Goal: Task Accomplishment & Management: Manage account settings

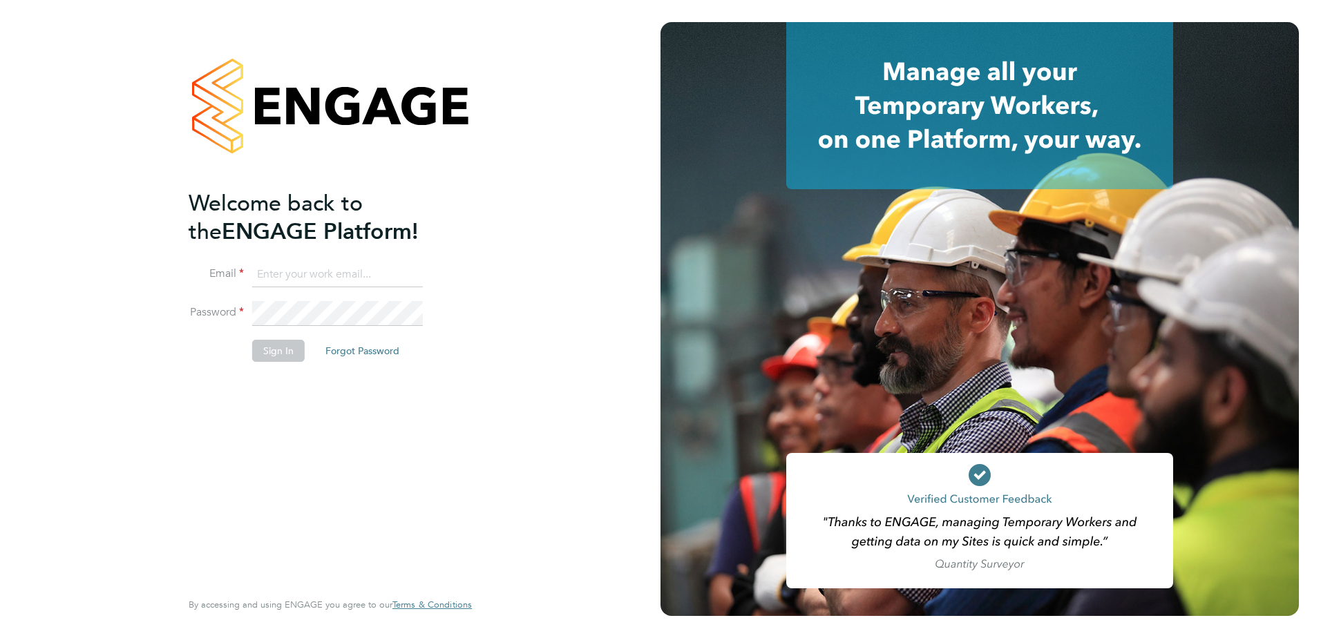
type input "[EMAIL_ADDRESS][DOMAIN_NAME]"
click at [297, 343] on button "Sign In" at bounding box center [278, 351] width 53 height 22
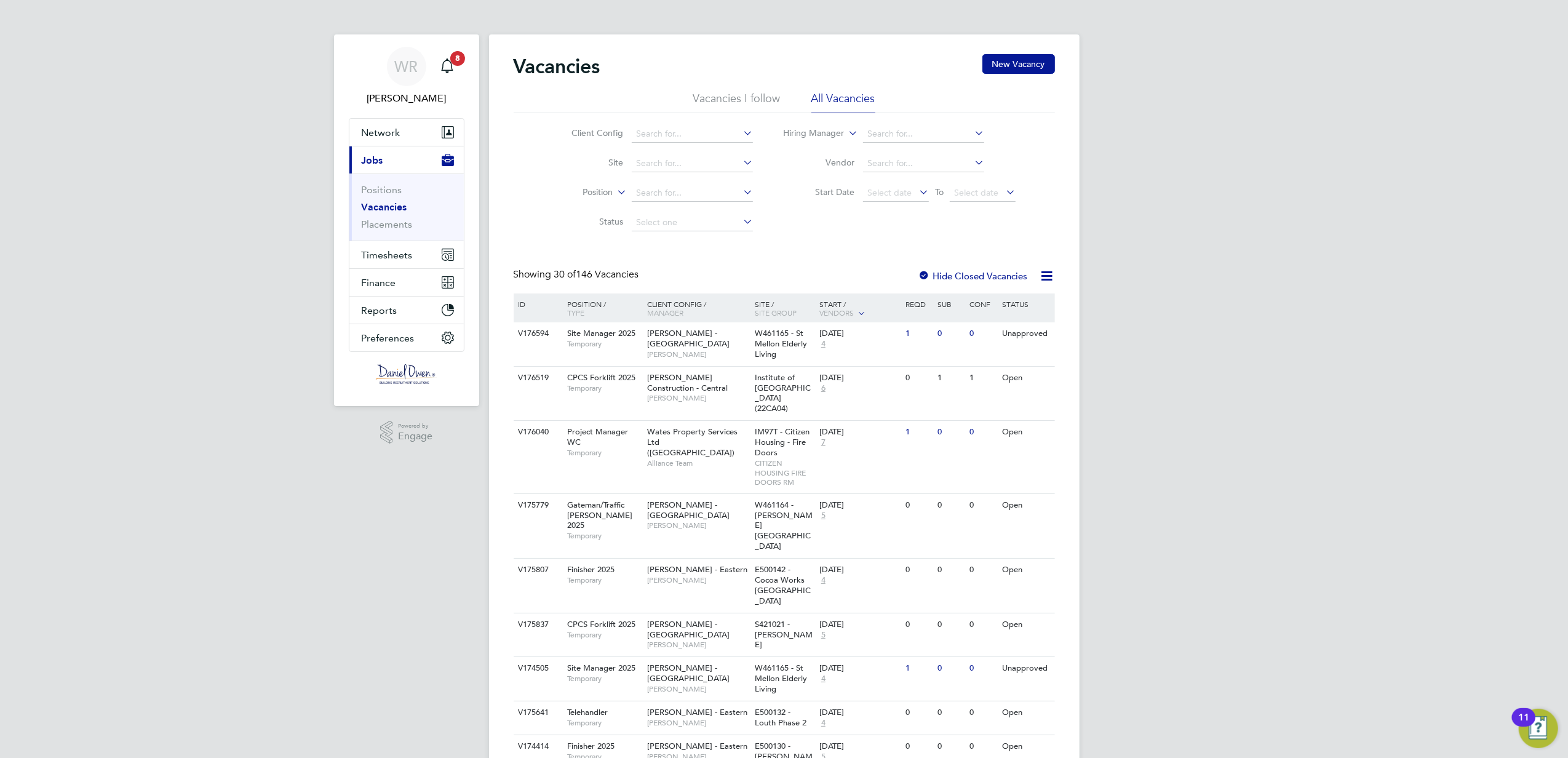
click at [679, 153] on li "Site" at bounding box center [653, 163] width 232 height 29
click at [677, 154] on li "Site" at bounding box center [653, 163] width 232 height 29
click at [672, 155] on input at bounding box center [693, 163] width 121 height 17
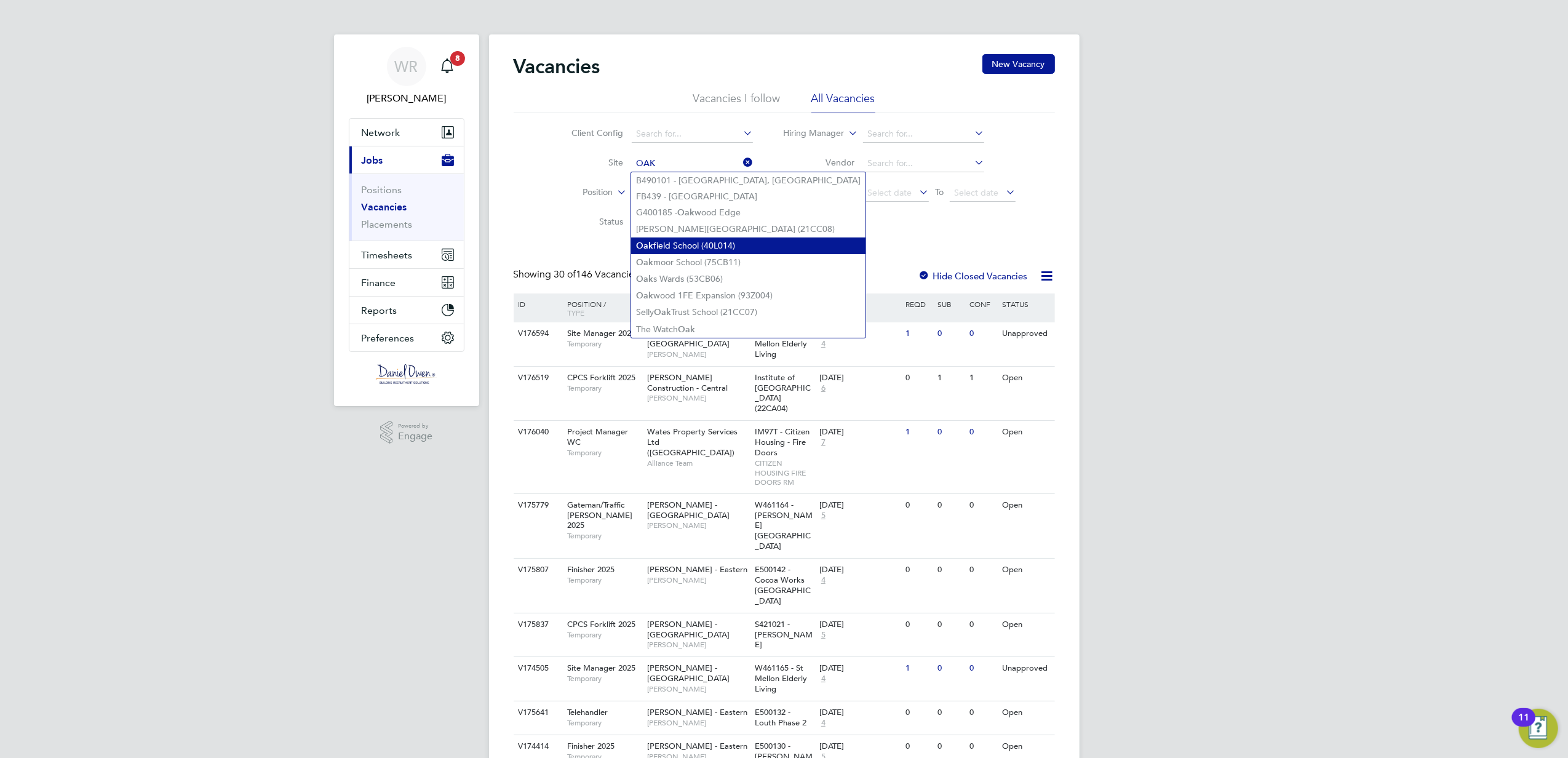
click at [711, 254] on li "Oak moor School (75CB11)" at bounding box center [748, 262] width 234 height 17
type input "[GEOGRAPHIC_DATA] (75CB11)"
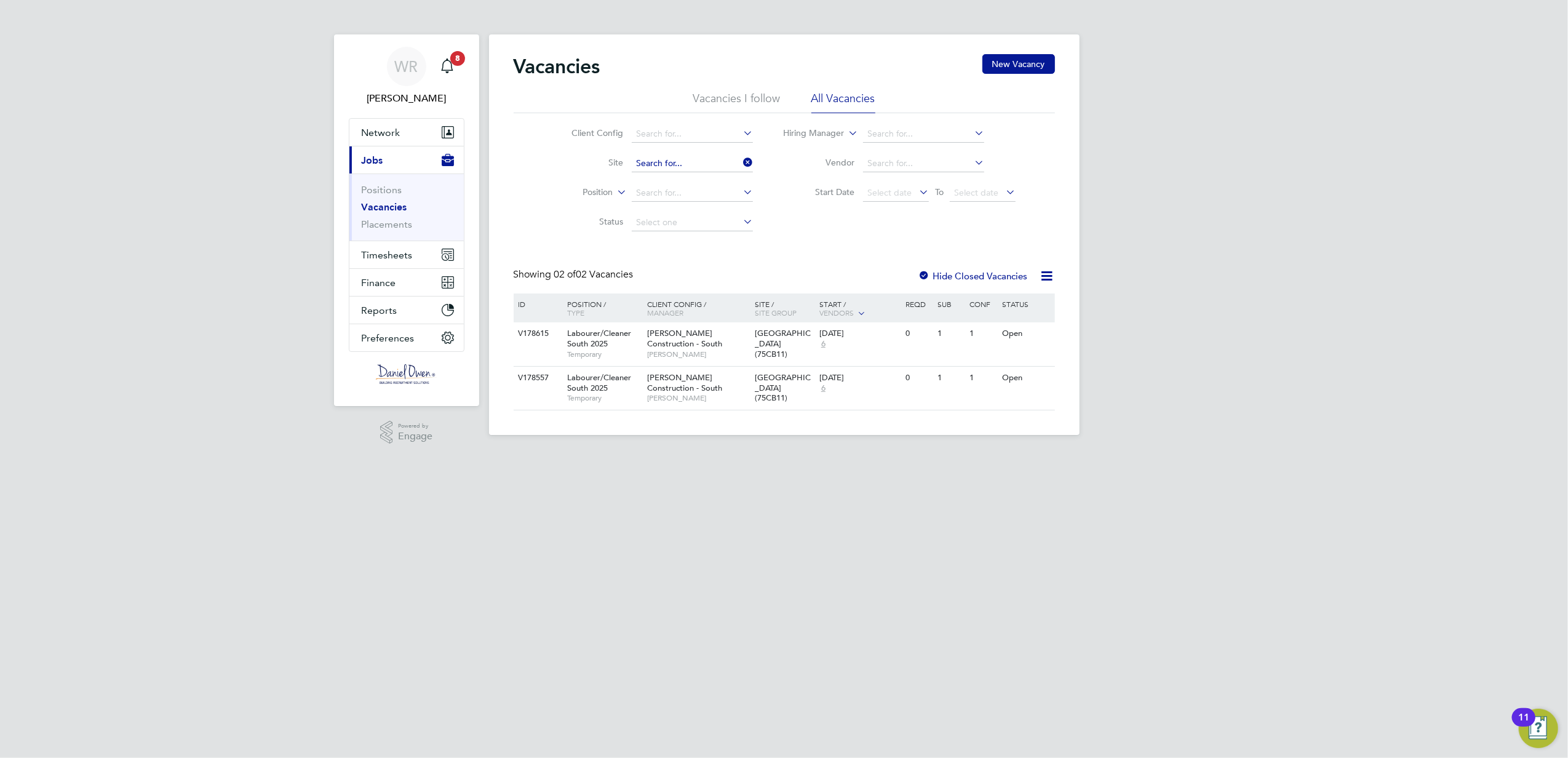
click at [678, 162] on input at bounding box center [693, 163] width 121 height 17
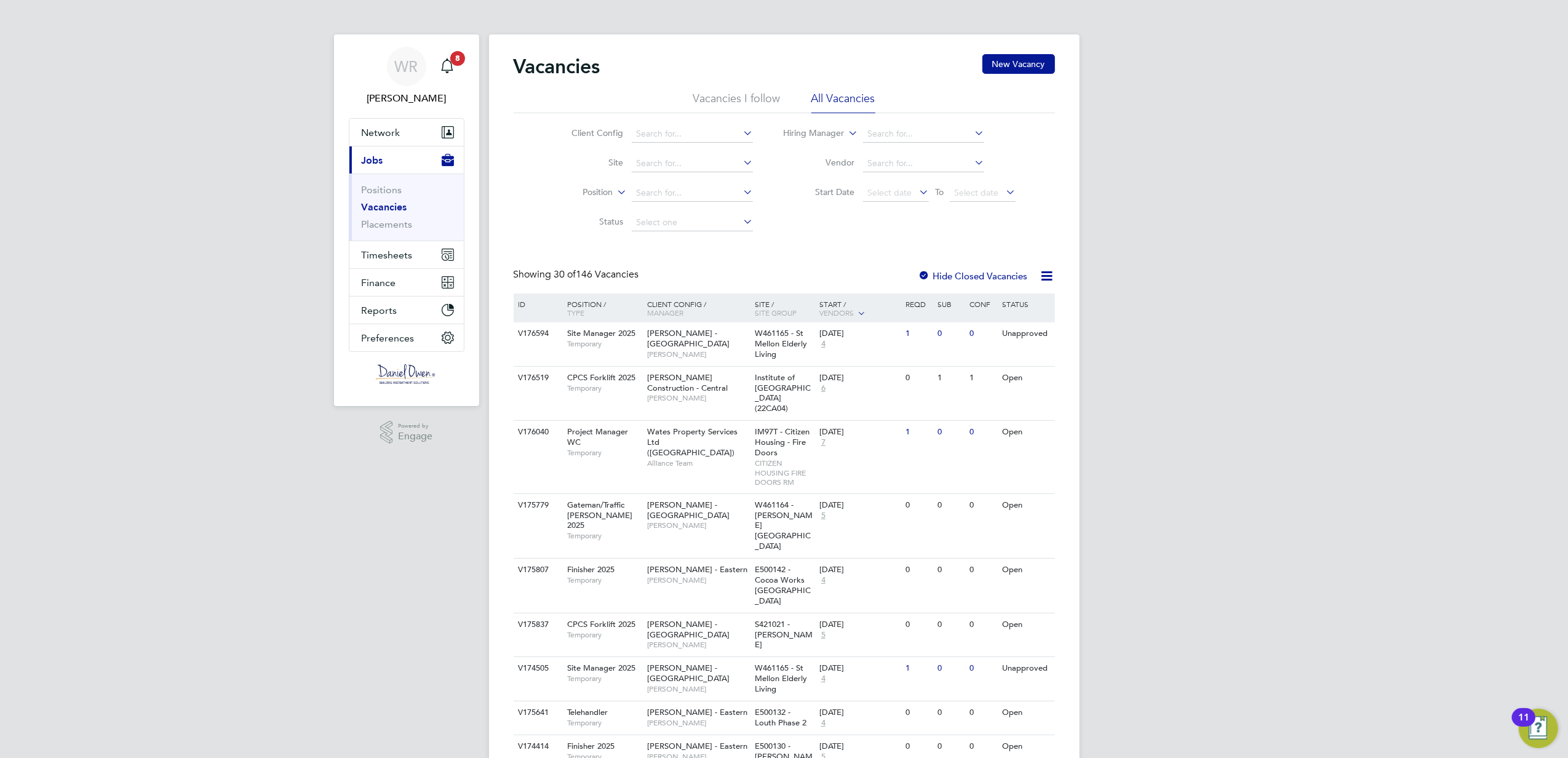
click at [680, 146] on li "Client Config" at bounding box center [653, 134] width 232 height 29
click at [678, 151] on li "Site" at bounding box center [653, 163] width 232 height 29
click at [680, 162] on input at bounding box center [693, 163] width 121 height 17
click at [680, 174] on li "Oakmoor School (75CB11)" at bounding box center [693, 180] width 123 height 17
type input "[GEOGRAPHIC_DATA] (75CB11)"
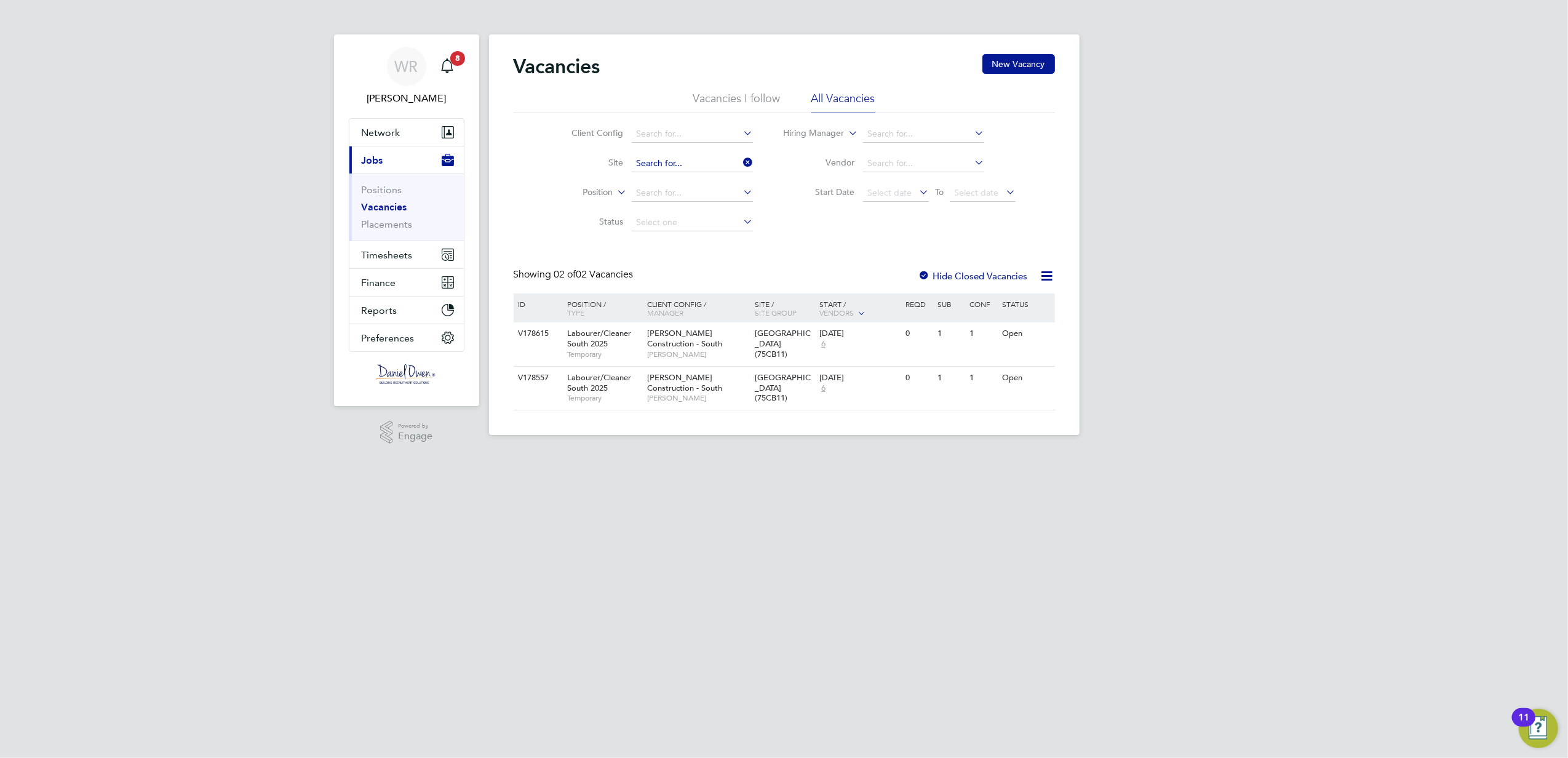
click at [668, 160] on input at bounding box center [693, 163] width 121 height 17
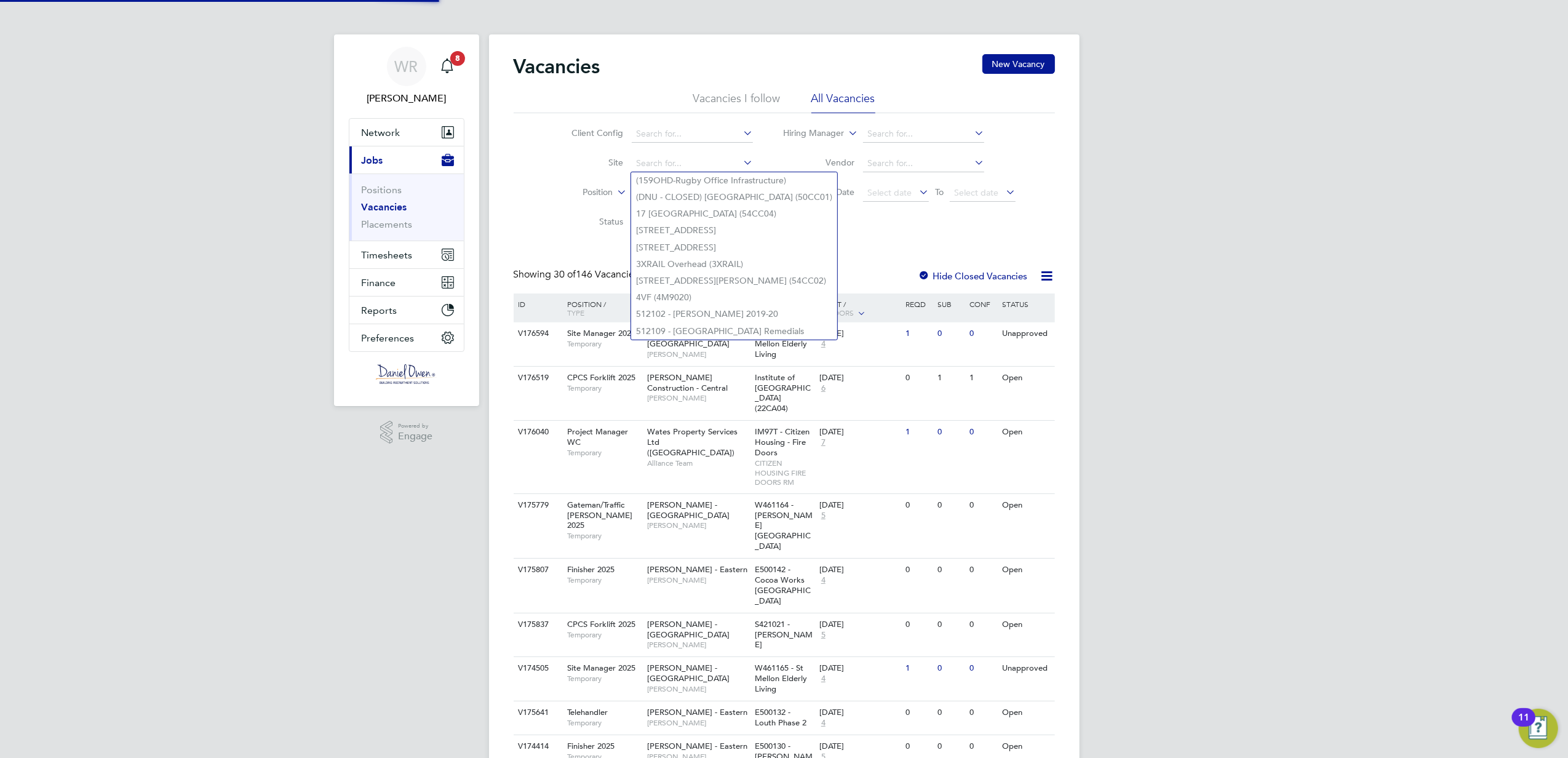
click at [983, 77] on div "Vacancies New Vacancy" at bounding box center [784, 72] width 541 height 37
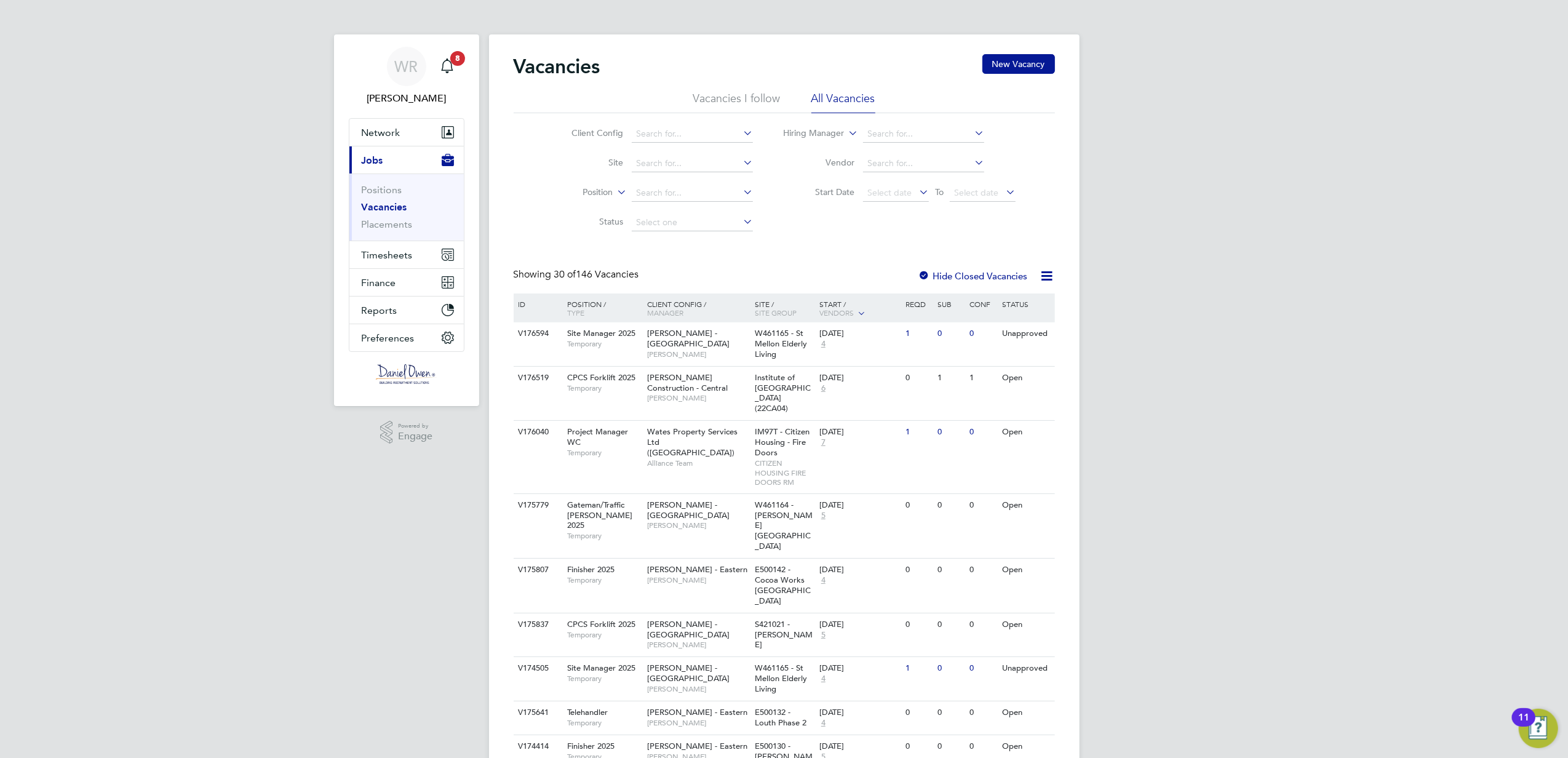
click at [614, 190] on icon at bounding box center [614, 189] width 0 height 11
drag, startPoint x: 603, startPoint y: 208, endPoint x: 652, endPoint y: 208, distance: 49.0
click at [825, 225] on div "Client Config Site Position Status Hiring Manager Vendor Start Date Select date…" at bounding box center [784, 175] width 541 height 125
click at [394, 229] on link "Placements" at bounding box center [386, 224] width 51 height 12
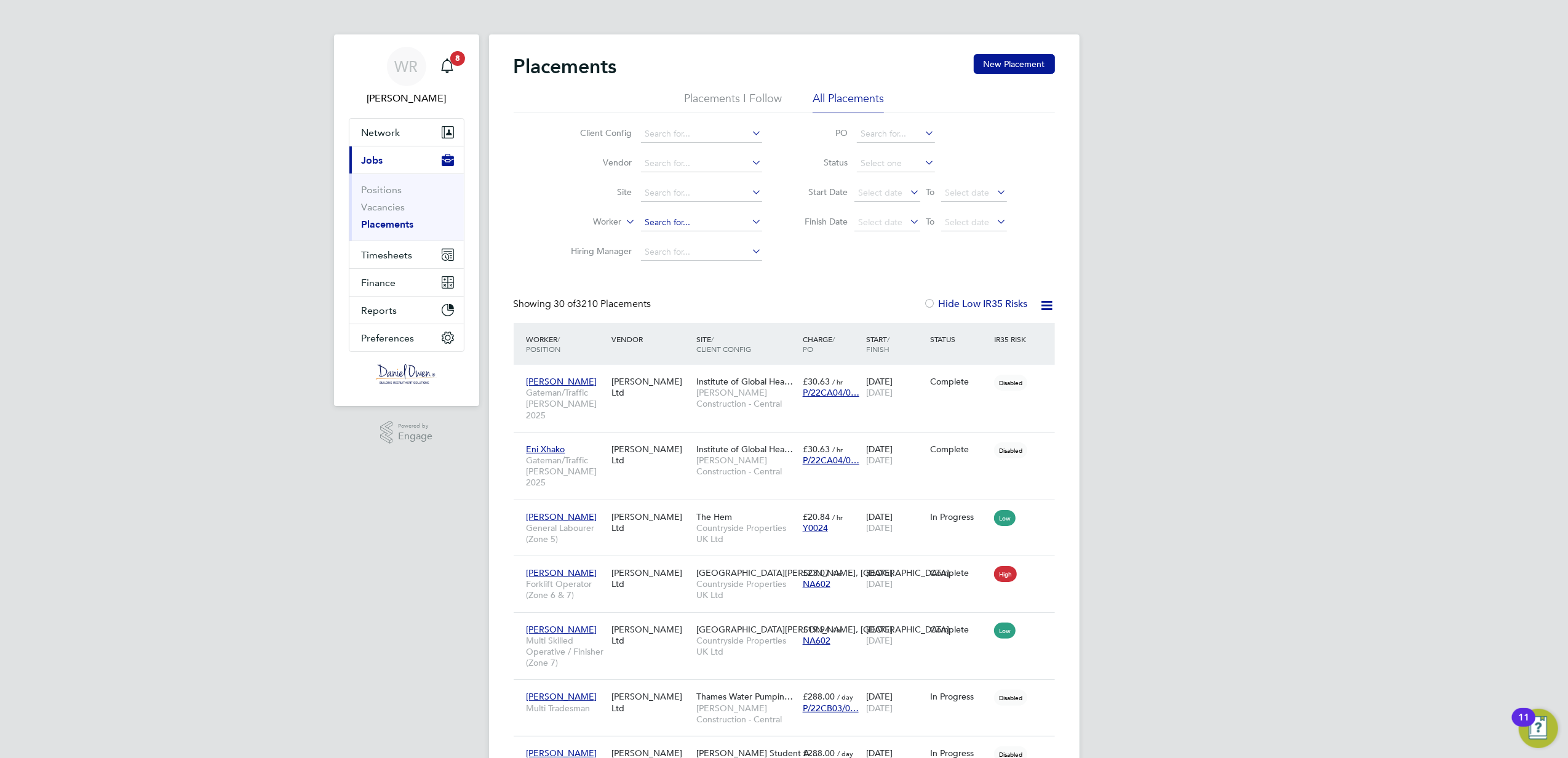
click at [687, 222] on input at bounding box center [702, 222] width 121 height 17
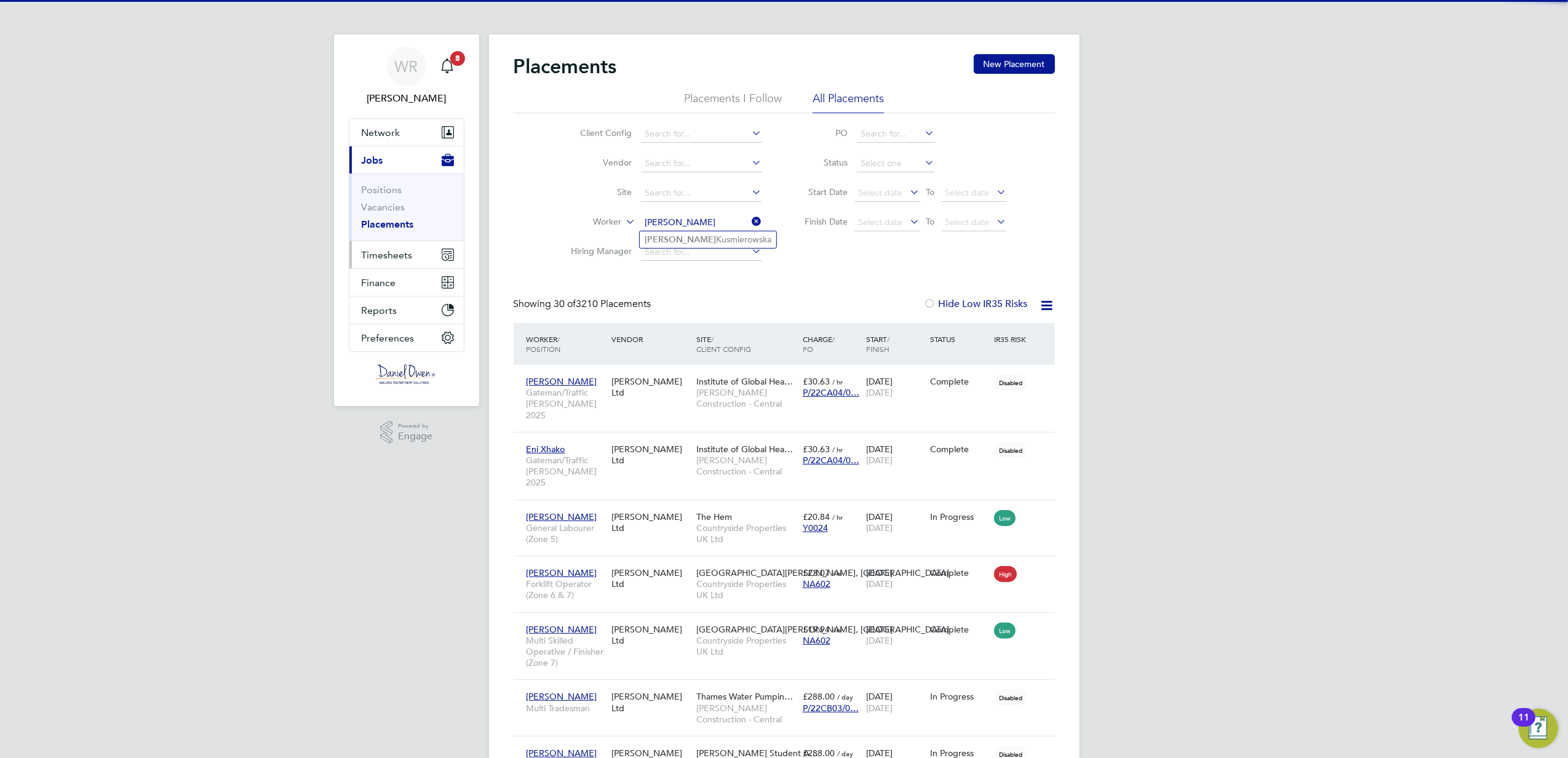
type input "ANNA"
click at [410, 258] on span "Timesheets" at bounding box center [386, 255] width 51 height 12
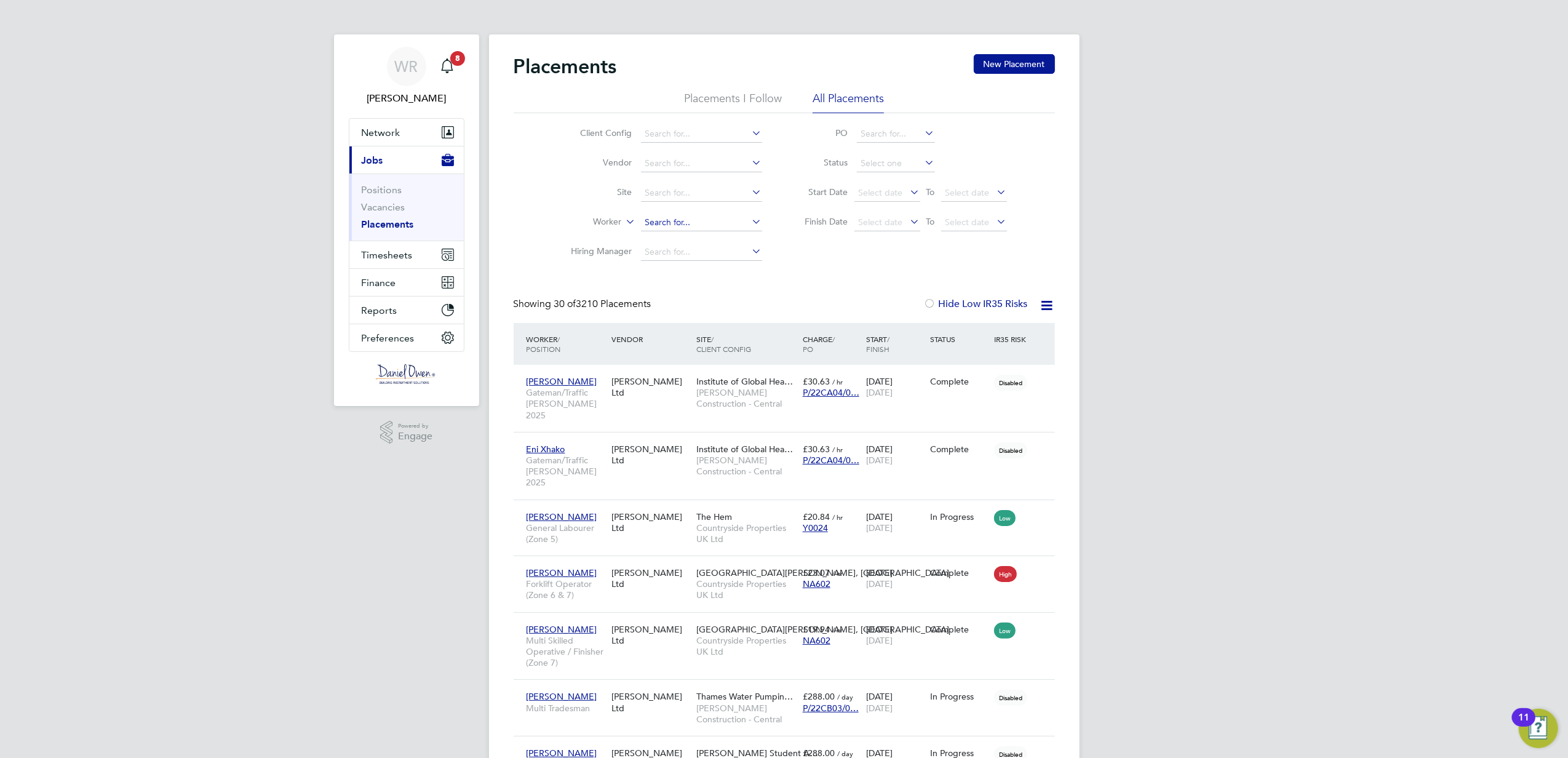
click at [679, 220] on input at bounding box center [702, 222] width 121 height 17
type input "ANNA"
drag, startPoint x: 695, startPoint y: 251, endPoint x: 718, endPoint y: 241, distance: 25.1
click at [714, 240] on li "Hiring Manager" at bounding box center [662, 252] width 232 height 29
click at [710, 223] on input at bounding box center [702, 222] width 121 height 17
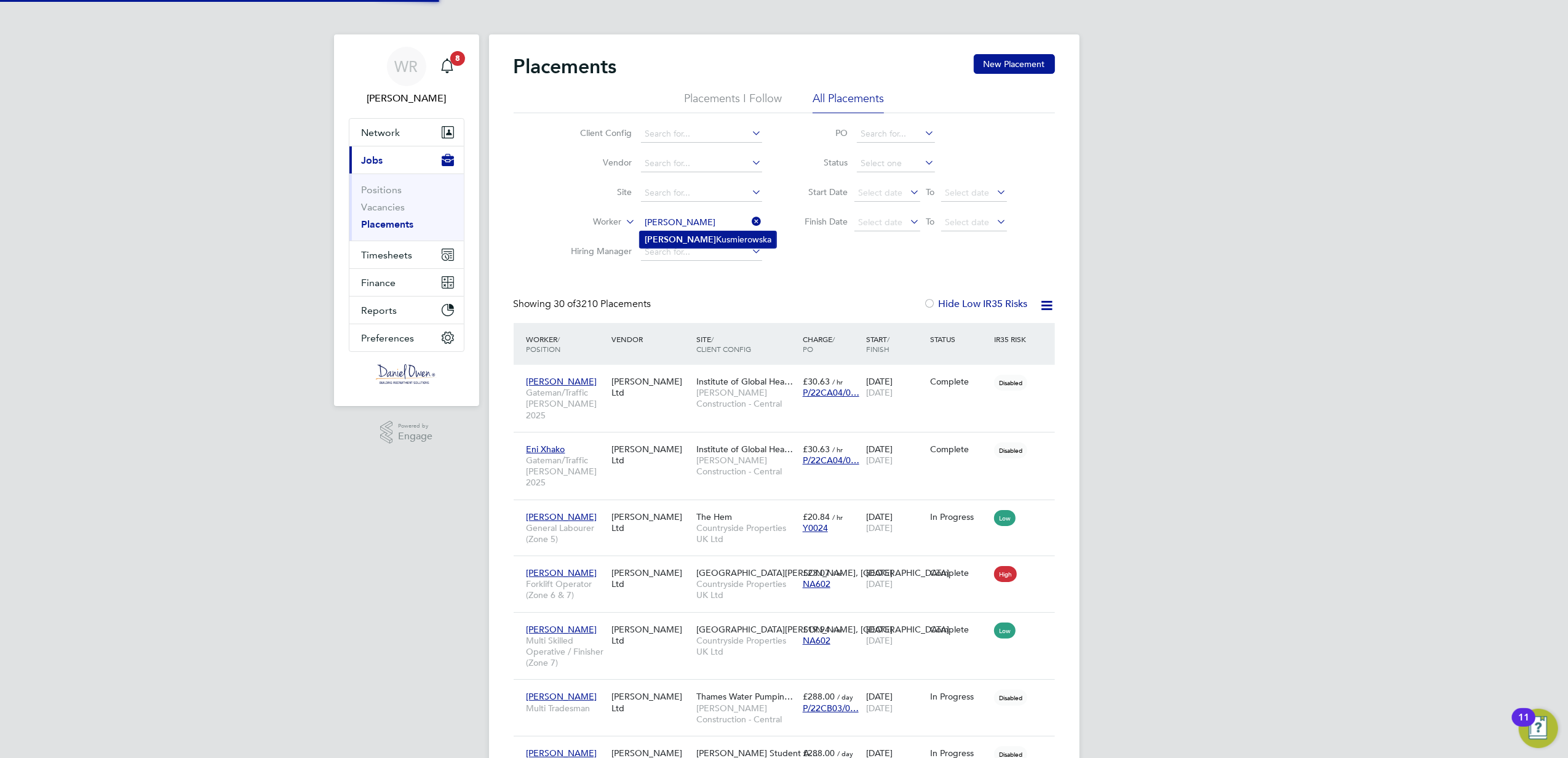
click at [702, 242] on li "Anna Kusmierowska" at bounding box center [708, 240] width 136 height 17
type input "[PERSON_NAME]"
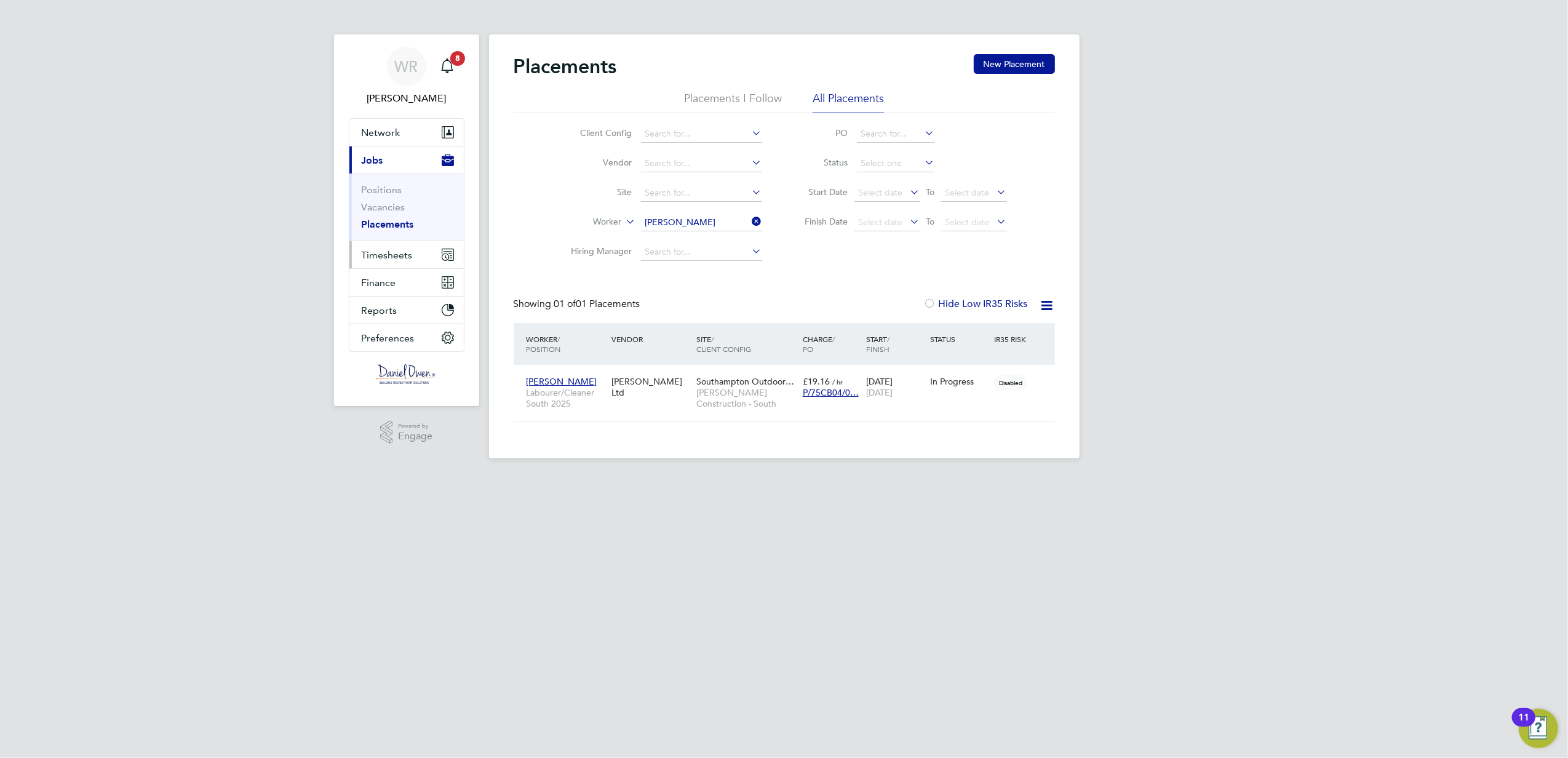
click at [394, 260] on span "Timesheets" at bounding box center [386, 255] width 51 height 12
click at [389, 209] on ul "Timesheets Expenses" at bounding box center [406, 226] width 115 height 50
click at [389, 213] on link "Timesheets" at bounding box center [386, 217] width 51 height 12
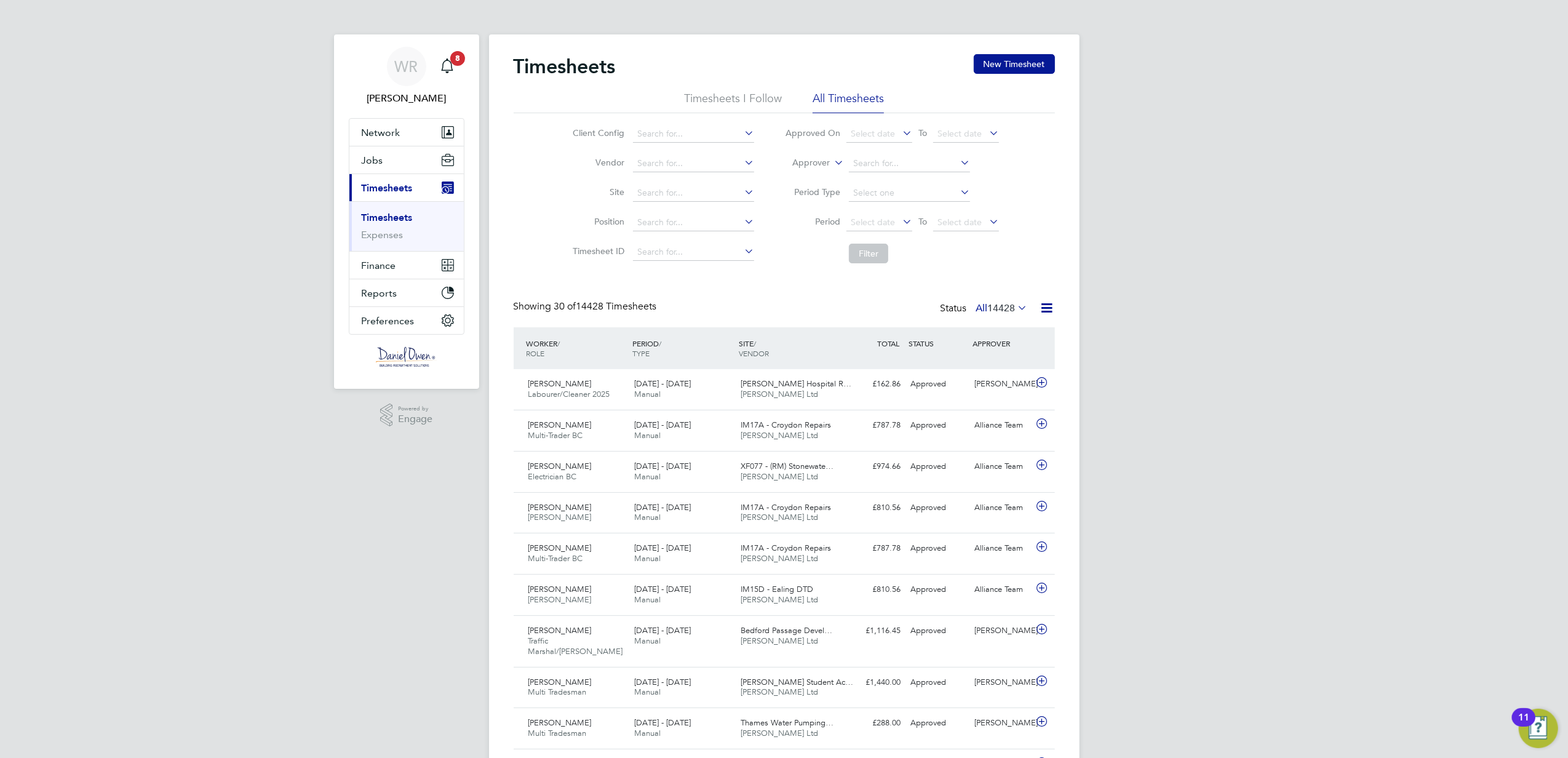
click at [825, 162] on label "Approver" at bounding box center [802, 163] width 55 height 12
click at [813, 177] on li "Worker" at bounding box center [800, 177] width 61 height 16
drag, startPoint x: 845, startPoint y: 167, endPoint x: 865, endPoint y: 165, distance: 20.1
click at [865, 165] on input at bounding box center [910, 163] width 121 height 17
type input "[PERSON_NAME]"
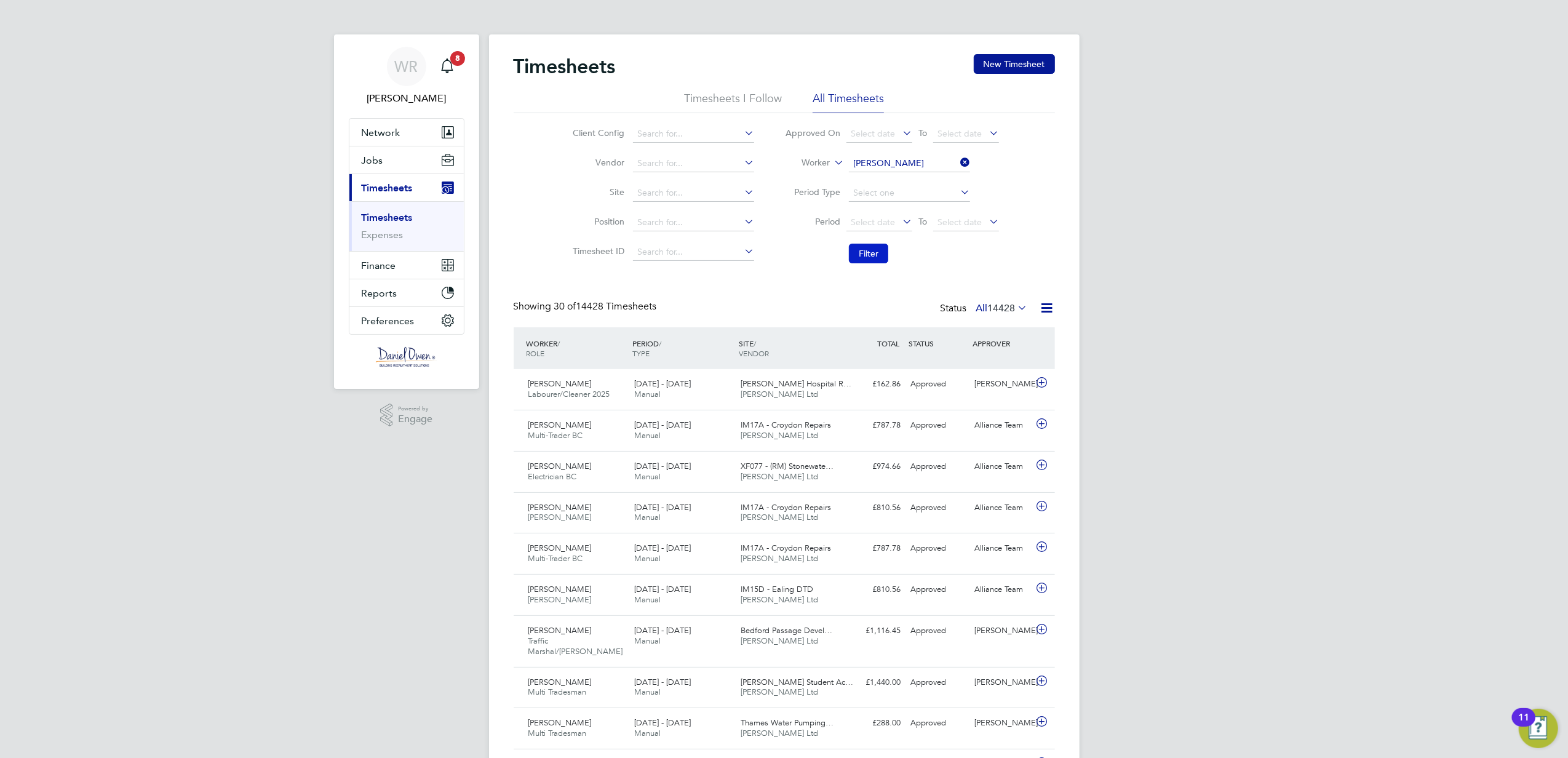
click at [867, 251] on button "Filter" at bounding box center [869, 254] width 39 height 20
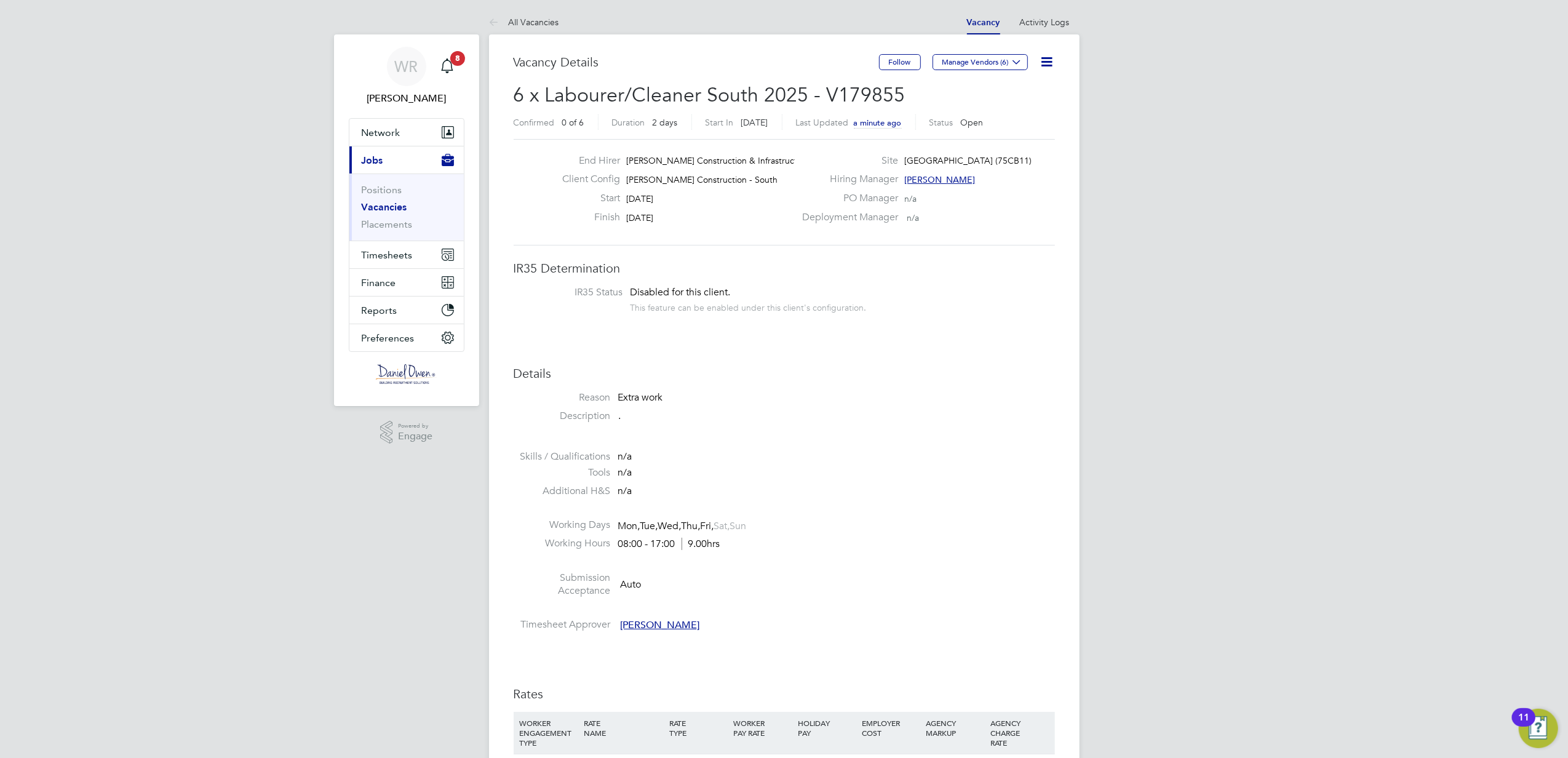
click at [1052, 62] on icon at bounding box center [1047, 61] width 15 height 15
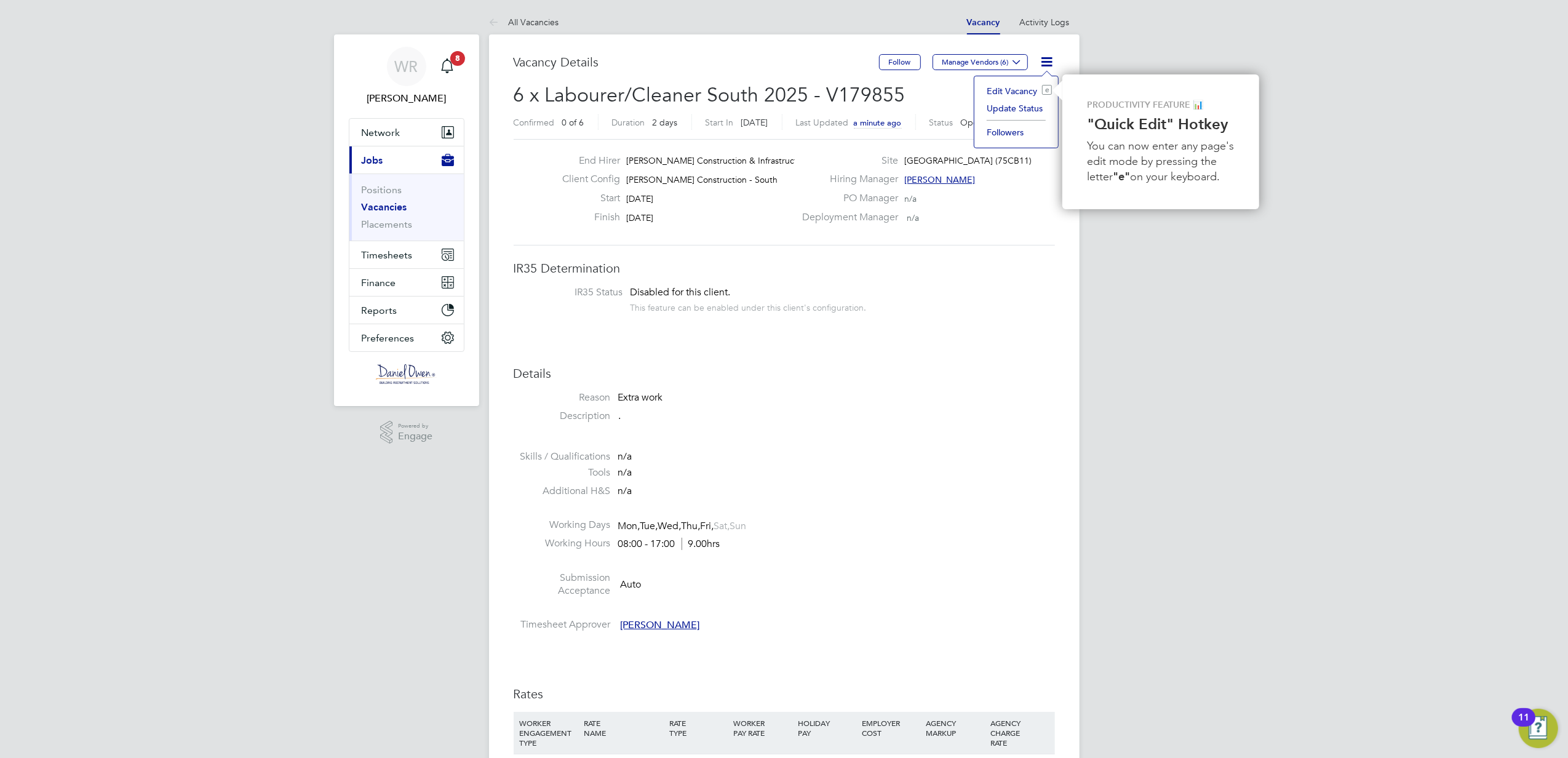
click at [1005, 89] on li "Edit Vacancy e" at bounding box center [1016, 91] width 71 height 17
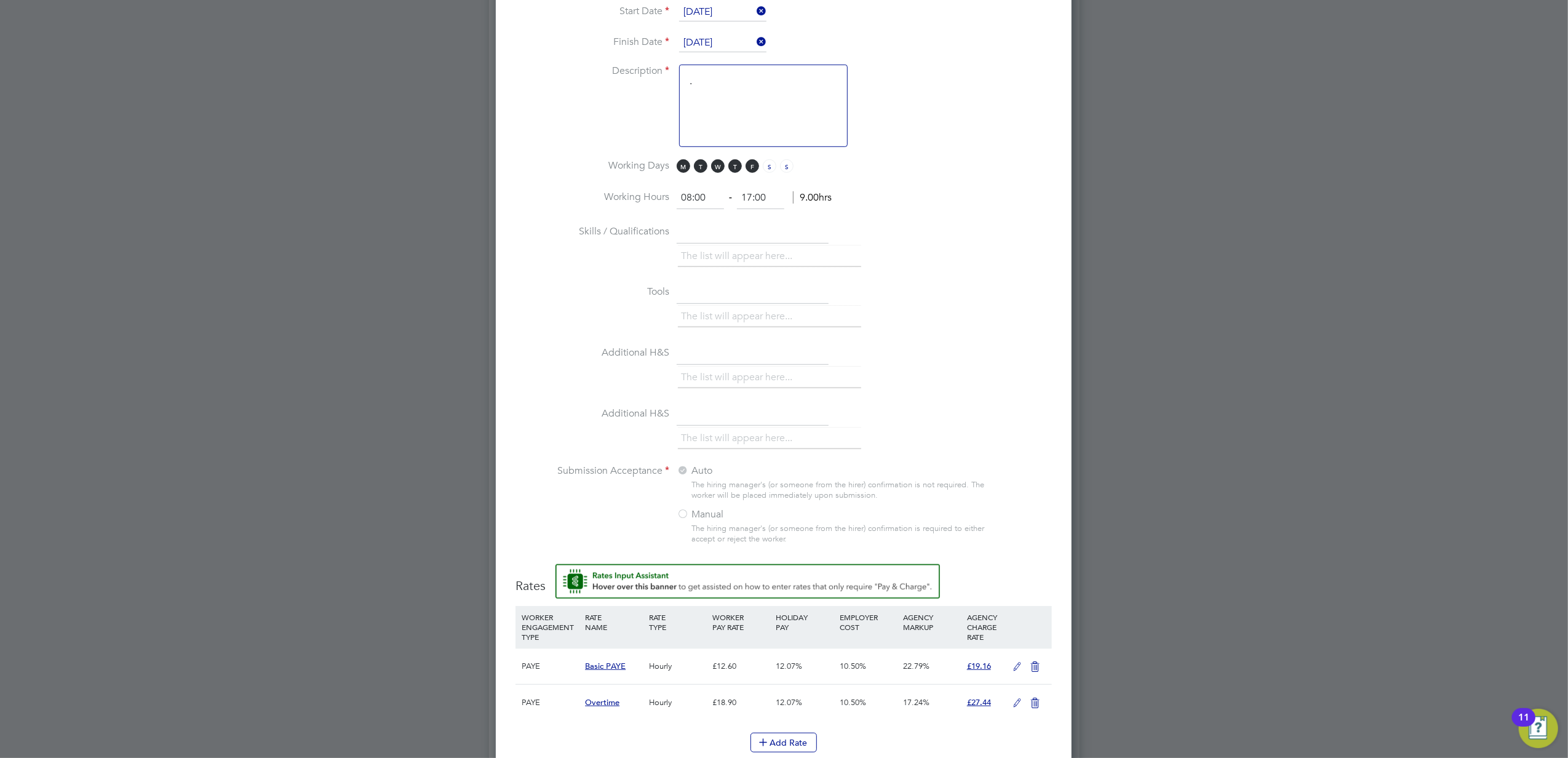
scroll to position [989, 0]
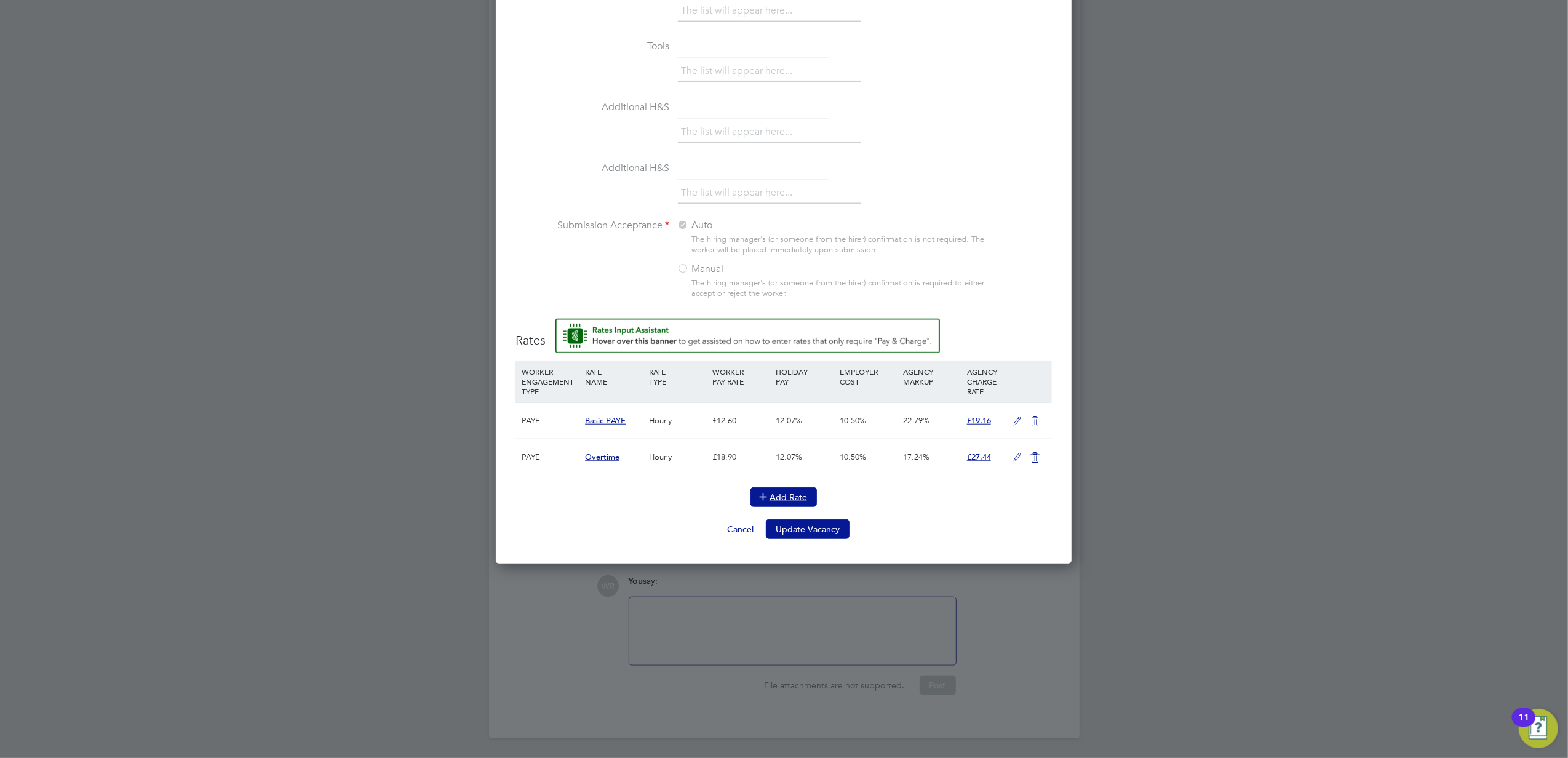
click at [773, 493] on button "Add Rate" at bounding box center [784, 497] width 67 height 20
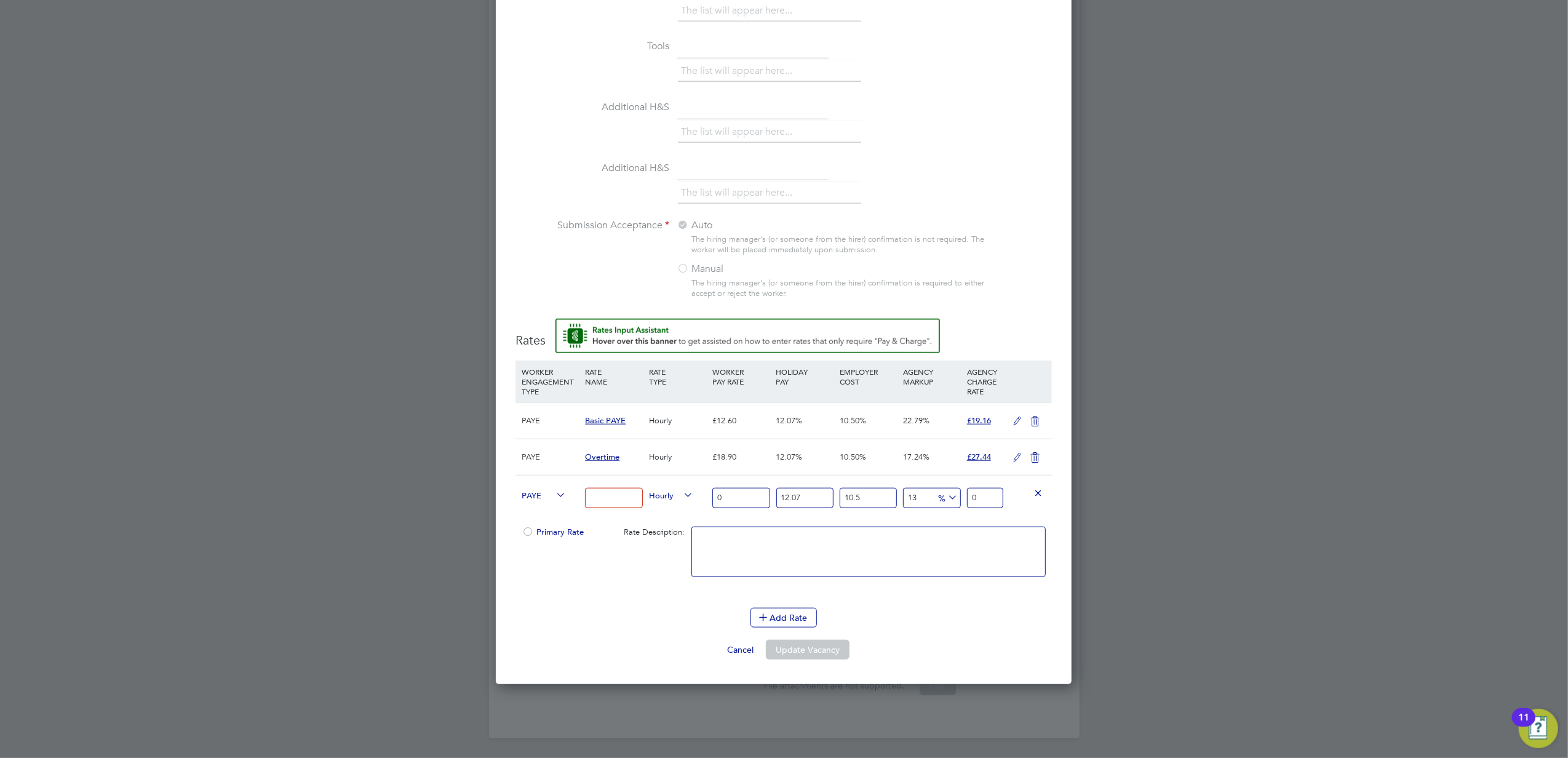
drag, startPoint x: 622, startPoint y: 495, endPoint x: 604, endPoint y: 496, distance: 18.0
click at [621, 495] on input at bounding box center [613, 498] width 57 height 20
click at [605, 493] on input at bounding box center [613, 498] width 57 height 20
type input "O"
type input "Overtime"
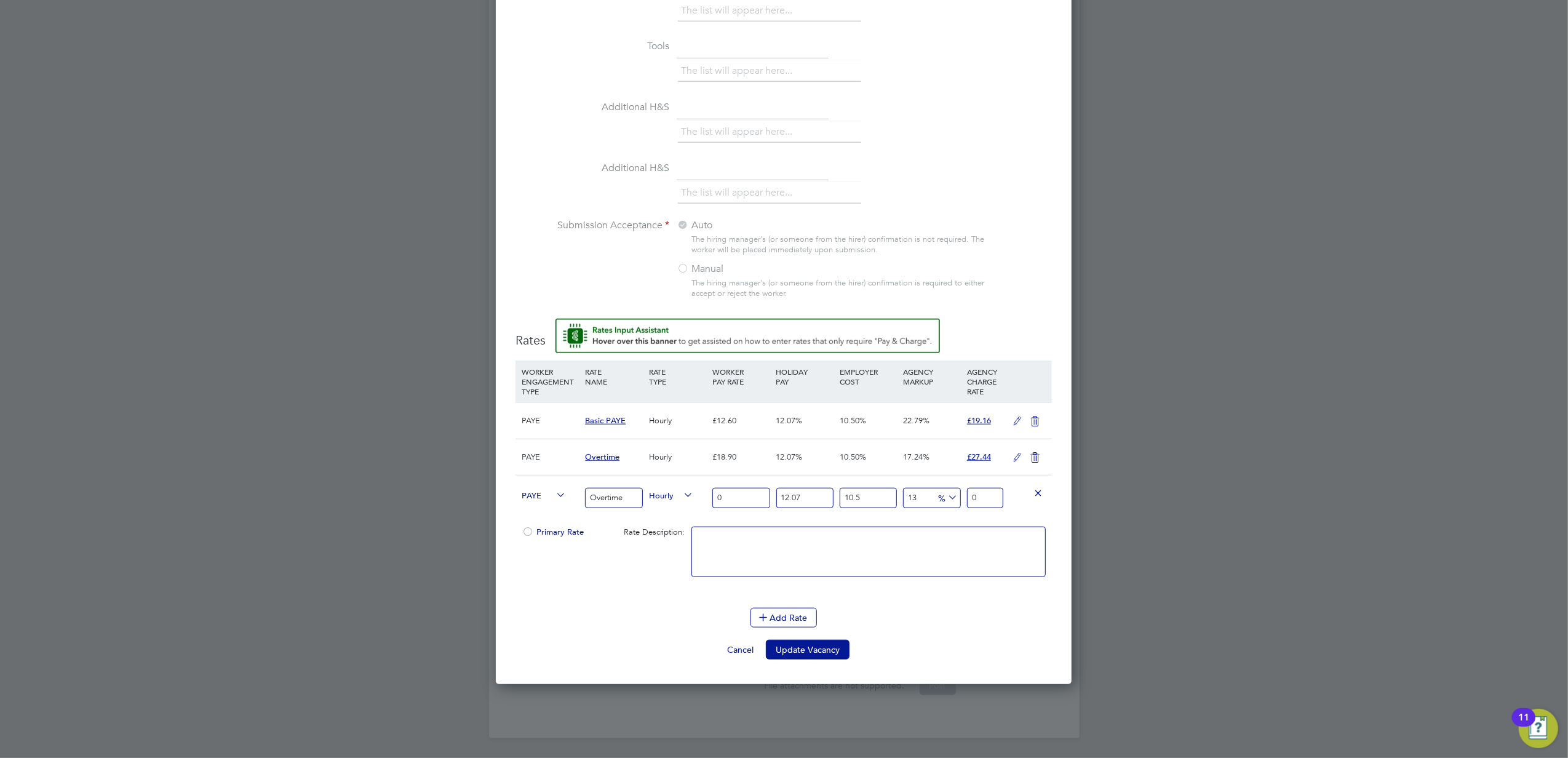
click at [741, 495] on input "0" at bounding box center [741, 498] width 57 height 20
drag, startPoint x: 743, startPoint y: 493, endPoint x: 656, endPoint y: 493, distance: 87.0
click at [656, 493] on div "PAYE Overtime Hourly 0 12.07 n/a 10.5 n/a 13 0 % 0" at bounding box center [784, 497] width 537 height 45
type input "2"
type input "2.79872411"
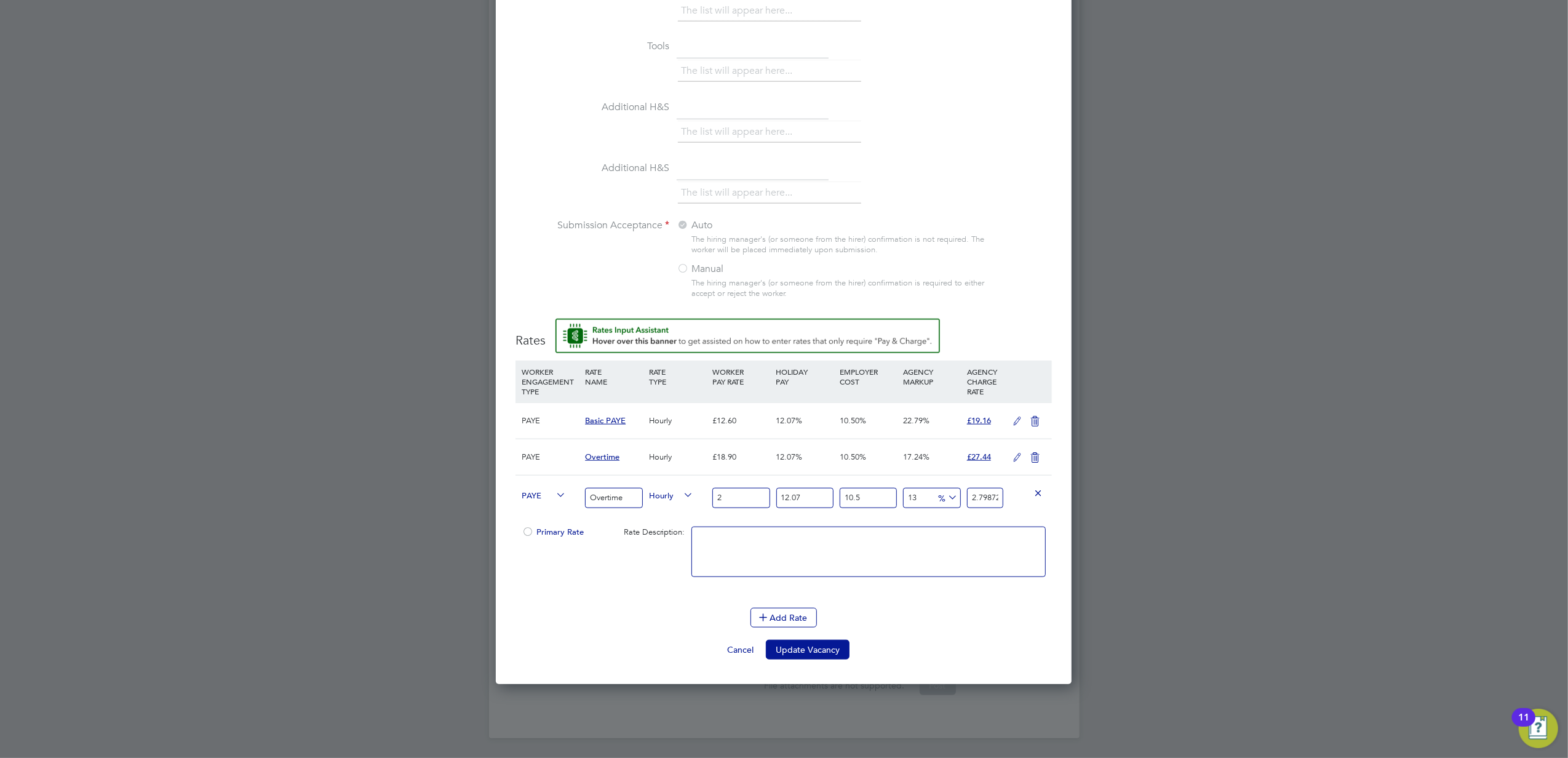
type input "21"
type input "29.386603155"
type input "21.1"
type input "29.5265393605"
type input "21.18"
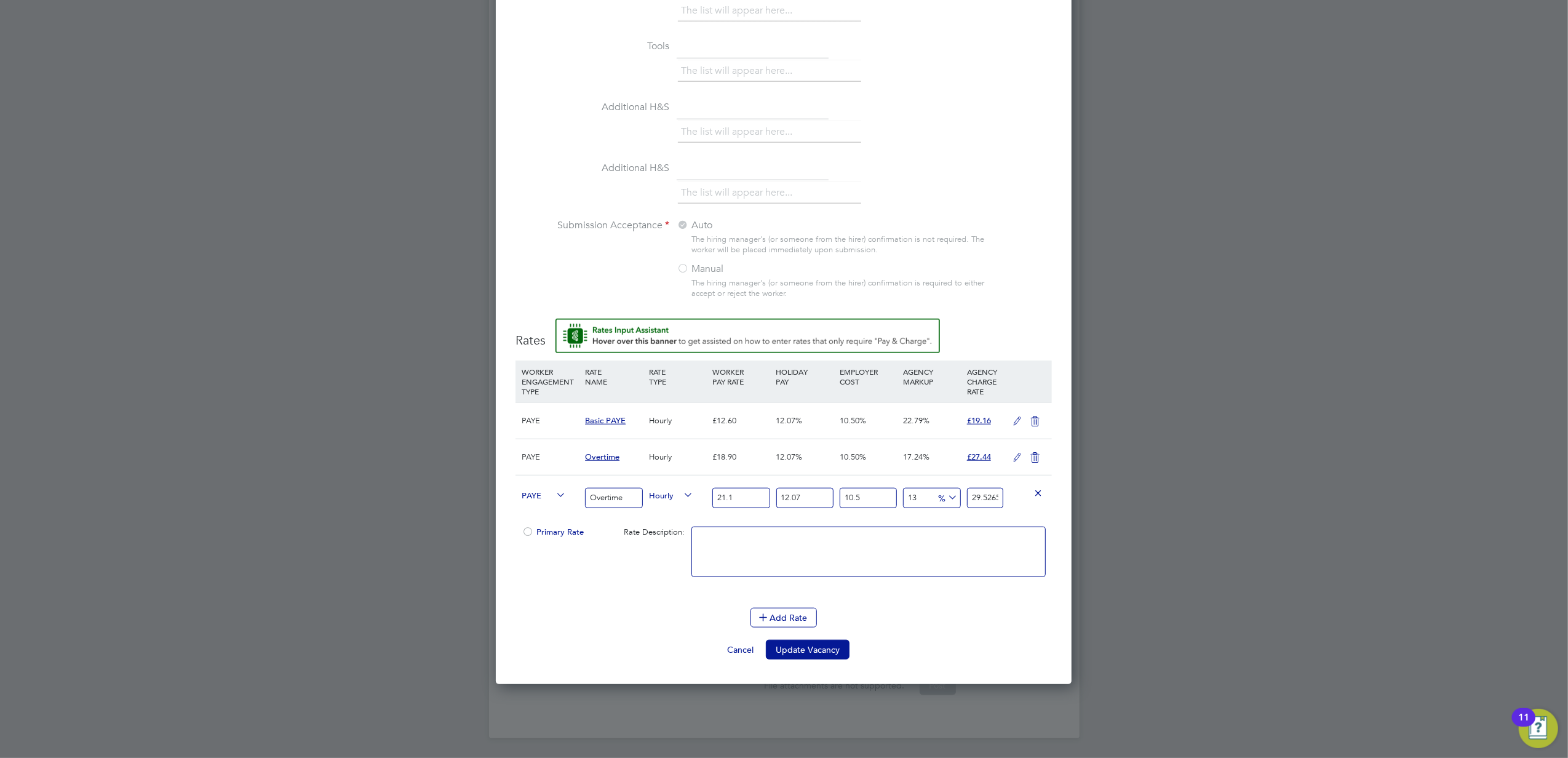
type input "29.6384883249"
type input "21.18"
drag, startPoint x: 968, startPoint y: 490, endPoint x: 1012, endPoint y: 439, distance: 67.4
click at [1048, 497] on div "PAYE Overtime Hourly 21.18 12.07 n/a 10.5 n/a 13 3.4097375949 % 29.6384883249" at bounding box center [784, 497] width 537 height 45
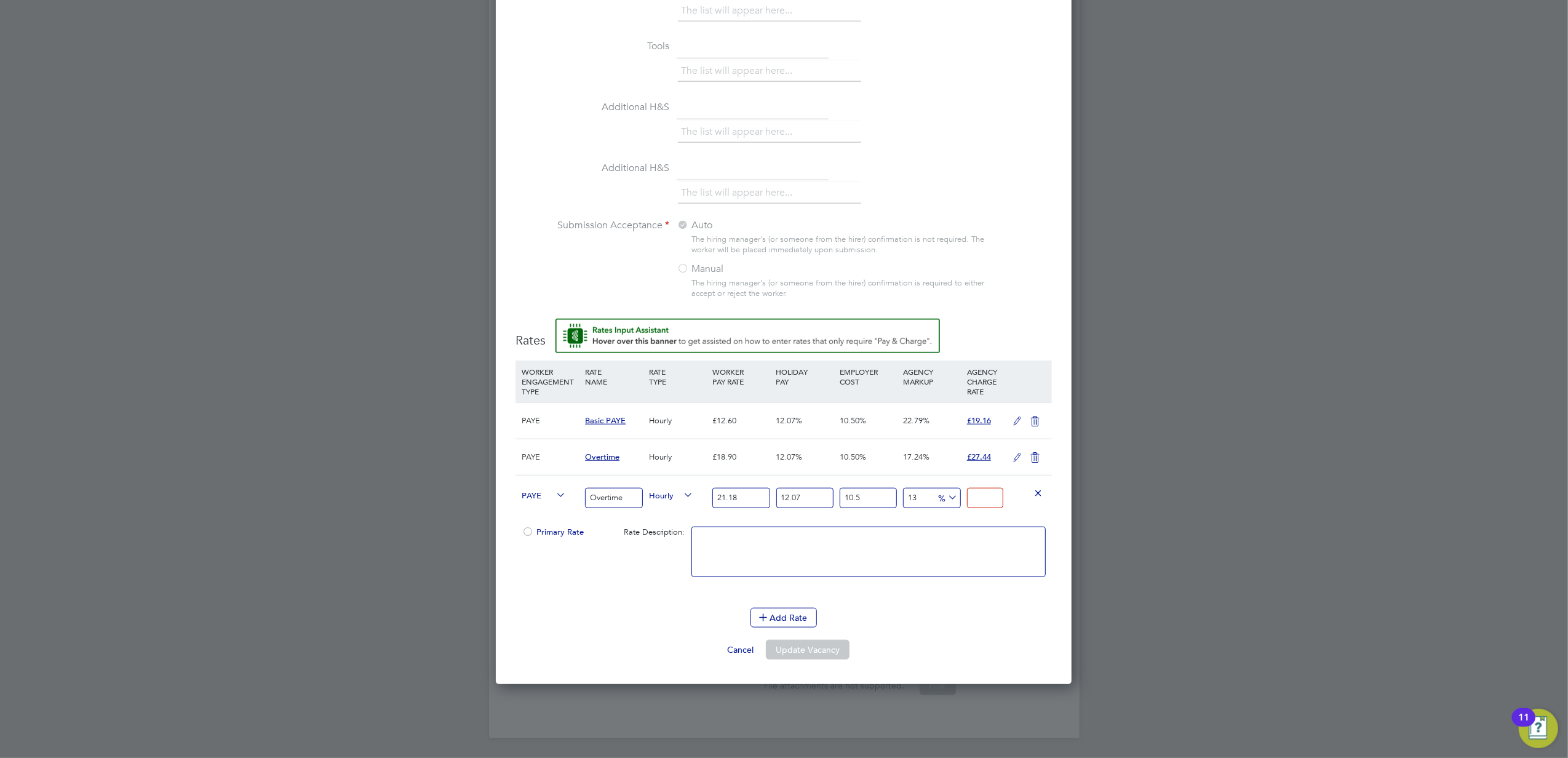
type input "-92.37477979569788"
type input "2"
type input "6.753082860229691"
type input "28"
type input "9.421909931735433"
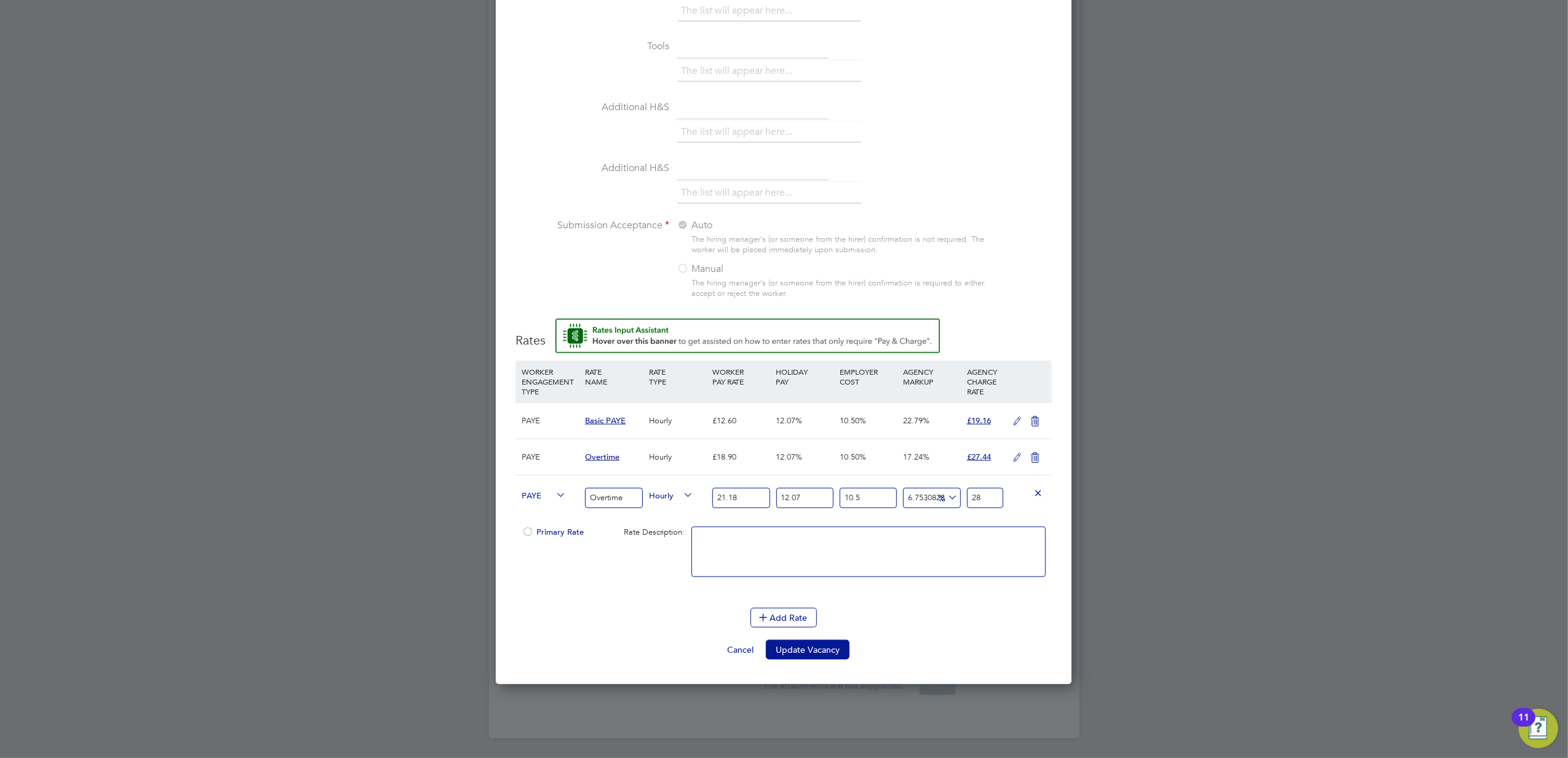
type input "28.7"
type input "9.574414335821476"
type input "28.74"
click at [808, 648] on button "Update Vacancy" at bounding box center [808, 650] width 84 height 20
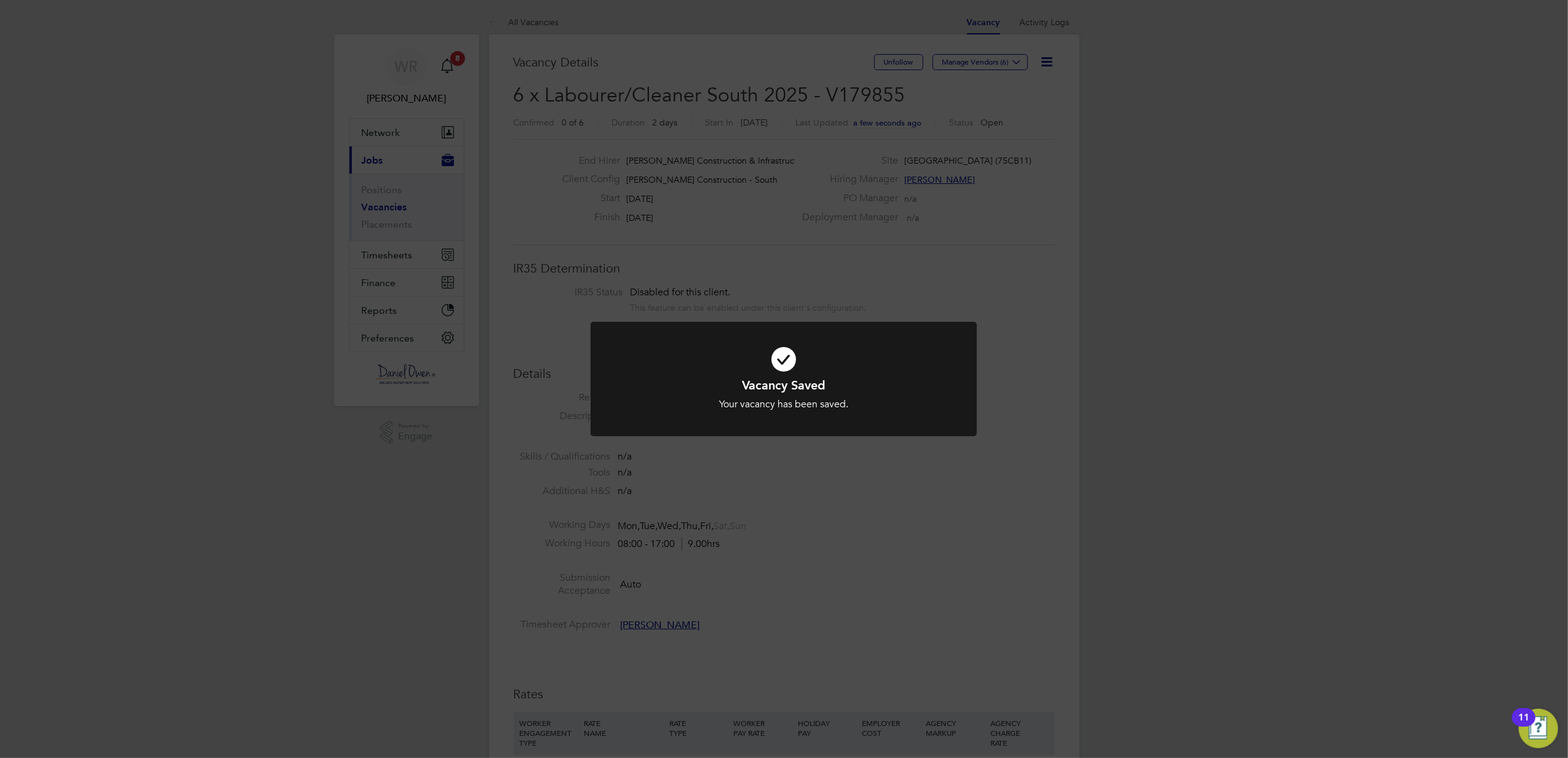
click at [847, 495] on div "Vacancy Saved Your vacancy has been saved. Cancel Okay" at bounding box center [784, 379] width 1568 height 758
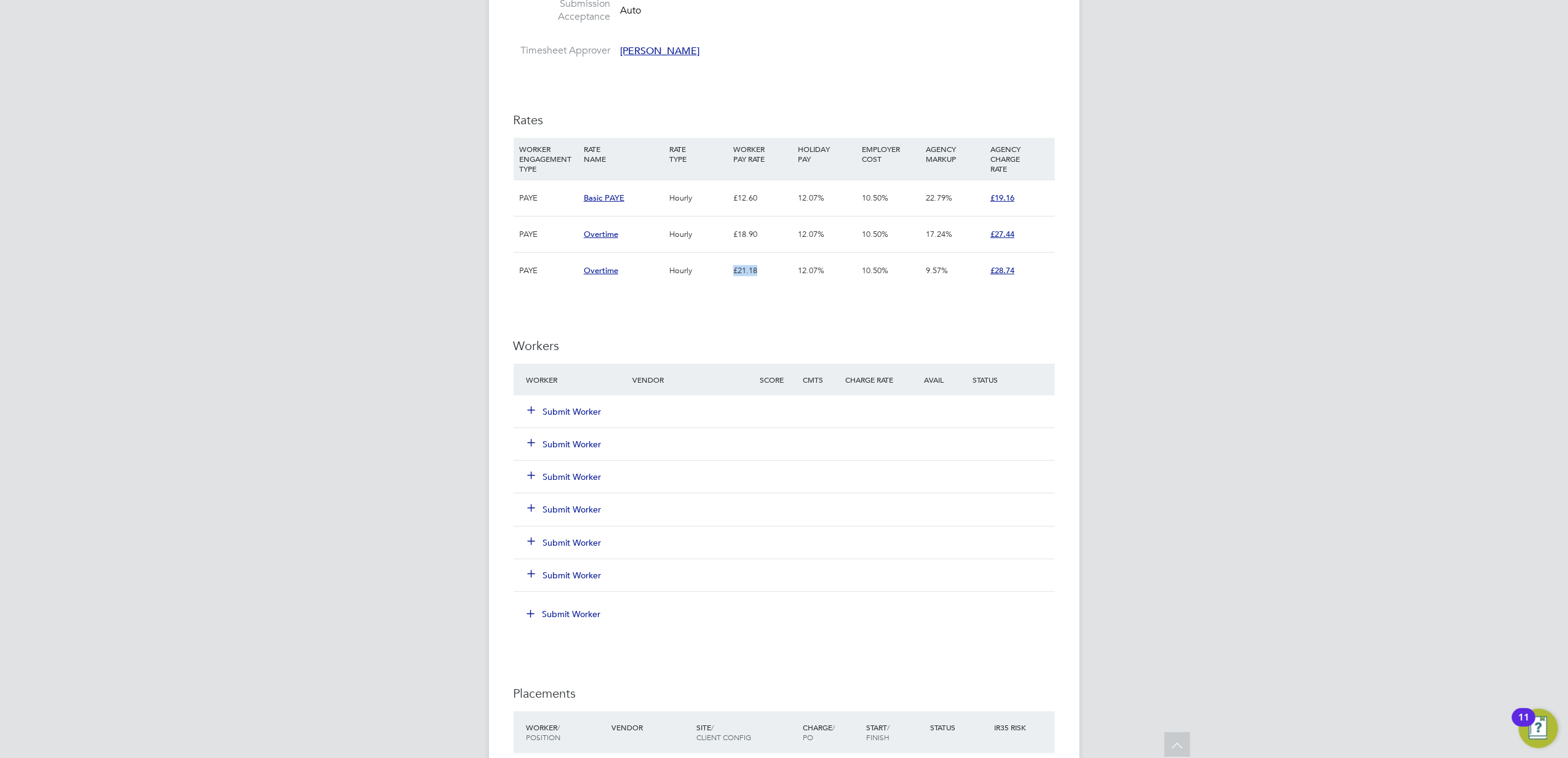
drag, startPoint x: 728, startPoint y: 273, endPoint x: 761, endPoint y: 276, distance: 33.1
click at [761, 276] on div "PAYE Overtime Hourly £21.18 12.07% 10.50% 9.57% £28.74" at bounding box center [784, 270] width 541 height 37
click at [761, 276] on div "£21.18" at bounding box center [762, 271] width 64 height 36
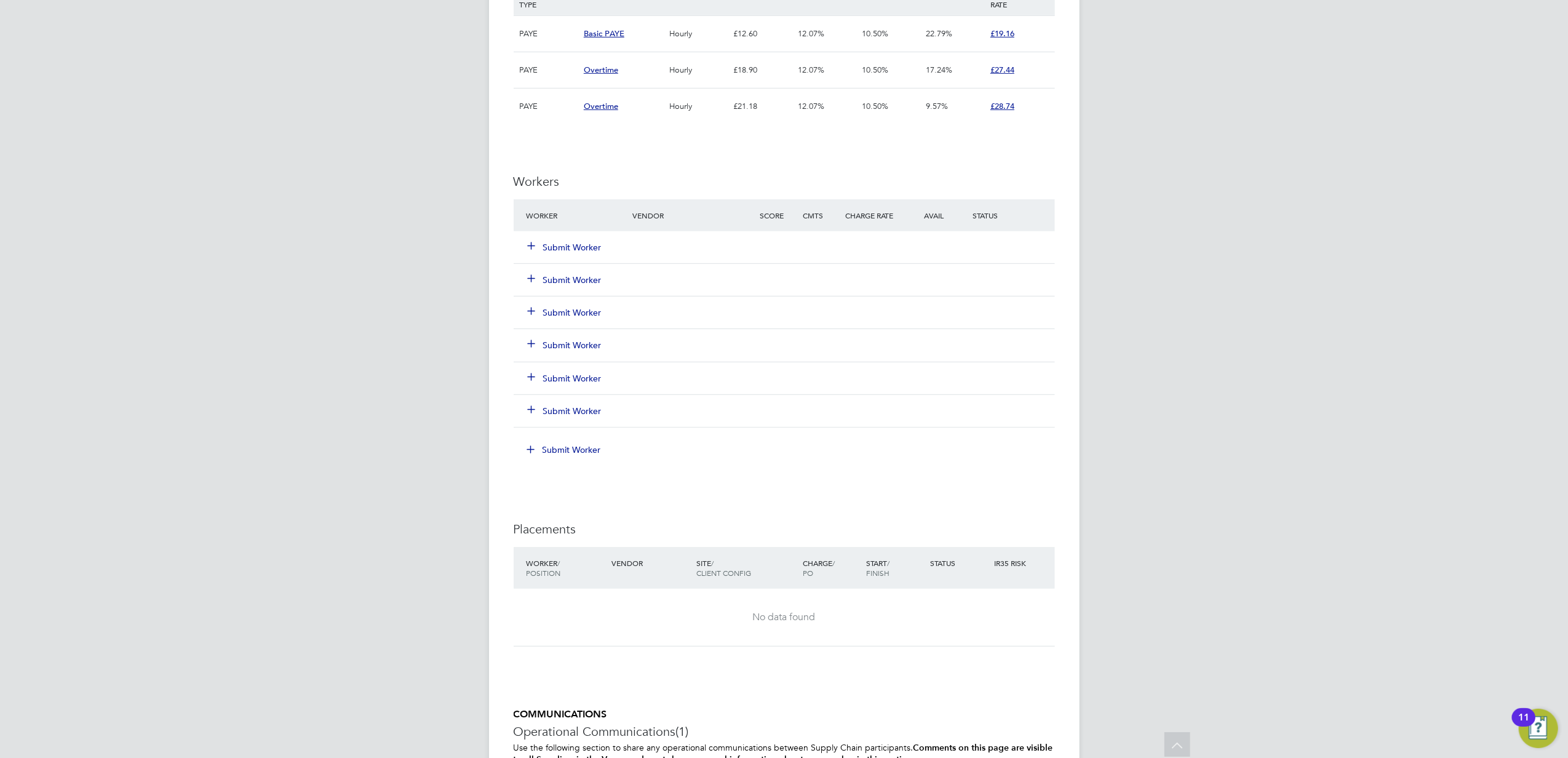
click at [562, 241] on div "Submit Worker" at bounding box center [587, 247] width 127 height 22
click at [561, 249] on button "Submit Worker" at bounding box center [565, 248] width 74 height 12
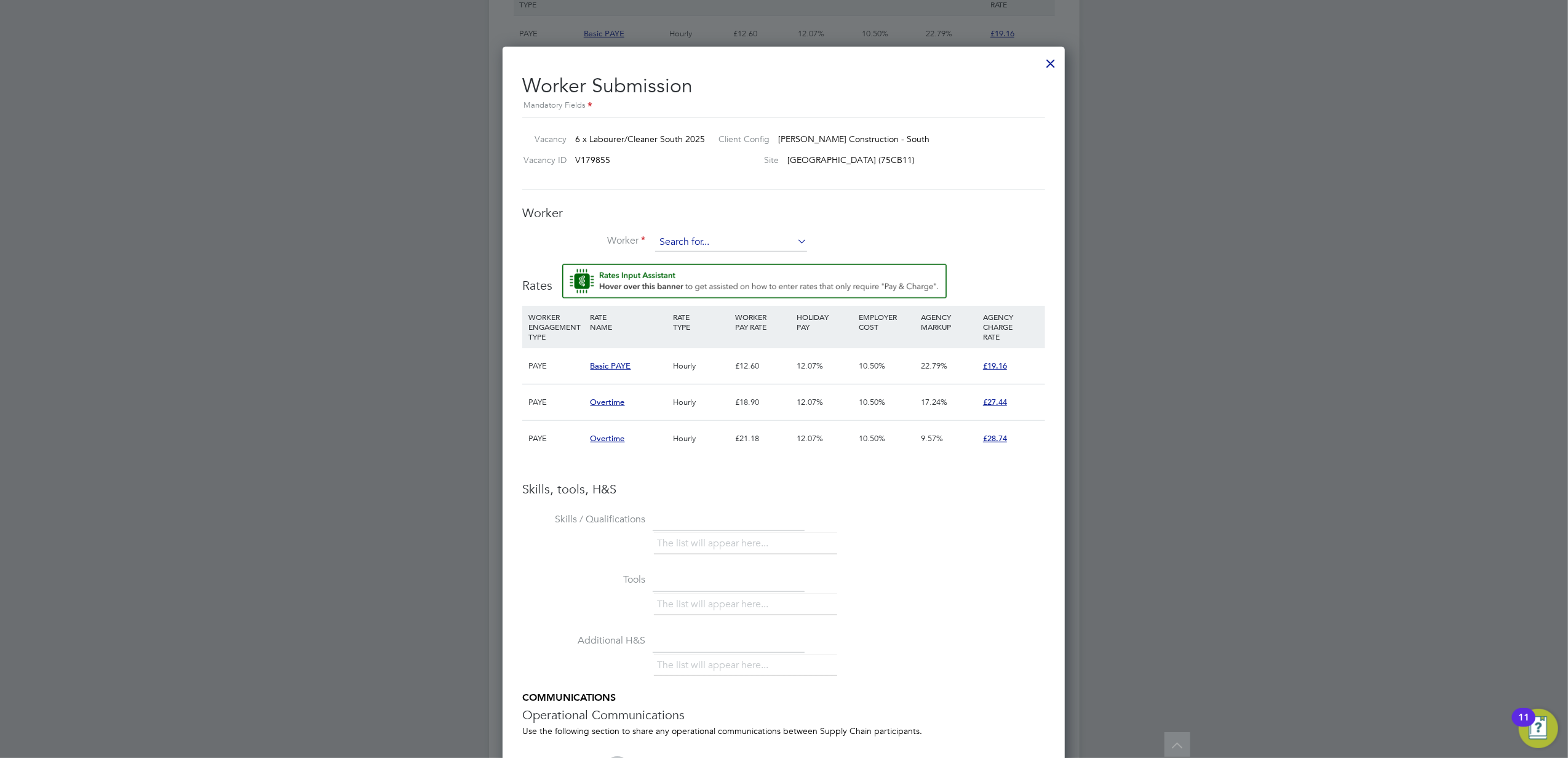
click at [703, 236] on input at bounding box center [731, 242] width 152 height 19
type input "Jarun"
click at [706, 273] on li "+ Add new" at bounding box center [731, 276] width 153 height 17
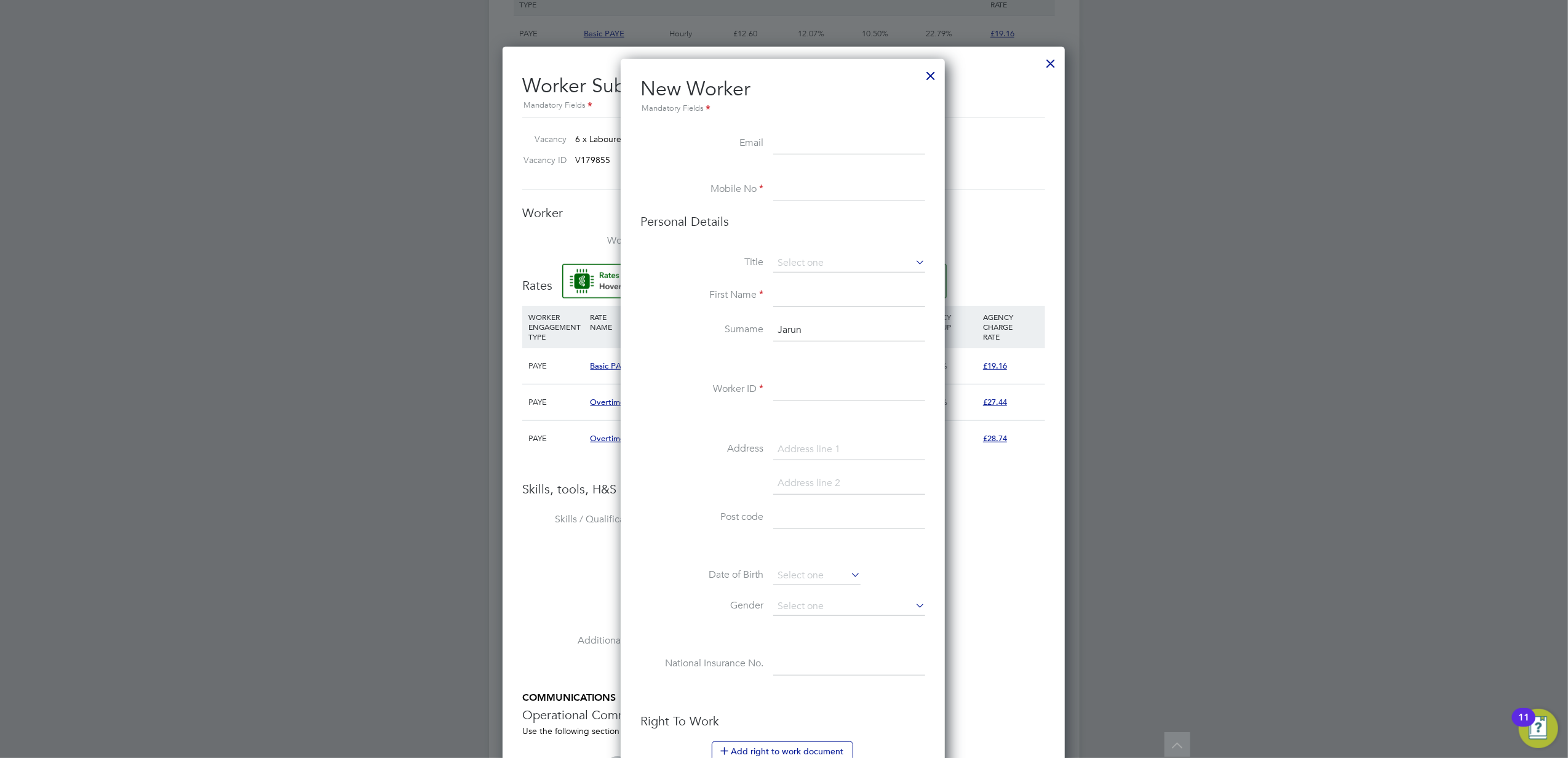
click at [782, 151] on input at bounding box center [849, 143] width 152 height 22
click at [812, 196] on input at bounding box center [849, 190] width 152 height 22
paste input "07766987868"
type input "07766987868"
click at [784, 270] on input at bounding box center [849, 263] width 152 height 19
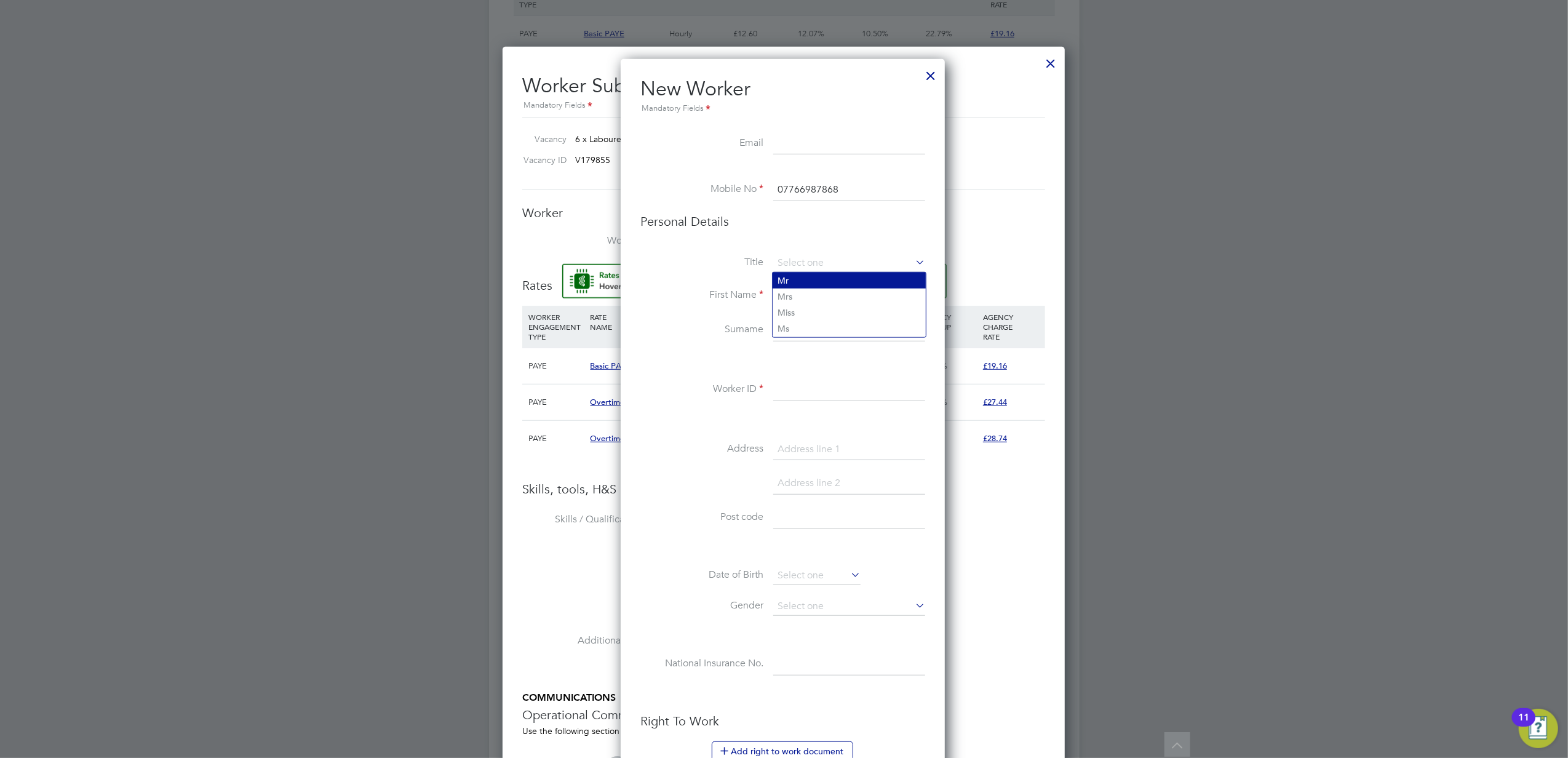
click at [793, 278] on li "Mr" at bounding box center [849, 281] width 153 height 16
type input "Mr"
click at [795, 293] on input at bounding box center [849, 296] width 152 height 22
type input "Jarun"
type input "[PERSON_NAME]"
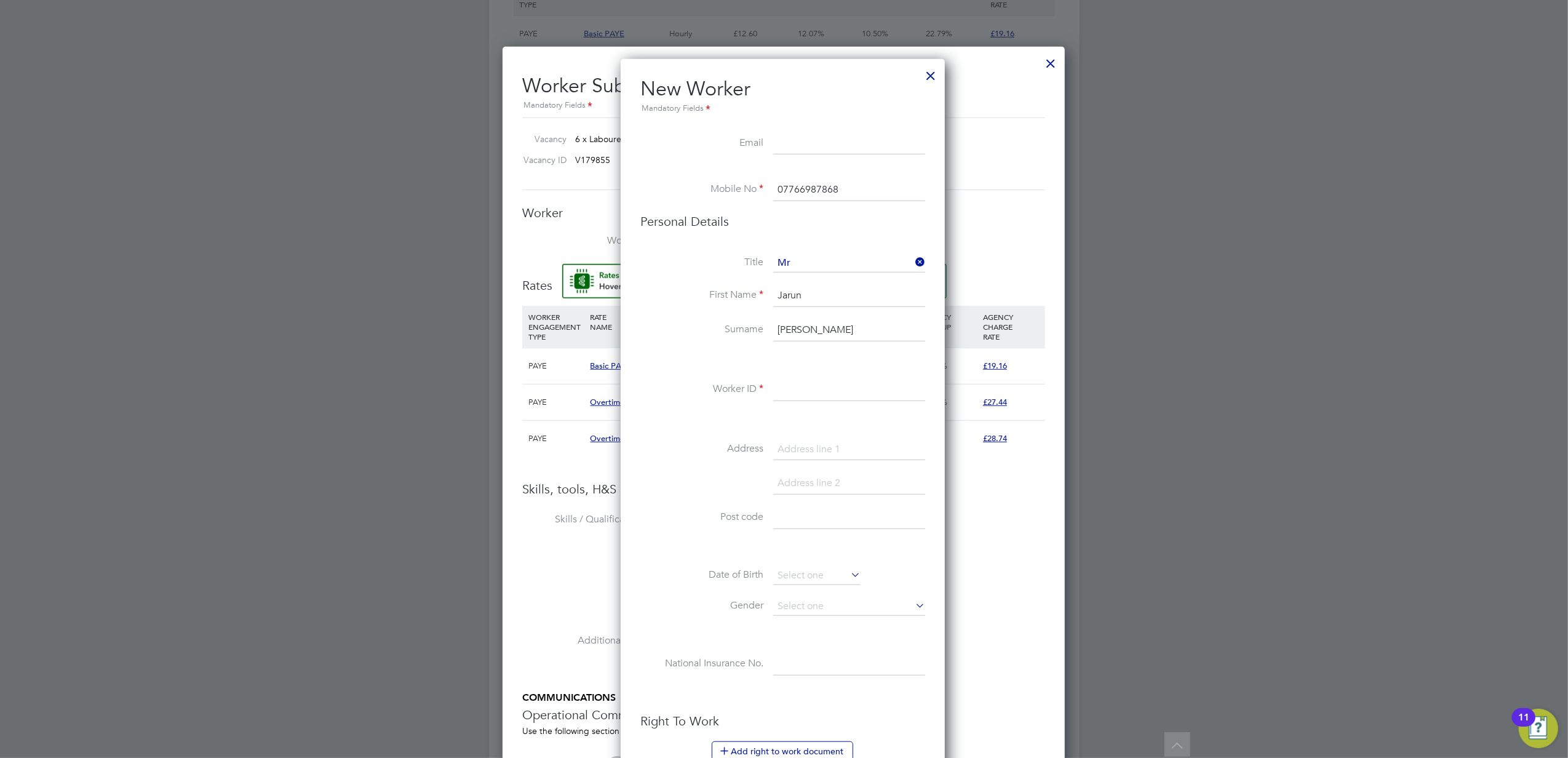
click at [784, 385] on input at bounding box center [849, 390] width 152 height 22
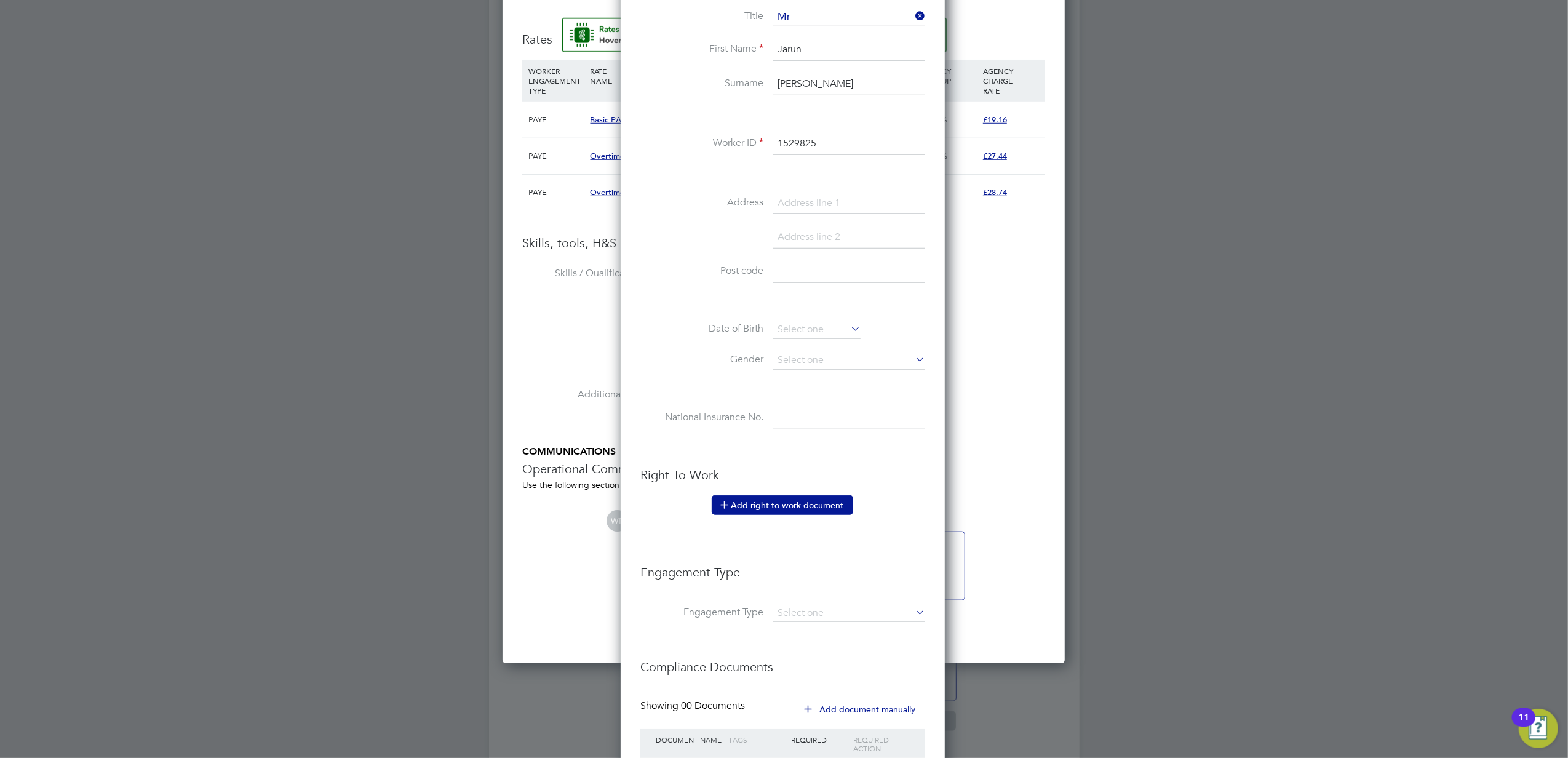
type input "1529825"
click at [787, 498] on button "Add right to work document" at bounding box center [782, 505] width 142 height 20
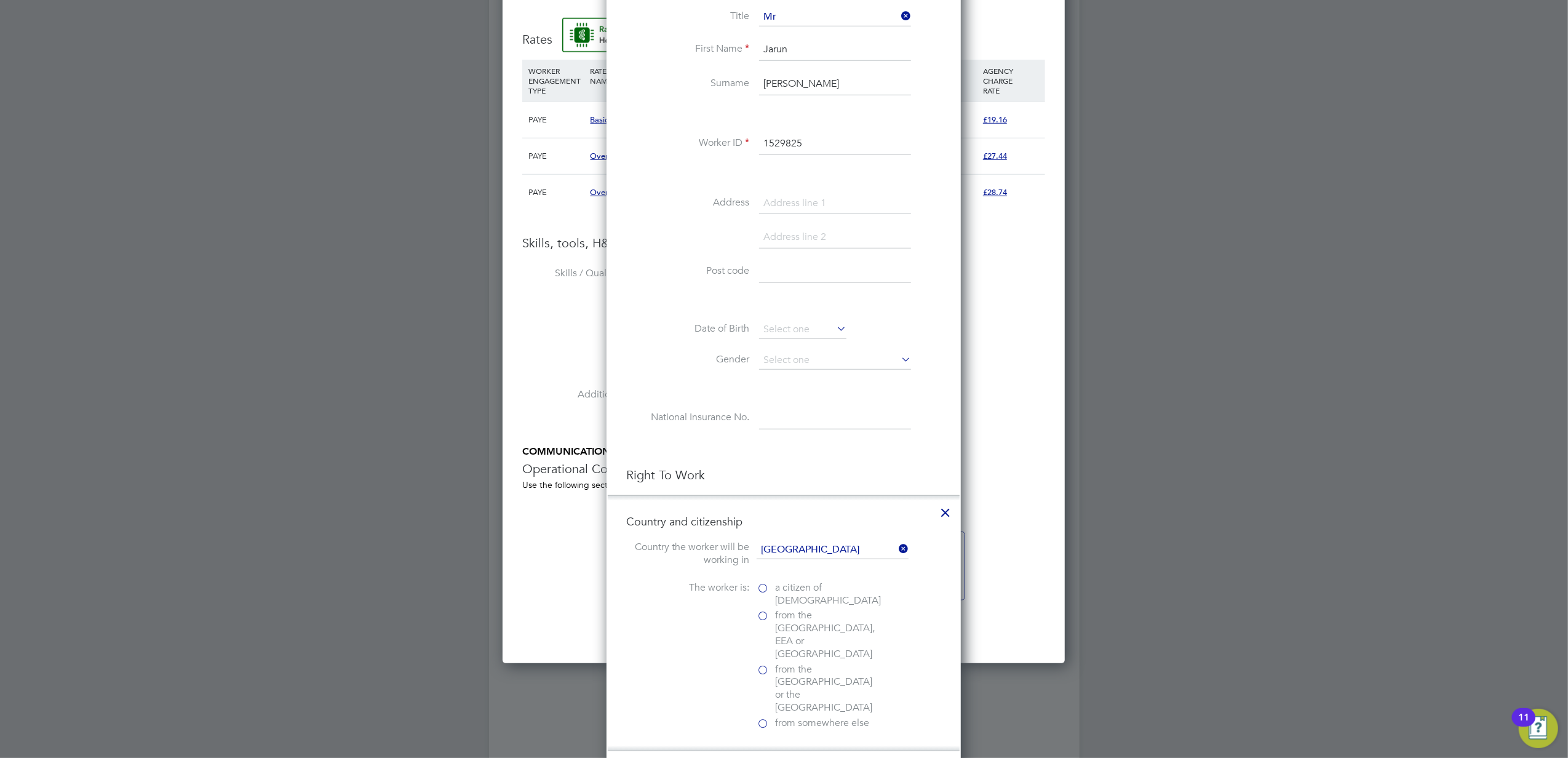
scroll to position [1231, 0]
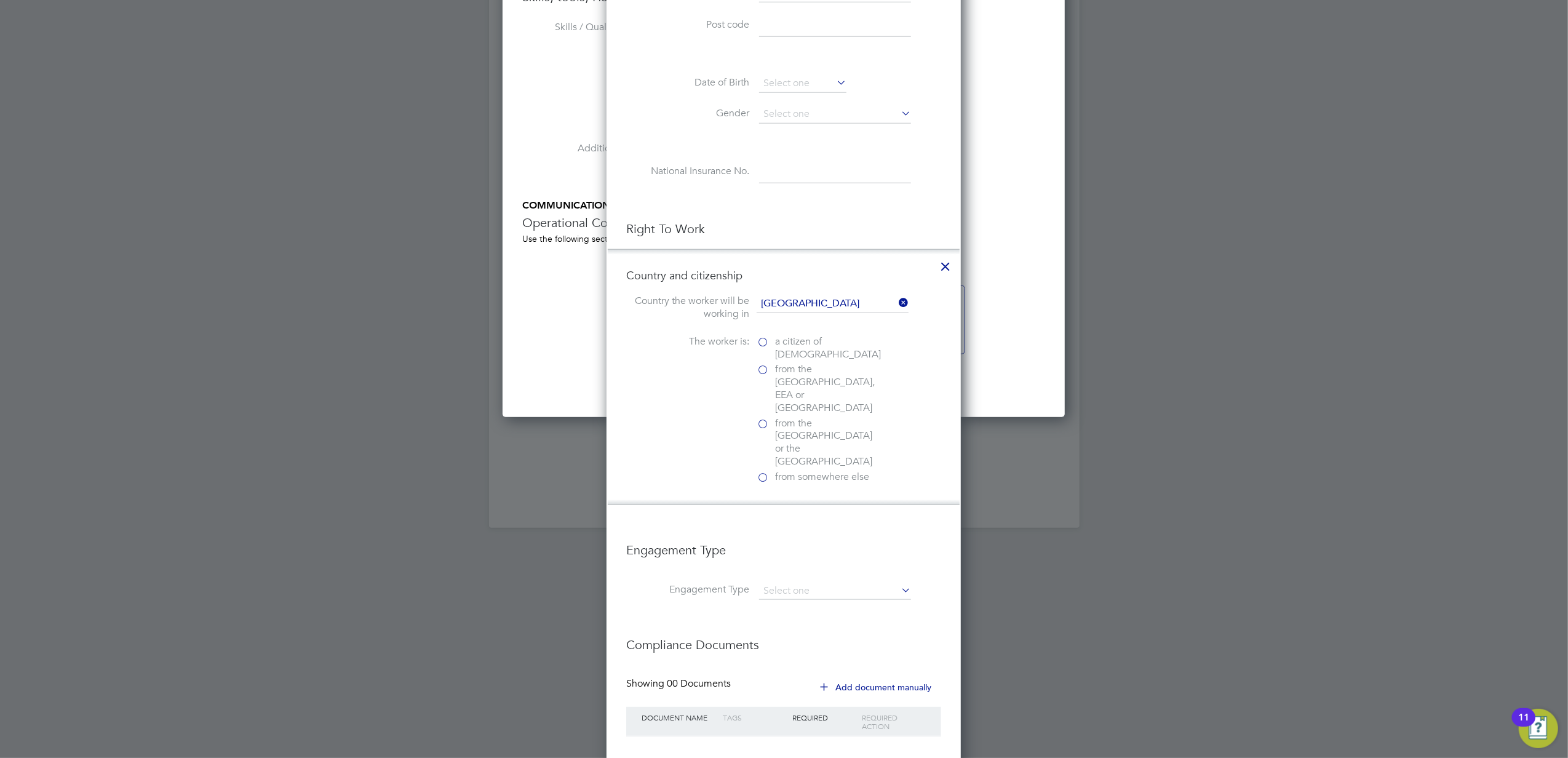
click at [771, 339] on label "a citizen of [DEMOGRAPHIC_DATA]" at bounding box center [818, 348] width 123 height 26
click at [0, 0] on input "a citizen of [DEMOGRAPHIC_DATA]" at bounding box center [0, 0] width 0 height 0
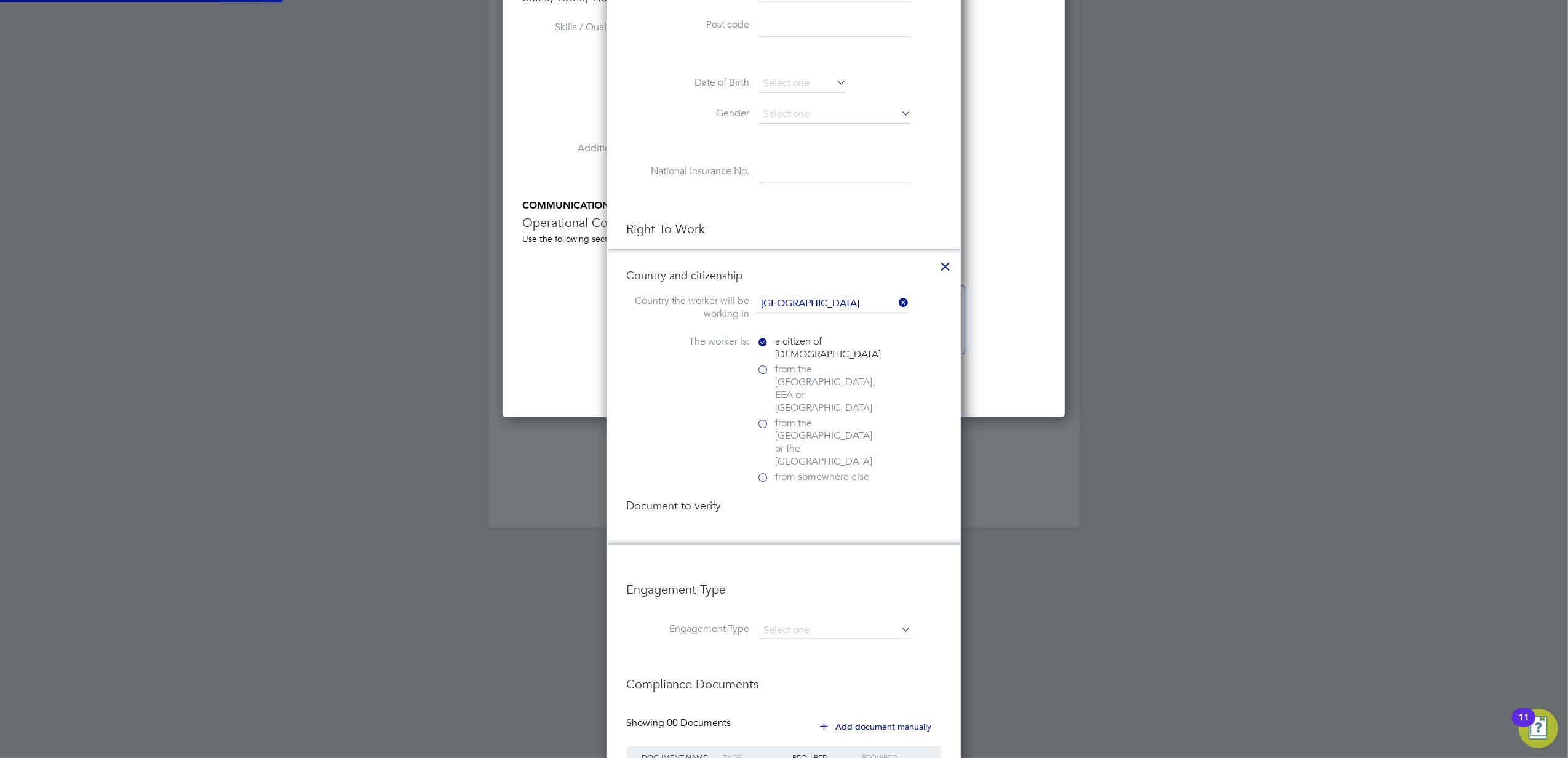
scroll to position [1295, 355]
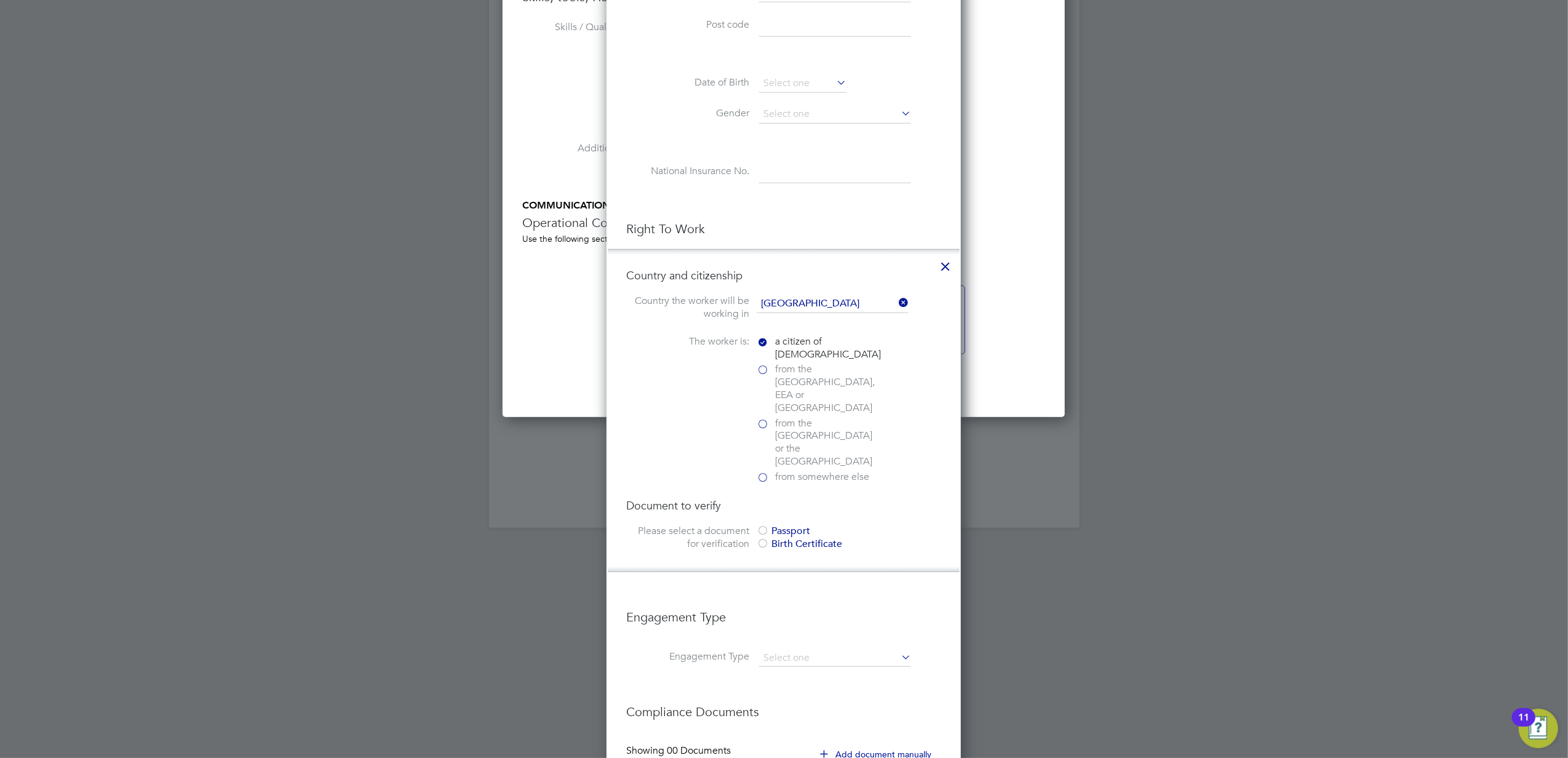
click at [773, 525] on div "Passport" at bounding box center [849, 531] width 184 height 13
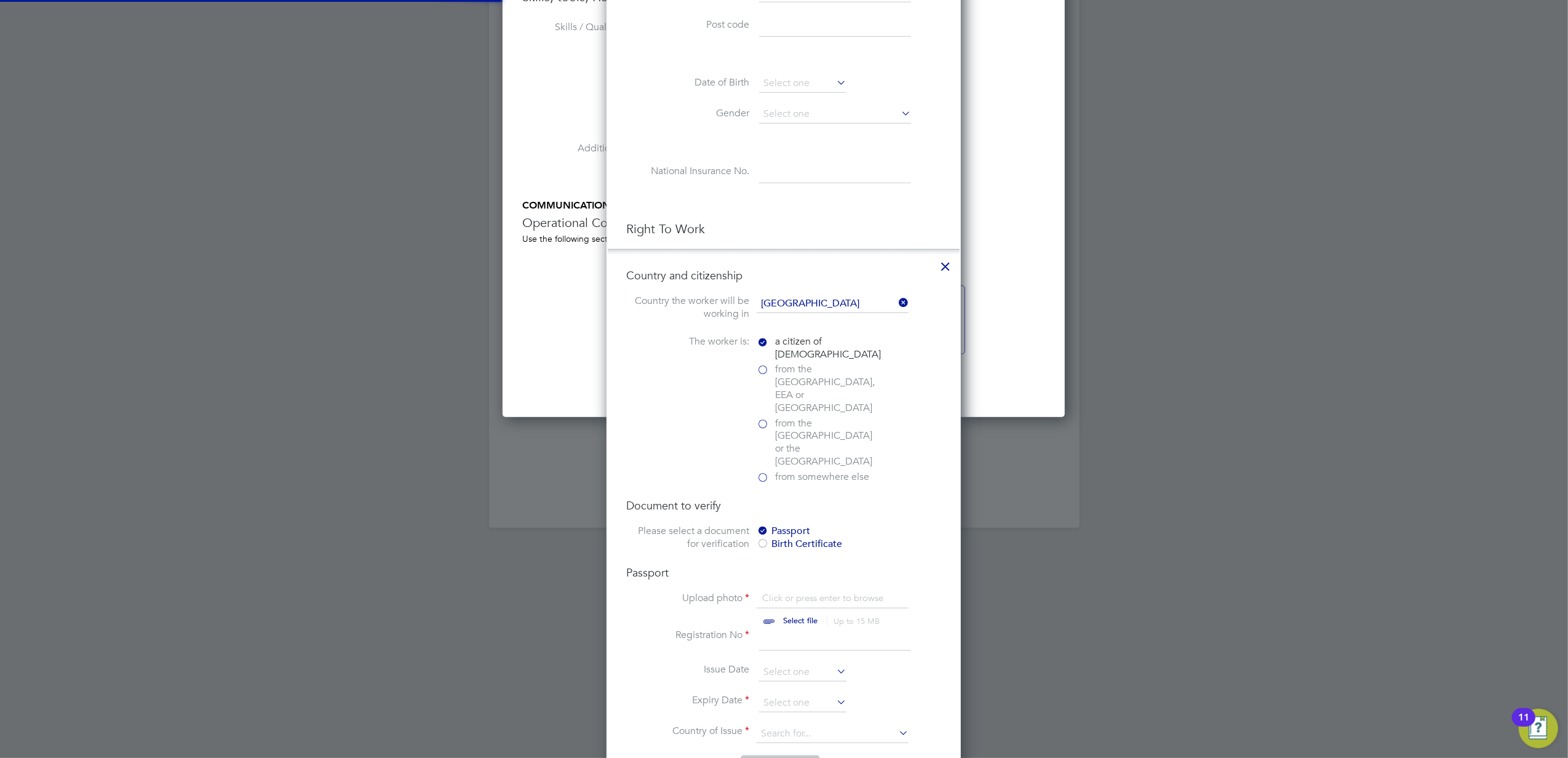
scroll to position [16, 152]
click at [785, 592] on input "file" at bounding box center [812, 610] width 193 height 37
type input "C:\fakepath\Passport.tif"
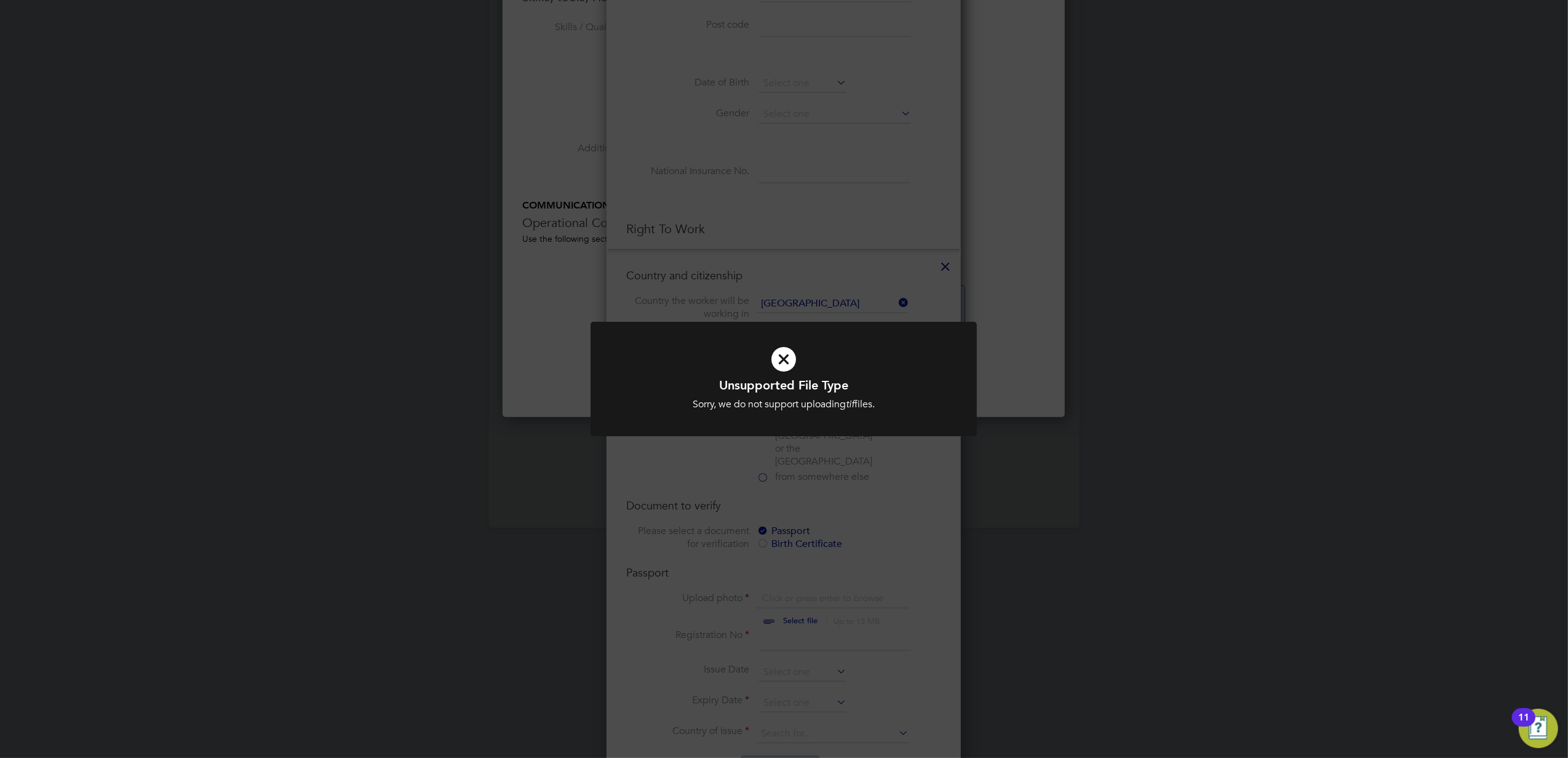
click at [825, 512] on div "Unsupported File Type Sorry, we do not support uploading tif files. Cancel Okay" at bounding box center [784, 379] width 1568 height 758
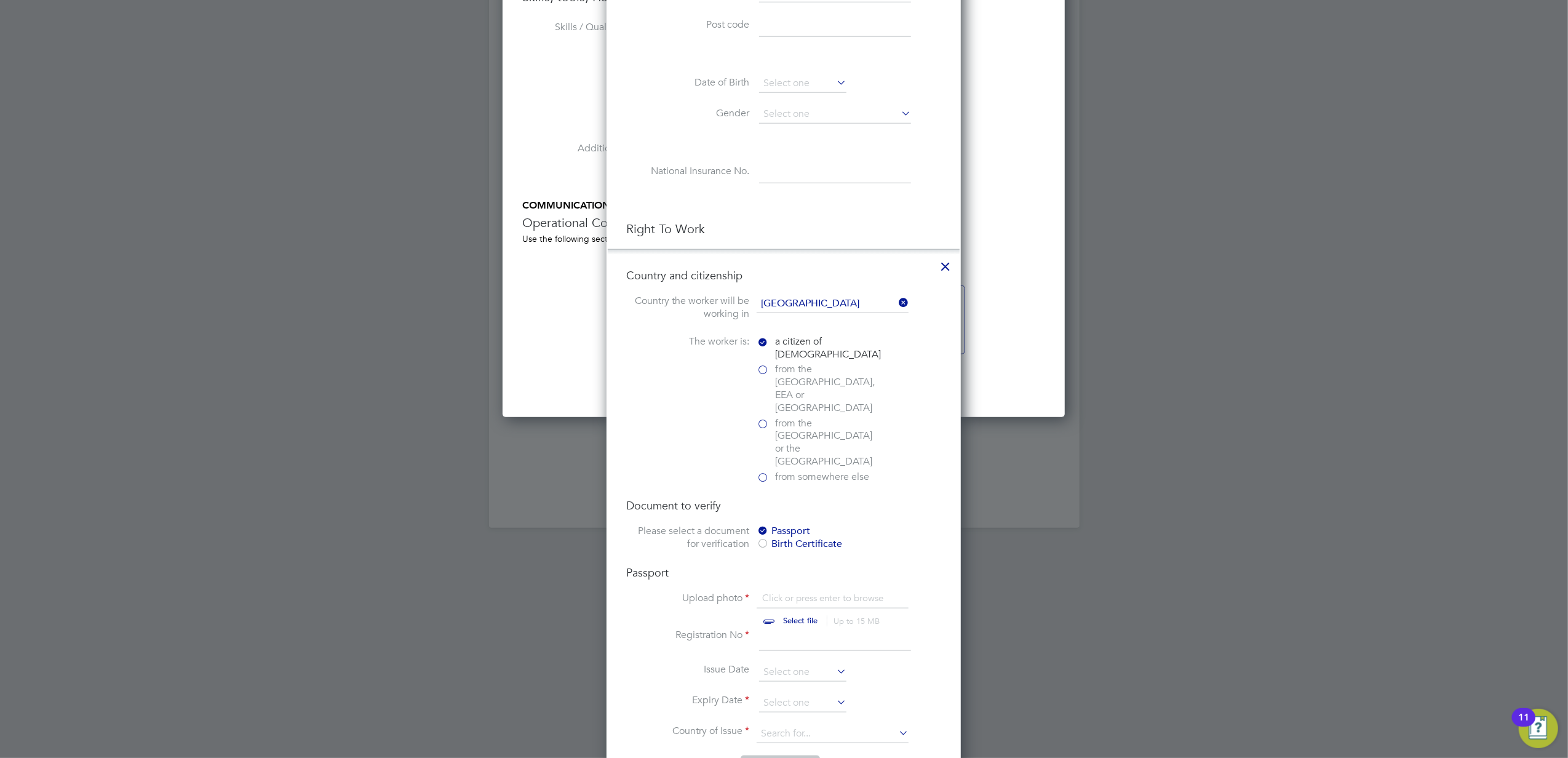
click at [782, 592] on input "file" at bounding box center [812, 610] width 193 height 37
click at [774, 592] on input "file" at bounding box center [812, 610] width 193 height 37
type input "C:\fakepath\Passport.png"
click at [782, 629] on input at bounding box center [835, 640] width 152 height 22
type input "550767839"
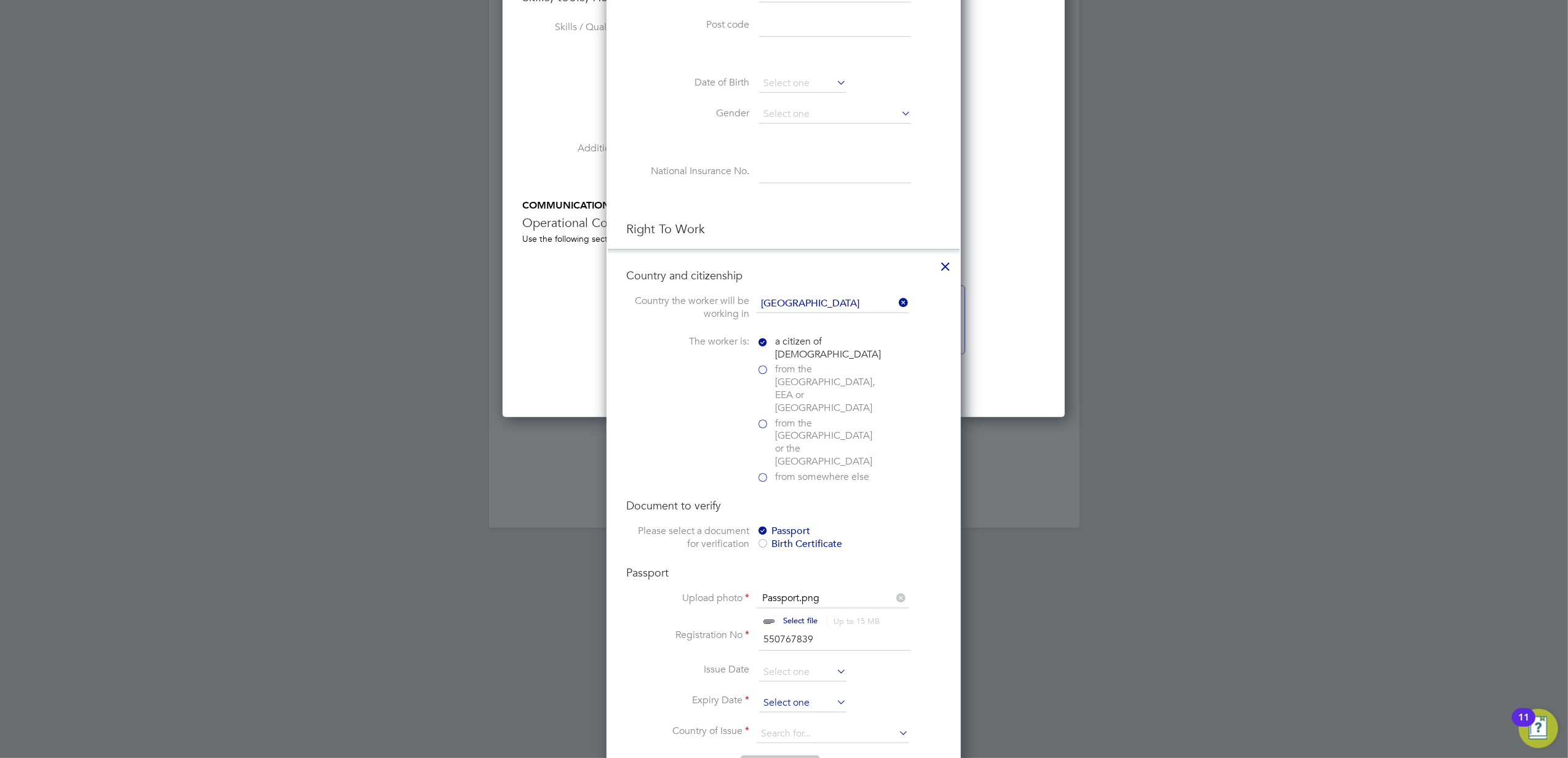
click at [787, 694] on input at bounding box center [803, 703] width 87 height 19
click at [899, 445] on icon at bounding box center [904, 447] width 12 height 13
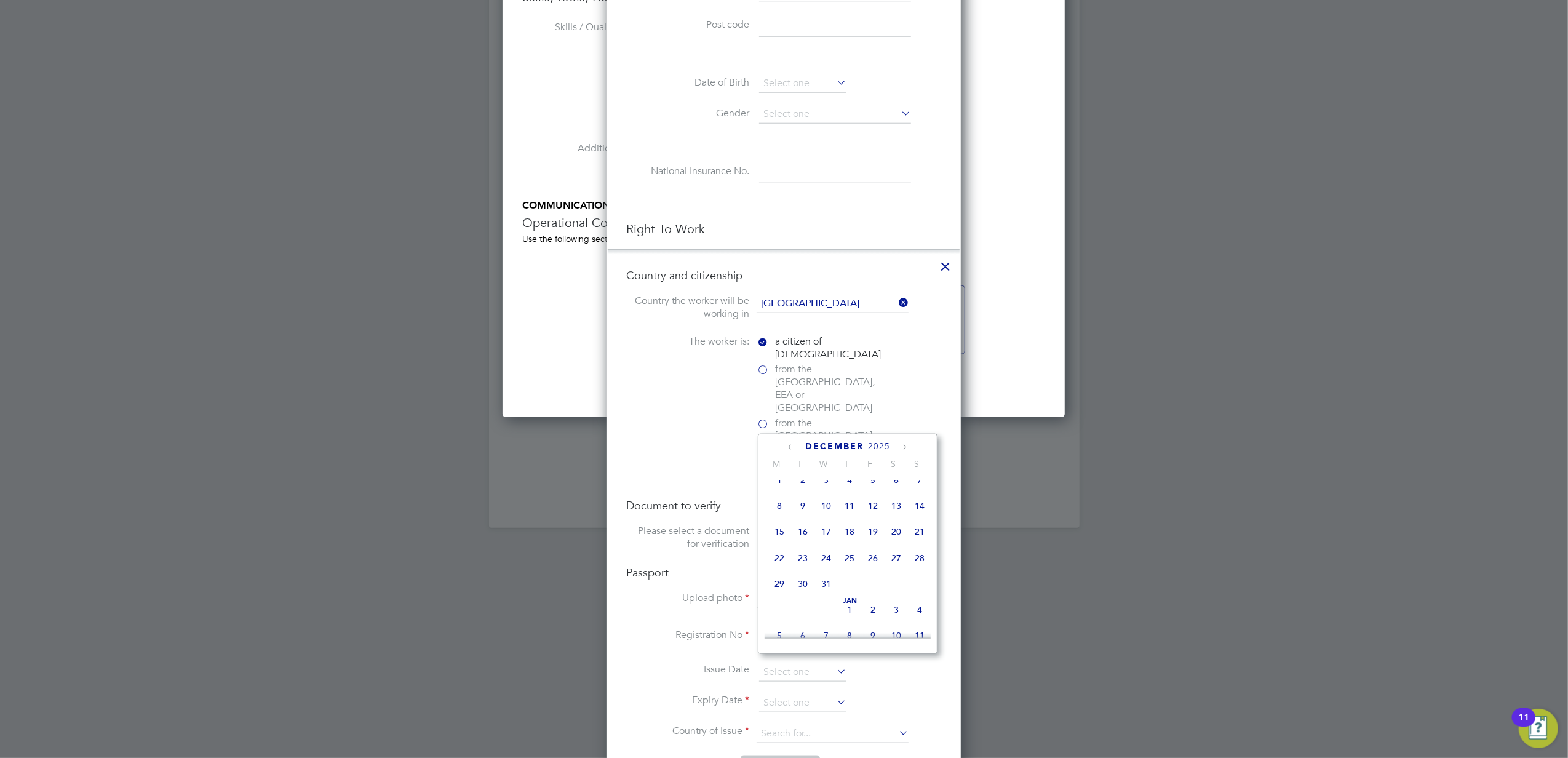
click at [899, 445] on icon at bounding box center [904, 447] width 12 height 13
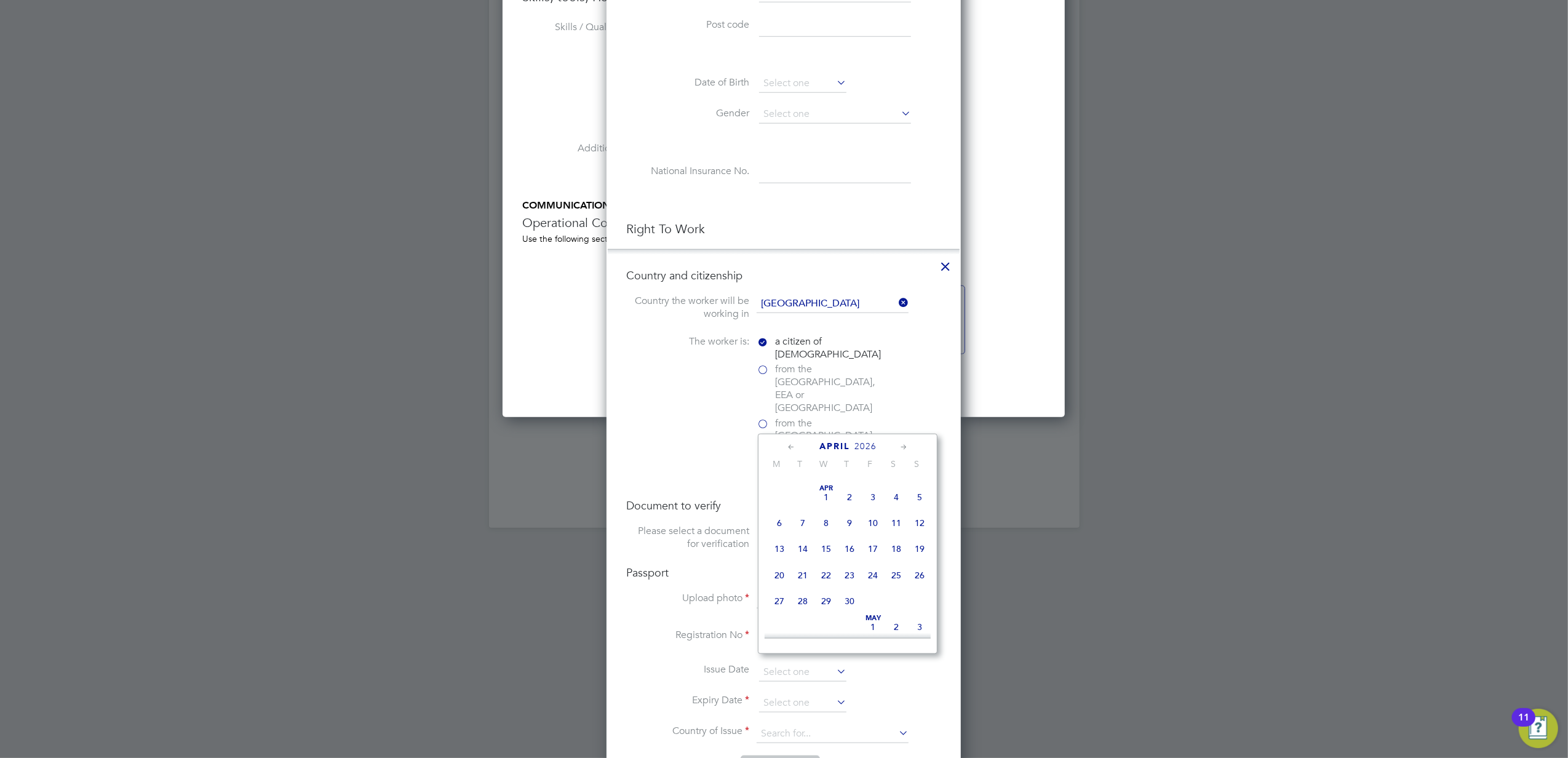
click at [899, 445] on icon at bounding box center [904, 447] width 12 height 13
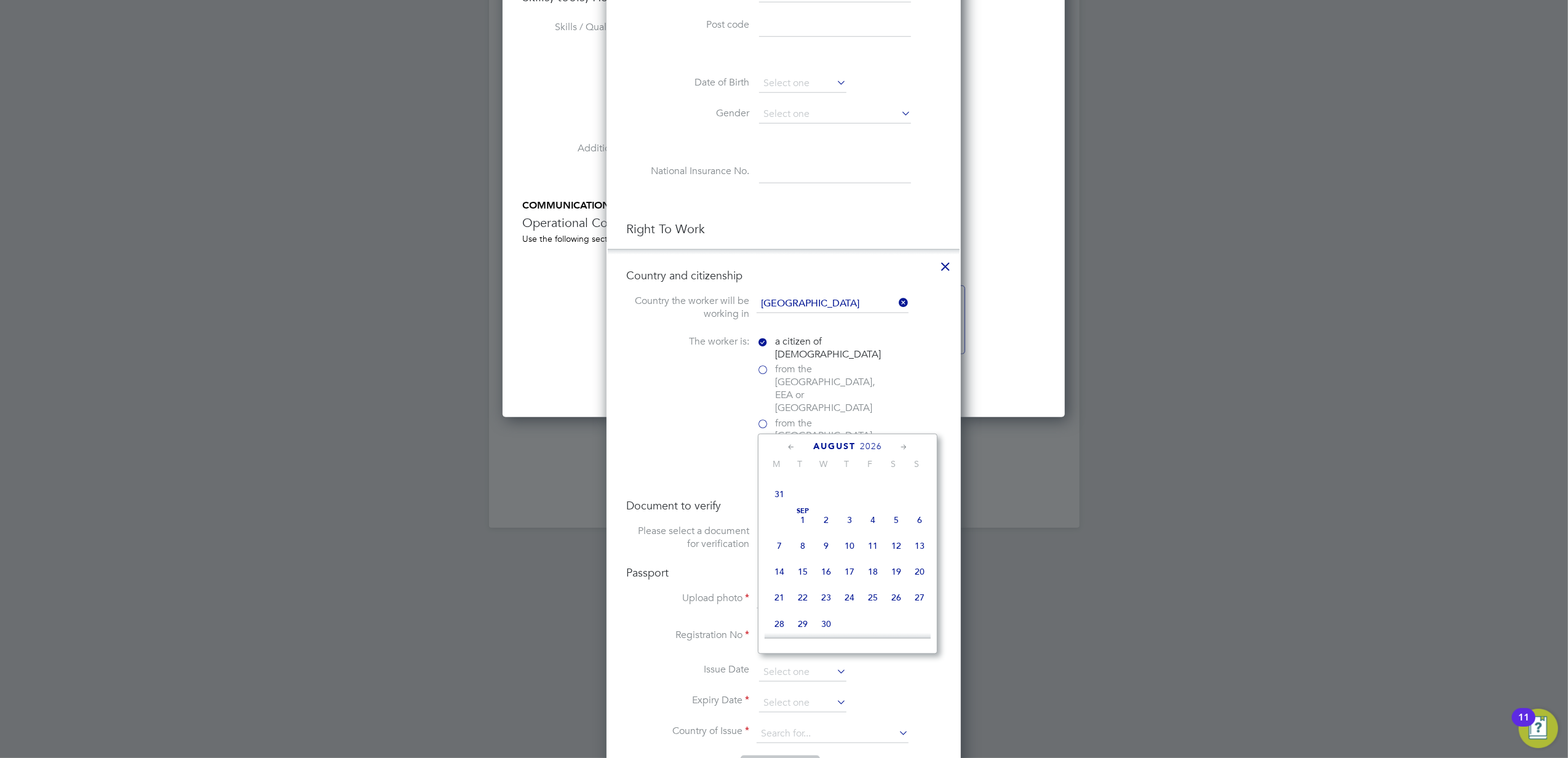
click at [899, 445] on icon at bounding box center [904, 447] width 12 height 13
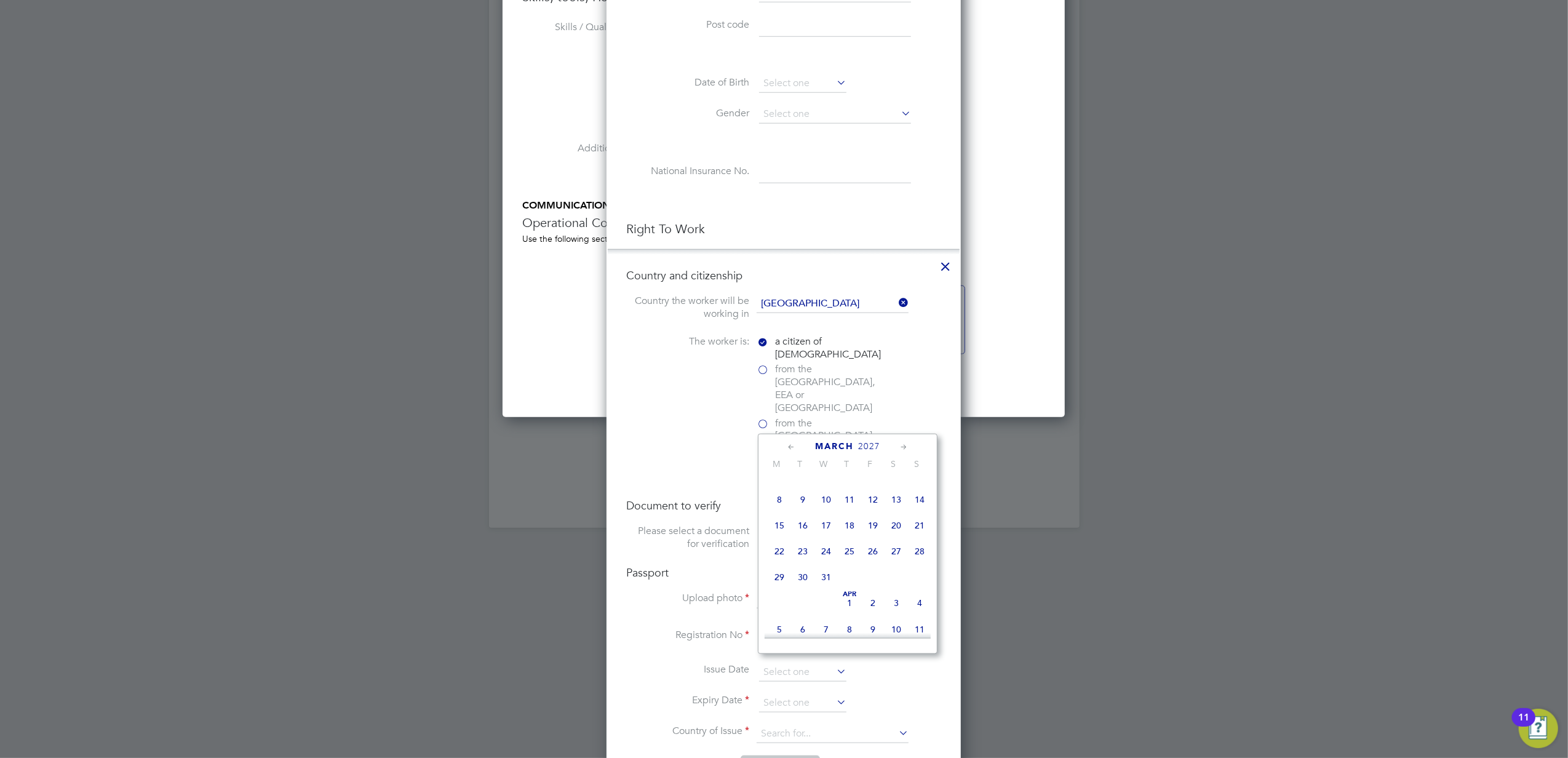
click at [899, 445] on icon at bounding box center [904, 447] width 12 height 13
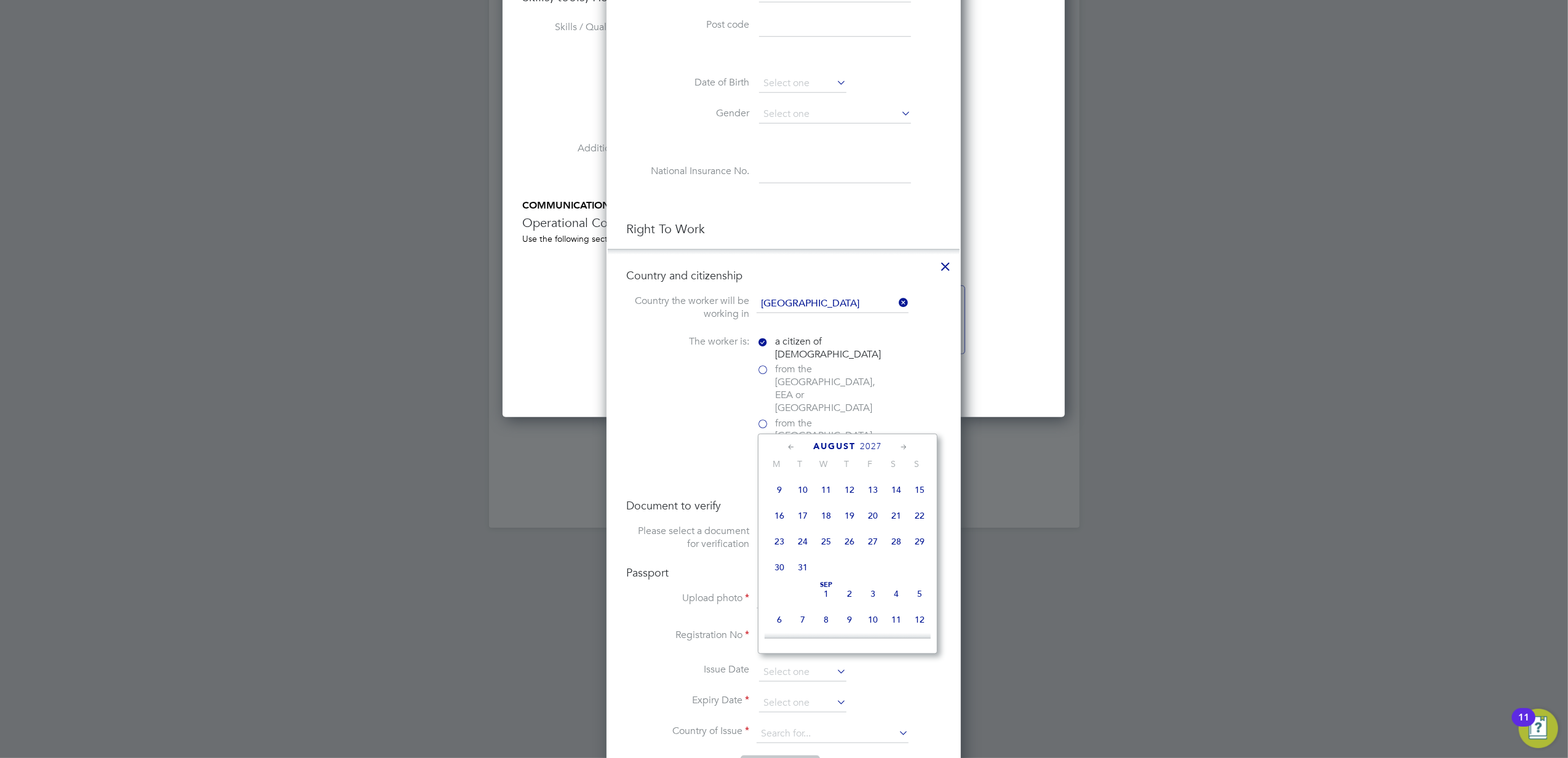
click at [899, 445] on icon at bounding box center [904, 447] width 12 height 13
click at [891, 495] on span "13" at bounding box center [897, 483] width 23 height 23
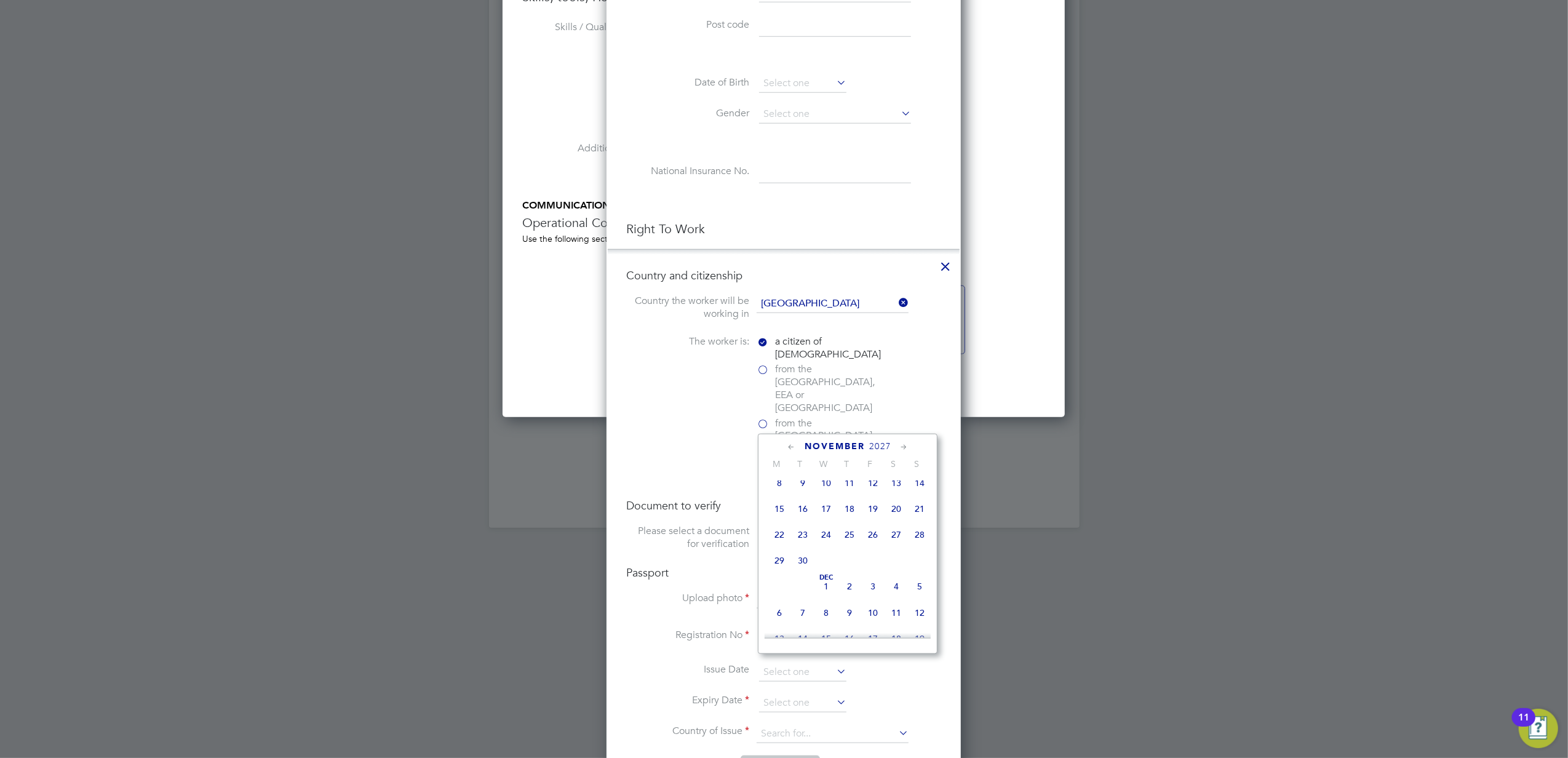
type input "[DATE]"
click at [788, 725] on input at bounding box center [833, 734] width 152 height 19
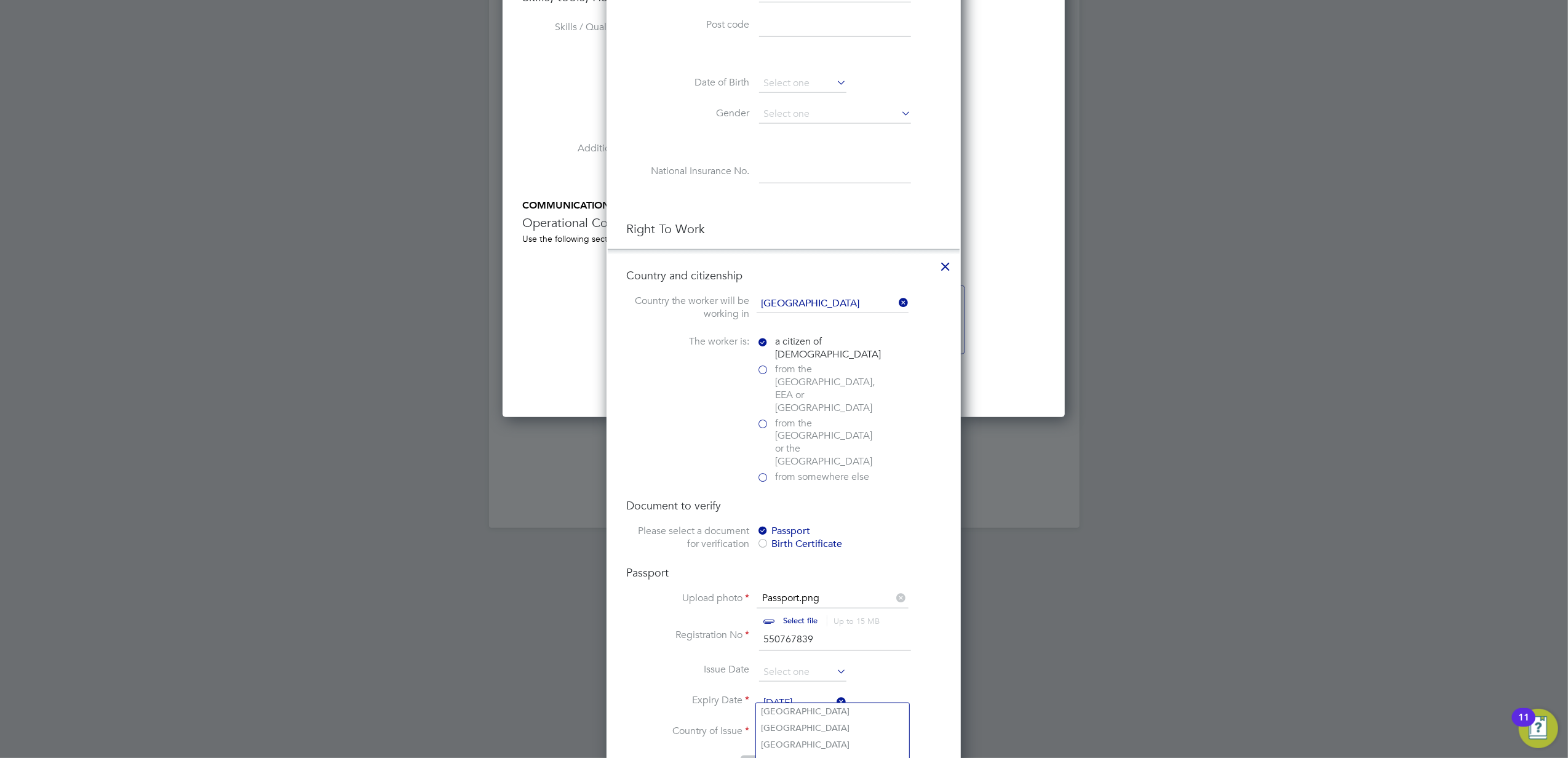
type input "b"
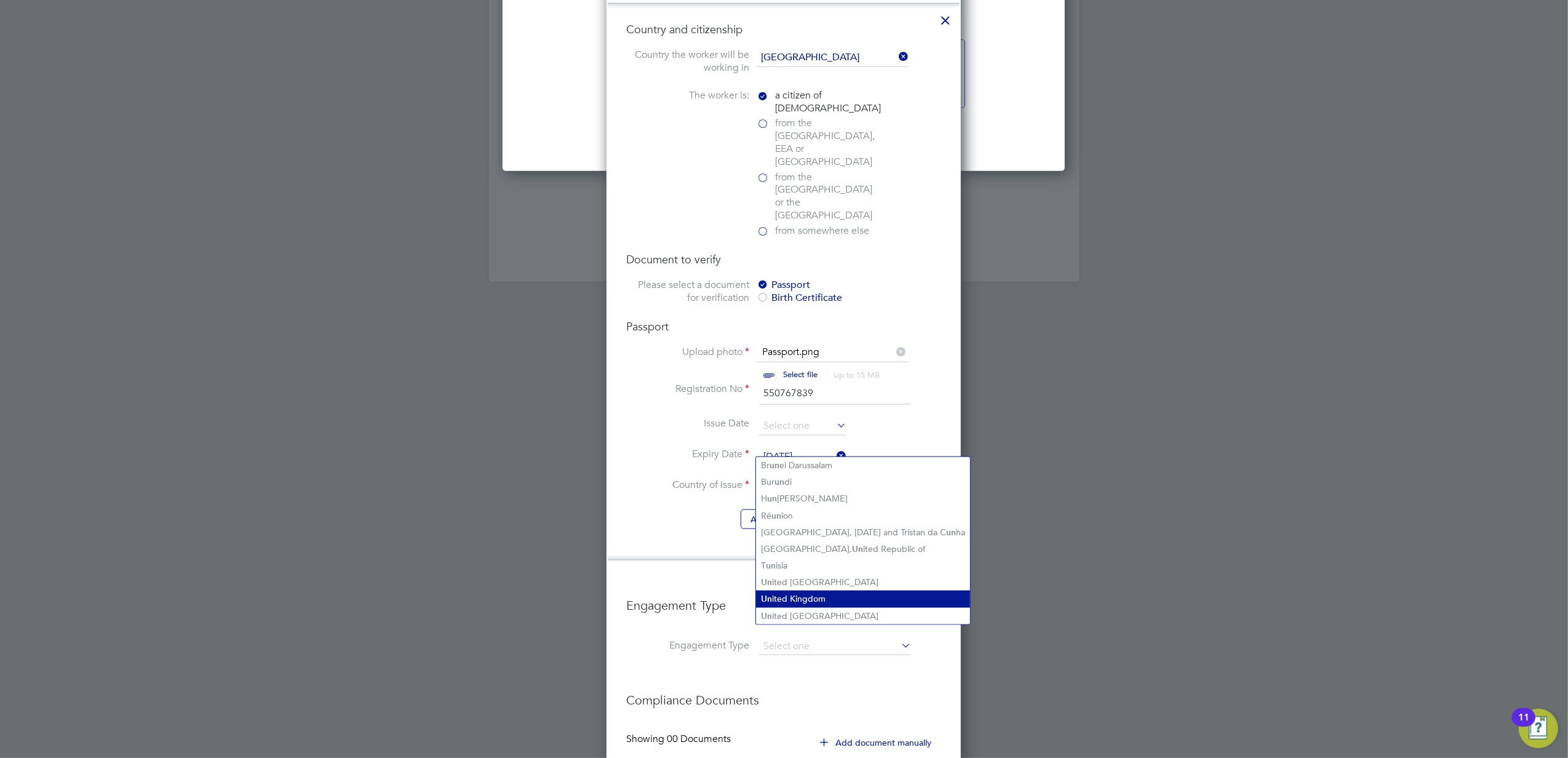
click at [806, 594] on li "Un ited Kingdom" at bounding box center [863, 599] width 214 height 17
type input "[GEOGRAPHIC_DATA]"
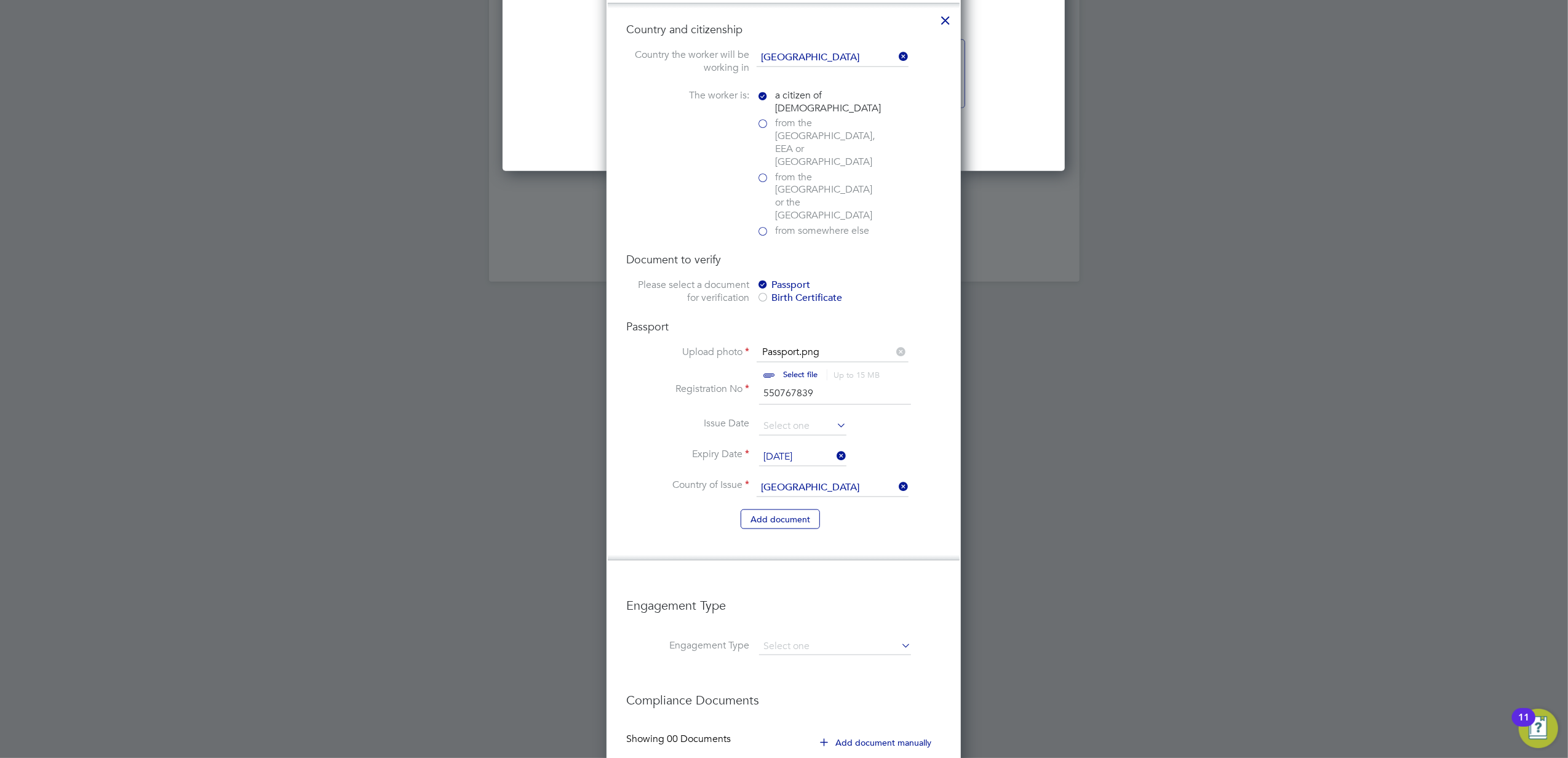
scroll to position [1567, 0]
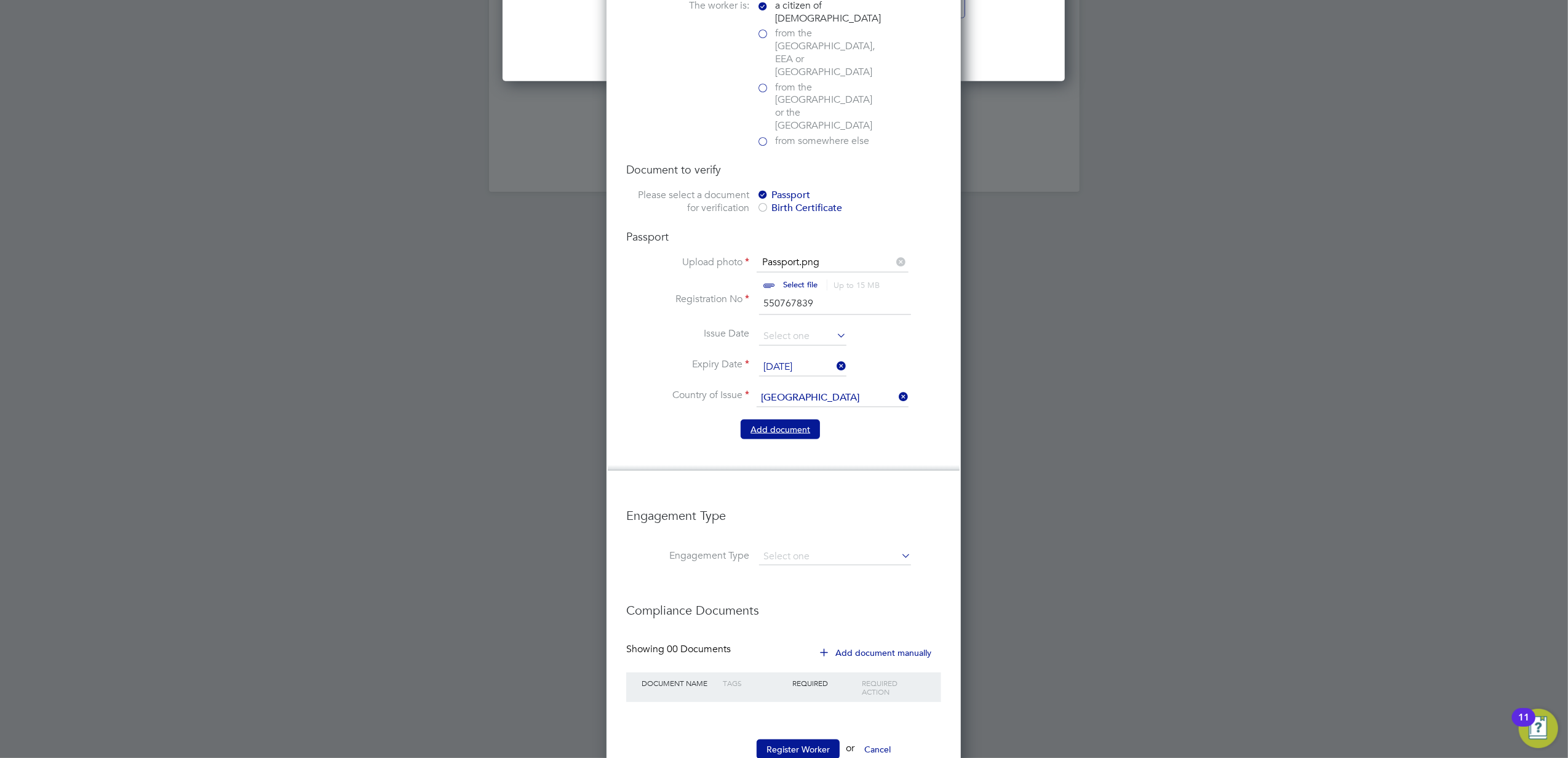
click at [781, 420] on button "Add document" at bounding box center [780, 429] width 79 height 20
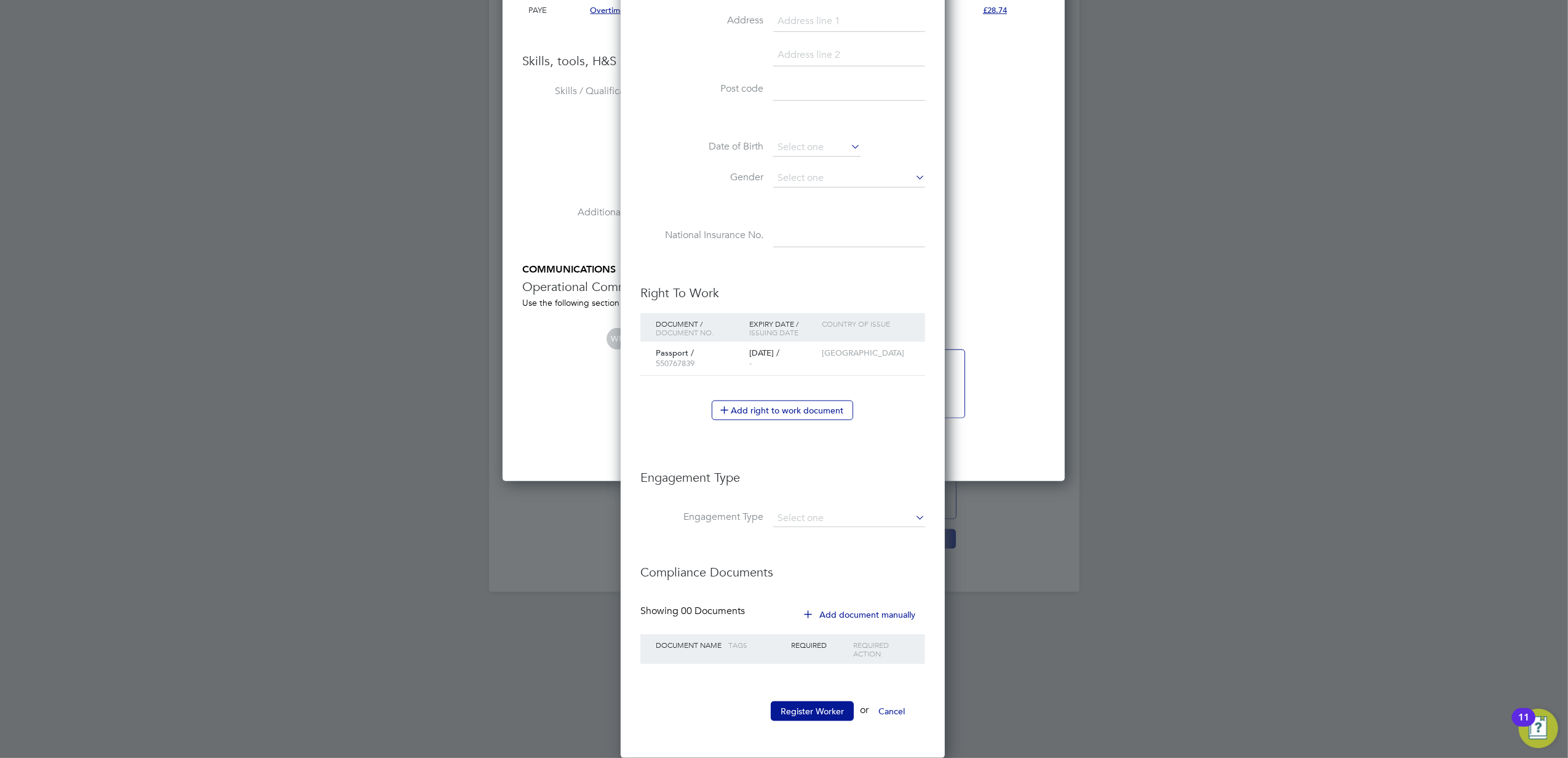
scroll to position [1130, 328]
click at [795, 712] on button "Register Worker" at bounding box center [812, 712] width 83 height 20
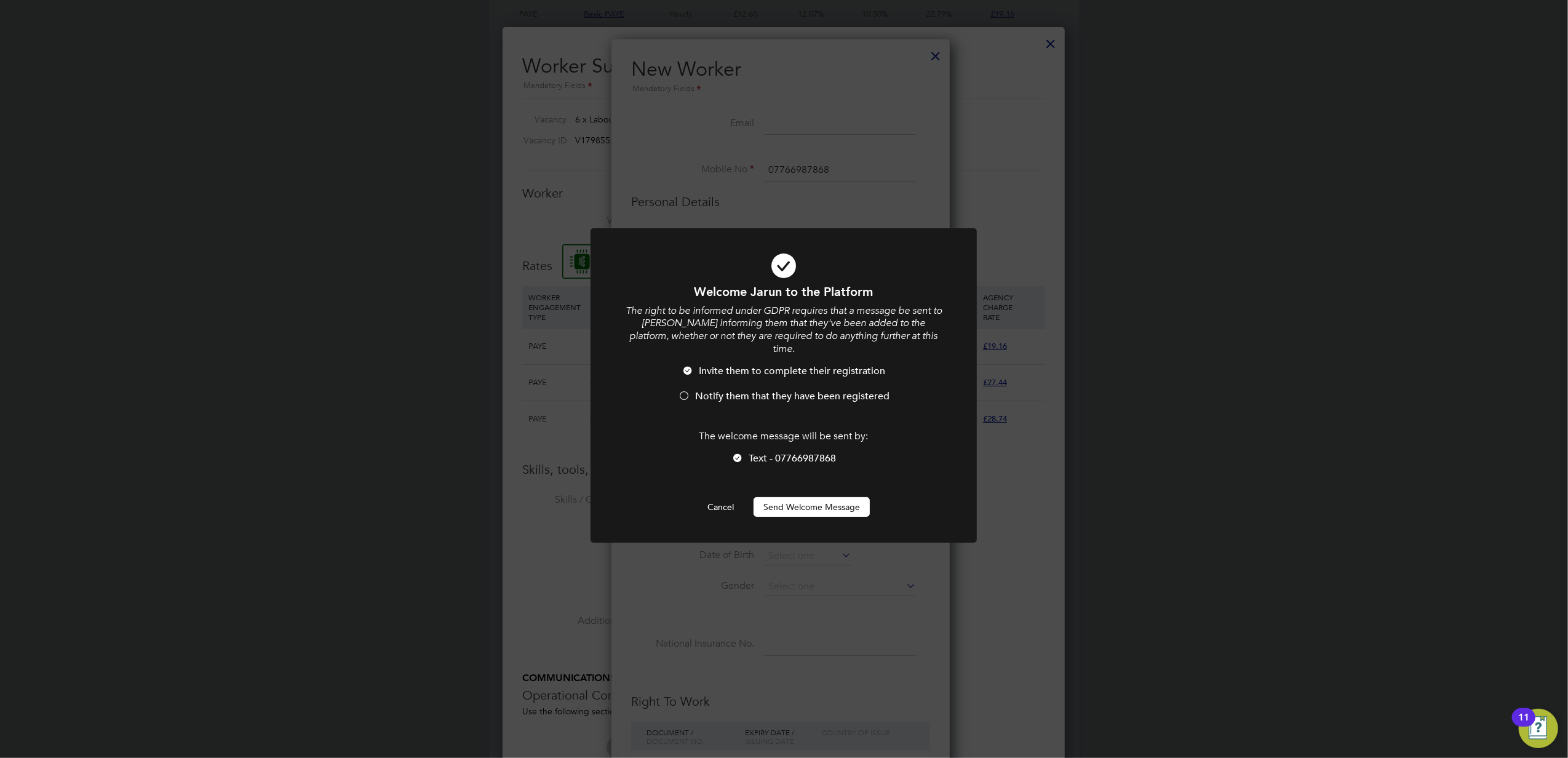
click at [813, 497] on button "Send Welcome Message" at bounding box center [811, 507] width 117 height 20
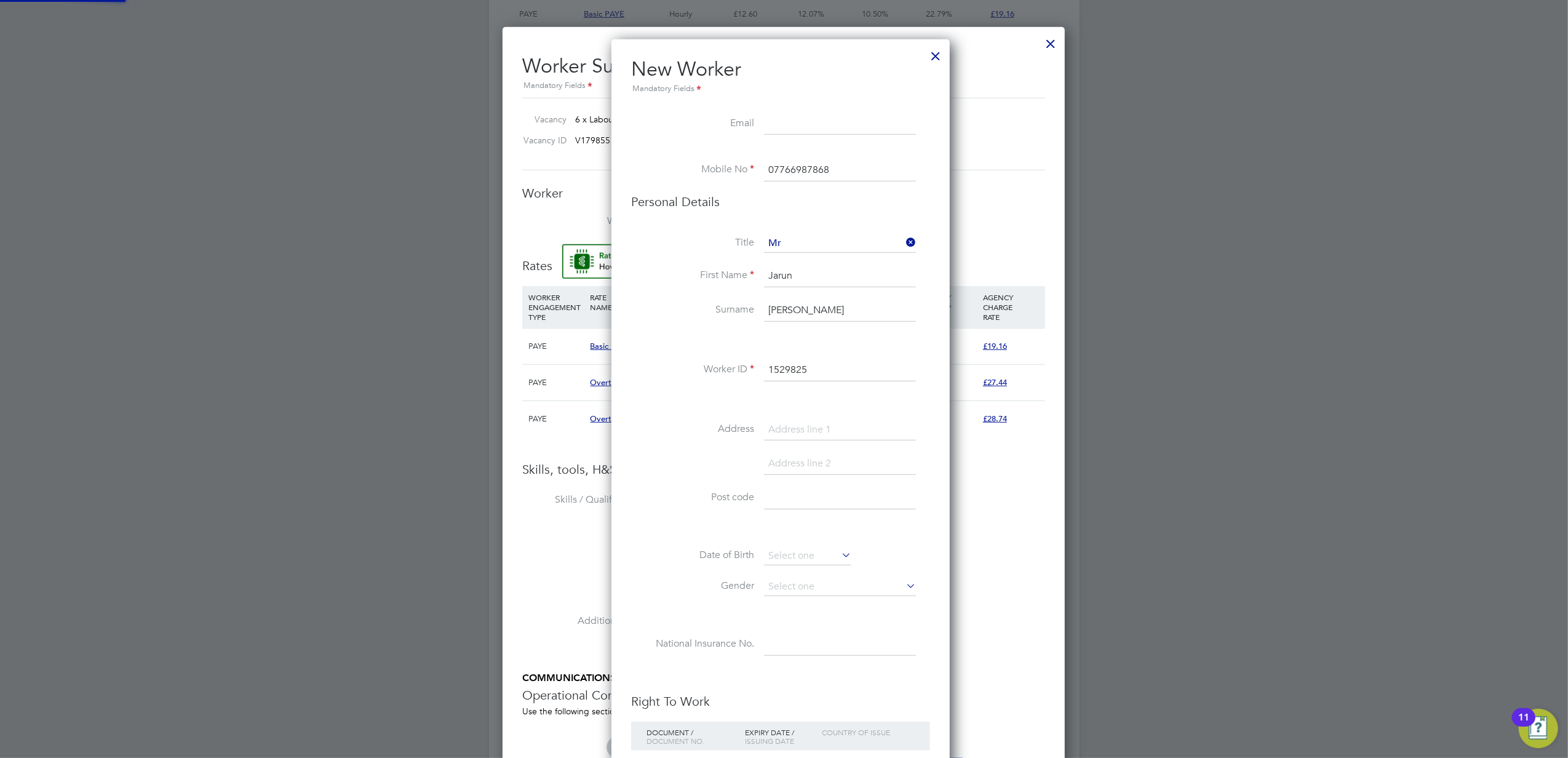
type input "[PERSON_NAME] (1529825)"
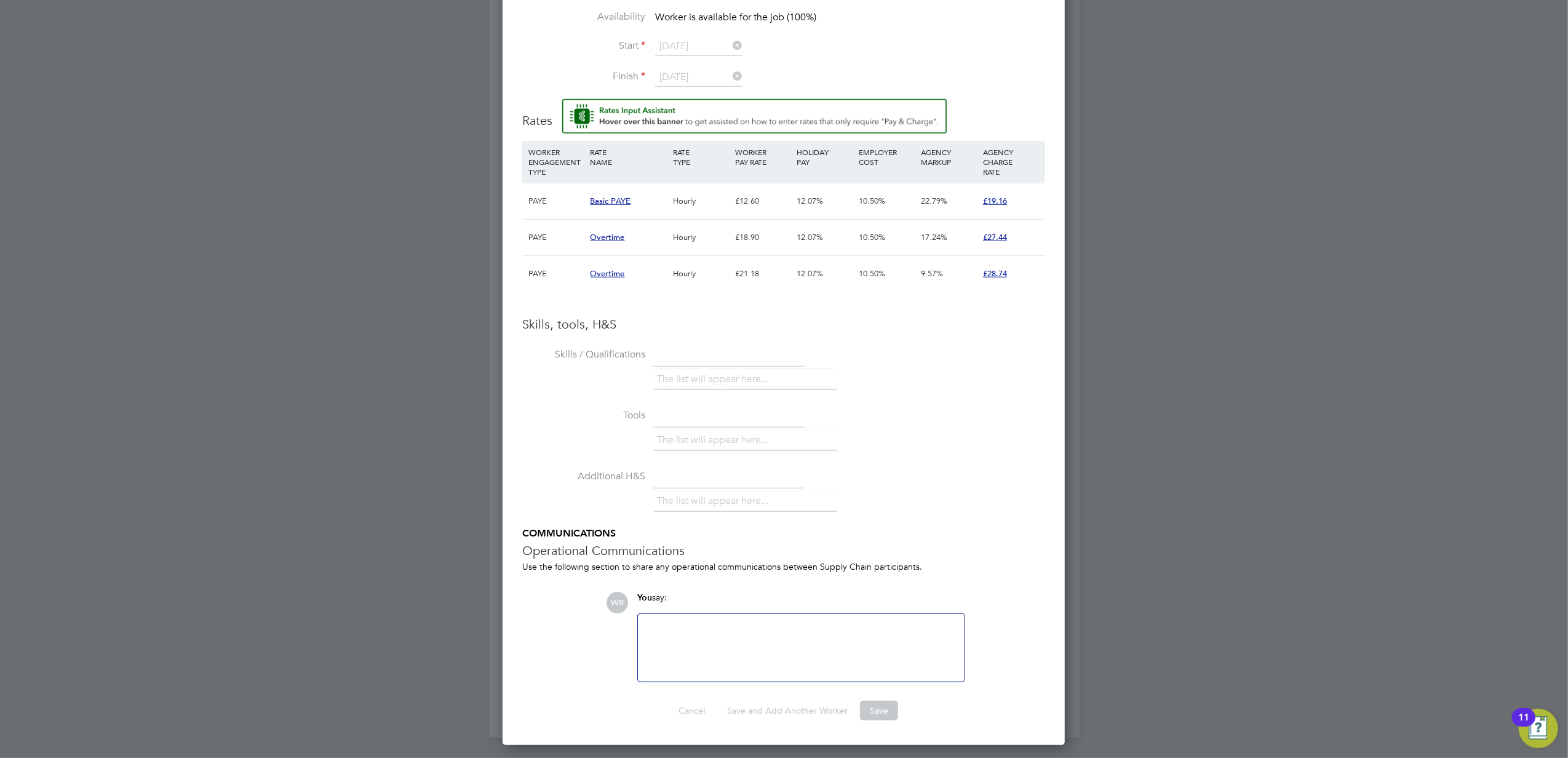
scroll to position [615, 0]
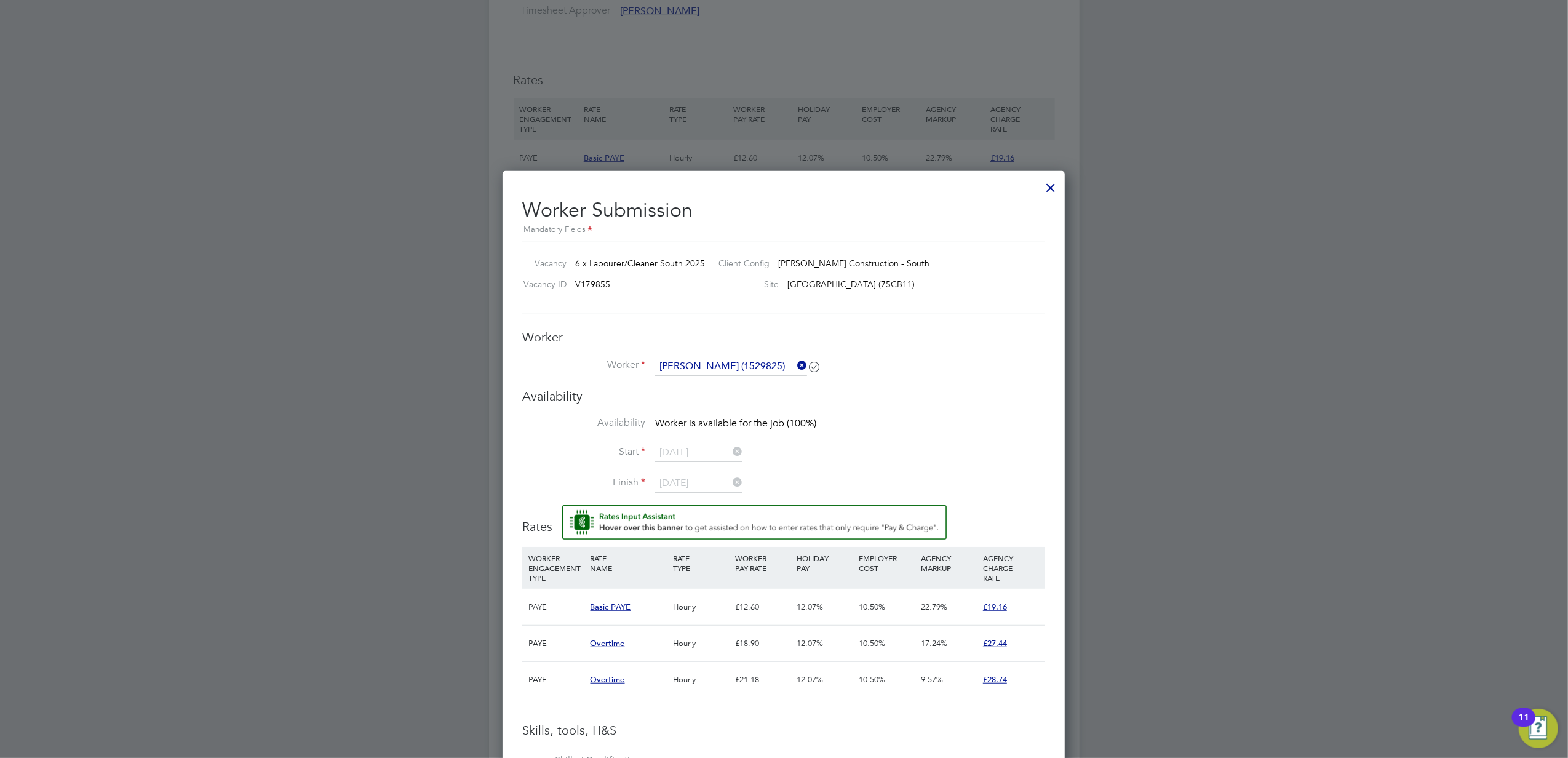
click at [706, 351] on div "Worker Worker [PERSON_NAME] (1529825) Worker Engagement Type" at bounding box center [784, 359] width 523 height 59
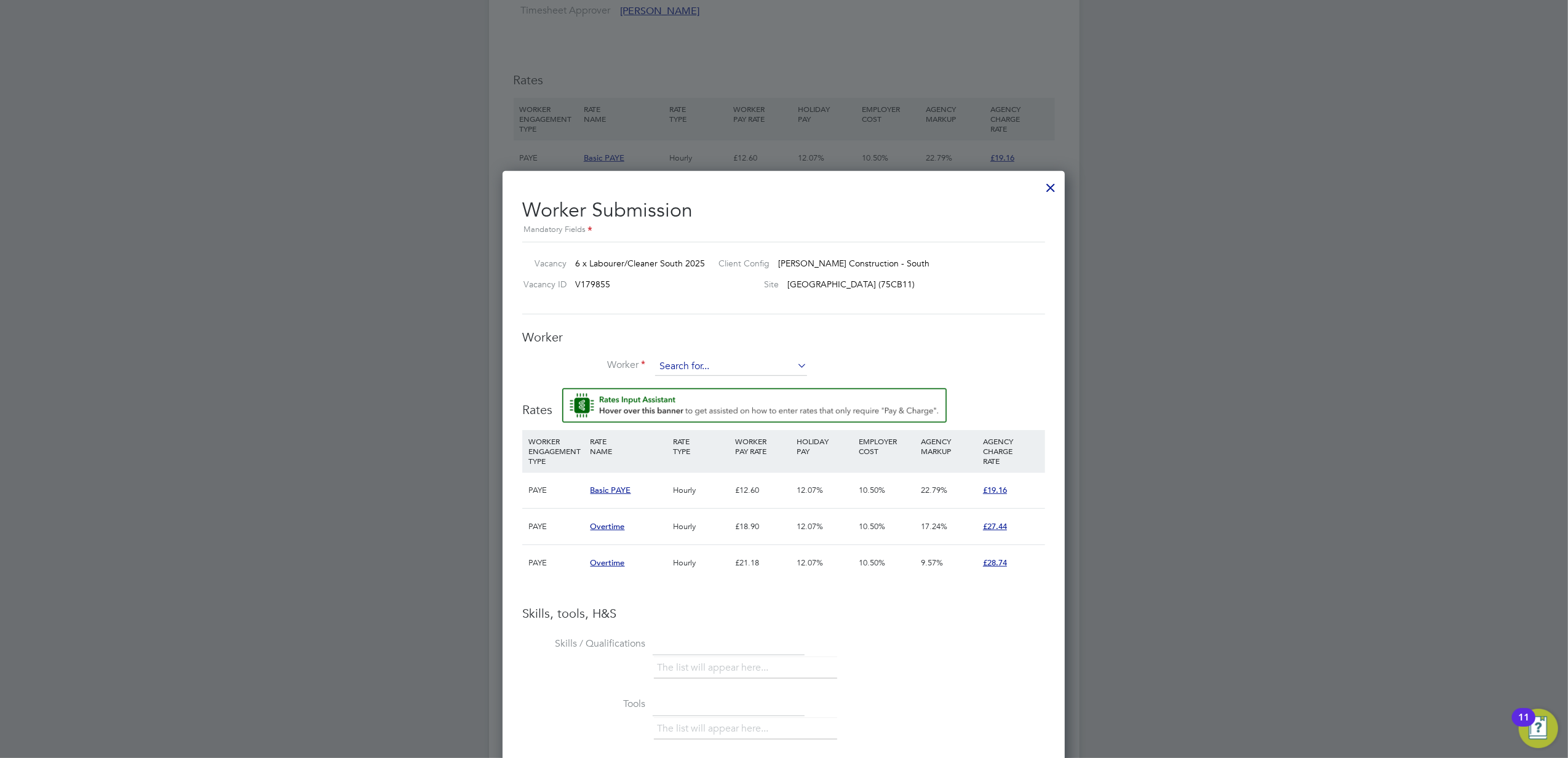
click at [714, 363] on input at bounding box center [731, 366] width 152 height 19
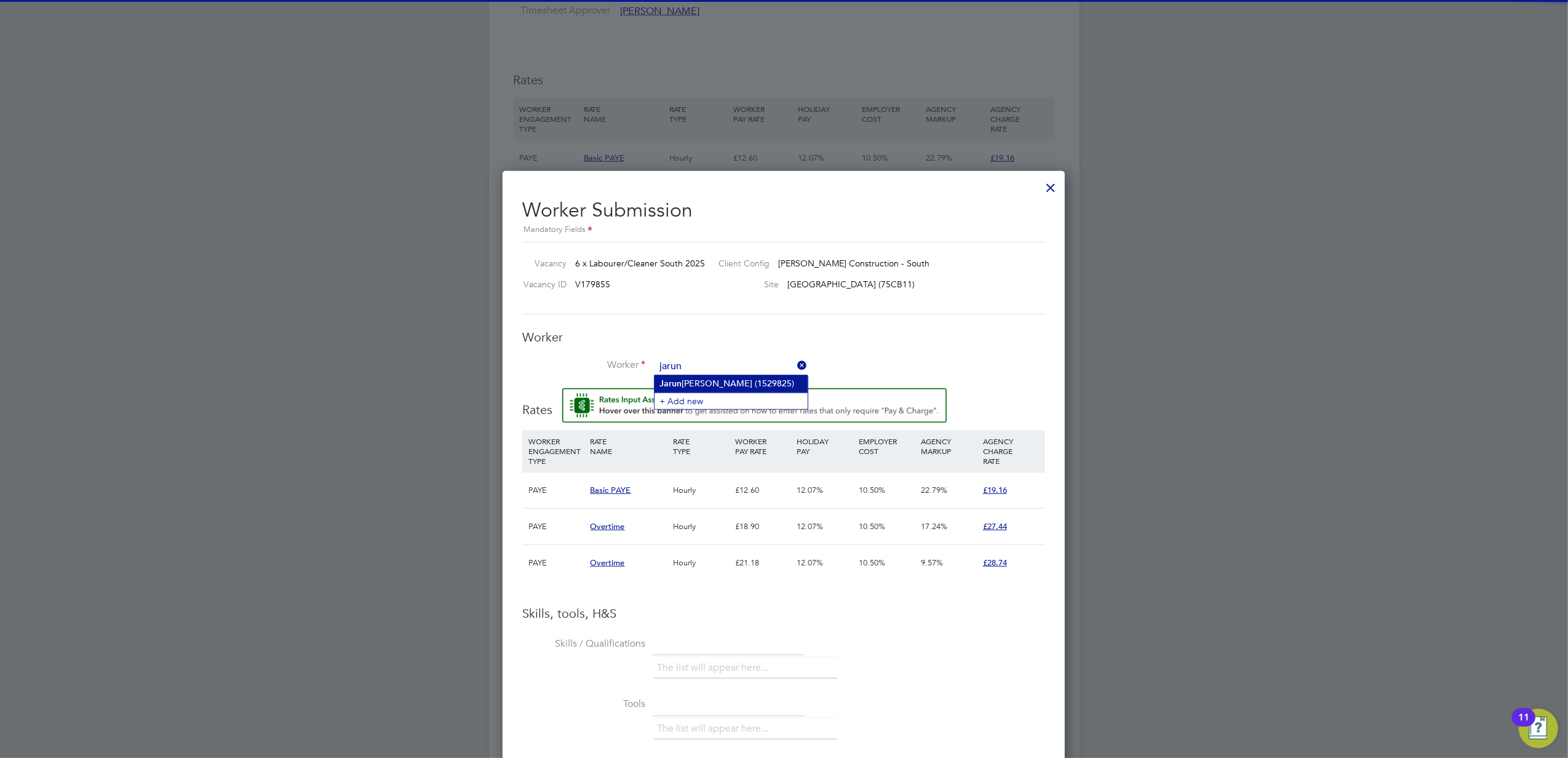
click at [700, 379] on li "[PERSON_NAME] (1529825)" at bounding box center [731, 383] width 153 height 17
type input "[PERSON_NAME] (1529825)"
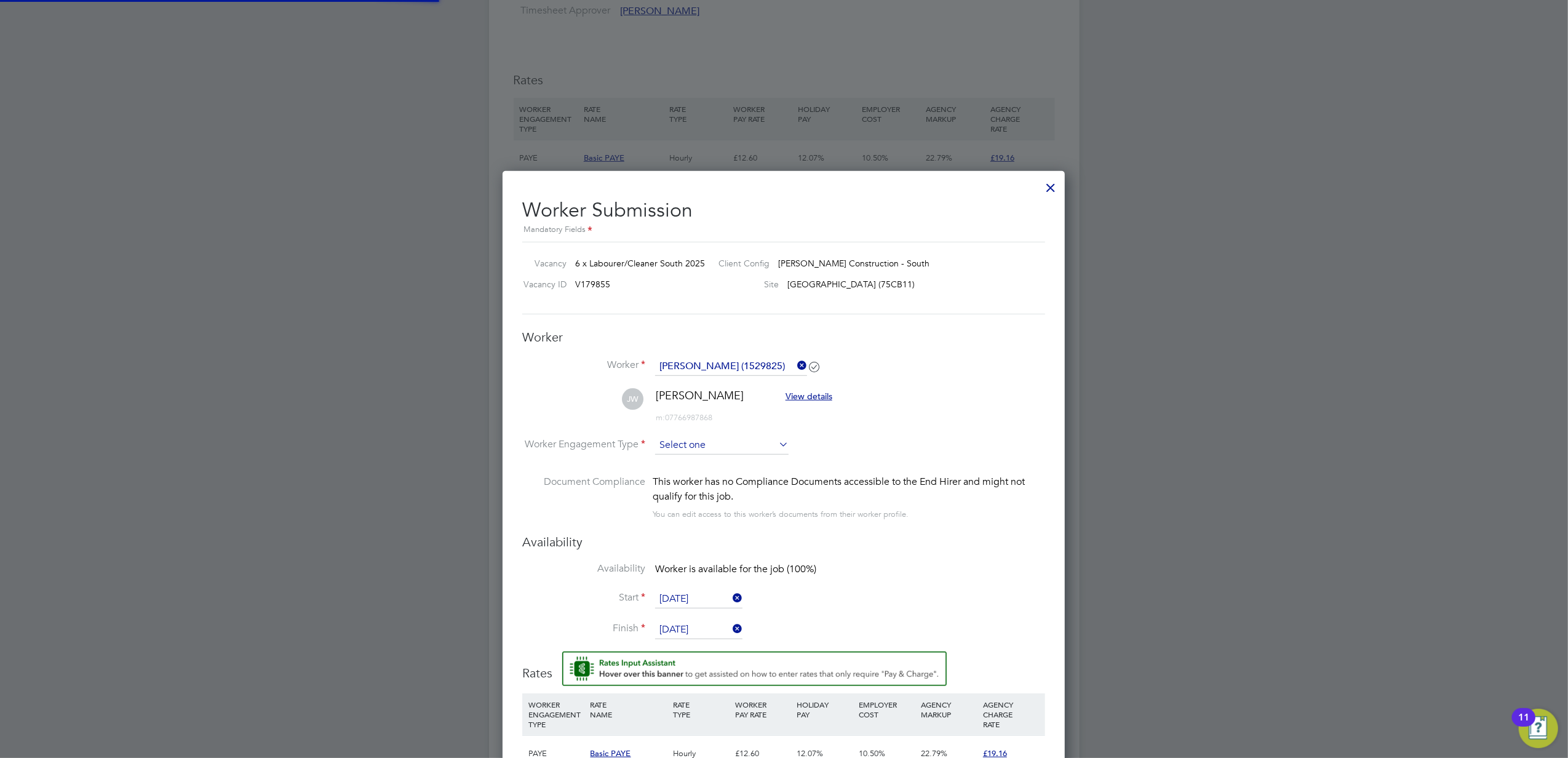
scroll to position [1129, 564]
click at [685, 443] on input at bounding box center [722, 445] width 134 height 19
click at [687, 471] on li "PAYE" at bounding box center [721, 478] width 134 height 16
type input "PAYE"
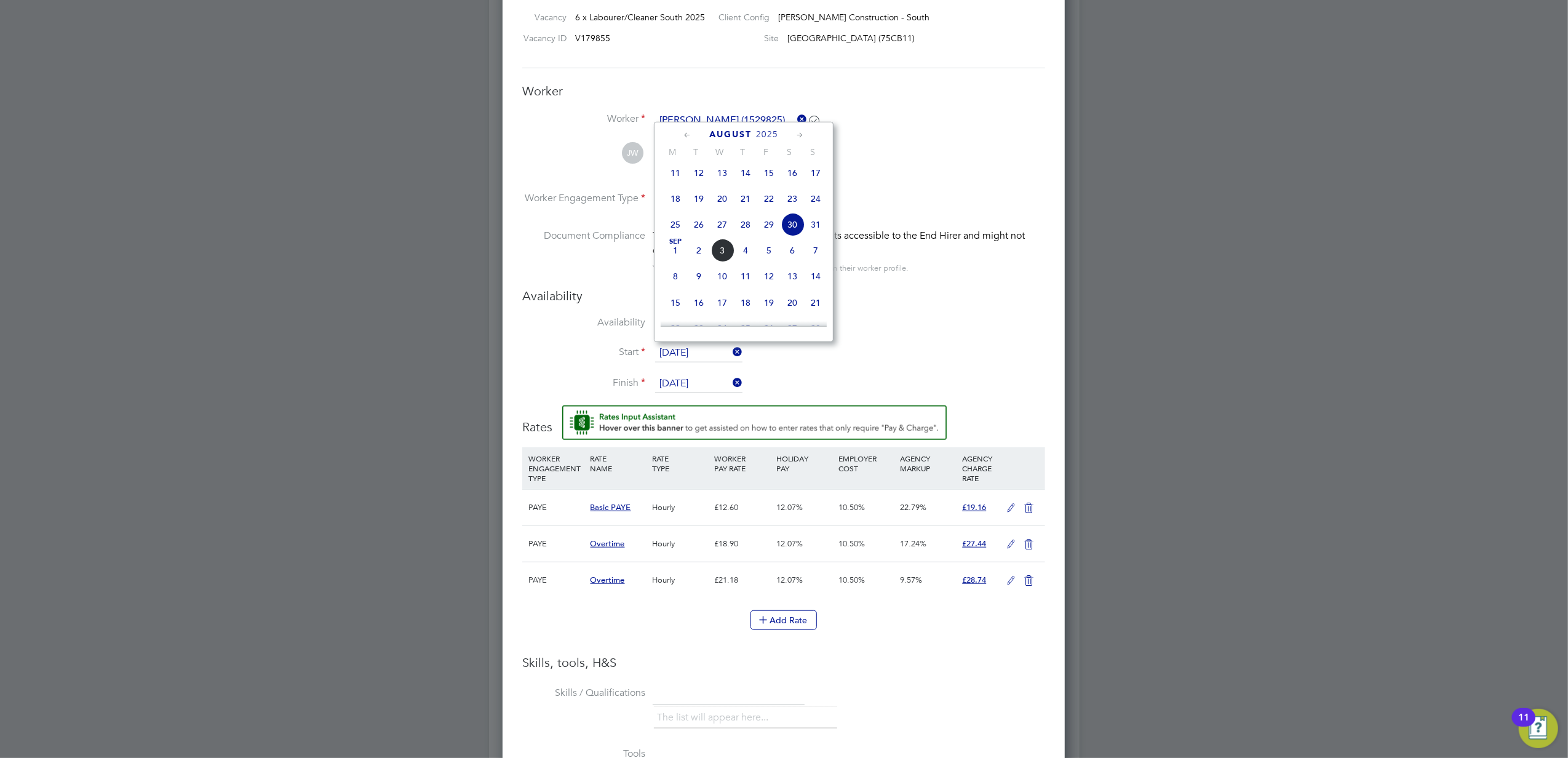
click at [690, 351] on input "[DATE]" at bounding box center [699, 353] width 87 height 19
click at [940, 290] on h3 "Availability" at bounding box center [784, 296] width 523 height 16
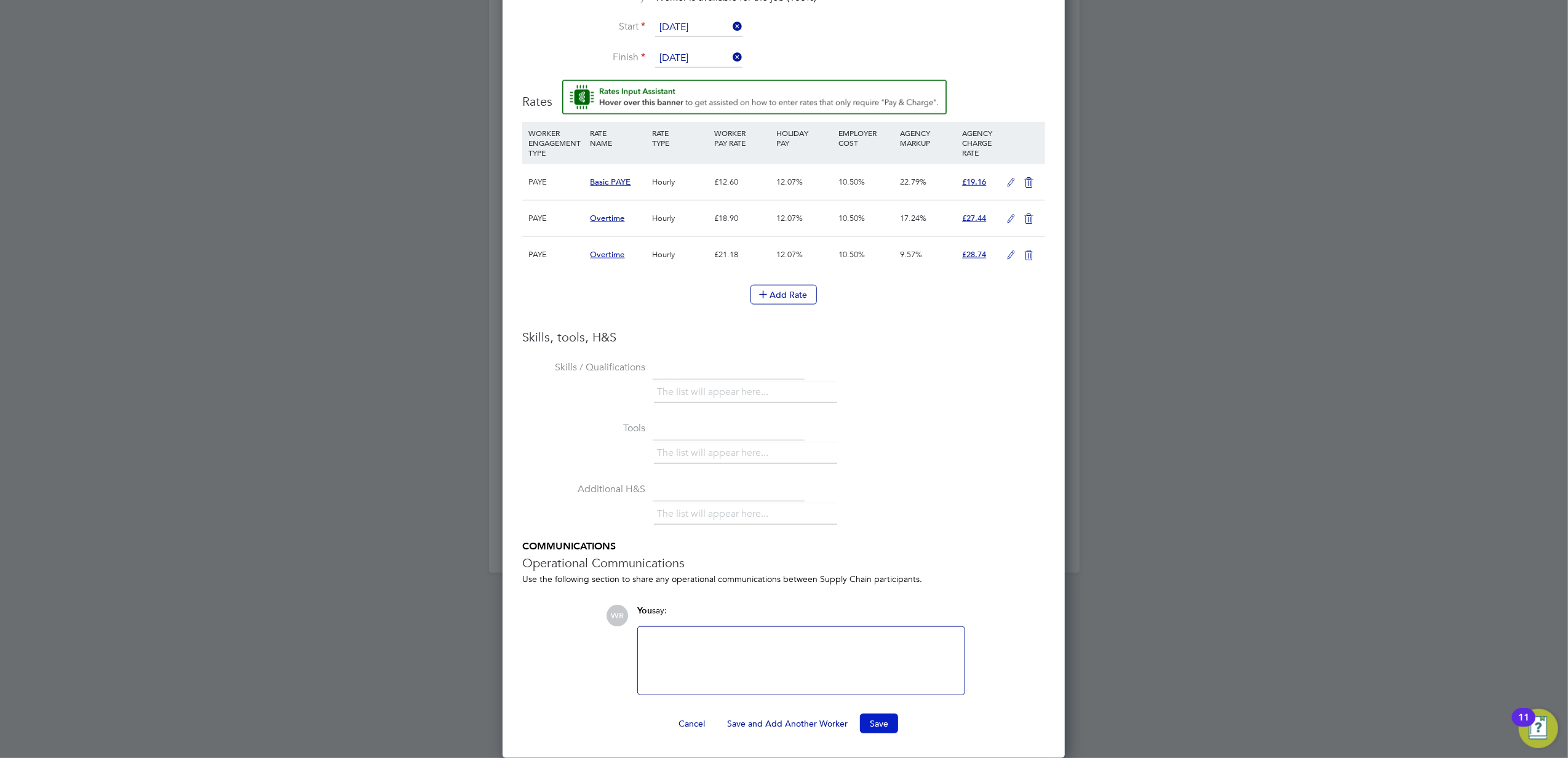
click at [891, 728] on button "Save" at bounding box center [879, 724] width 38 height 20
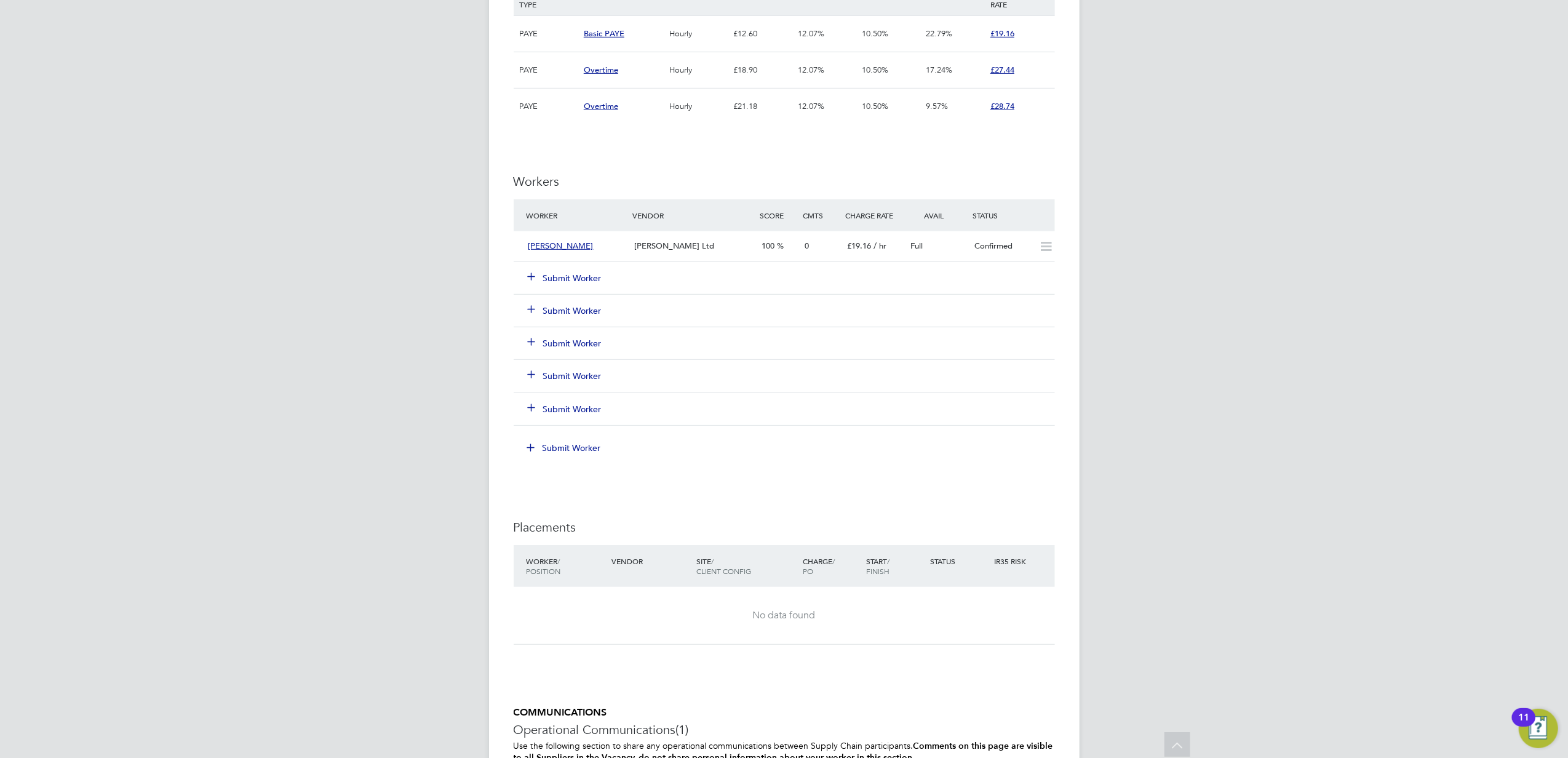
click at [557, 281] on button "Submit Worker" at bounding box center [565, 278] width 74 height 12
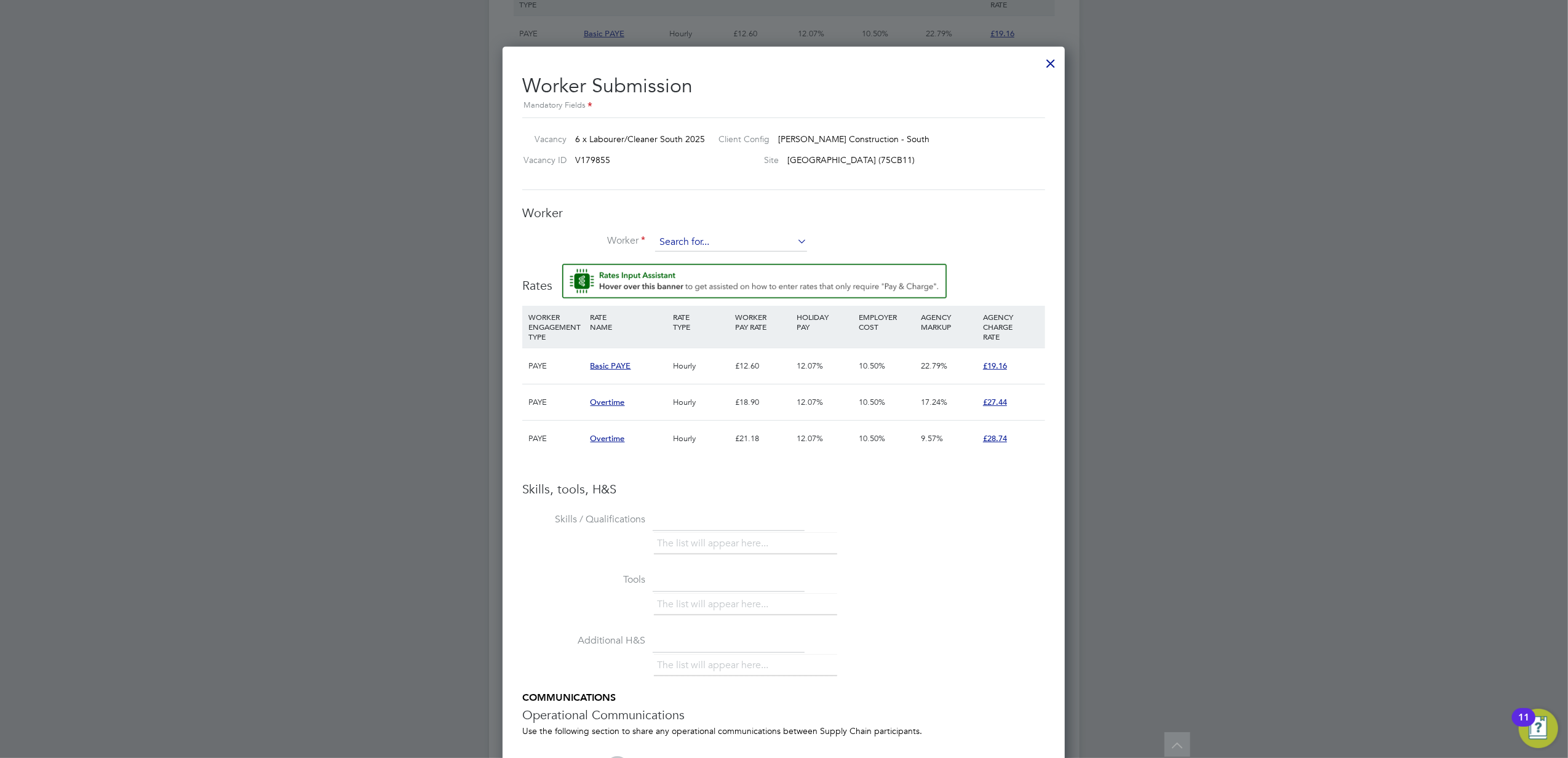
click at [685, 244] on input at bounding box center [731, 242] width 152 height 19
type input "X"
type input "zalan [MEDICAL_DATA]"
click at [700, 273] on li "+ Add new" at bounding box center [731, 276] width 153 height 17
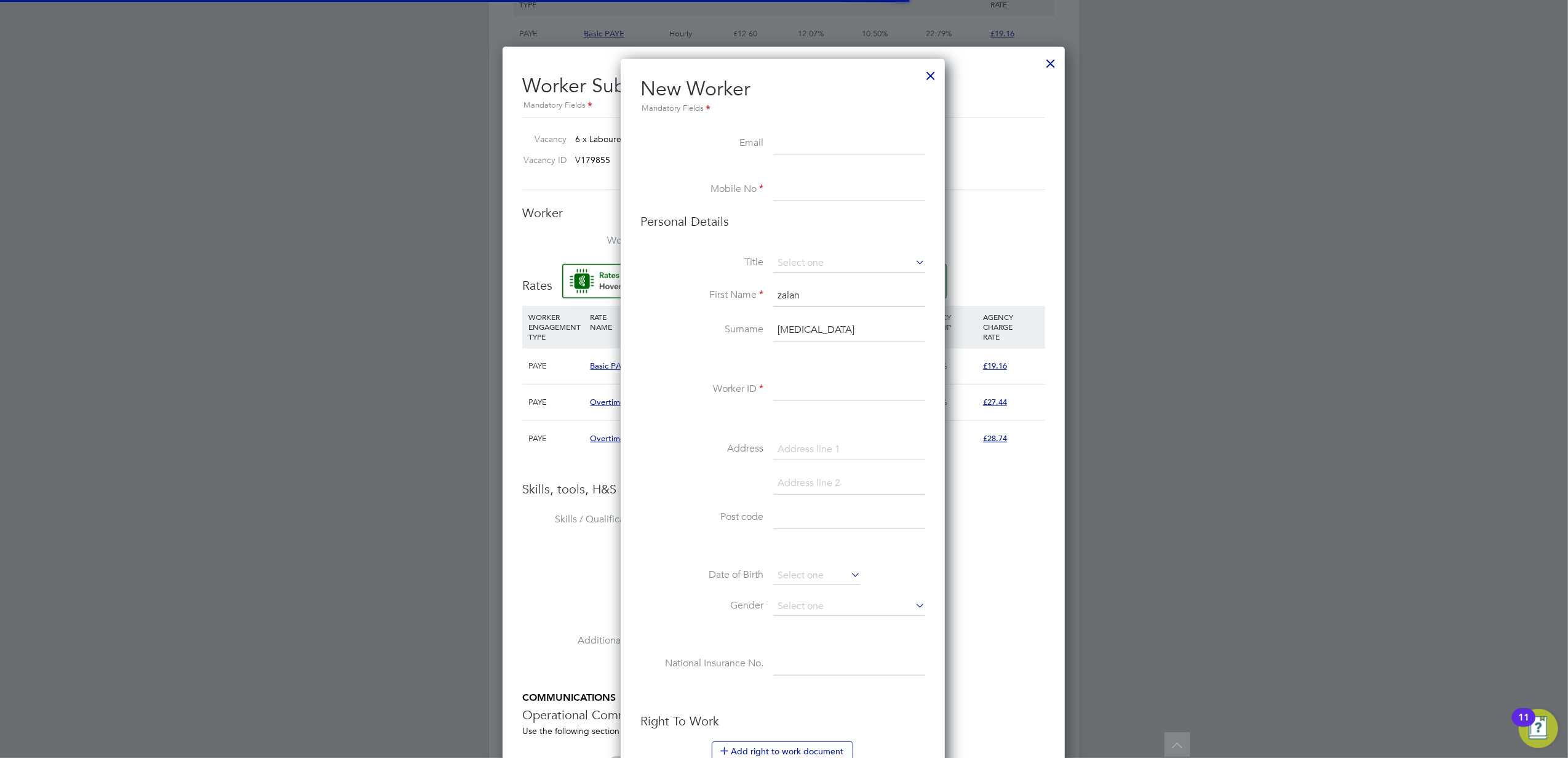
scroll to position [1042, 328]
click at [788, 192] on input at bounding box center [849, 190] width 152 height 22
paste input "07482042889"
type input "07482042889"
click at [805, 268] on input at bounding box center [849, 263] width 152 height 19
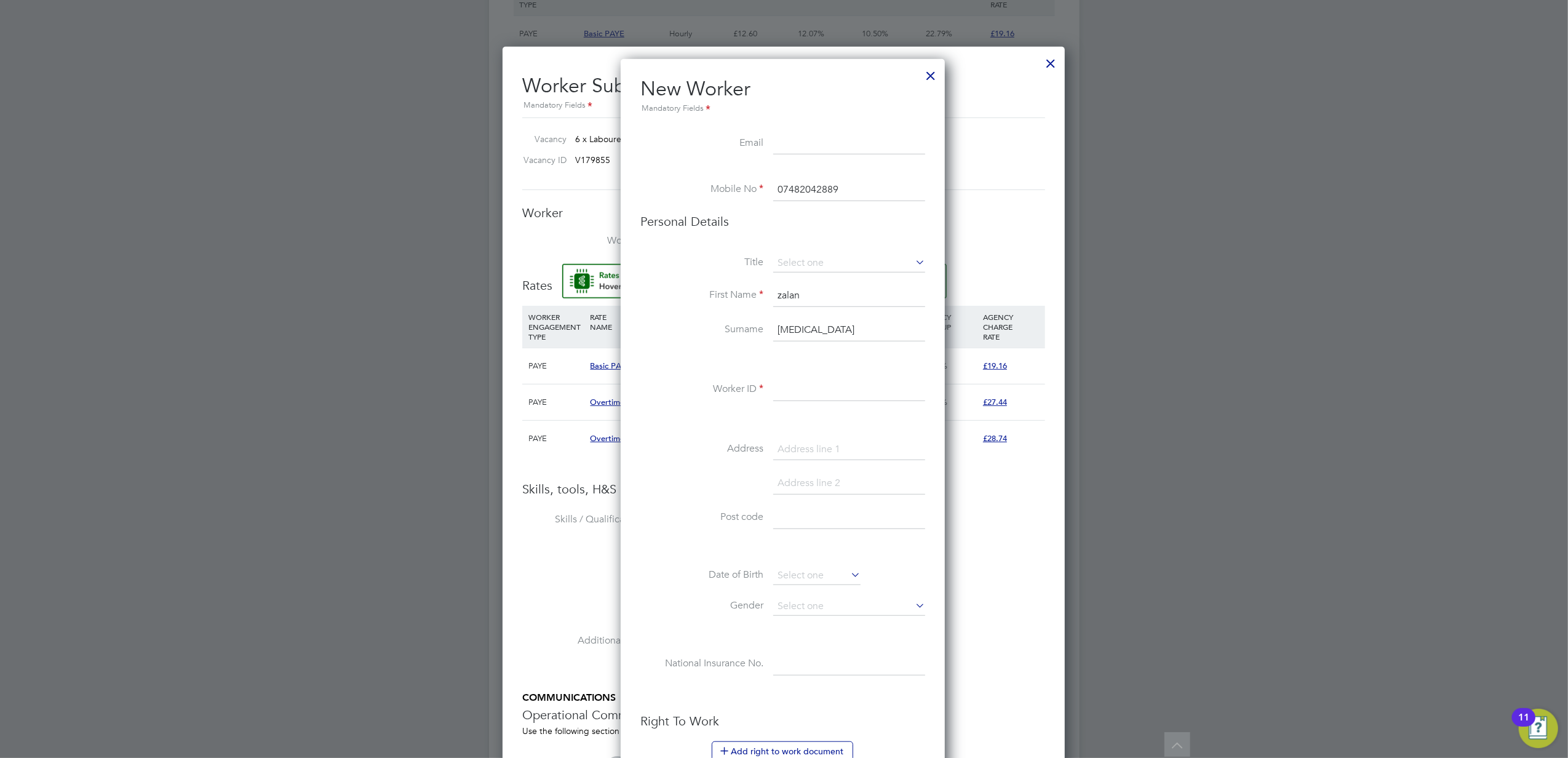
click at [792, 278] on li "Mr" at bounding box center [849, 281] width 153 height 16
type input "Mr"
drag, startPoint x: 785, startPoint y: 294, endPoint x: 712, endPoint y: 293, distance: 73.0
click at [712, 293] on li "First Name [PERSON_NAME]" at bounding box center [783, 302] width 285 height 35
type input "Zalan"
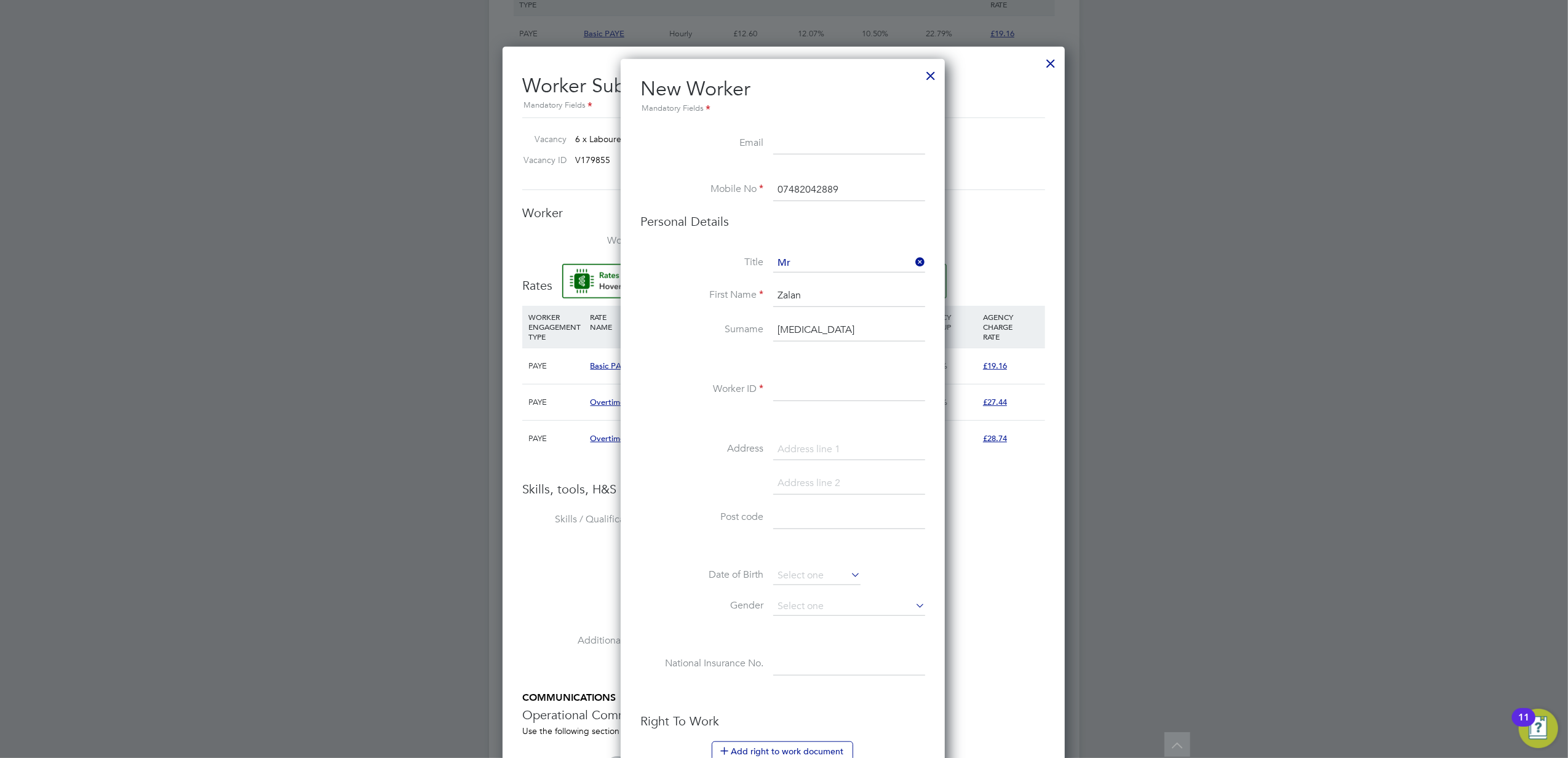
click at [819, 322] on input "[MEDICAL_DATA]" at bounding box center [849, 330] width 152 height 22
drag, startPoint x: 808, startPoint y: 330, endPoint x: 773, endPoint y: 326, distance: 35.2
click at [773, 326] on li "Surname [MEDICAL_DATA]" at bounding box center [783, 337] width 285 height 35
paste input "[PERSON_NAME]"
type input "[PERSON_NAME]"
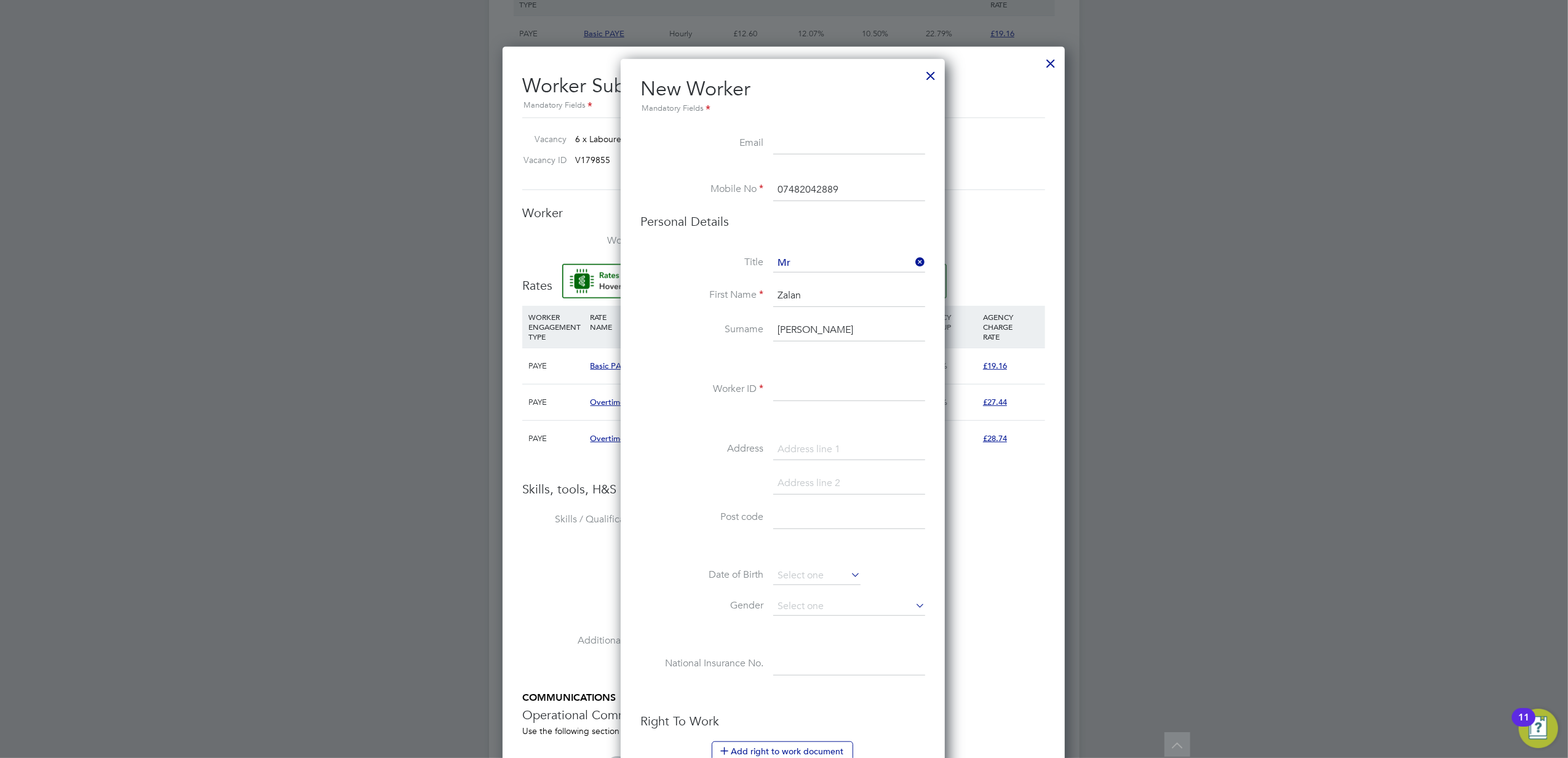
click at [786, 387] on input at bounding box center [849, 390] width 152 height 22
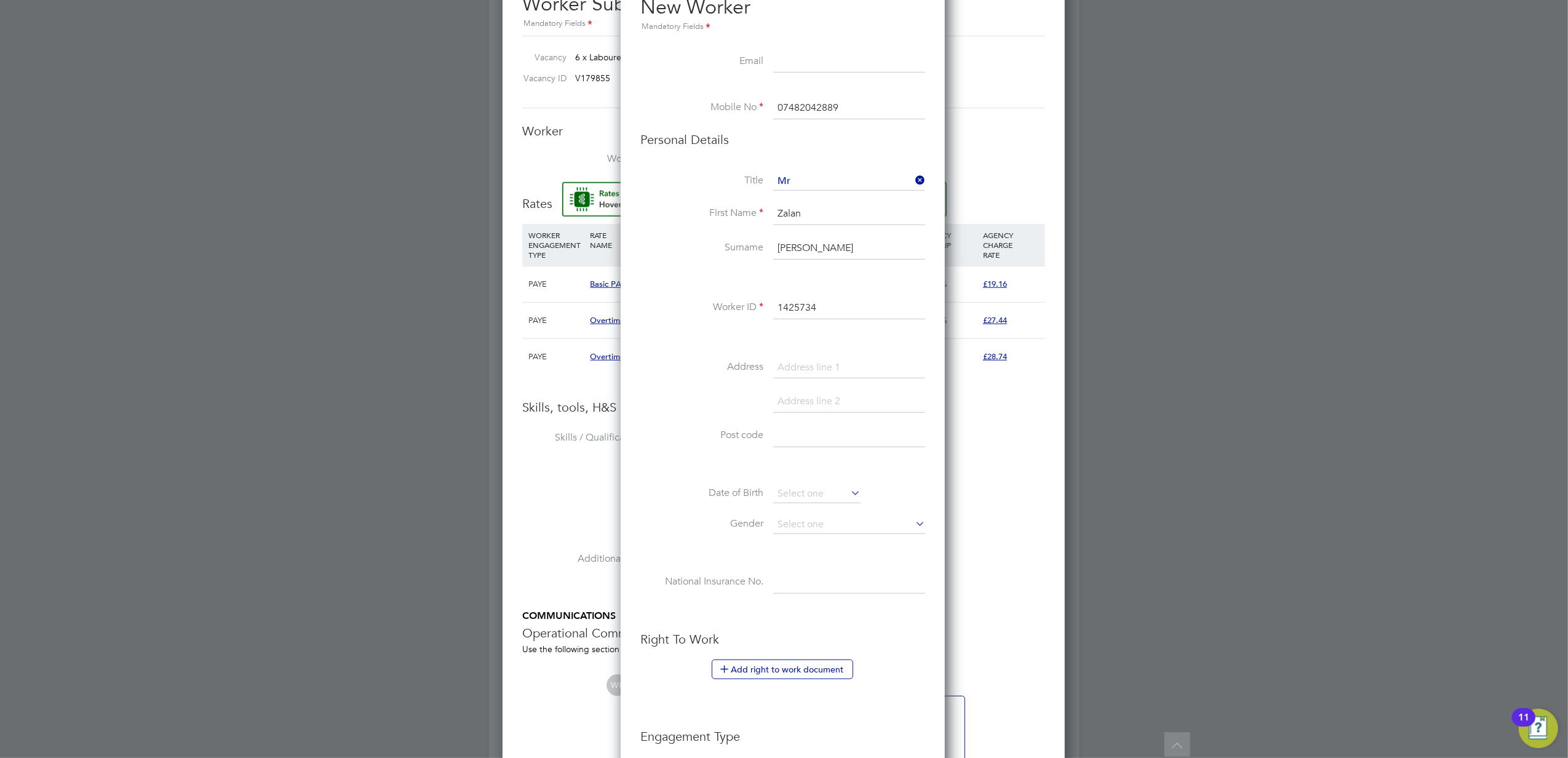
scroll to position [1066, 0]
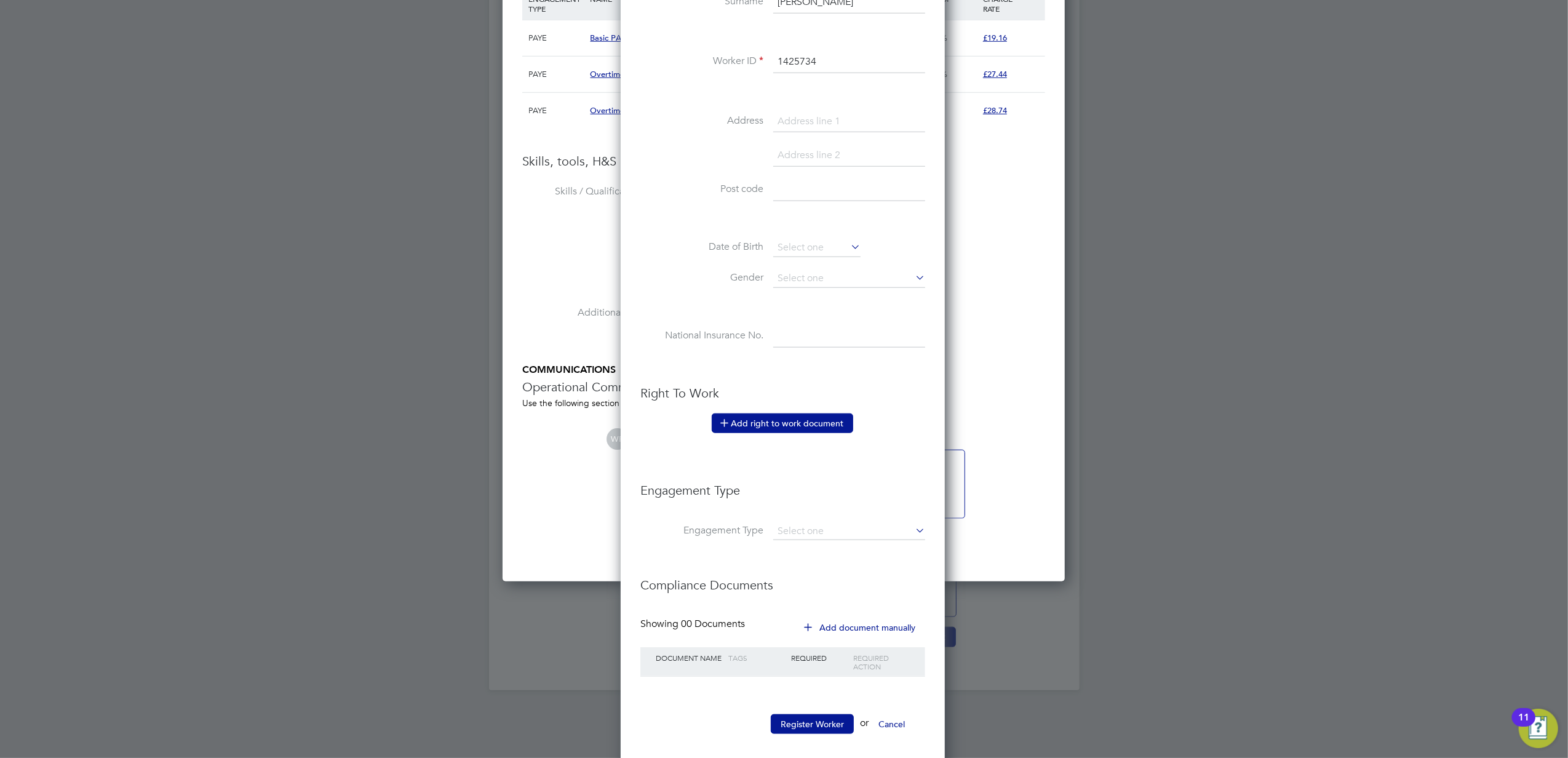
type input "1425734"
click at [746, 426] on button "Add right to work document" at bounding box center [782, 423] width 142 height 20
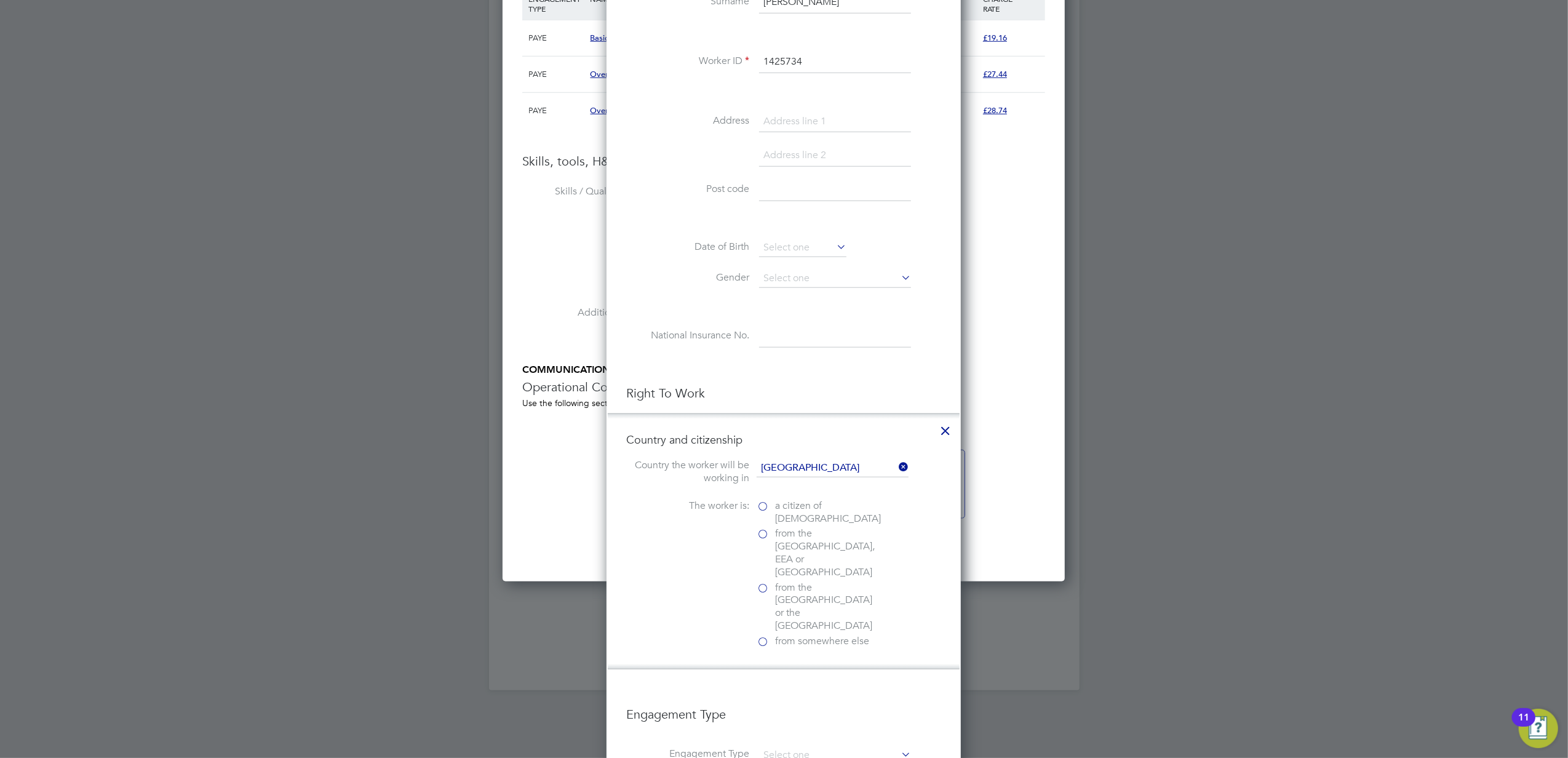
scroll to position [1228, 355]
click at [776, 510] on span "a citizen of [DEMOGRAPHIC_DATA]" at bounding box center [828, 512] width 106 height 26
click at [0, 0] on input "a citizen of [DEMOGRAPHIC_DATA]" at bounding box center [0, 0] width 0 height 0
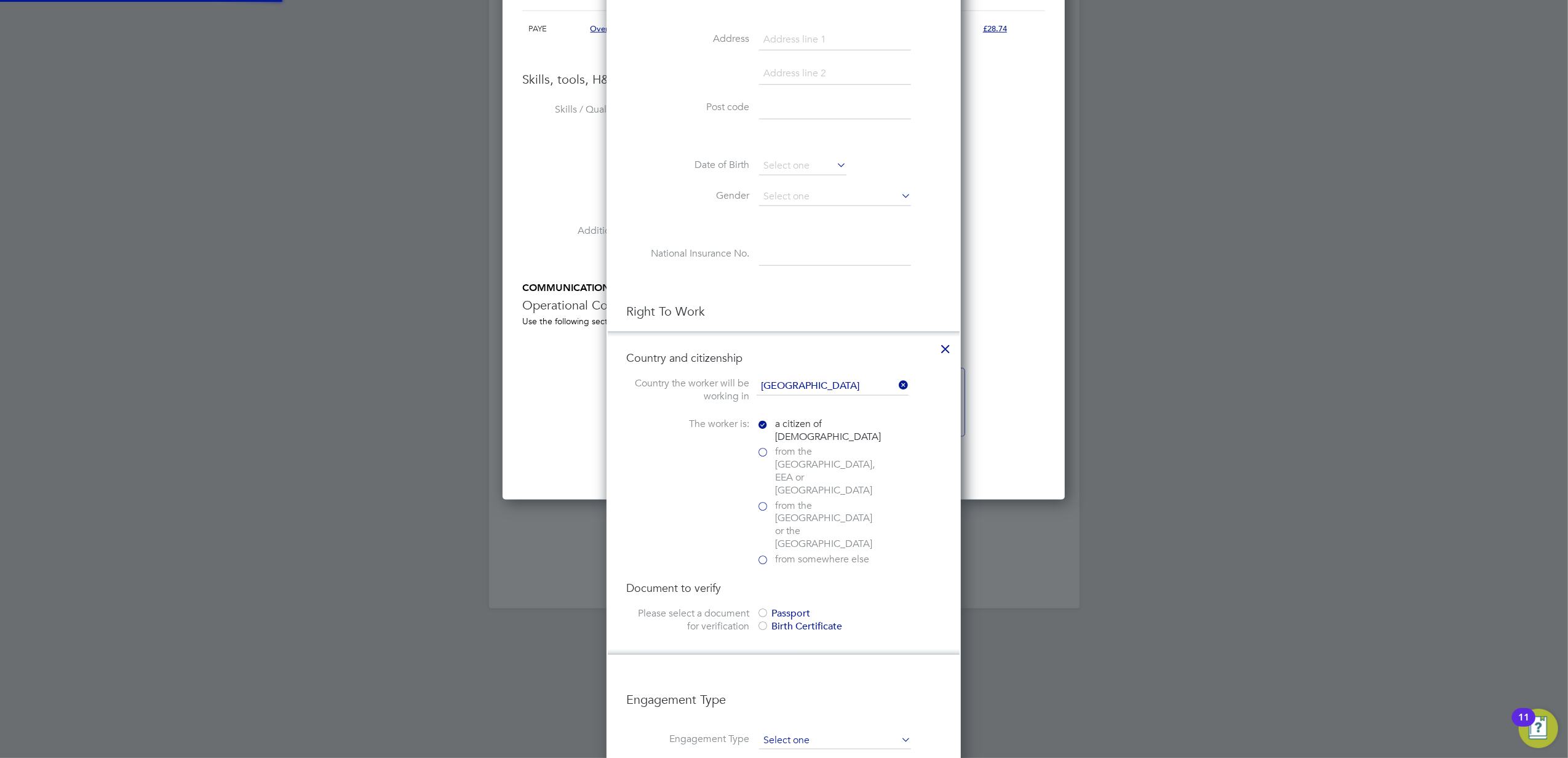
scroll to position [1231, 0]
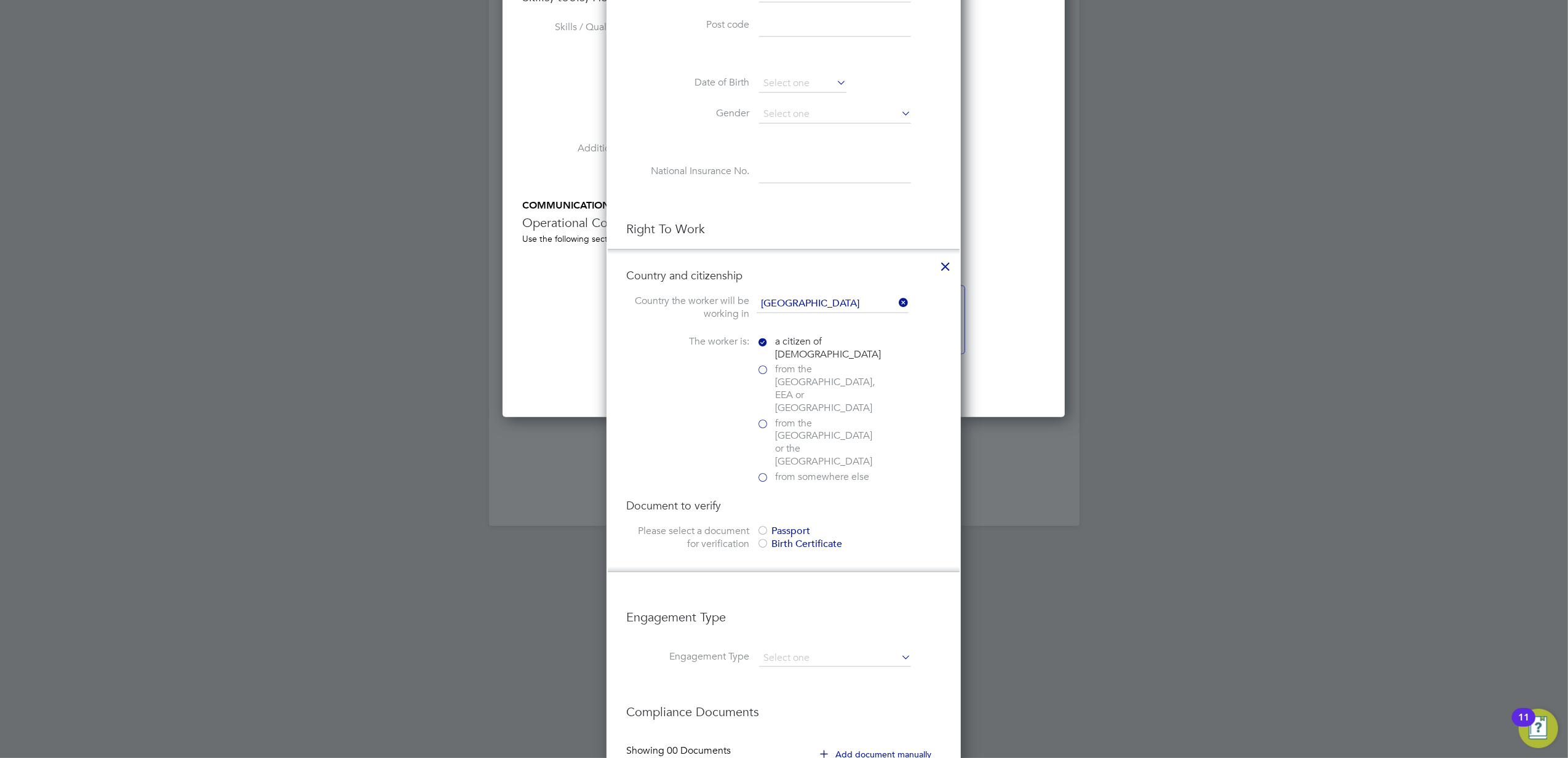
click at [789, 371] on span "from the [GEOGRAPHIC_DATA], EEA or [GEOGRAPHIC_DATA]" at bounding box center [827, 388] width 104 height 51
click at [0, 0] on input "from the [GEOGRAPHIC_DATA], EEA or [GEOGRAPHIC_DATA]" at bounding box center [0, 0] width 0 height 0
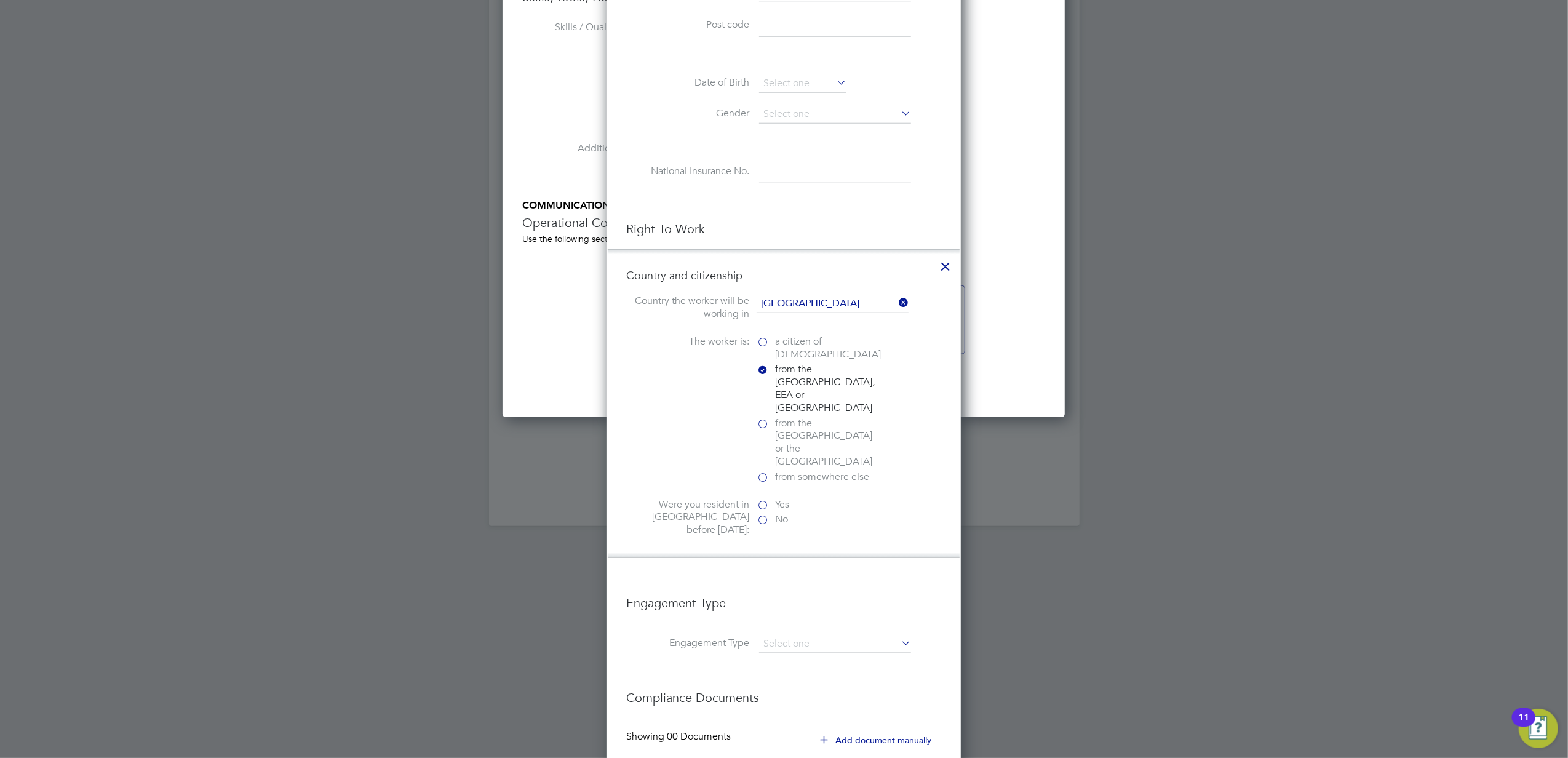
scroll to position [1270, 355]
click at [764, 499] on label "Yes" at bounding box center [818, 505] width 123 height 13
click at [0, 0] on input "Yes" at bounding box center [0, 0] width 0 height 0
click at [768, 600] on div at bounding box center [763, 607] width 12 height 12
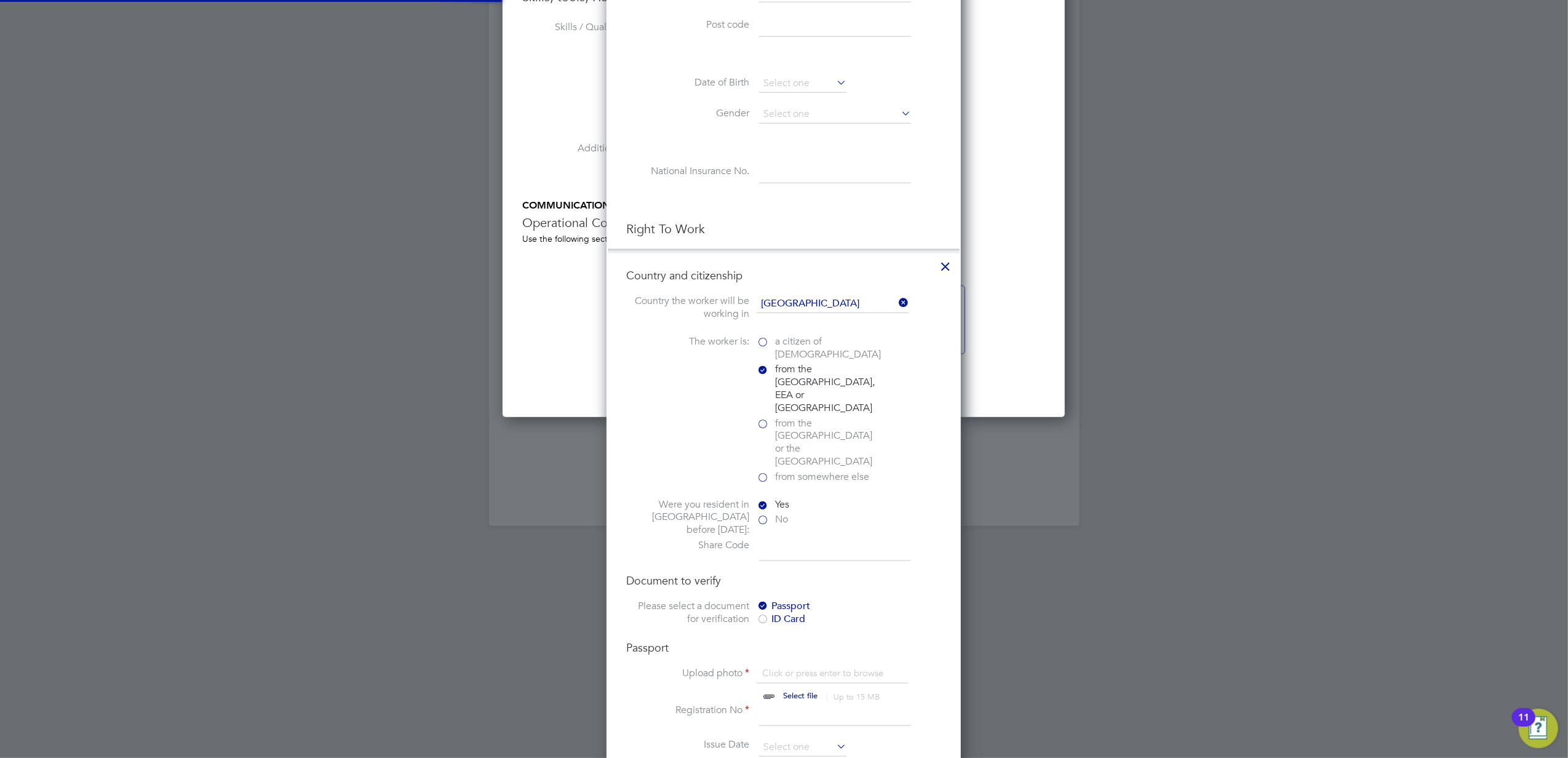
scroll to position [16, 152]
click at [789, 667] on input "file" at bounding box center [812, 685] width 193 height 37
type input "C:\fakepath\Zalan.png"
click at [803, 539] on input at bounding box center [835, 550] width 152 height 22
click at [767, 513] on label "No" at bounding box center [818, 519] width 123 height 13
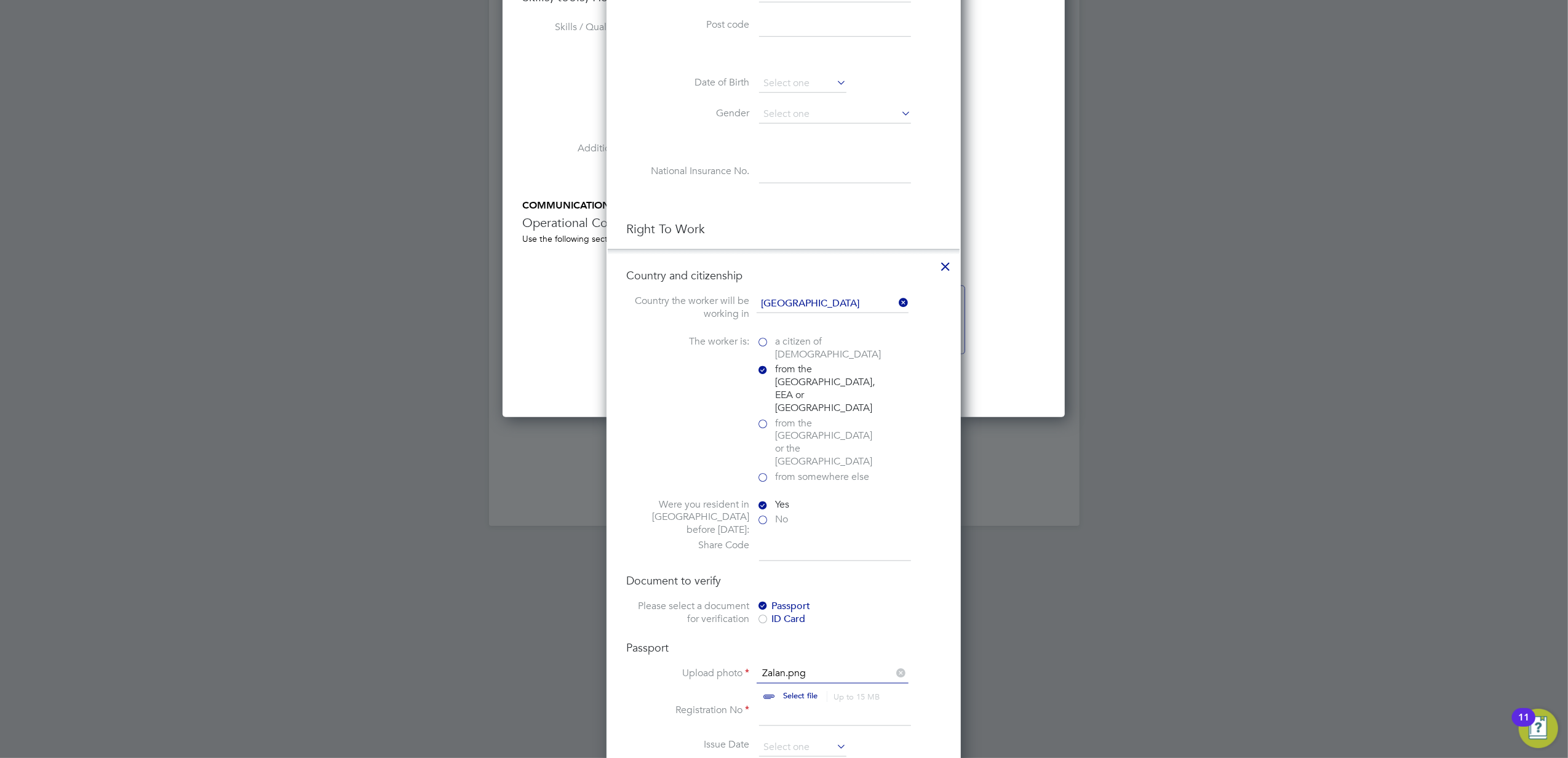
click at [0, 0] on input "No" at bounding box center [0, 0] width 0 height 0
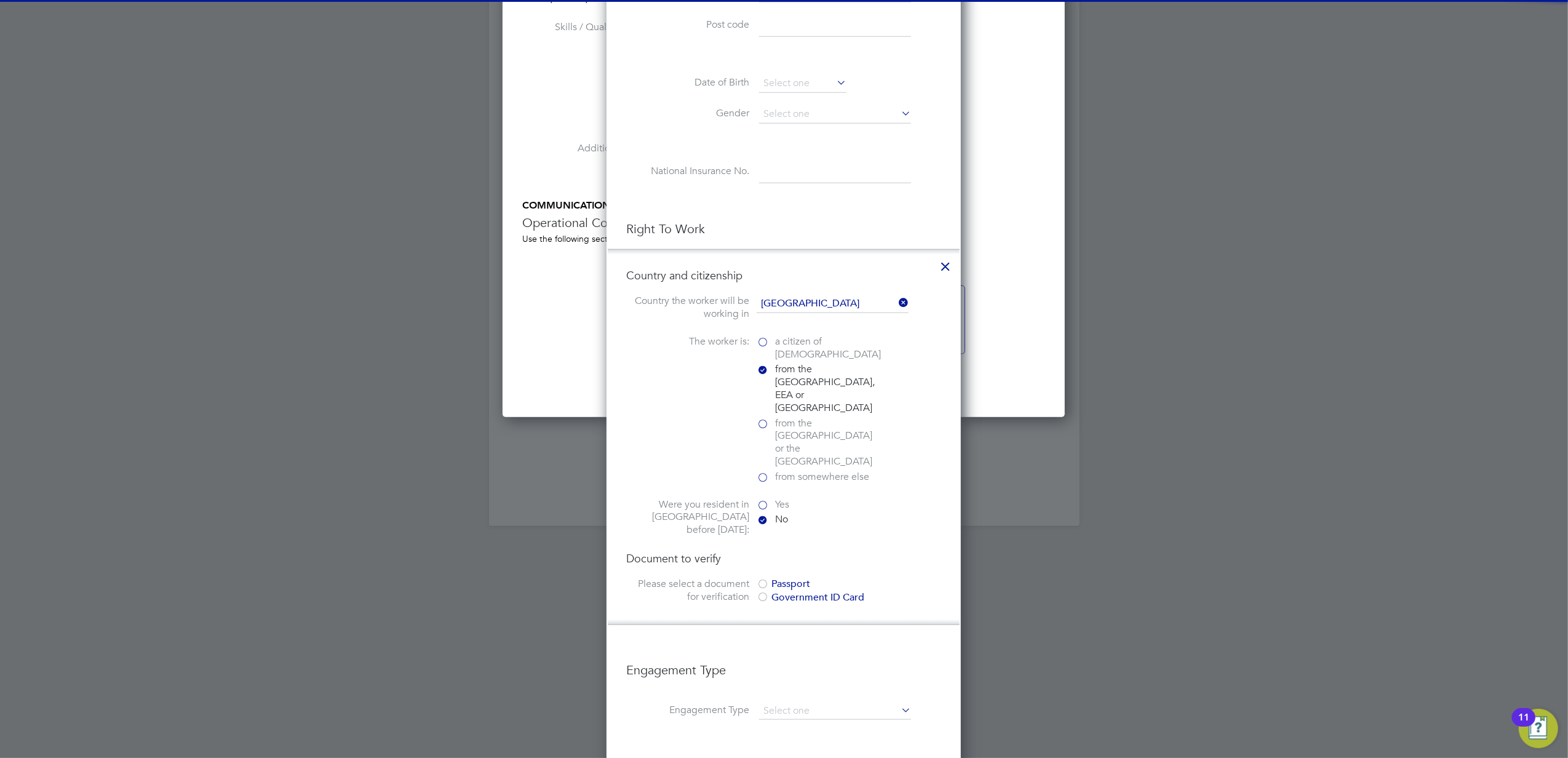
click at [771, 499] on label "Yes" at bounding box center [818, 505] width 123 height 13
click at [0, 0] on input "Yes" at bounding box center [0, 0] width 0 height 0
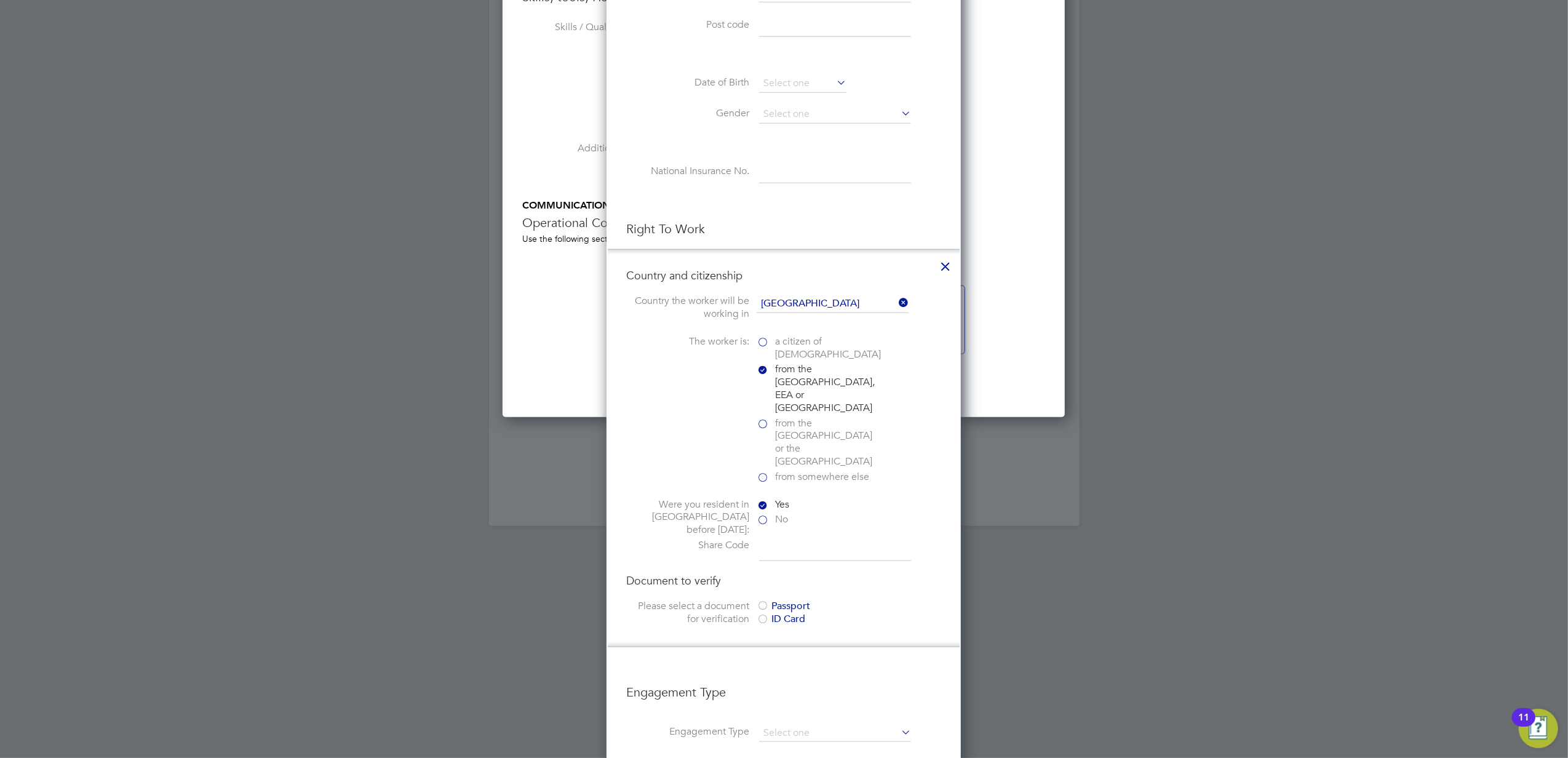
scroll to position [6, 5]
click at [773, 600] on div "Passport" at bounding box center [849, 607] width 184 height 13
click at [790, 667] on input "file" at bounding box center [812, 685] width 193 height 37
type input "C:\fakepath\Zalan.png"
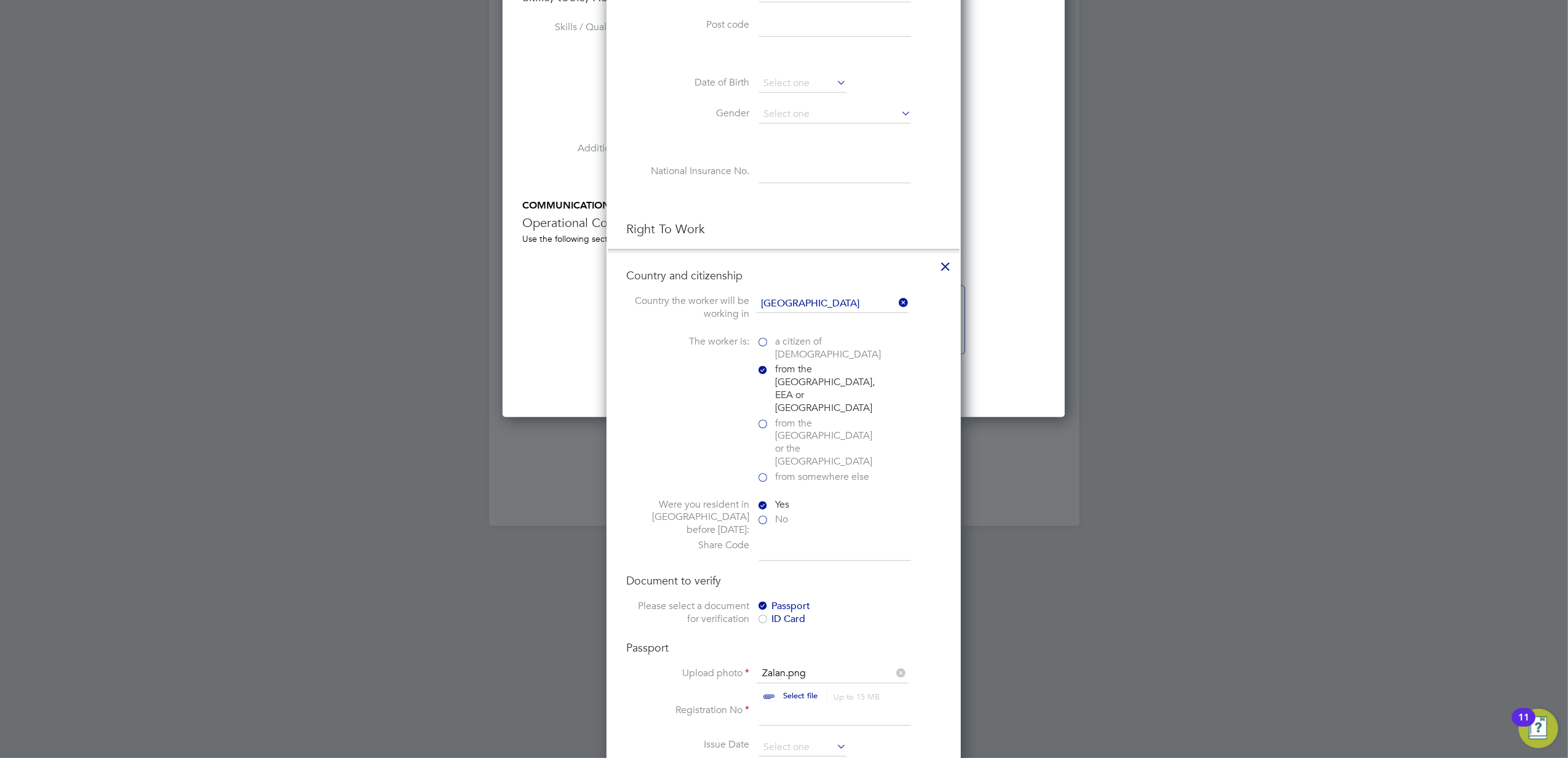
click at [777, 539] on input at bounding box center [835, 550] width 152 height 22
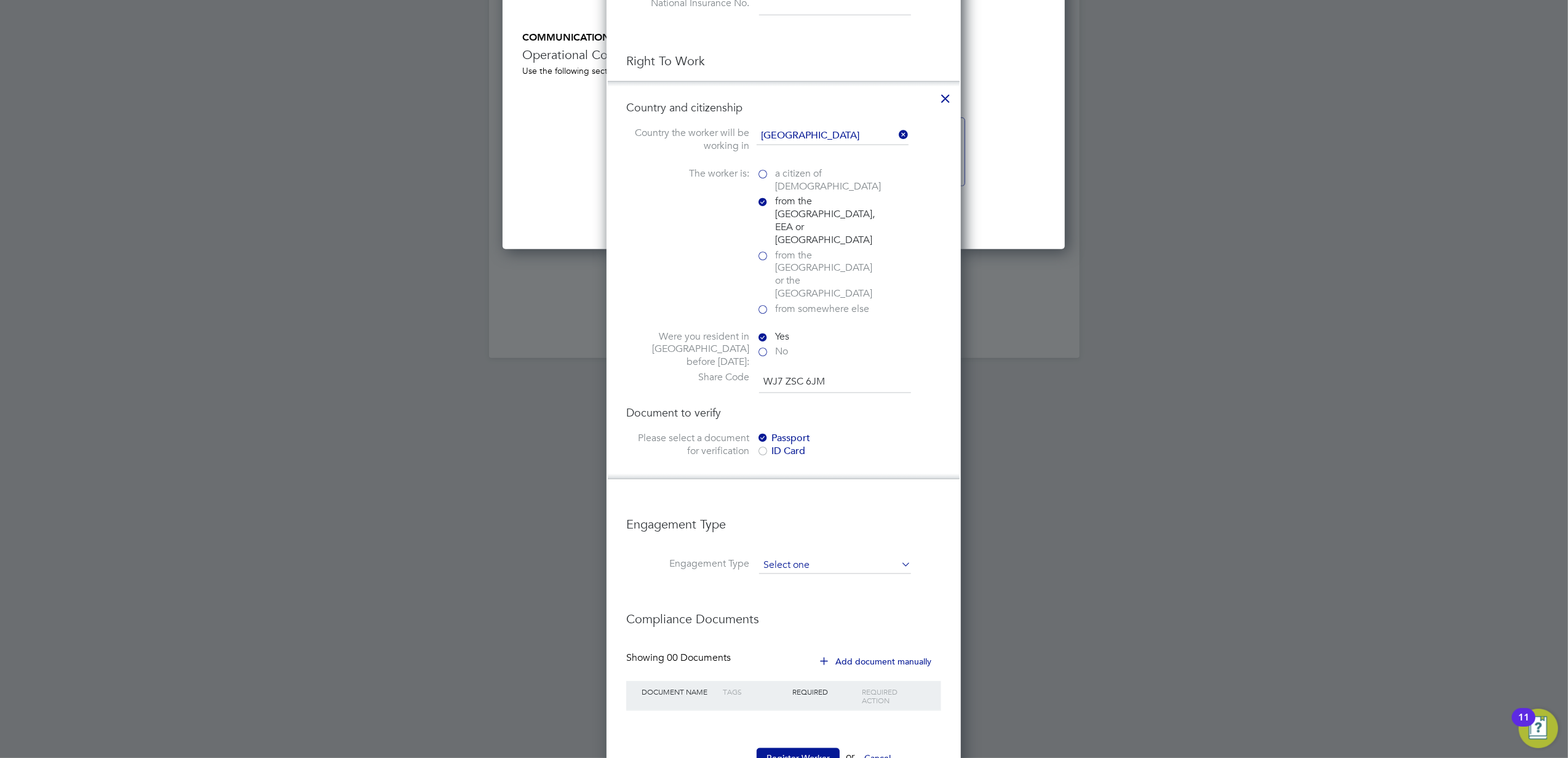
type input "WJ7 ZSC 6JM"
click at [815, 557] on input at bounding box center [835, 565] width 152 height 17
click at [857, 504] on h3 "Engagement Type" at bounding box center [784, 518] width 315 height 29
click at [792, 748] on button "Register Worker" at bounding box center [798, 758] width 83 height 20
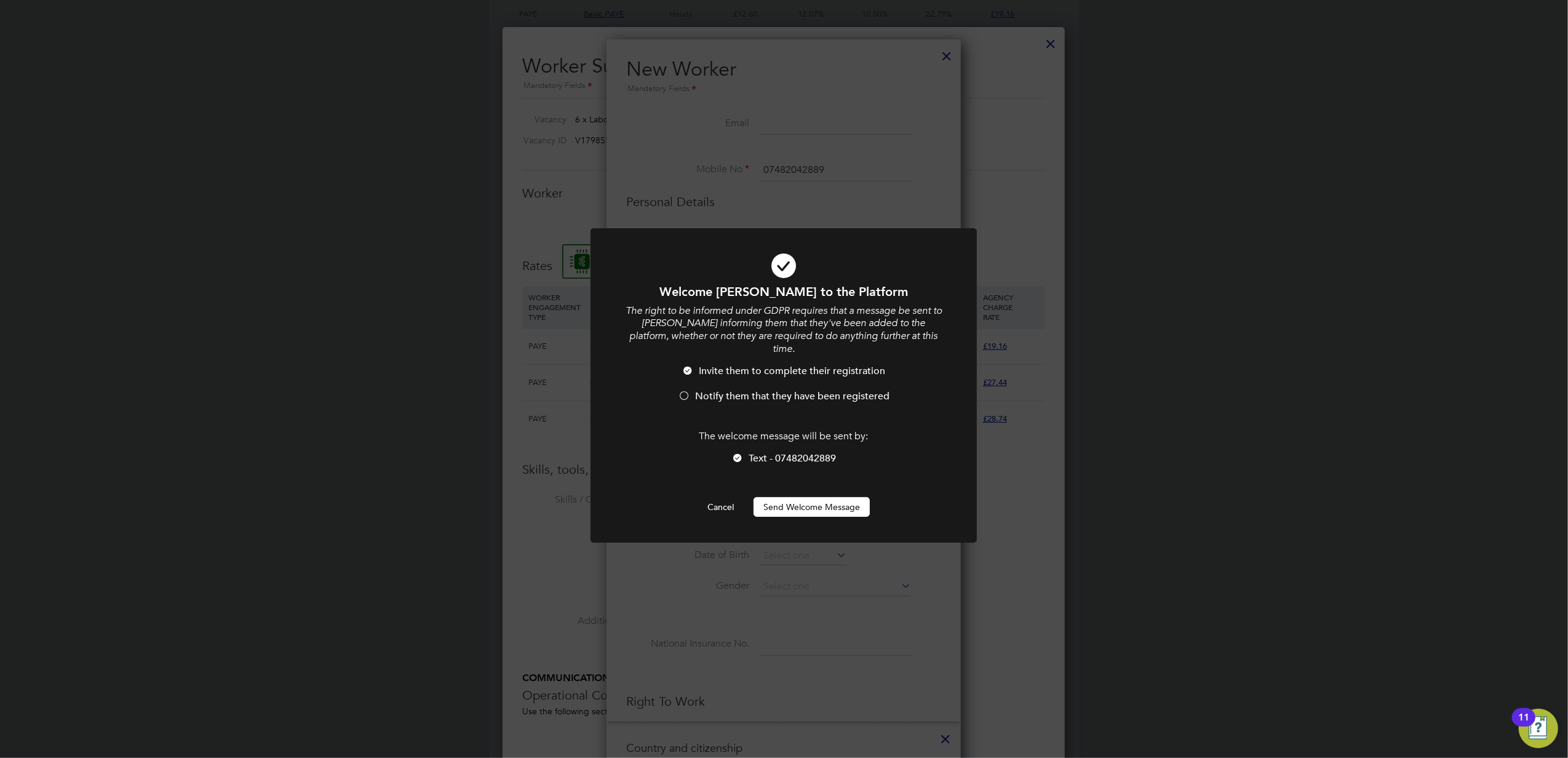
click at [813, 502] on button "Send Welcome Message" at bounding box center [811, 507] width 117 height 20
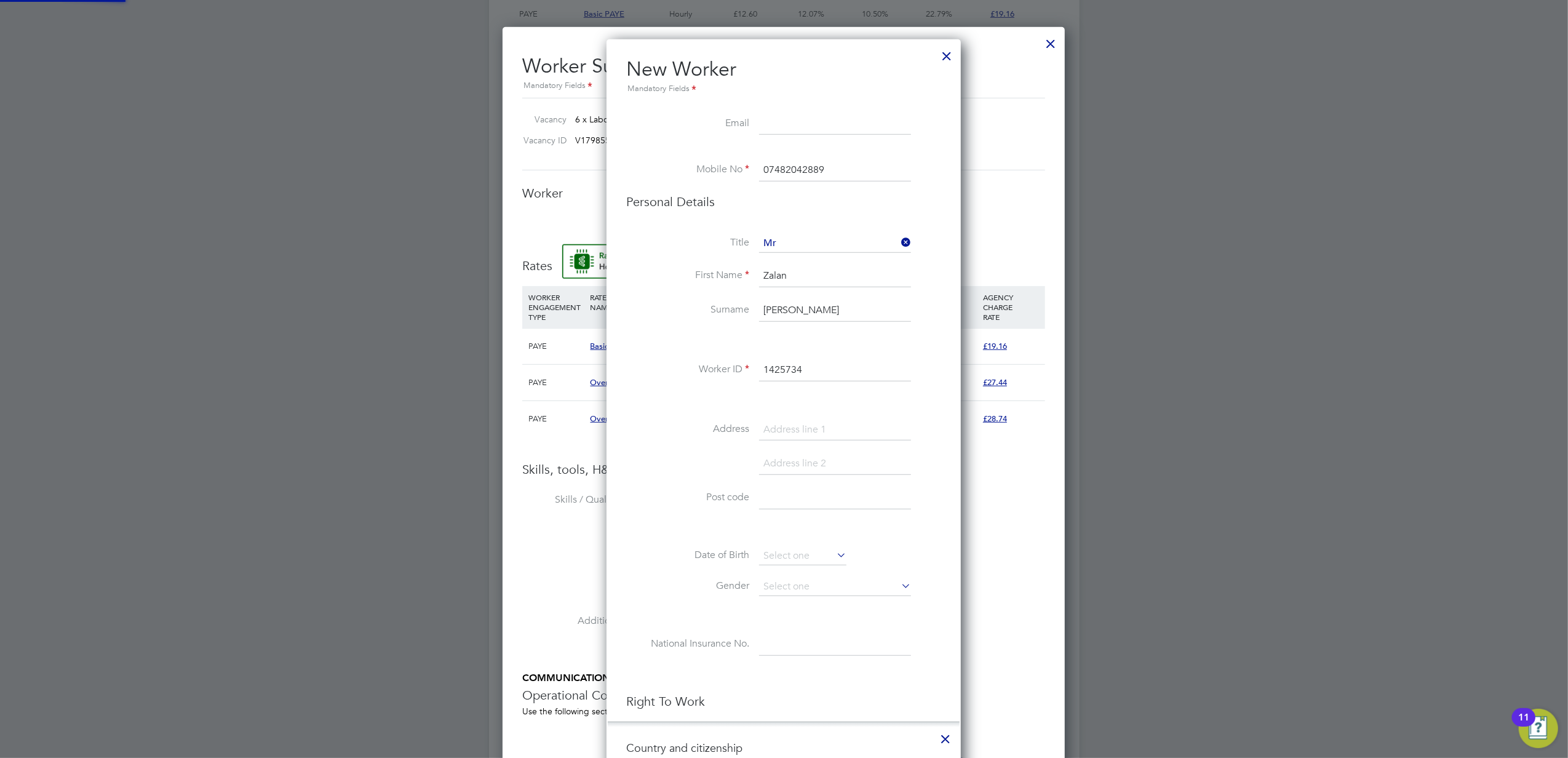
type input "[PERSON_NAME] (1425734)"
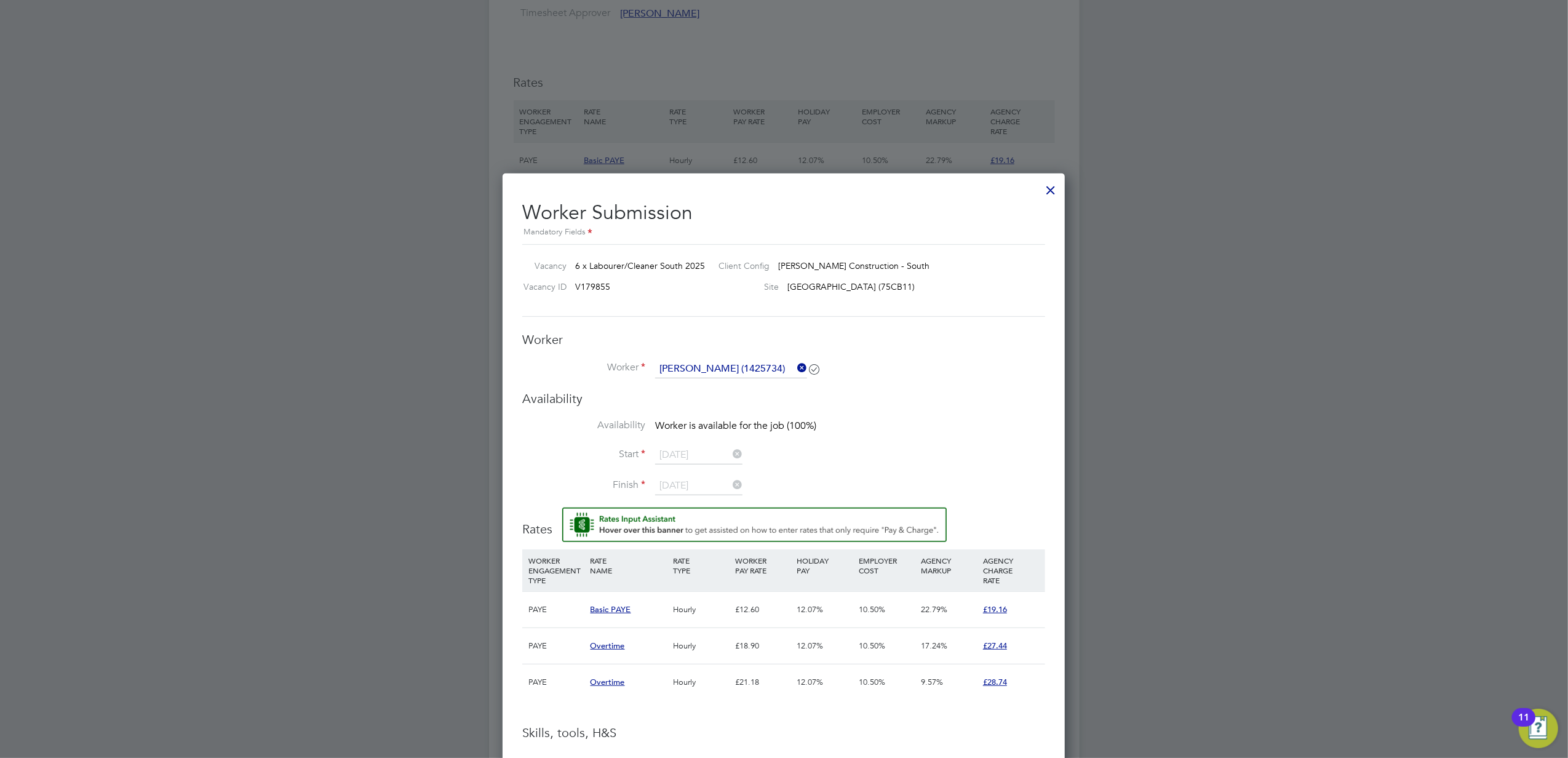
click at [710, 358] on div "Worker Worker [PERSON_NAME] (1425734) Worker Engagement Type" at bounding box center [784, 361] width 523 height 59
click at [710, 367] on input at bounding box center [731, 369] width 152 height 19
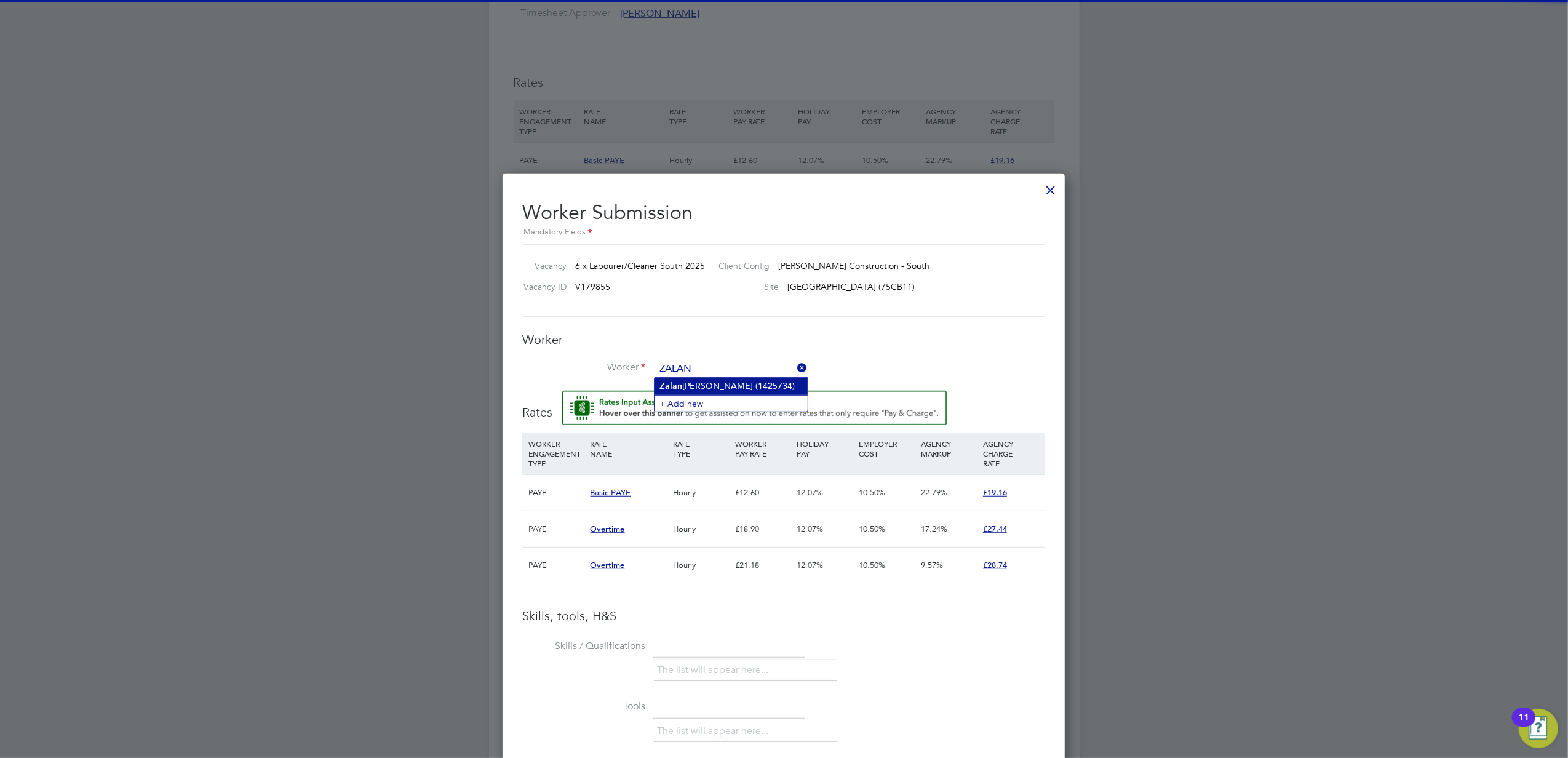
click at [729, 383] on li "[PERSON_NAME] (1425734)" at bounding box center [731, 386] width 153 height 17
type input "[PERSON_NAME] (1425734)"
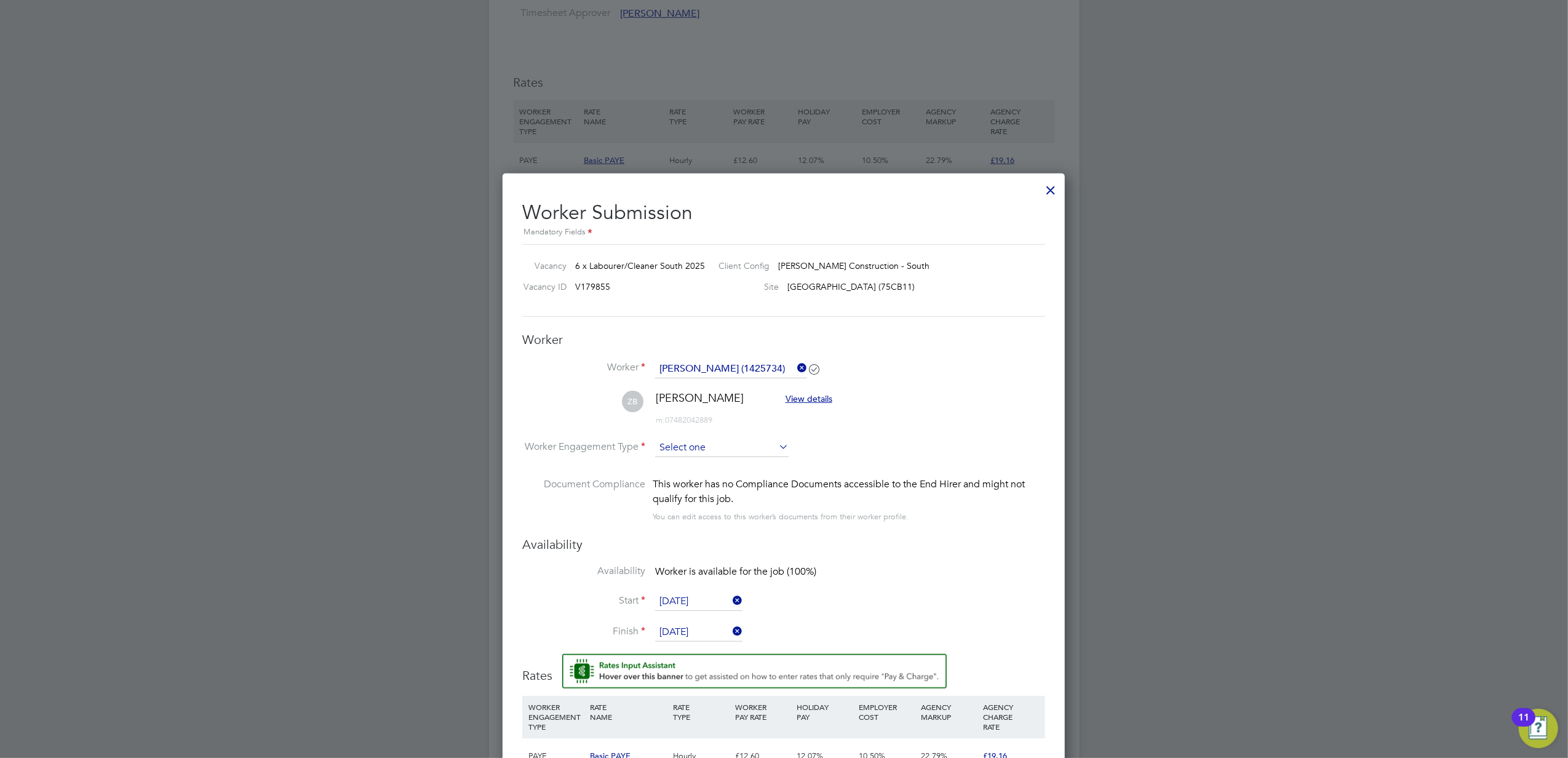
click at [690, 439] on input at bounding box center [722, 448] width 134 height 19
click at [680, 477] on li "PAYE" at bounding box center [721, 481] width 134 height 16
type input "PAYE"
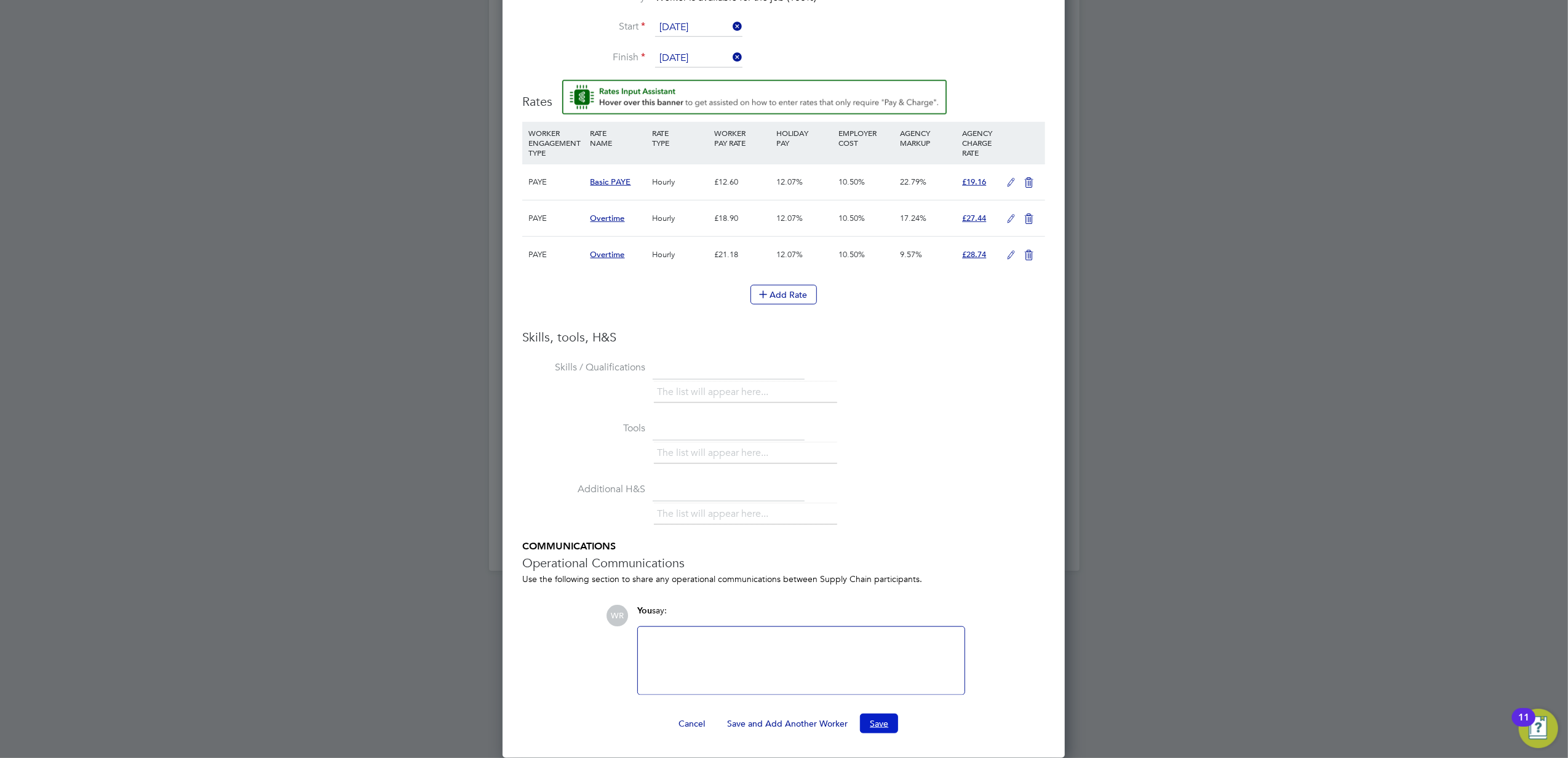
click at [884, 719] on button "Save" at bounding box center [879, 724] width 38 height 20
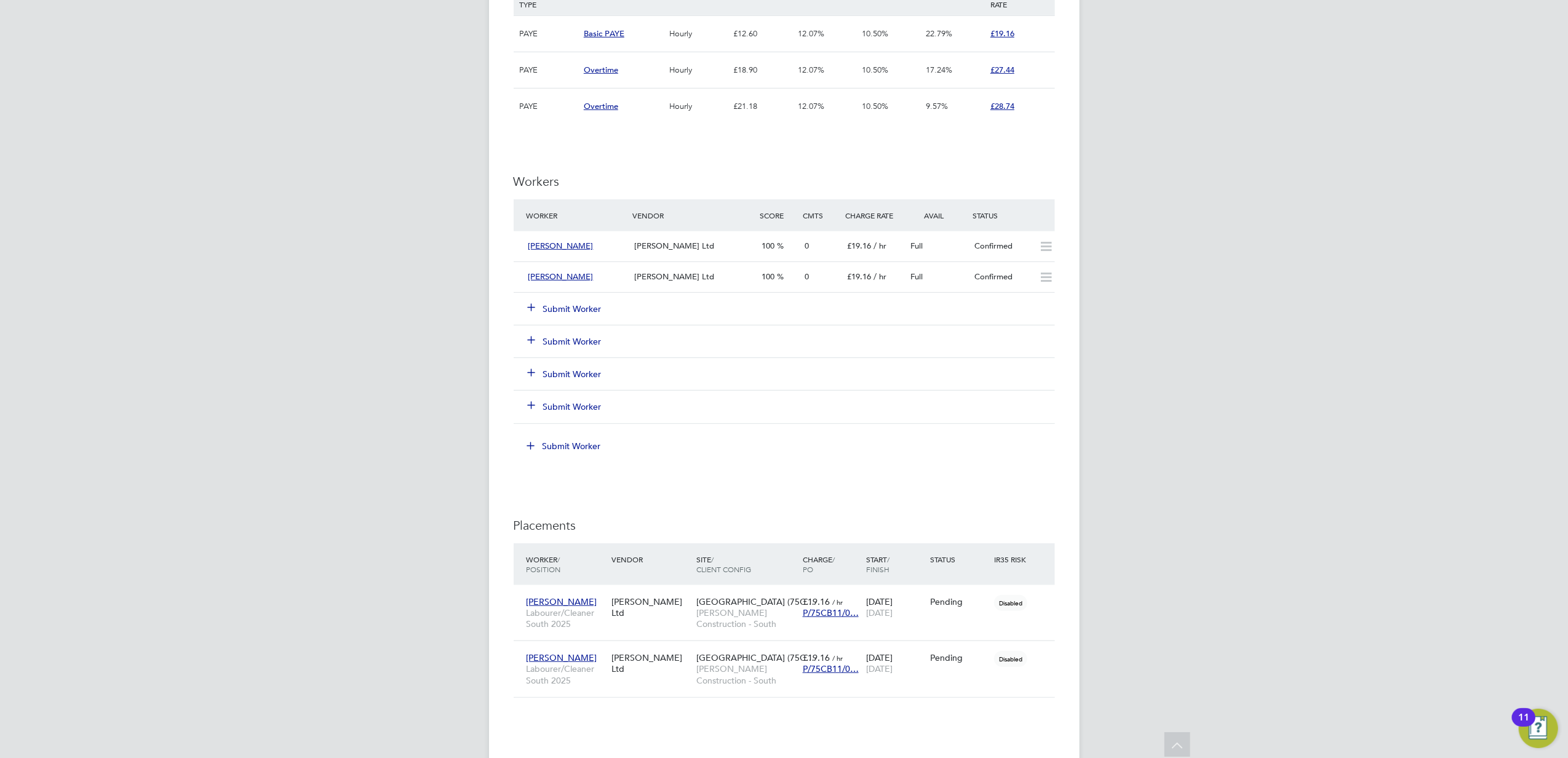
click at [555, 315] on button "Submit Worker" at bounding box center [565, 309] width 74 height 12
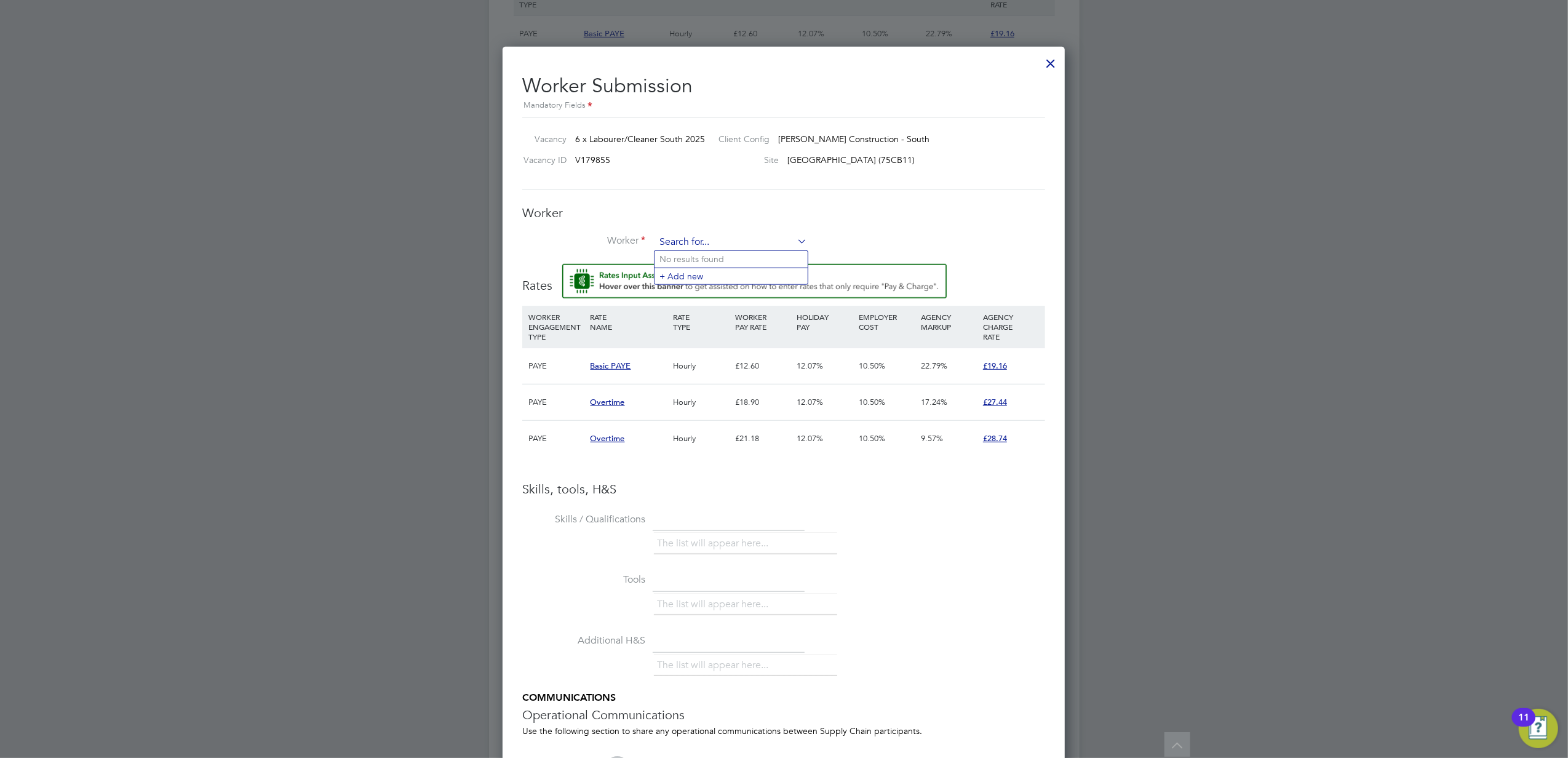
click at [679, 237] on input at bounding box center [731, 242] width 152 height 19
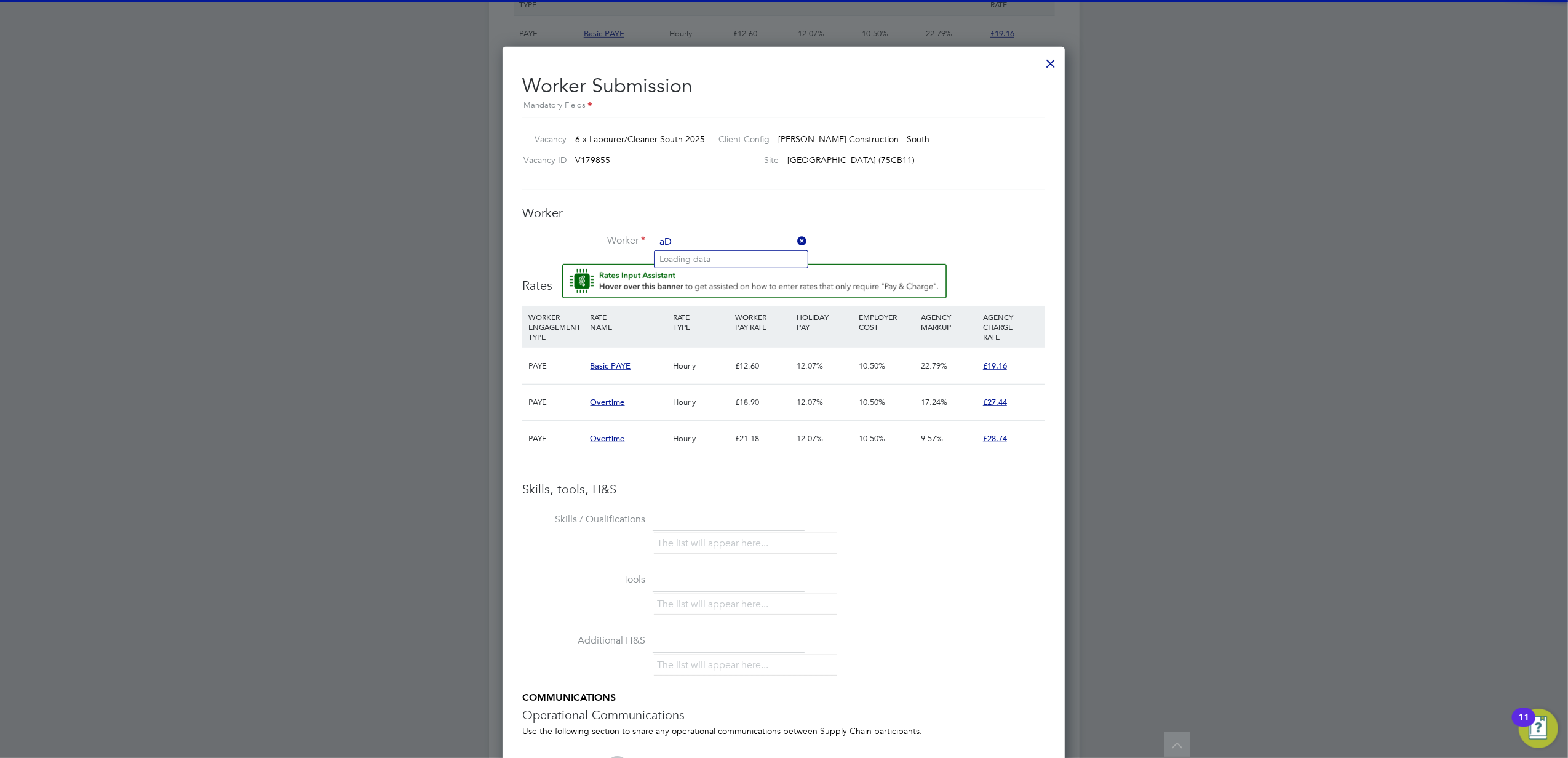
type input "a"
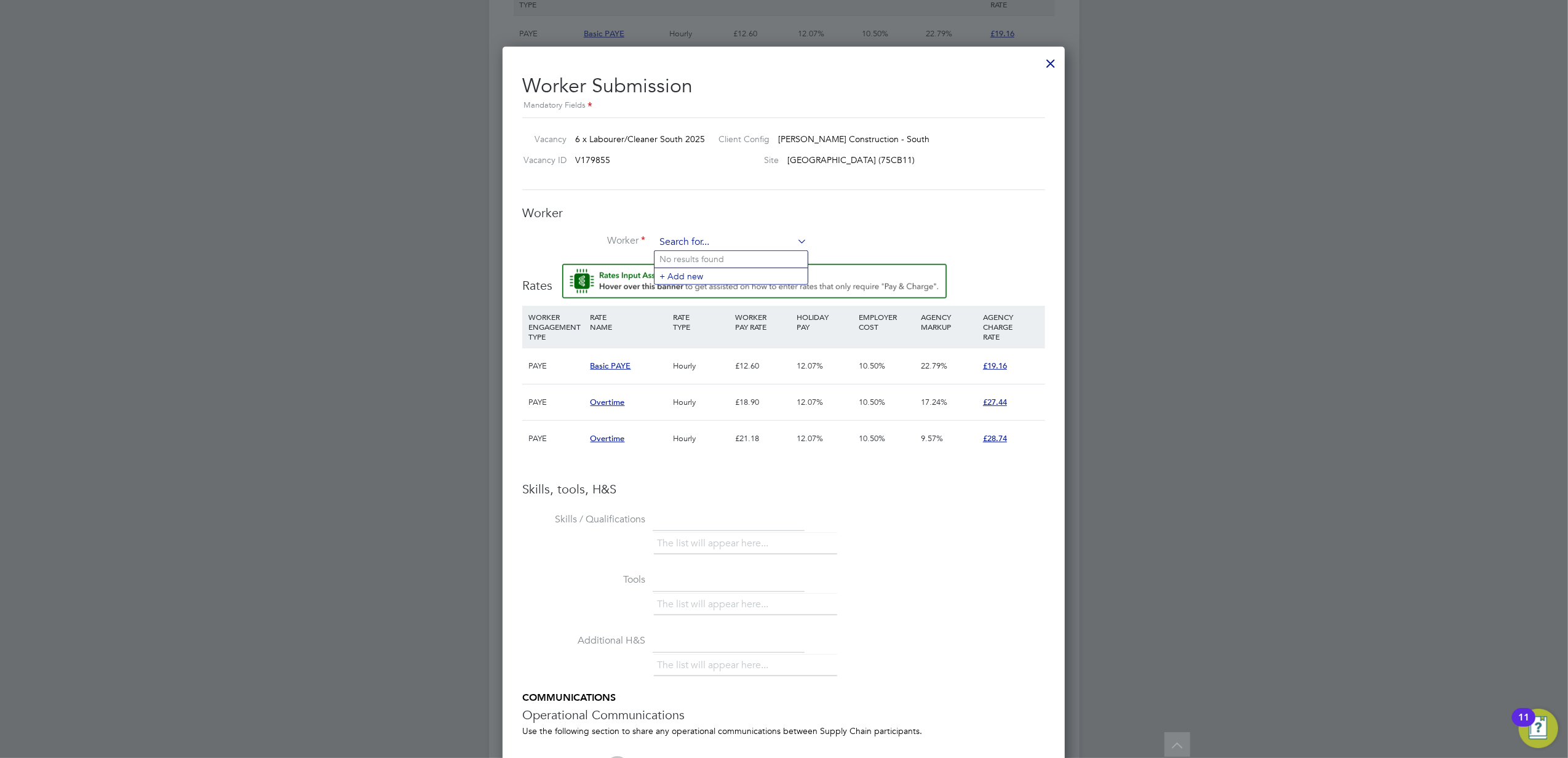
type input "a"
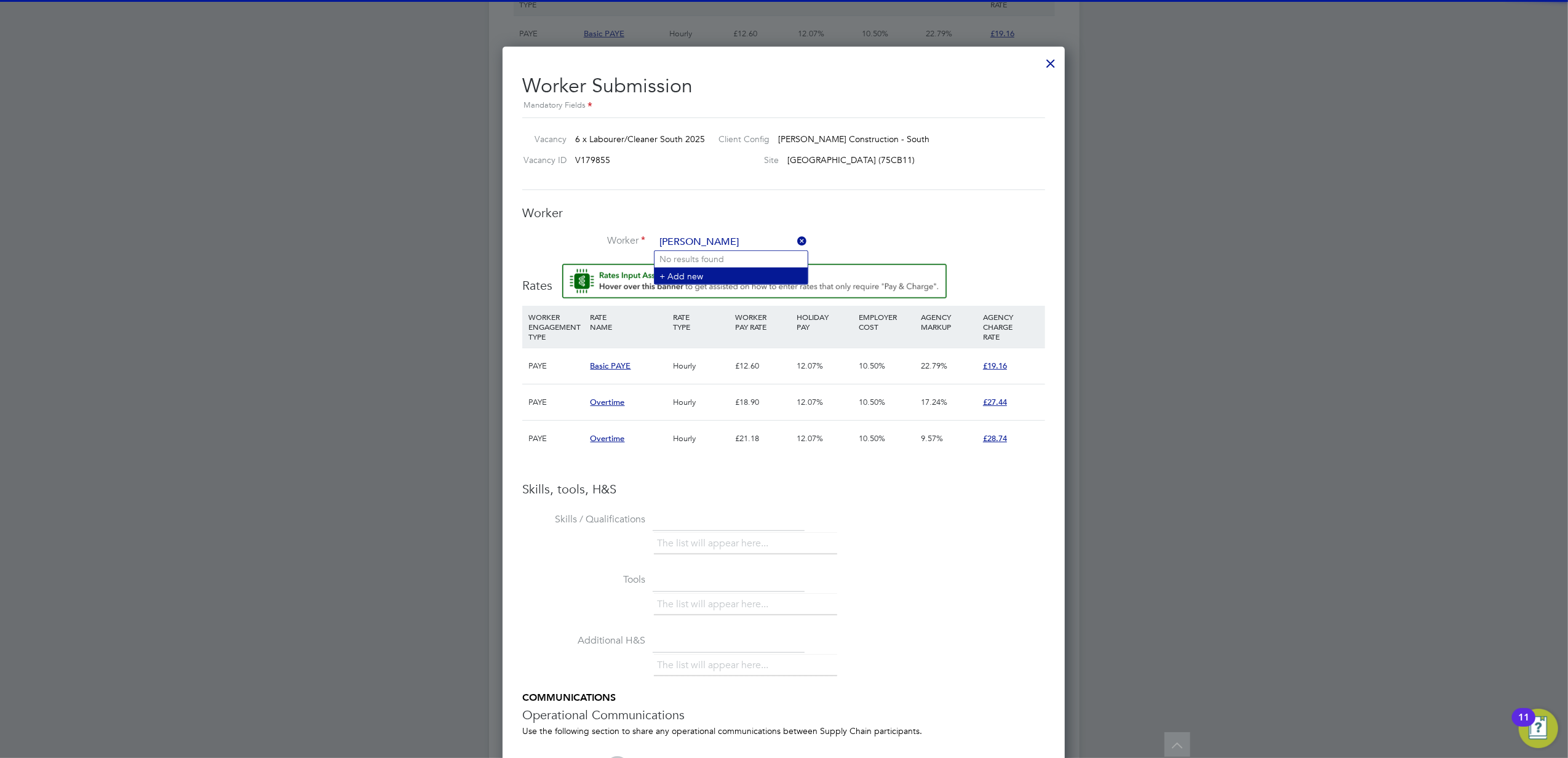
type input "[PERSON_NAME]"
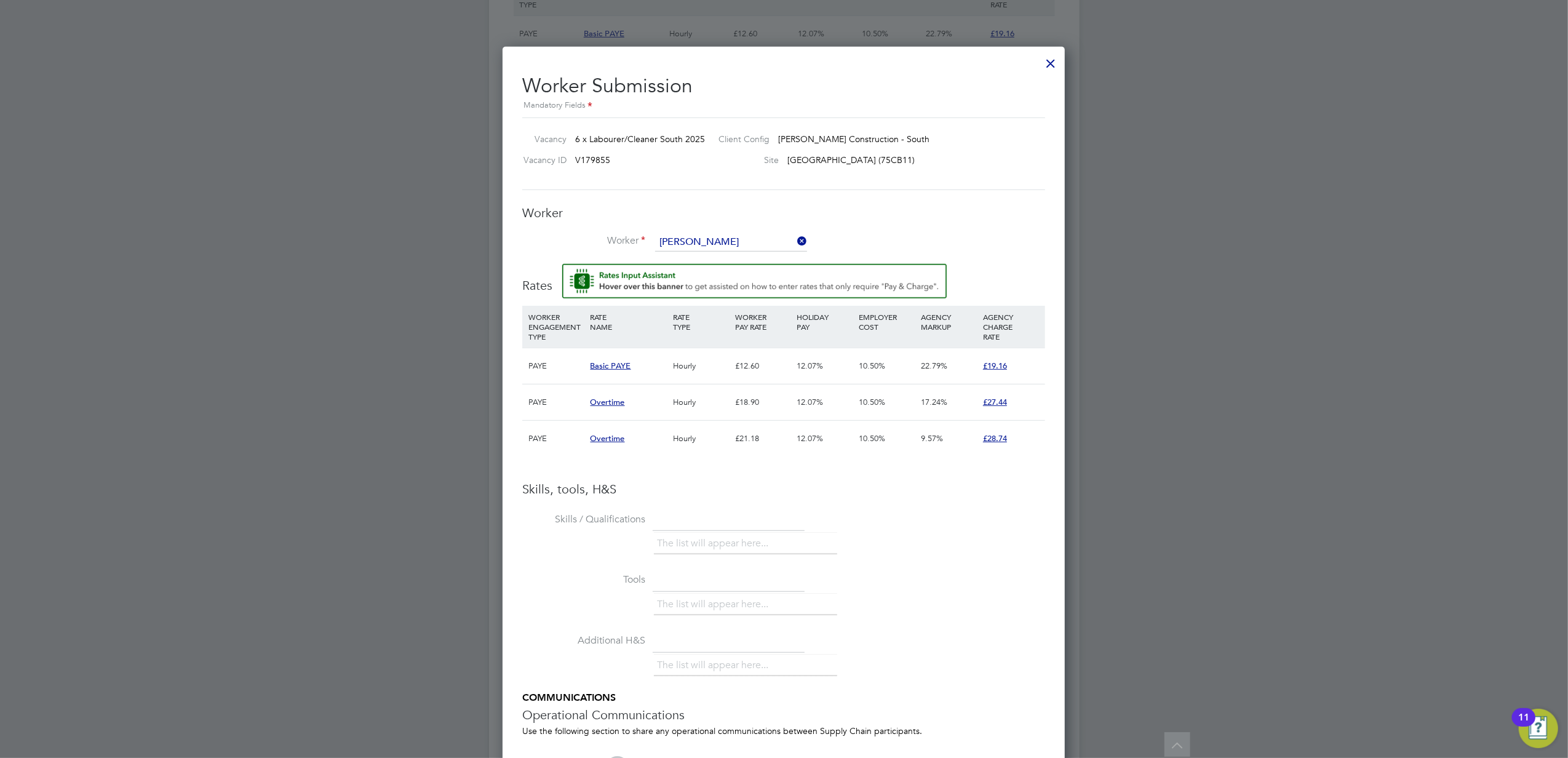
click at [719, 272] on li "+ Add new" at bounding box center [731, 276] width 153 height 17
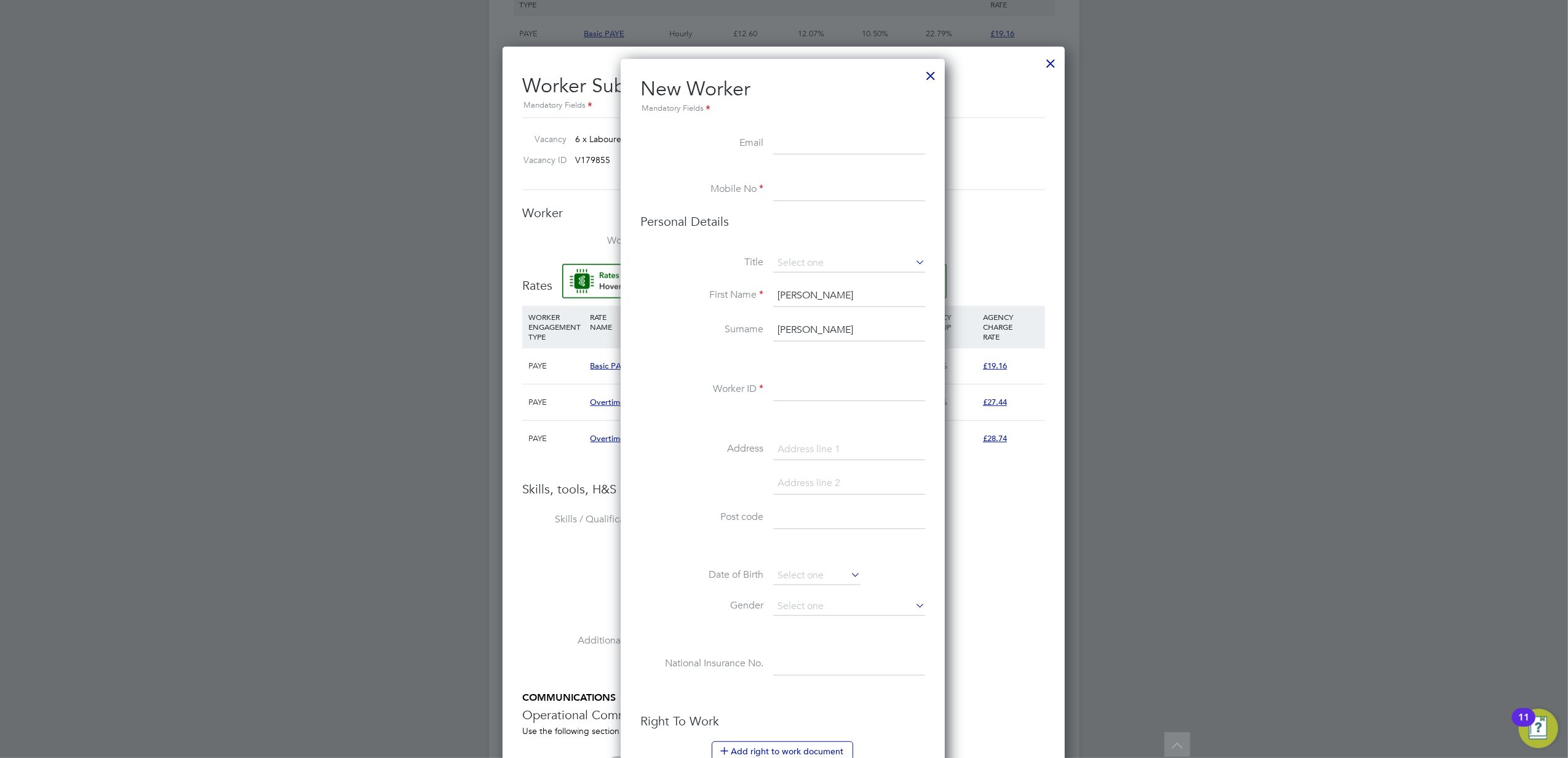
click at [803, 149] on input at bounding box center [849, 143] width 152 height 22
paste input "[EMAIL_ADDRESS][DOMAIN_NAME]"
type input "[EMAIL_ADDRESS][DOMAIN_NAME]"
click at [812, 202] on li "Mobile No" at bounding box center [783, 196] width 285 height 35
click at [811, 192] on input at bounding box center [849, 190] width 152 height 22
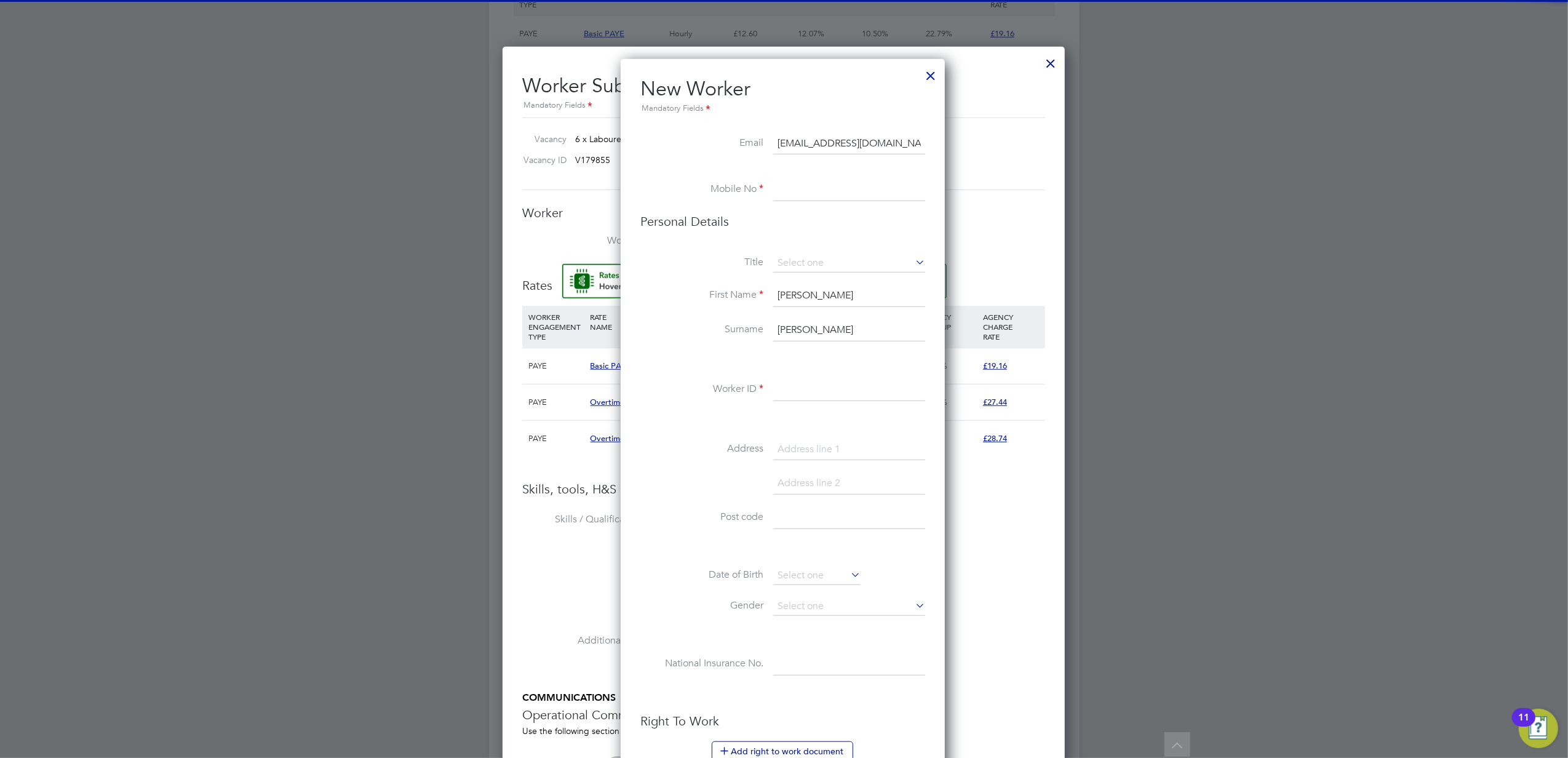
paste input "07393 311598"
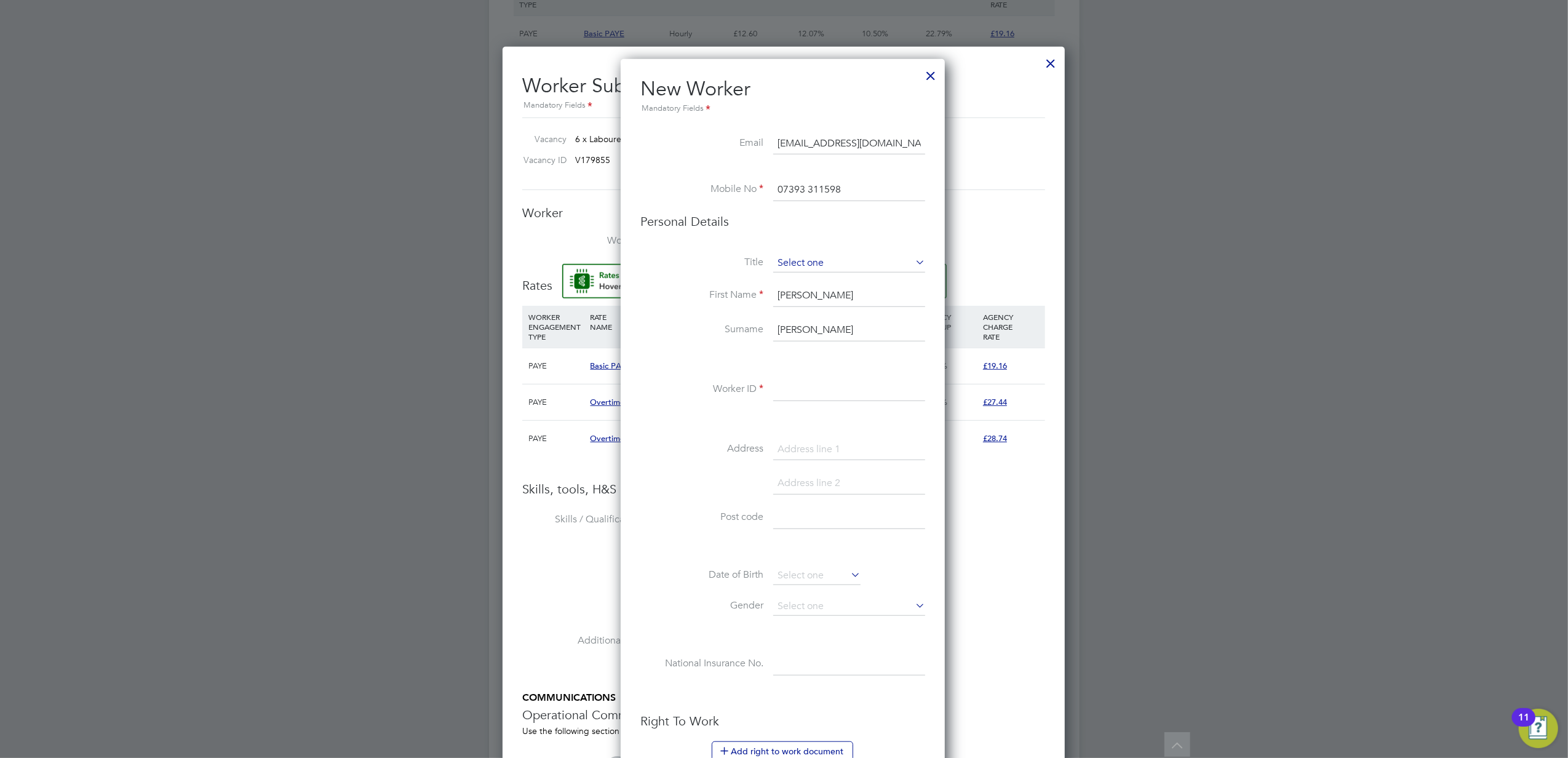
type input "07393 311598"
click at [798, 269] on input at bounding box center [849, 263] width 152 height 19
click at [795, 276] on li "Mr" at bounding box center [849, 281] width 153 height 16
type input "Mr"
click at [797, 297] on input "[PERSON_NAME]" at bounding box center [849, 296] width 152 height 22
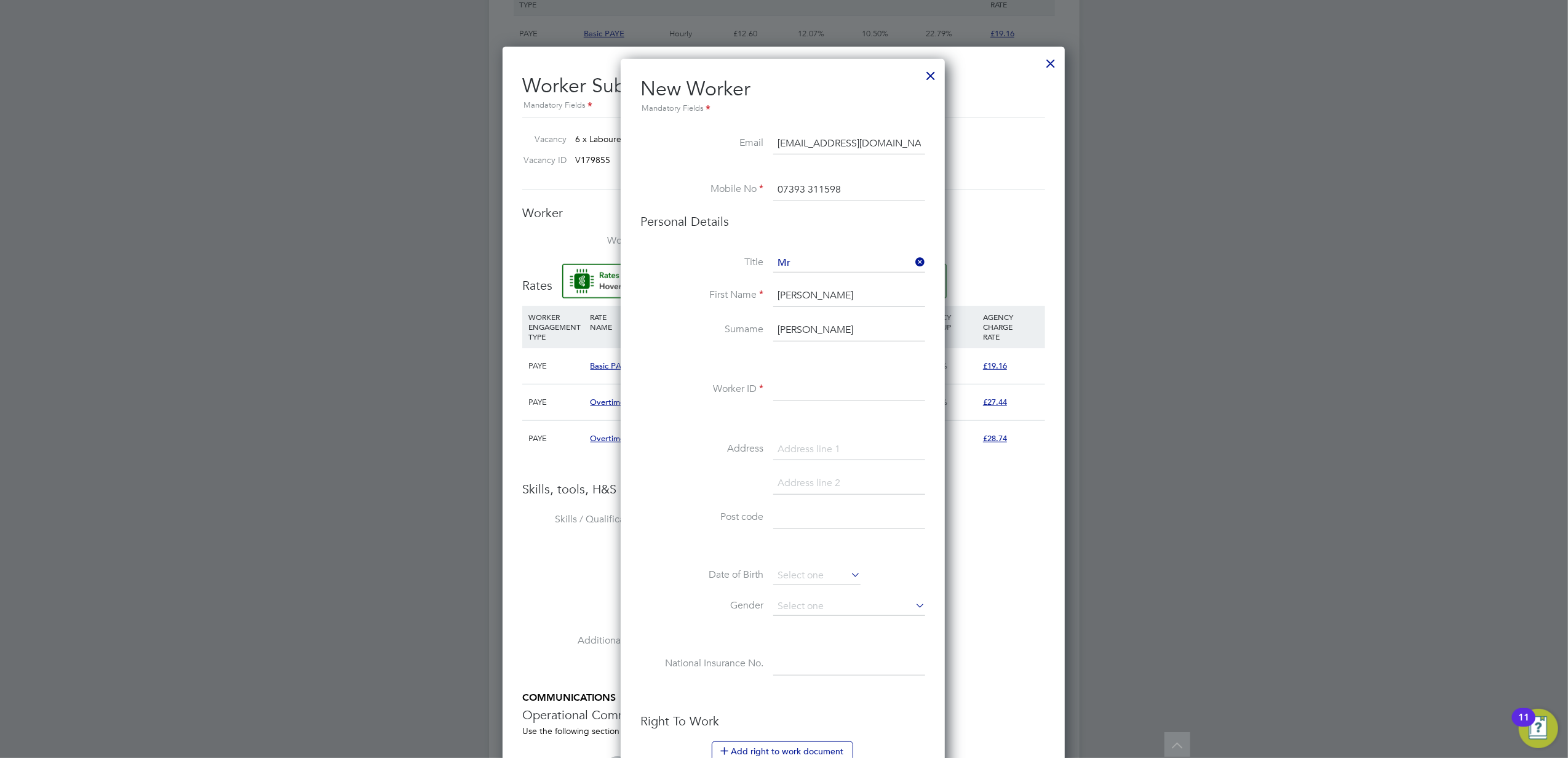
click at [796, 390] on input at bounding box center [849, 390] width 152 height 22
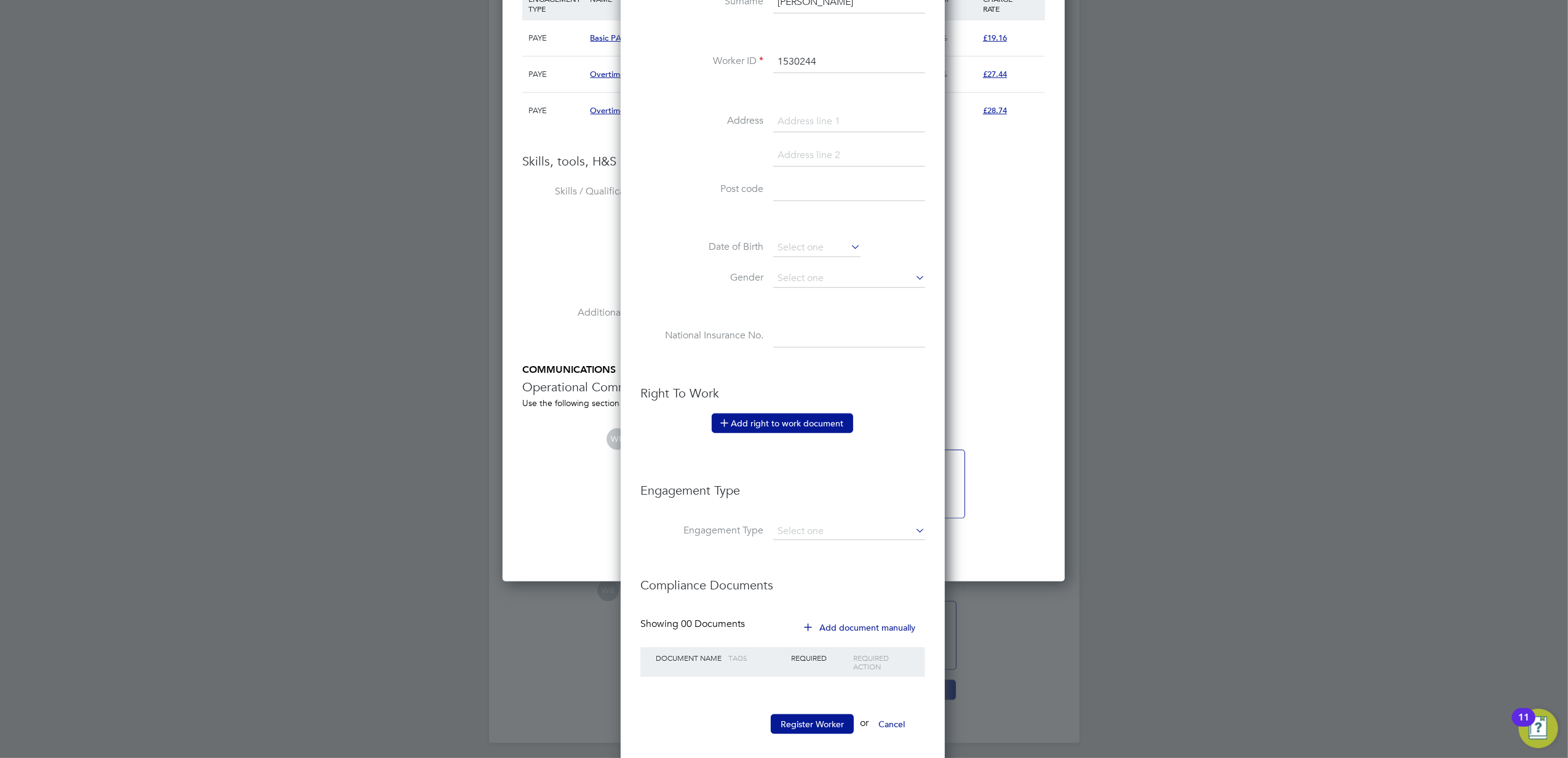
type input "1530244"
click at [773, 422] on button "Add right to work document" at bounding box center [782, 423] width 142 height 20
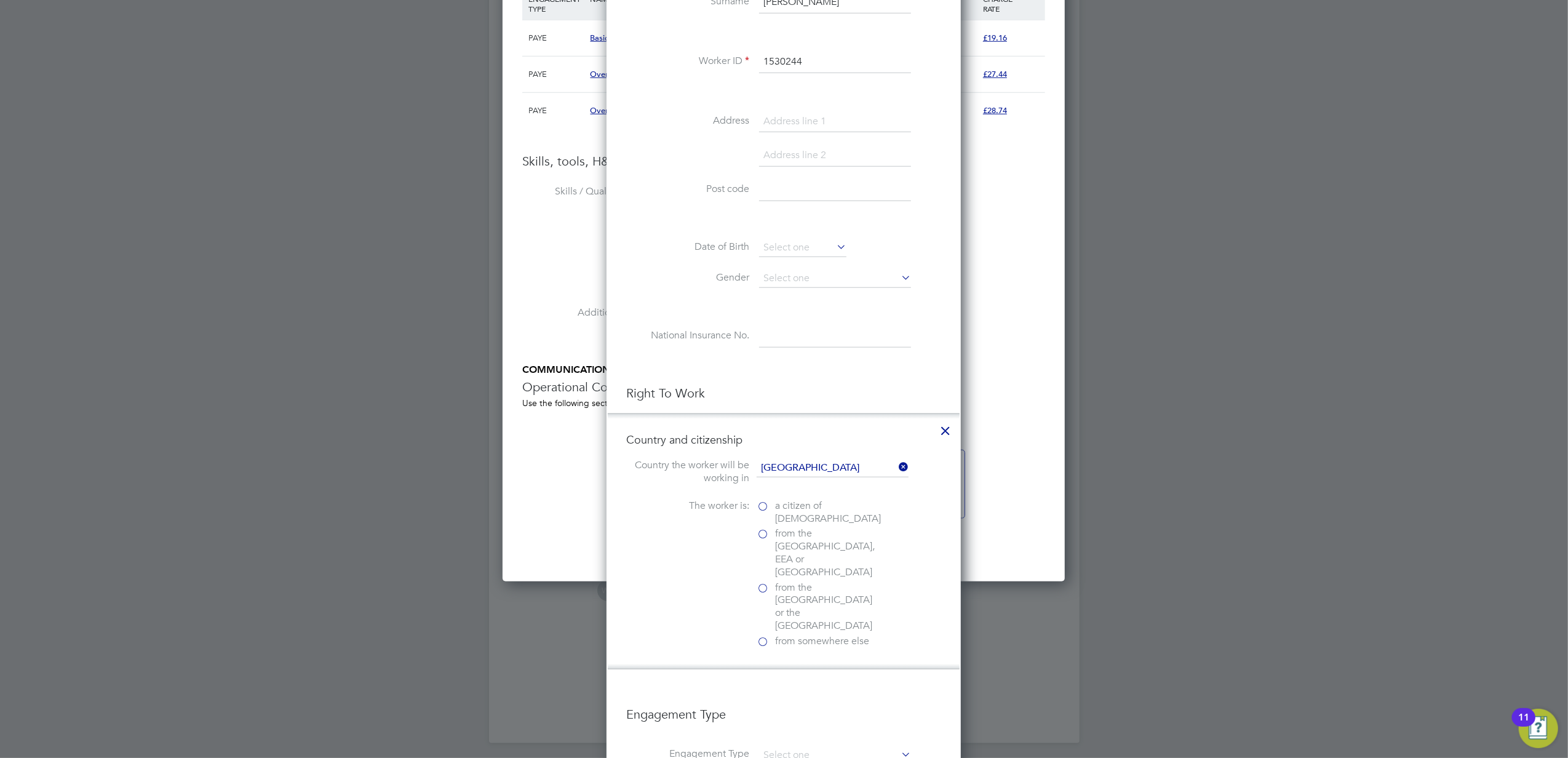
scroll to position [1228, 355]
click at [766, 509] on label "a citizen of [DEMOGRAPHIC_DATA]" at bounding box center [818, 512] width 123 height 26
click at [0, 0] on input "a citizen of [DEMOGRAPHIC_DATA]" at bounding box center [0, 0] width 0 height 0
click at [792, 689] on div "Passport" at bounding box center [849, 696] width 184 height 13
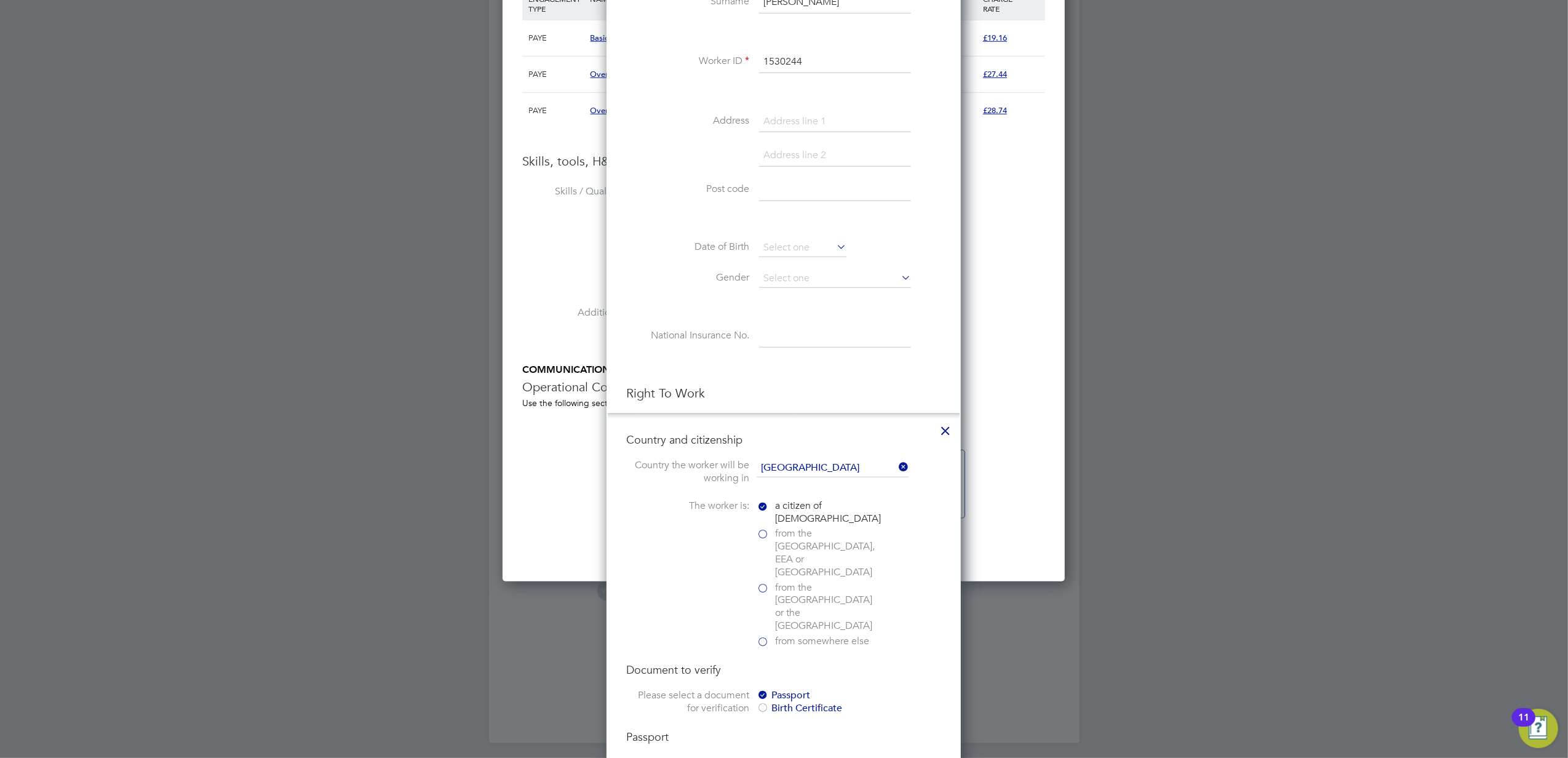
scroll to position [1231, 0]
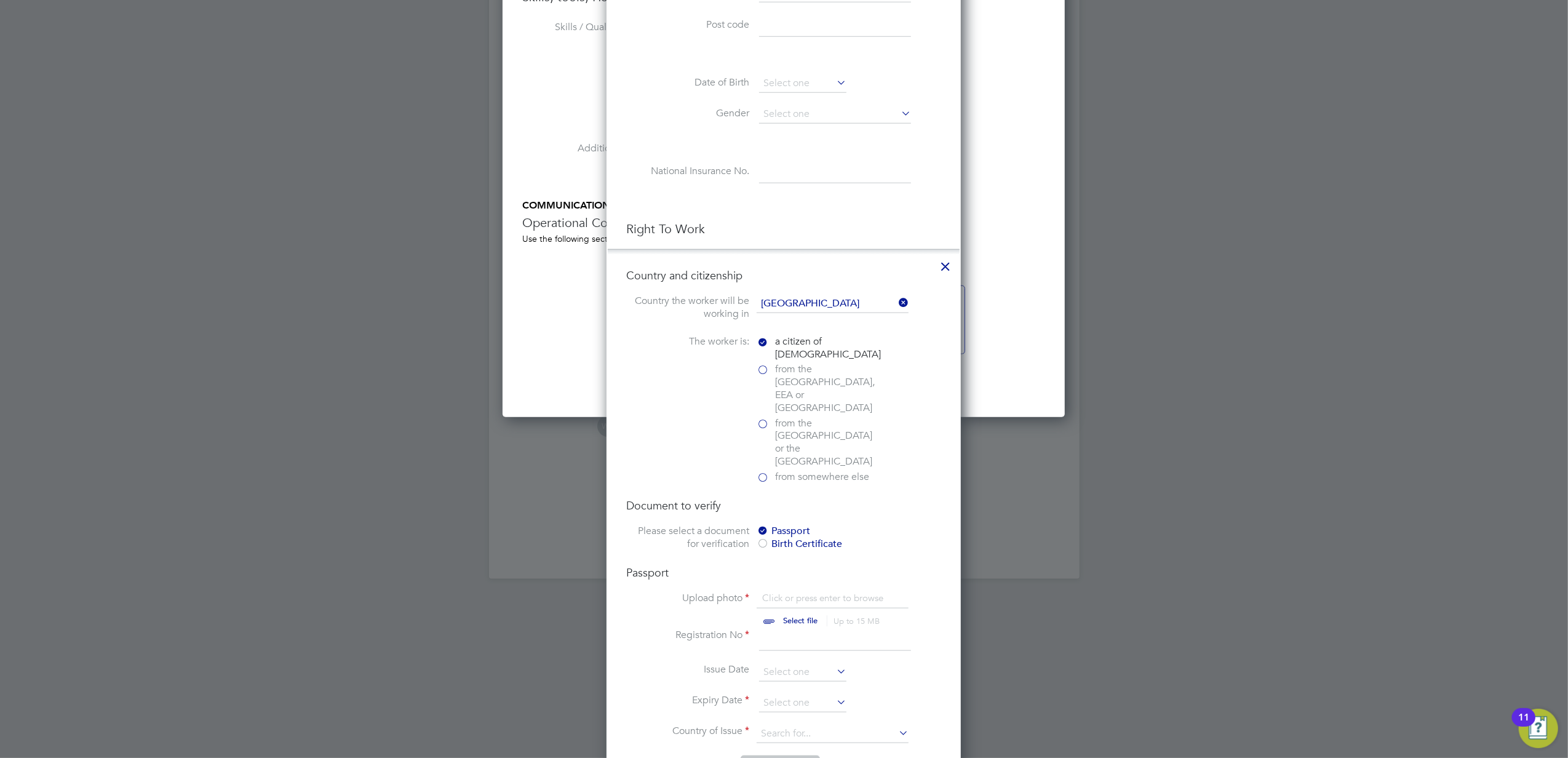
click at [766, 592] on input "file" at bounding box center [812, 610] width 193 height 37
type input "C:\fakepath\Passport.png"
click at [784, 629] on input at bounding box center [835, 640] width 152 height 22
click at [816, 629] on input at bounding box center [835, 640] width 152 height 22
type input "133515663"
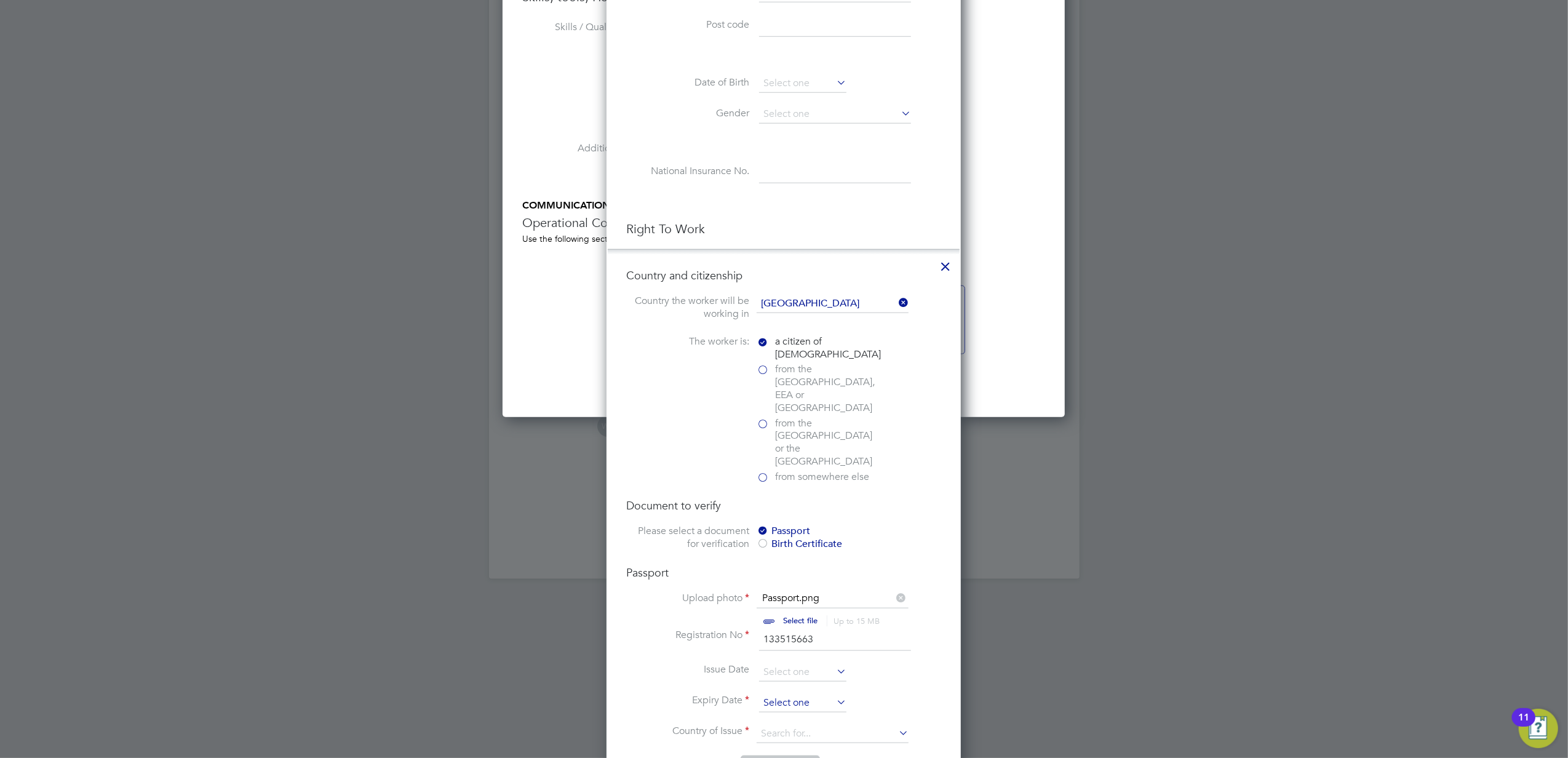
click at [777, 694] on input at bounding box center [803, 703] width 87 height 19
click at [879, 443] on span "2025" at bounding box center [881, 446] width 22 height 11
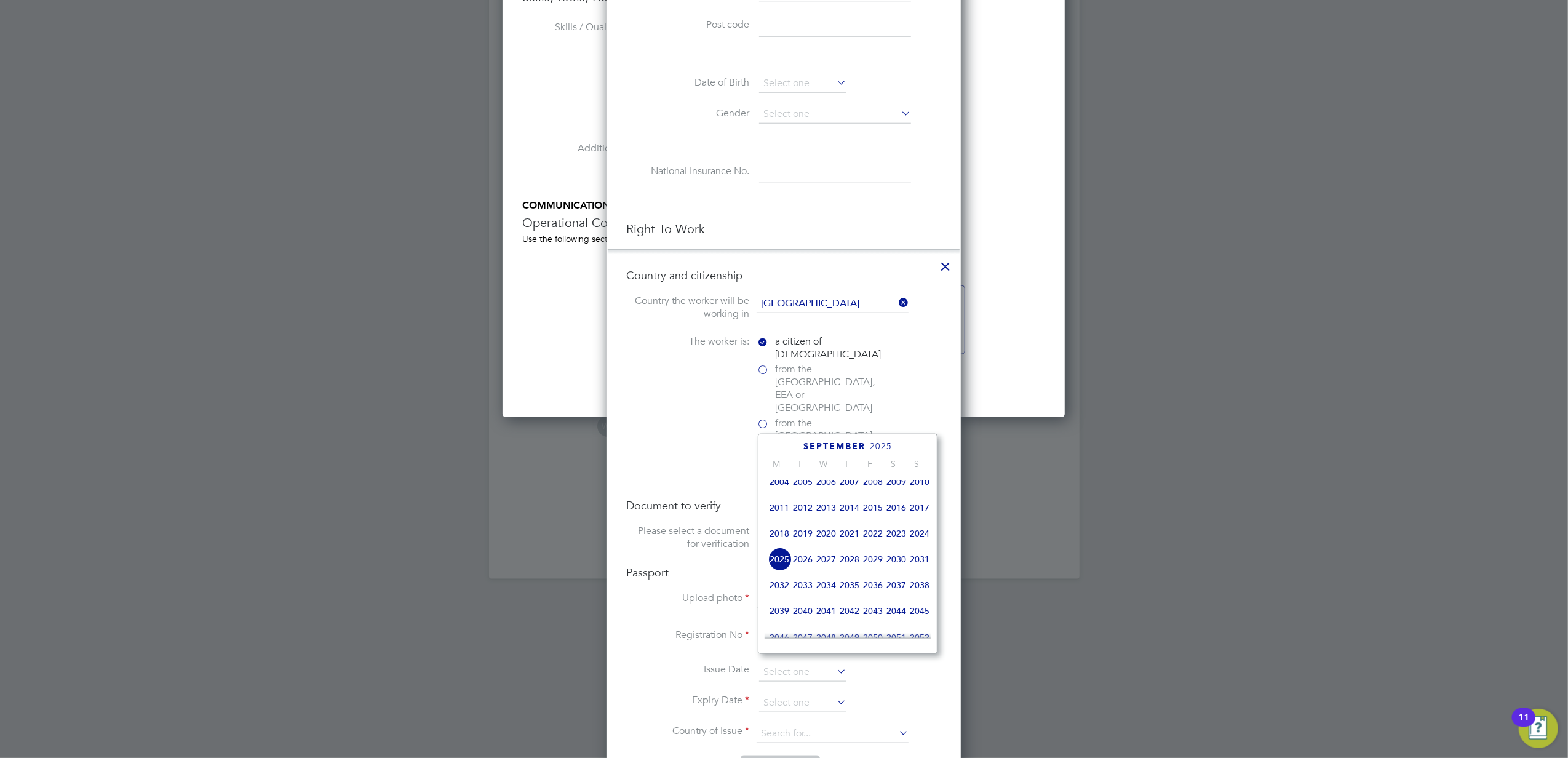
click at [784, 586] on span "2032" at bounding box center [779, 585] width 23 height 23
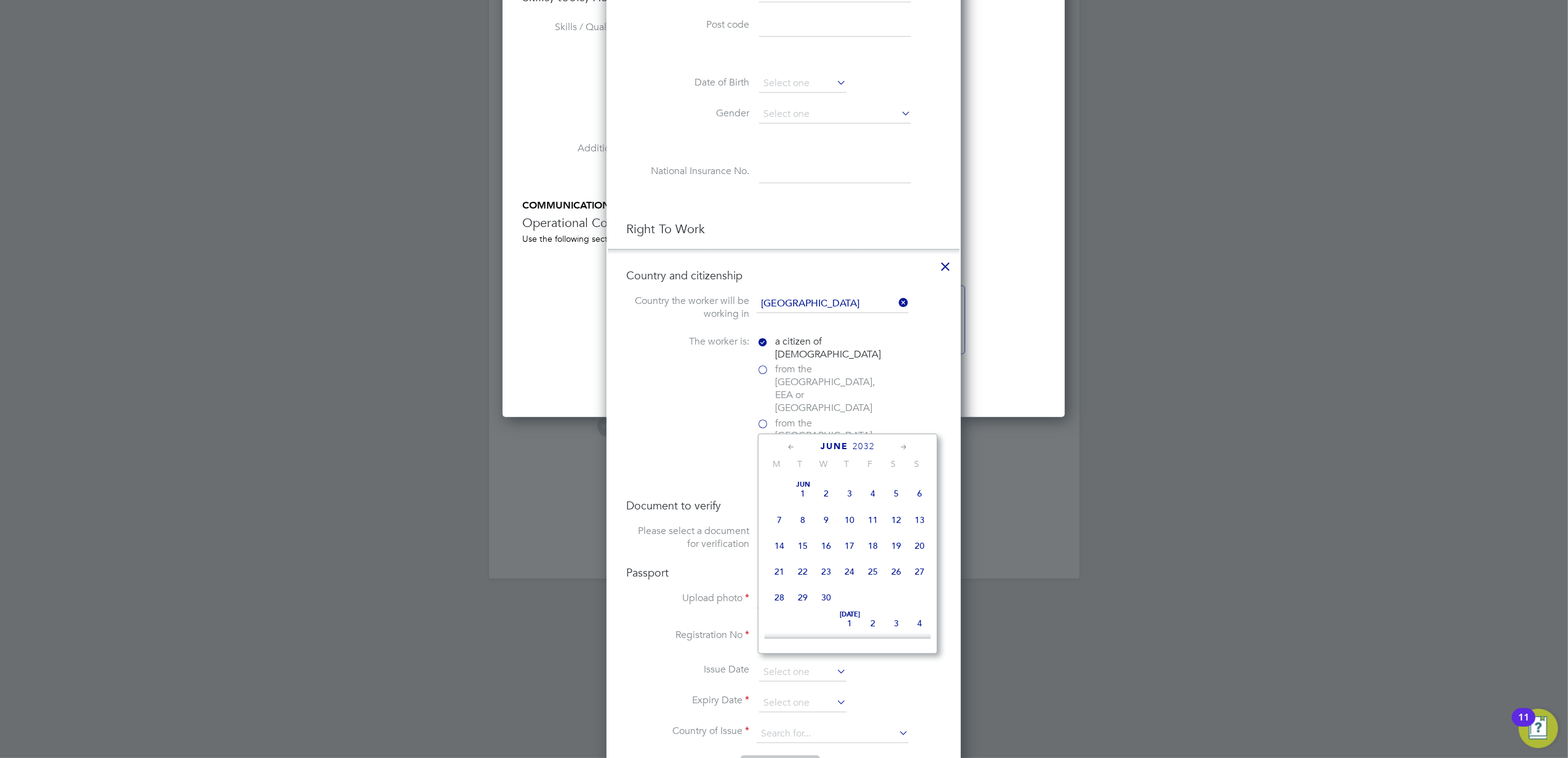
click at [829, 520] on span "9" at bounding box center [826, 520] width 23 height 23
type input "[DATE]"
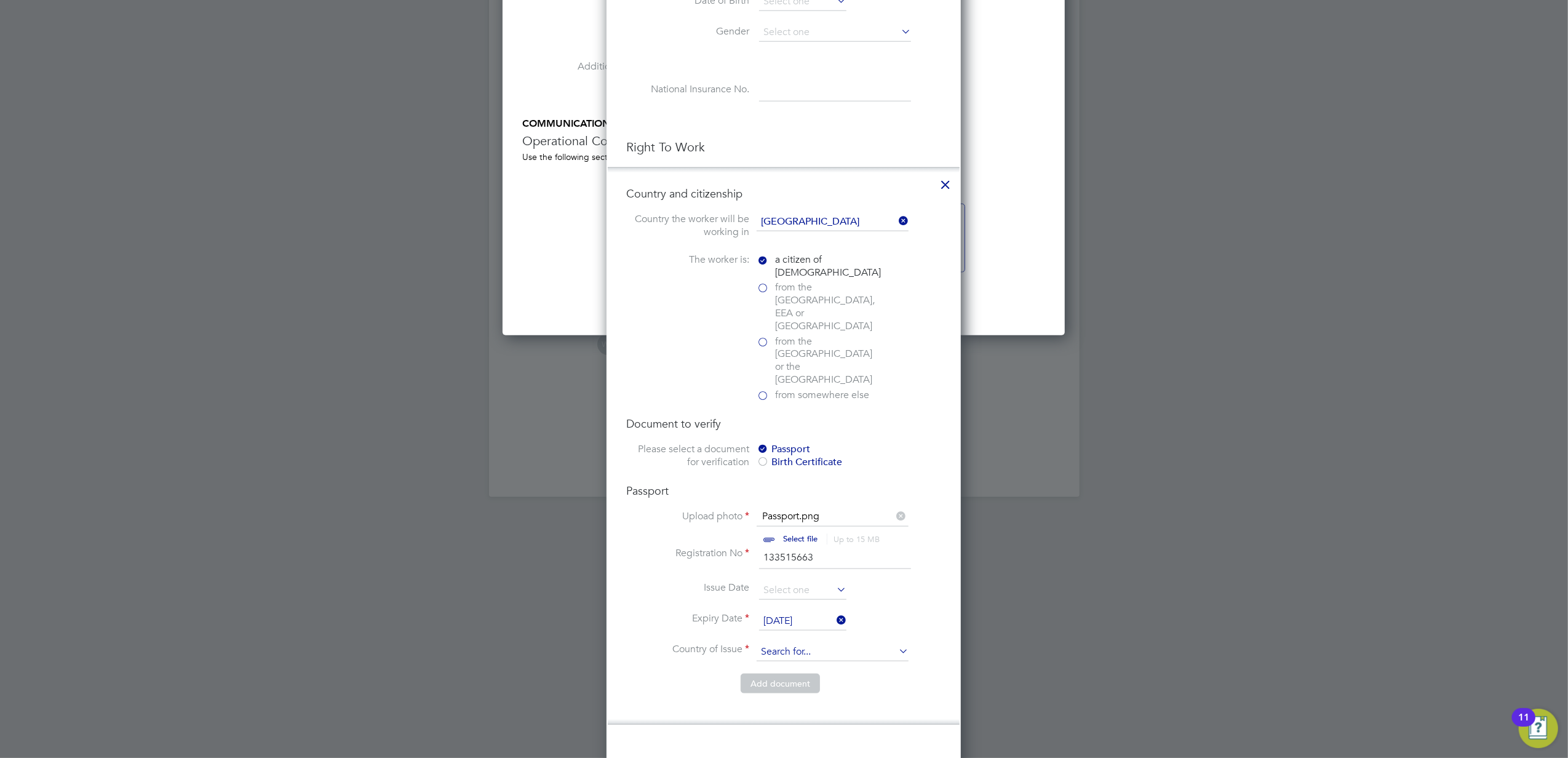
click at [808, 643] on input at bounding box center [833, 652] width 152 height 19
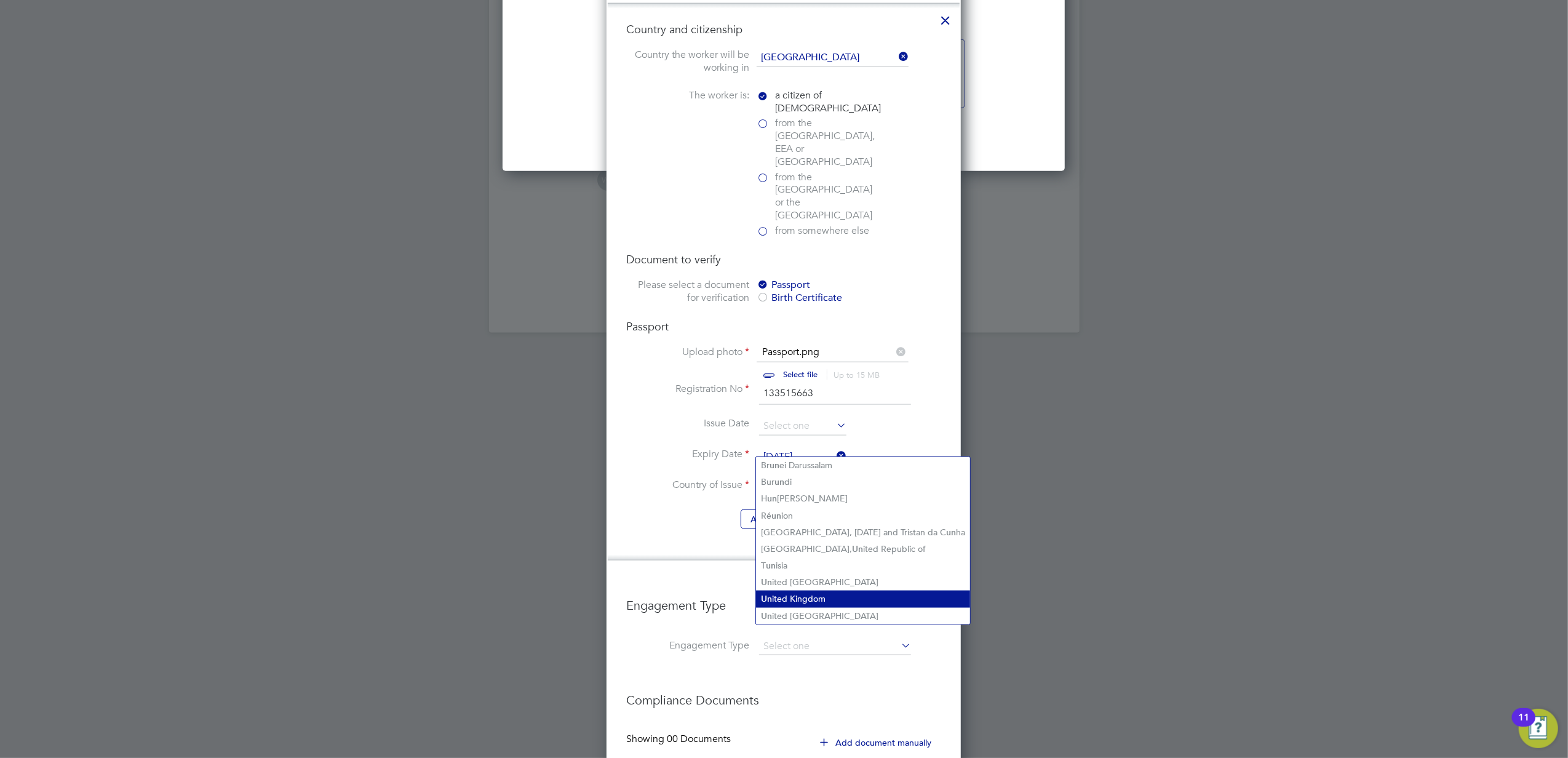
click at [800, 596] on li "Un ited Kingdom" at bounding box center [863, 599] width 214 height 17
type input "[GEOGRAPHIC_DATA]"
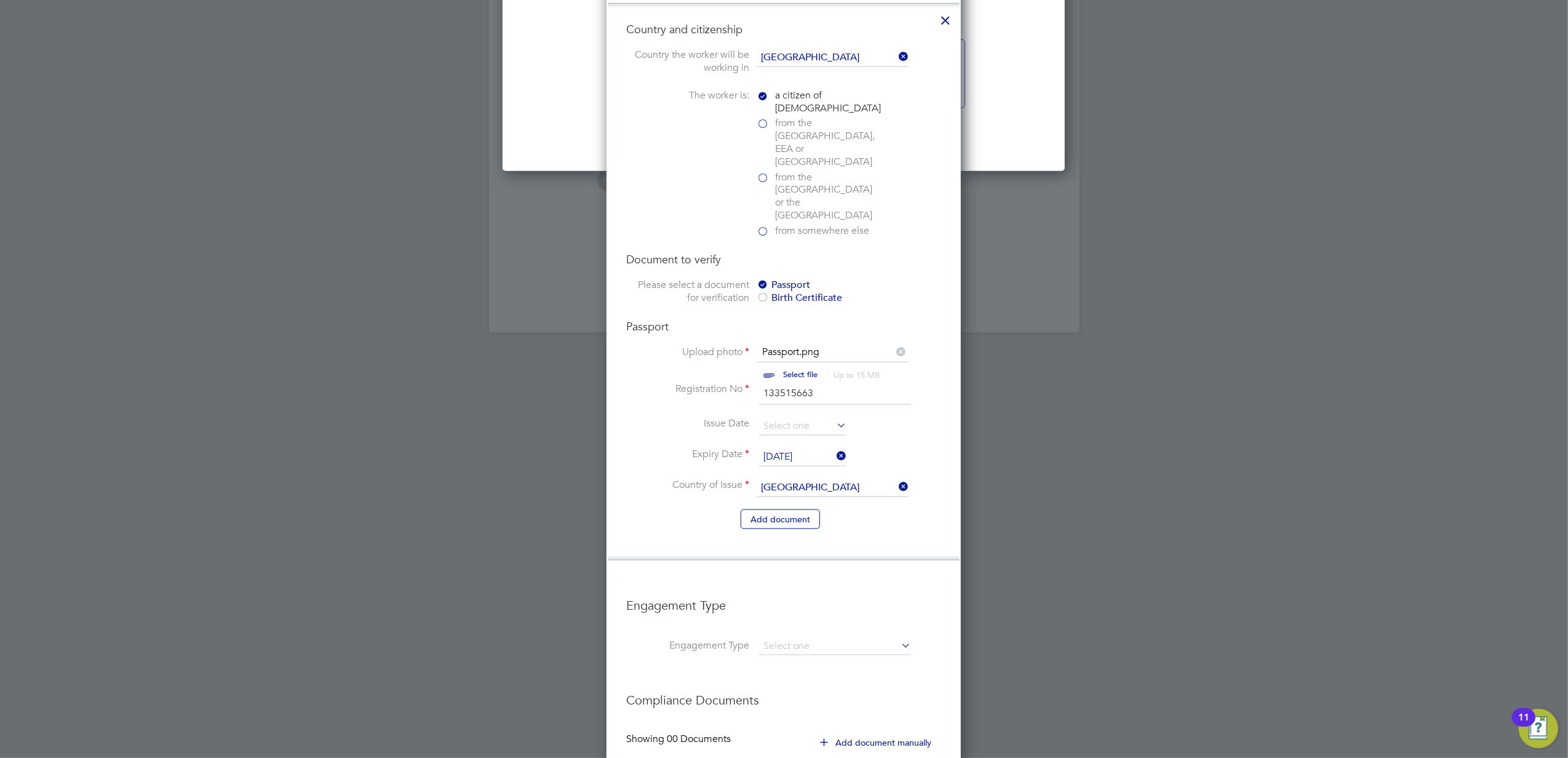
scroll to position [1567, 0]
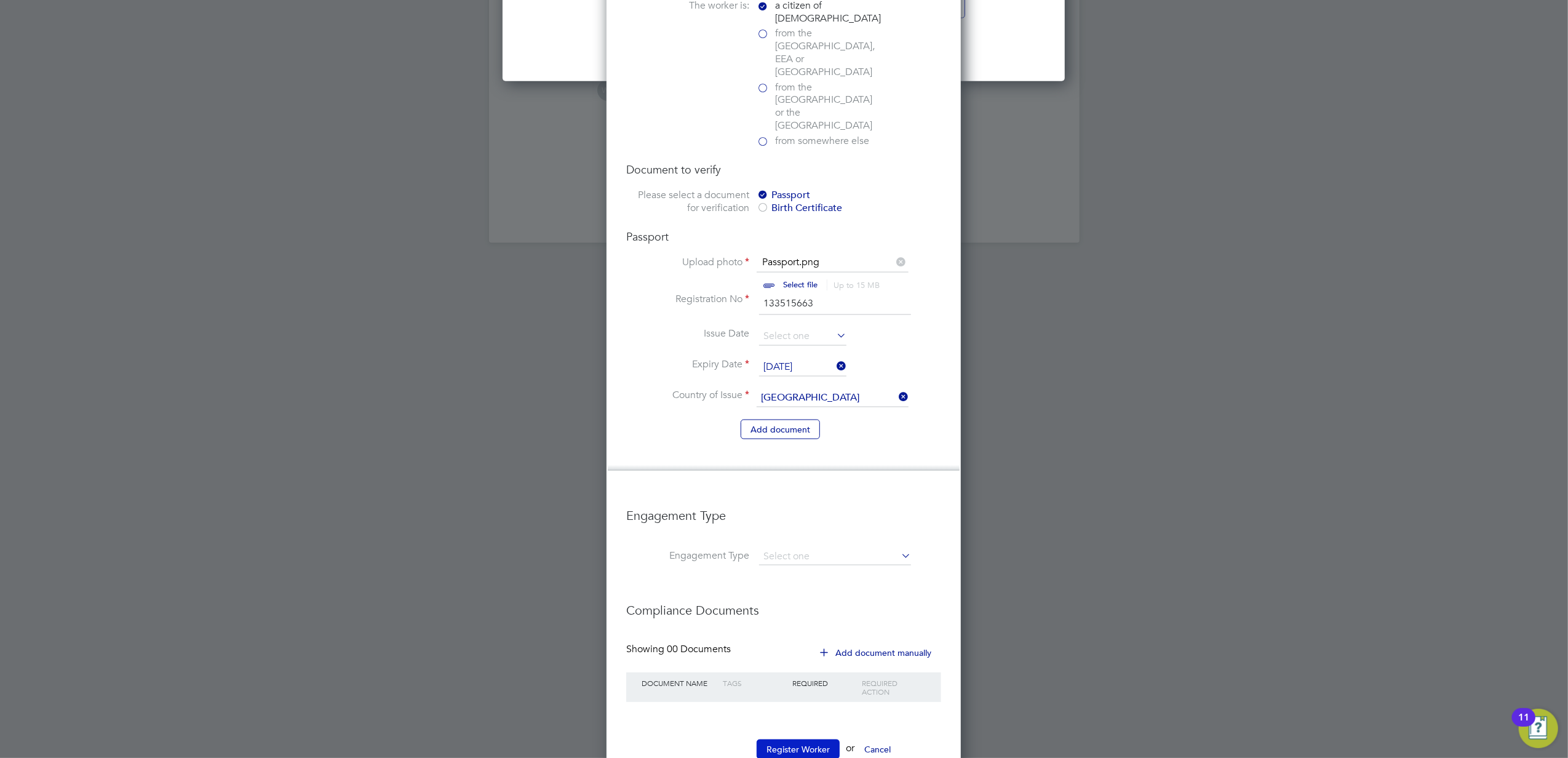
click at [810, 740] on button "Register Worker" at bounding box center [798, 750] width 83 height 20
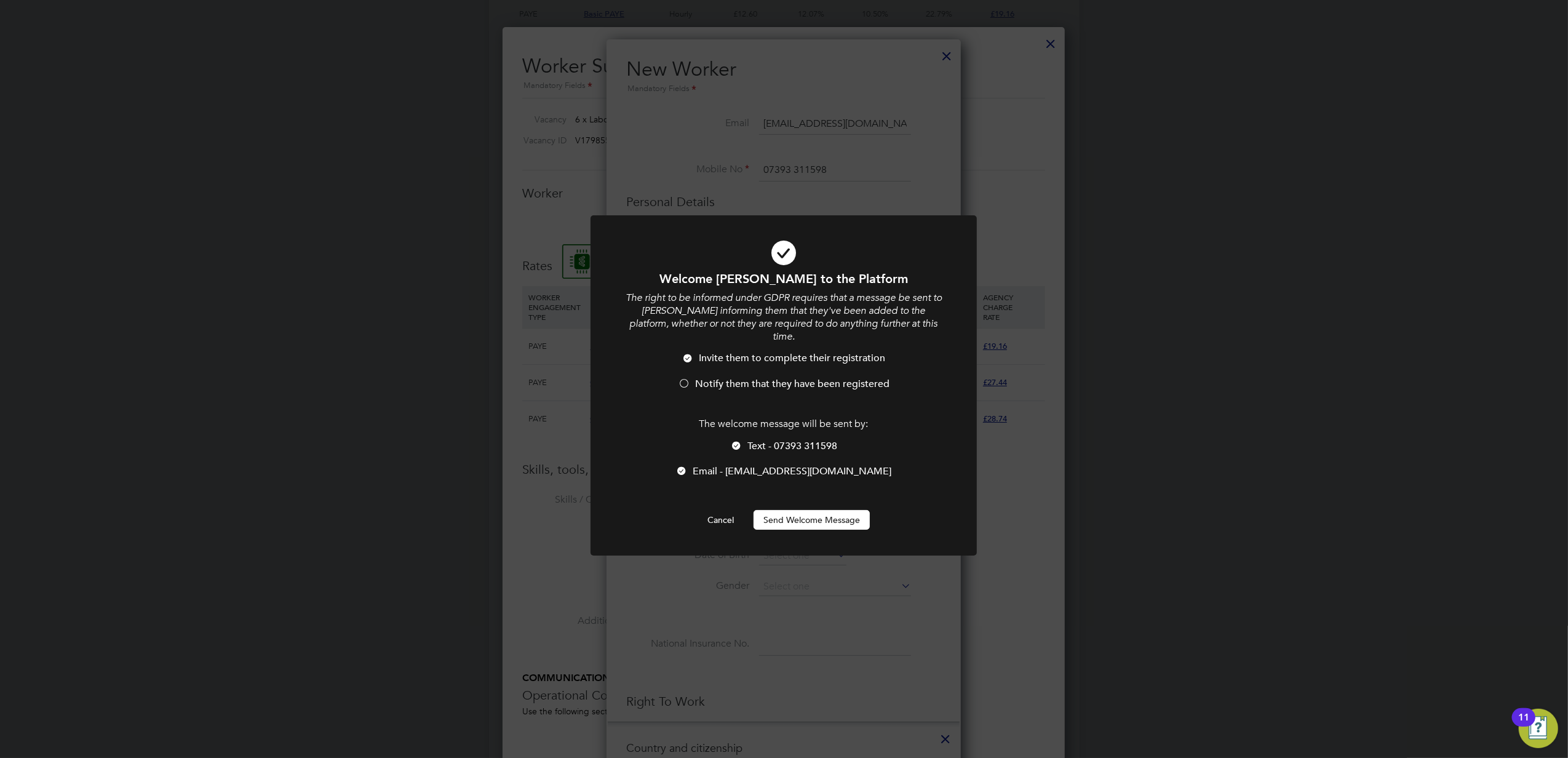
click at [816, 510] on button "Send Welcome Message" at bounding box center [811, 520] width 117 height 20
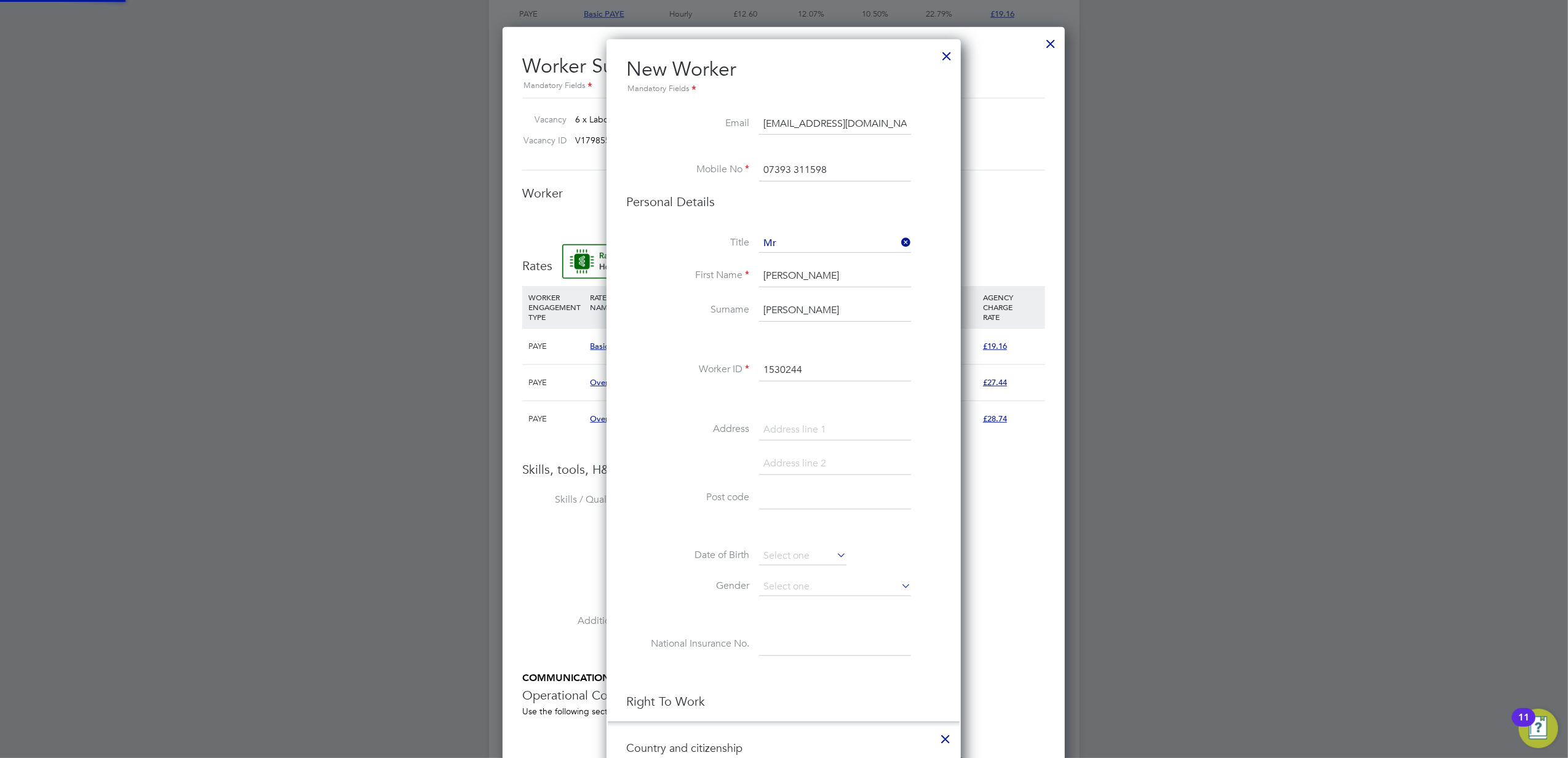
scroll to position [6, 5]
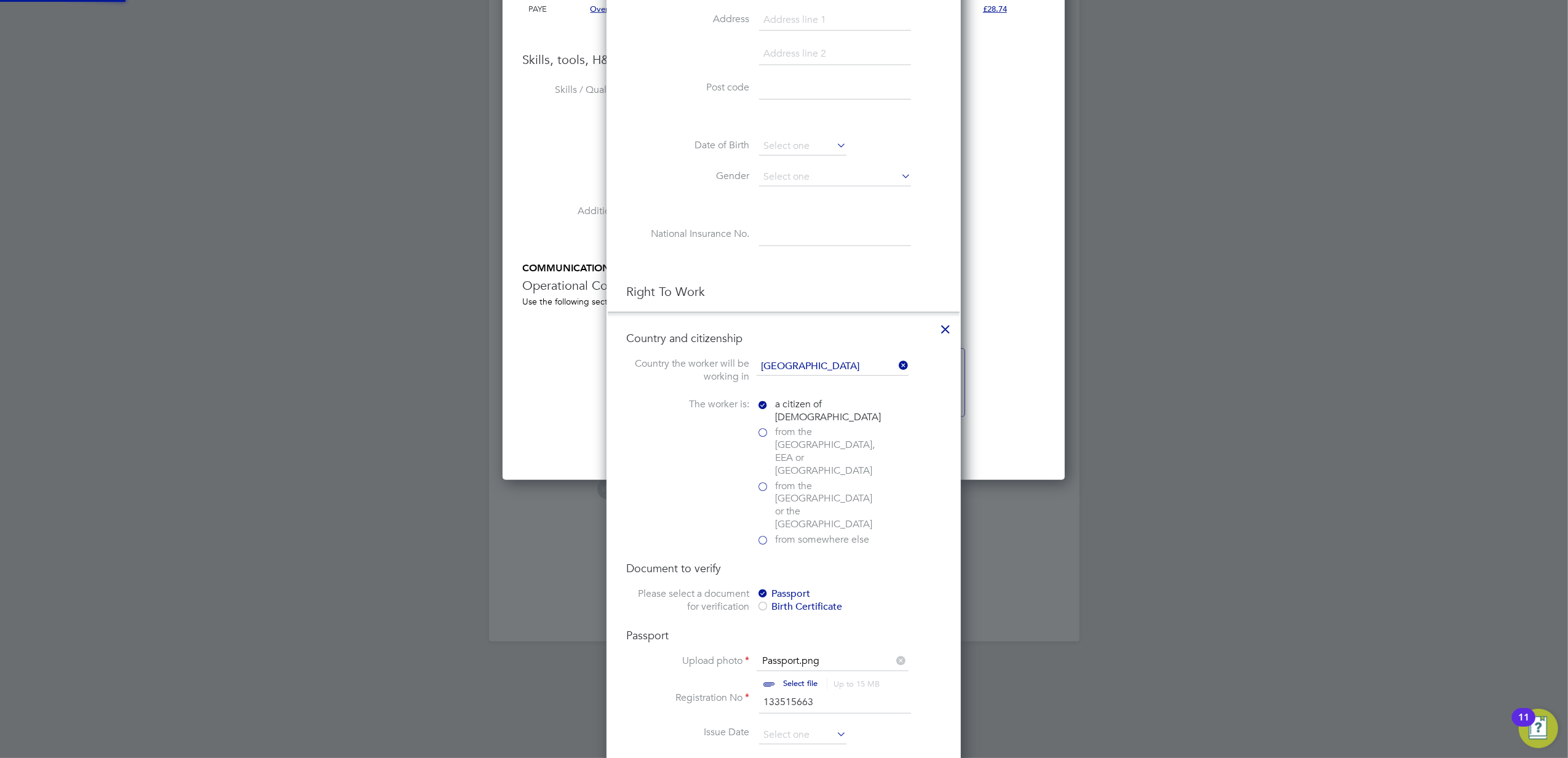
type input "[PERSON_NAME] (1530244)"
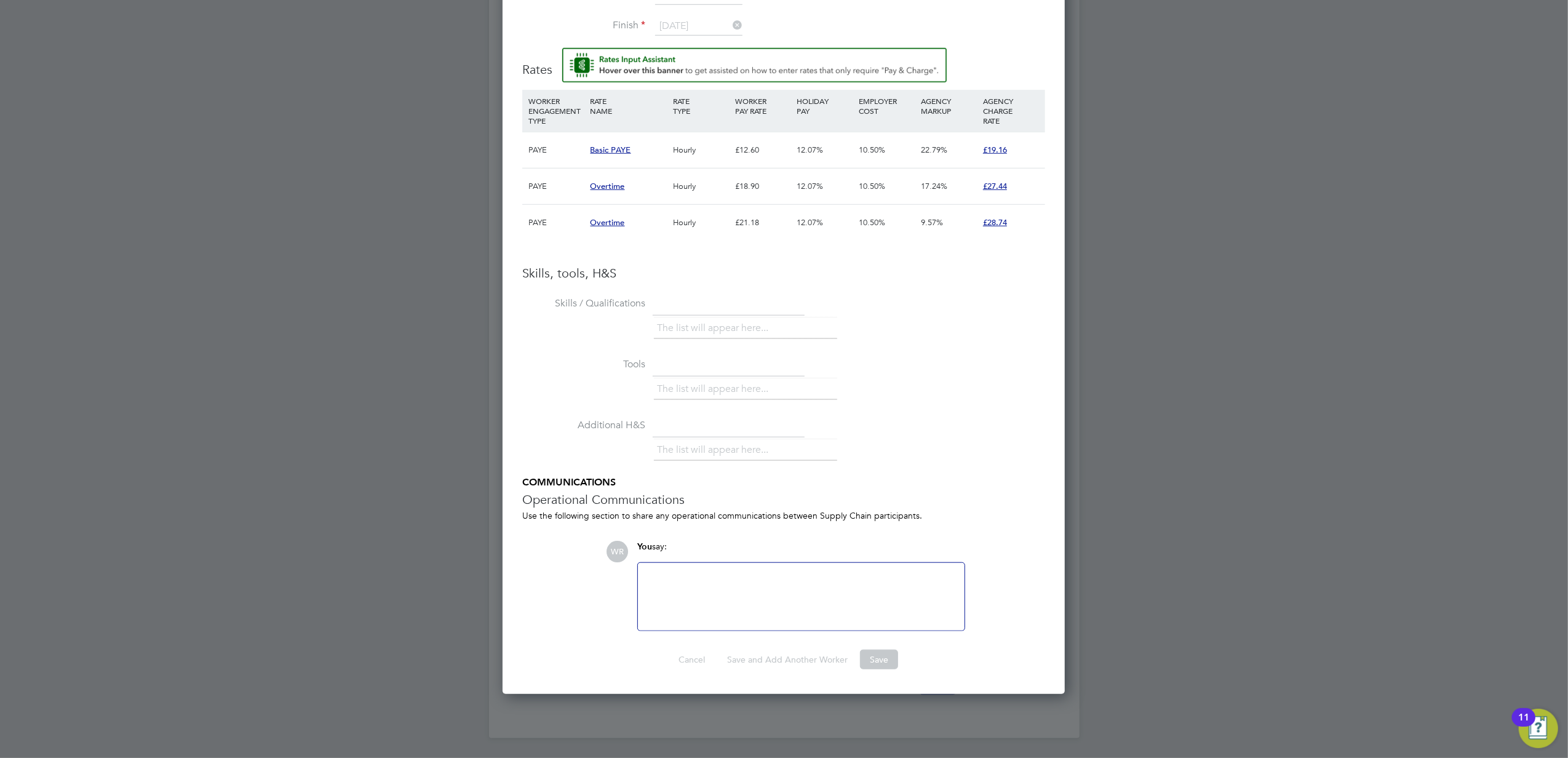
scroll to position [747, 0]
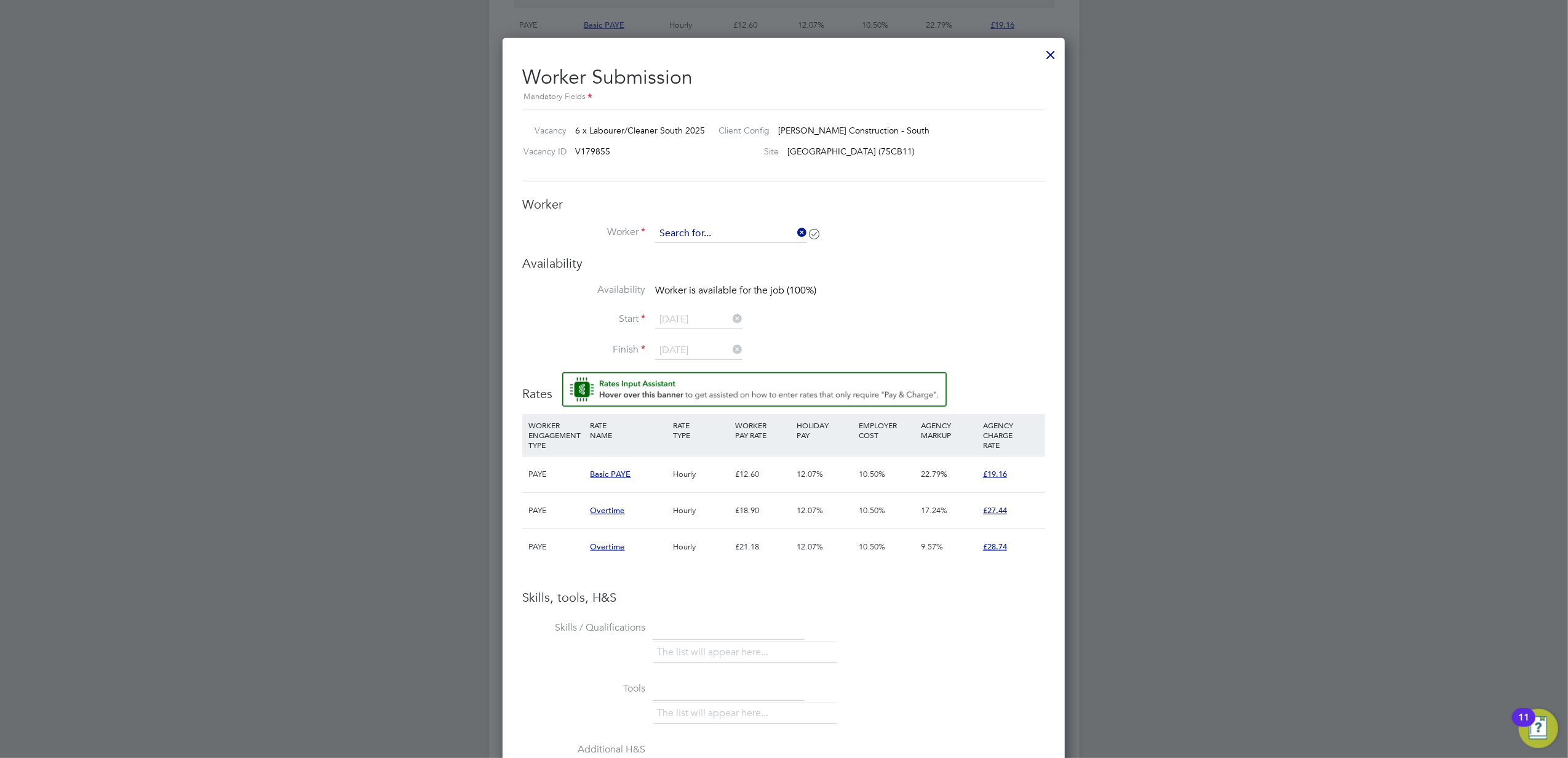
click at [698, 224] on input at bounding box center [731, 233] width 152 height 19
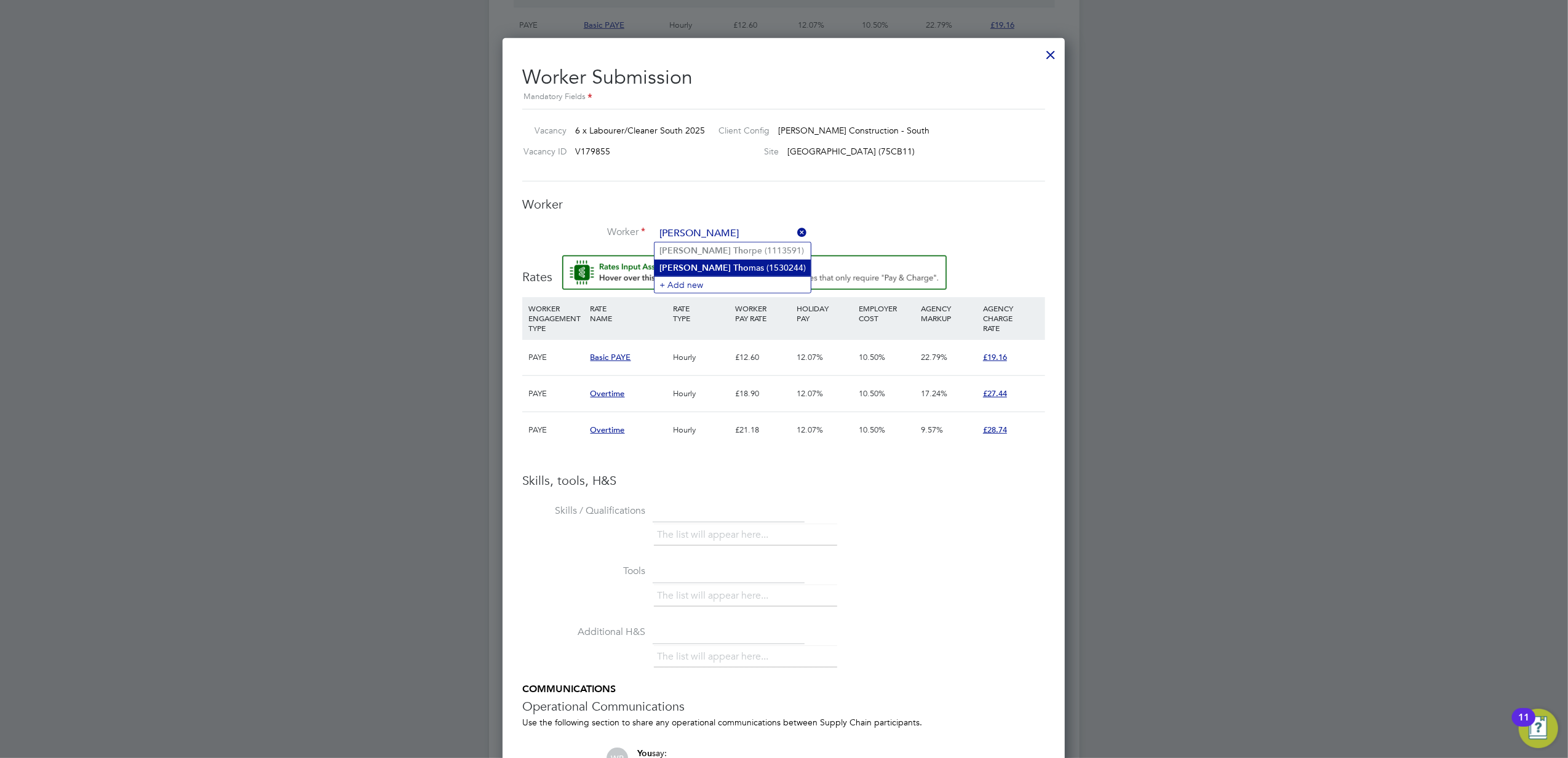
click at [719, 265] on li "[PERSON_NAME] mas (1530244)" at bounding box center [733, 268] width 157 height 17
type input "[PERSON_NAME] (1530244)"
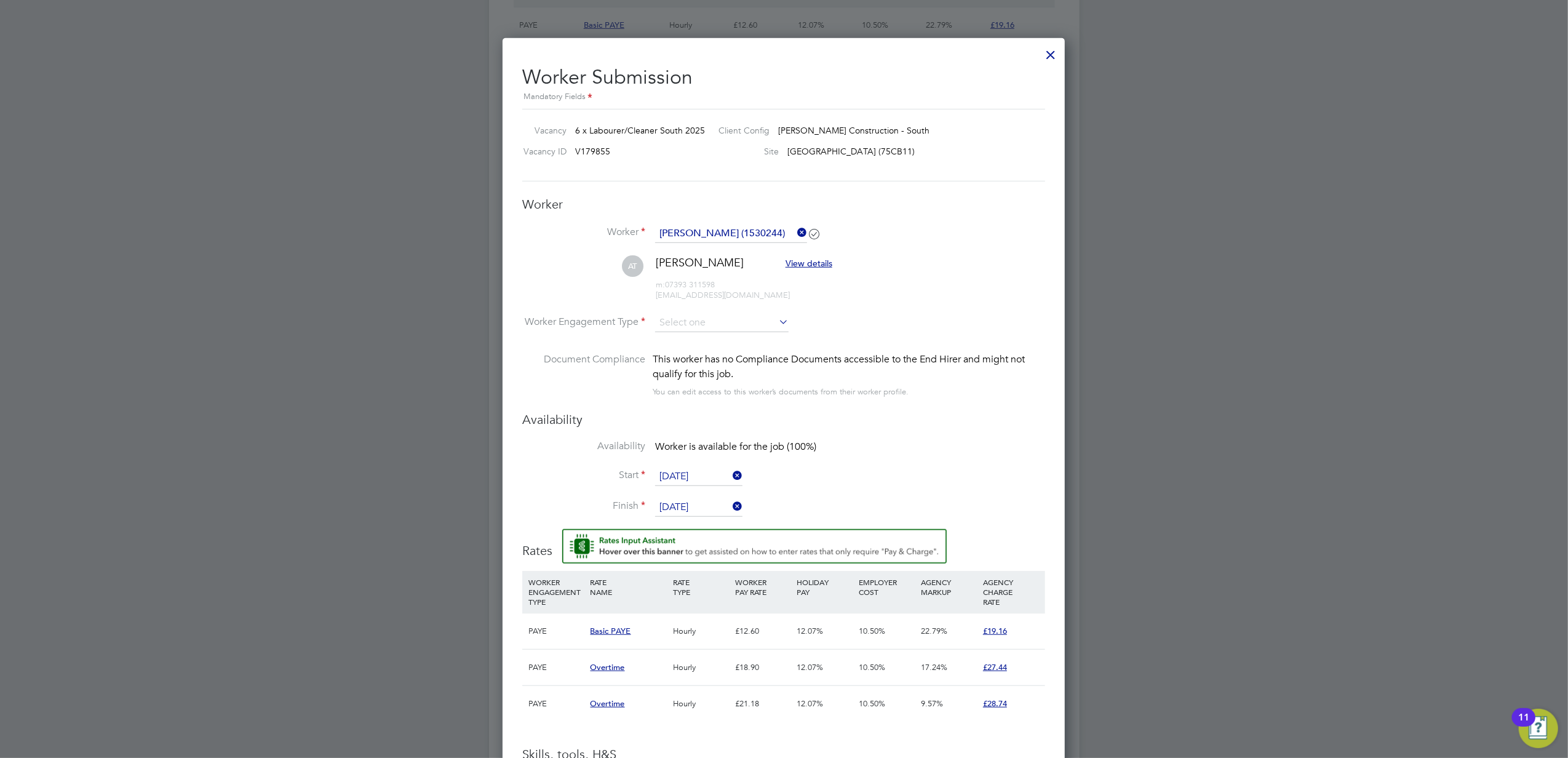
click at [695, 264] on span "[PERSON_NAME]" at bounding box center [700, 263] width 88 height 14
click at [703, 306] on li "AT [PERSON_NAME] View details m: 07393 311598 [EMAIL_ADDRESS][DOMAIN_NAME]" at bounding box center [784, 285] width 523 height 59
click at [696, 319] on input at bounding box center [722, 322] width 134 height 19
click at [700, 361] on div "All Vacancies Vacancy Activity Logs Vacancy Activity Logs All Vacancies Vacancy…" at bounding box center [784, 162] width 590 height 1800
click at [695, 320] on input at bounding box center [722, 322] width 134 height 19
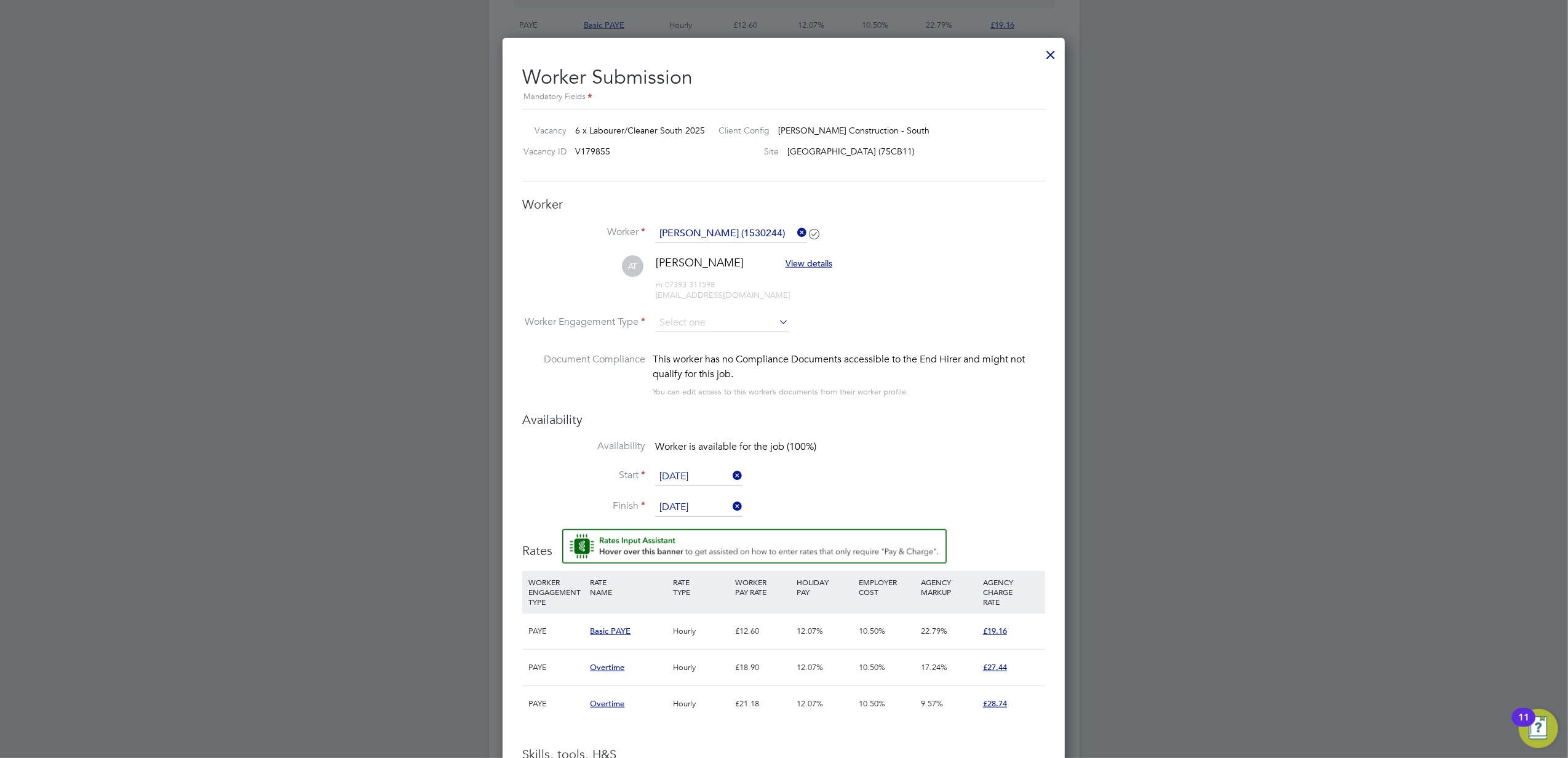
click at [682, 353] on li "PAYE" at bounding box center [721, 355] width 134 height 16
type input "PAYE"
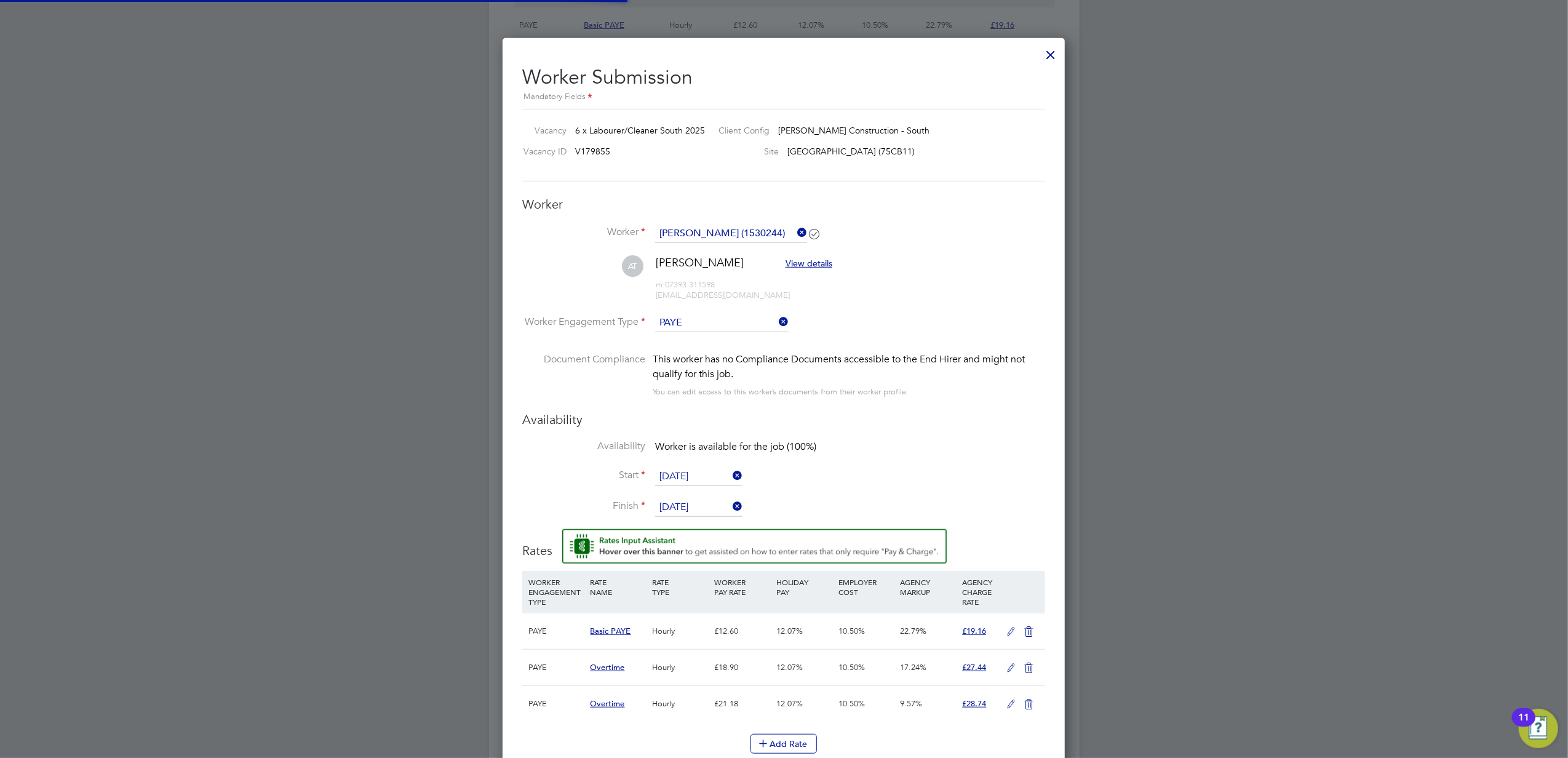
scroll to position [37, 62]
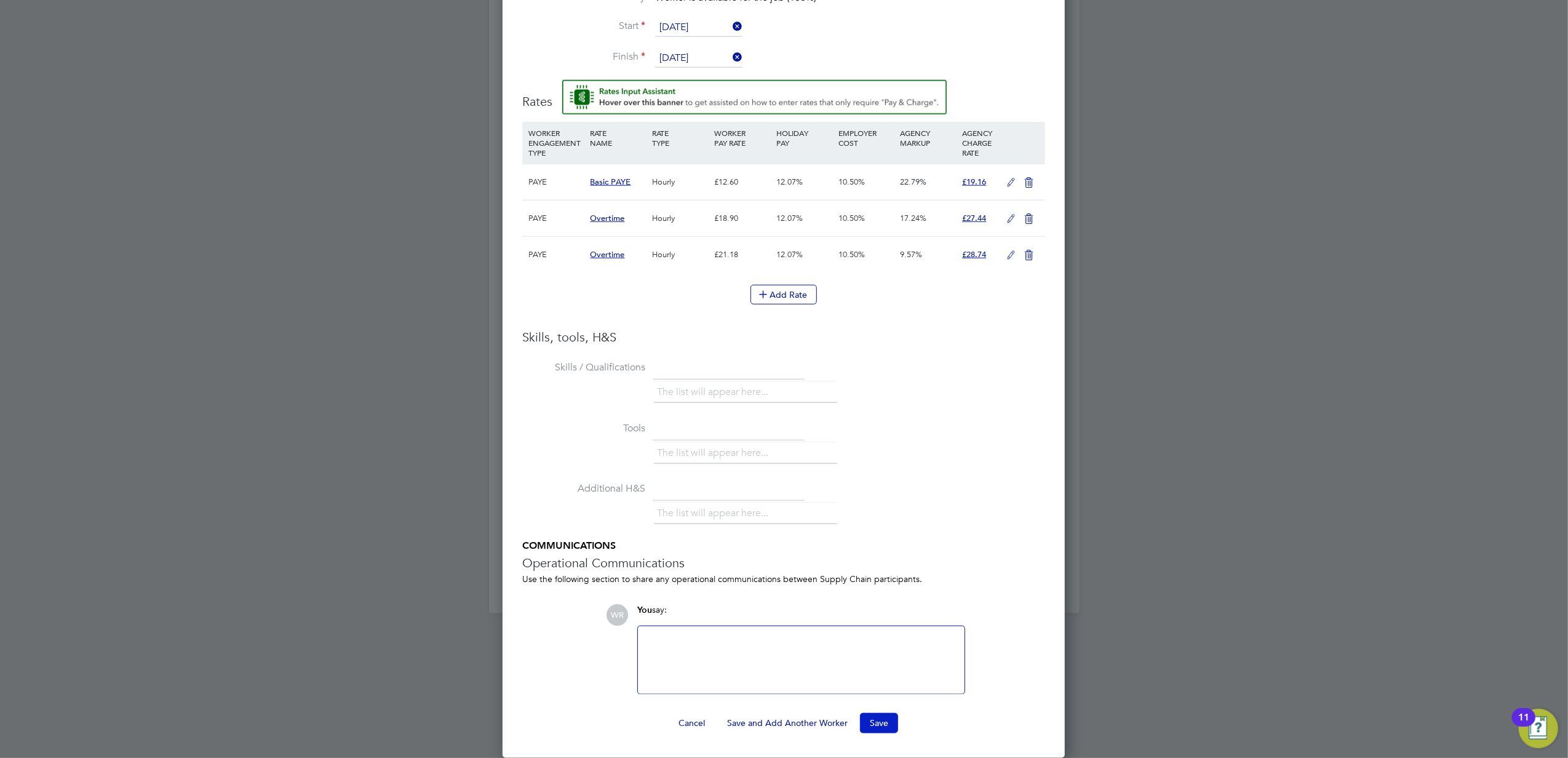
click at [876, 727] on button "Save" at bounding box center [879, 723] width 38 height 20
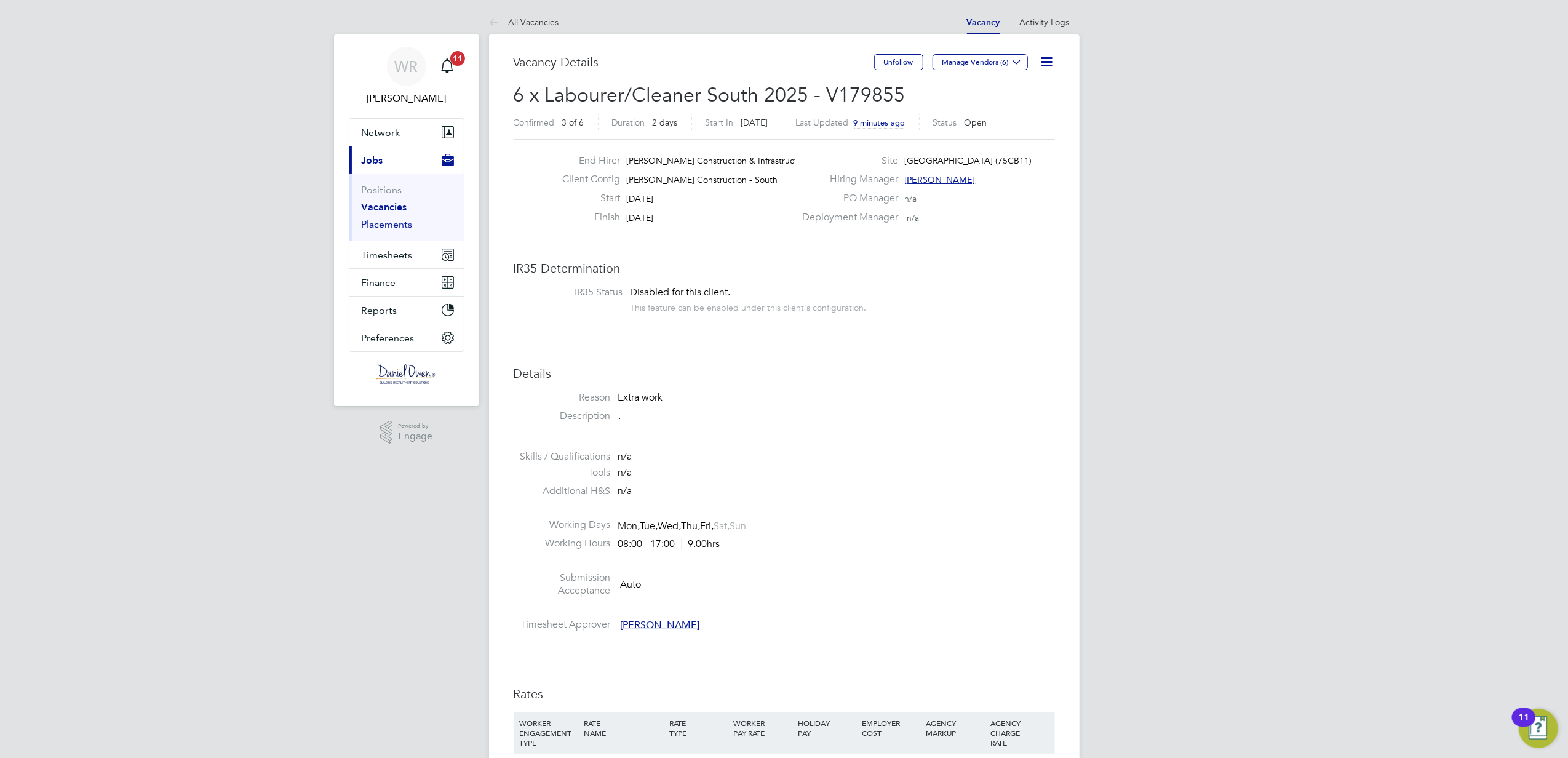
click at [374, 224] on link "Placements" at bounding box center [386, 224] width 51 height 12
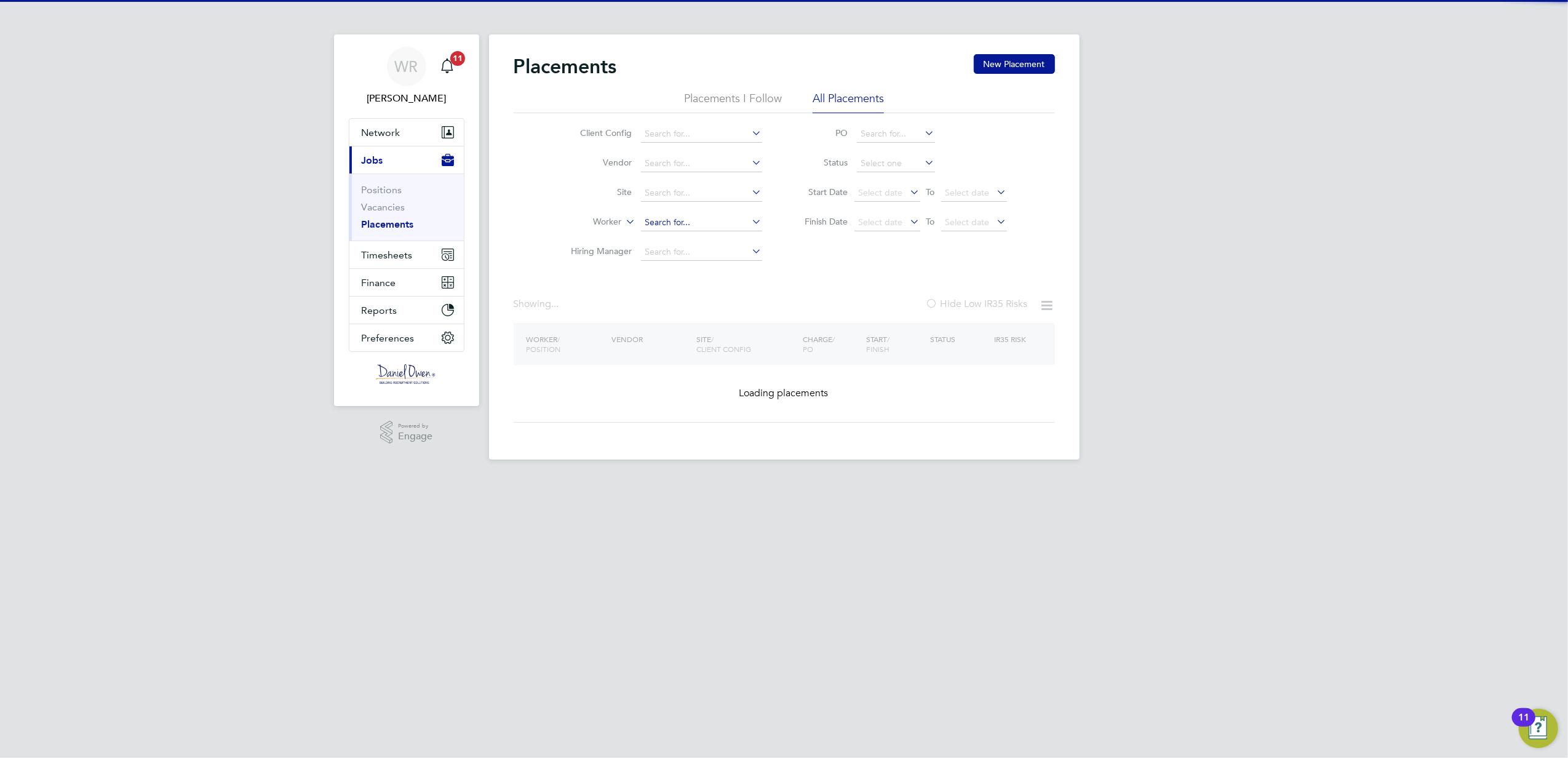
click at [656, 224] on input at bounding box center [702, 222] width 121 height 17
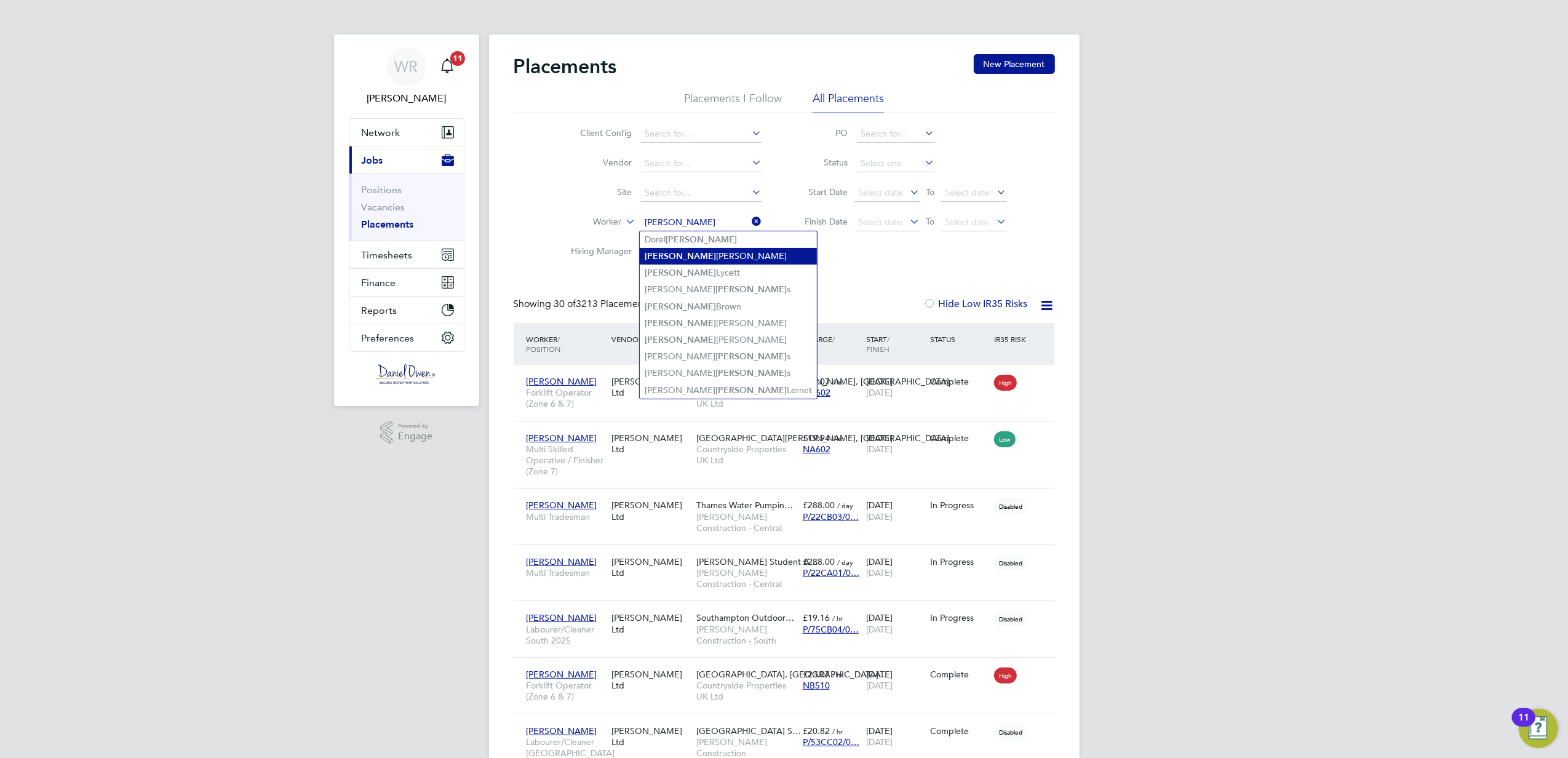
click at [677, 250] on li "[PERSON_NAME]" at bounding box center [728, 256] width 177 height 17
type input "[PERSON_NAME]"
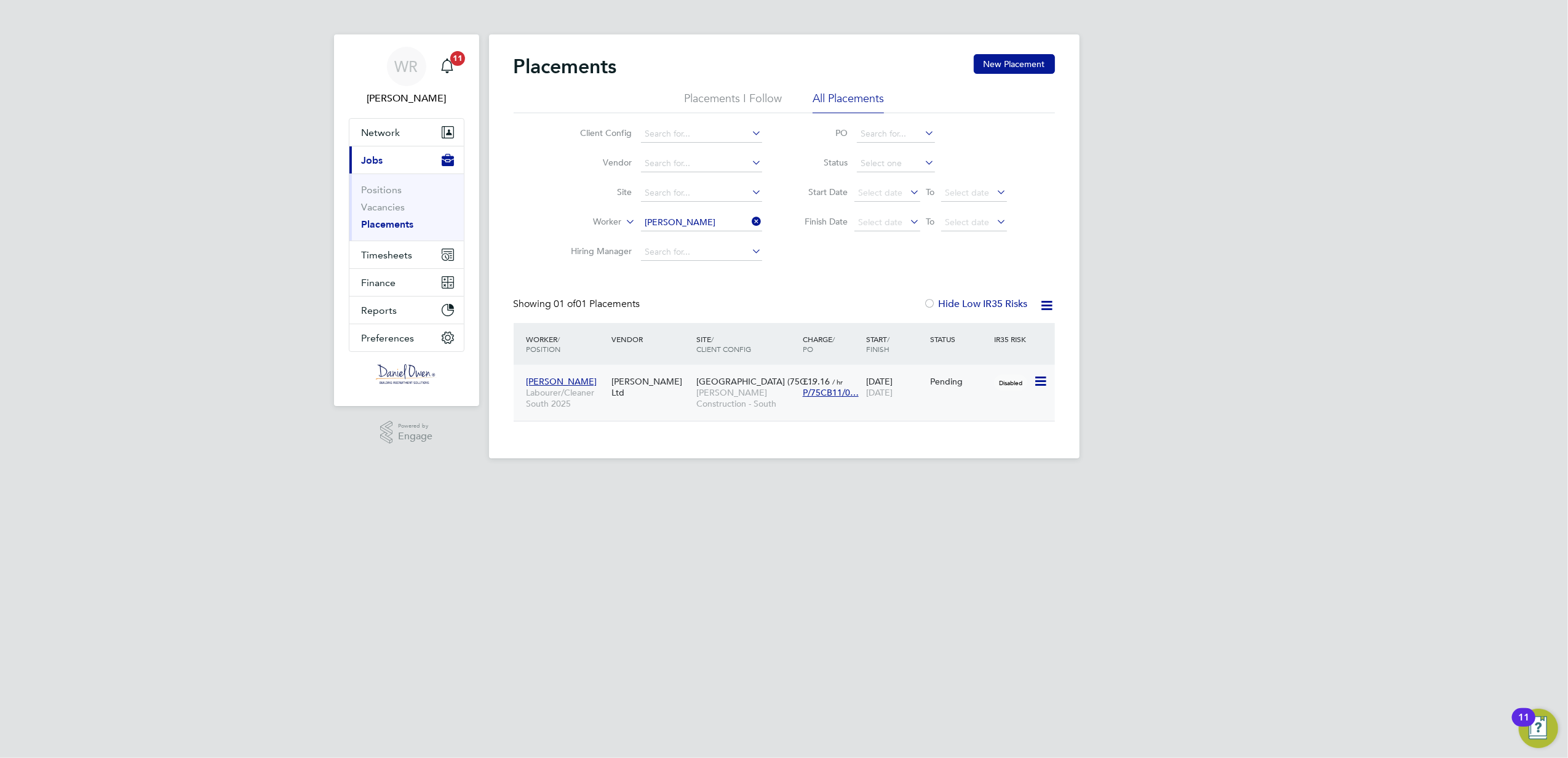
click at [1035, 379] on icon at bounding box center [1040, 381] width 12 height 15
click at [985, 453] on li "Start" at bounding box center [1003, 458] width 87 height 17
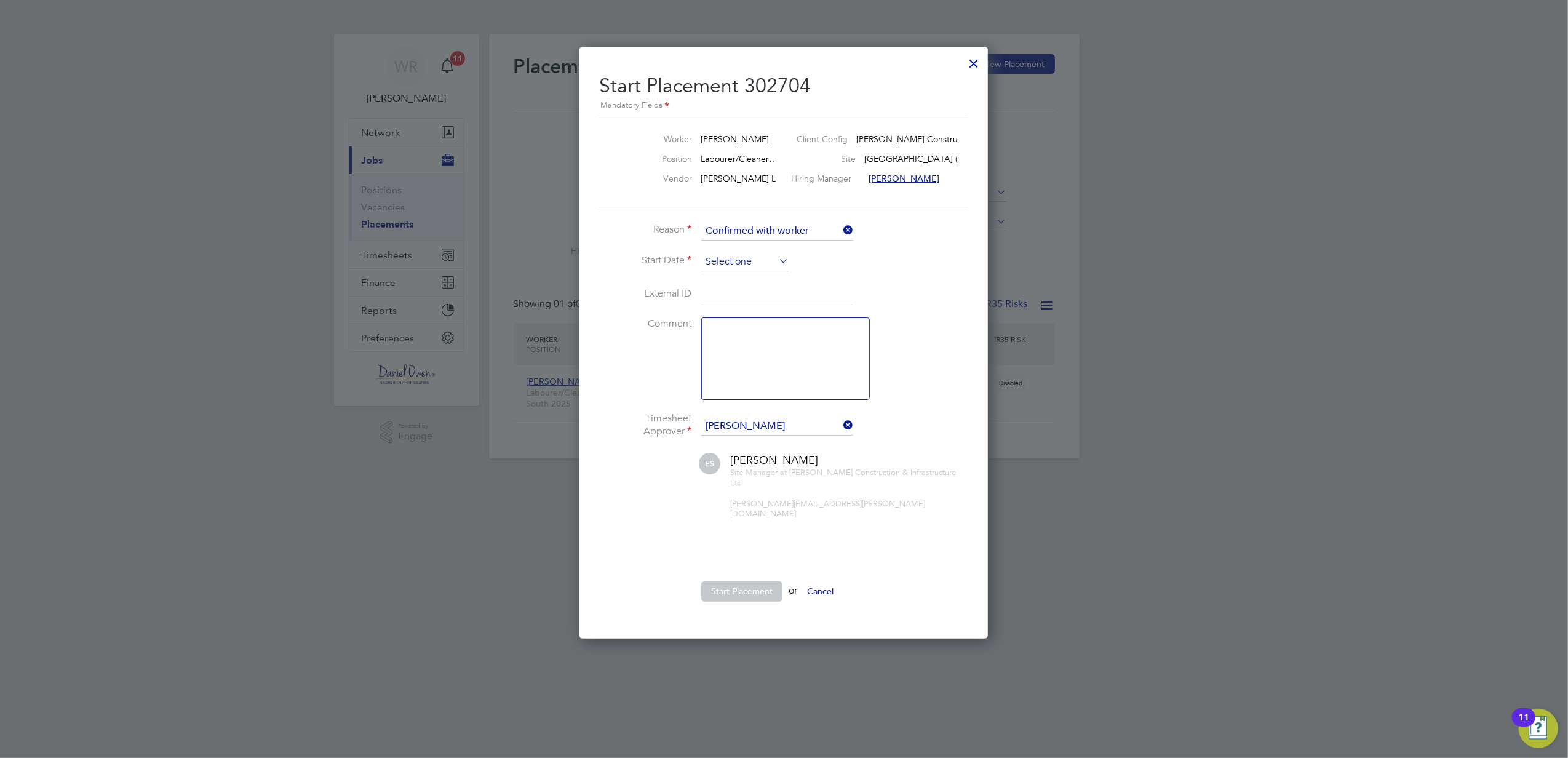
click at [752, 264] on input at bounding box center [745, 262] width 87 height 19
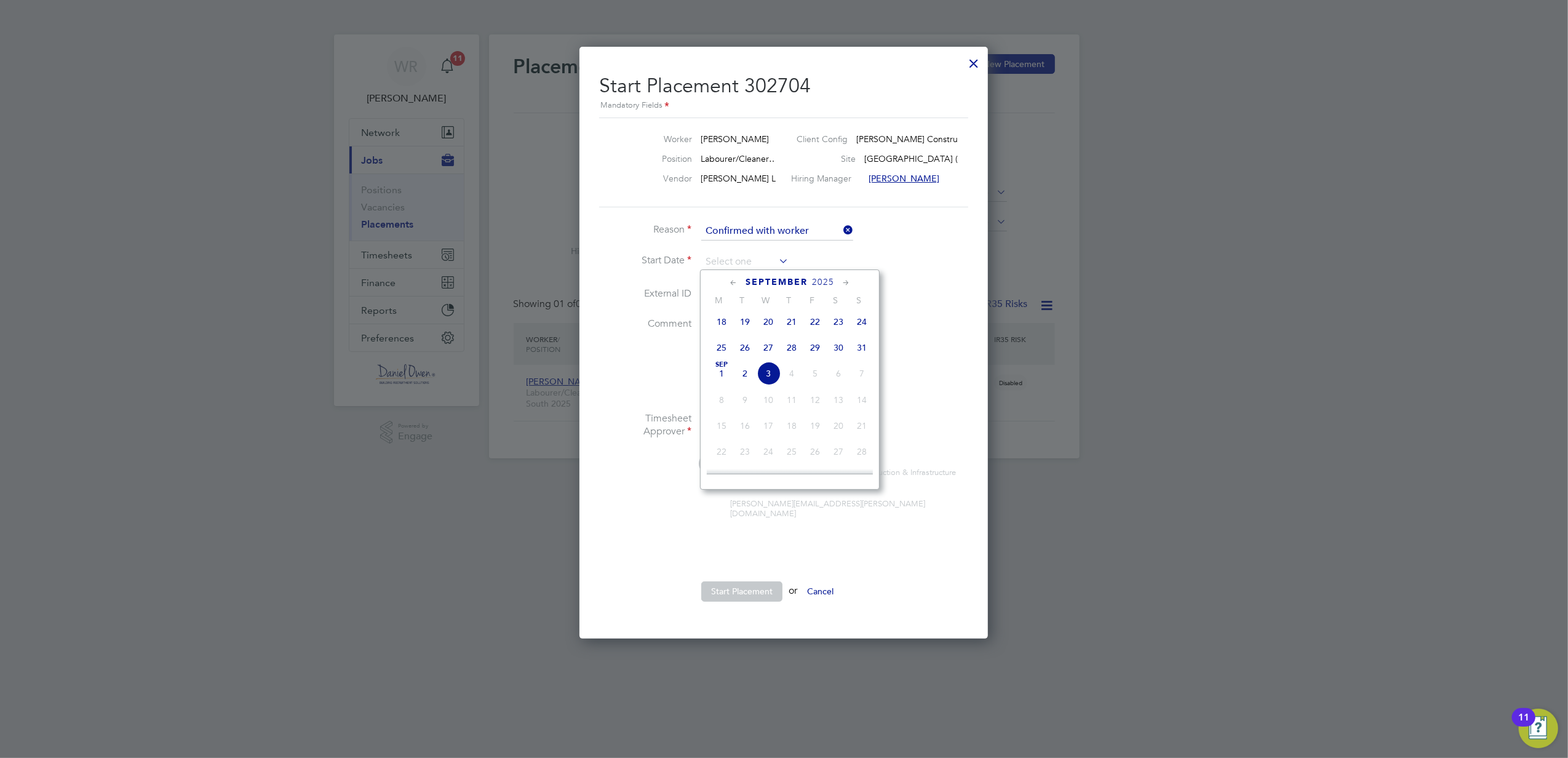
click at [835, 357] on span "30" at bounding box center [839, 347] width 23 height 23
type input "[DATE]"
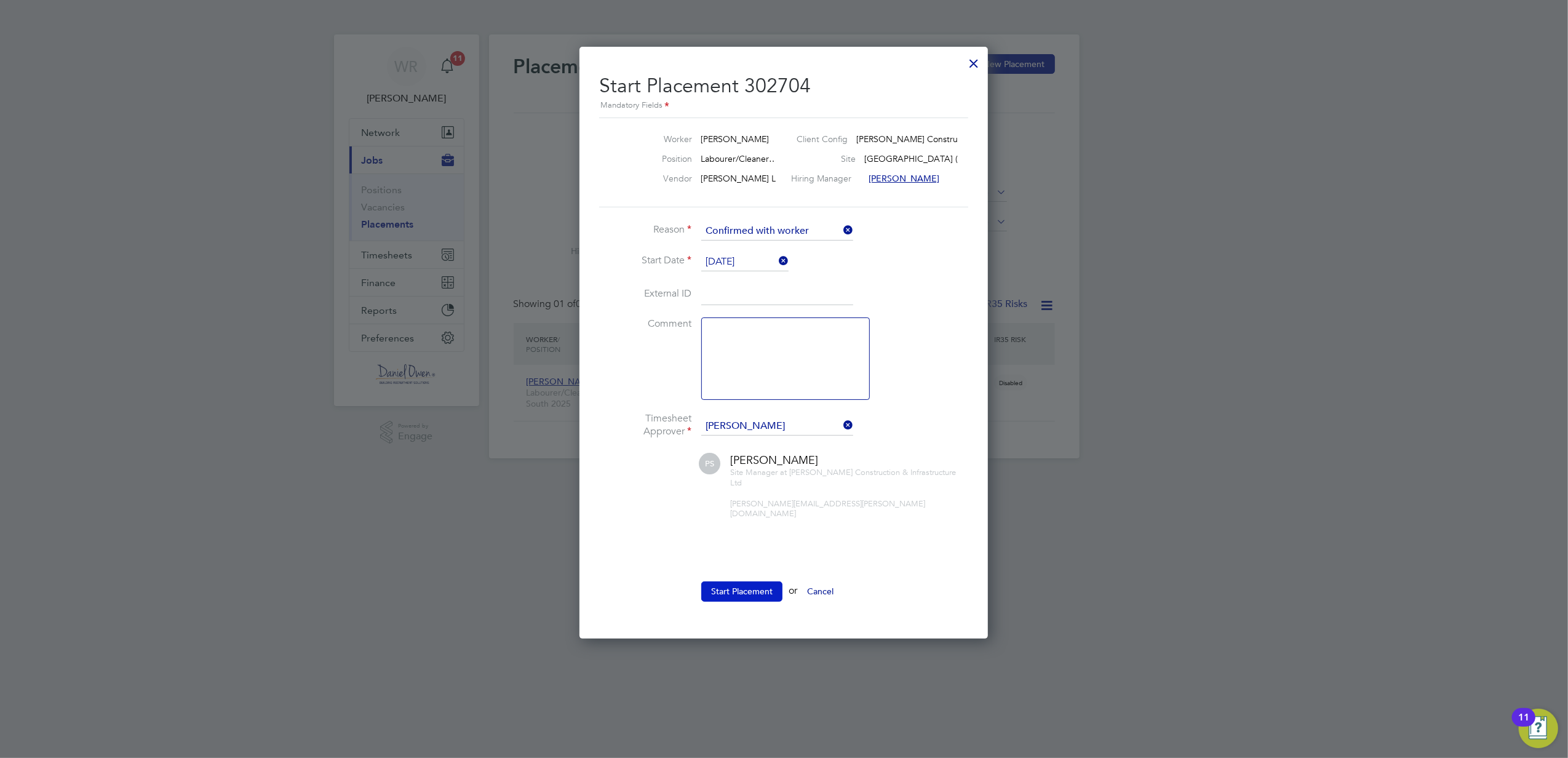
click at [729, 582] on button "Start Placement" at bounding box center [742, 591] width 81 height 20
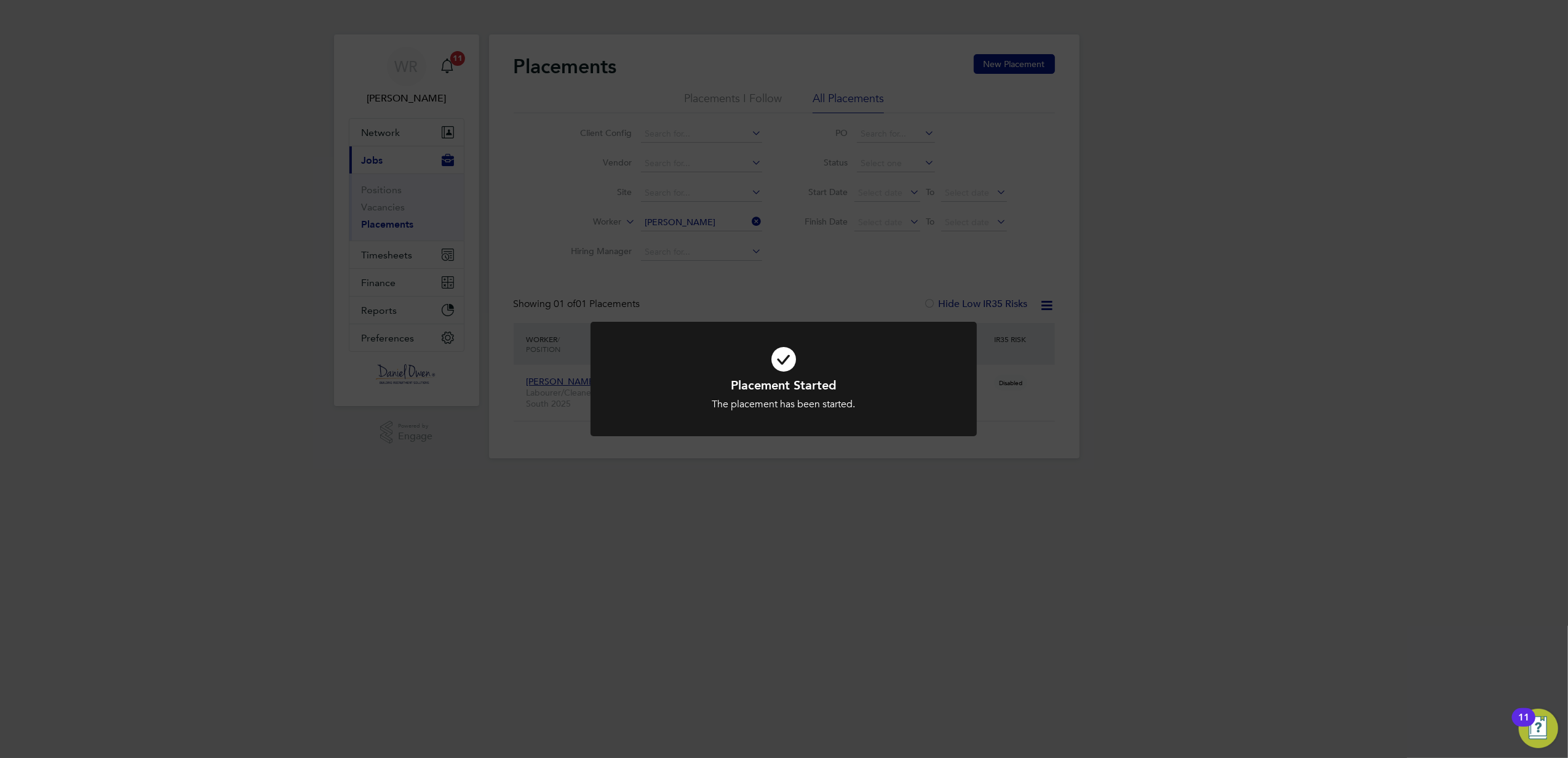
click at [752, 297] on div "Placement Started The placement has been started. Cancel Okay" at bounding box center [784, 379] width 1568 height 758
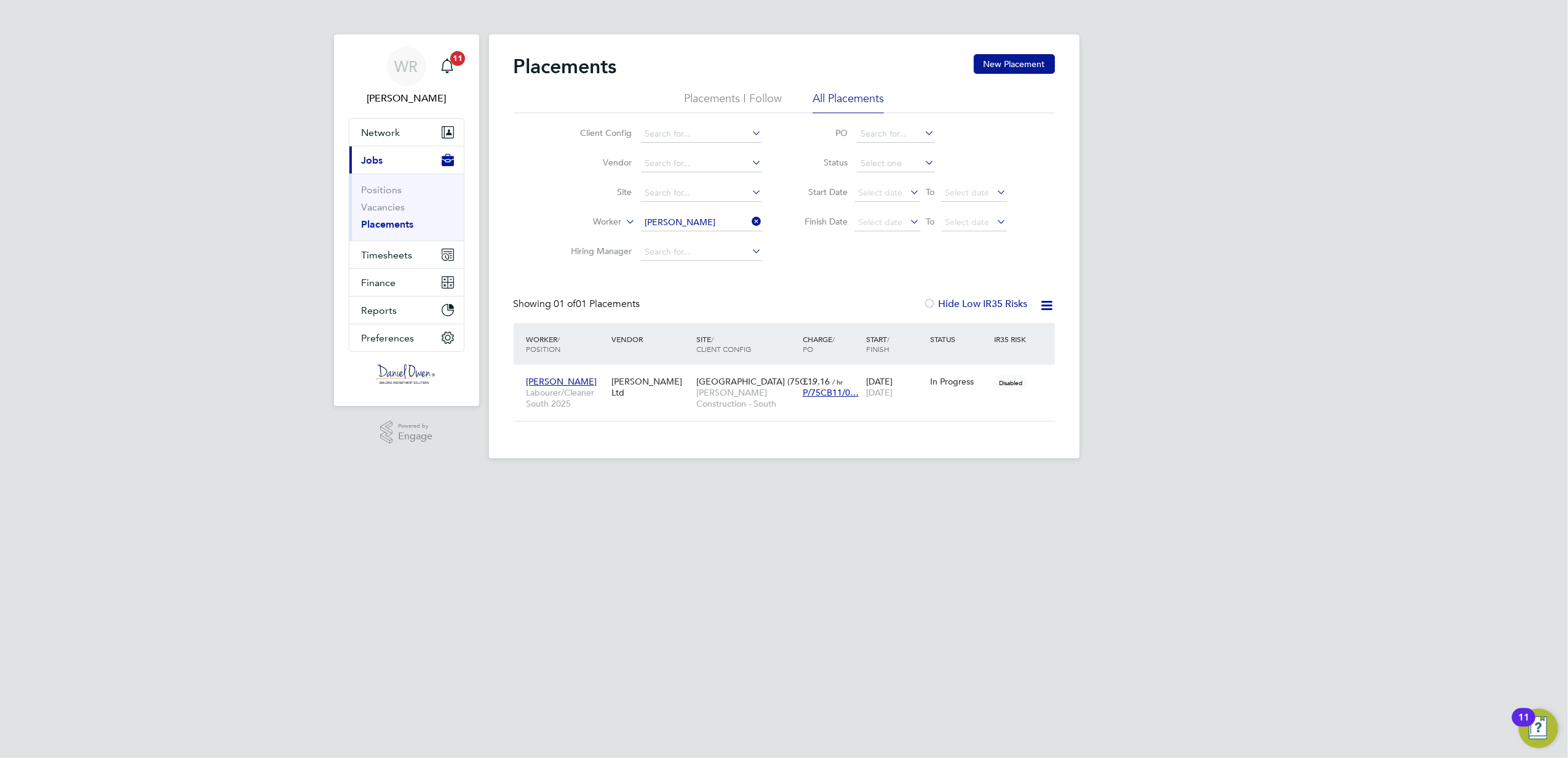
click at [702, 206] on li "Site" at bounding box center [662, 192] width 232 height 29
click at [766, 224] on li "Worker [PERSON_NAME]" at bounding box center [662, 223] width 232 height 29
click at [750, 224] on icon at bounding box center [750, 221] width 0 height 17
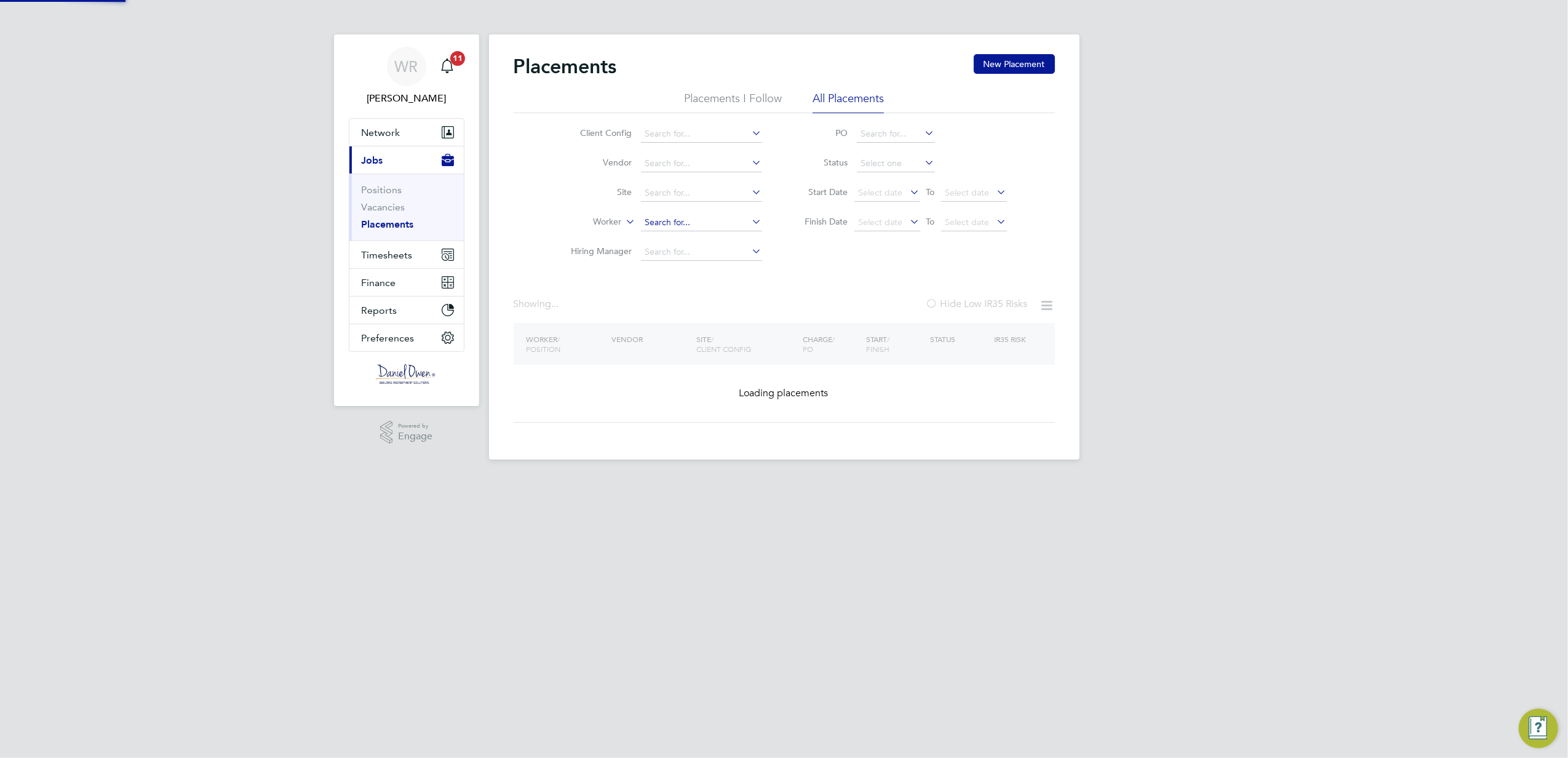
drag, startPoint x: 726, startPoint y: 222, endPoint x: 719, endPoint y: 222, distance: 7.0
click at [725, 222] on input at bounding box center [702, 222] width 121 height 17
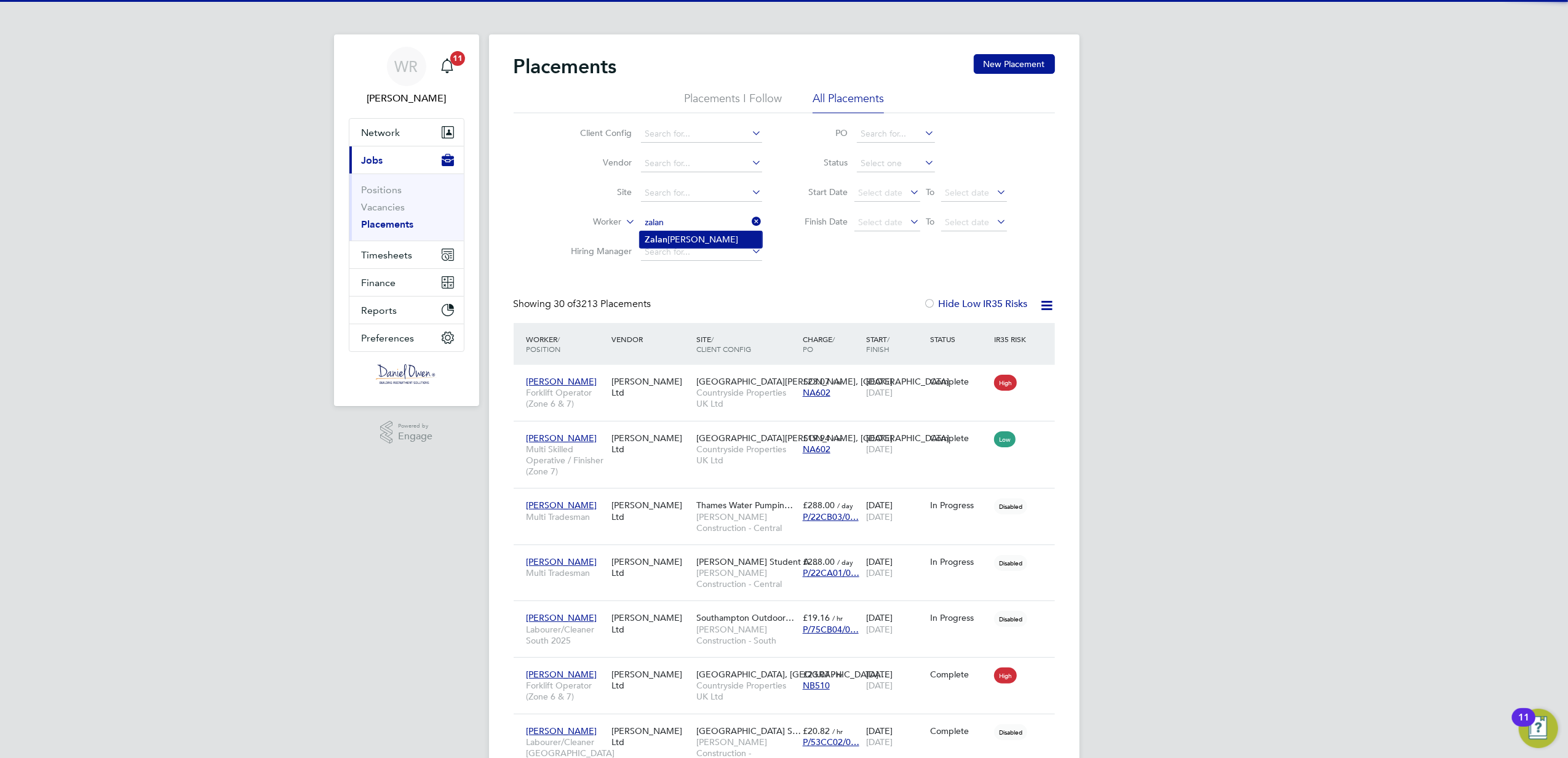
click at [690, 240] on li "[PERSON_NAME]" at bounding box center [702, 240] width 123 height 17
type input "[PERSON_NAME]"
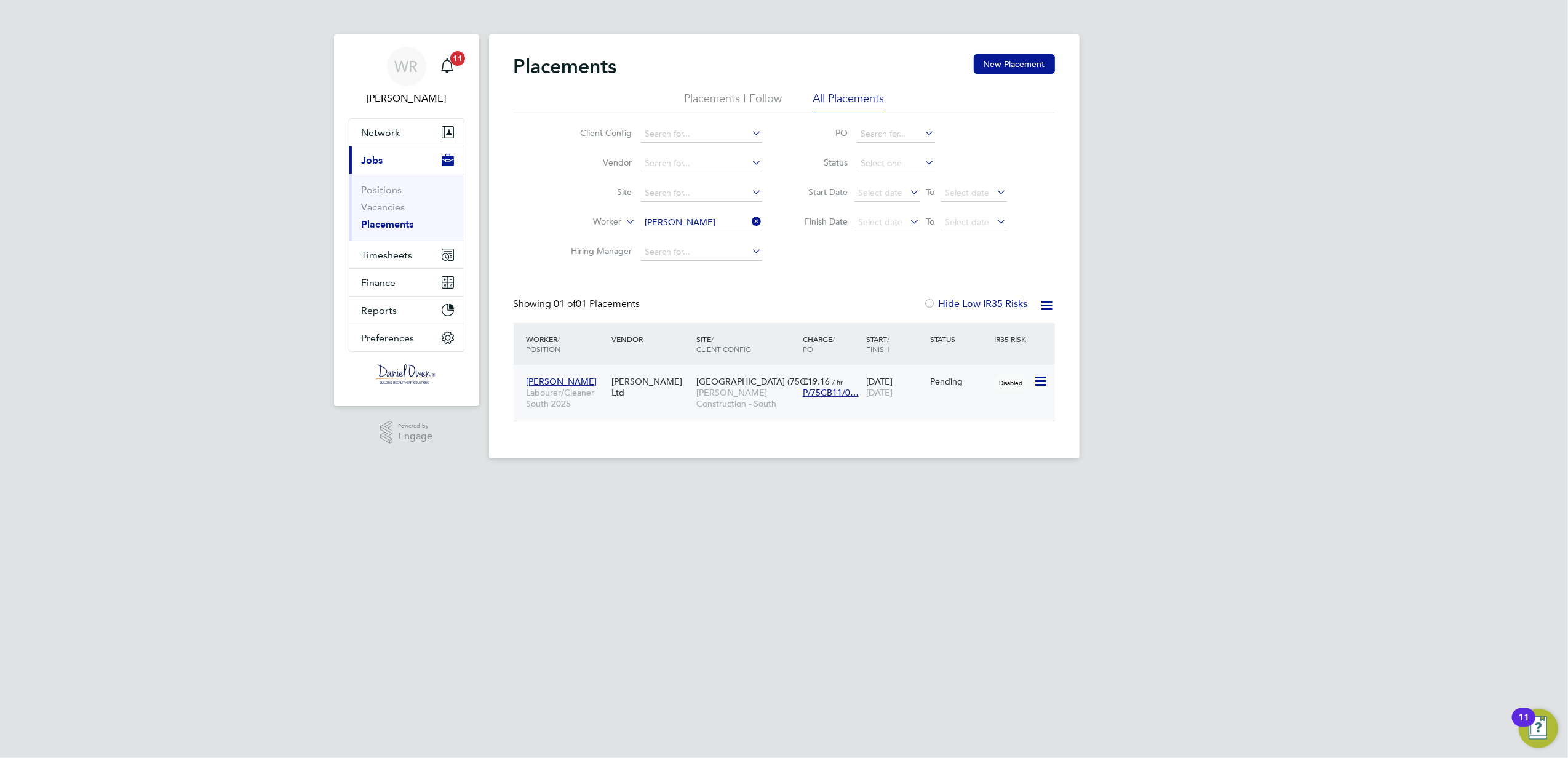
click at [1041, 386] on icon at bounding box center [1040, 381] width 12 height 15
click at [973, 461] on li "Start" at bounding box center [1003, 458] width 87 height 17
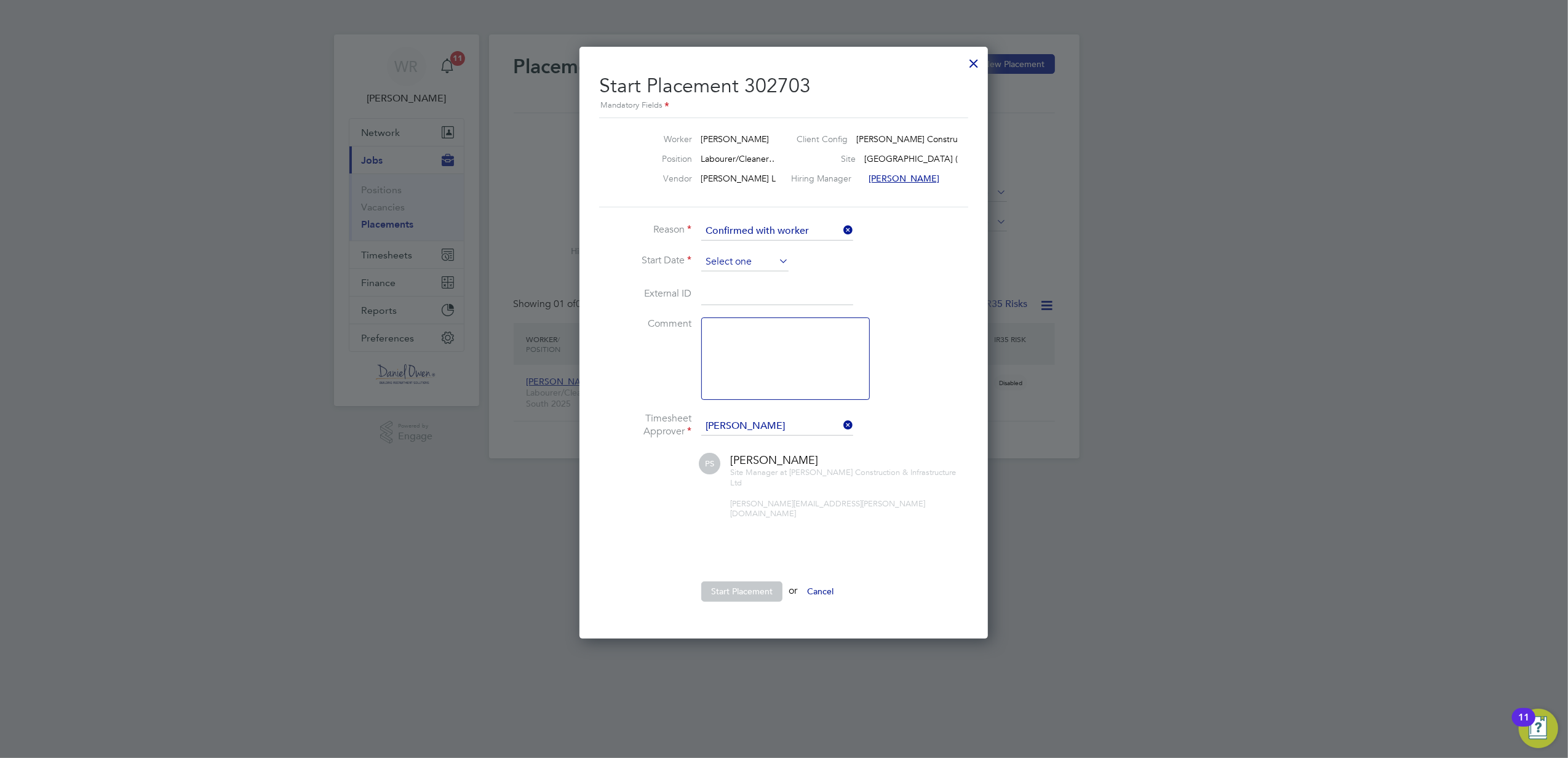
click at [758, 257] on input at bounding box center [745, 262] width 87 height 19
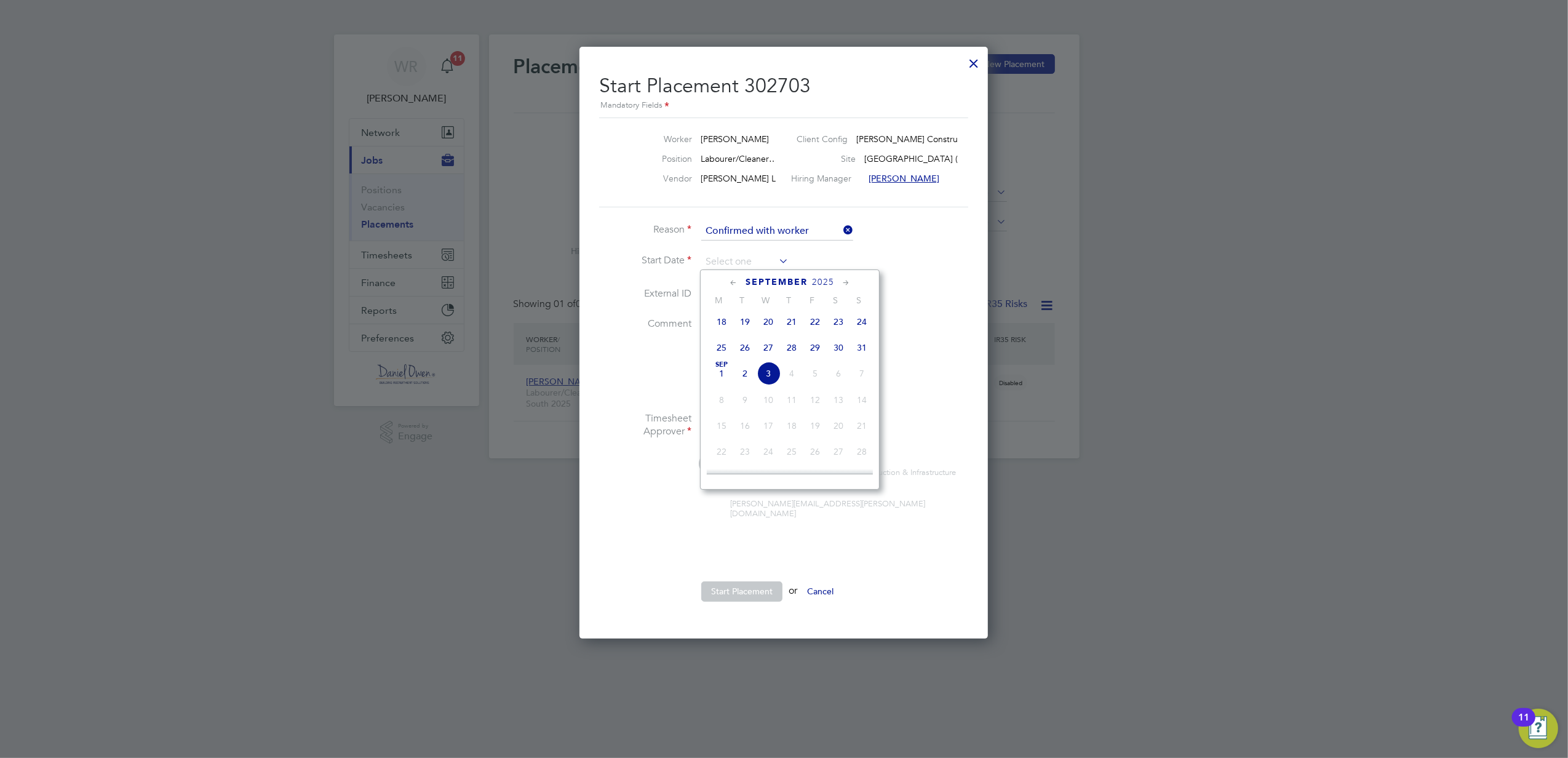
click at [841, 348] on span "30" at bounding box center [839, 347] width 23 height 23
type input "[DATE]"
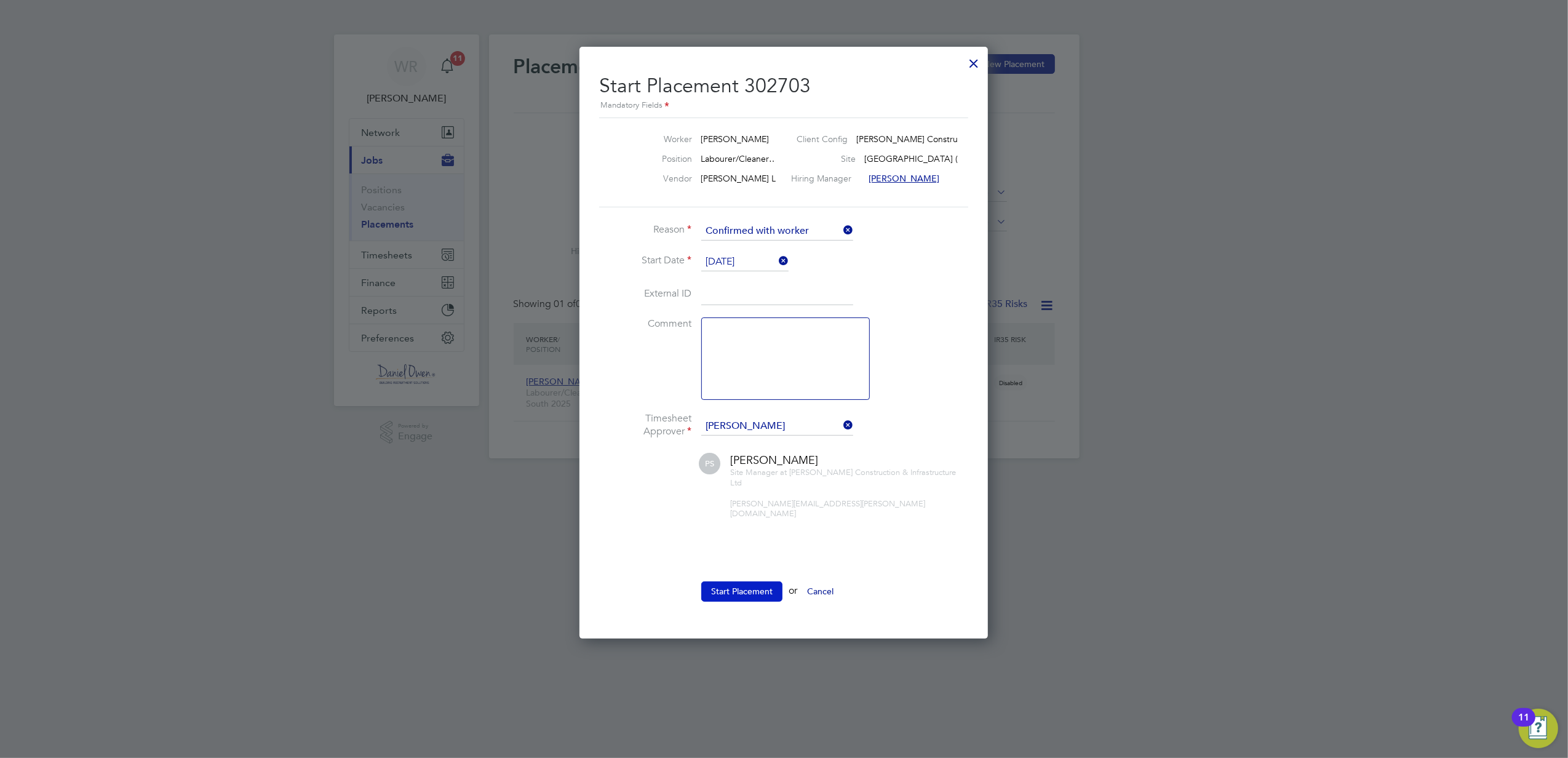
click at [747, 582] on button "Start Placement" at bounding box center [742, 591] width 81 height 20
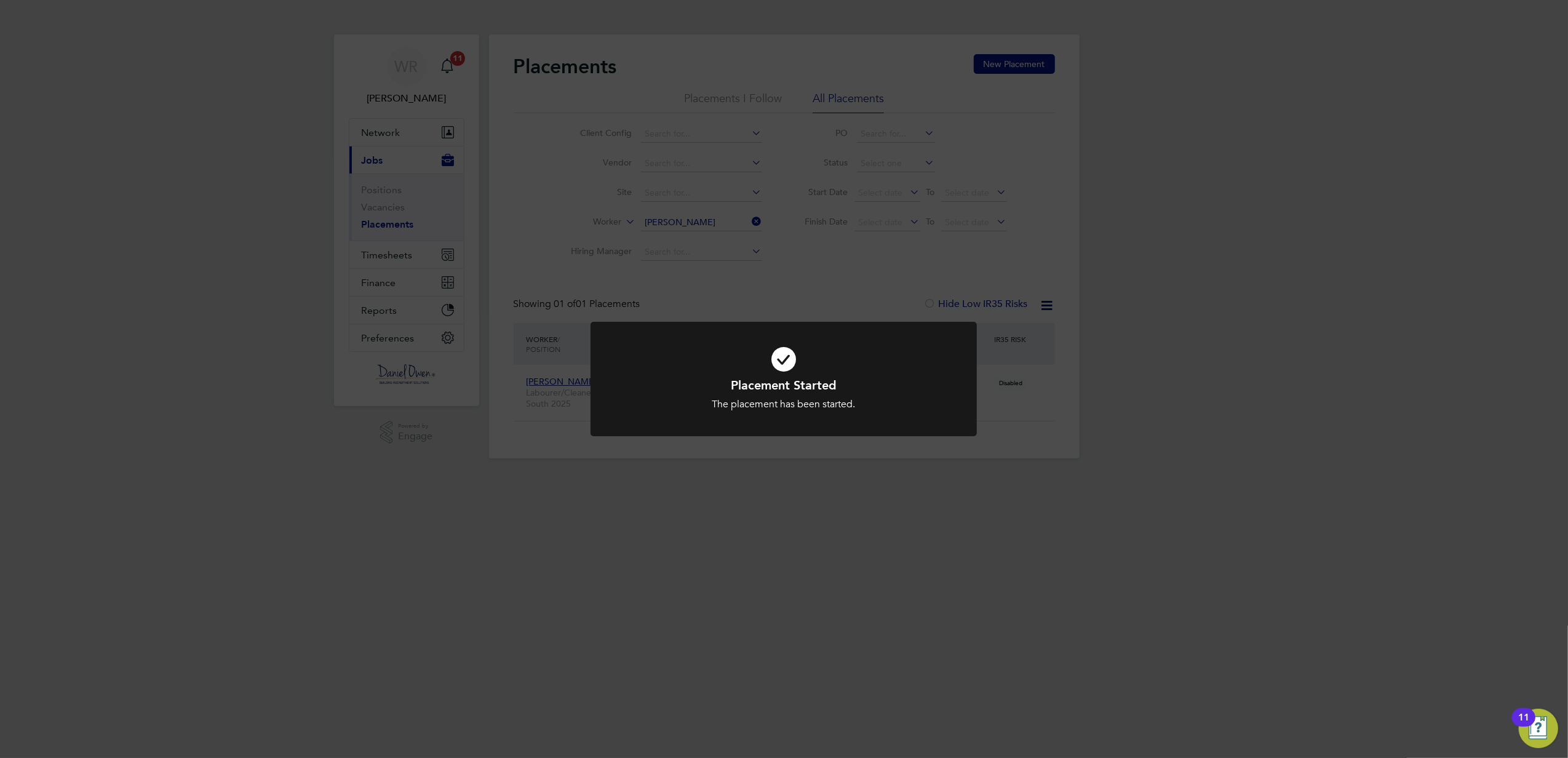
click at [816, 368] on icon at bounding box center [784, 360] width 320 height 48
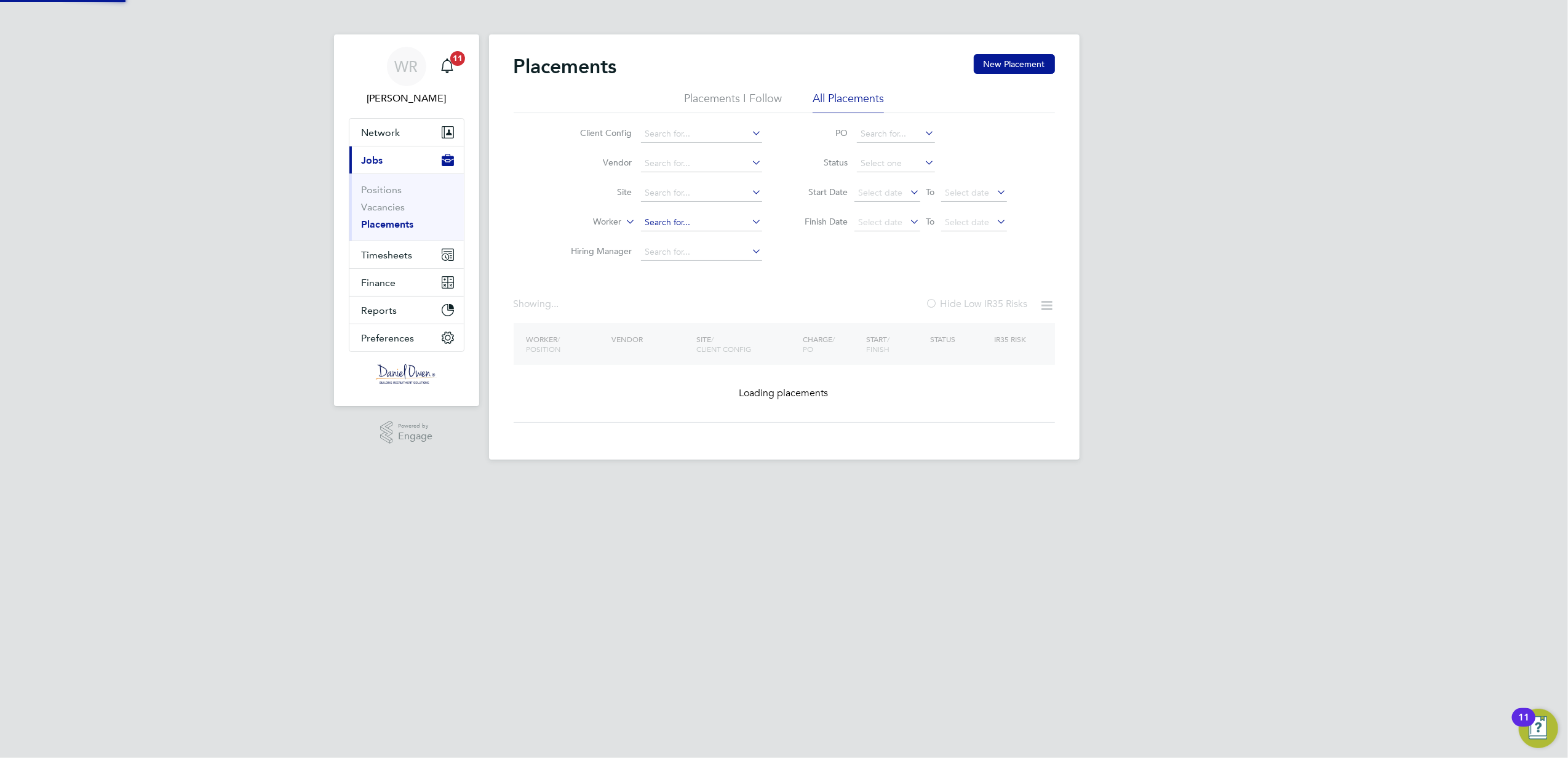
click at [684, 219] on input at bounding box center [702, 222] width 121 height 17
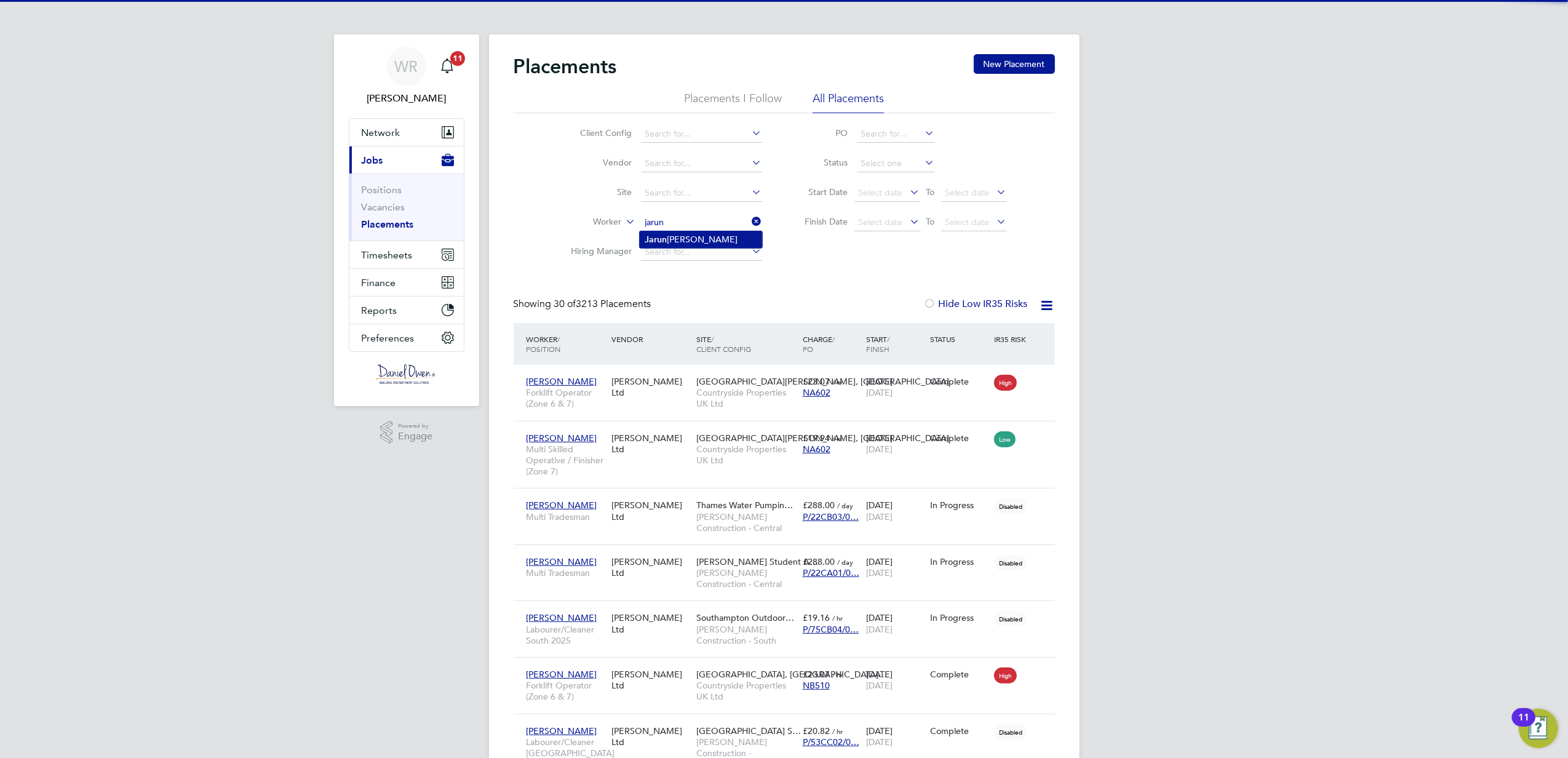
click at [695, 238] on li "[PERSON_NAME]" at bounding box center [702, 240] width 123 height 17
type input "[PERSON_NAME]"
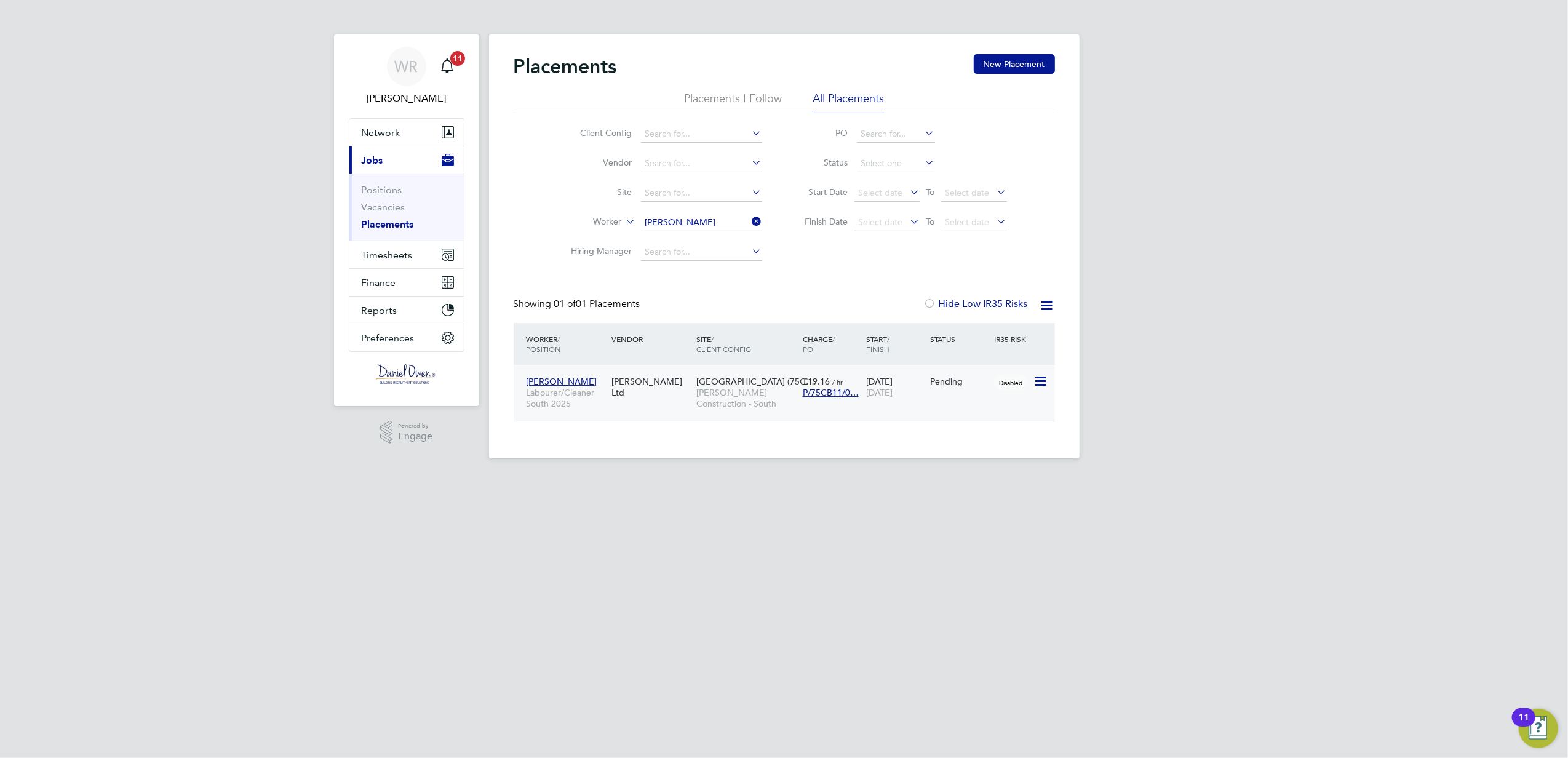
drag, startPoint x: 1036, startPoint y: 382, endPoint x: 1027, endPoint y: 382, distance: 9.0
click at [1036, 381] on icon at bounding box center [1040, 381] width 12 height 15
click at [985, 461] on li "Start" at bounding box center [1003, 458] width 87 height 17
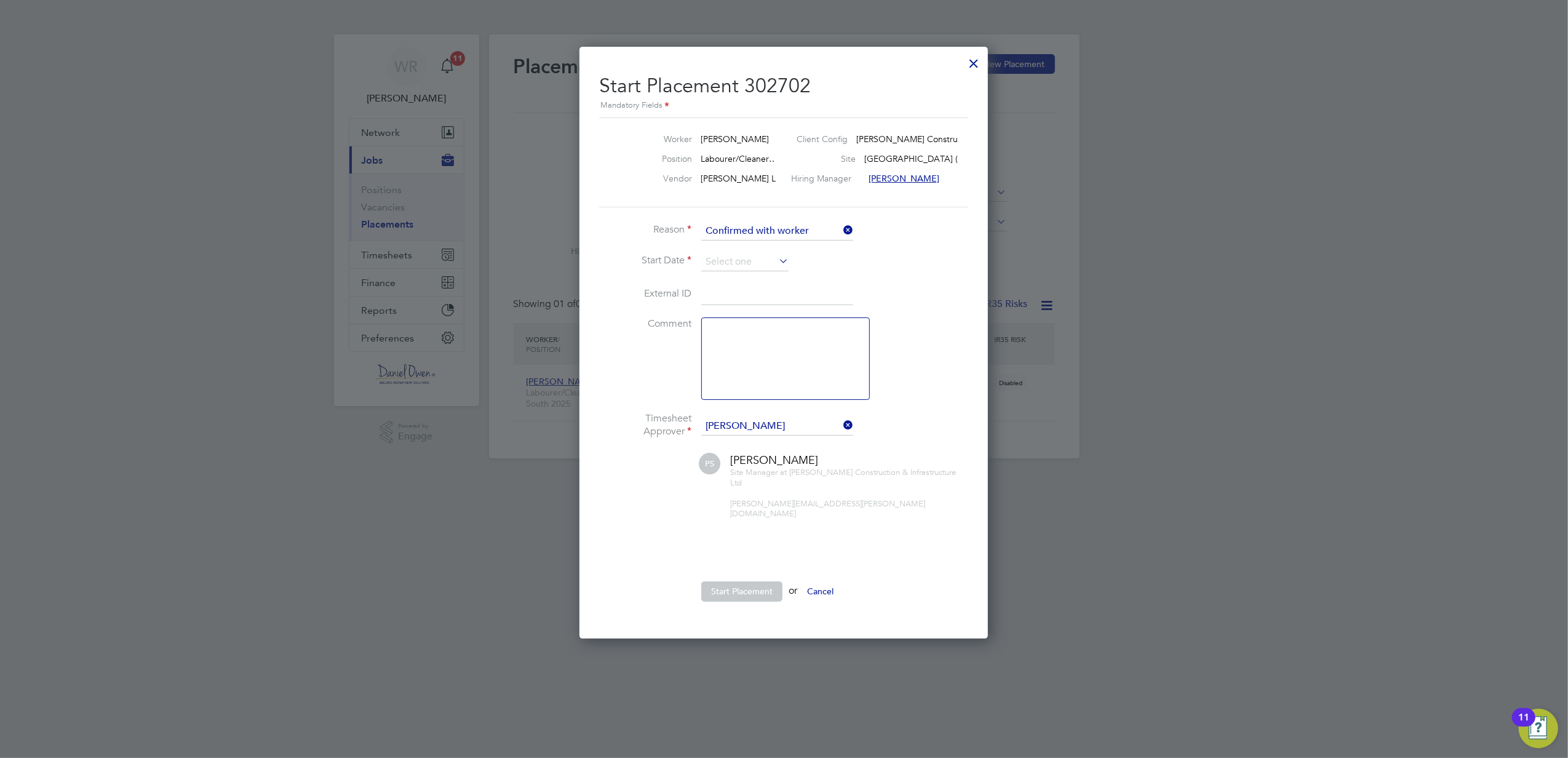
click at [742, 249] on li "Reason Confirmed with worker" at bounding box center [784, 237] width 370 height 31
click at [737, 253] on input at bounding box center [745, 262] width 87 height 19
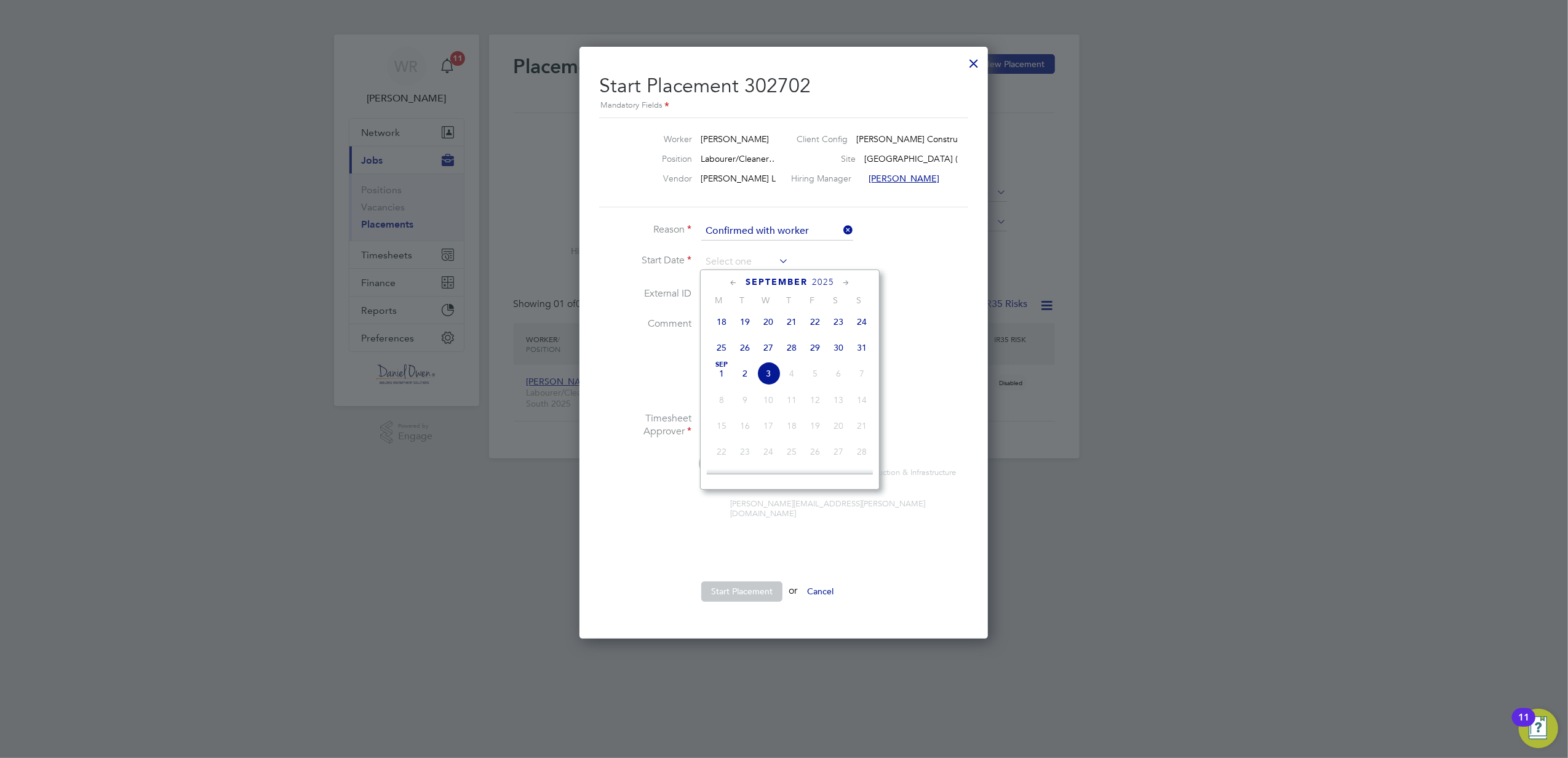
click at [849, 355] on span "30" at bounding box center [839, 347] width 23 height 23
type input "[DATE]"
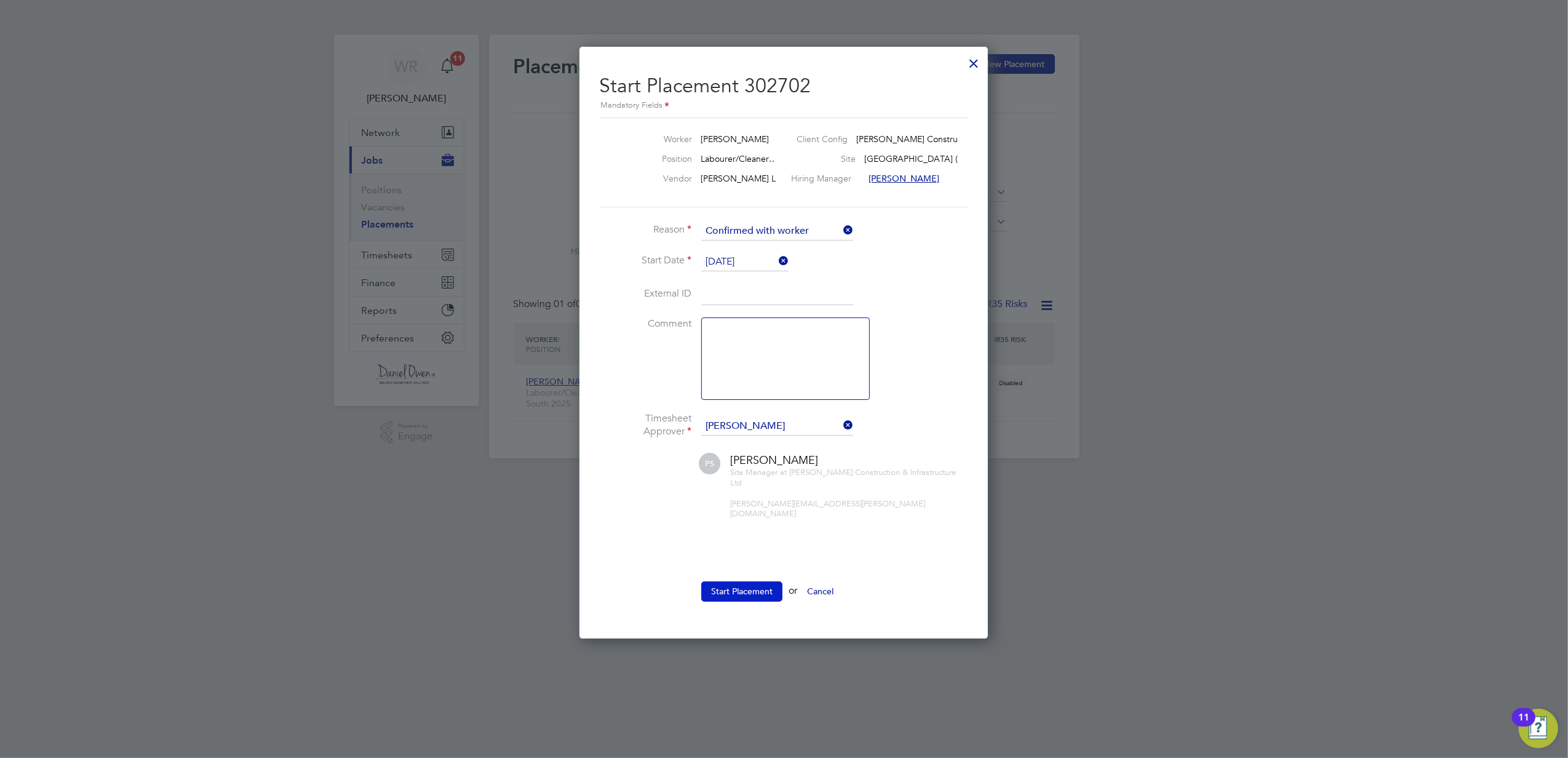
click at [735, 582] on button "Start Placement" at bounding box center [742, 591] width 81 height 20
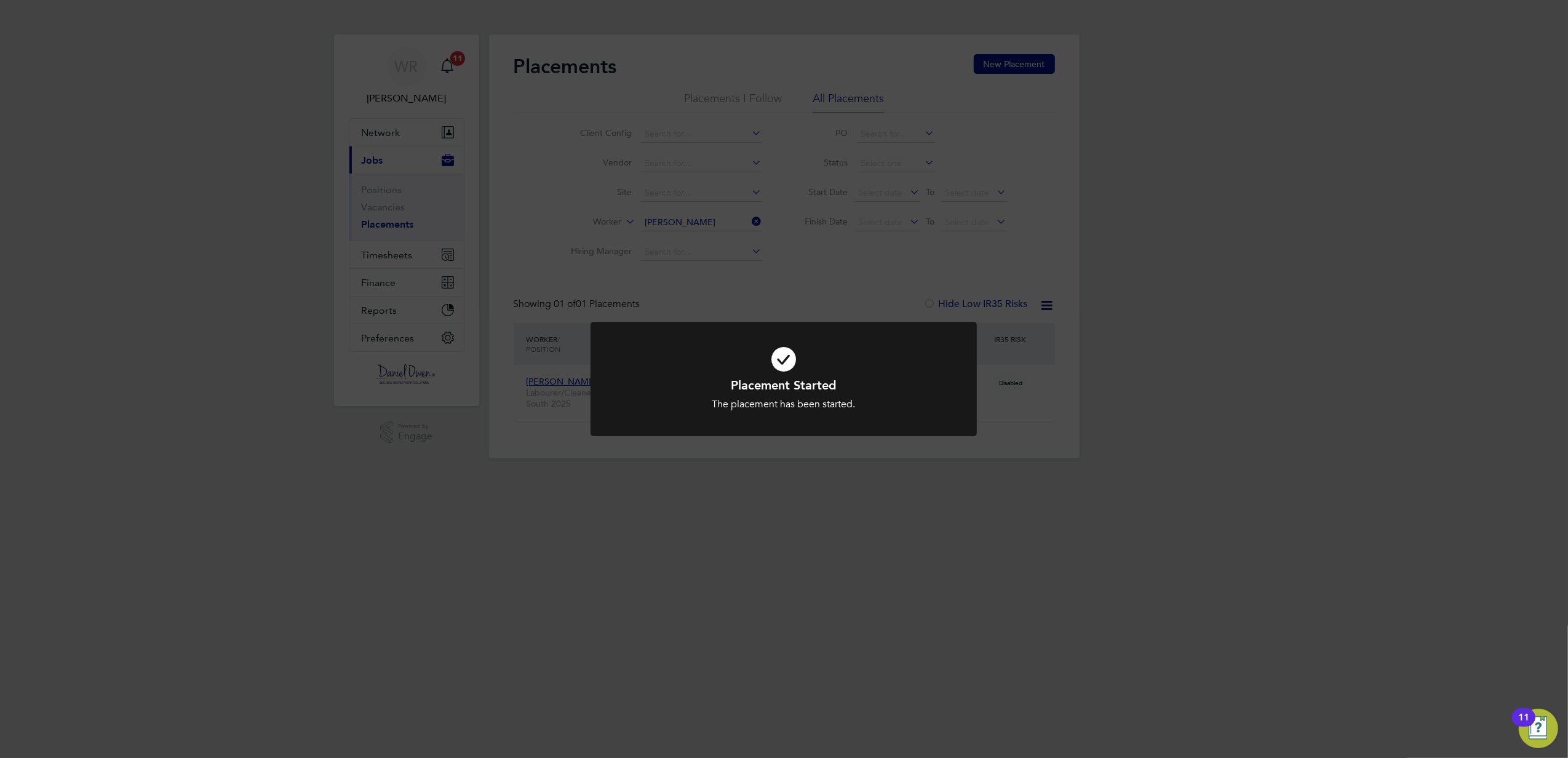
click at [761, 318] on div "Placement Started The placement has been started. Cancel Okay" at bounding box center [784, 379] width 1568 height 758
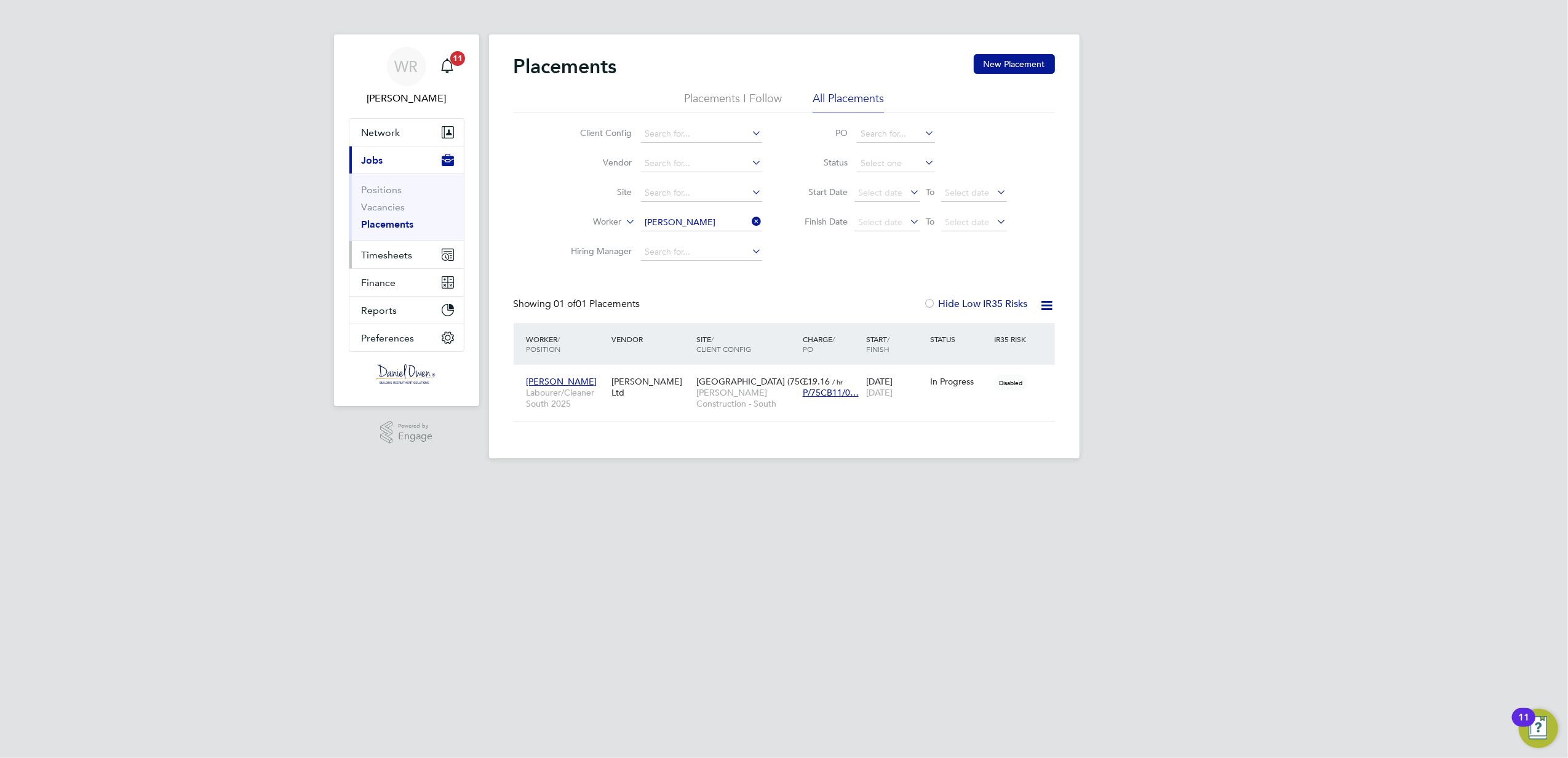
click at [385, 254] on span "Timesheets" at bounding box center [386, 255] width 51 height 12
click at [383, 219] on link "Timesheets" at bounding box center [386, 217] width 51 height 12
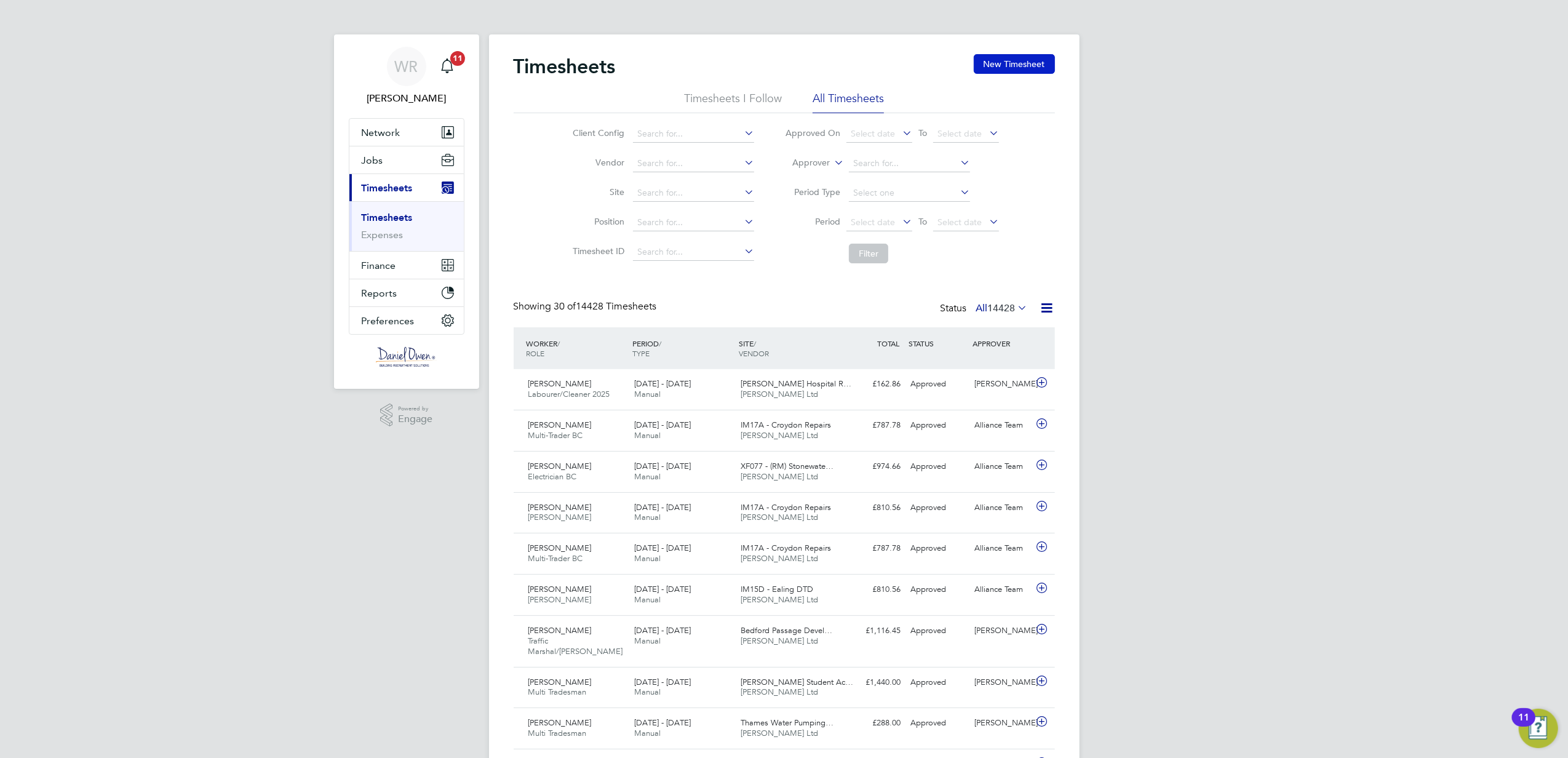
click at [992, 67] on button "New Timesheet" at bounding box center [1014, 64] width 81 height 20
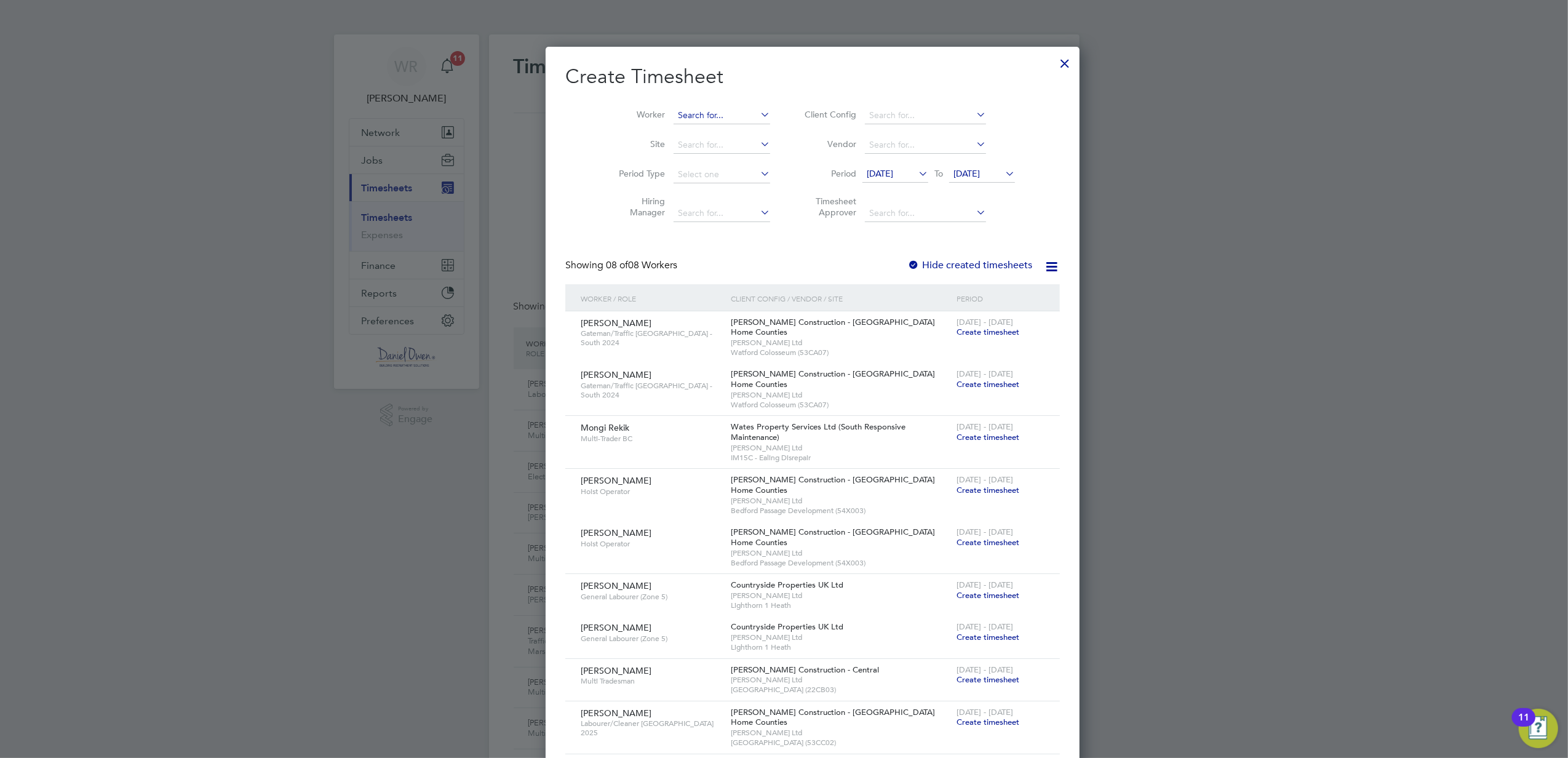
click at [674, 116] on input at bounding box center [722, 115] width 96 height 17
click at [959, 180] on span "[DATE]" at bounding box center [982, 175] width 66 height 17
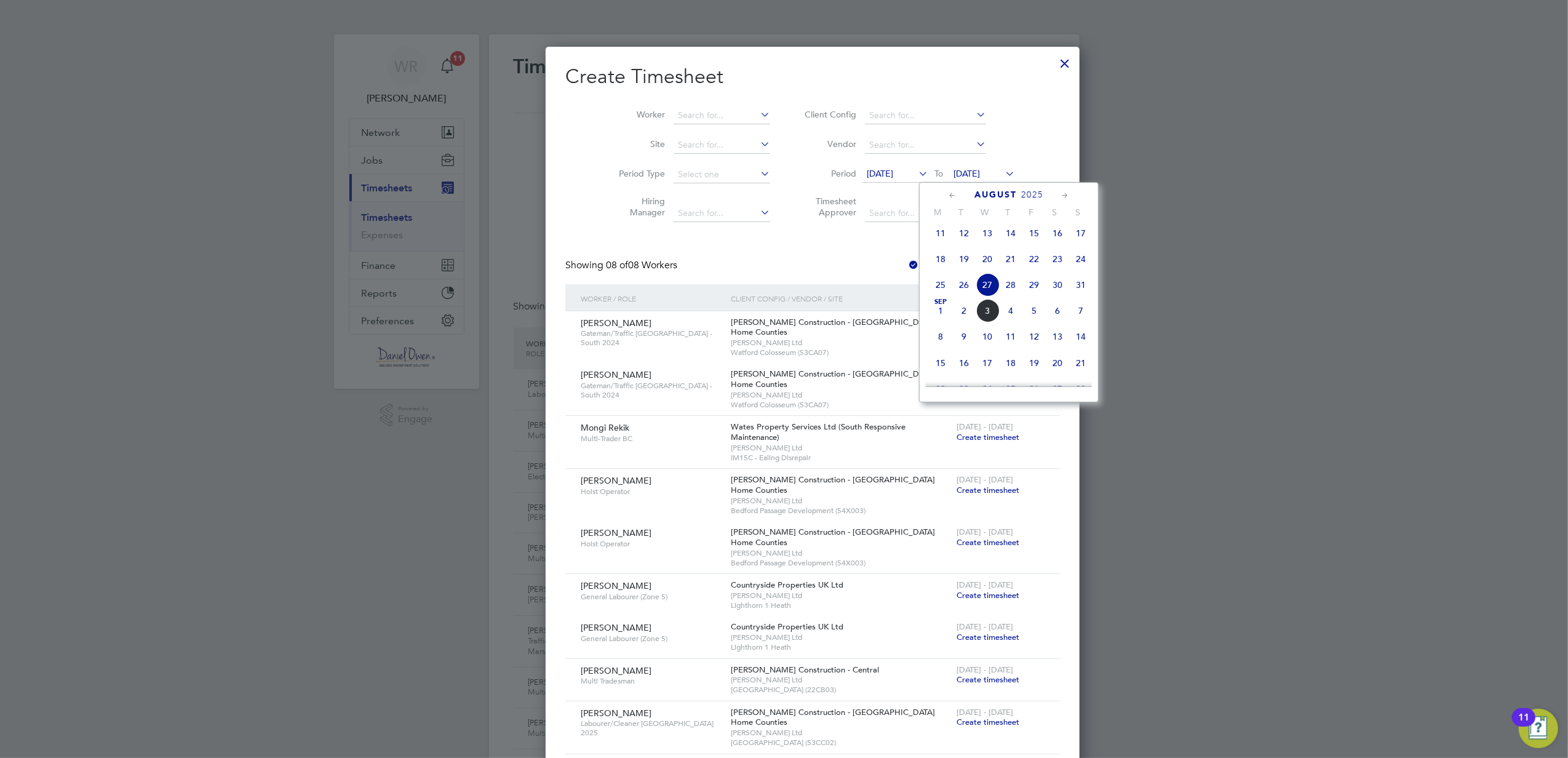
click at [1036, 320] on span "5" at bounding box center [1034, 311] width 23 height 23
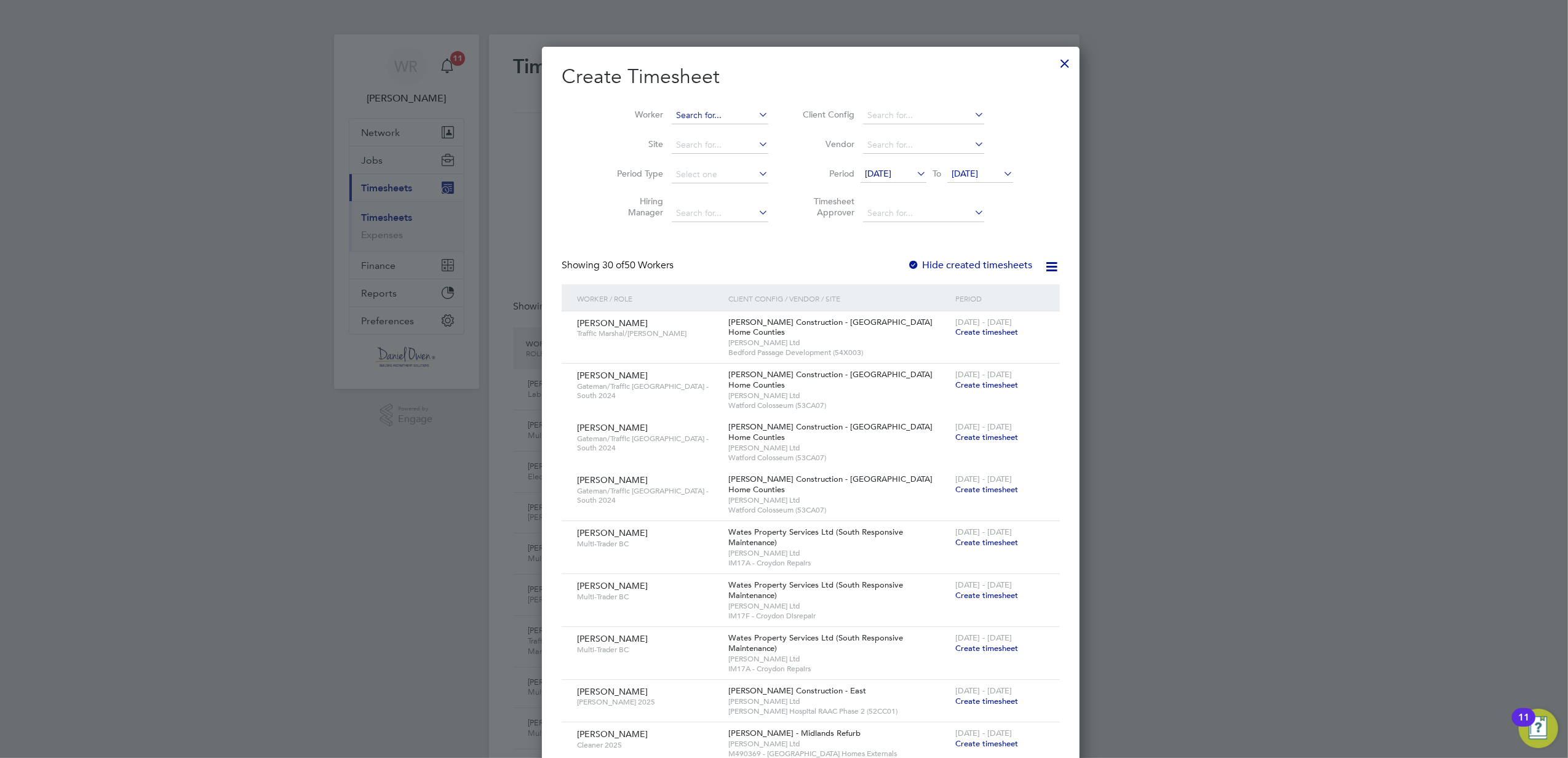
click at [679, 115] on input at bounding box center [720, 115] width 96 height 17
click at [682, 126] on li "[PERSON_NAME]" at bounding box center [695, 132] width 103 height 17
type input "[PERSON_NAME]"
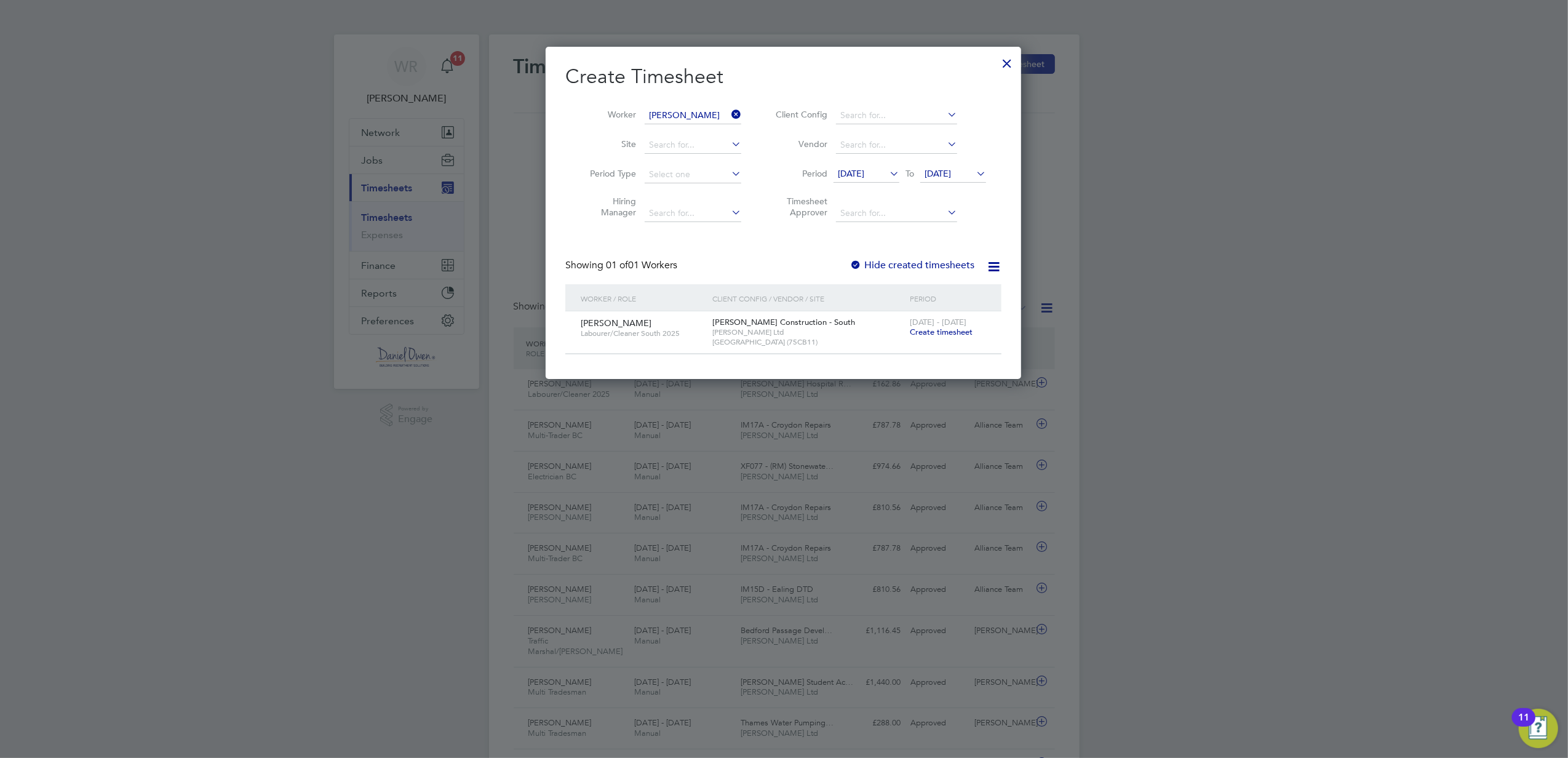
click at [940, 333] on span "Create timesheet" at bounding box center [941, 332] width 62 height 11
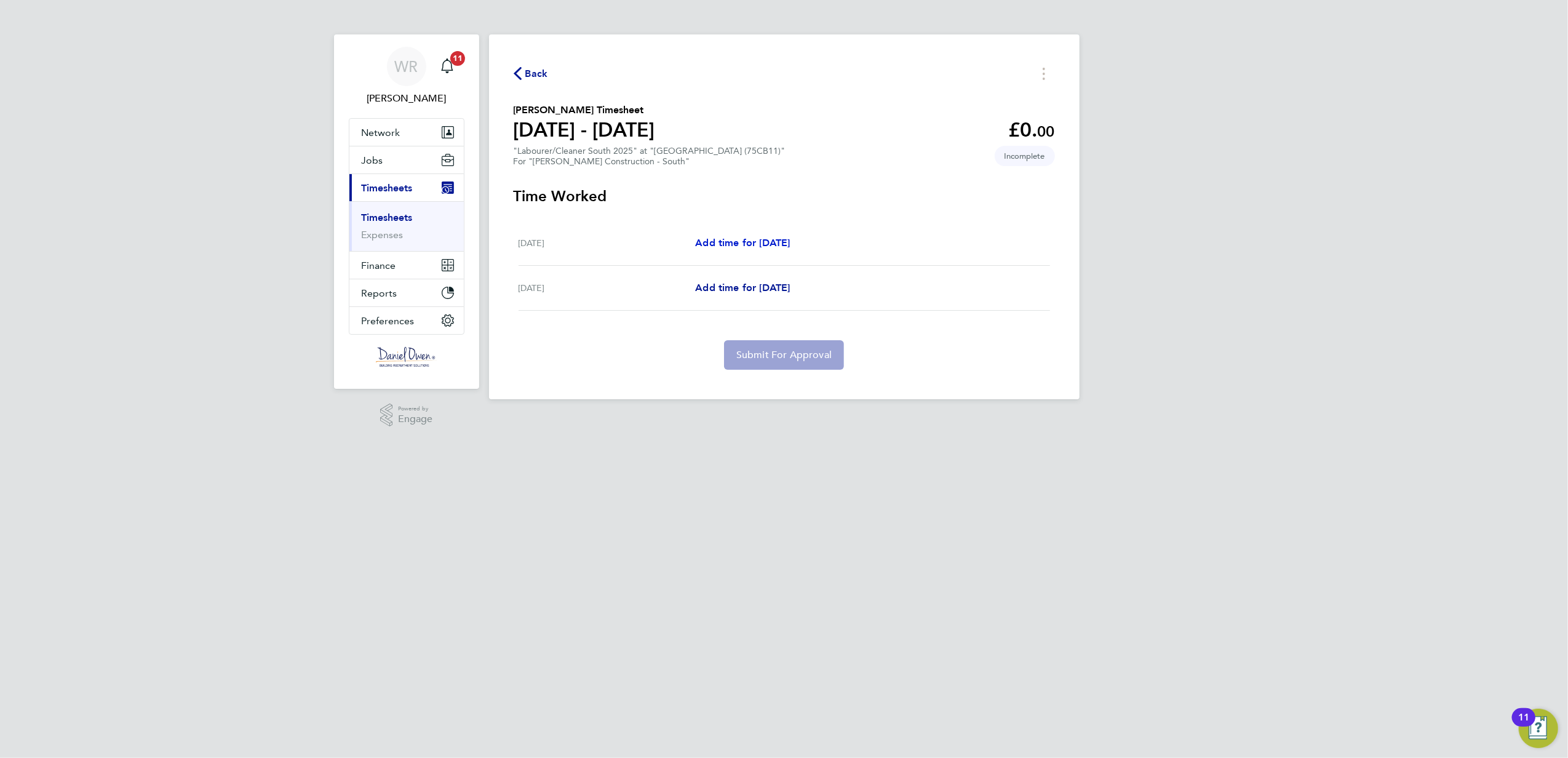
click at [751, 236] on link "Add time for [DATE]" at bounding box center [743, 243] width 94 height 15
select select "60"
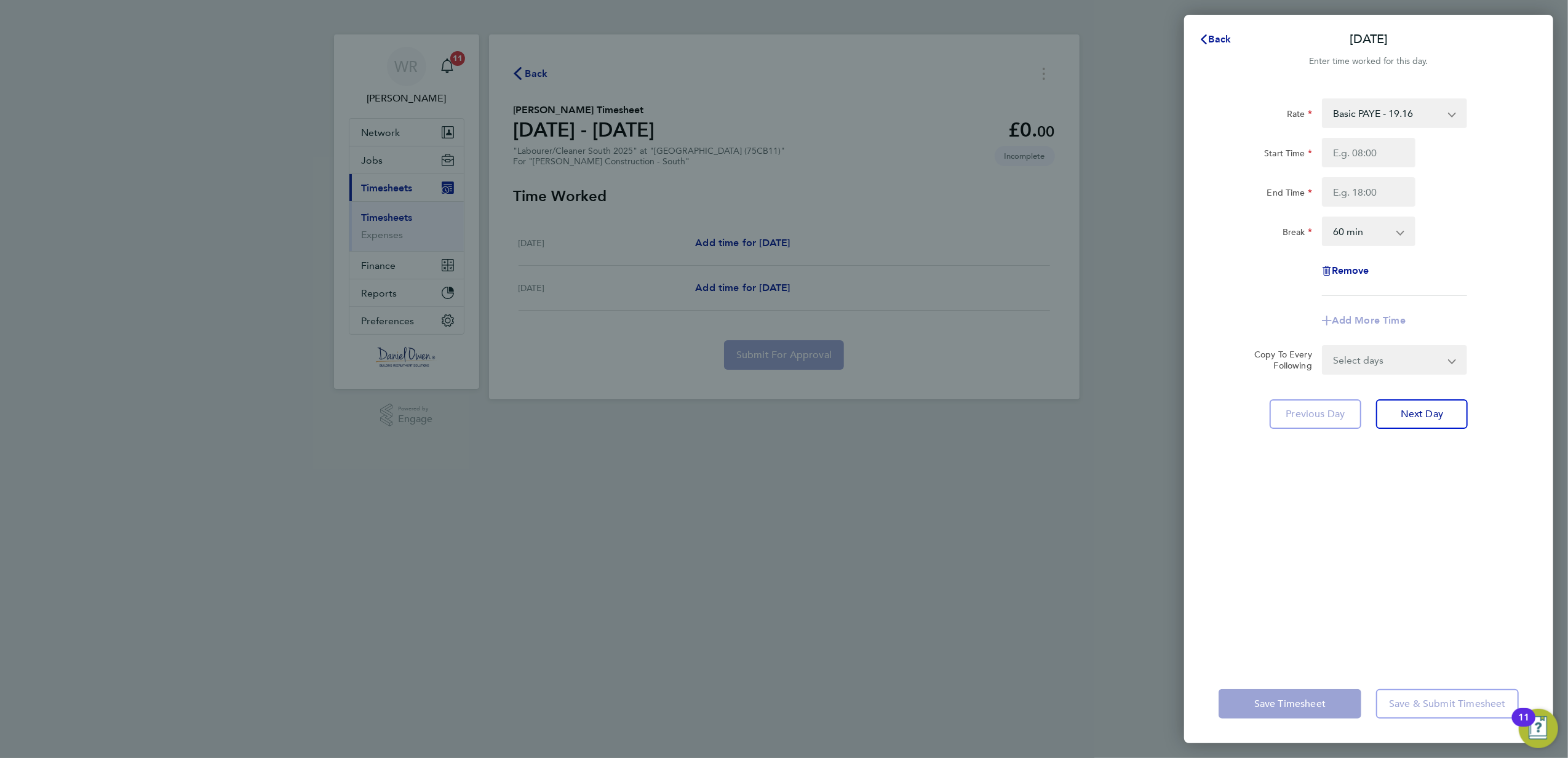
click at [1357, 111] on select "Basic PAYE - 19.16 Overtime - 27.44 Overtime - 28.74" at bounding box center [1387, 113] width 128 height 27
select select "60"
click at [1361, 151] on input "Start Time" at bounding box center [1369, 152] width 93 height 29
type input "07:30"
click at [1392, 186] on input "End Time" at bounding box center [1369, 192] width 93 height 29
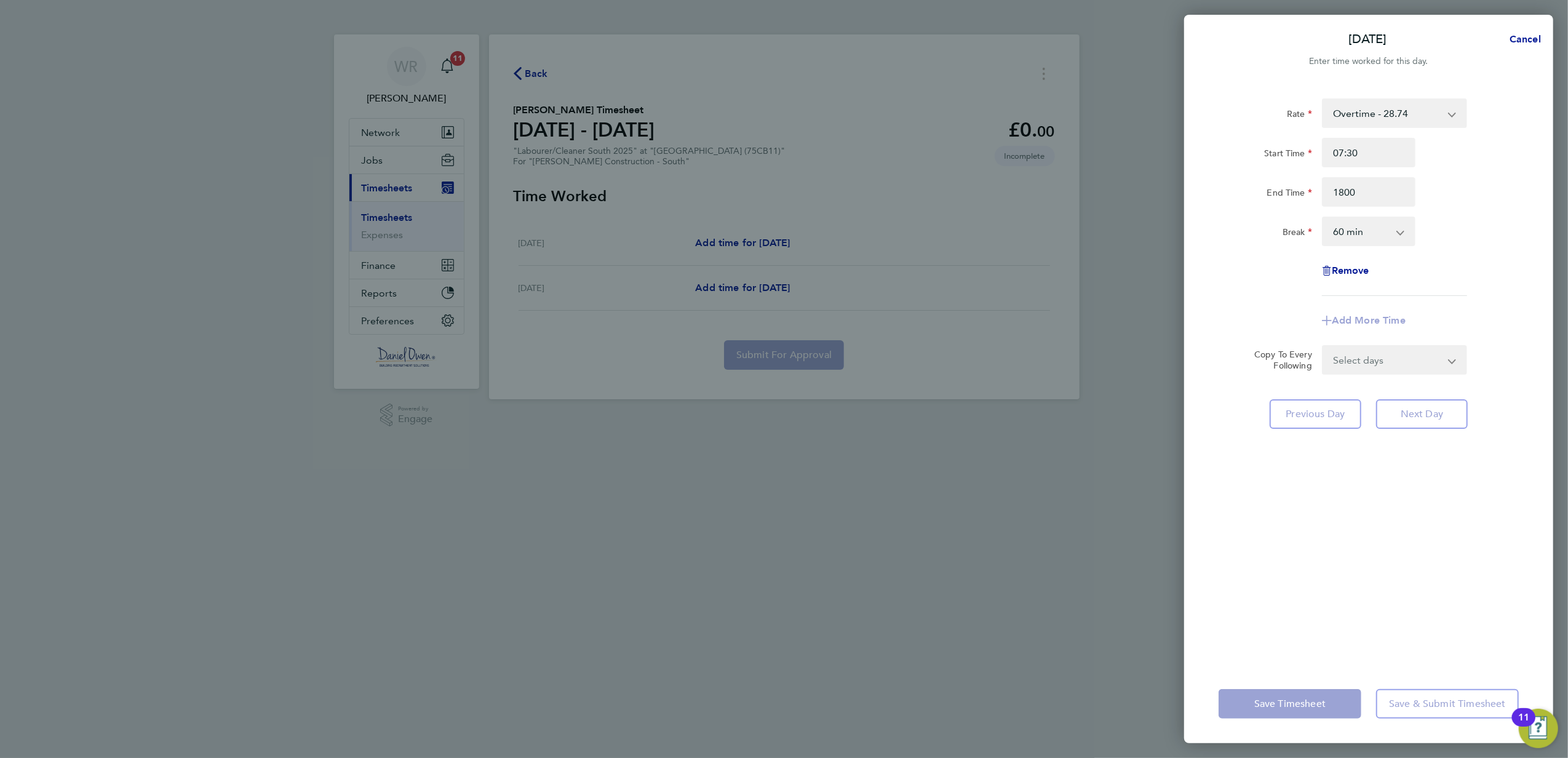
type input "18:00"
click at [1369, 235] on select "0 min 15 min 30 min 45 min 60 min 75 min 90 min" at bounding box center [1361, 232] width 77 height 27
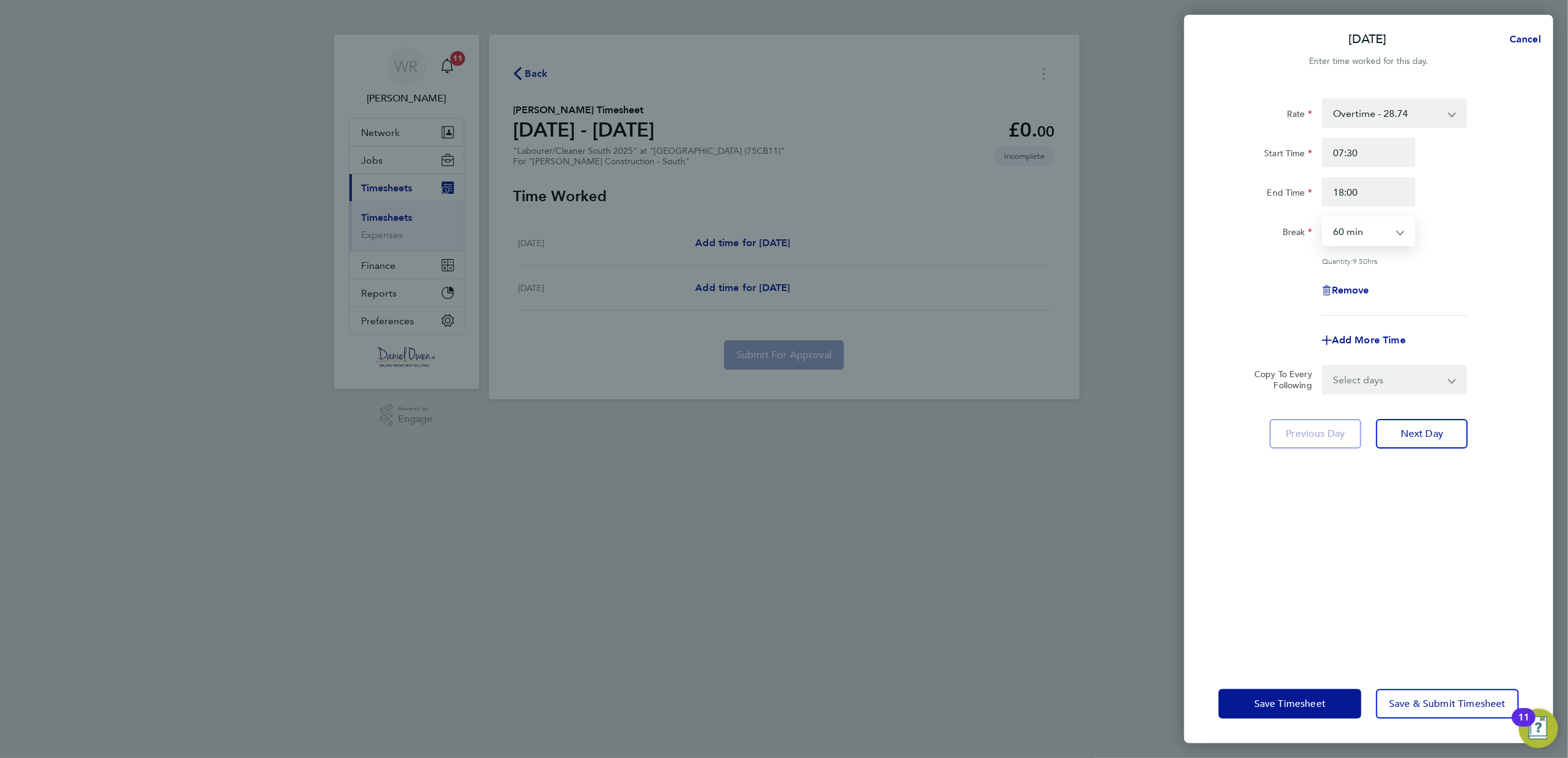
select select "30"
click at [1323, 218] on select "0 min 15 min 30 min 45 min 60 min 75 min 90 min" at bounding box center [1361, 232] width 77 height 27
click at [1457, 262] on div "Quantity: 10.00 hrs" at bounding box center [1394, 260] width 145 height 10
click at [1417, 436] on span "Next Day" at bounding box center [1422, 434] width 43 height 12
select select "60"
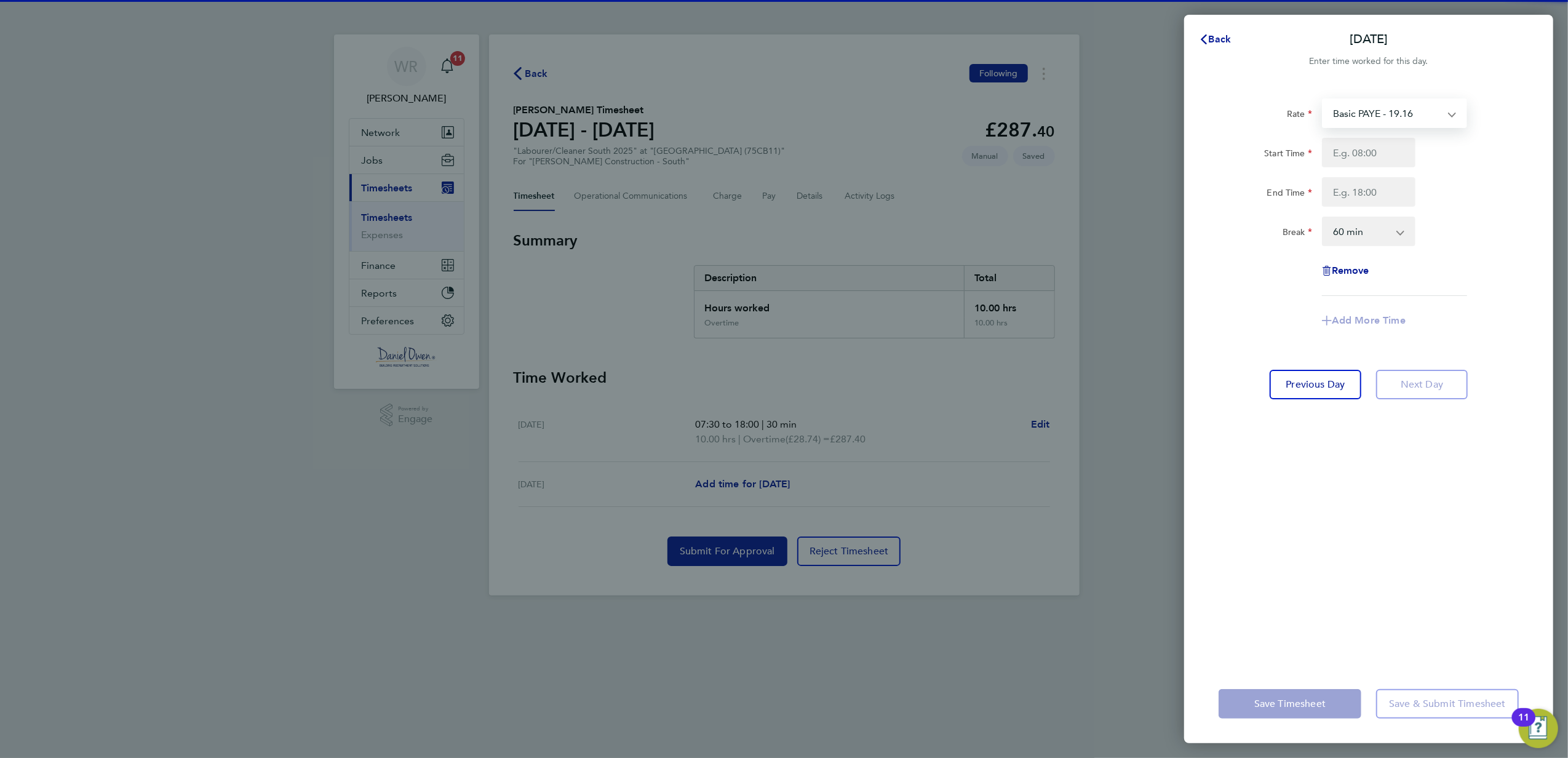
click at [1406, 117] on select "Basic PAYE - 19.16 Overtime - 27.44 Overtime - 28.74" at bounding box center [1387, 113] width 128 height 27
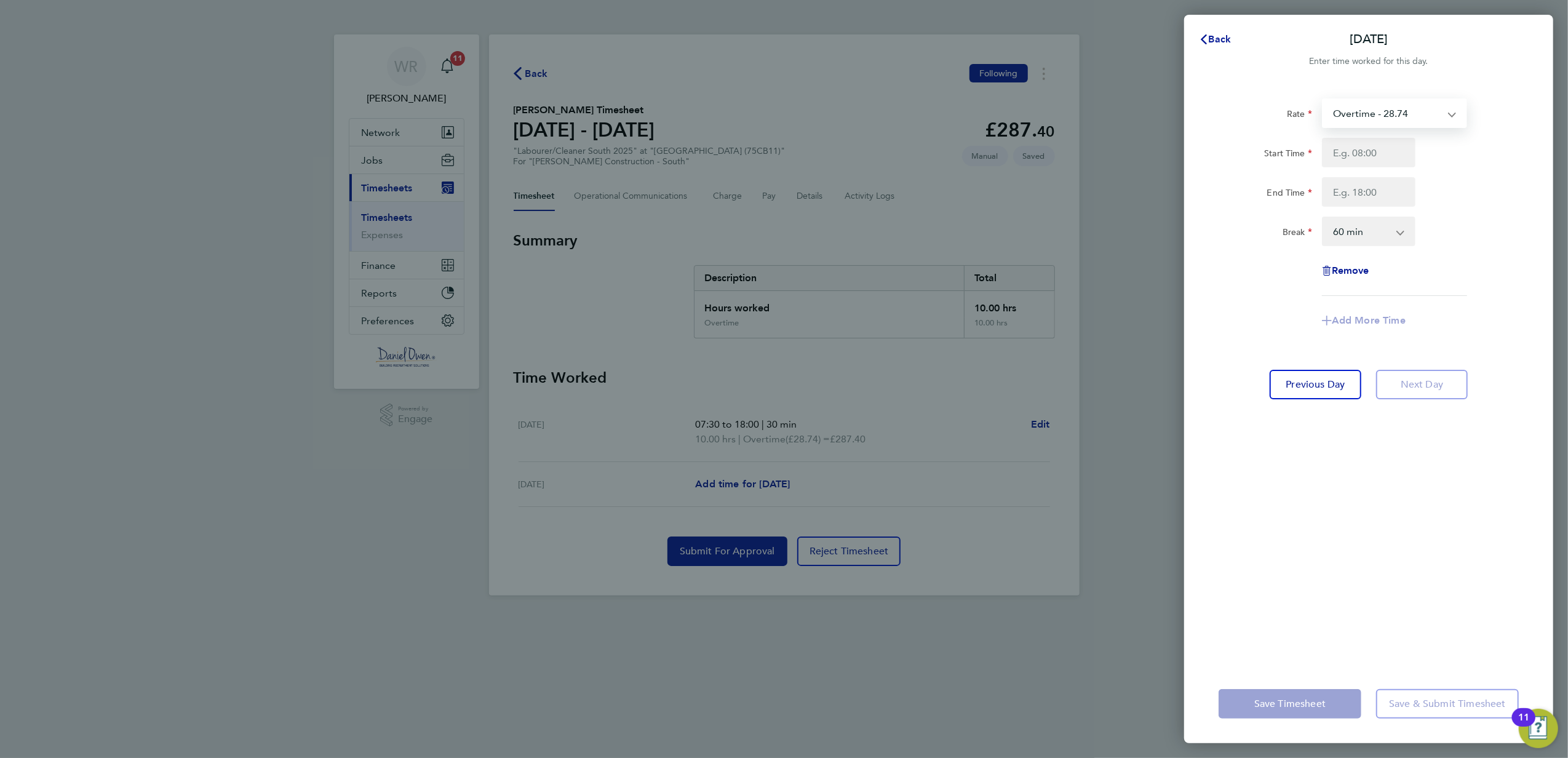
select select "60"
click at [1369, 157] on input "Start Time" at bounding box center [1369, 152] width 93 height 29
type input "07:30"
click at [1379, 183] on input "End Time" at bounding box center [1369, 192] width 93 height 29
type input "15:30"
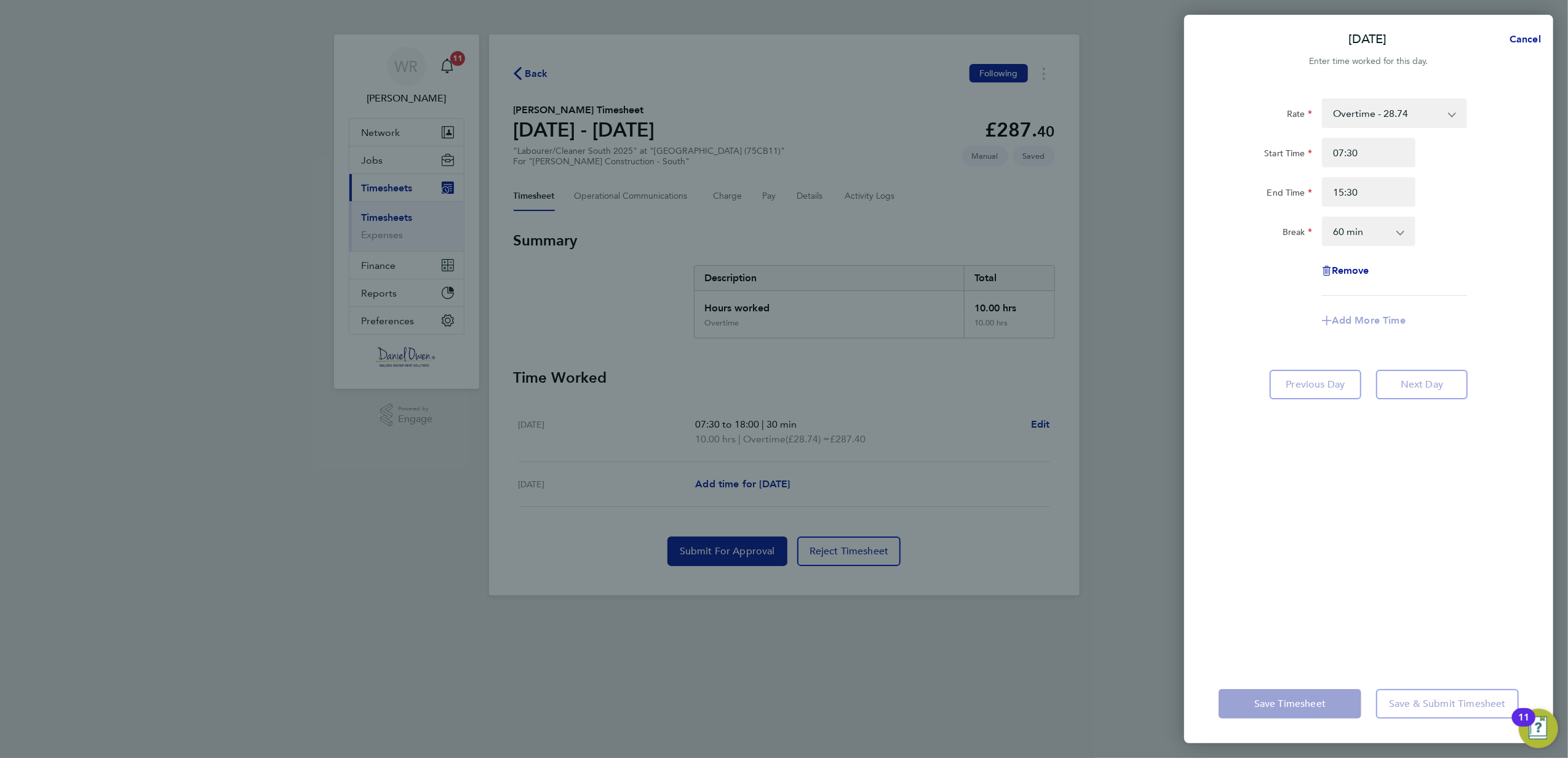
click at [1361, 238] on select "0 min 15 min 30 min 45 min 60 min 75 min 90 min" at bounding box center [1361, 232] width 77 height 27
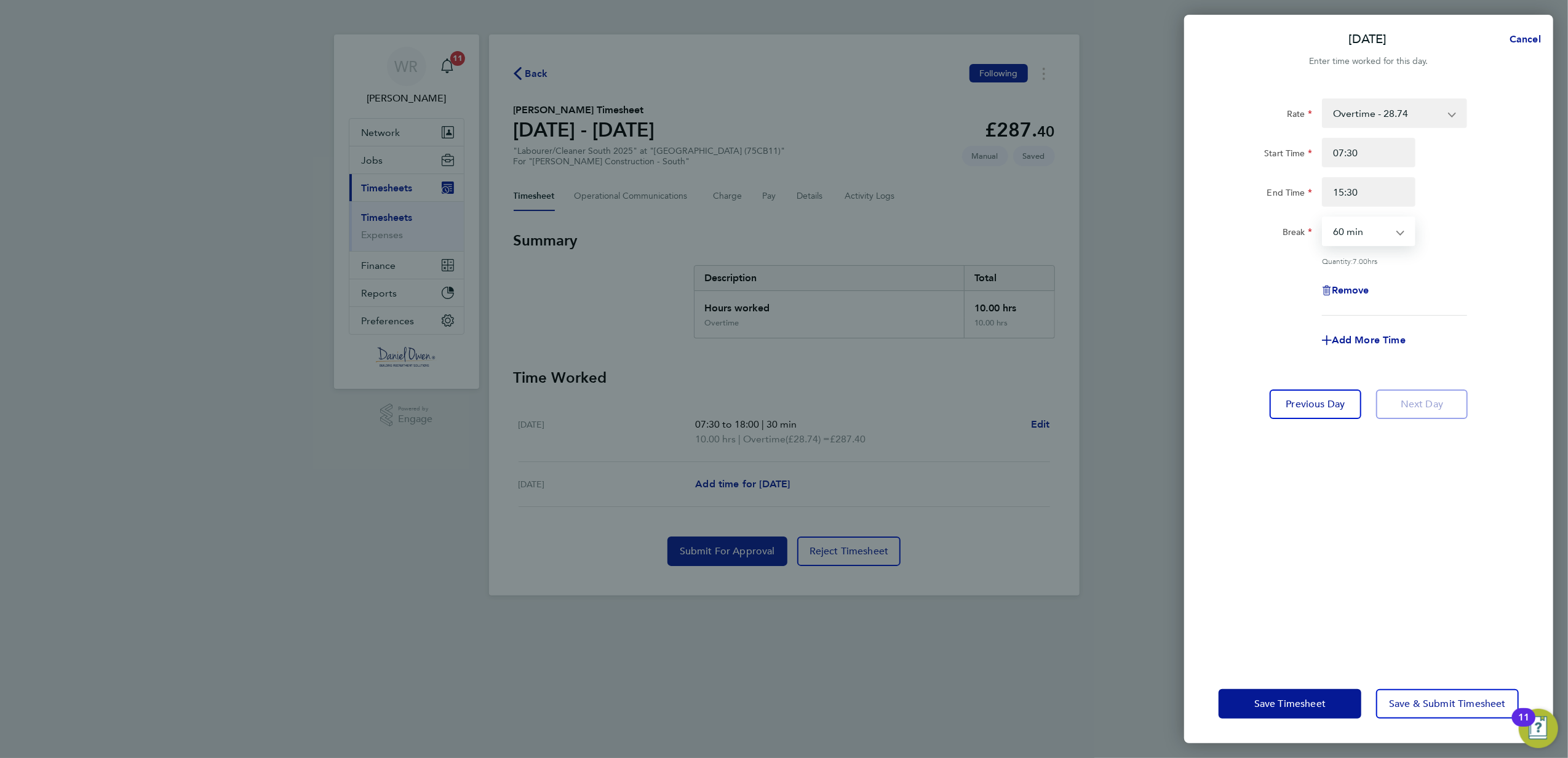
select select "30"
click at [1323, 218] on select "0 min 15 min 30 min 45 min 60 min 75 min 90 min" at bounding box center [1361, 232] width 77 height 27
click at [1462, 306] on div "Rate Overtime - 28.74 Basic PAYE - 19.16 Overtime - 27.44 Start Time 07:30 End …" at bounding box center [1369, 208] width 300 height 217
click at [1404, 707] on span "Save & Submit Timesheet" at bounding box center [1447, 705] width 117 height 12
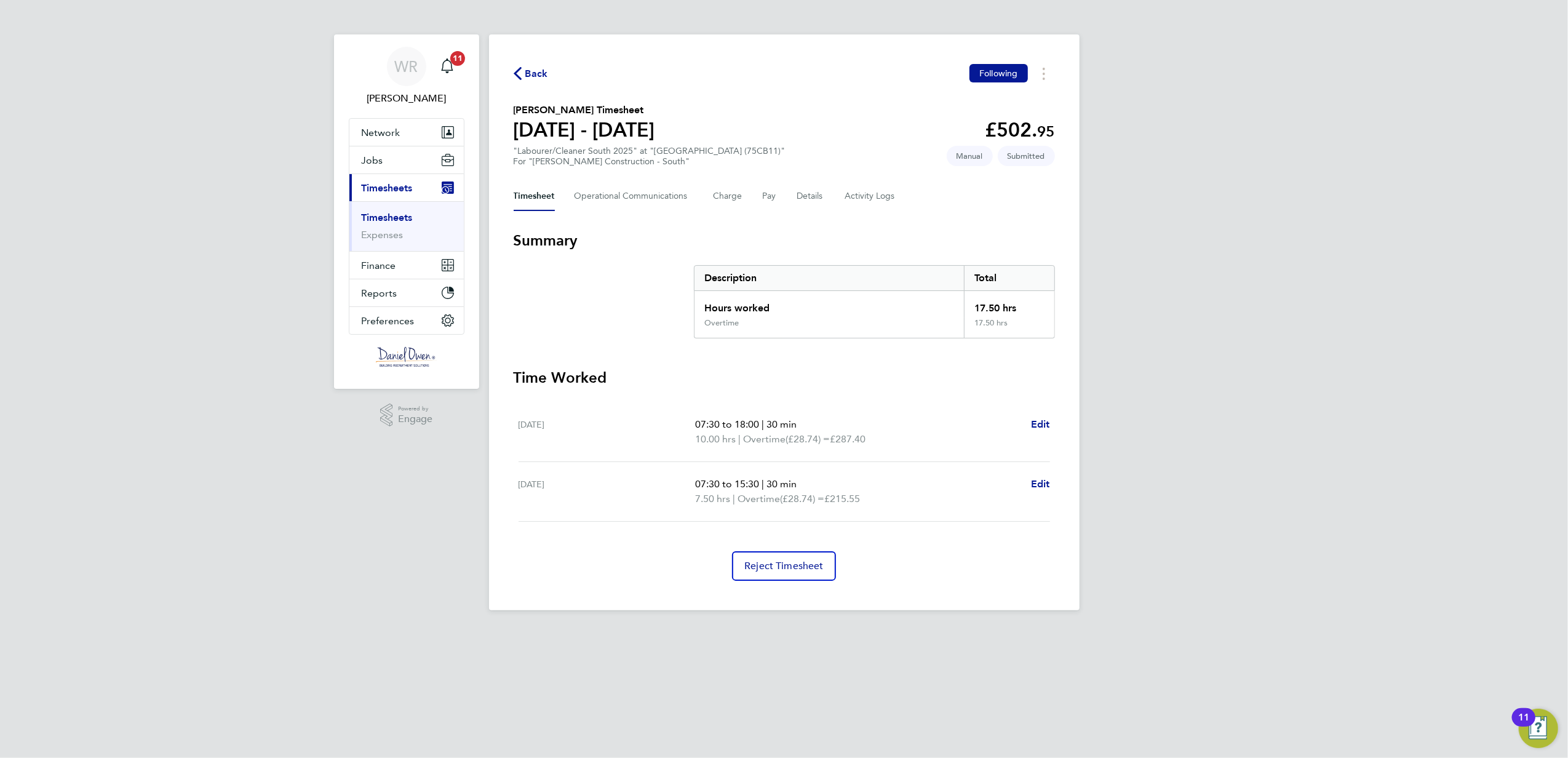
drag, startPoint x: 1019, startPoint y: 312, endPoint x: 972, endPoint y: 313, distance: 47.0
click at [969, 311] on div "17.50 hrs" at bounding box center [1009, 305] width 90 height 27
drag, startPoint x: 972, startPoint y: 313, endPoint x: 1008, endPoint y: 312, distance: 36.0
click at [996, 313] on div "17.50 hrs" at bounding box center [1009, 305] width 90 height 27
drag, startPoint x: 1016, startPoint y: 307, endPoint x: 973, endPoint y: 310, distance: 43.1
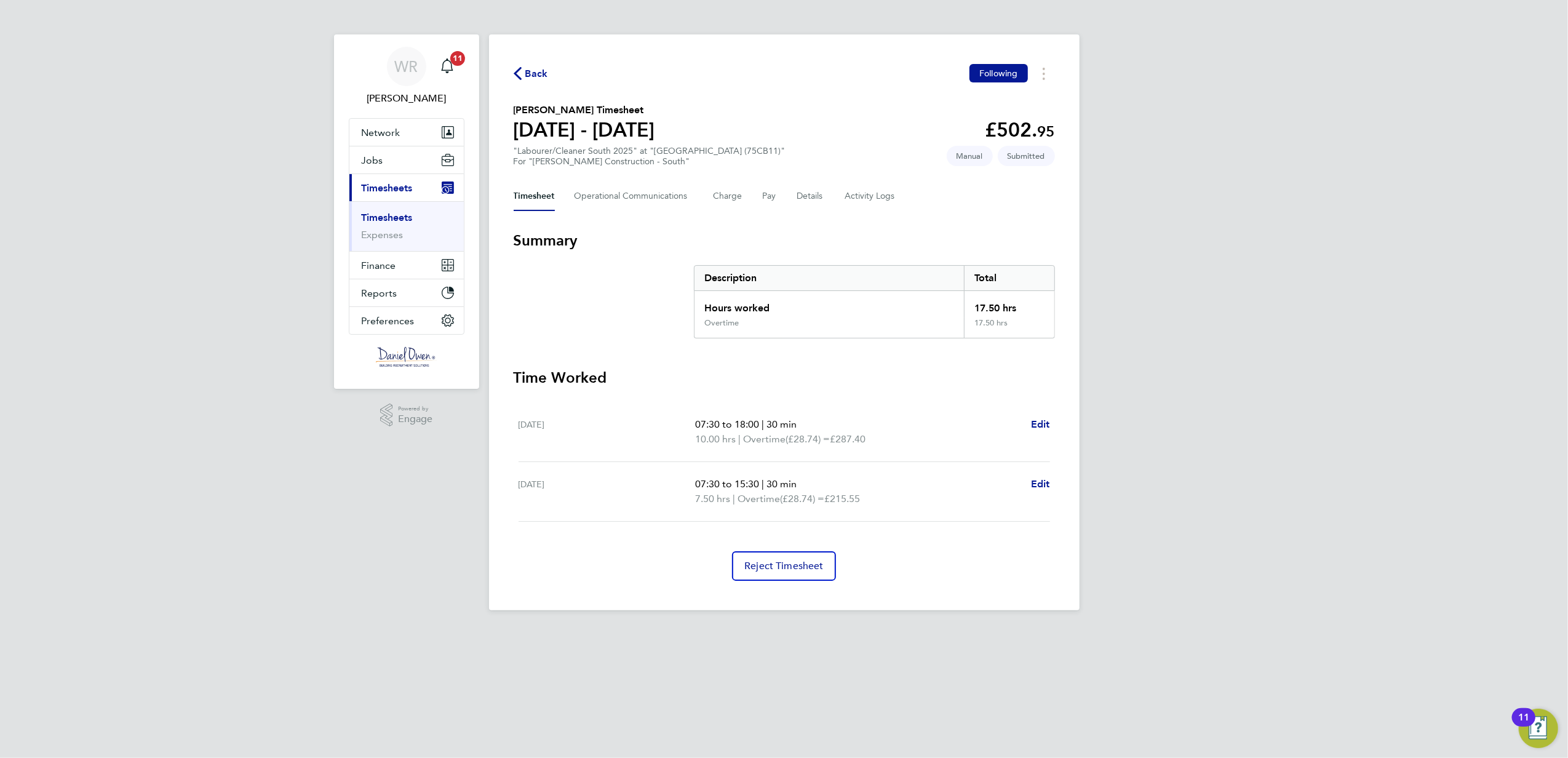
click at [971, 308] on div "17.50 hrs" at bounding box center [1009, 305] width 90 height 27
drag, startPoint x: 973, startPoint y: 310, endPoint x: 993, endPoint y: 314, distance: 20.4
click at [993, 314] on div "17.50 hrs" at bounding box center [1009, 305] width 90 height 27
click at [516, 71] on icon "button" at bounding box center [517, 73] width 8 height 13
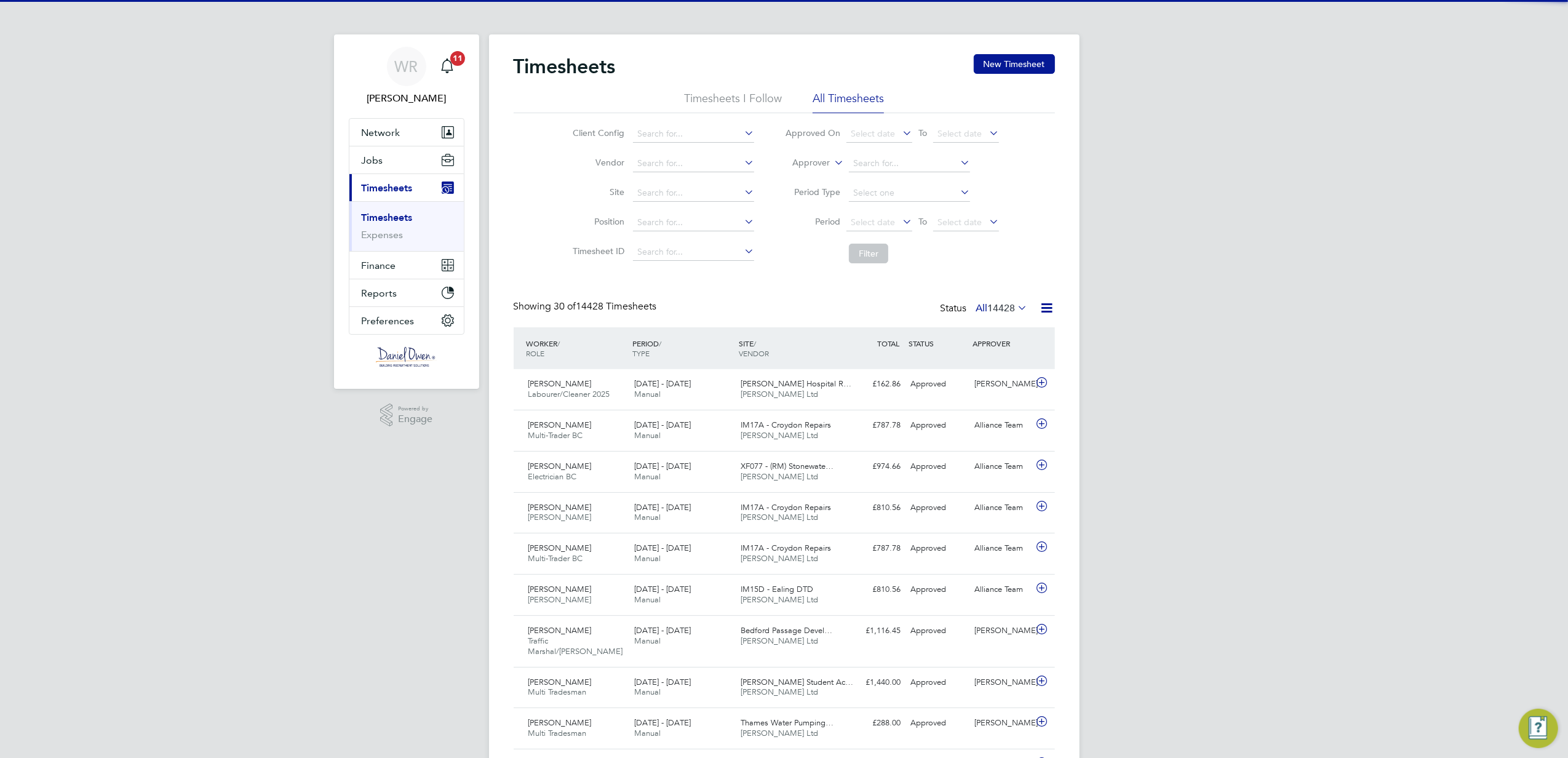
scroll to position [31, 107]
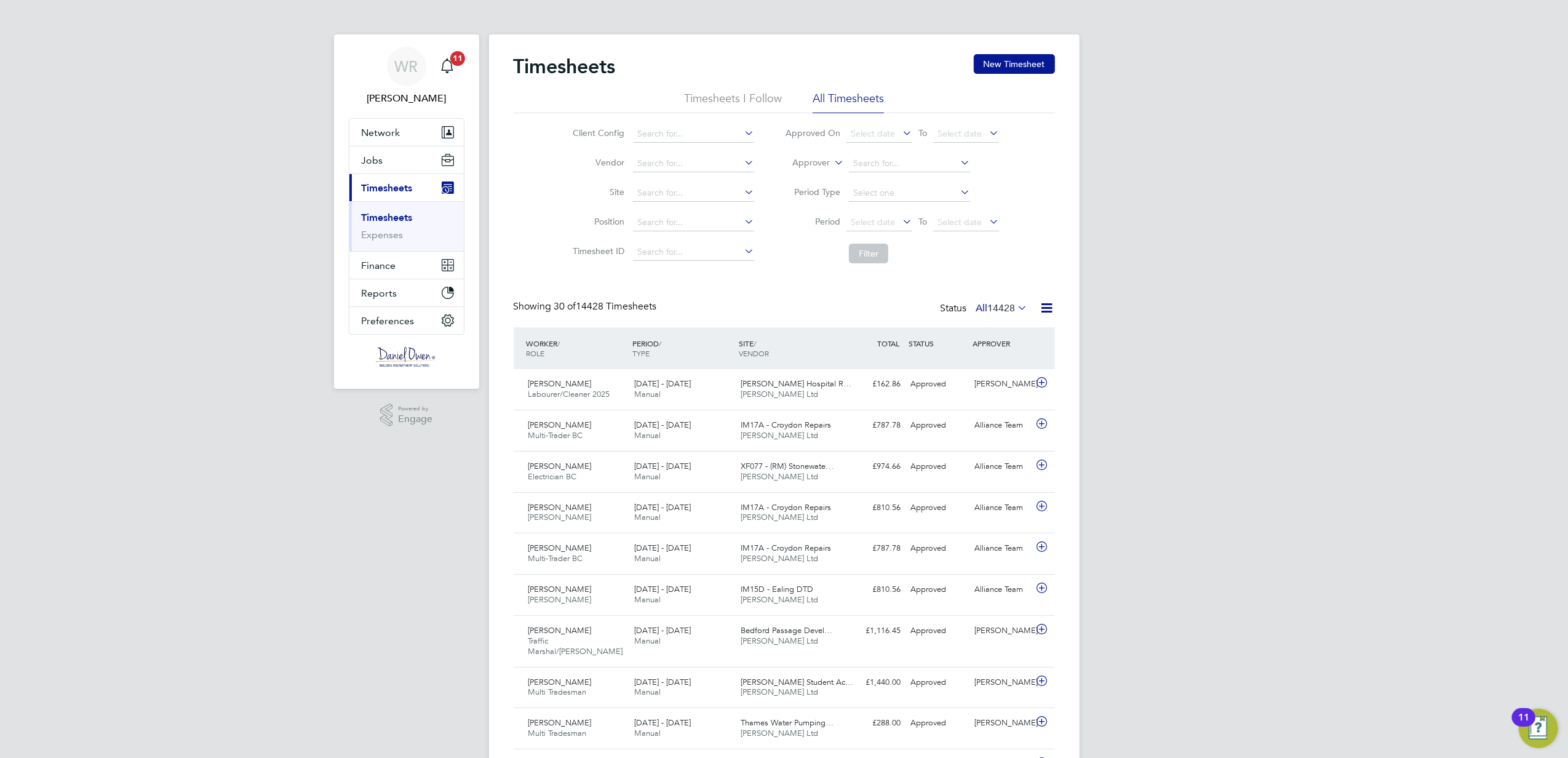
click at [832, 165] on icon at bounding box center [832, 159] width 0 height 11
click at [813, 180] on li "Worker" at bounding box center [800, 177] width 61 height 16
click at [867, 167] on input at bounding box center [910, 163] width 121 height 17
click at [901, 191] on li "[PERSON_NAME] mas" at bounding box center [910, 197] width 123 height 17
type input "[PERSON_NAME]"
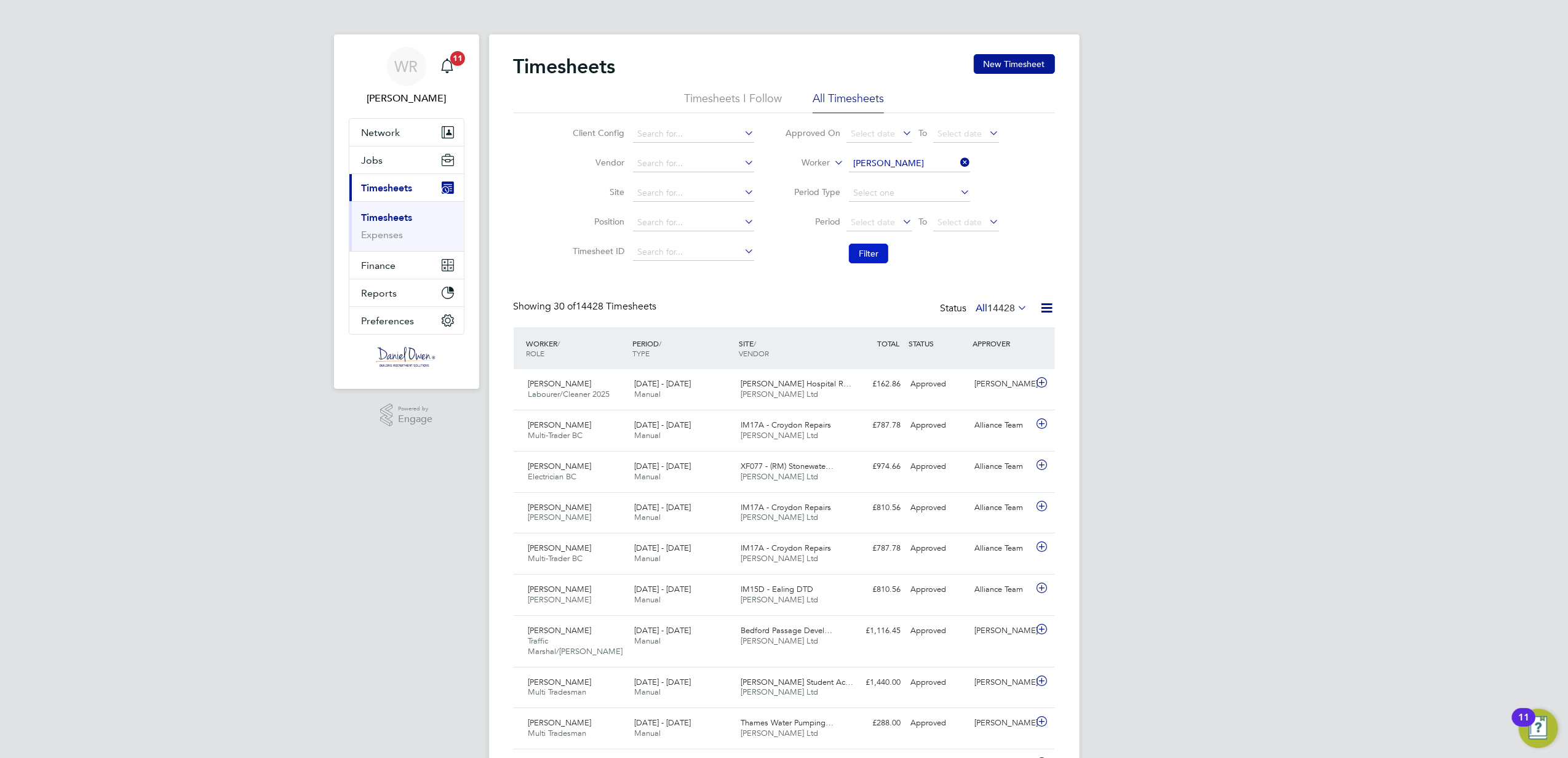
click at [869, 254] on button "Filter" at bounding box center [869, 254] width 39 height 20
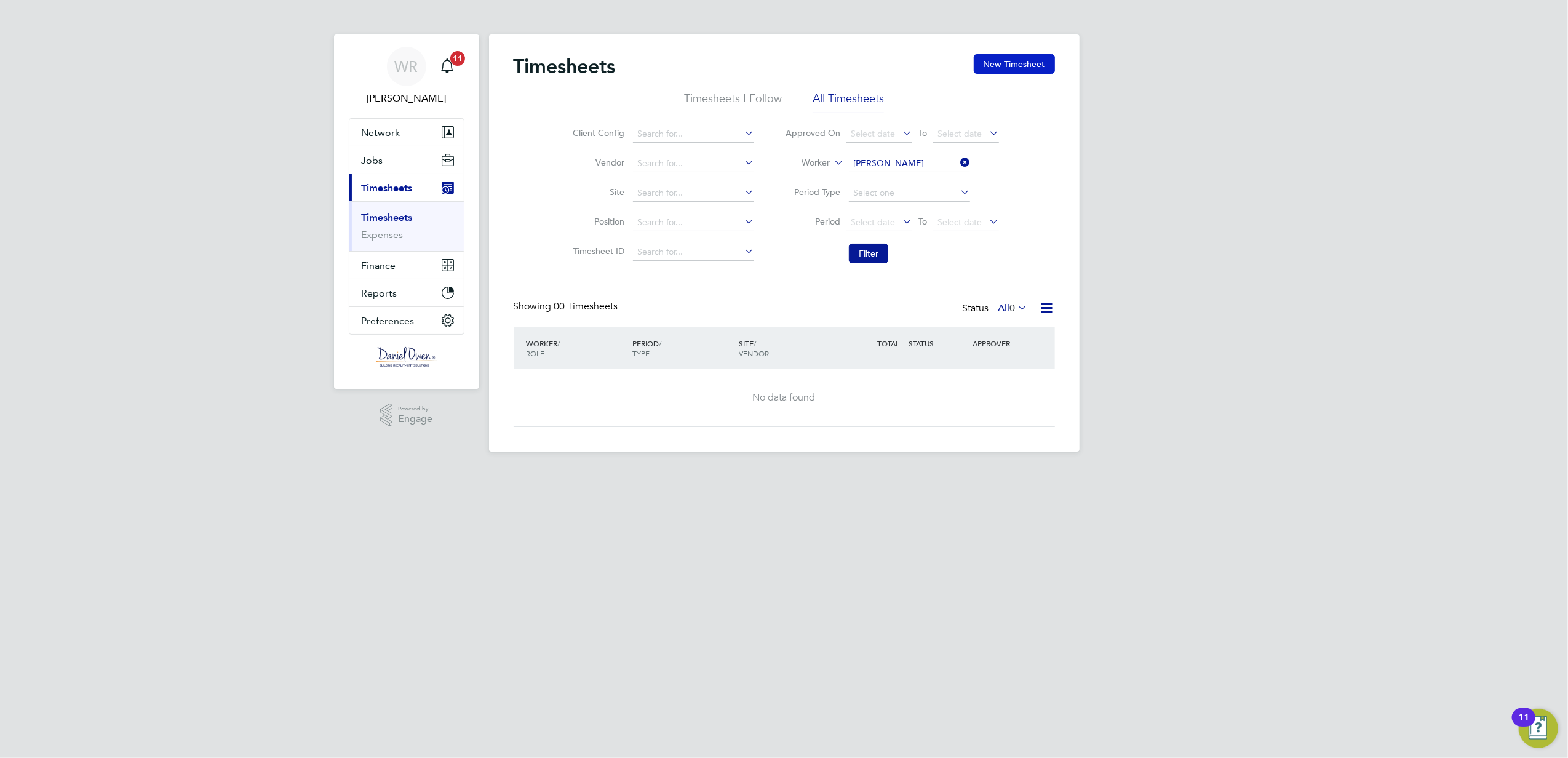
click at [1021, 54] on button "New Timesheet" at bounding box center [1014, 64] width 81 height 20
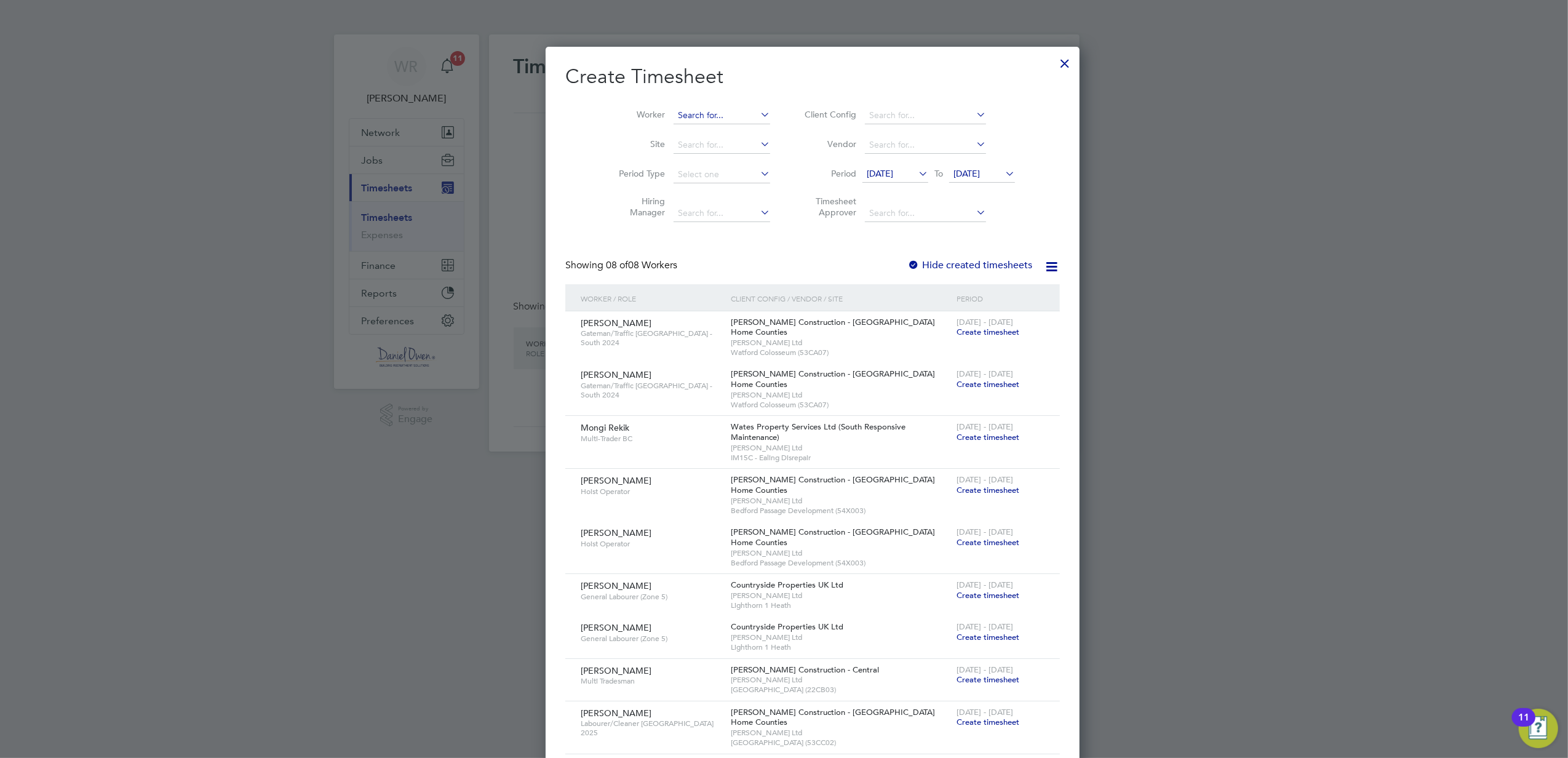
click at [707, 116] on input at bounding box center [722, 115] width 96 height 17
click at [670, 145] on b "[PERSON_NAME]" at bounding box center [685, 150] width 71 height 11
type input "[PERSON_NAME]"
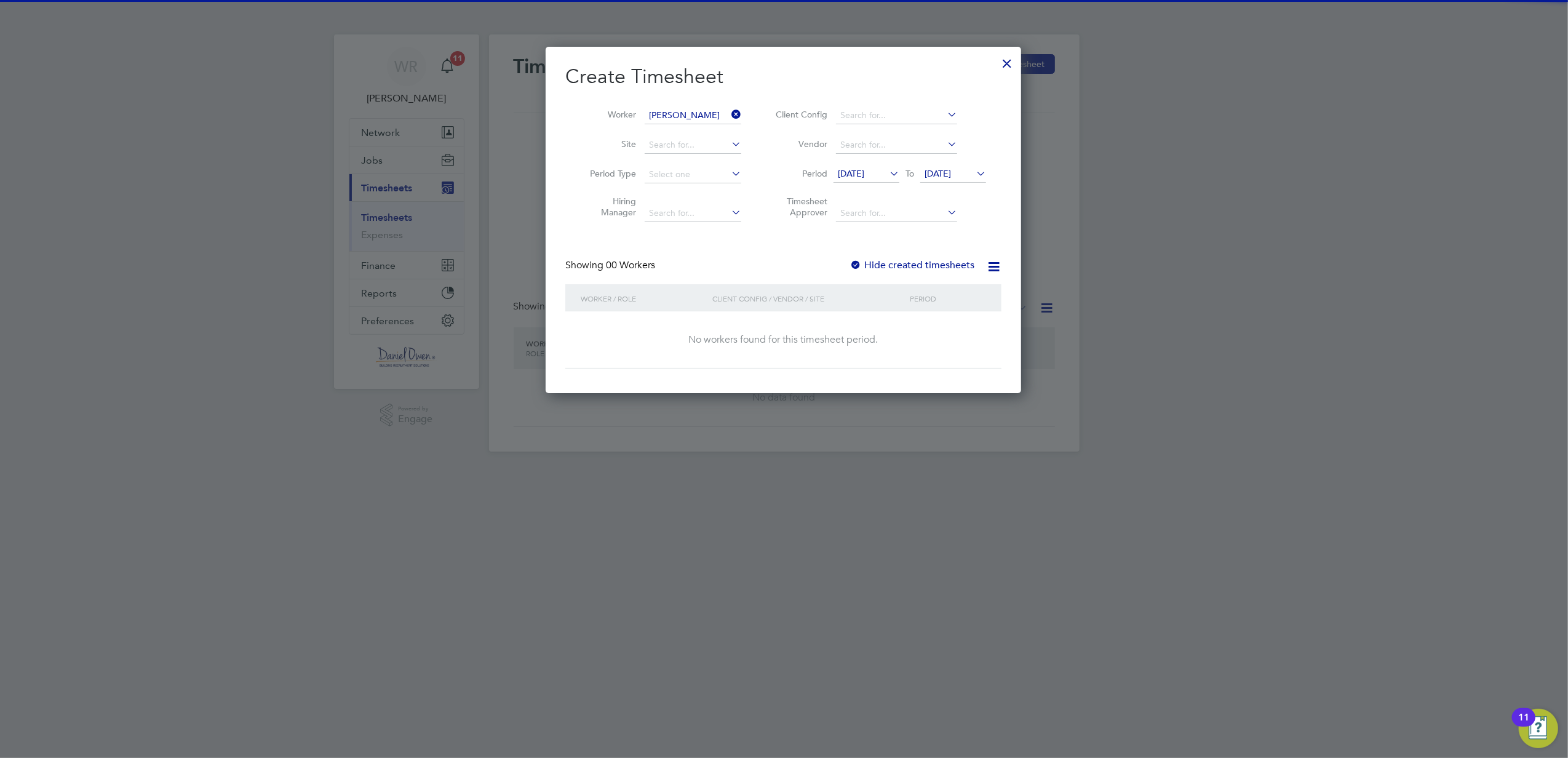
click at [953, 181] on span "[DATE]" at bounding box center [954, 175] width 66 height 17
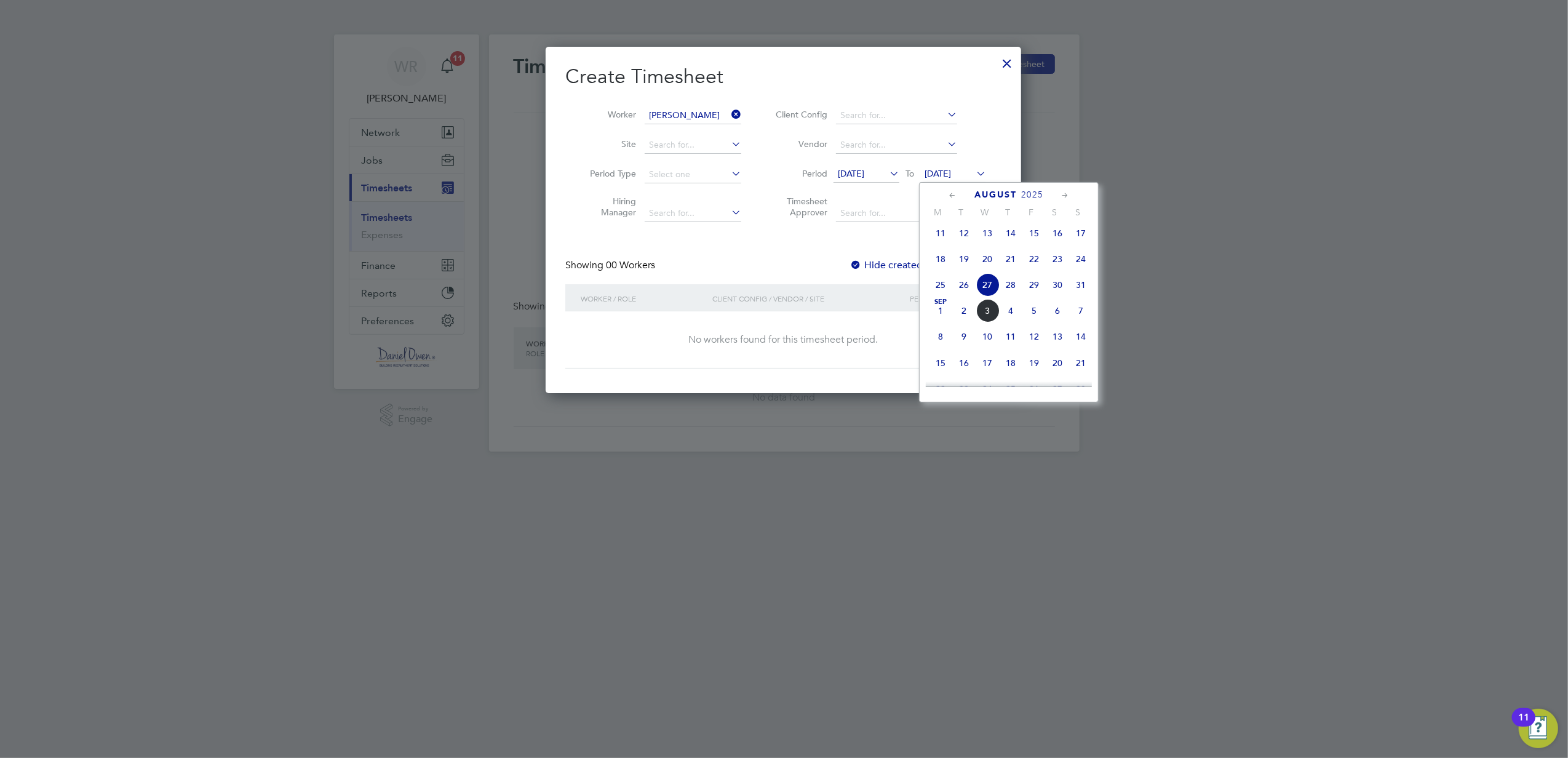
click at [1036, 318] on span "5" at bounding box center [1034, 311] width 23 height 23
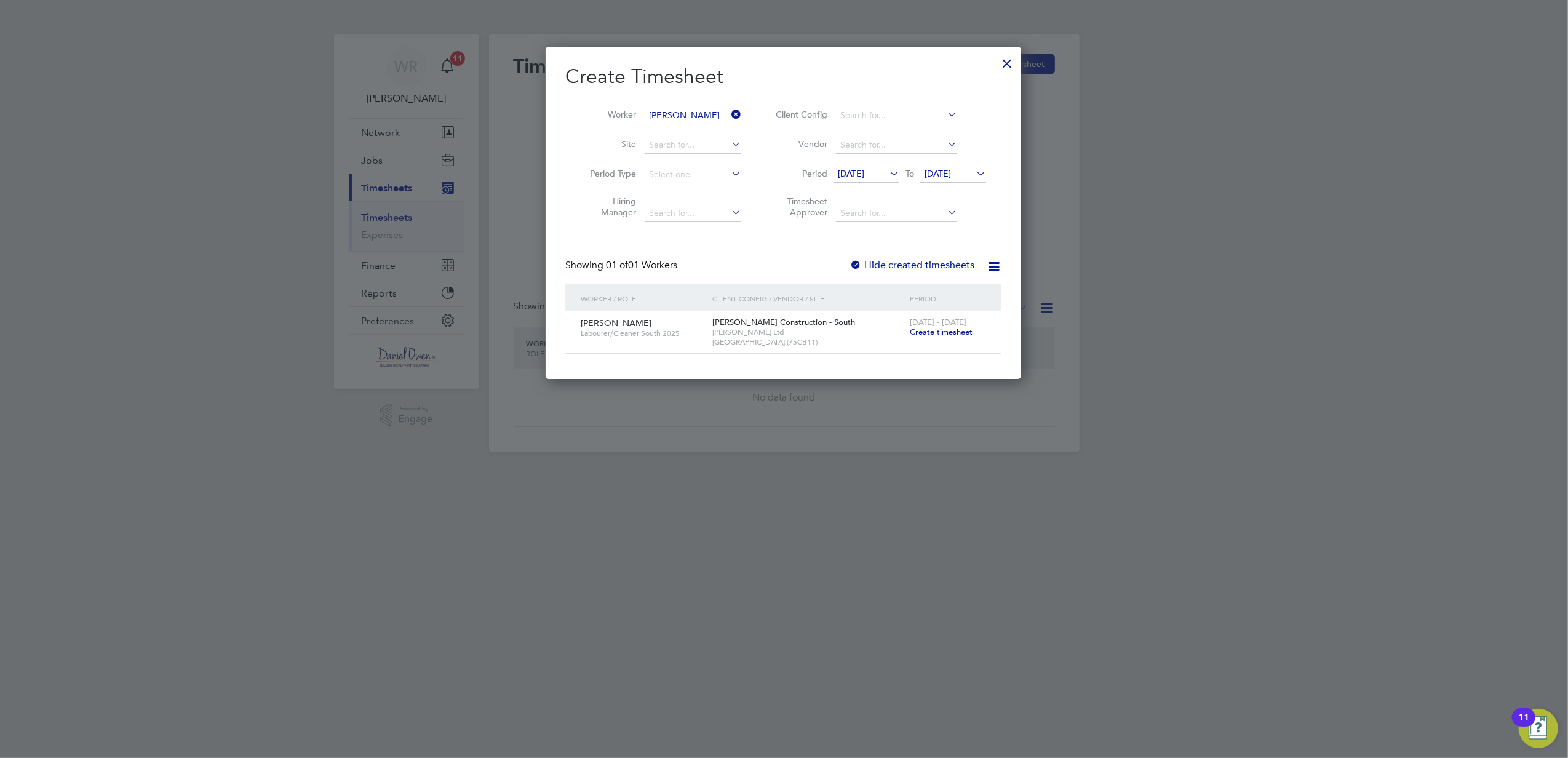
click at [940, 333] on span "Create timesheet" at bounding box center [941, 332] width 62 height 11
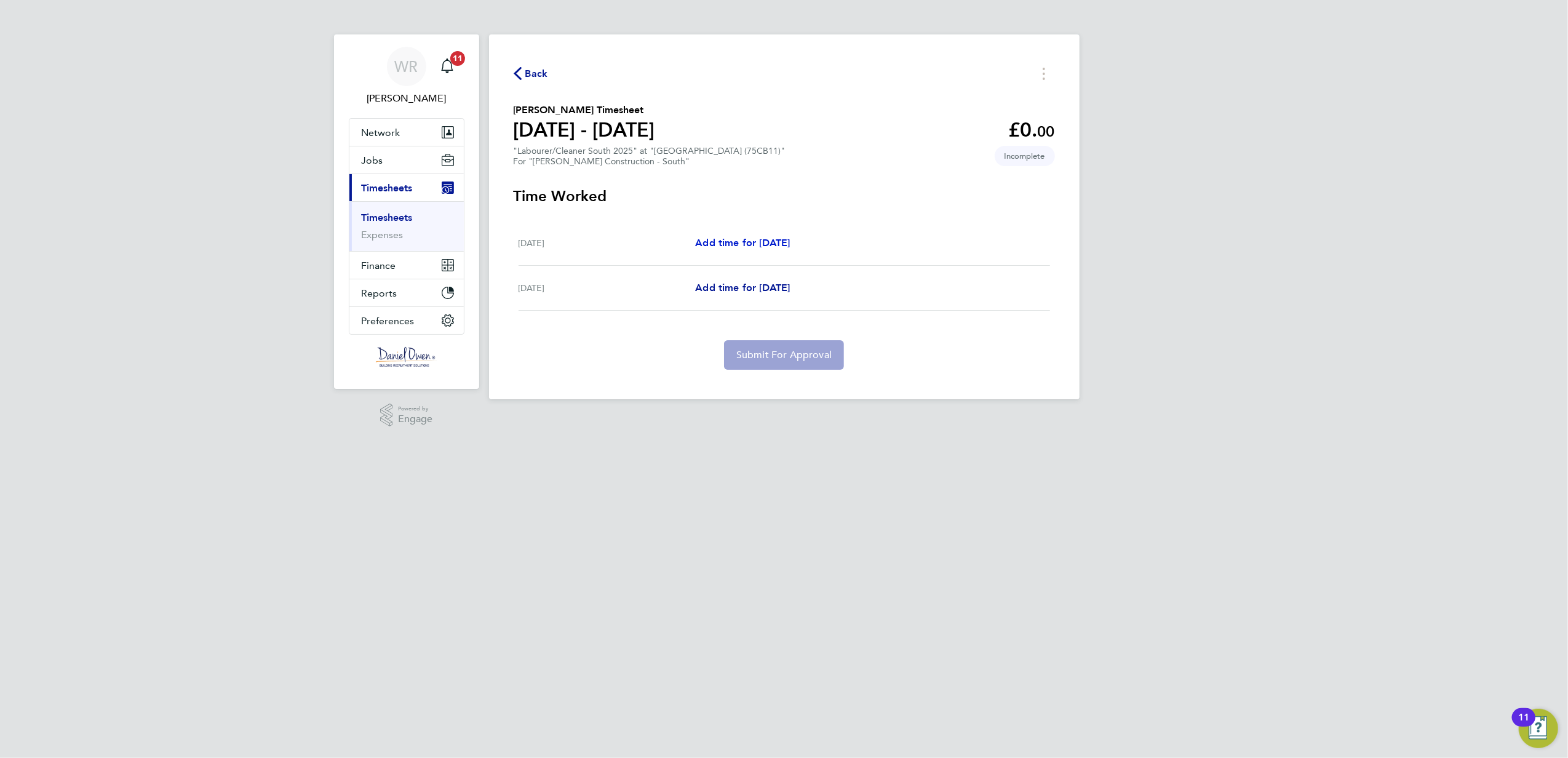
click at [756, 242] on span "Add time for [DATE]" at bounding box center [743, 242] width 94 height 12
select select "60"
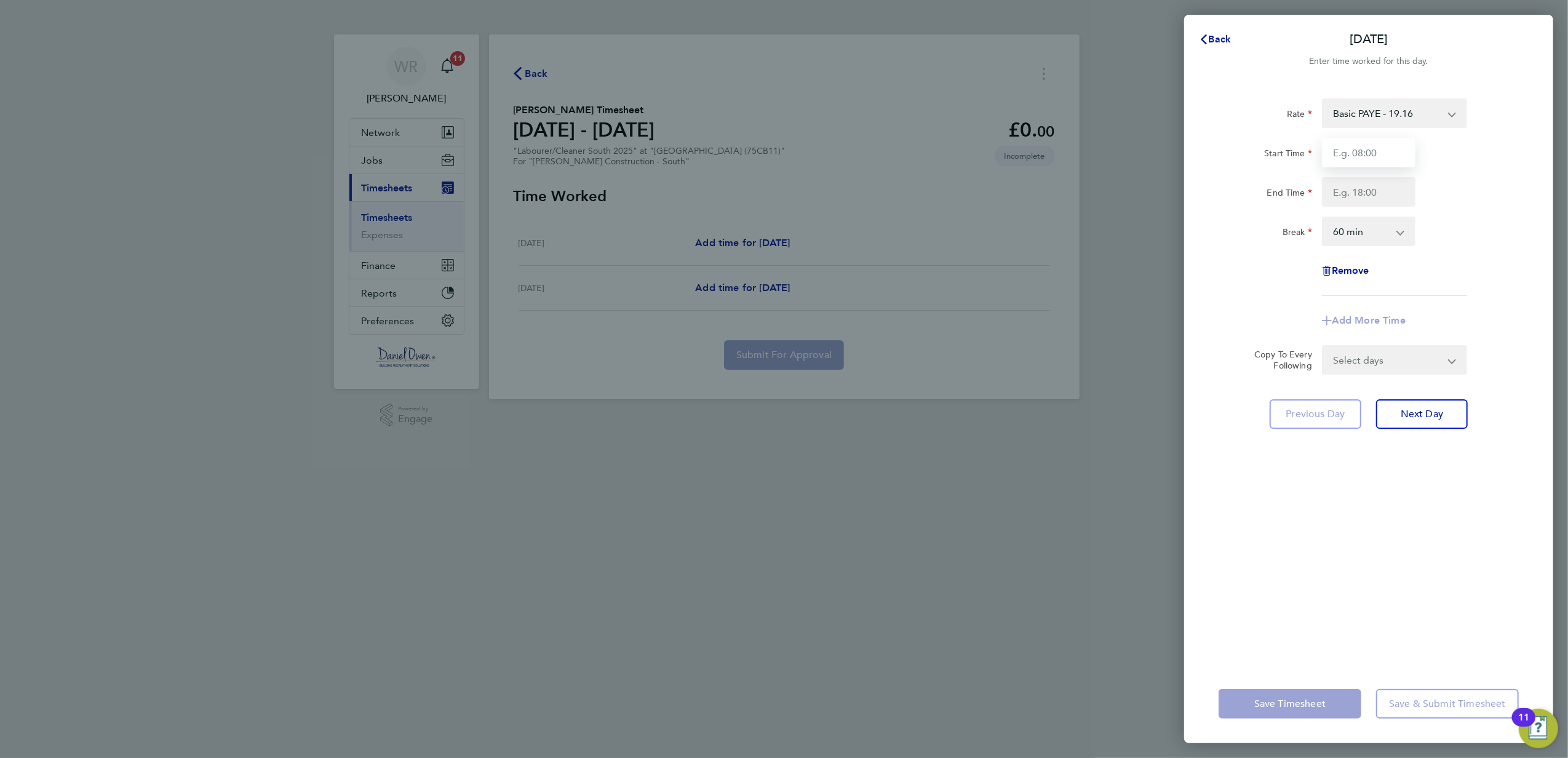
click at [1349, 148] on input "Start Time" at bounding box center [1369, 152] width 93 height 29
type input "07:30"
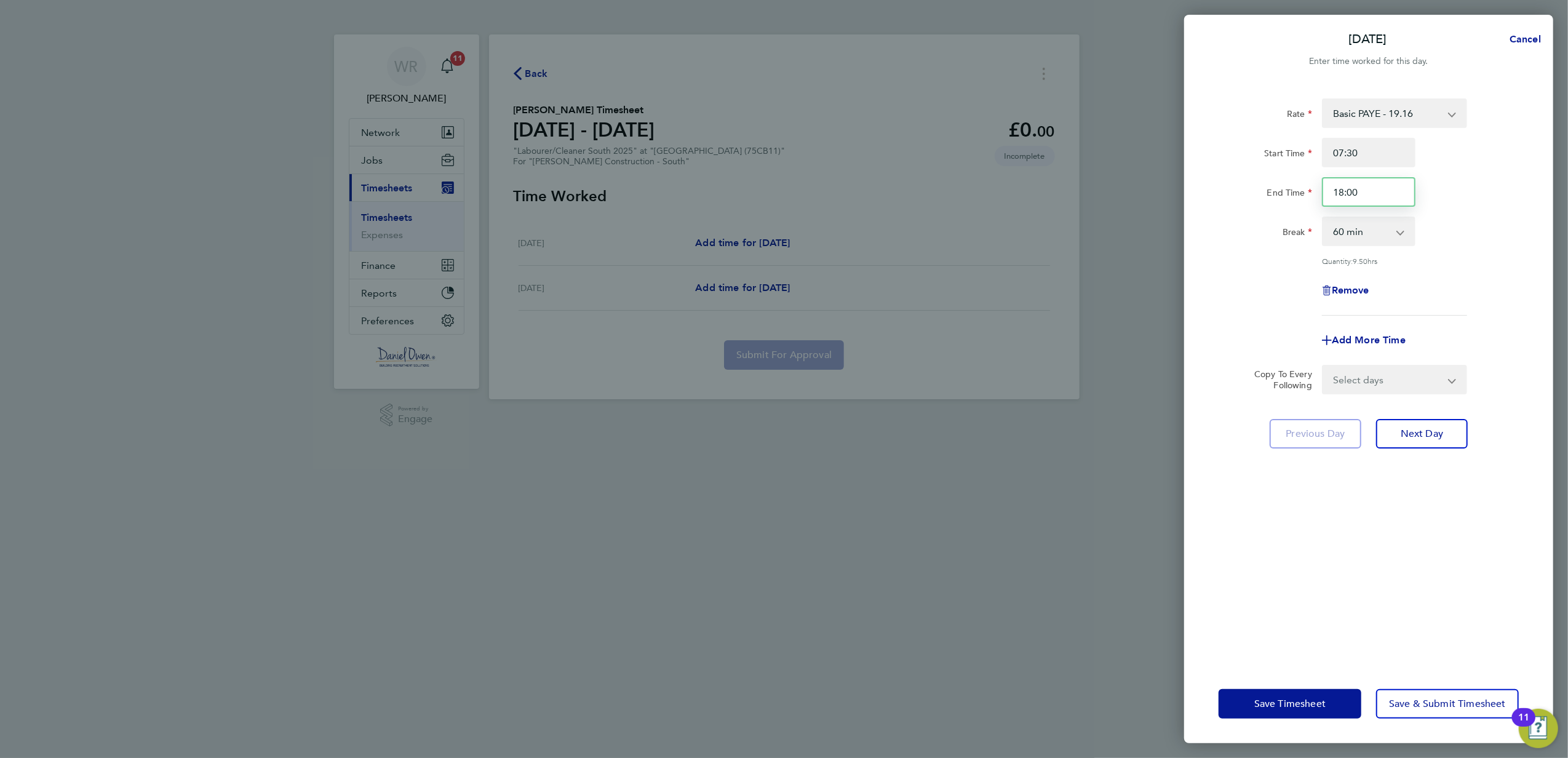
click at [1365, 184] on input "18:00" at bounding box center [1369, 192] width 93 height 29
drag, startPoint x: 1365, startPoint y: 192, endPoint x: 1321, endPoint y: 191, distance: 44.0
click at [1322, 191] on input "18:00" at bounding box center [1369, 192] width 93 height 29
type input "17:00"
click at [1376, 236] on select "0 min 15 min 30 min 45 min 60 min 75 min 90 min" at bounding box center [1361, 232] width 77 height 27
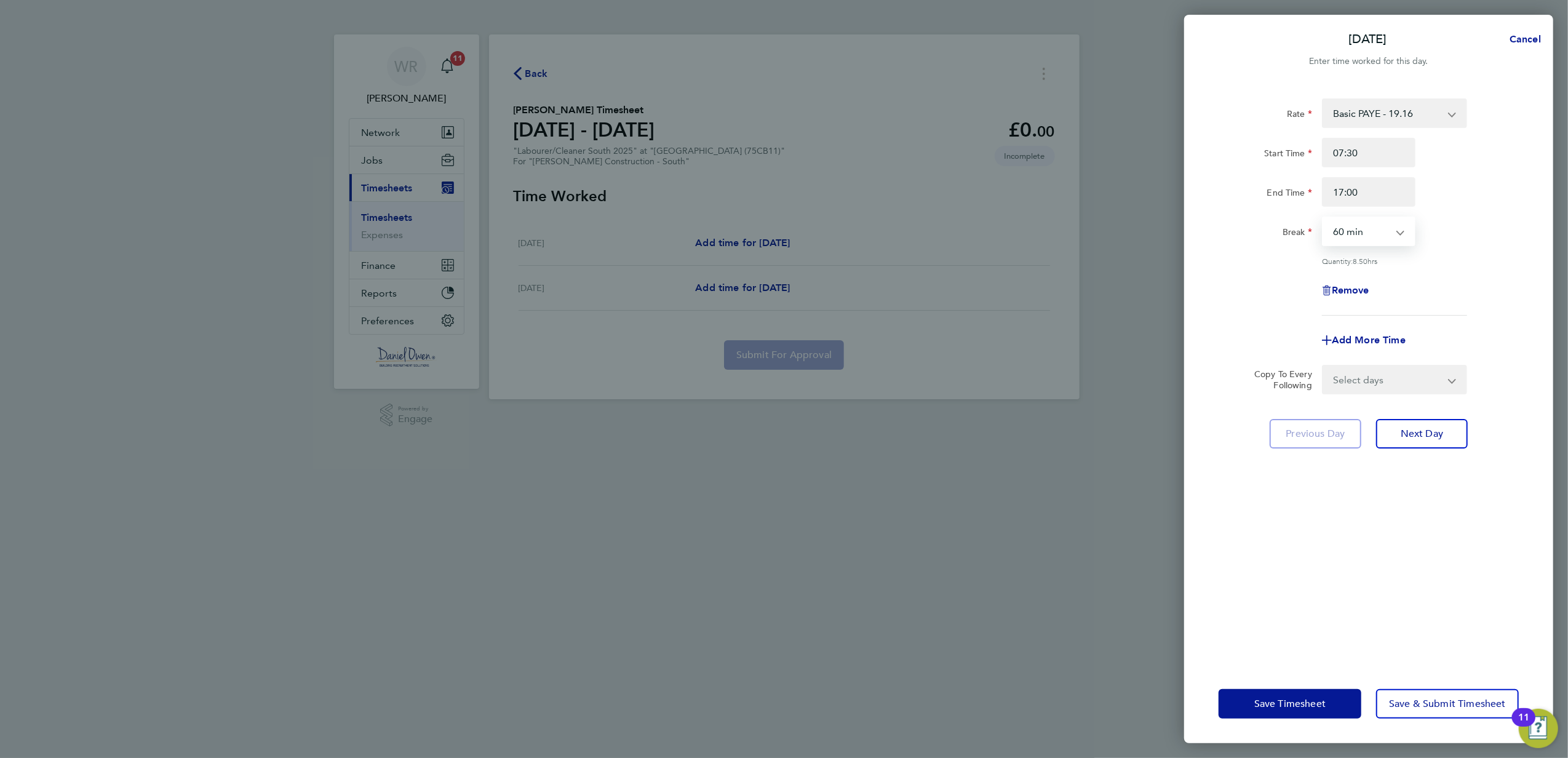
select select "30"
click at [1323, 218] on select "0 min 15 min 30 min 45 min 60 min 75 min 90 min" at bounding box center [1361, 232] width 77 height 27
click at [1450, 276] on div "Remove" at bounding box center [1369, 290] width 310 height 29
click at [1431, 429] on span "Next Day" at bounding box center [1422, 434] width 43 height 12
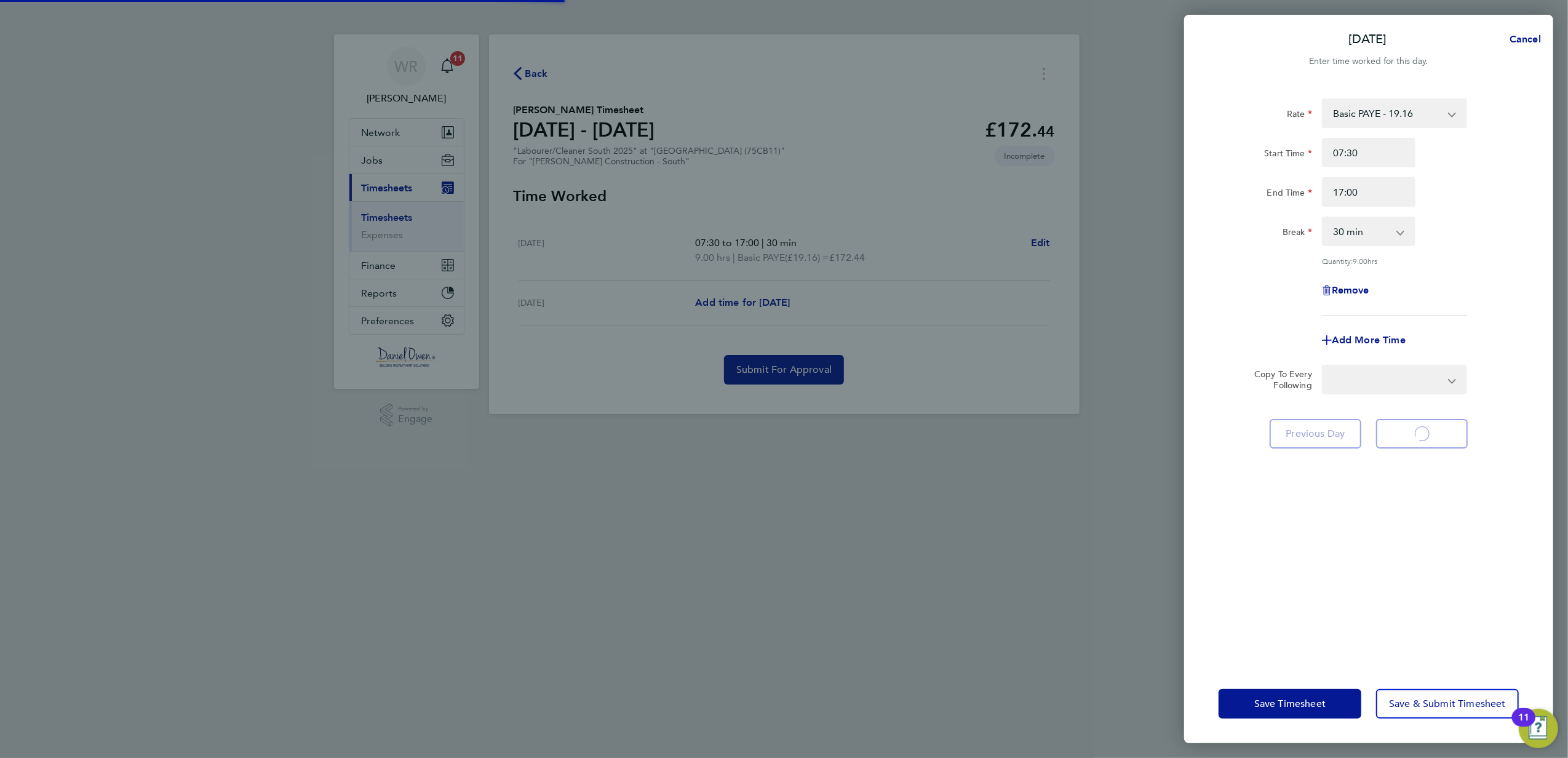
select select "60"
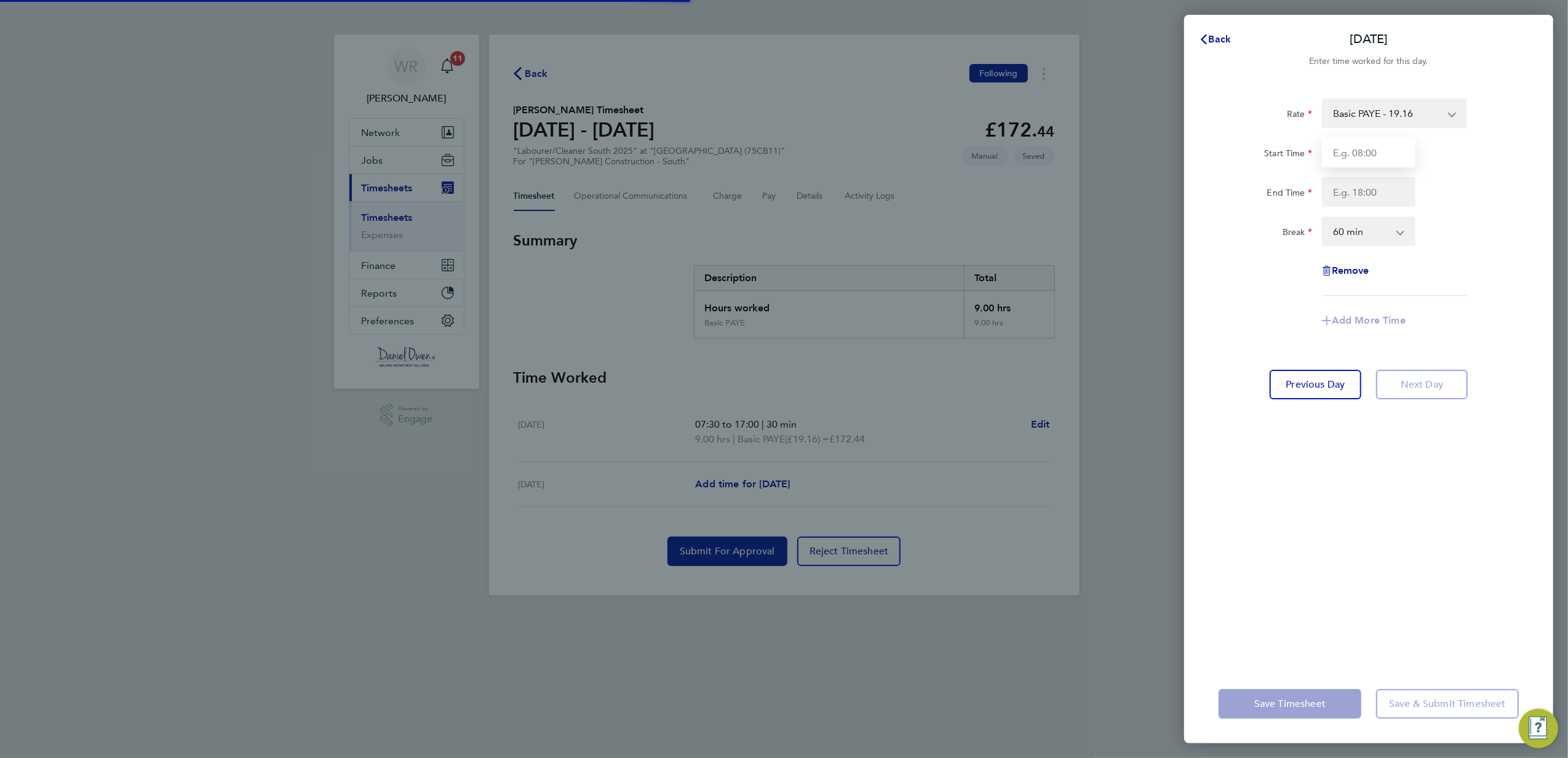
click at [1363, 149] on input "Start Time" at bounding box center [1369, 152] width 93 height 29
type input "07:30"
click at [1385, 185] on input "End Time" at bounding box center [1369, 192] width 93 height 29
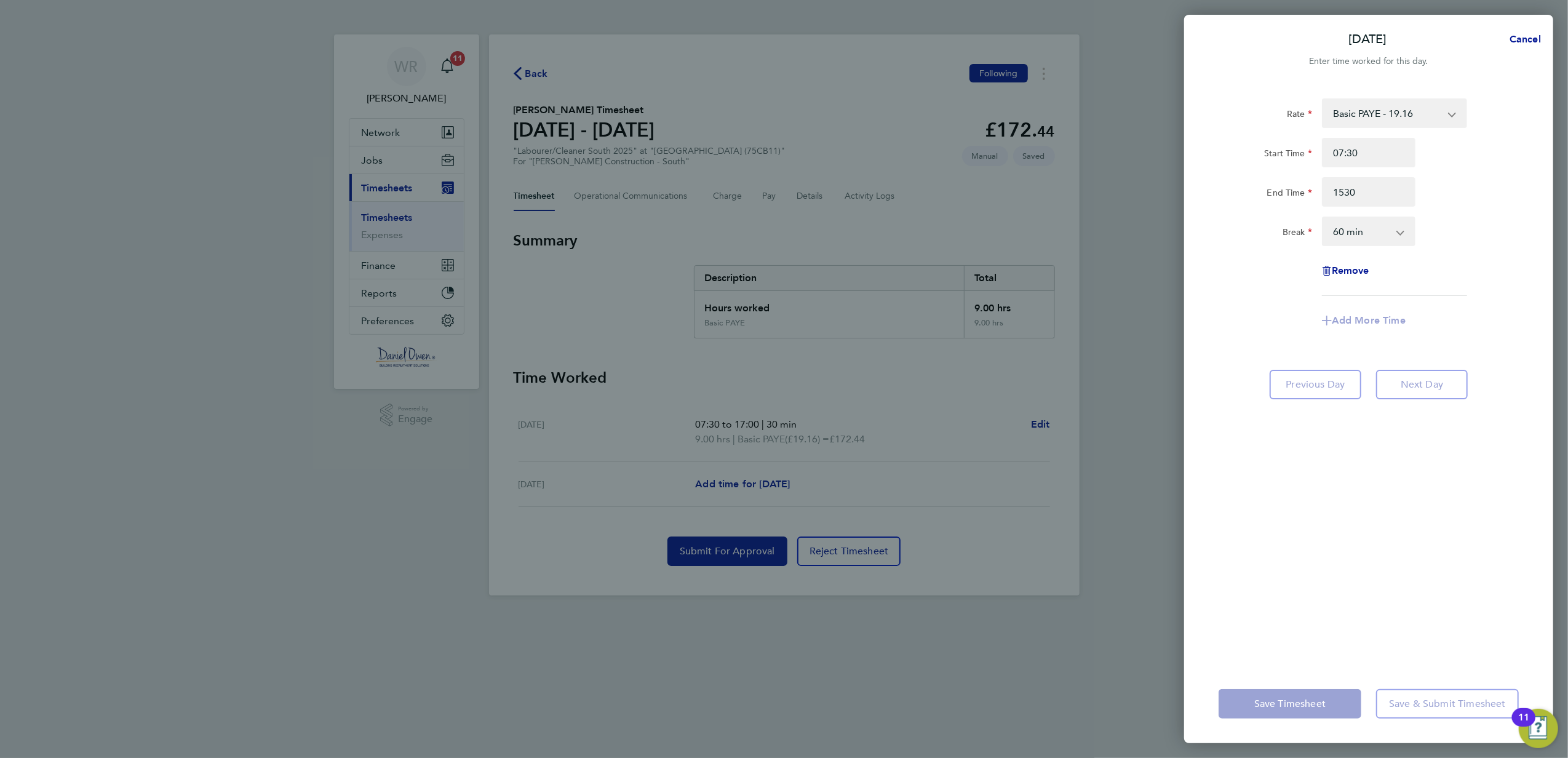
type input "15:30"
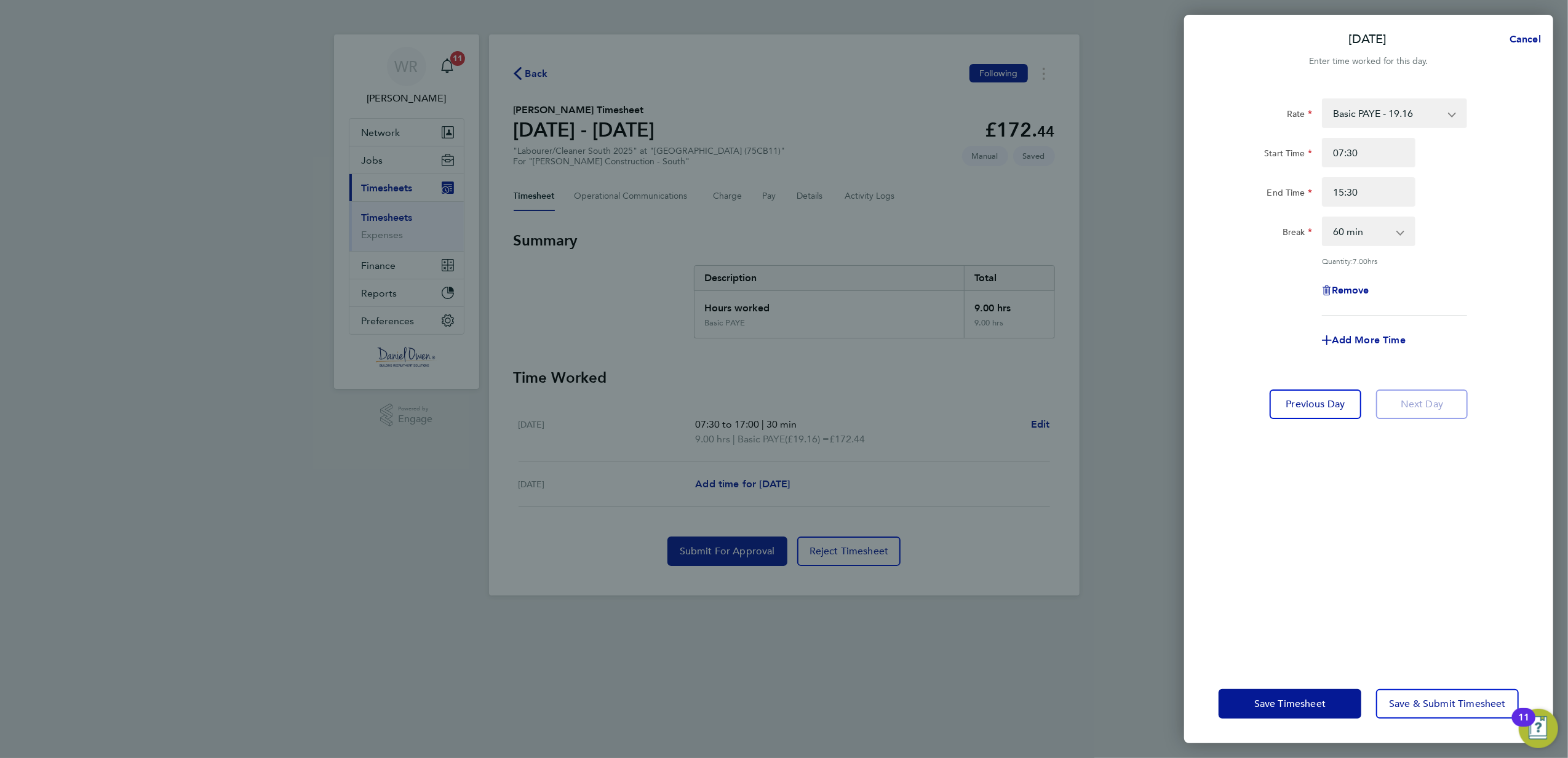
click at [1447, 232] on div "Break 0 min 15 min 30 min 45 min 60 min 75 min 90 min" at bounding box center [1369, 231] width 310 height 29
click at [1378, 238] on select "0 min 15 min 30 min 45 min 60 min 75 min 90 min" at bounding box center [1361, 232] width 77 height 27
select select "30"
click at [1323, 218] on select "0 min 15 min 30 min 45 min 60 min 75 min 90 min" at bounding box center [1361, 232] width 77 height 27
click at [1452, 309] on div "Rate Basic PAYE - 19.16 Overtime - 28.74 Overtime - 27.44 Start Time 07:30 End …" at bounding box center [1369, 208] width 300 height 217
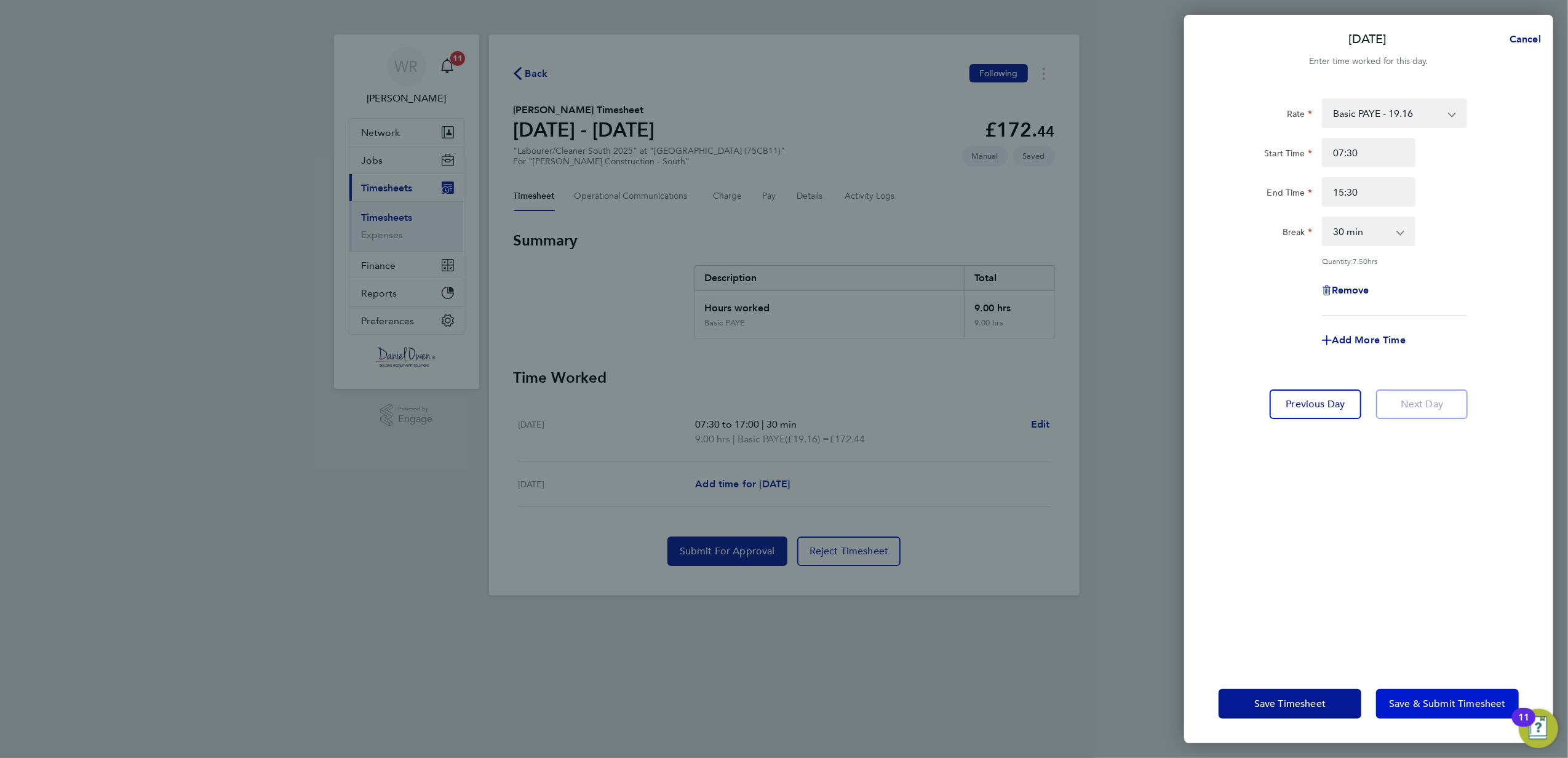
click at [1420, 702] on span "Save & Submit Timesheet" at bounding box center [1447, 705] width 117 height 12
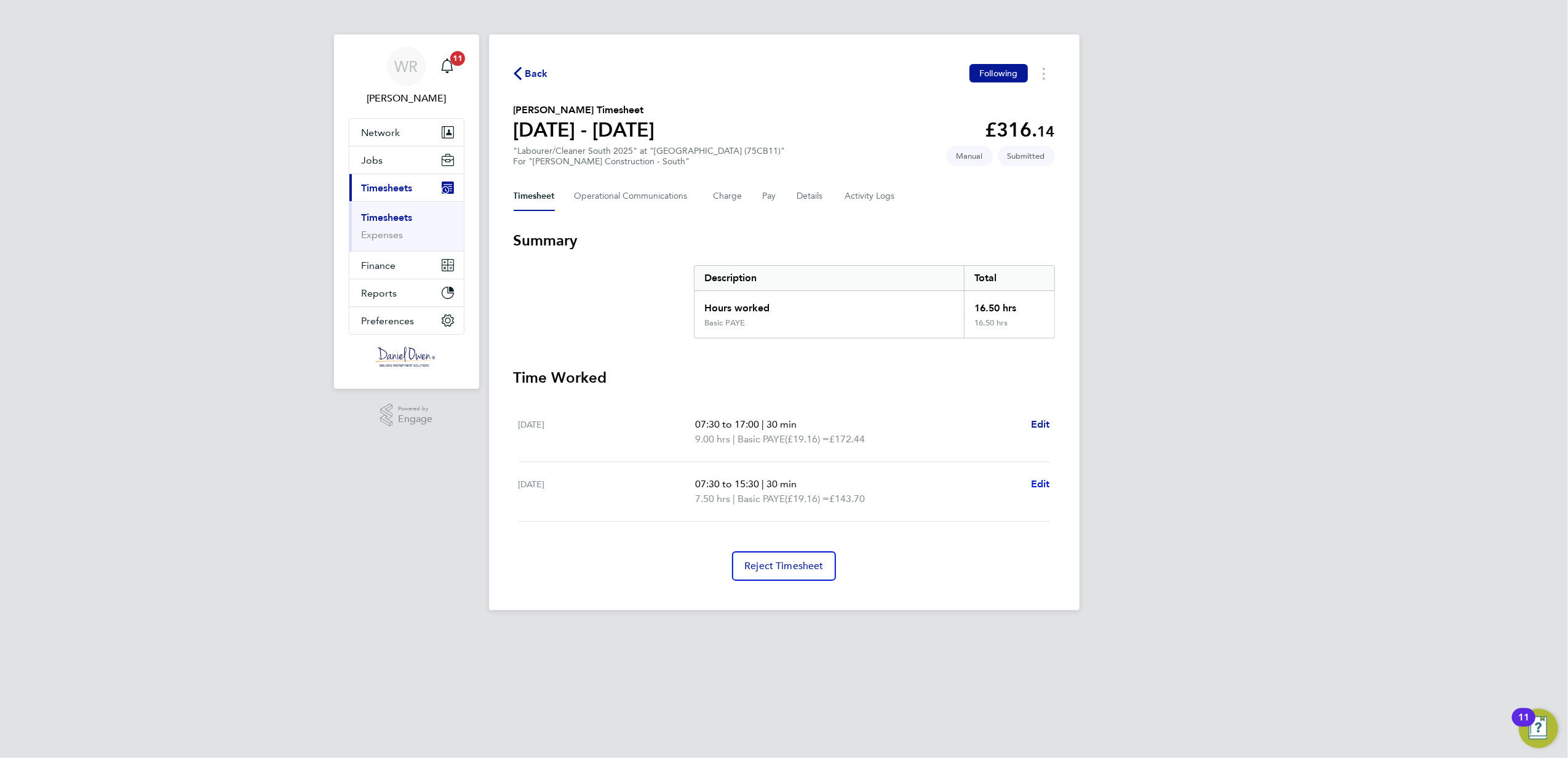
click at [1043, 481] on span "Edit" at bounding box center [1040, 484] width 19 height 12
select select "30"
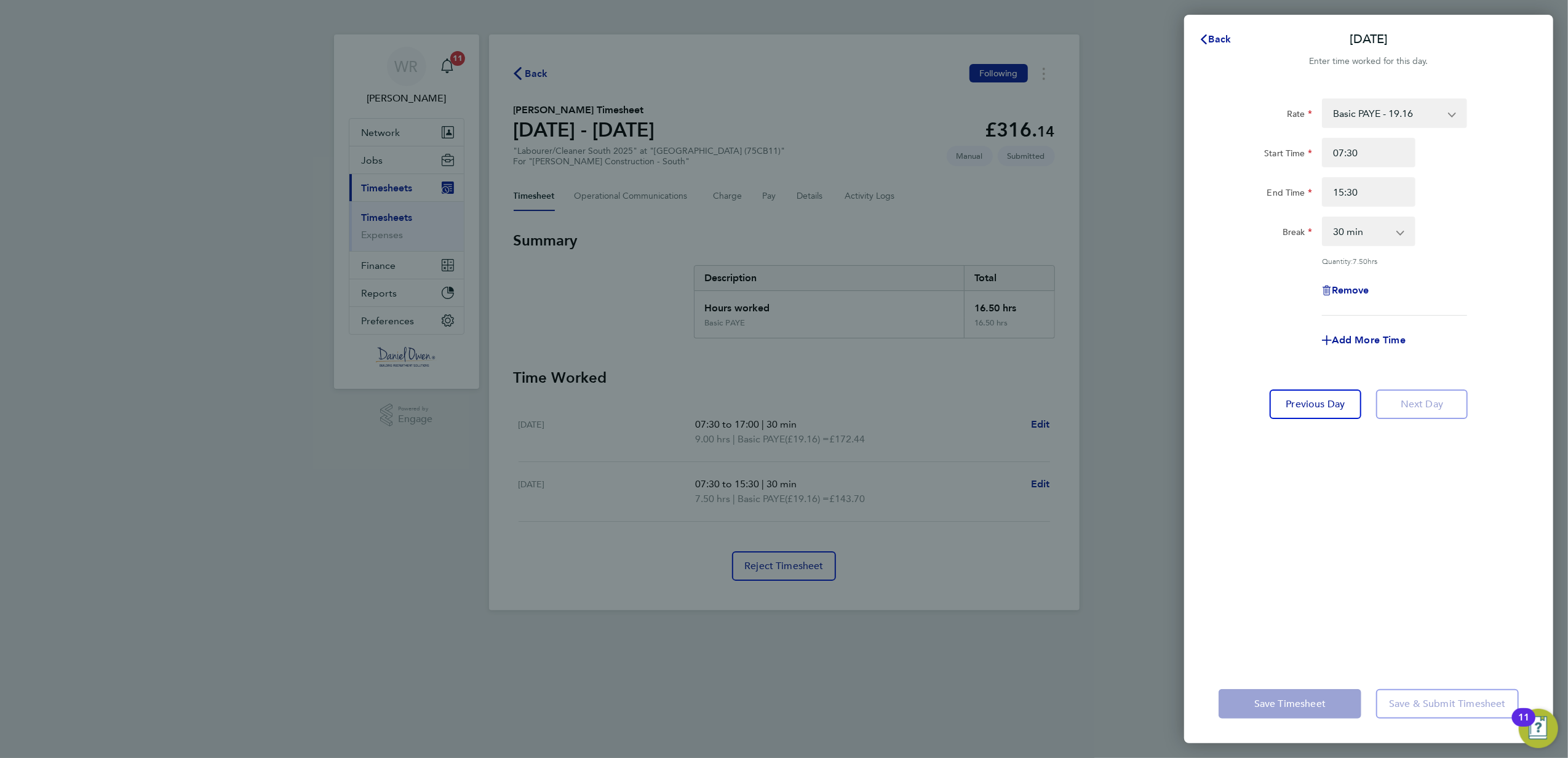
click at [1351, 115] on select "Basic PAYE - 19.16 Overtime - 28.74 Overtime - 27.44" at bounding box center [1387, 113] width 128 height 27
select select "30"
click at [1361, 613] on div "Rate Overtime - 27.44 Basic PAYE - 19.16 Overtime - 28.74 Start Time End Time B…" at bounding box center [1369, 374] width 370 height 581
click at [1355, 155] on input "Start Time" at bounding box center [1369, 152] width 93 height 29
click at [1524, 33] on button "Cancel" at bounding box center [1522, 39] width 63 height 25
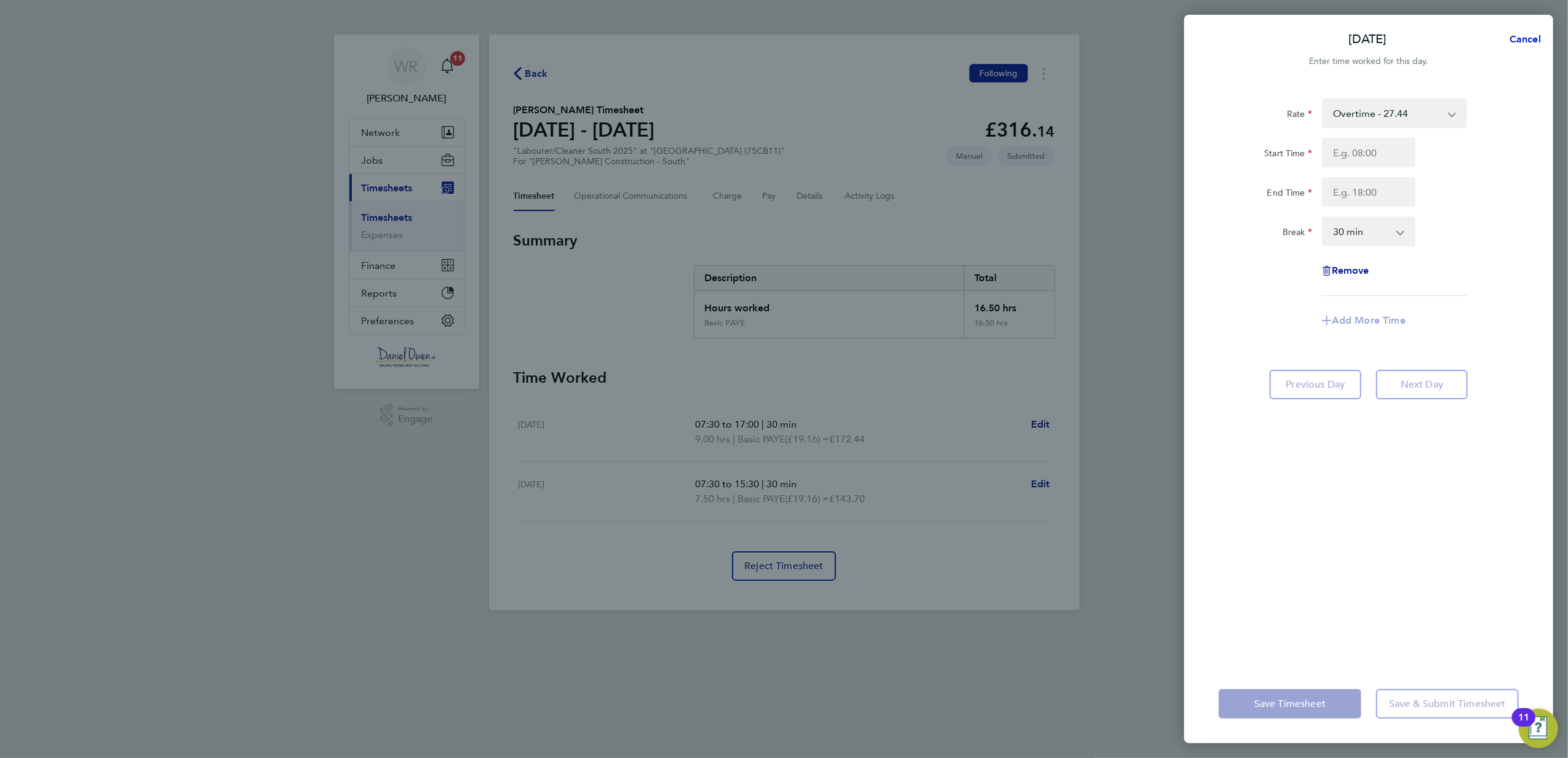
select select "30"
click at [1194, 19] on div "Back [DATE] Enter time worked for this day. Rate Basic PAYE - 19.16 Overtime - …" at bounding box center [1369, 379] width 370 height 729
click at [1207, 37] on icon "button" at bounding box center [1204, 39] width 10 height 10
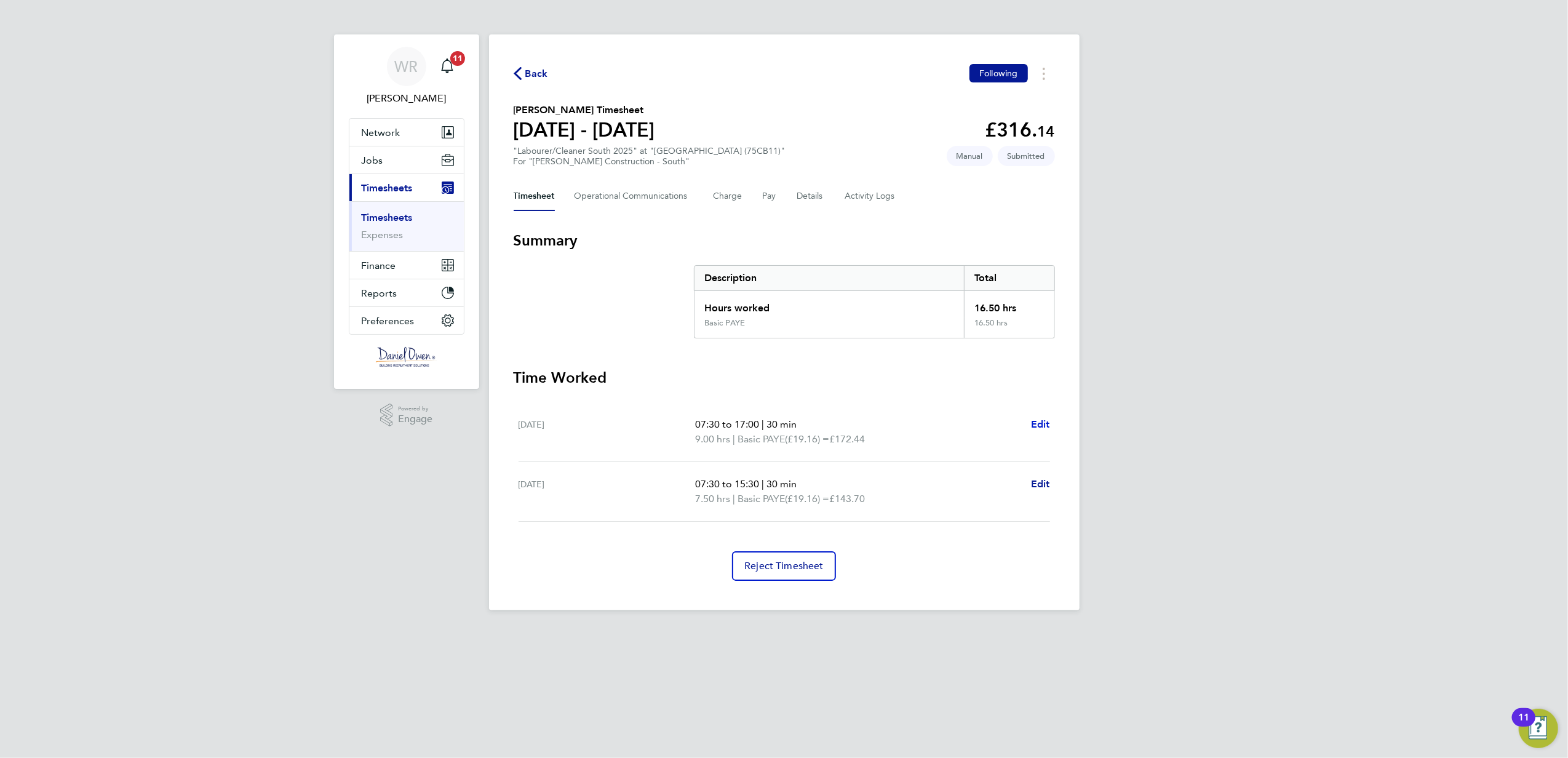
click at [1040, 421] on span "Edit" at bounding box center [1040, 424] width 19 height 12
select select "30"
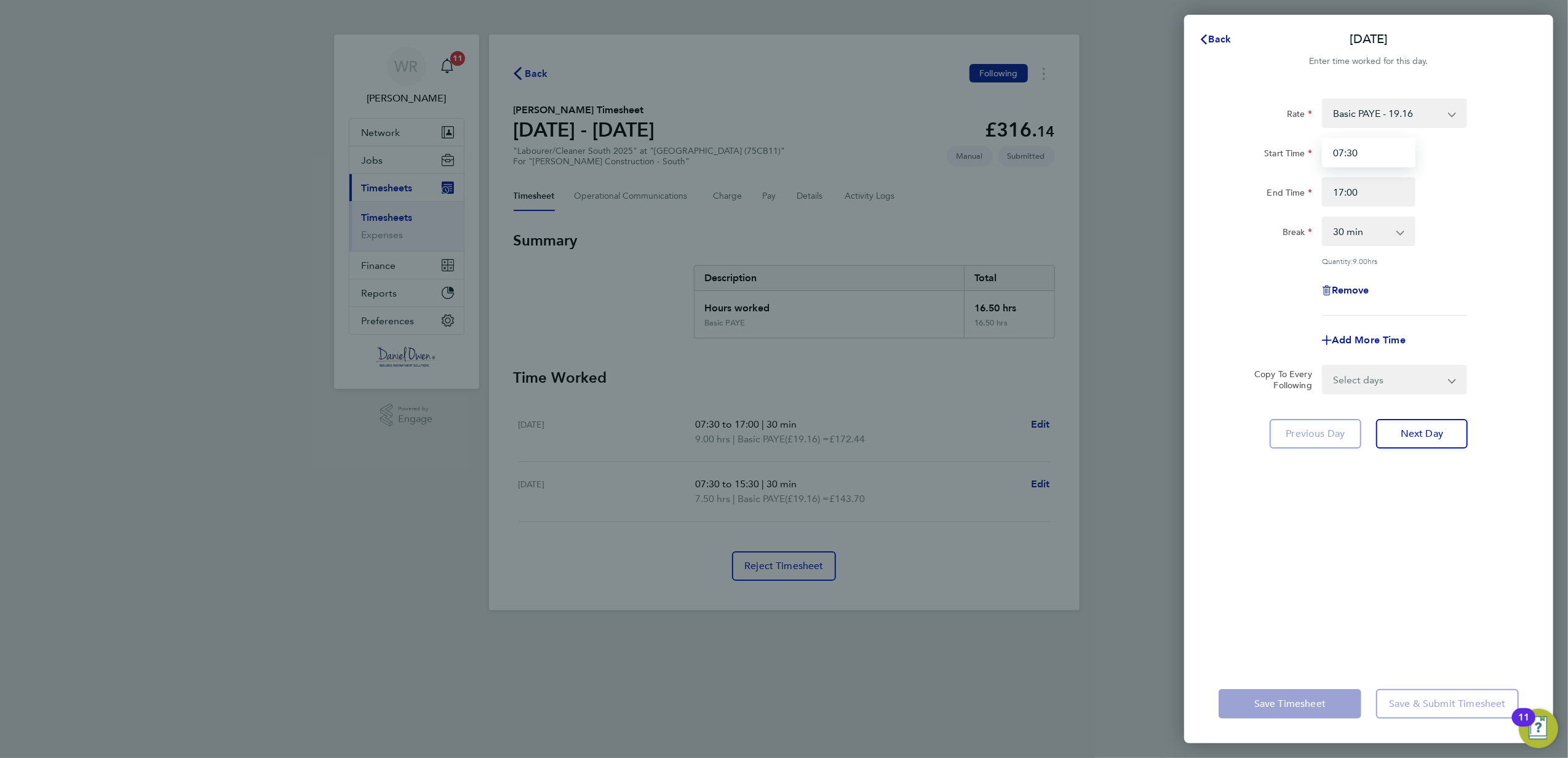
click at [1379, 148] on input "07:30" at bounding box center [1369, 152] width 93 height 29
click at [1409, 106] on select "Basic PAYE - 19.16 Overtime - 28.74 Overtime - 27.44" at bounding box center [1387, 113] width 128 height 27
click at [1369, 284] on span "Remove" at bounding box center [1351, 289] width 37 height 12
select select "null"
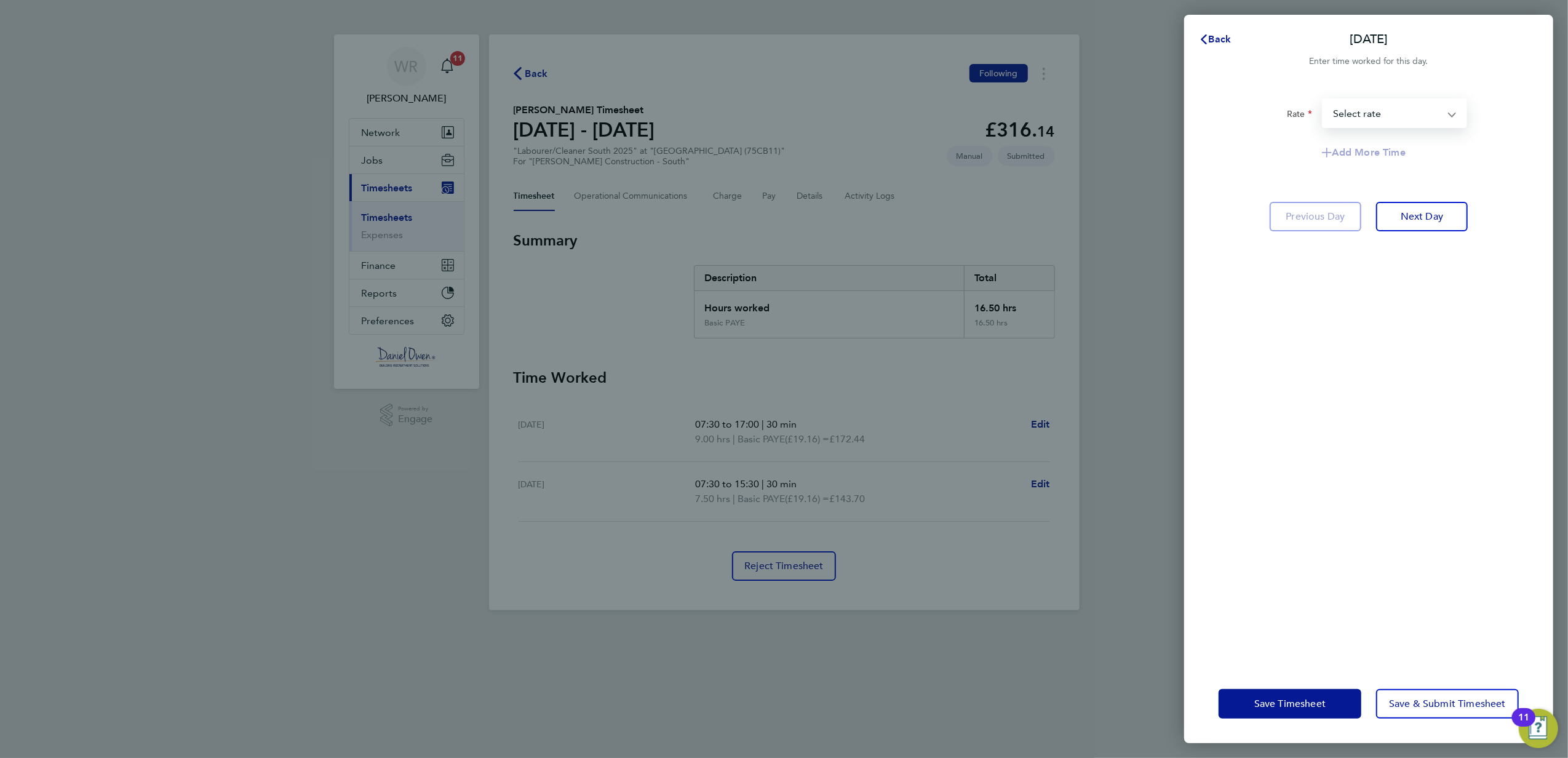
click at [1381, 102] on select "Basic PAYE - 19.16 Overtime - 28.74 Overtime - 27.44 Select rate" at bounding box center [1387, 113] width 128 height 27
select select "60"
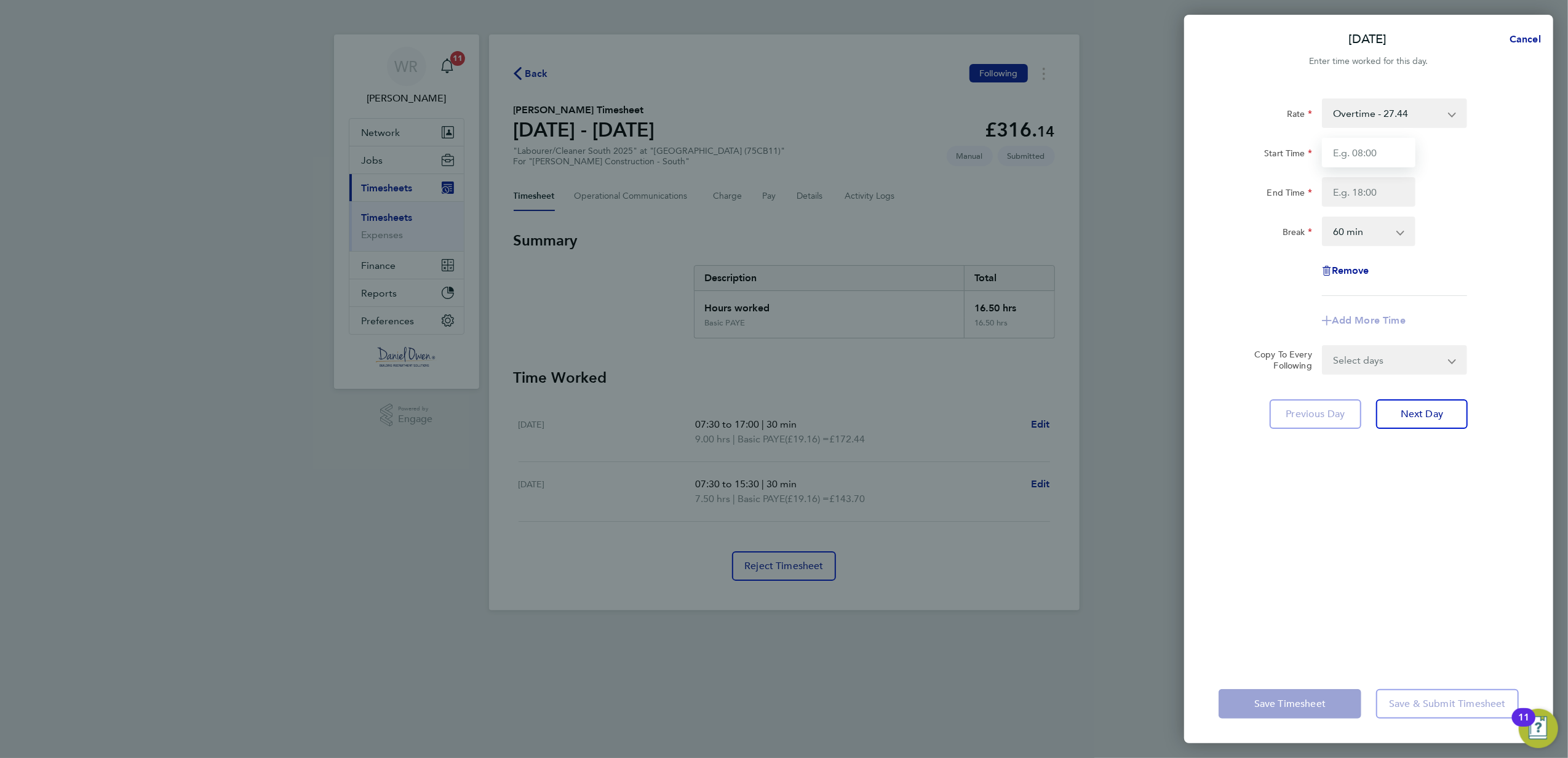
click at [1354, 158] on input "Start Time" at bounding box center [1369, 152] width 93 height 29
type input "07:30"
click at [1359, 185] on input "End Time" at bounding box center [1369, 192] width 93 height 29
click at [1407, 187] on input "17" at bounding box center [1369, 192] width 93 height 29
type input "17:00"
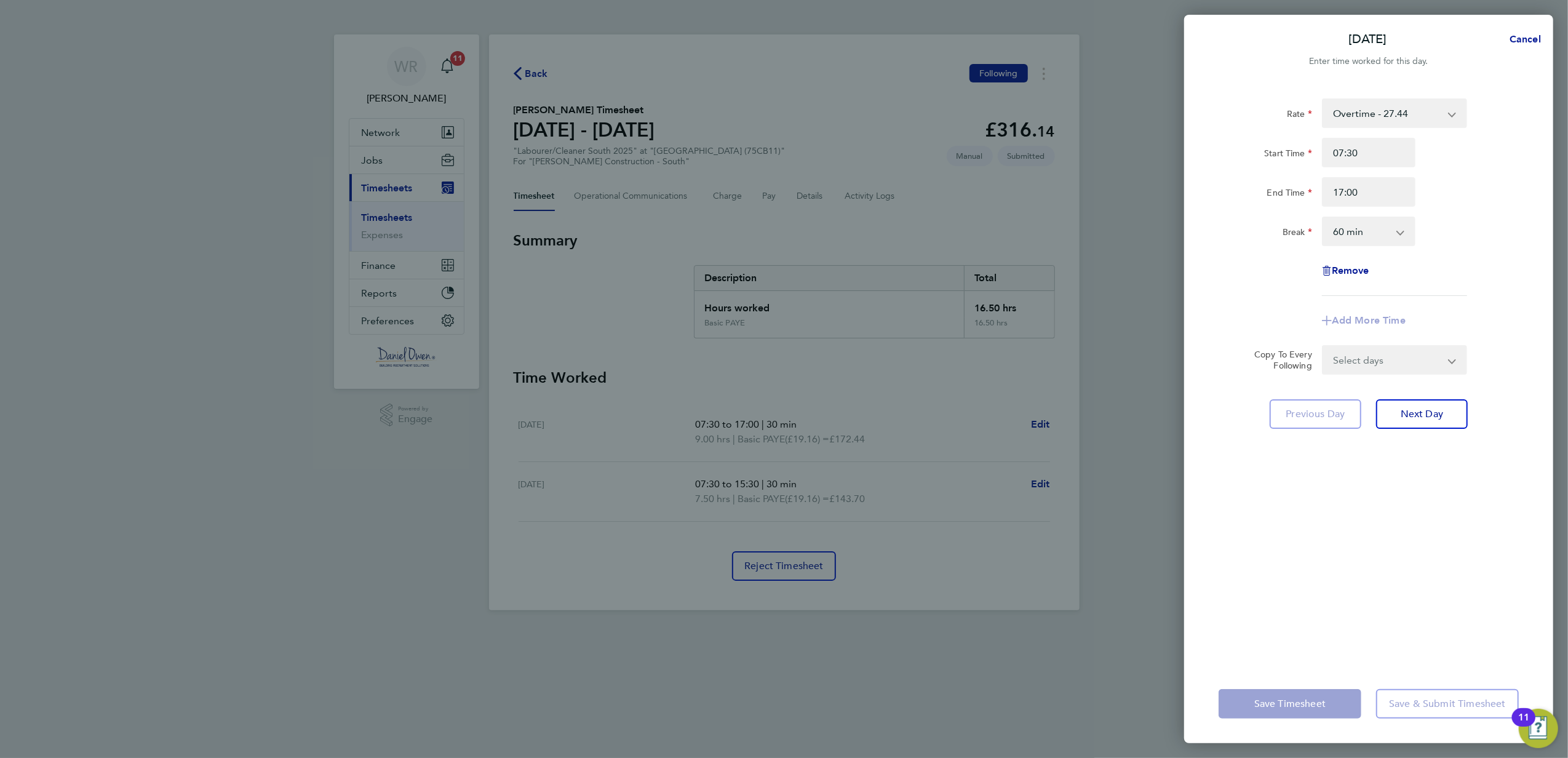
click at [1476, 183] on div "End Time 17:00" at bounding box center [1369, 192] width 310 height 29
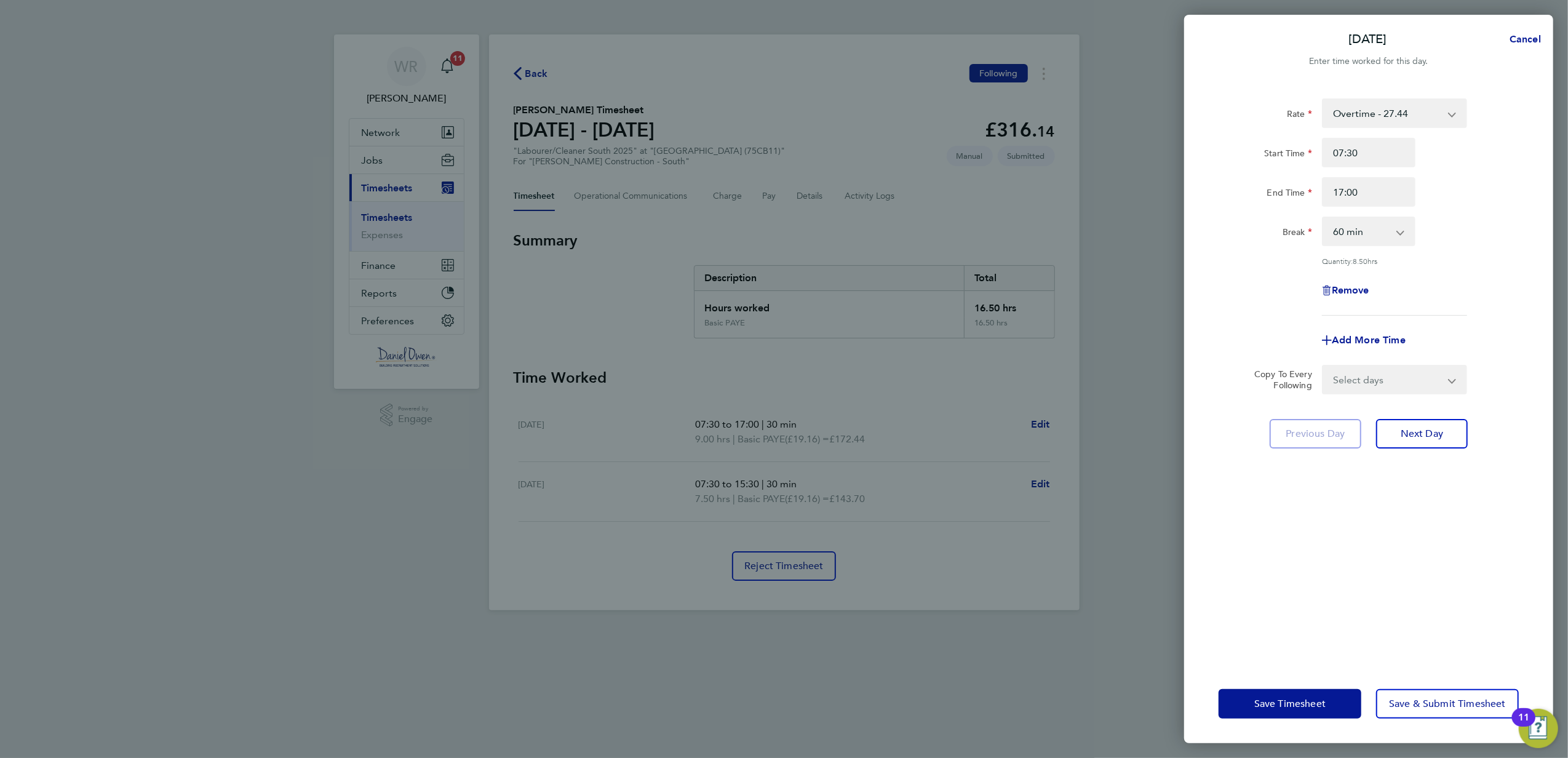
click at [1353, 232] on select "0 min 15 min 30 min 45 min 60 min 75 min 90 min" at bounding box center [1361, 232] width 77 height 27
select select "30"
click at [1323, 218] on select "0 min 15 min 30 min 45 min 60 min 75 min 90 min" at bounding box center [1361, 232] width 77 height 27
click at [1418, 428] on span "Next Day" at bounding box center [1422, 434] width 43 height 12
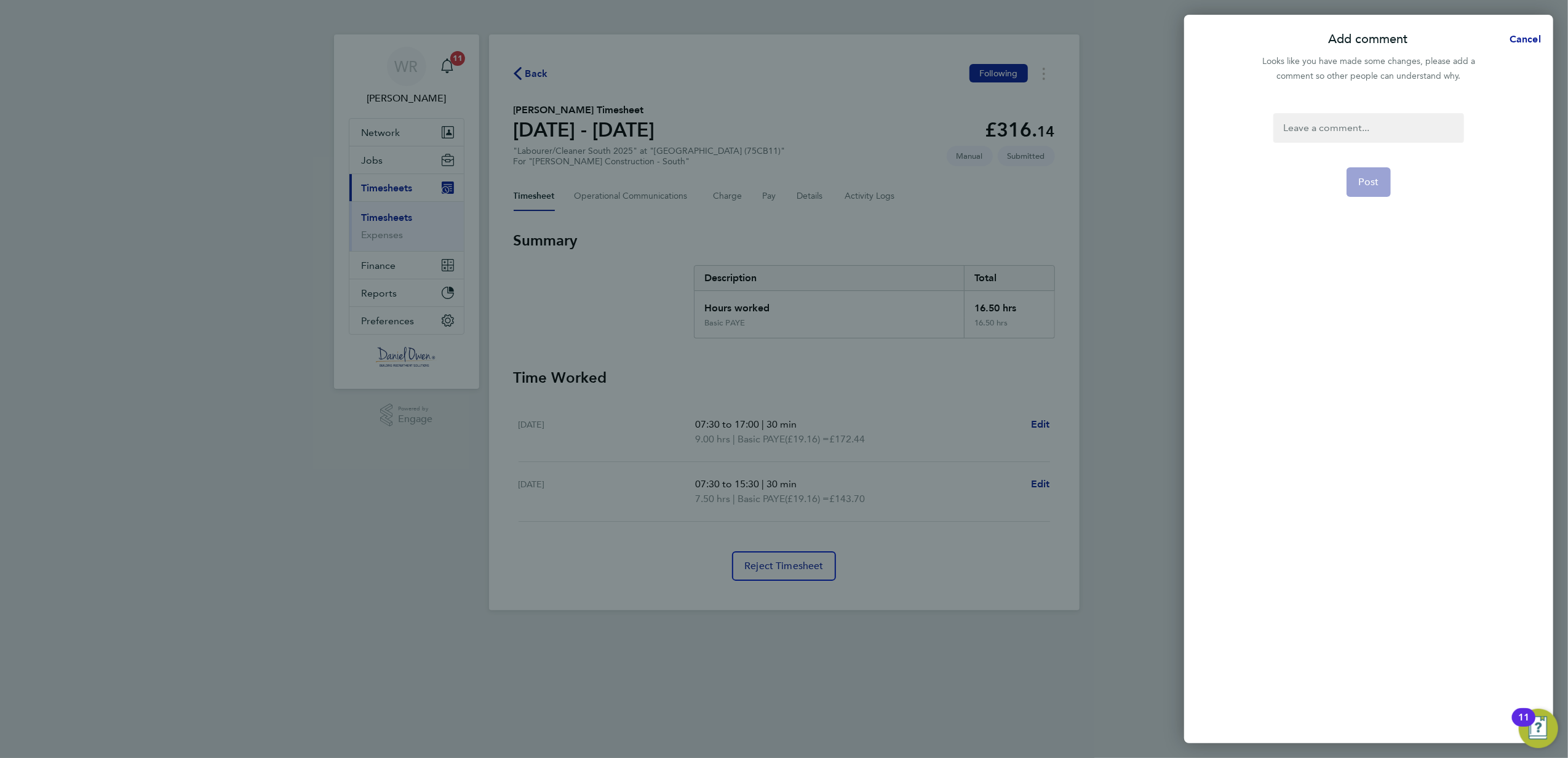
click at [1332, 126] on div at bounding box center [1369, 127] width 191 height 29
click at [1321, 121] on div at bounding box center [1369, 127] width 191 height 29
drag, startPoint x: 1372, startPoint y: 214, endPoint x: 1372, endPoint y: 185, distance: 29.0
click at [1372, 213] on form "Amended Post" at bounding box center [1369, 318] width 200 height 411
click at [1372, 185] on span "Post" at bounding box center [1369, 183] width 20 height 12
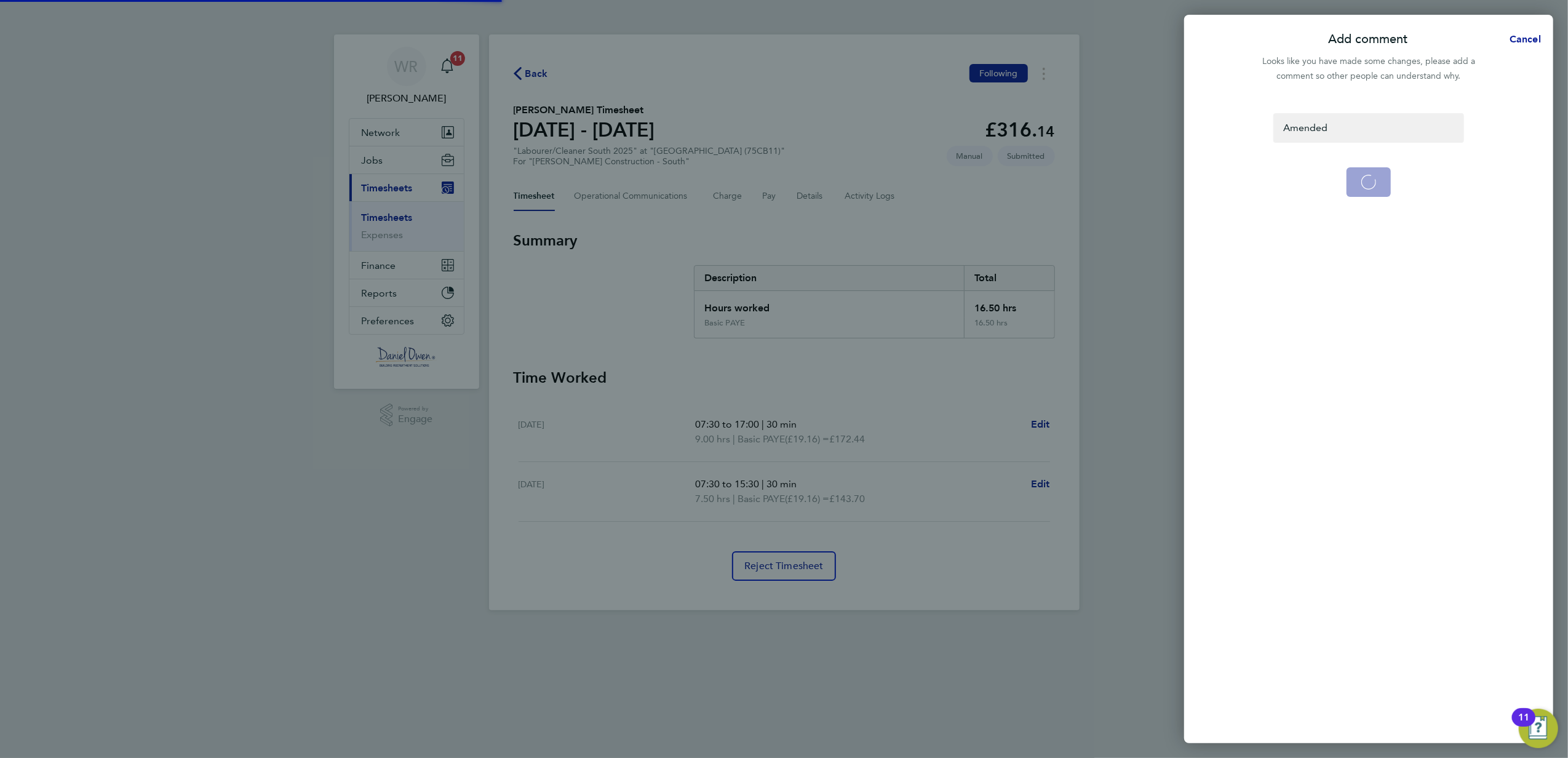
select select "30"
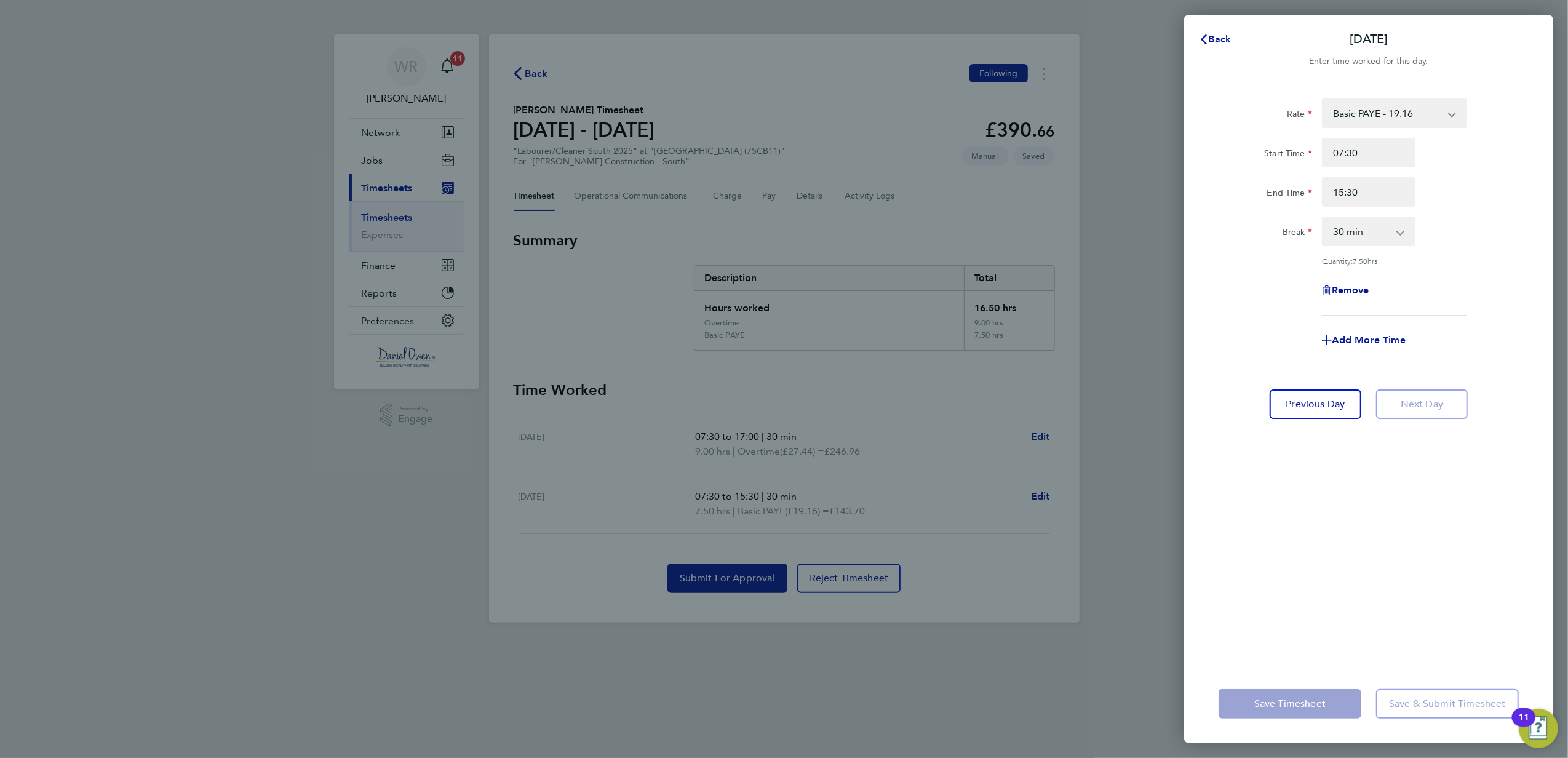
click at [1389, 116] on select "Basic PAYE - 19.16 Overtime - 28.74 Overtime - 27.44" at bounding box center [1387, 113] width 128 height 27
click at [1336, 284] on span "Remove" at bounding box center [1351, 289] width 37 height 12
select select "null"
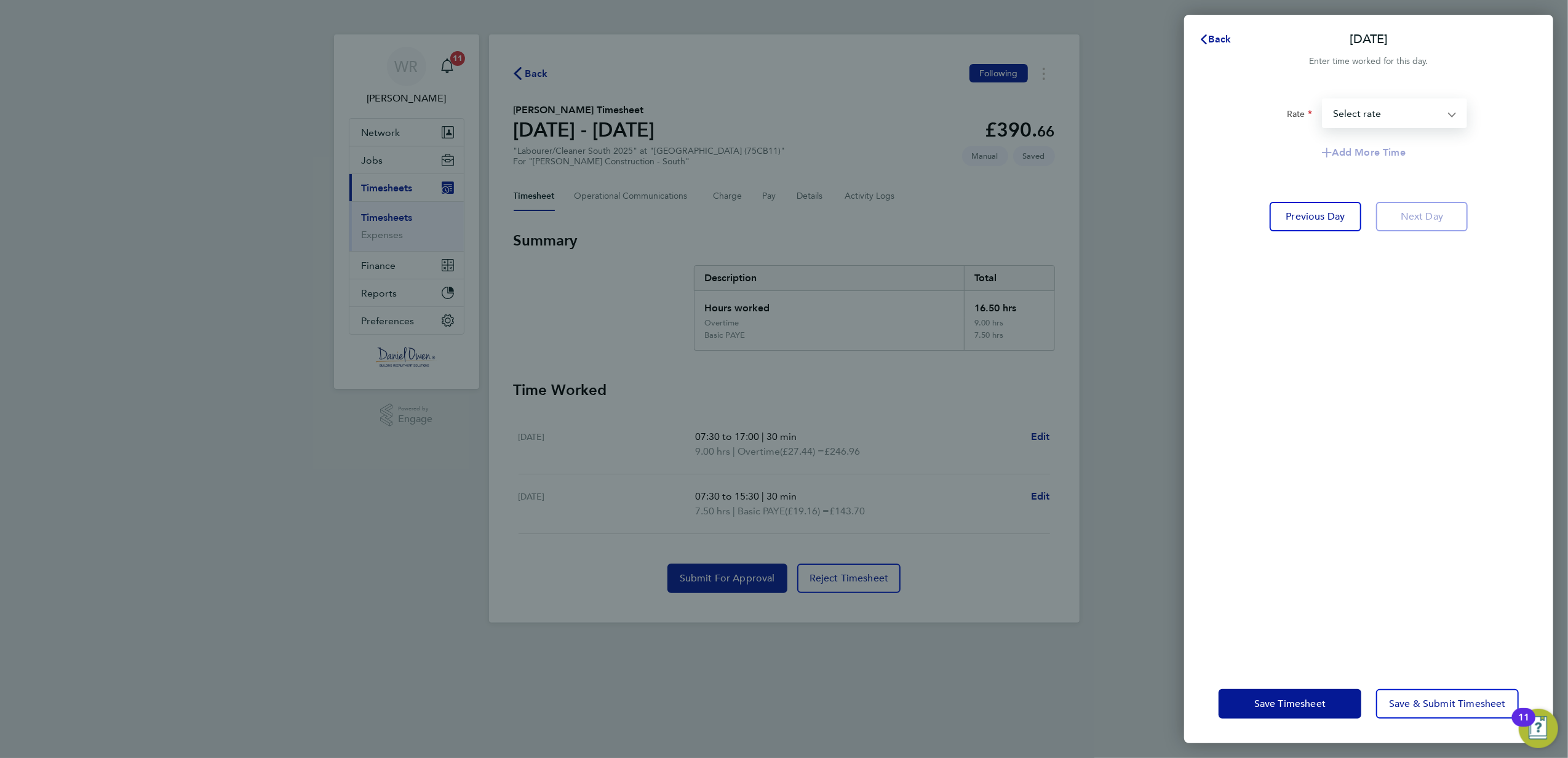
click at [1377, 113] on select "Basic PAYE - 19.16 Overtime - 28.74 Overtime - 27.44 Select rate" at bounding box center [1387, 113] width 128 height 27
select select "60"
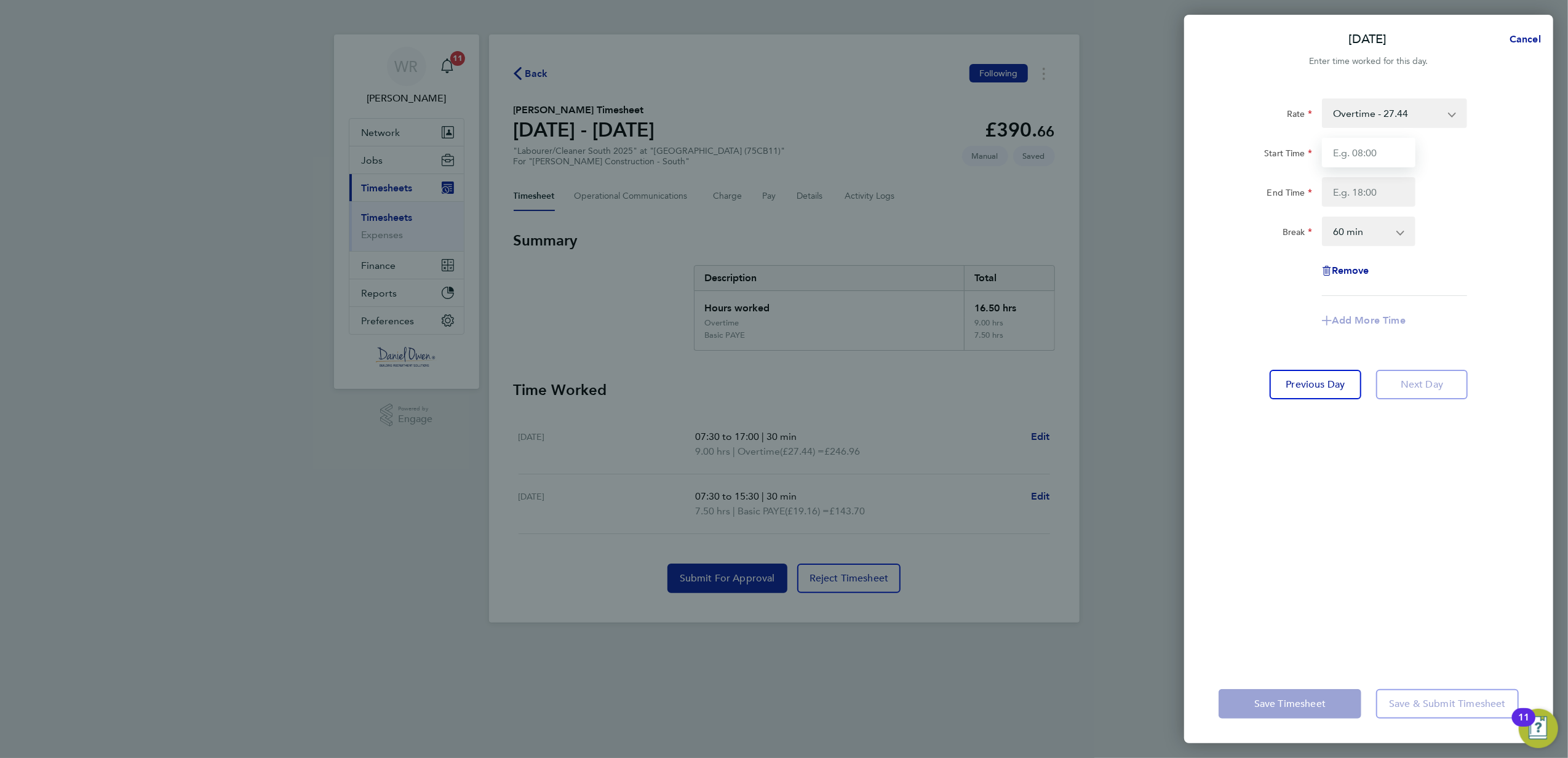
click at [1369, 144] on input "Start Time" at bounding box center [1369, 152] width 93 height 29
type input "07:30"
click at [1371, 192] on input "End Time" at bounding box center [1369, 192] width 93 height 29
type input "4"
type input "15:30"
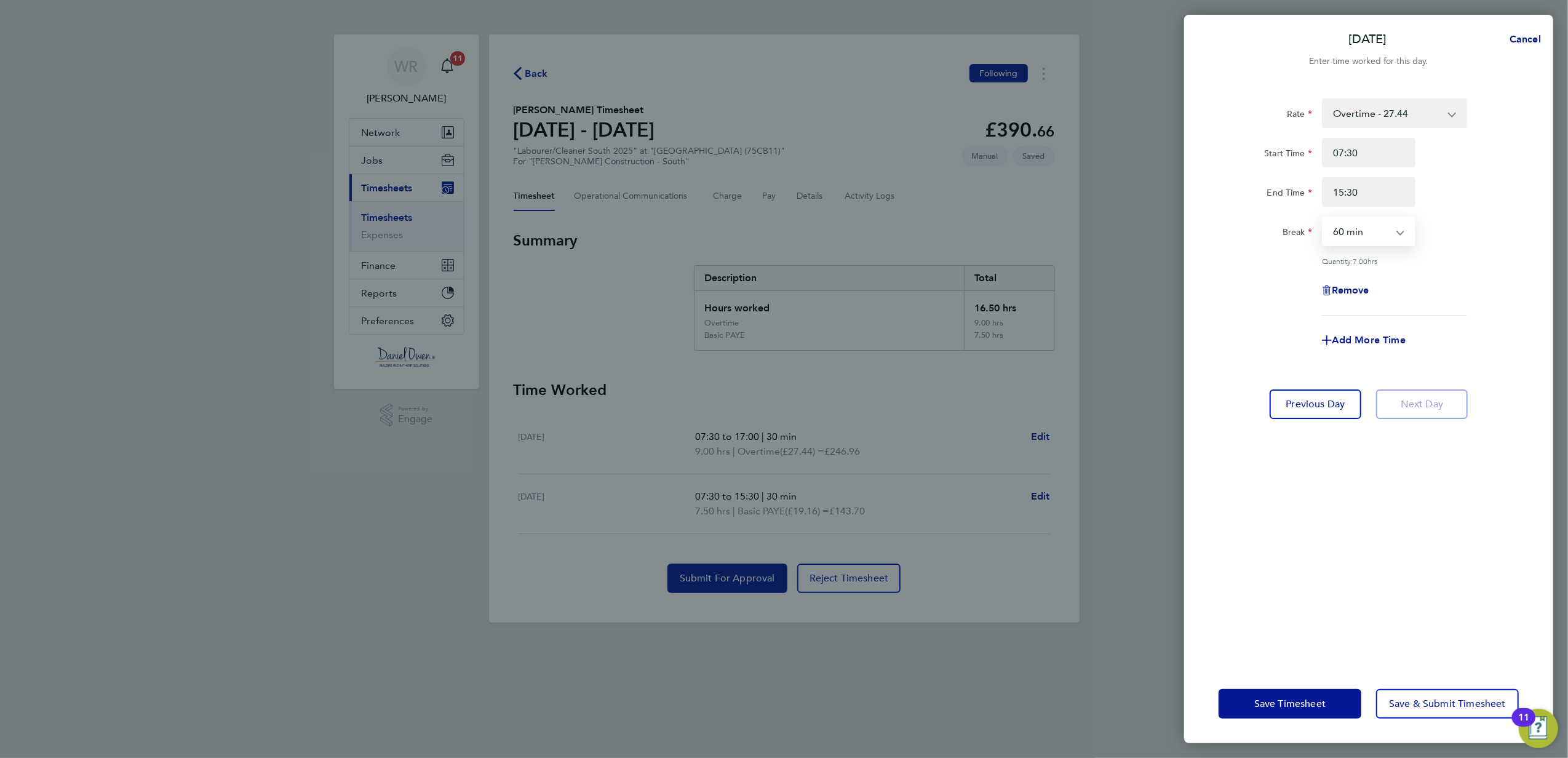
click at [1391, 224] on select "0 min 15 min 30 min 45 min 60 min 75 min 90 min" at bounding box center [1361, 232] width 77 height 27
select select "30"
click at [1323, 218] on select "0 min 15 min 30 min 45 min 60 min 75 min 90 min" at bounding box center [1361, 232] width 77 height 27
click at [1405, 276] on div "Remove" at bounding box center [1369, 290] width 103 height 29
click at [1443, 276] on div "Remove" at bounding box center [1369, 290] width 310 height 29
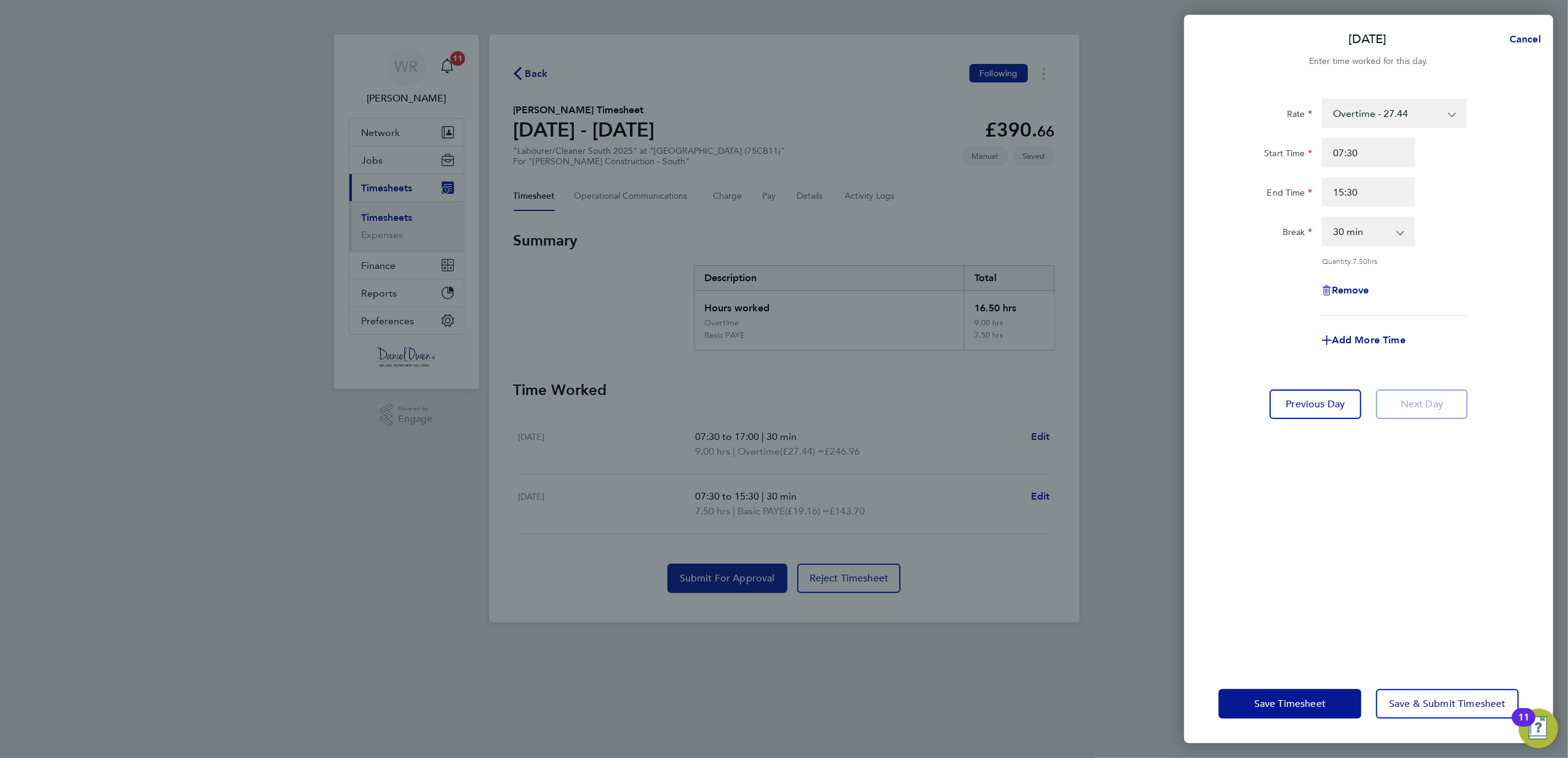
click at [1452, 293] on div "Remove" at bounding box center [1369, 290] width 310 height 29
click at [1428, 706] on span "Save & Submit Timesheet" at bounding box center [1447, 705] width 117 height 12
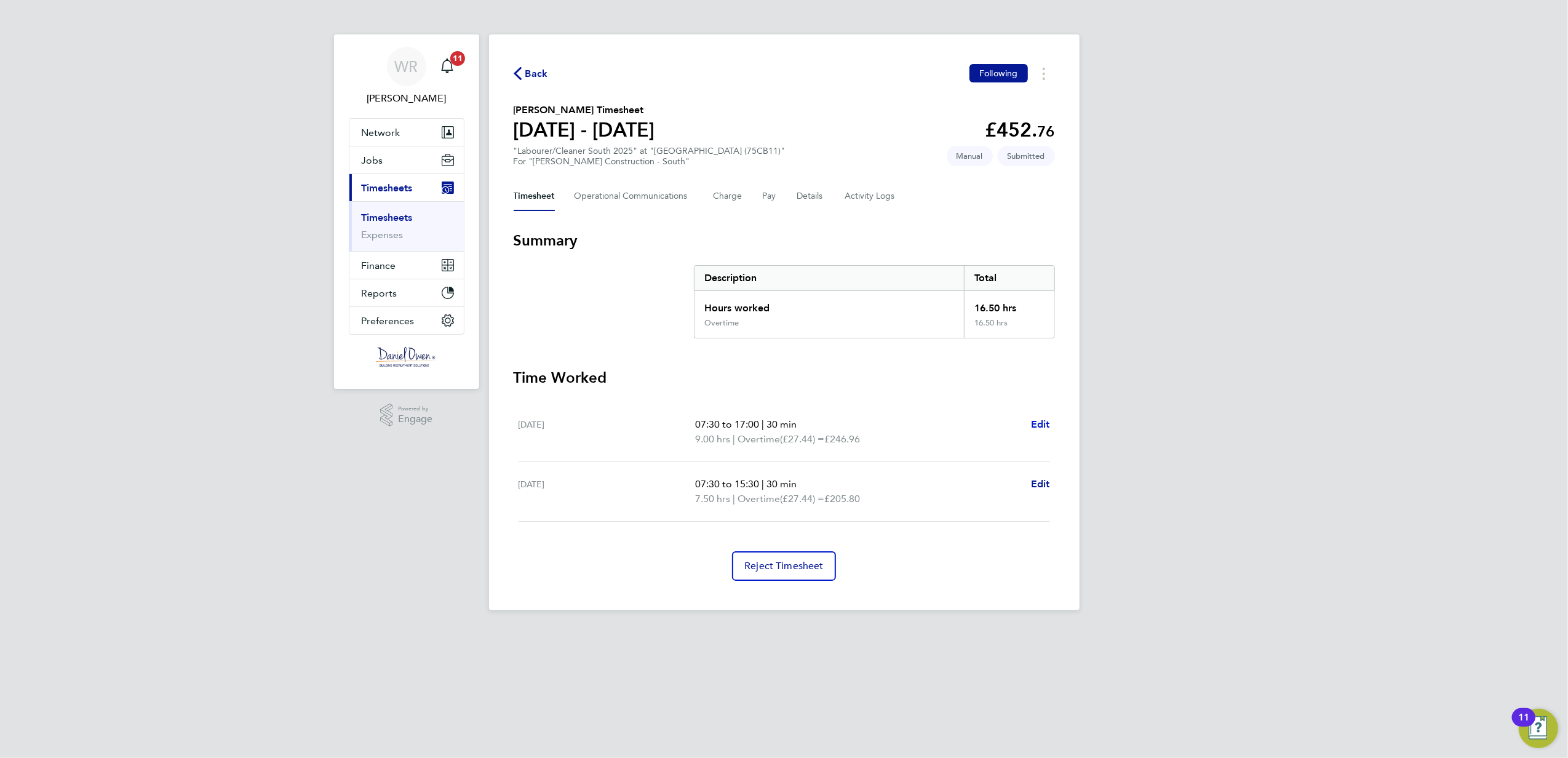
click at [1031, 422] on span "Edit" at bounding box center [1040, 424] width 19 height 12
select select "30"
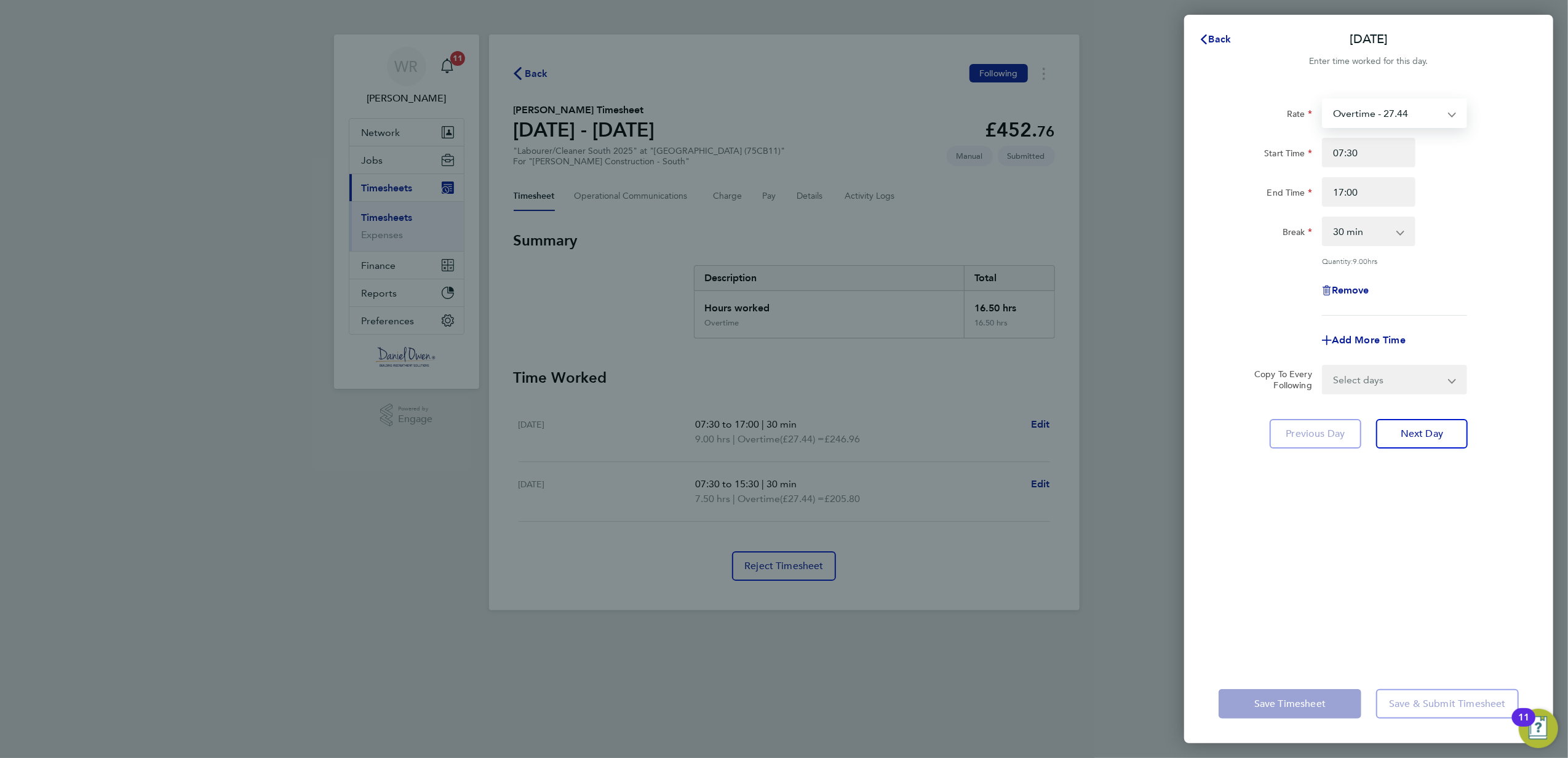
click at [1372, 104] on select "Overtime - 27.44 Basic PAYE - 19.16 Overtime - 28.74" at bounding box center [1387, 113] width 128 height 27
select select "30"
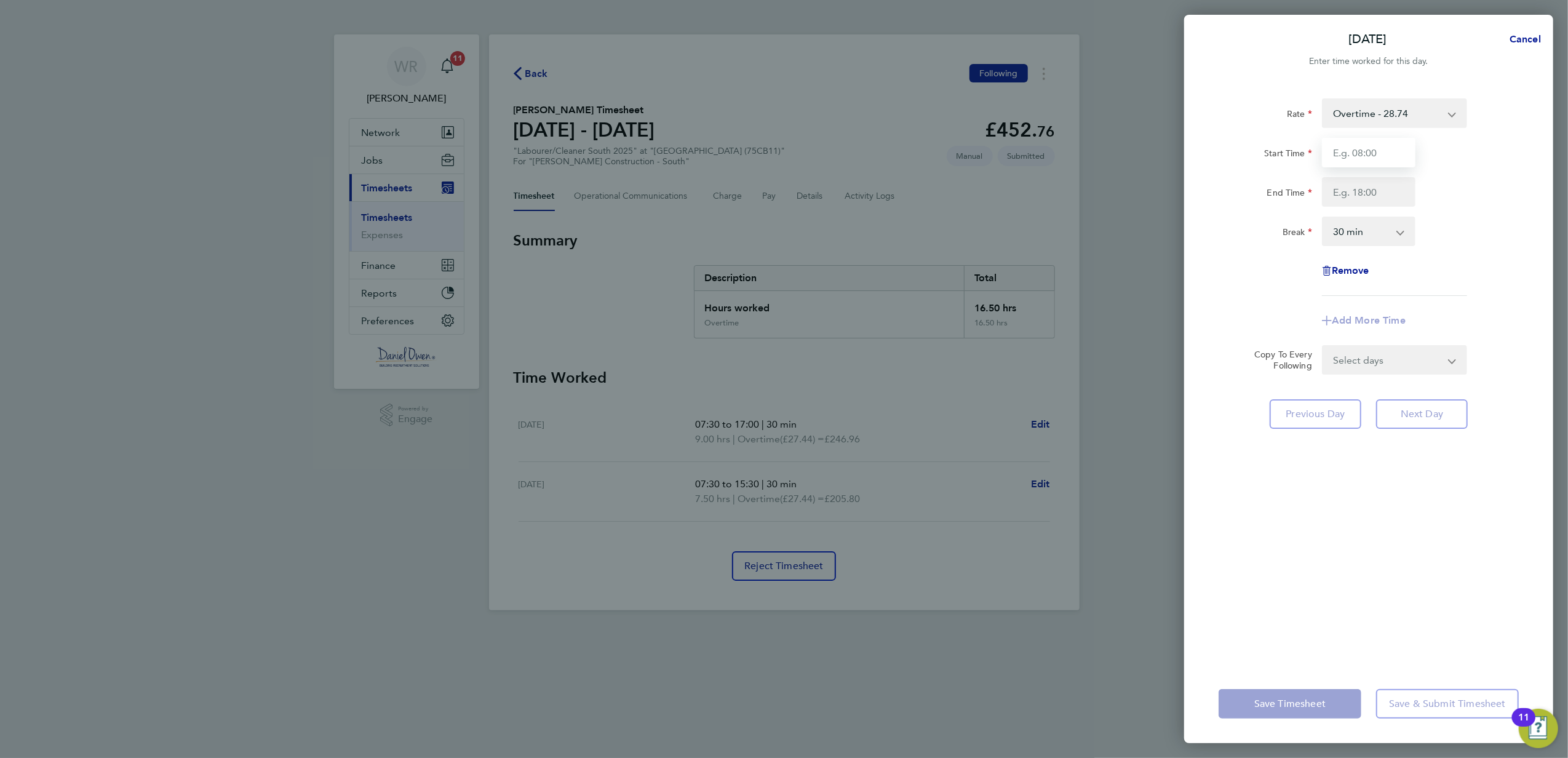
click at [1359, 155] on input "Start Time" at bounding box center [1369, 152] width 93 height 29
type input "07:30"
click at [1317, 196] on div at bounding box center [1369, 192] width 103 height 29
click at [1346, 194] on input "End Time" at bounding box center [1369, 192] width 93 height 29
type input "17:00"
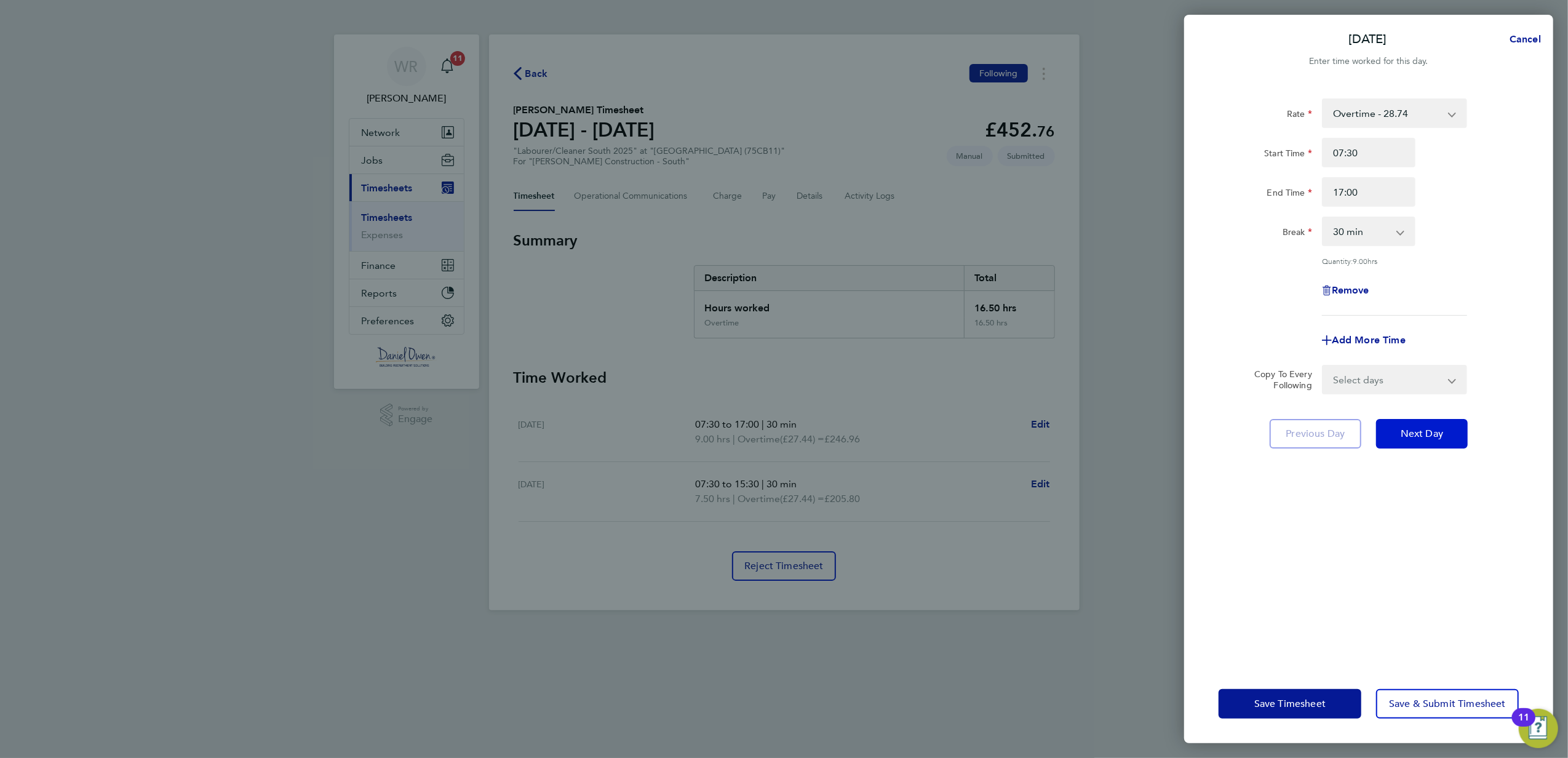
click at [1396, 435] on button "Next Day" at bounding box center [1422, 434] width 92 height 29
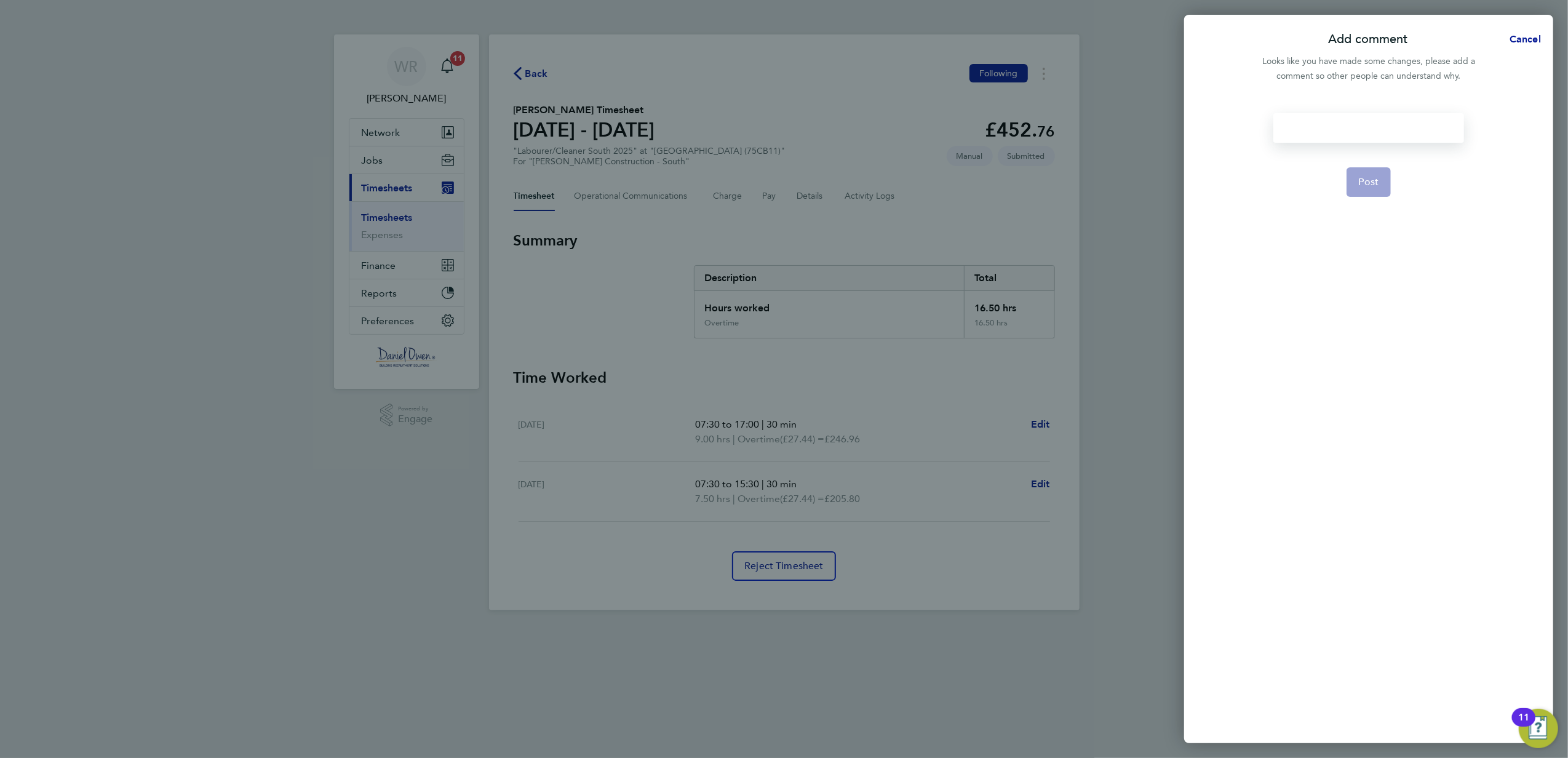
click at [1345, 129] on div at bounding box center [1369, 127] width 191 height 29
click at [1345, 123] on div at bounding box center [1369, 127] width 191 height 29
drag, startPoint x: 1373, startPoint y: 213, endPoint x: 1381, endPoint y: 190, distance: 24.4
click at [1372, 210] on form "corrected Post" at bounding box center [1369, 318] width 200 height 411
click at [1381, 183] on button "Post" at bounding box center [1369, 182] width 45 height 29
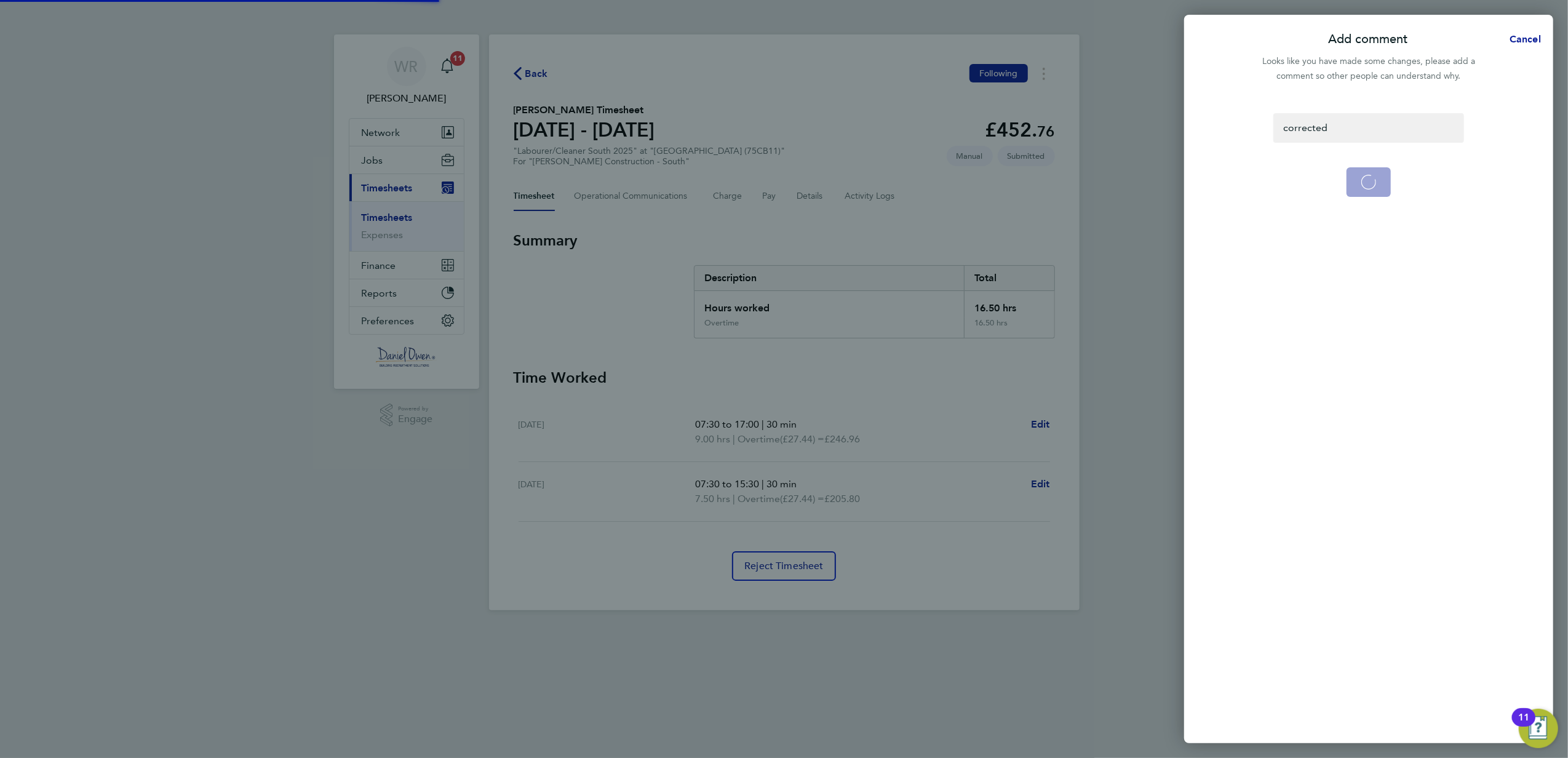
select select "30"
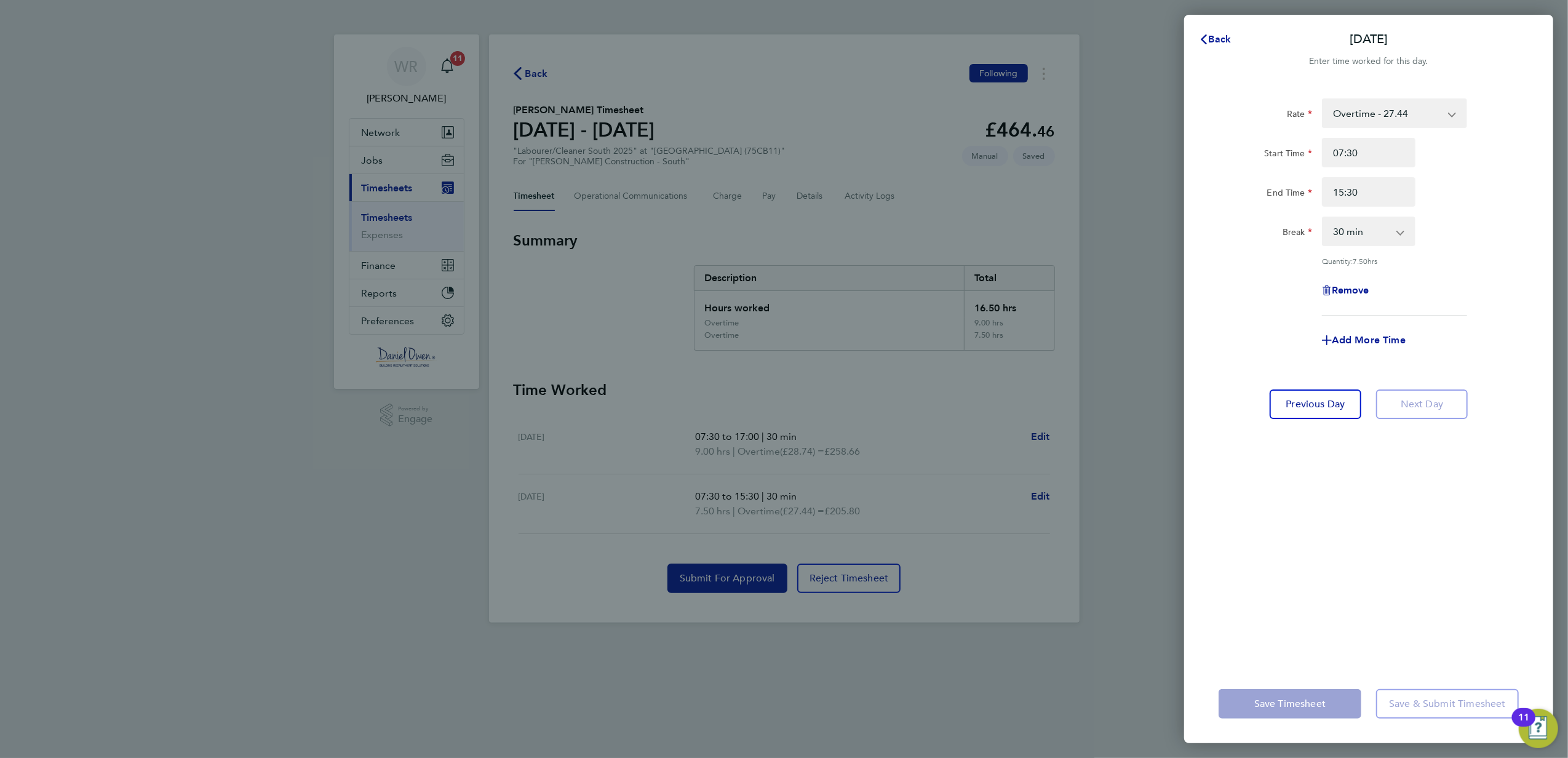
click at [1391, 110] on select "Overtime - 27.44 Basic PAYE - 19.16 Overtime - 28.74" at bounding box center [1387, 113] width 128 height 27
select select "30"
click at [1381, 149] on input "Start Time" at bounding box center [1369, 152] width 93 height 29
type input "07:30"
click at [1357, 183] on input "End Time" at bounding box center [1369, 192] width 93 height 29
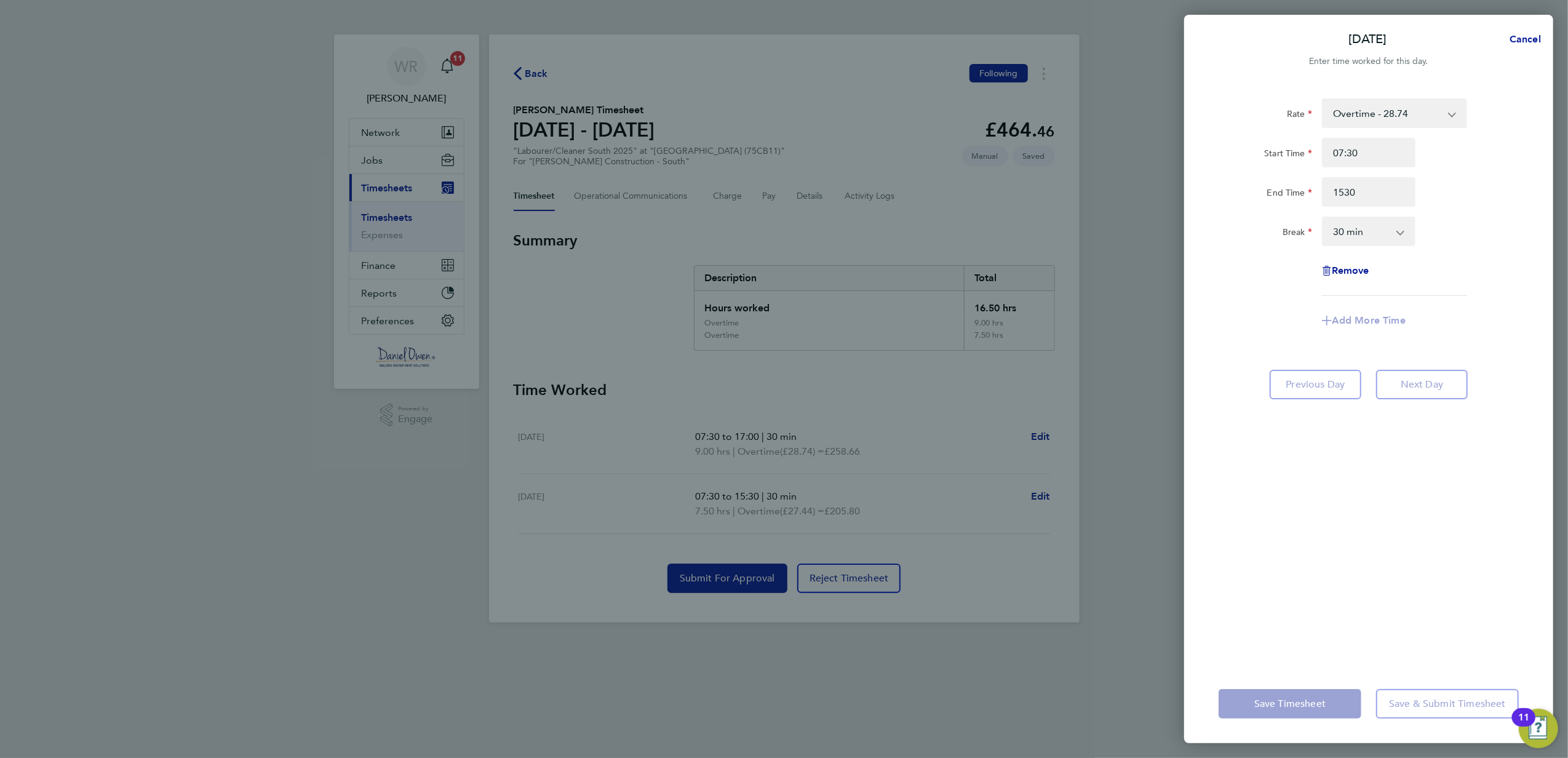
type input "15:30"
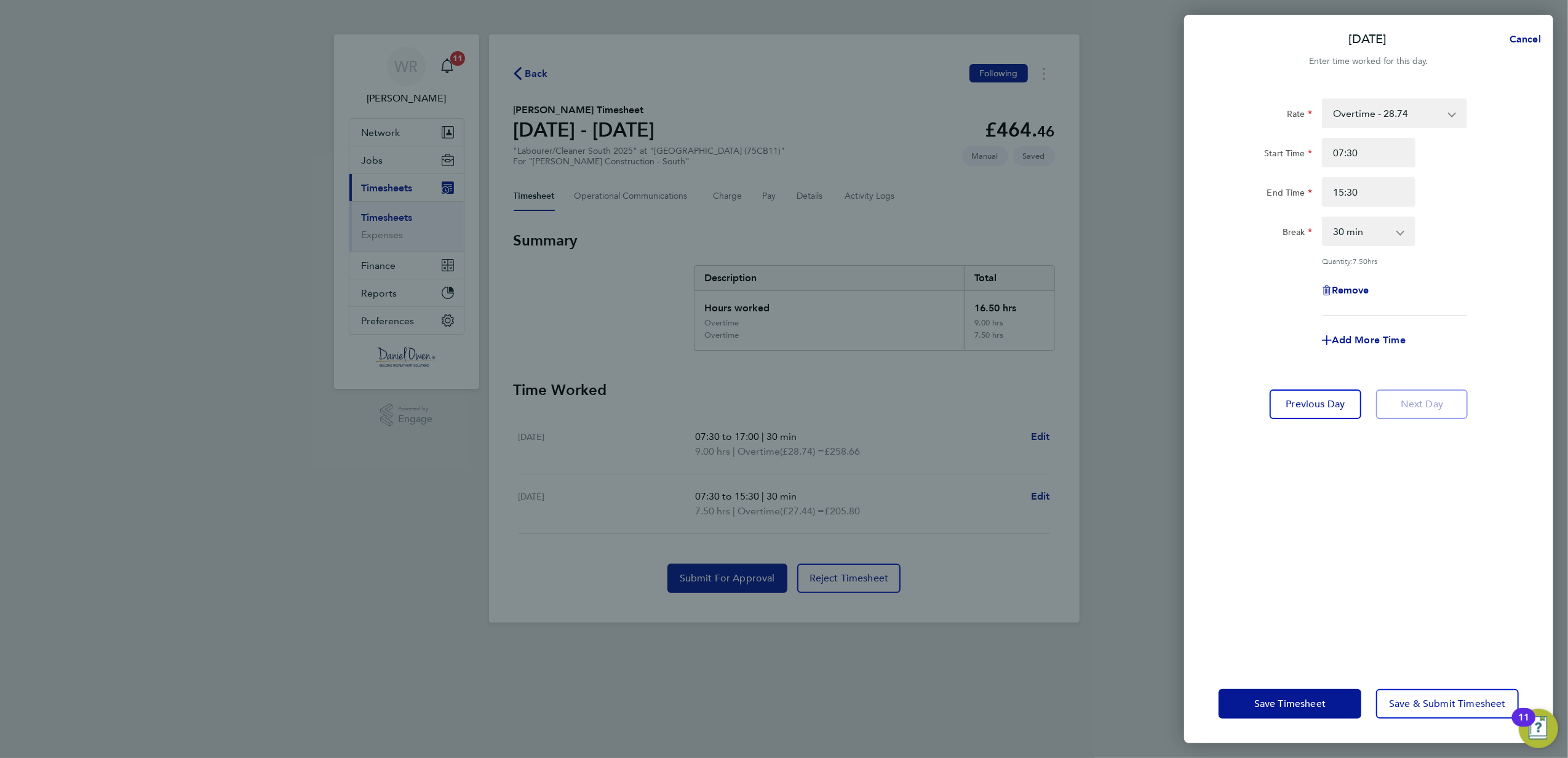
click at [1511, 208] on div "Rate Overtime - 28.74 Basic PAYE - 19.16 Overtime - 27.44 Start Time 07:30 End …" at bounding box center [1369, 208] width 300 height 217
click at [1438, 706] on span "Save & Submit Timesheet" at bounding box center [1447, 705] width 117 height 12
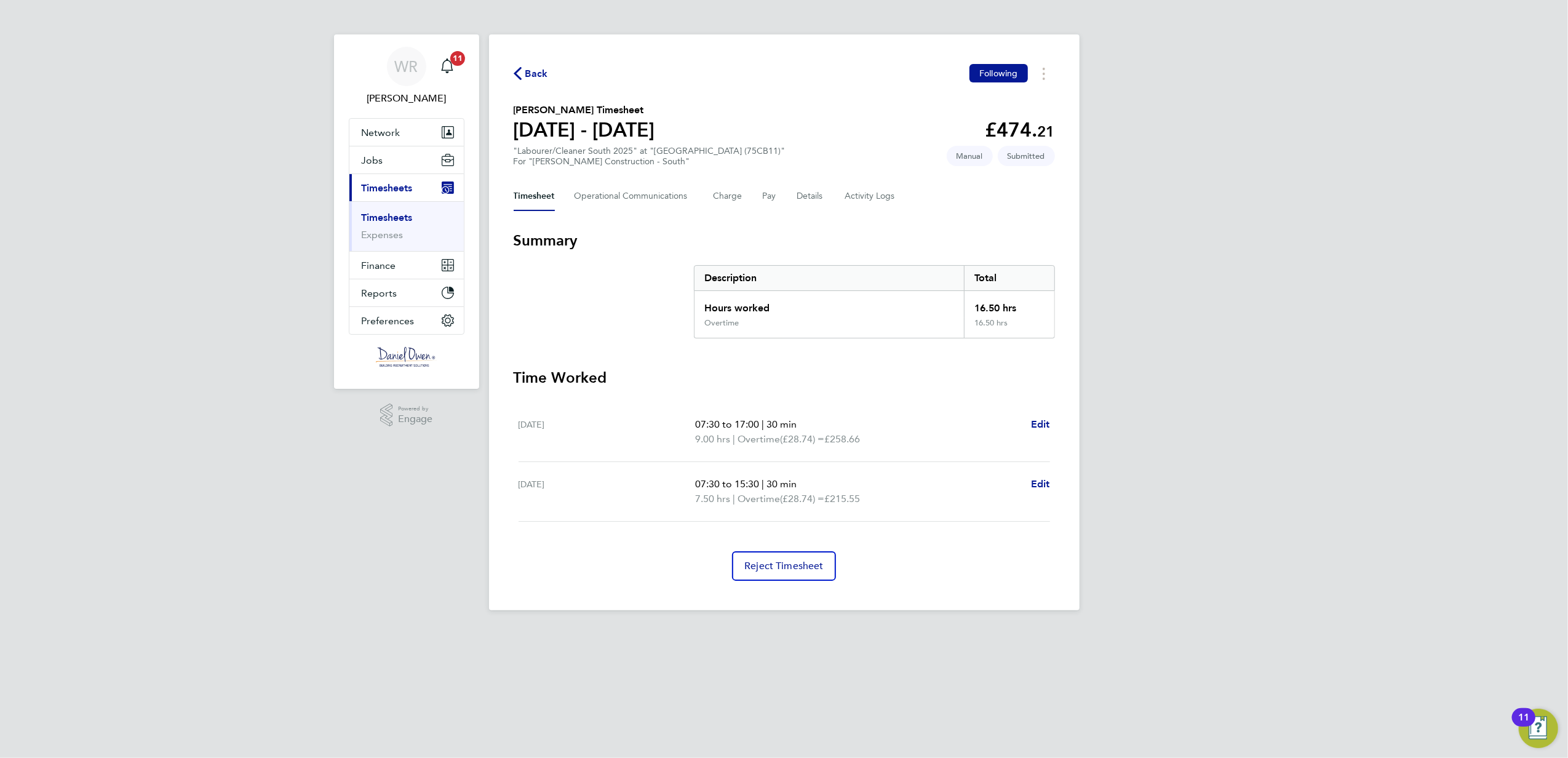
click at [528, 77] on span "Back" at bounding box center [537, 74] width 23 height 15
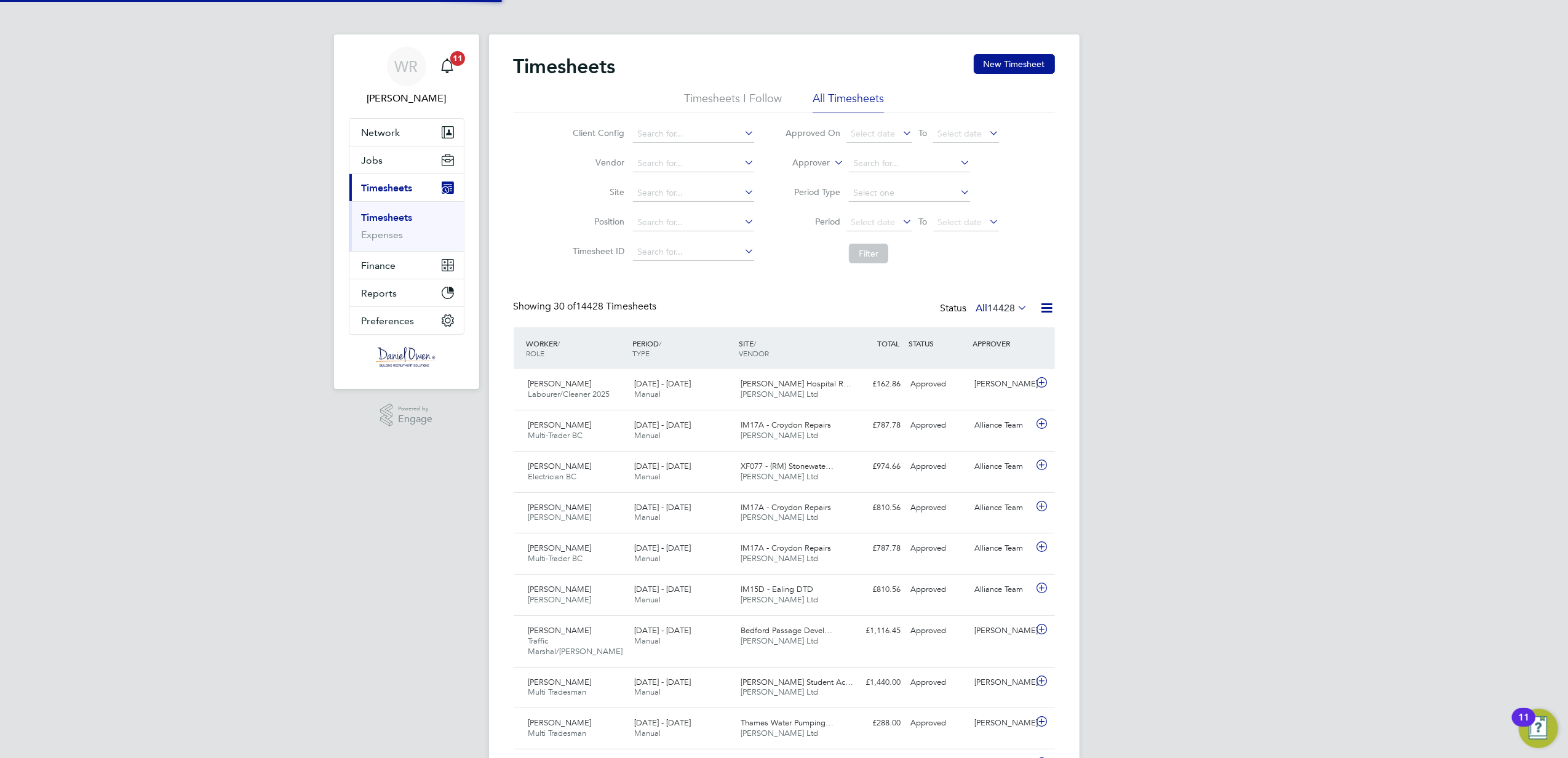
scroll to position [31, 107]
click at [1005, 69] on button "New Timesheet" at bounding box center [1014, 64] width 81 height 20
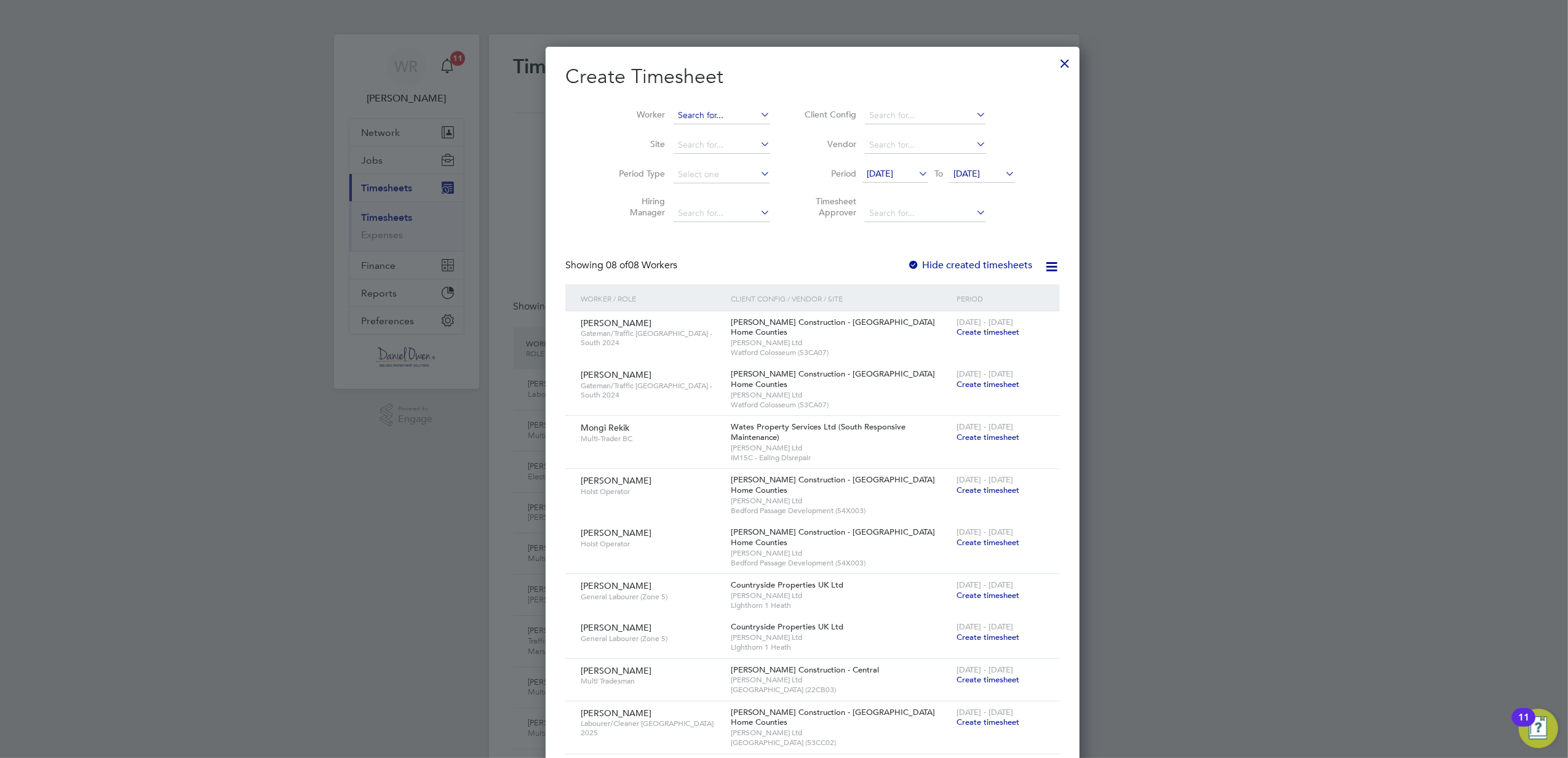
click at [674, 115] on input at bounding box center [722, 115] width 96 height 17
click at [662, 128] on b "Jarun" at bounding box center [660, 132] width 22 height 11
type input "[PERSON_NAME]"
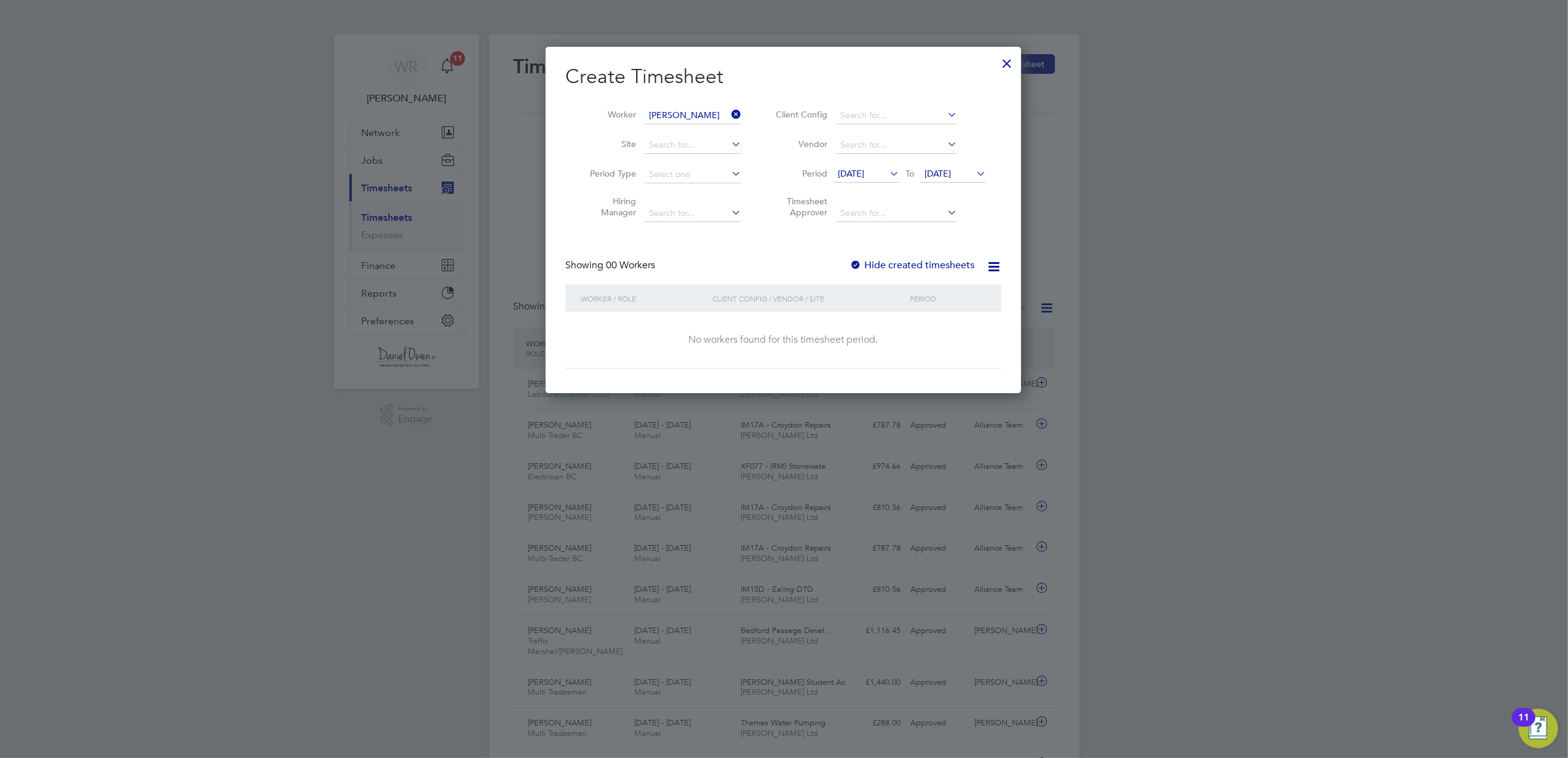
click at [951, 177] on span "[DATE]" at bounding box center [938, 174] width 27 height 11
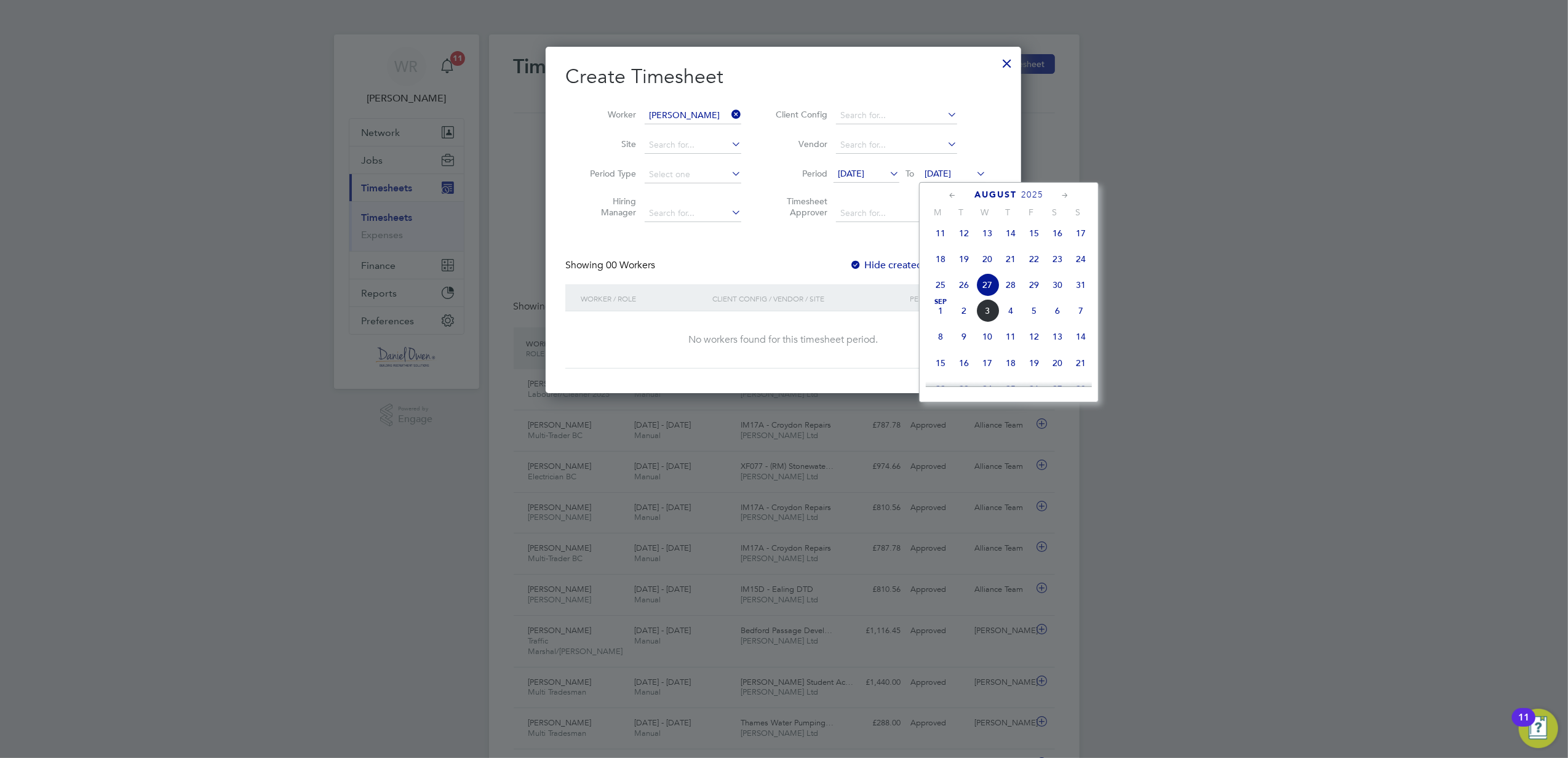
click at [1032, 318] on span "5" at bounding box center [1034, 311] width 23 height 23
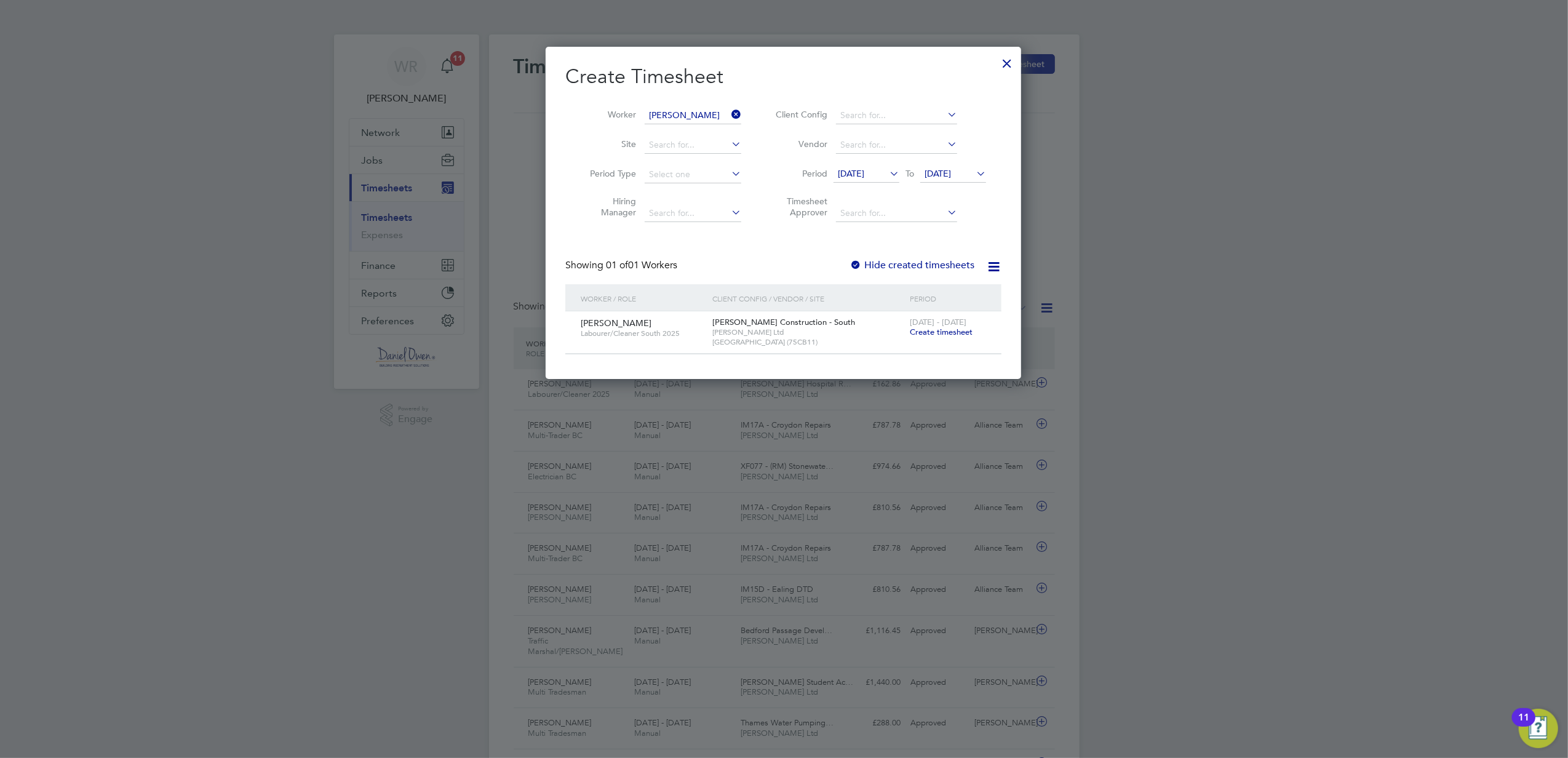
click at [943, 326] on span "[DATE] - [DATE]" at bounding box center [938, 322] width 57 height 11
click at [940, 335] on span "Create timesheet" at bounding box center [941, 332] width 62 height 11
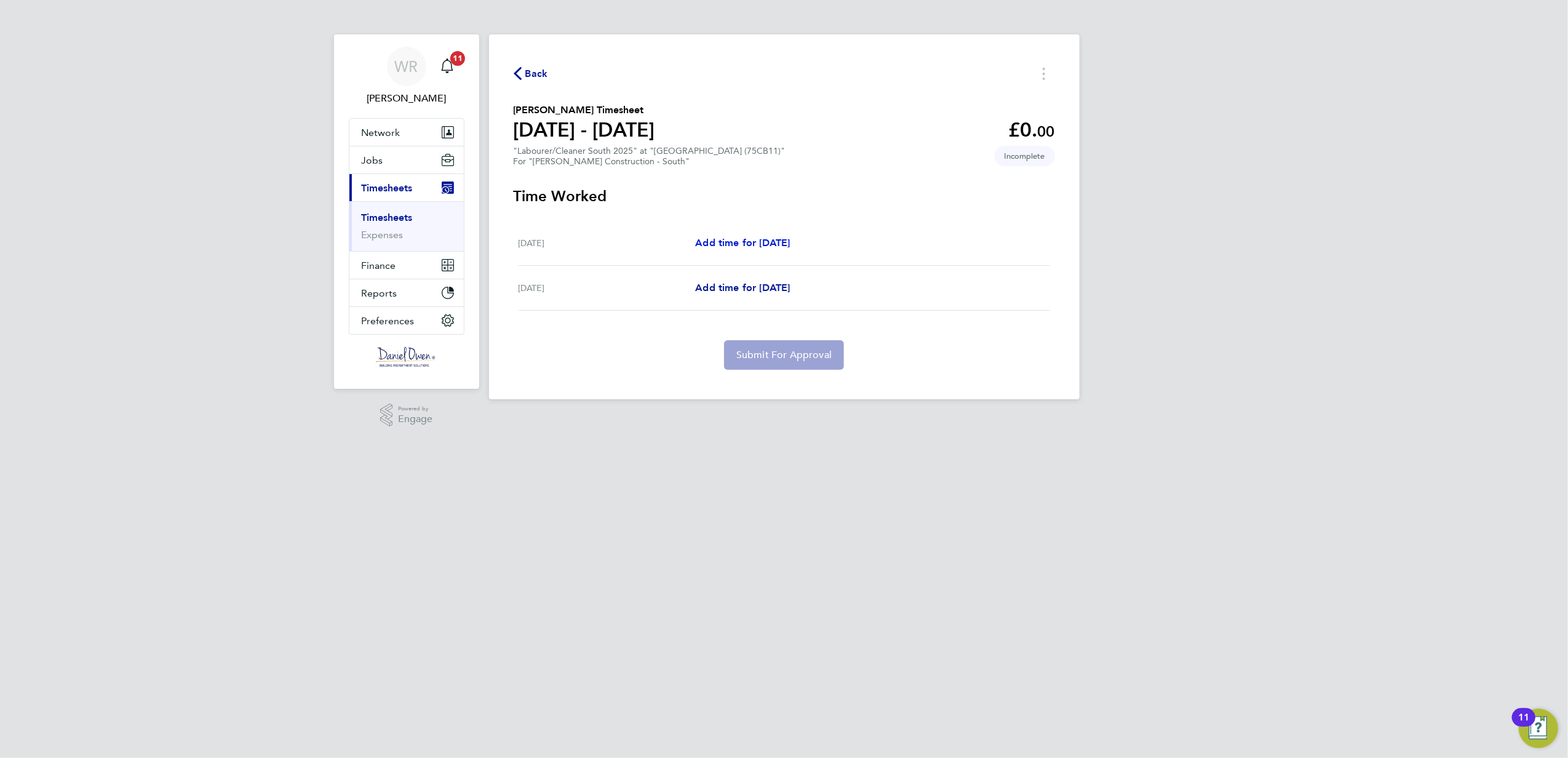
click at [732, 240] on span "Add time for [DATE]" at bounding box center [743, 242] width 94 height 12
select select "60"
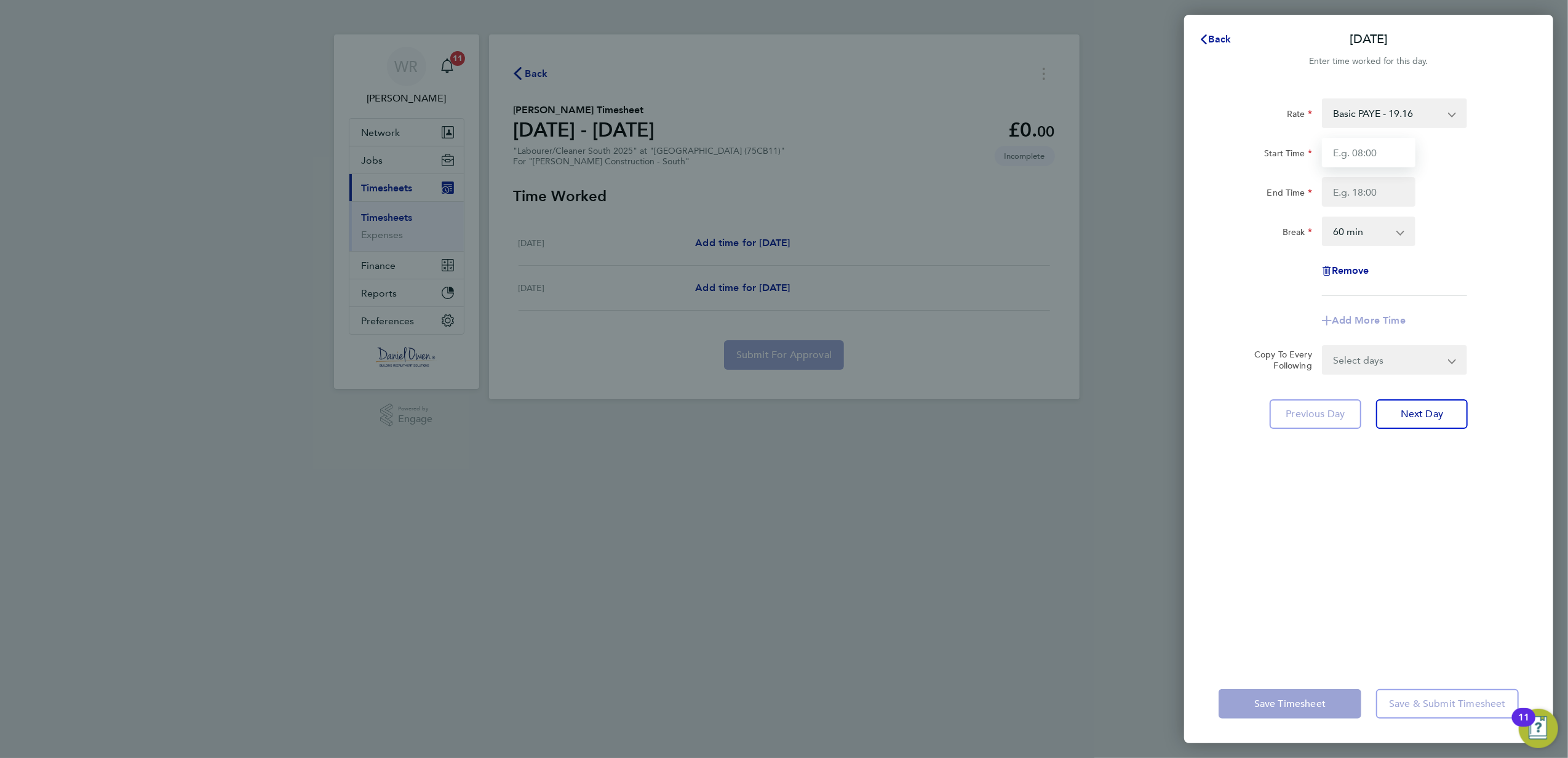
click at [1337, 159] on input "Start Time" at bounding box center [1369, 152] width 93 height 29
type input "07:30"
type input "17:00"
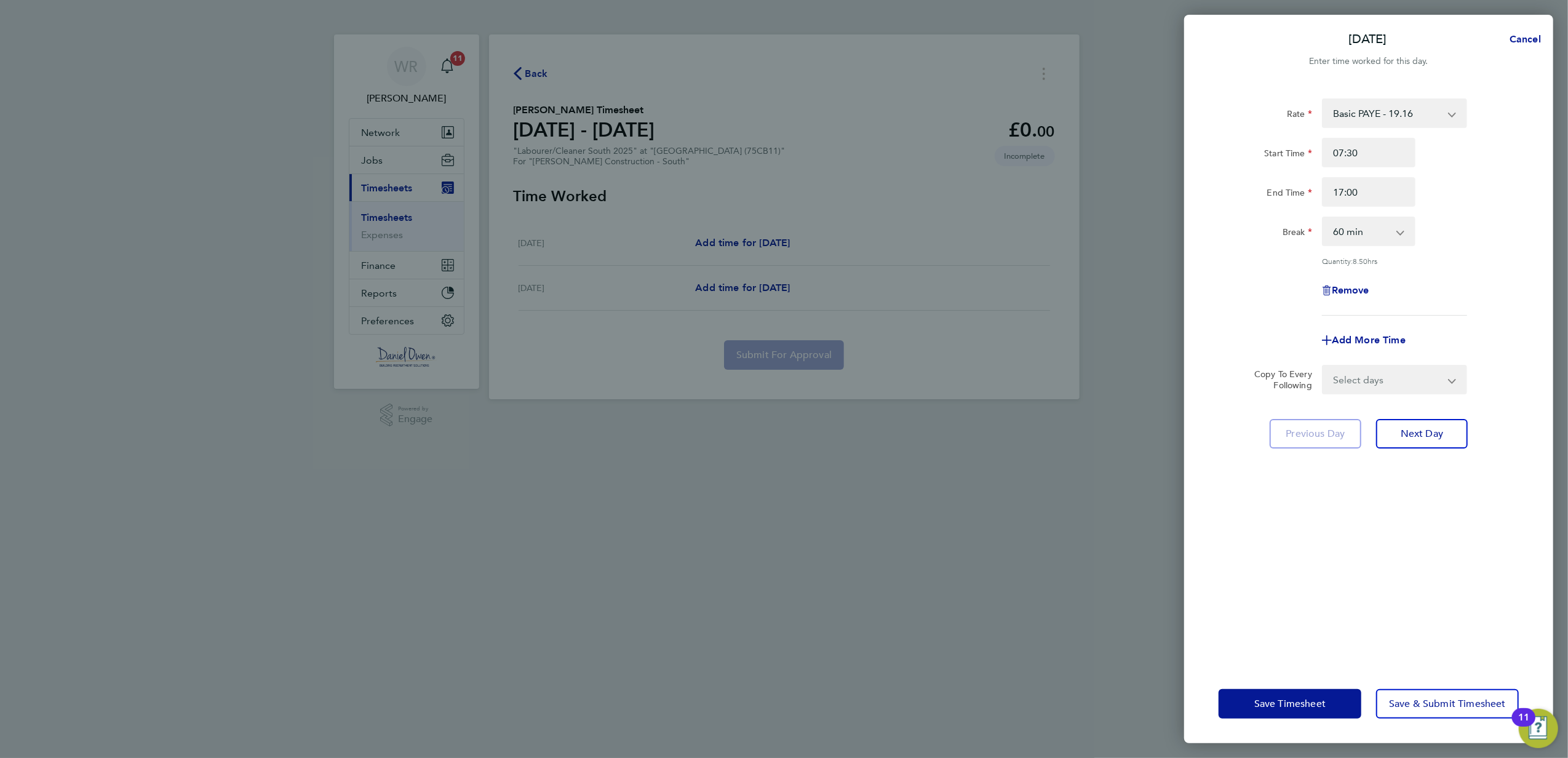
click at [1437, 168] on div "Start Time 07:30 End Time 17:00" at bounding box center [1369, 172] width 310 height 69
click at [1370, 128] on div "Rate Basic PAYE - 19.16 Overtime - 28.74 Overtime - 27.44 Start Time 07:30 End …" at bounding box center [1369, 208] width 300 height 217
drag, startPoint x: 1374, startPoint y: 107, endPoint x: 1374, endPoint y: 122, distance: 15.0
click at [1374, 107] on select "Basic PAYE - 19.16 Overtime - 28.74 Overtime - 27.44" at bounding box center [1387, 113] width 128 height 27
select select "60"
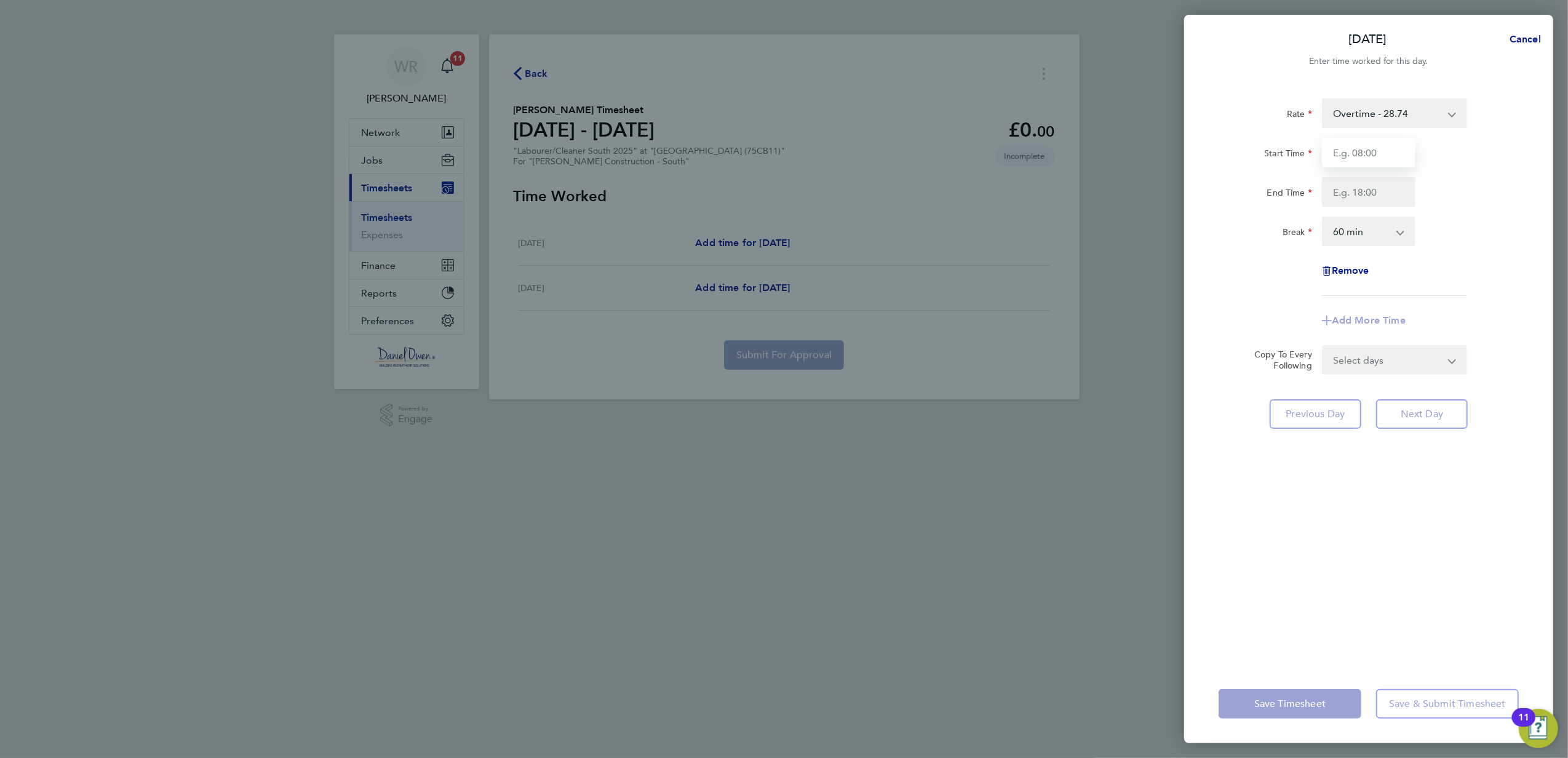
click at [1360, 151] on input "Start Time" at bounding box center [1369, 152] width 93 height 29
type input "07:30"
click at [1421, 191] on div "End Time" at bounding box center [1369, 192] width 310 height 29
click at [1345, 187] on input "End Time" at bounding box center [1369, 192] width 93 height 29
type input "17:00"
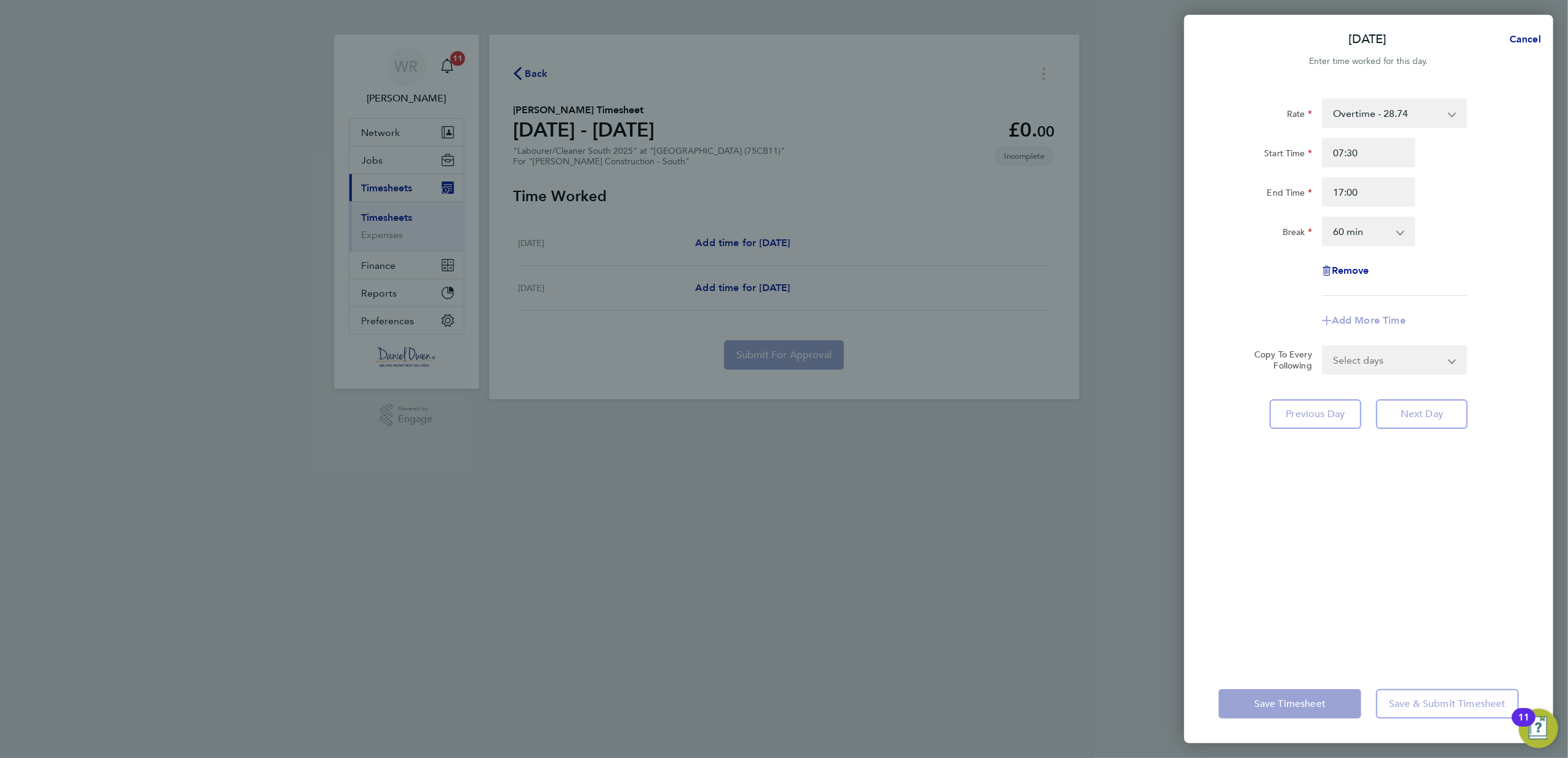
drag, startPoint x: 1440, startPoint y: 159, endPoint x: 1467, endPoint y: 173, distance: 30.4
click at [1441, 159] on div "Start Time 07:30" at bounding box center [1369, 152] width 310 height 29
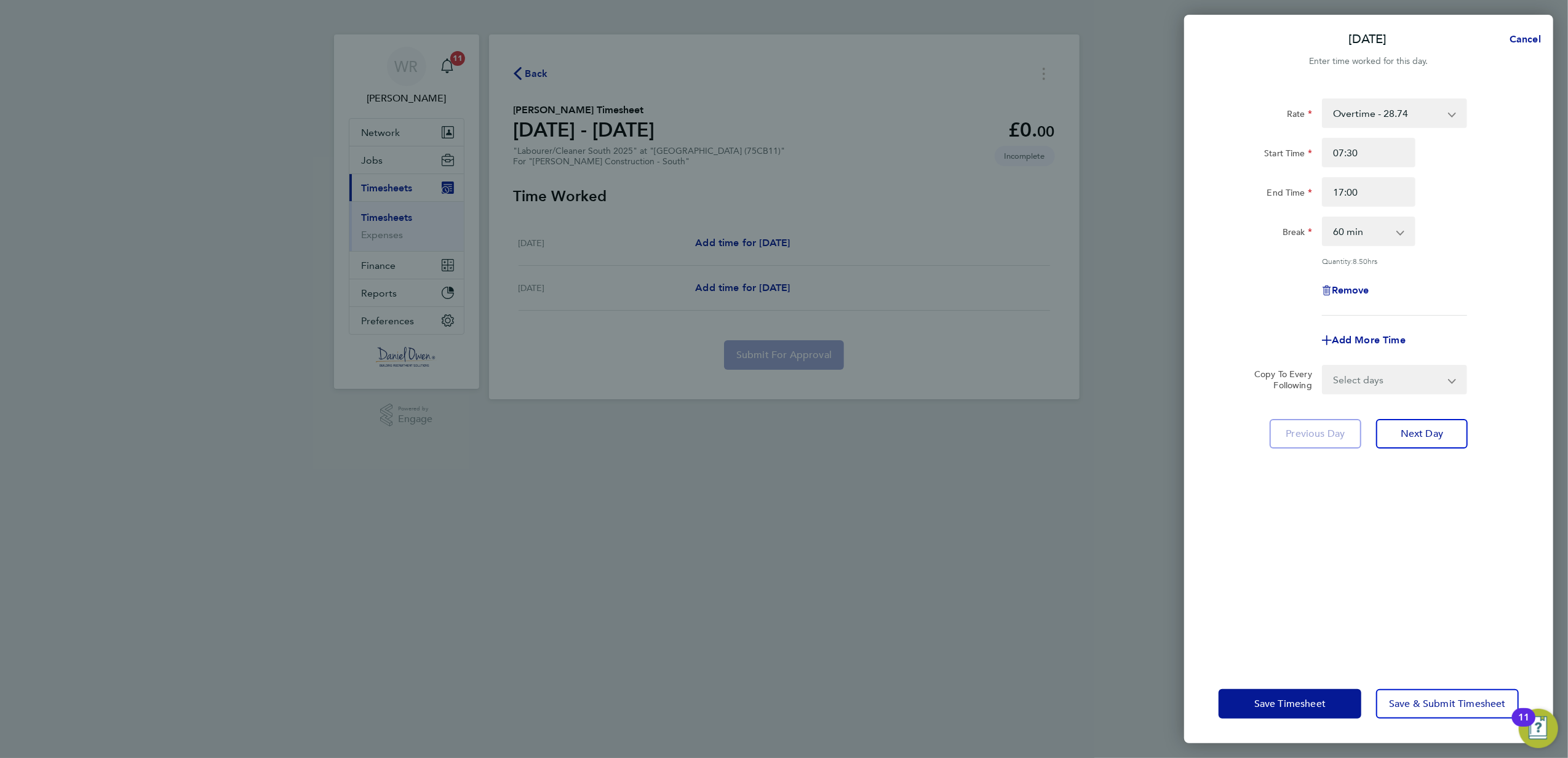
drag, startPoint x: 1382, startPoint y: 222, endPoint x: 1373, endPoint y: 237, distance: 17.5
click at [1382, 222] on select "0 min 15 min 30 min 45 min 60 min 75 min 90 min" at bounding box center [1361, 232] width 77 height 27
select select "30"
click at [1323, 218] on select "0 min 15 min 30 min 45 min 60 min 75 min 90 min" at bounding box center [1361, 232] width 77 height 27
click at [1420, 429] on span "Next Day" at bounding box center [1422, 434] width 43 height 12
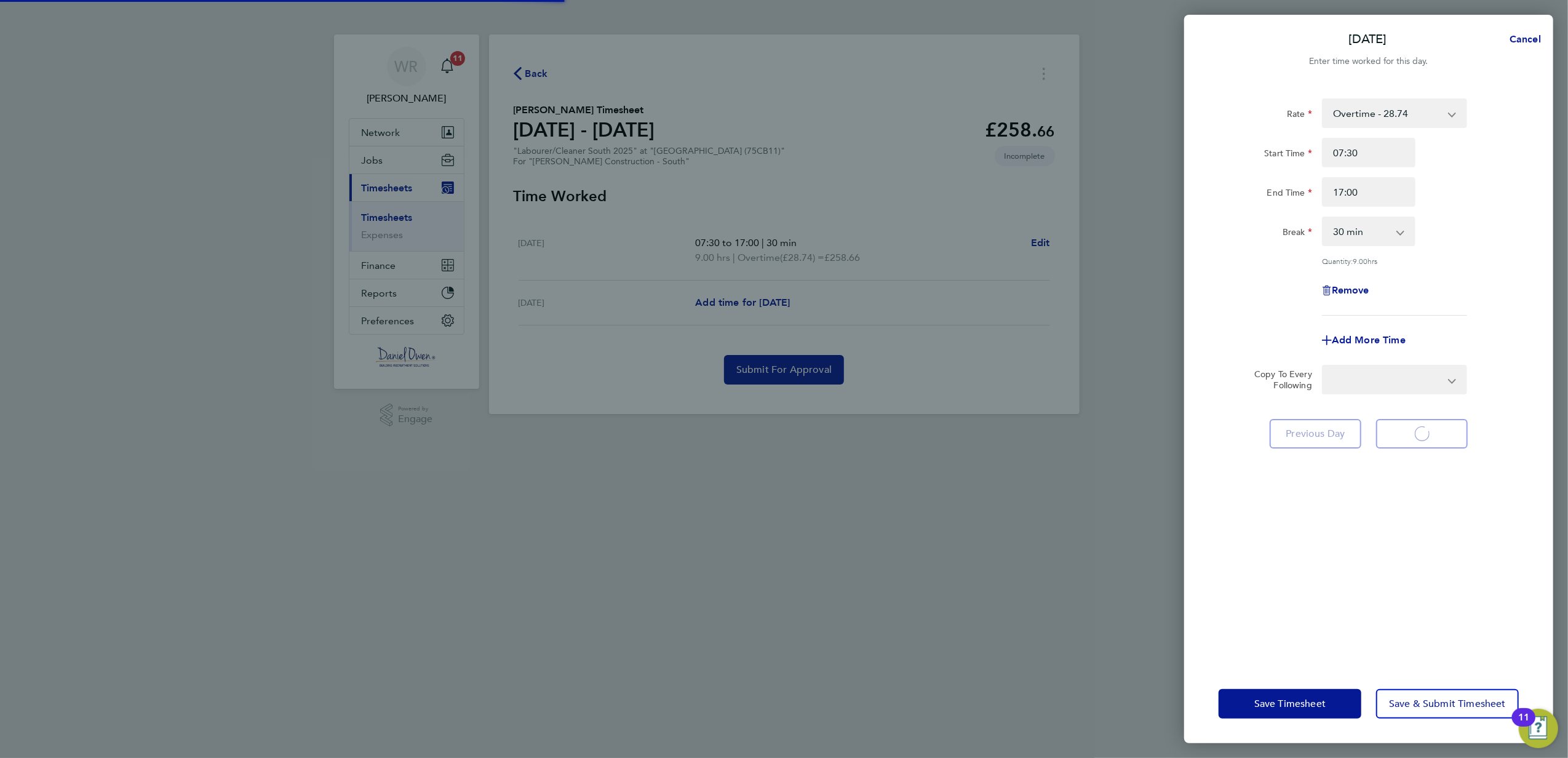
select select "60"
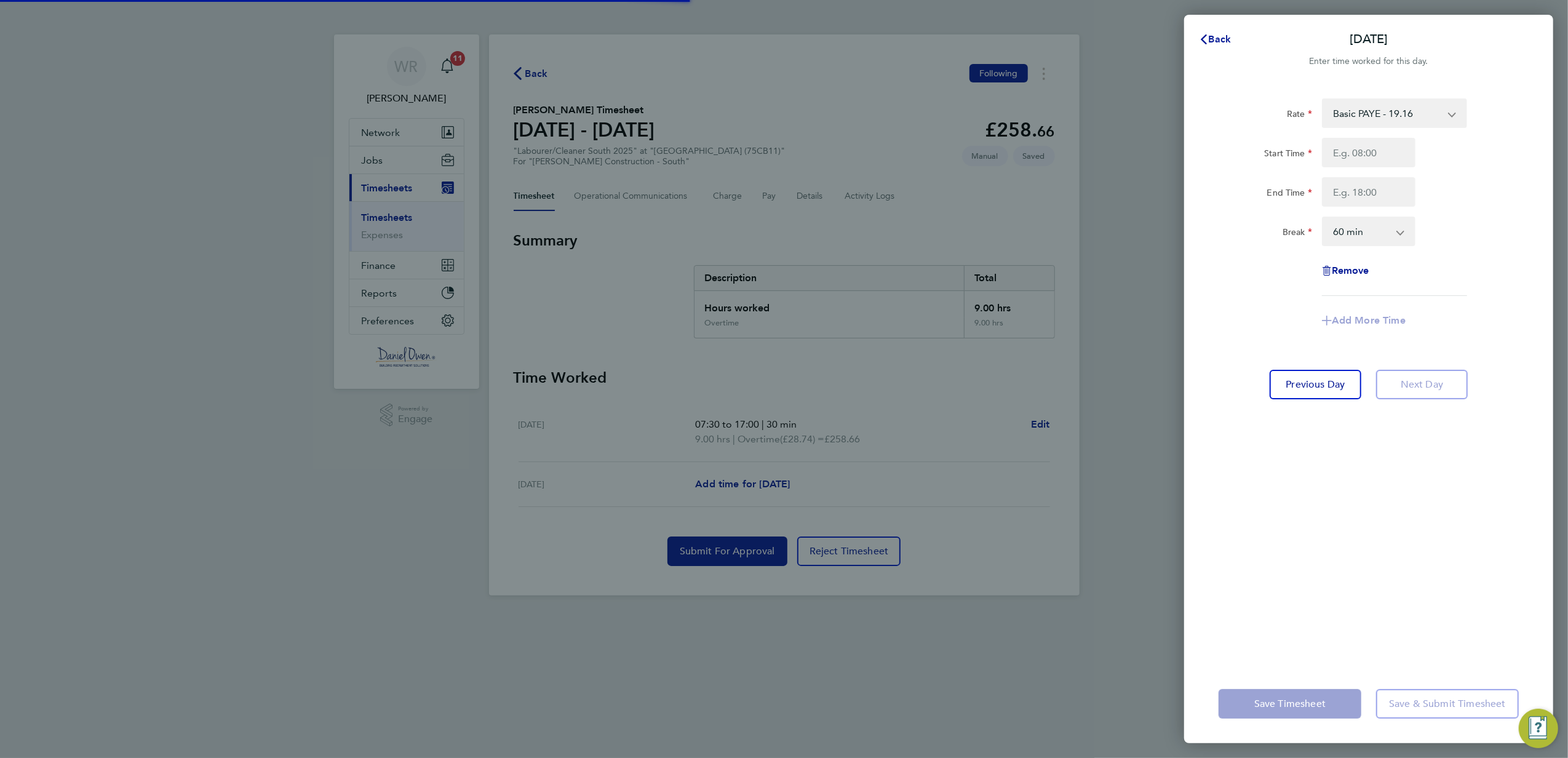
click at [1371, 115] on select "Basic PAYE - 19.16 Overtime - 28.74 Overtime - 27.44" at bounding box center [1387, 113] width 128 height 27
select select "60"
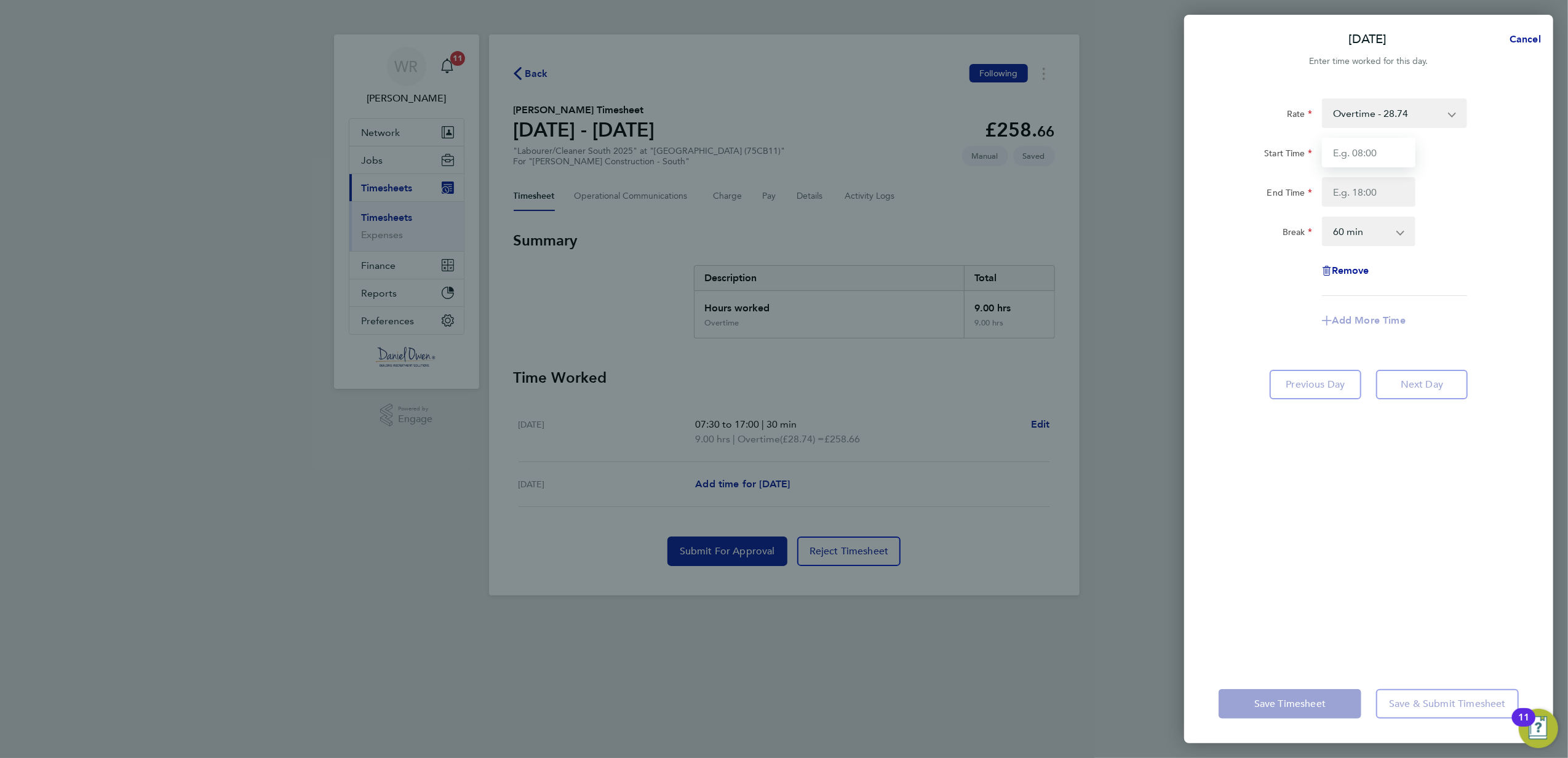
click at [1363, 138] on input "Start Time" at bounding box center [1369, 152] width 93 height 29
type input "07:30"
click at [1393, 195] on input "End Time" at bounding box center [1369, 192] width 93 height 29
type input "15:30"
click at [1462, 178] on div "End Time 15:30" at bounding box center [1369, 192] width 310 height 29
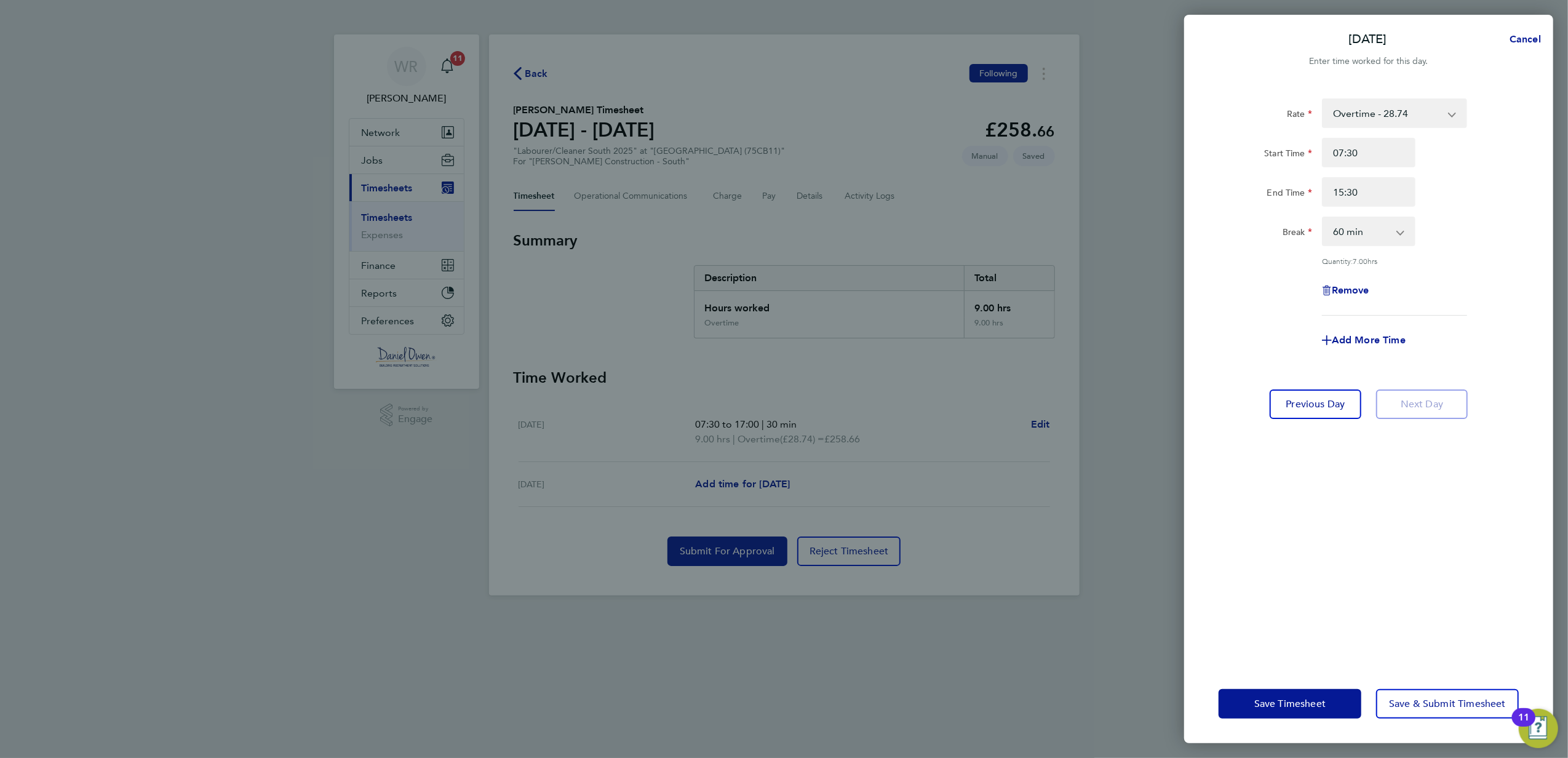
click at [1381, 237] on select "0 min 15 min 30 min 45 min 60 min 75 min 90 min" at bounding box center [1361, 232] width 77 height 27
select select "30"
click at [1323, 218] on select "0 min 15 min 30 min 45 min 60 min 75 min 90 min" at bounding box center [1361, 232] width 77 height 27
click at [1482, 289] on div "Remove" at bounding box center [1369, 290] width 310 height 29
click at [1467, 707] on span "Save & Submit Timesheet" at bounding box center [1447, 705] width 117 height 12
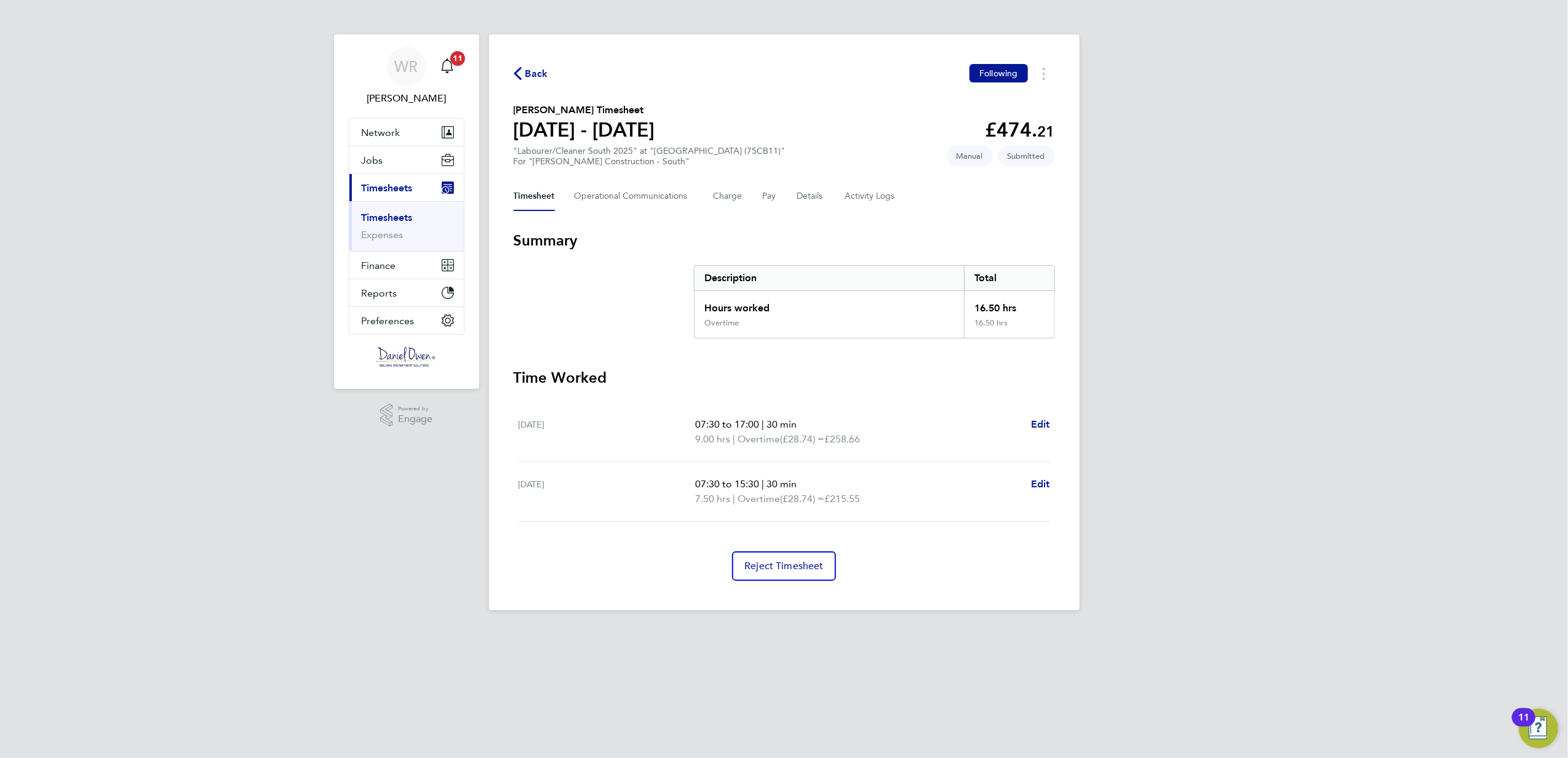
drag, startPoint x: 877, startPoint y: 497, endPoint x: 815, endPoint y: 501, distance: 62.1
click at [815, 501] on p "7.50 hrs | Overtime (£28.74) = £215.55" at bounding box center [858, 499] width 326 height 15
click at [825, 505] on span "(£28.74) =" at bounding box center [802, 498] width 45 height 12
click at [537, 75] on span "Back" at bounding box center [537, 74] width 23 height 15
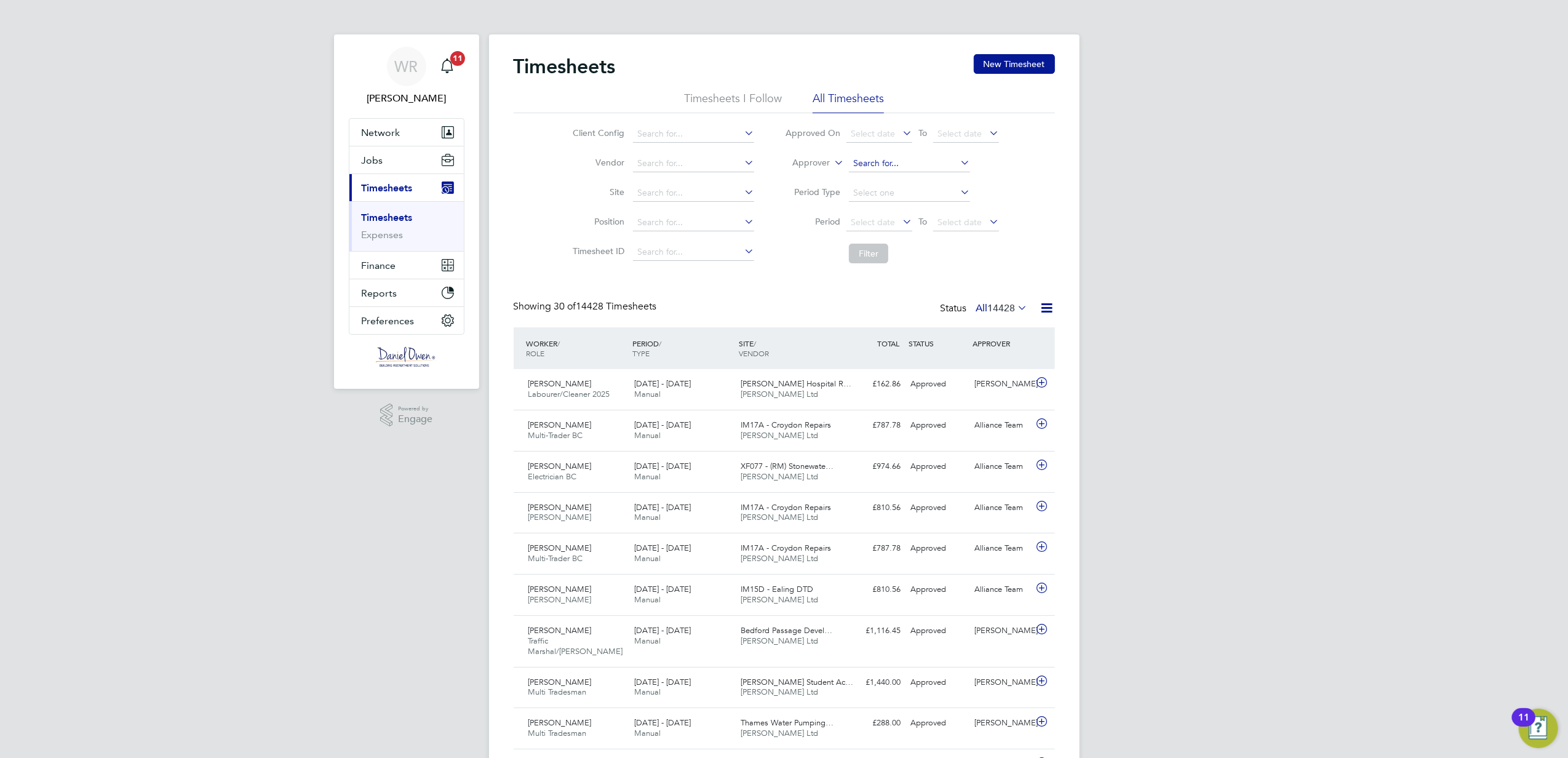
click at [857, 162] on input at bounding box center [910, 163] width 121 height 17
click at [832, 160] on icon at bounding box center [832, 159] width 0 height 11
click at [824, 171] on li "Worker" at bounding box center [800, 177] width 61 height 16
click at [894, 156] on input at bounding box center [910, 163] width 121 height 17
click at [1005, 64] on button "New Timesheet" at bounding box center [1014, 64] width 81 height 20
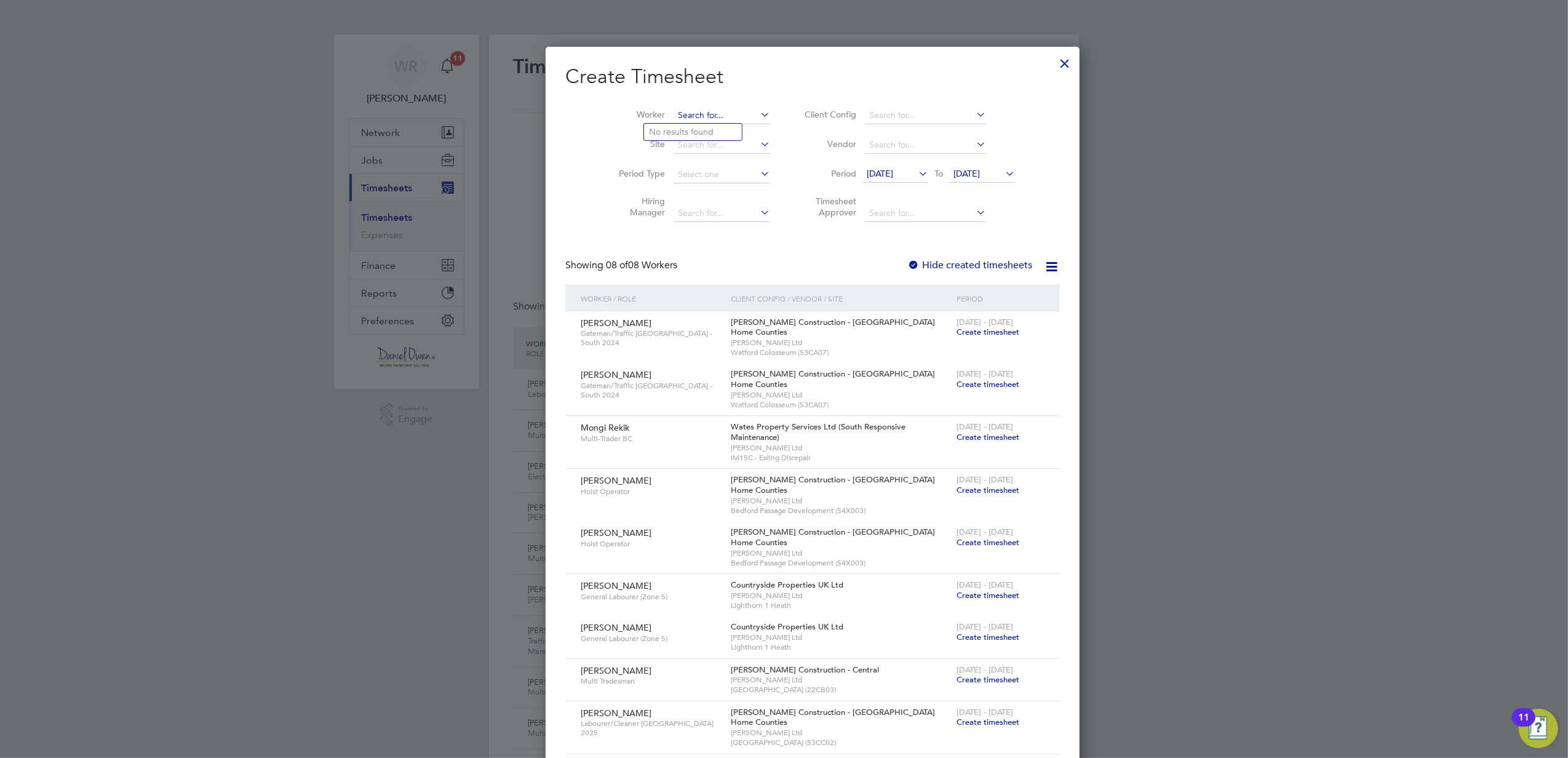
click at [708, 118] on input at bounding box center [722, 115] width 96 height 17
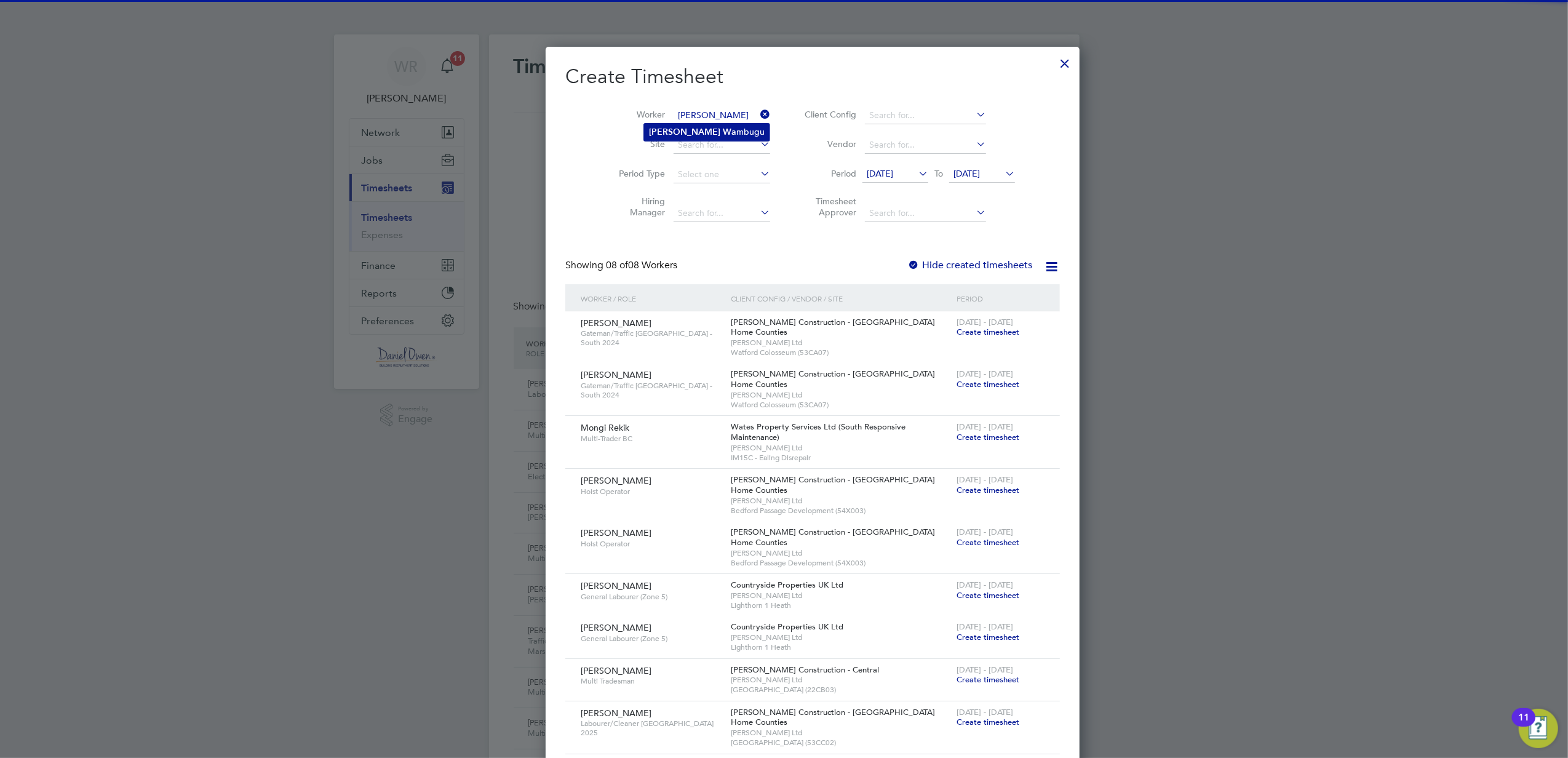
click at [707, 126] on li "[PERSON_NAME] mbugu" at bounding box center [706, 132] width 126 height 17
type input "[PERSON_NAME]"
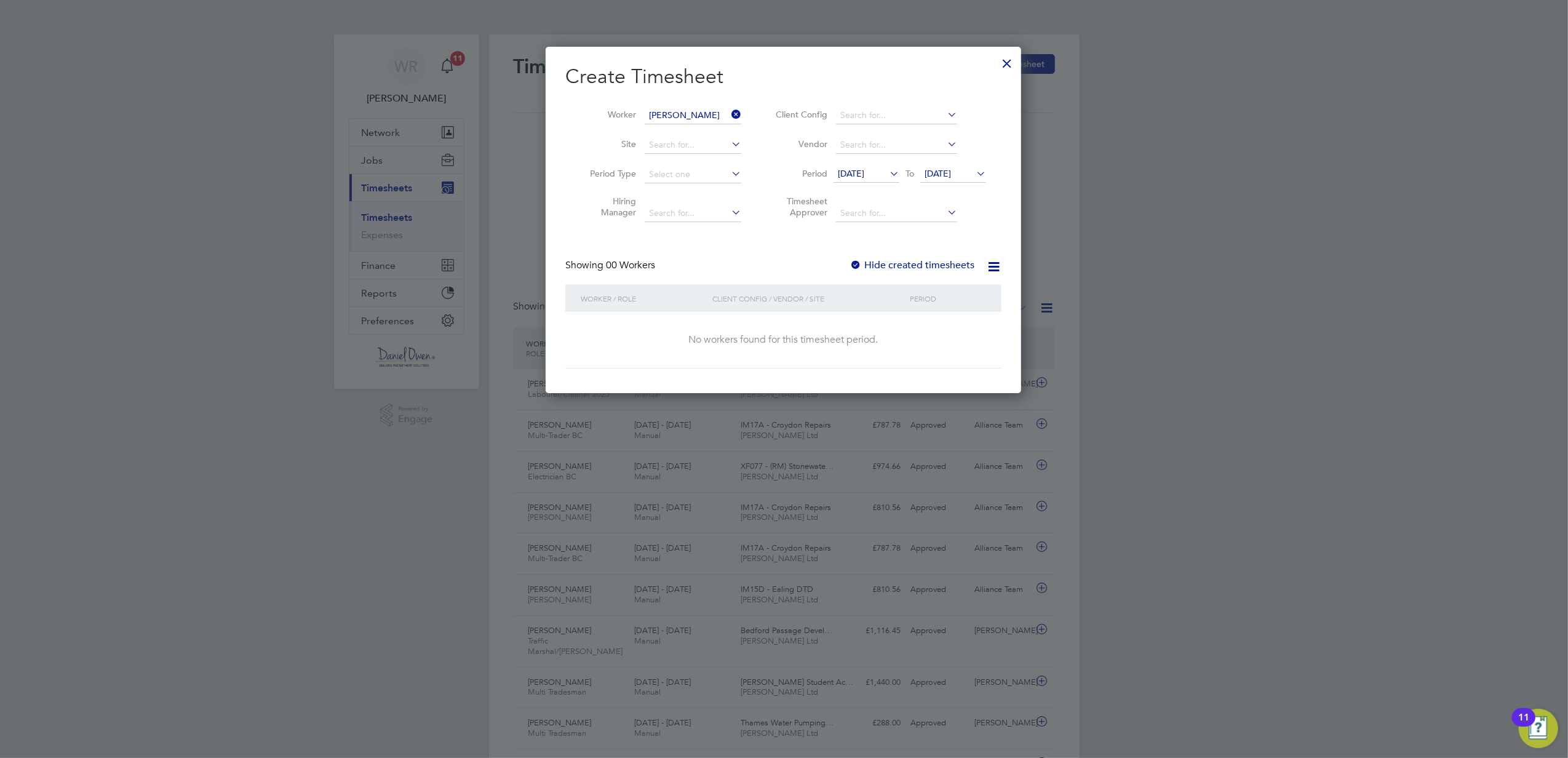
click at [959, 180] on span "[DATE]" at bounding box center [954, 175] width 66 height 17
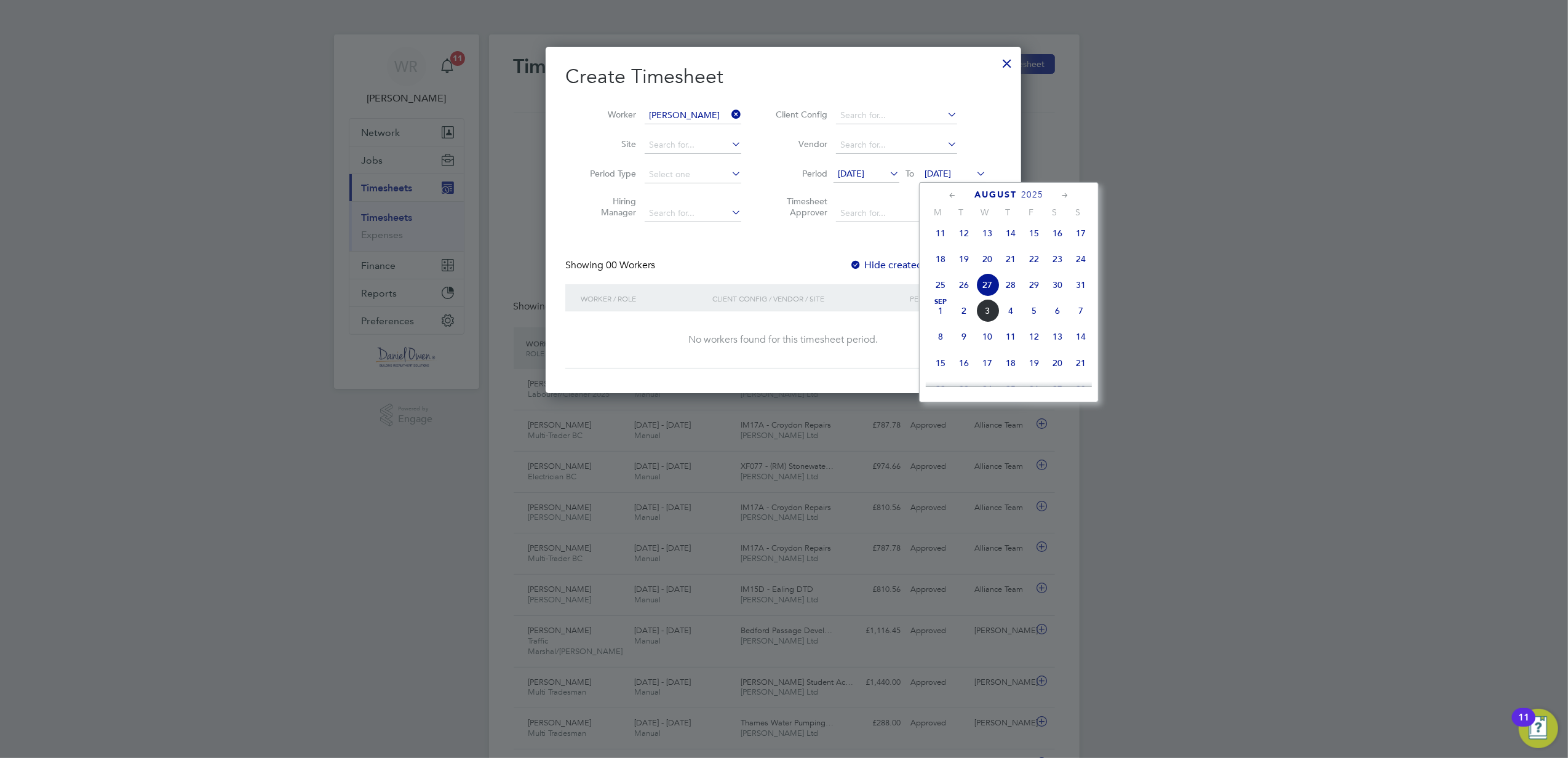
click at [1034, 316] on span "5" at bounding box center [1034, 311] width 23 height 23
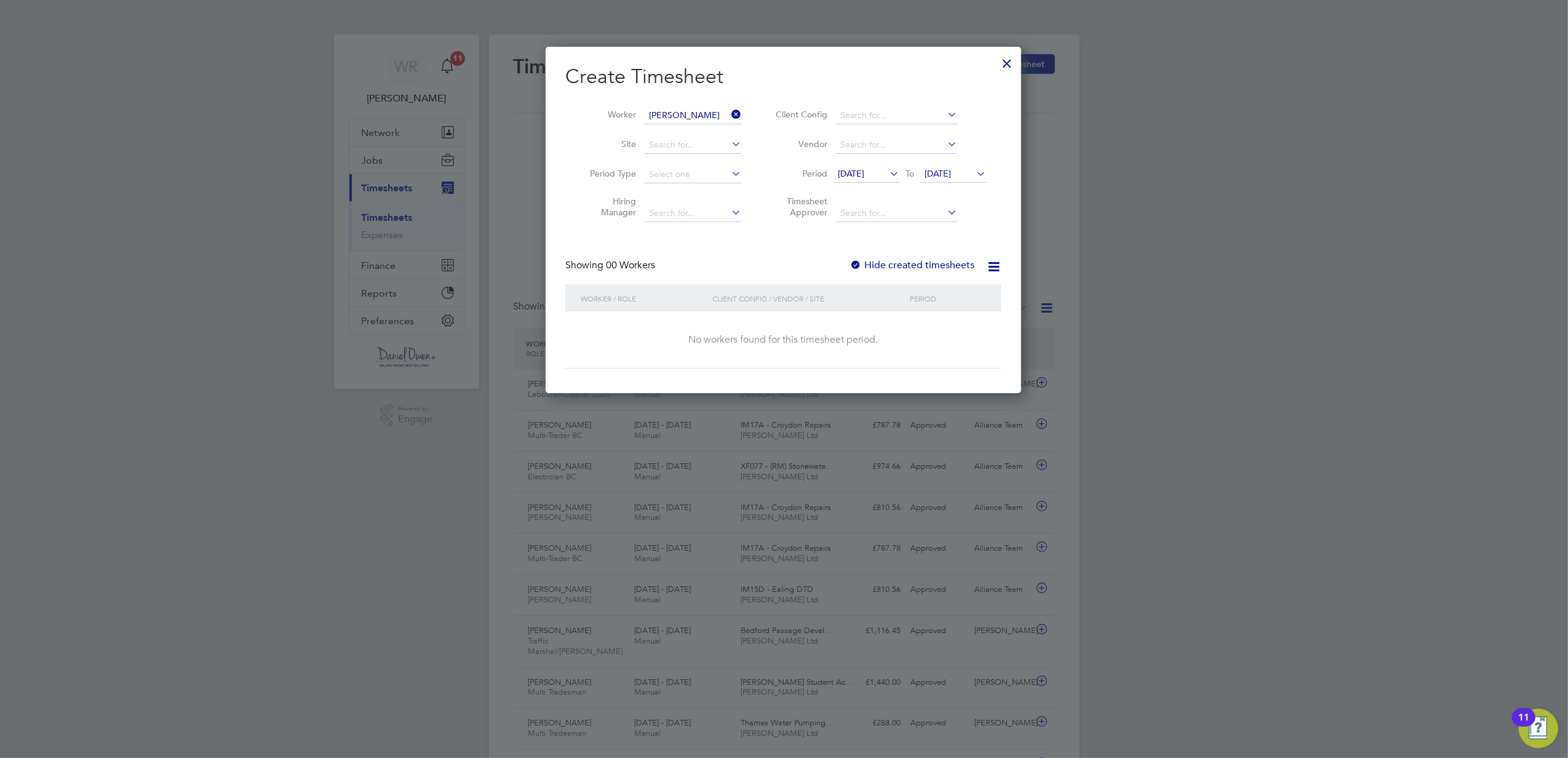
click at [1006, 62] on div at bounding box center [1007, 60] width 22 height 22
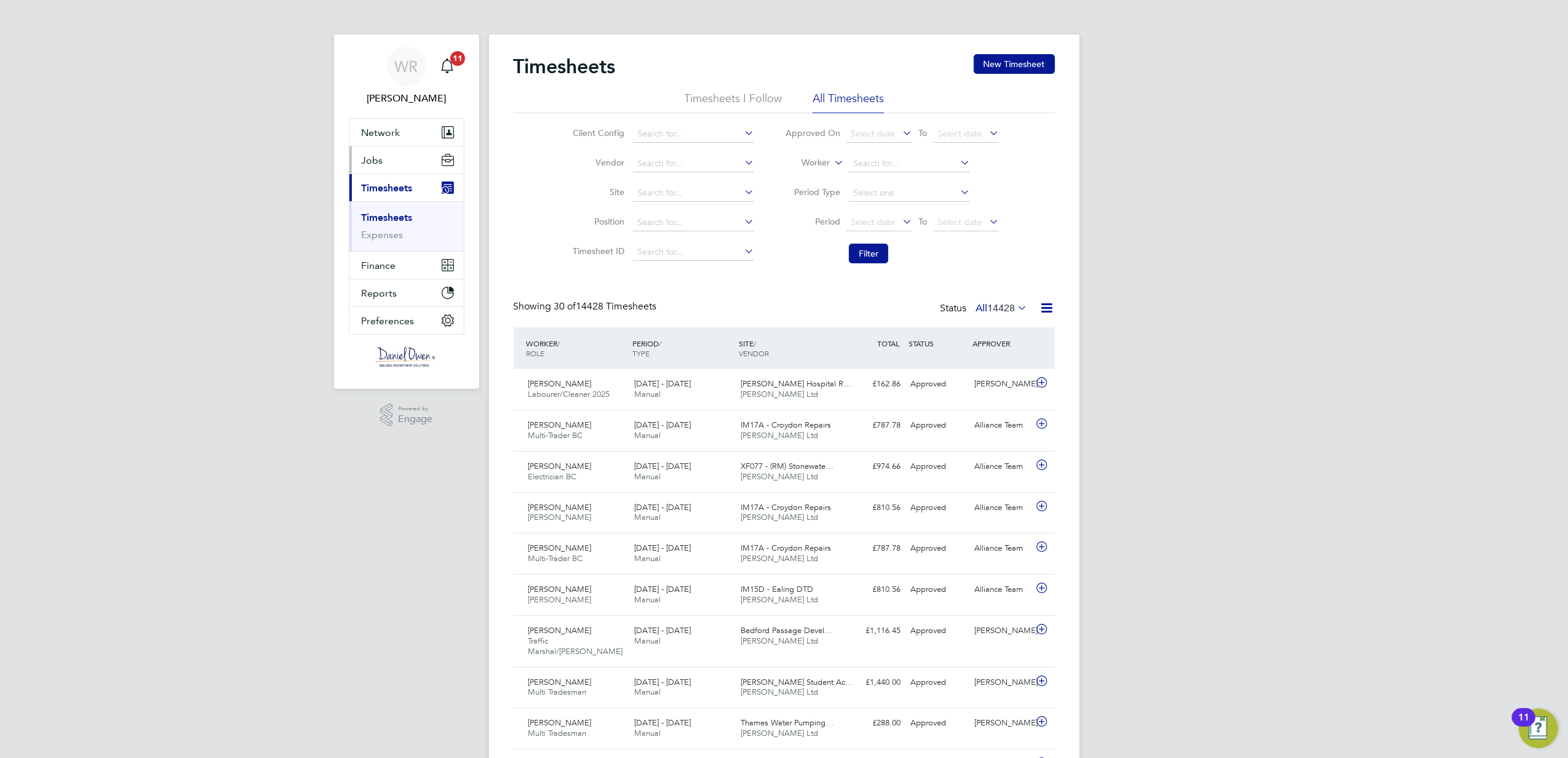
click at [394, 149] on button "Jobs" at bounding box center [406, 159] width 115 height 27
click at [397, 230] on ul "Positions Vacancies Placements" at bounding box center [406, 207] width 115 height 67
click at [394, 224] on link "Placements" at bounding box center [386, 224] width 51 height 12
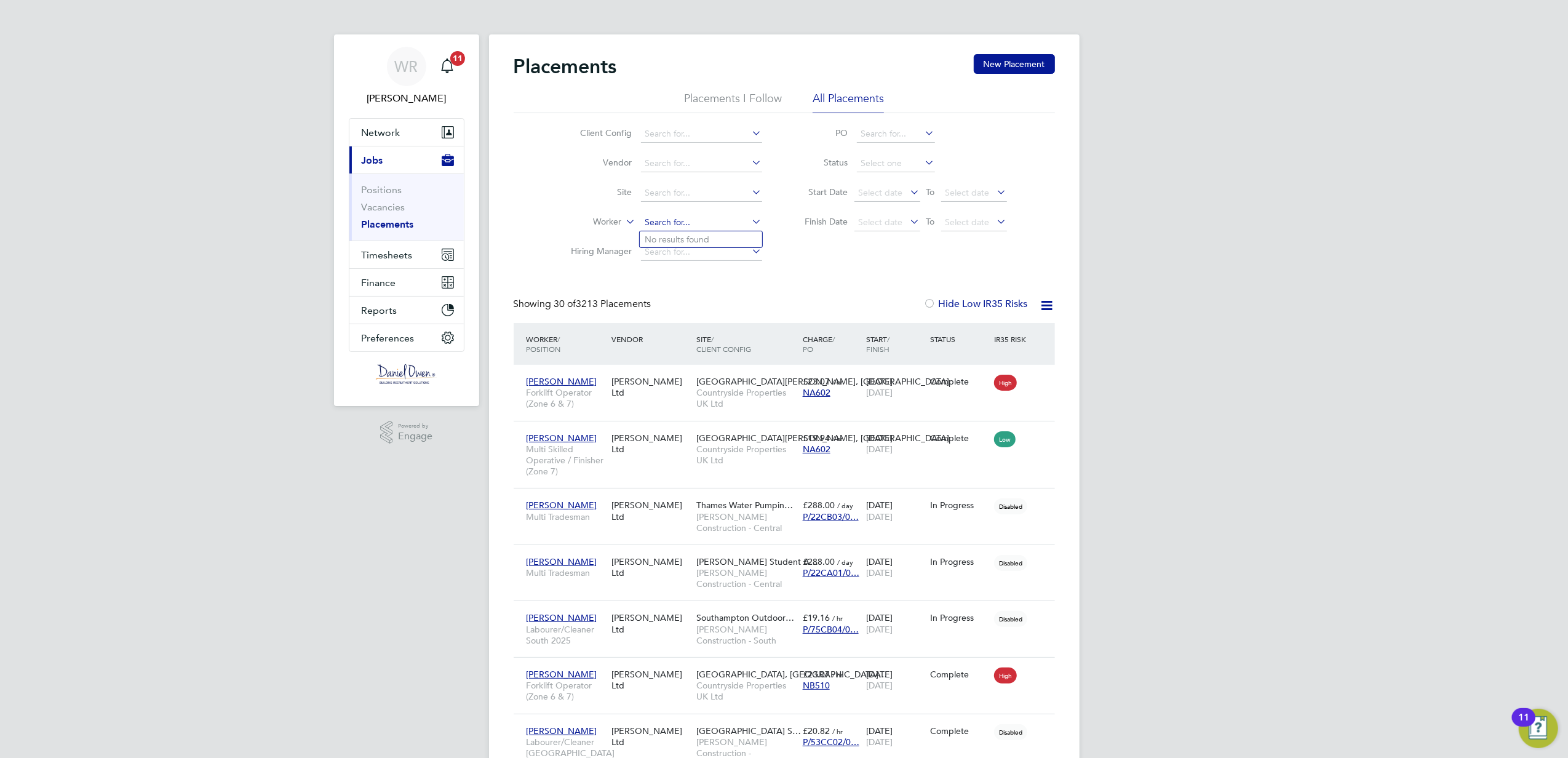
click at [656, 222] on input at bounding box center [702, 222] width 121 height 17
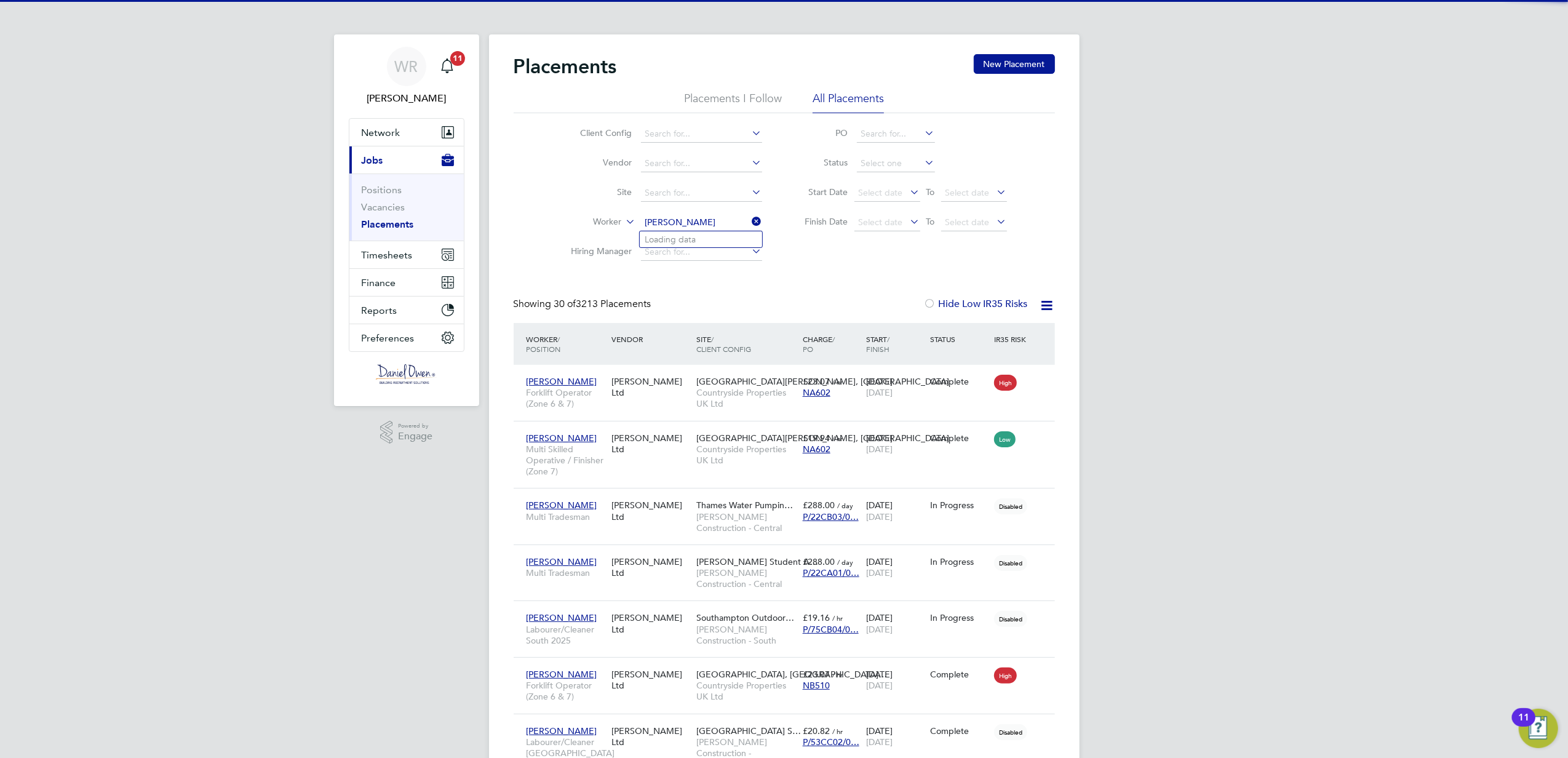
type input "[PERSON_NAME]"
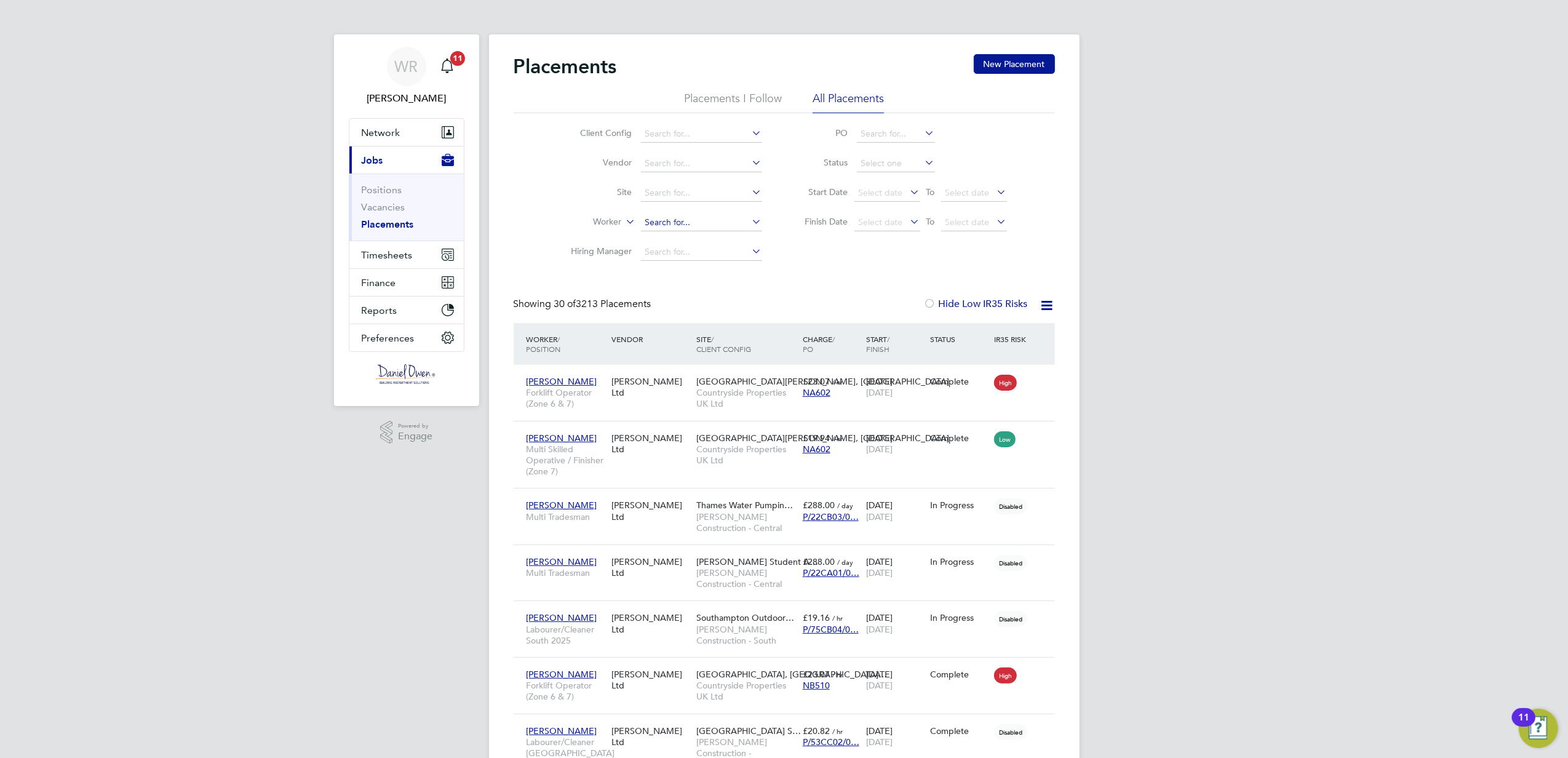
click at [690, 227] on input at bounding box center [702, 222] width 121 height 17
click at [688, 234] on li "[PERSON_NAME] mbugu" at bounding box center [703, 240] width 126 height 17
type input "[PERSON_NAME]"
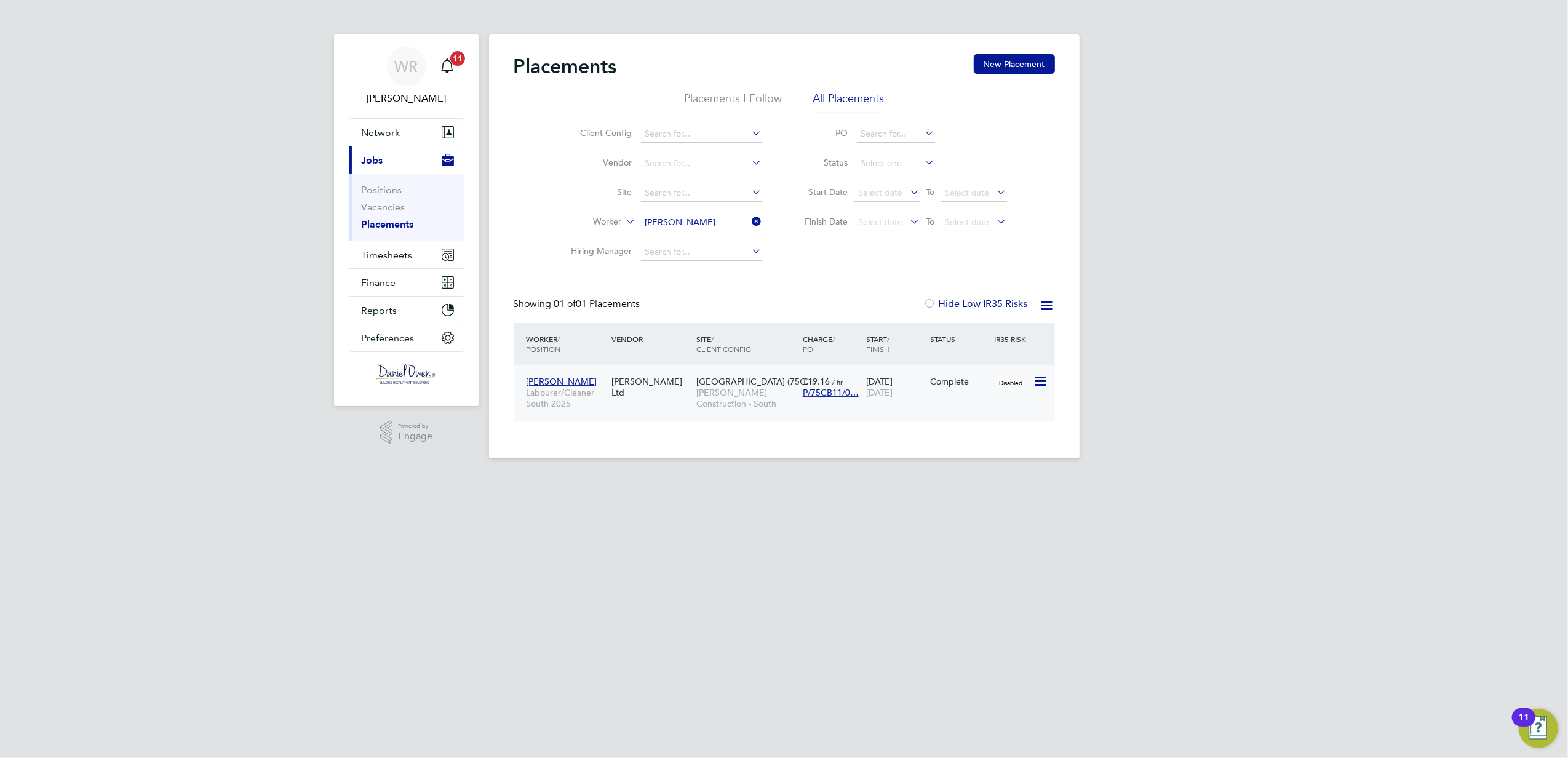
click at [930, 395] on div "[PERSON_NAME] Labourer/Cleaner South 2025 [PERSON_NAME] Ltd [GEOGRAPHIC_DATA] (…" at bounding box center [784, 393] width 541 height 56
click at [1035, 387] on icon at bounding box center [1040, 381] width 12 height 15
click at [889, 393] on span "[DATE]" at bounding box center [880, 393] width 27 height 11
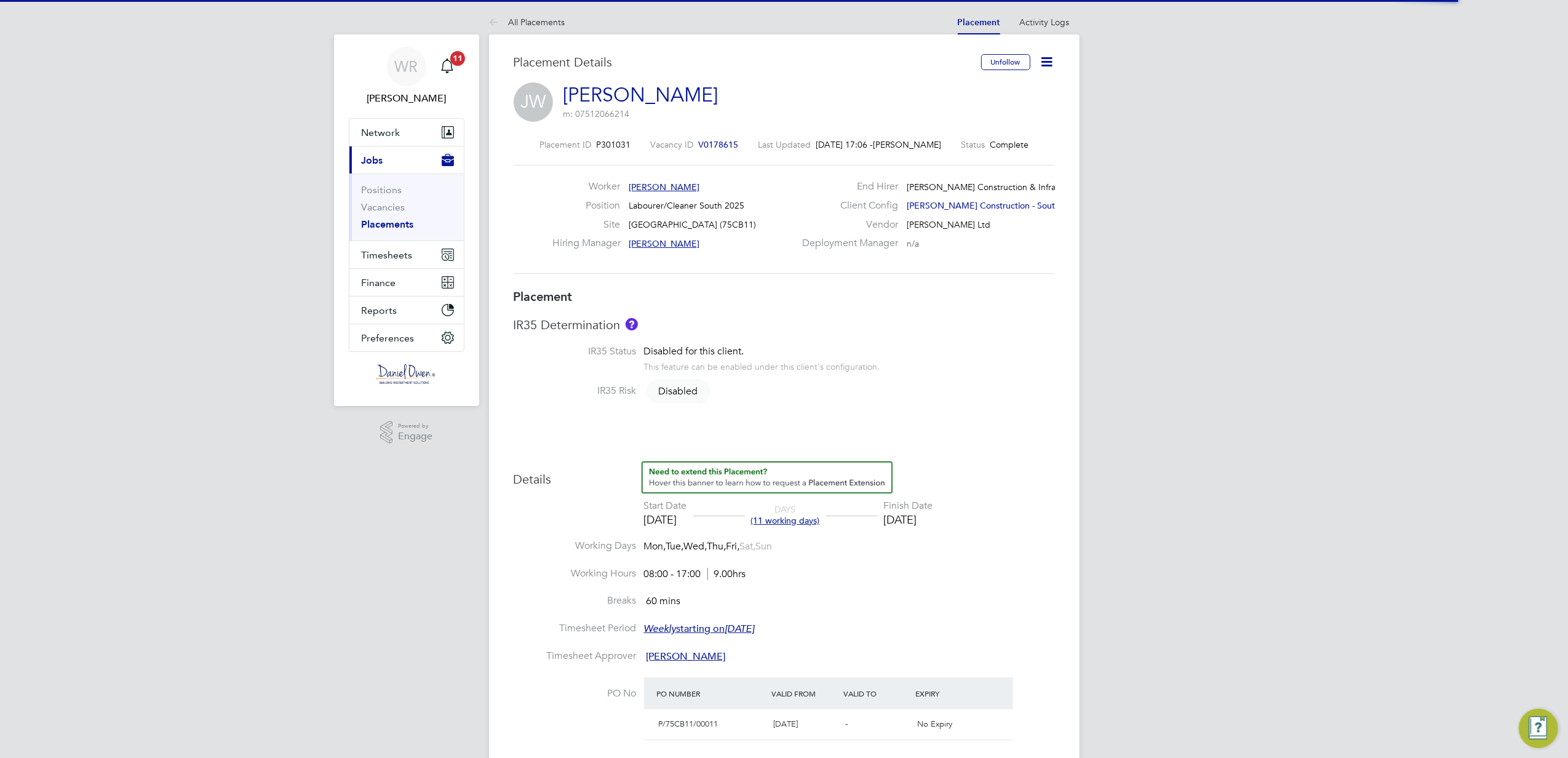
click at [1052, 54] on icon at bounding box center [1047, 61] width 15 height 15
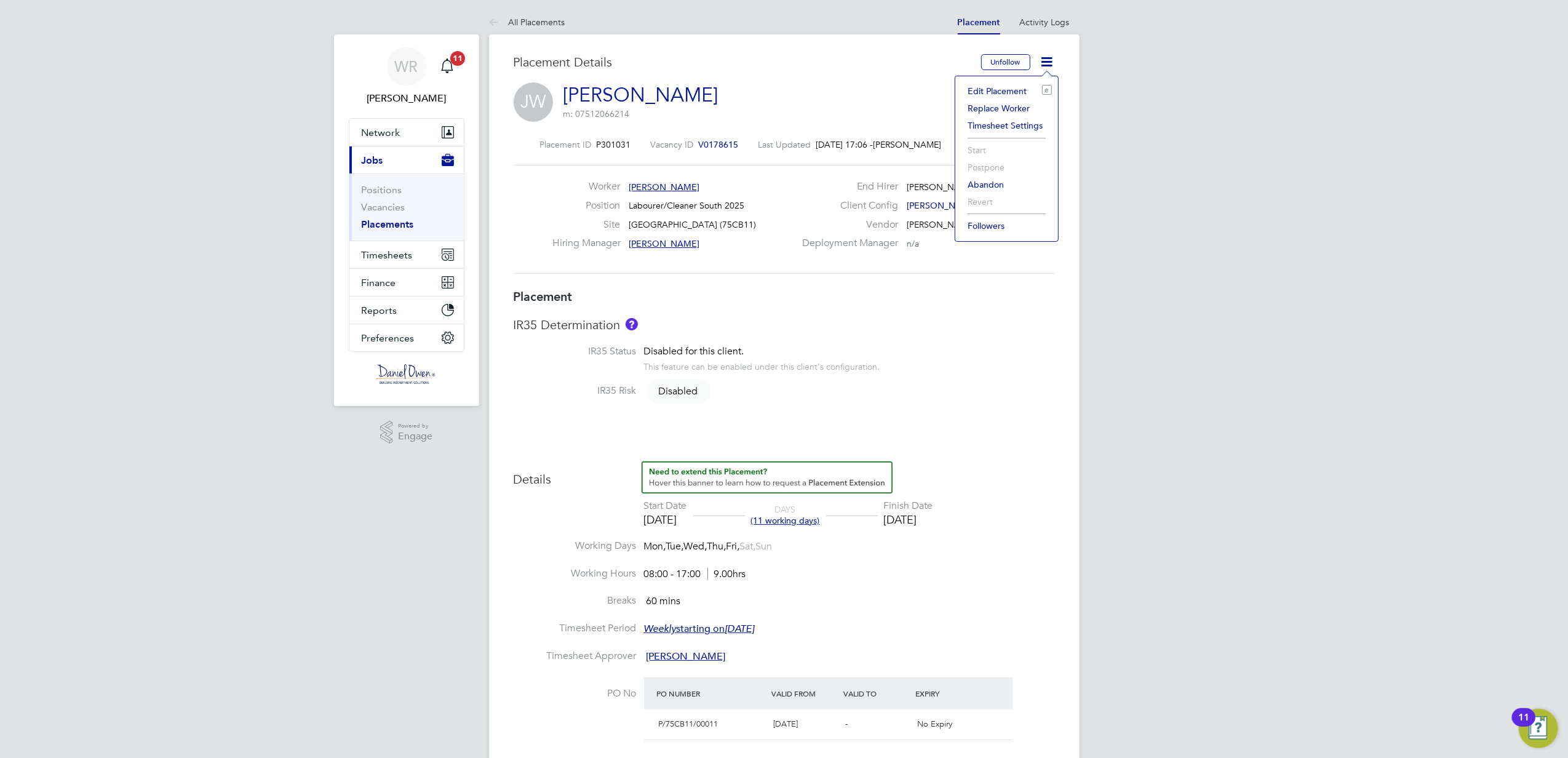
click at [990, 92] on li "Edit Placement e" at bounding box center [1007, 91] width 91 height 17
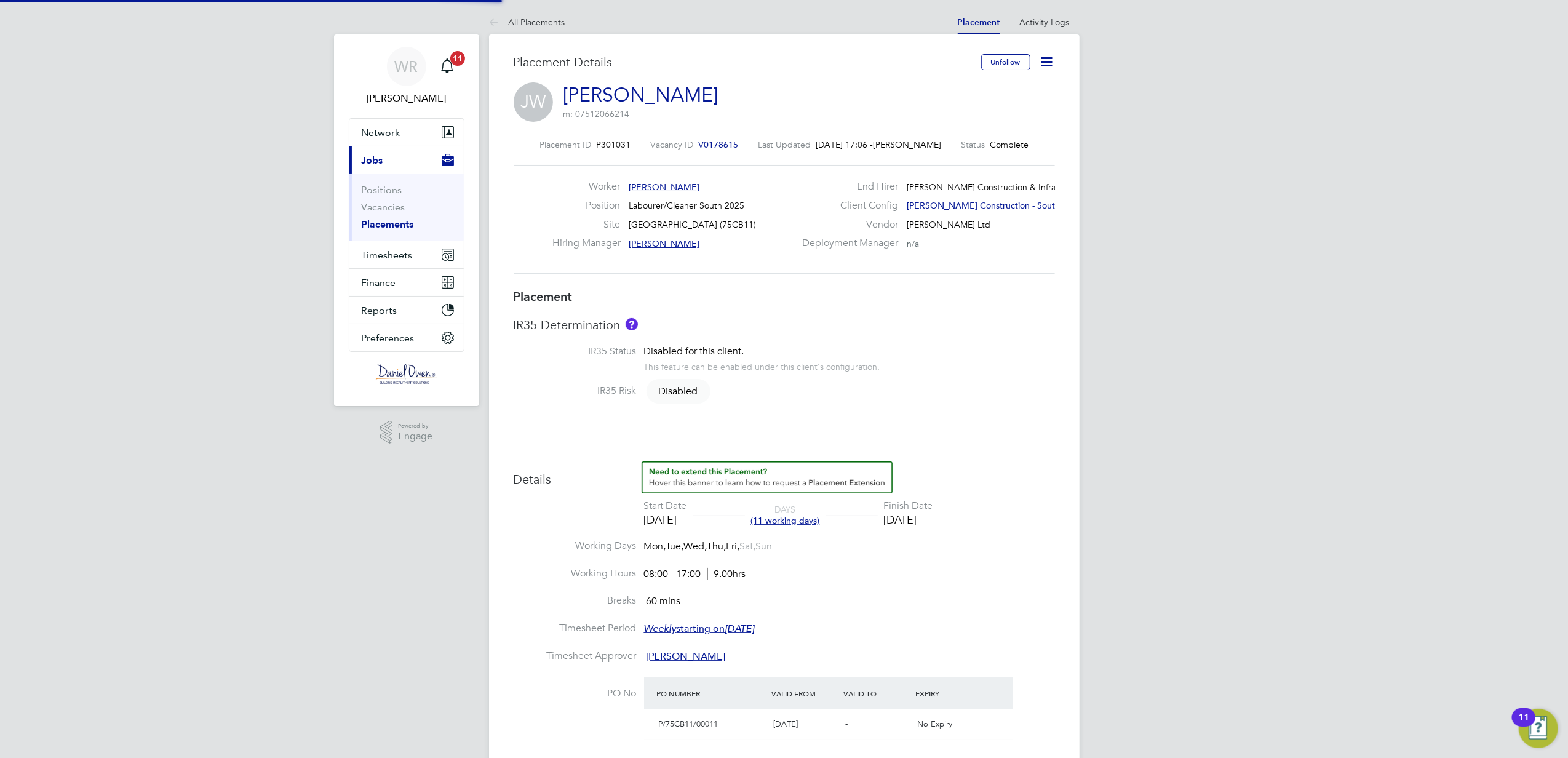
type input "[PERSON_NAME]"
type input "[DATE]"
type input "08:00"
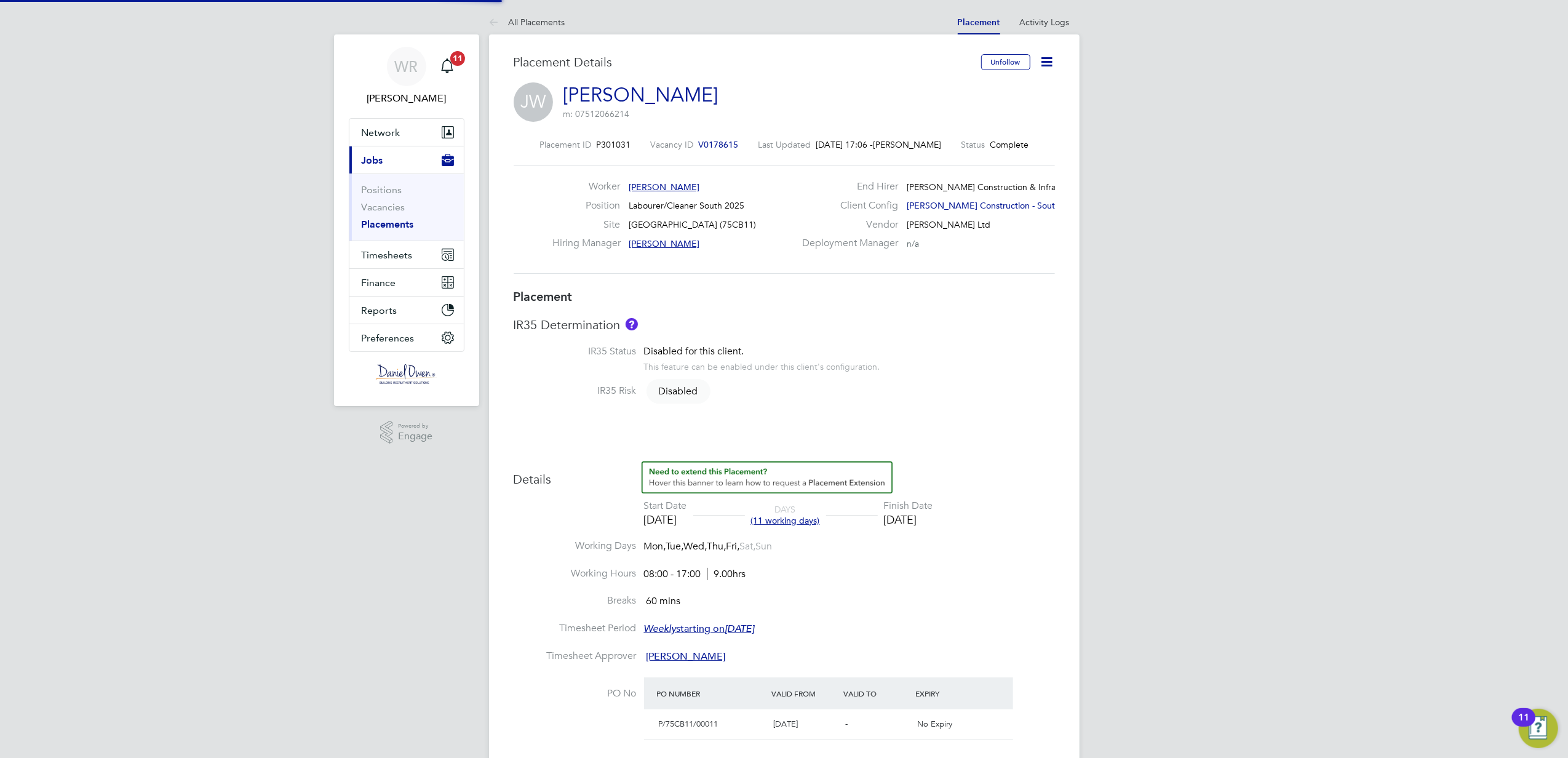
type input "17:00"
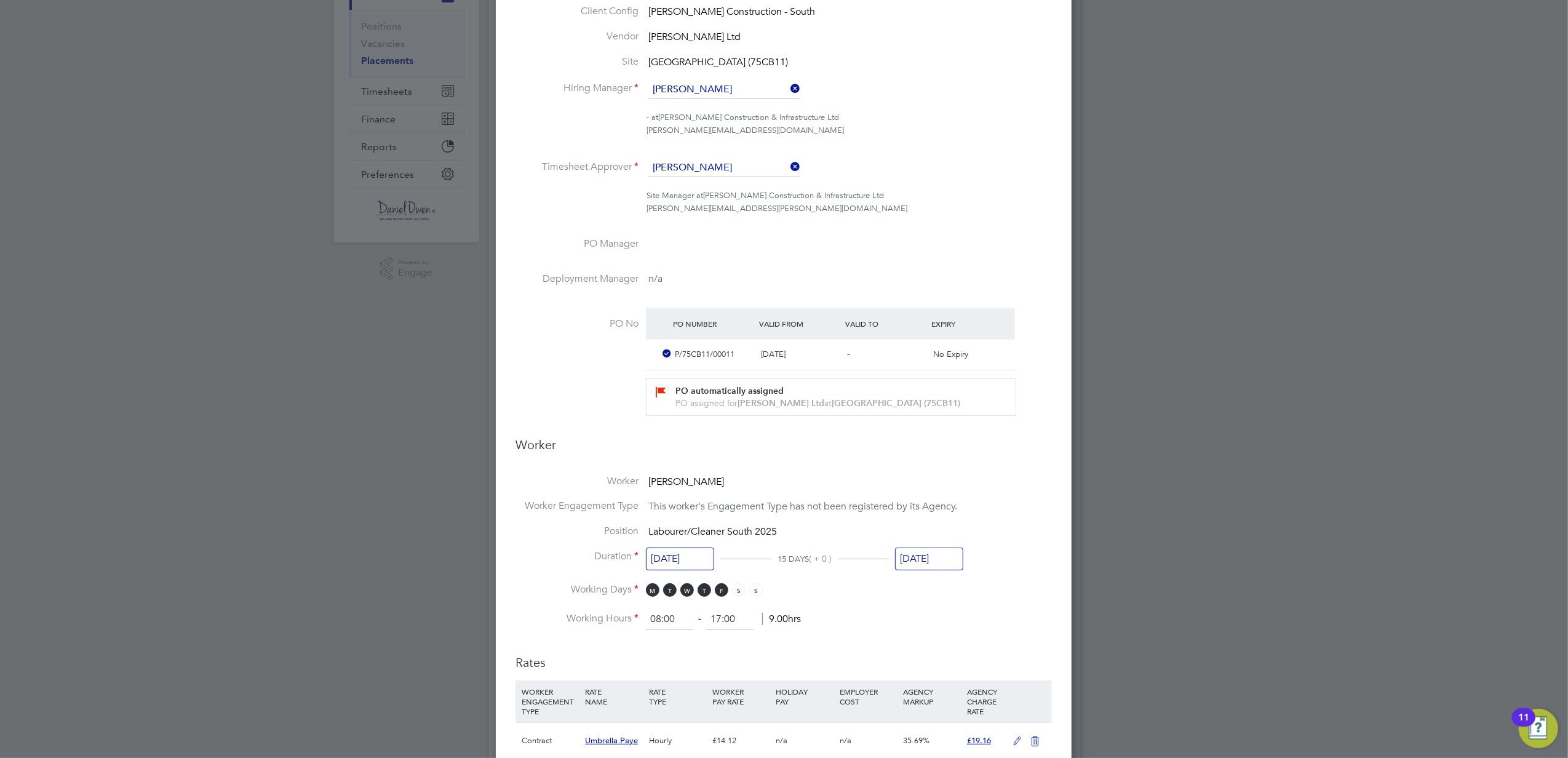
click at [944, 552] on input "[DATE]" at bounding box center [929, 559] width 69 height 23
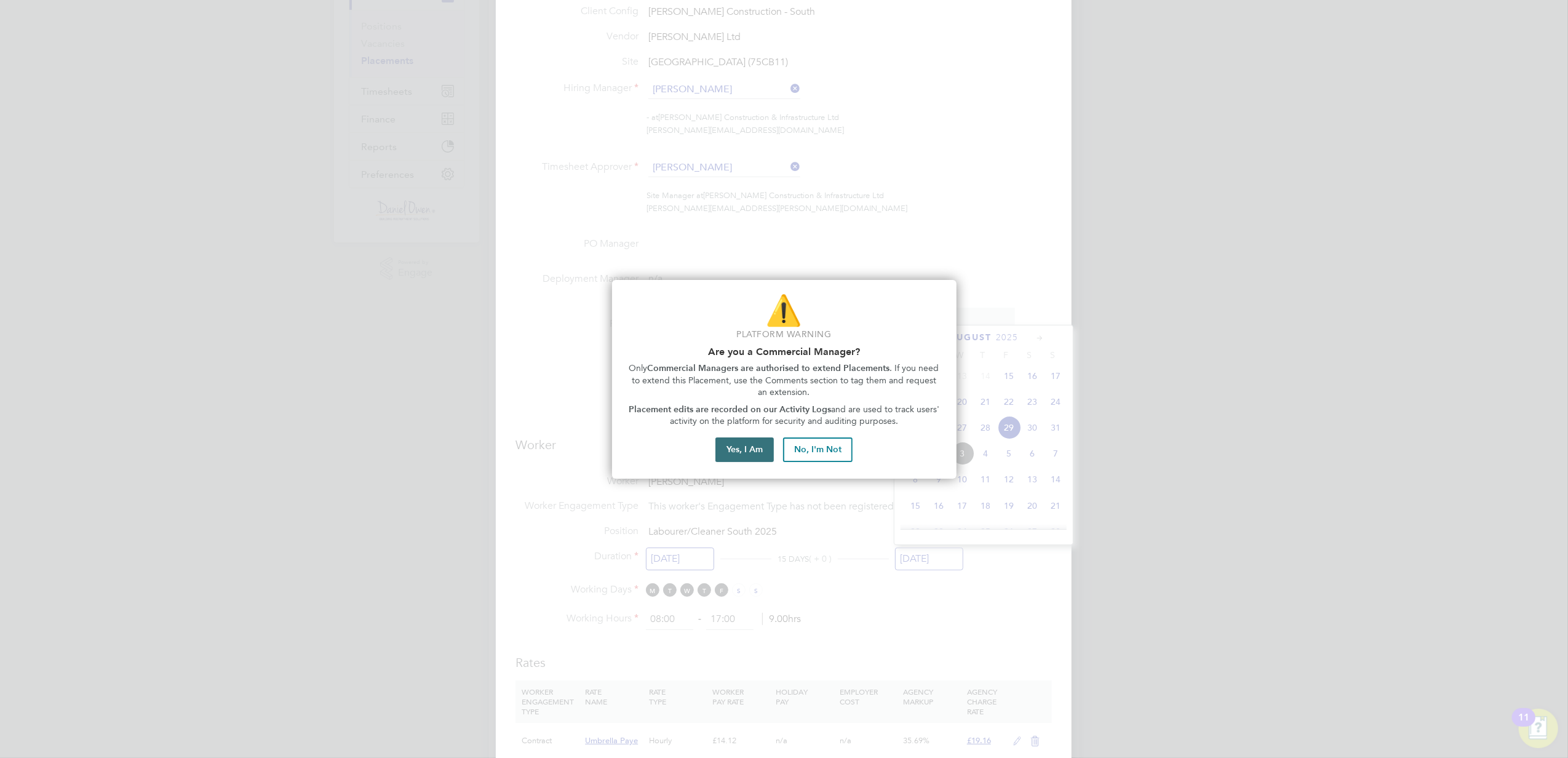
click at [760, 452] on button "Yes, I Am" at bounding box center [745, 450] width 59 height 25
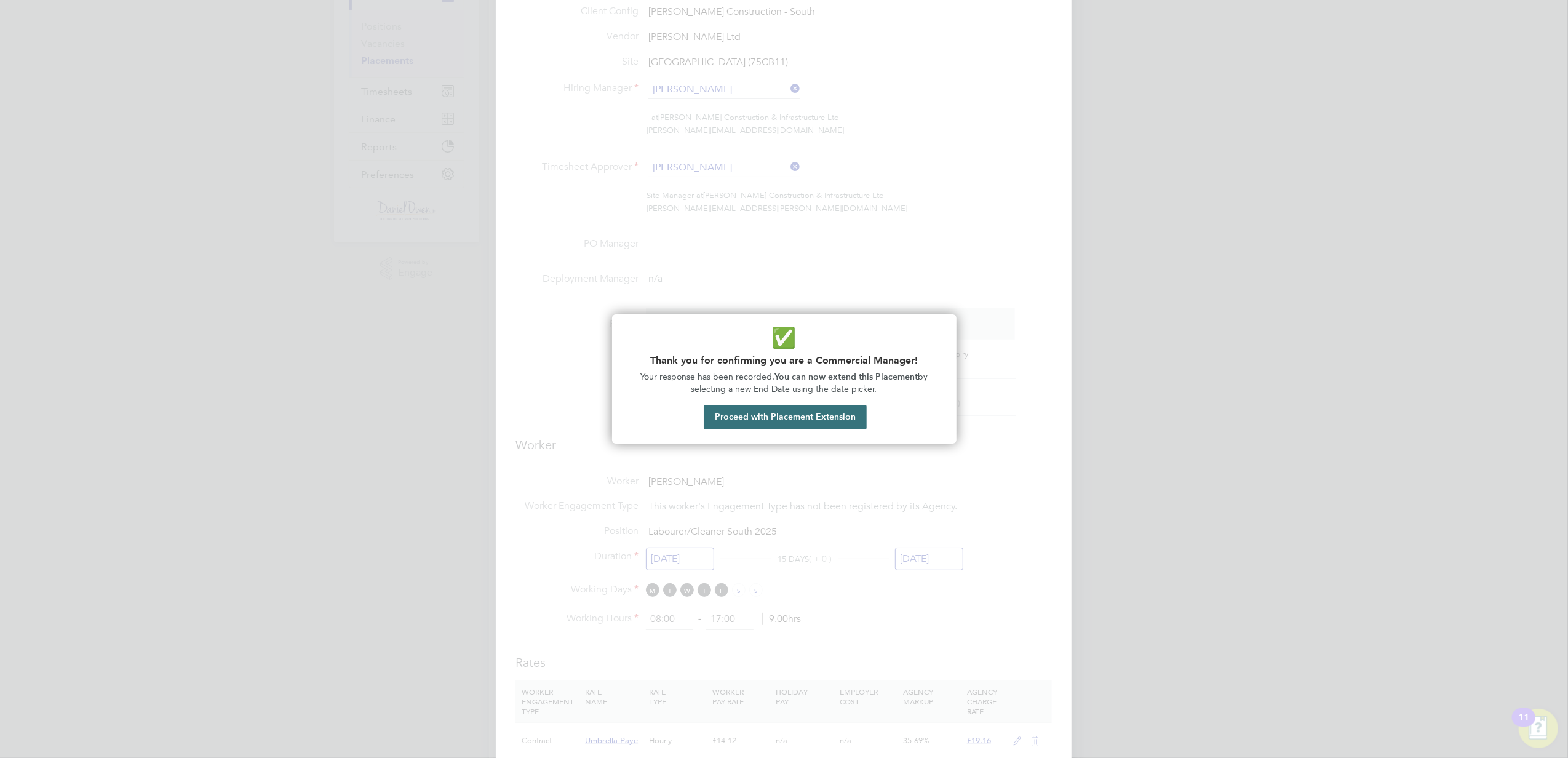
click at [798, 413] on button "Proceed with Placement Extension" at bounding box center [784, 418] width 163 height 25
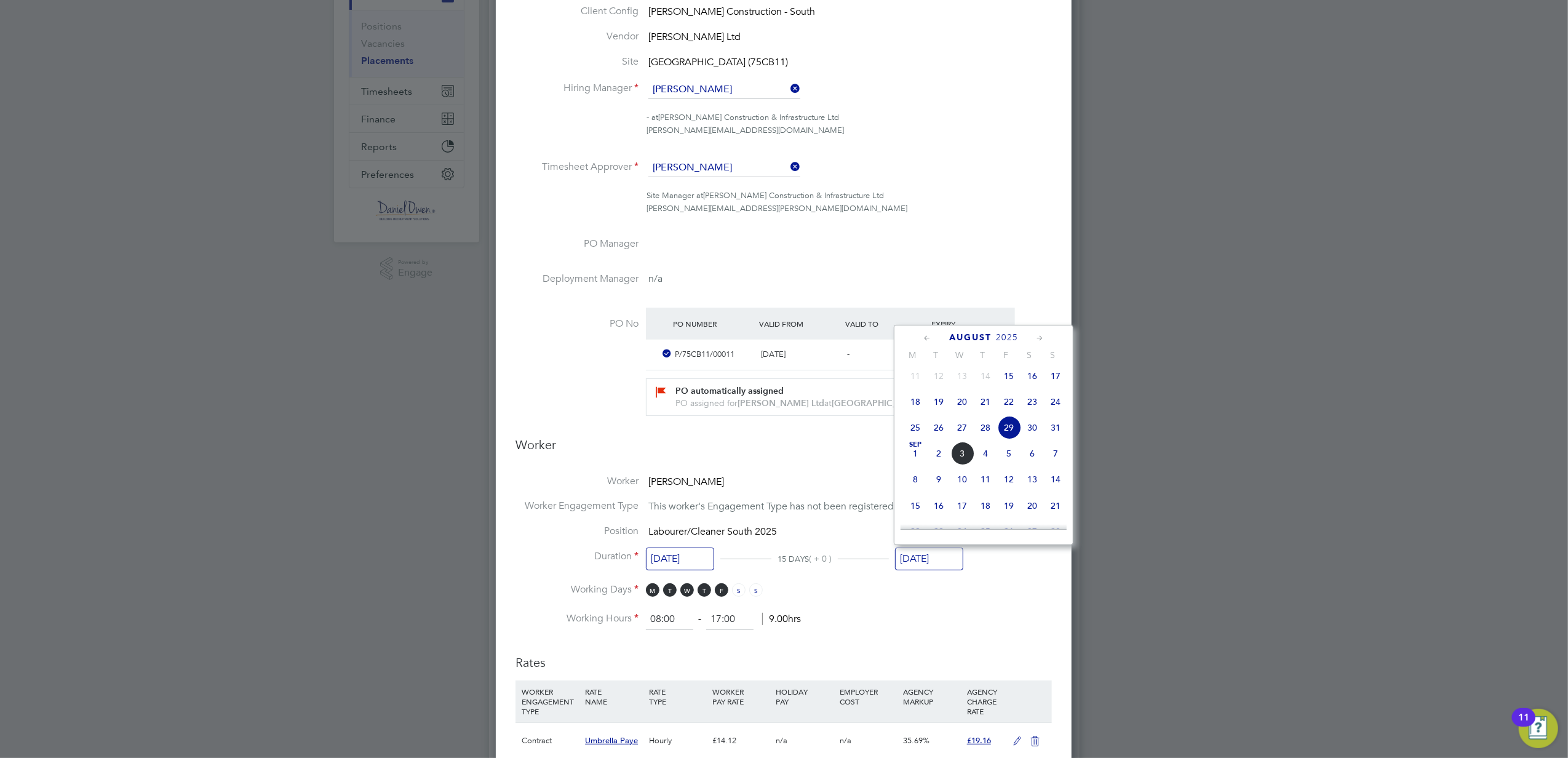
click at [1012, 459] on span "5" at bounding box center [1009, 453] width 23 height 23
type input "[DATE]"
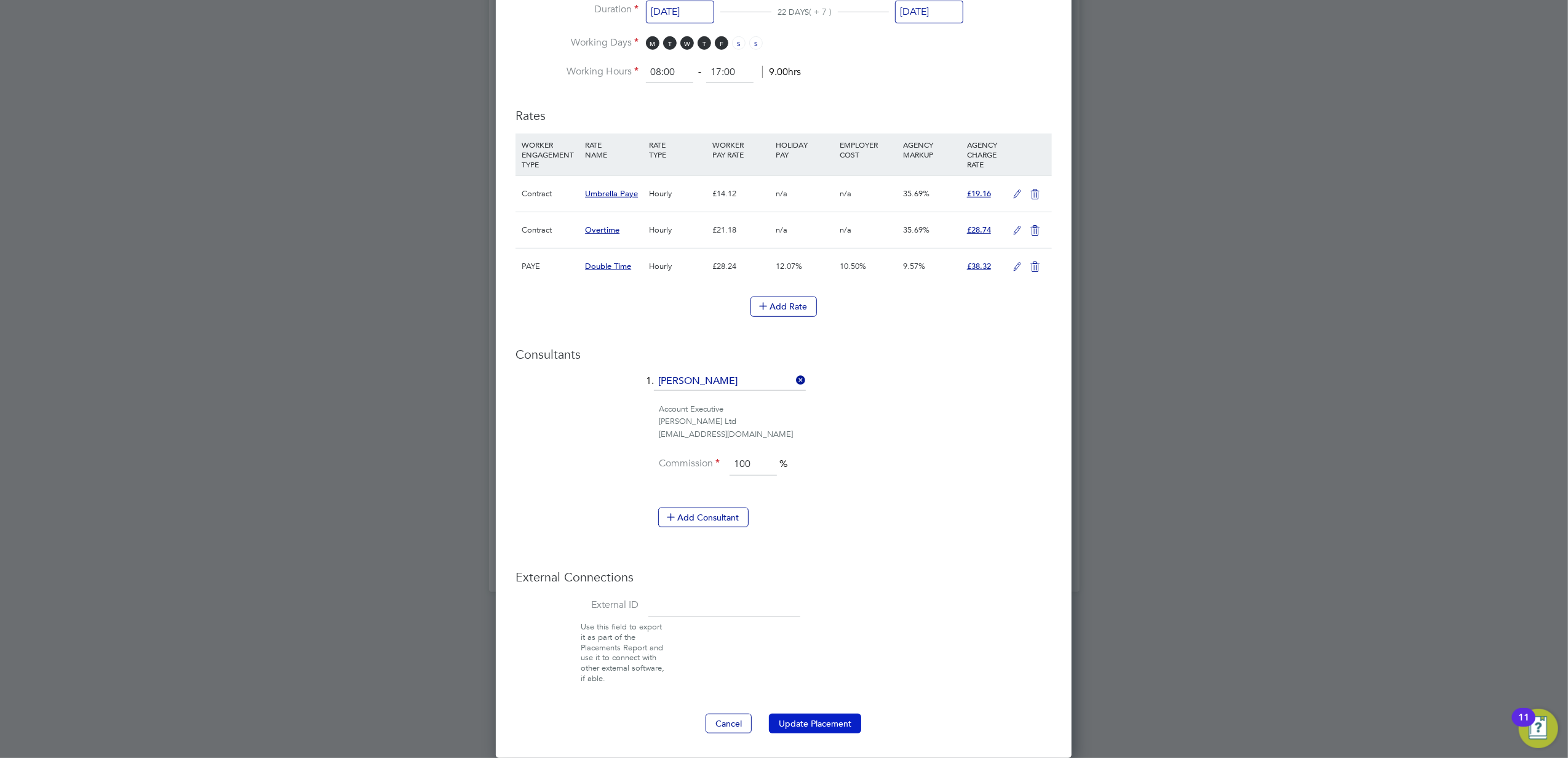
click at [809, 729] on button "Update Placement" at bounding box center [816, 724] width 93 height 20
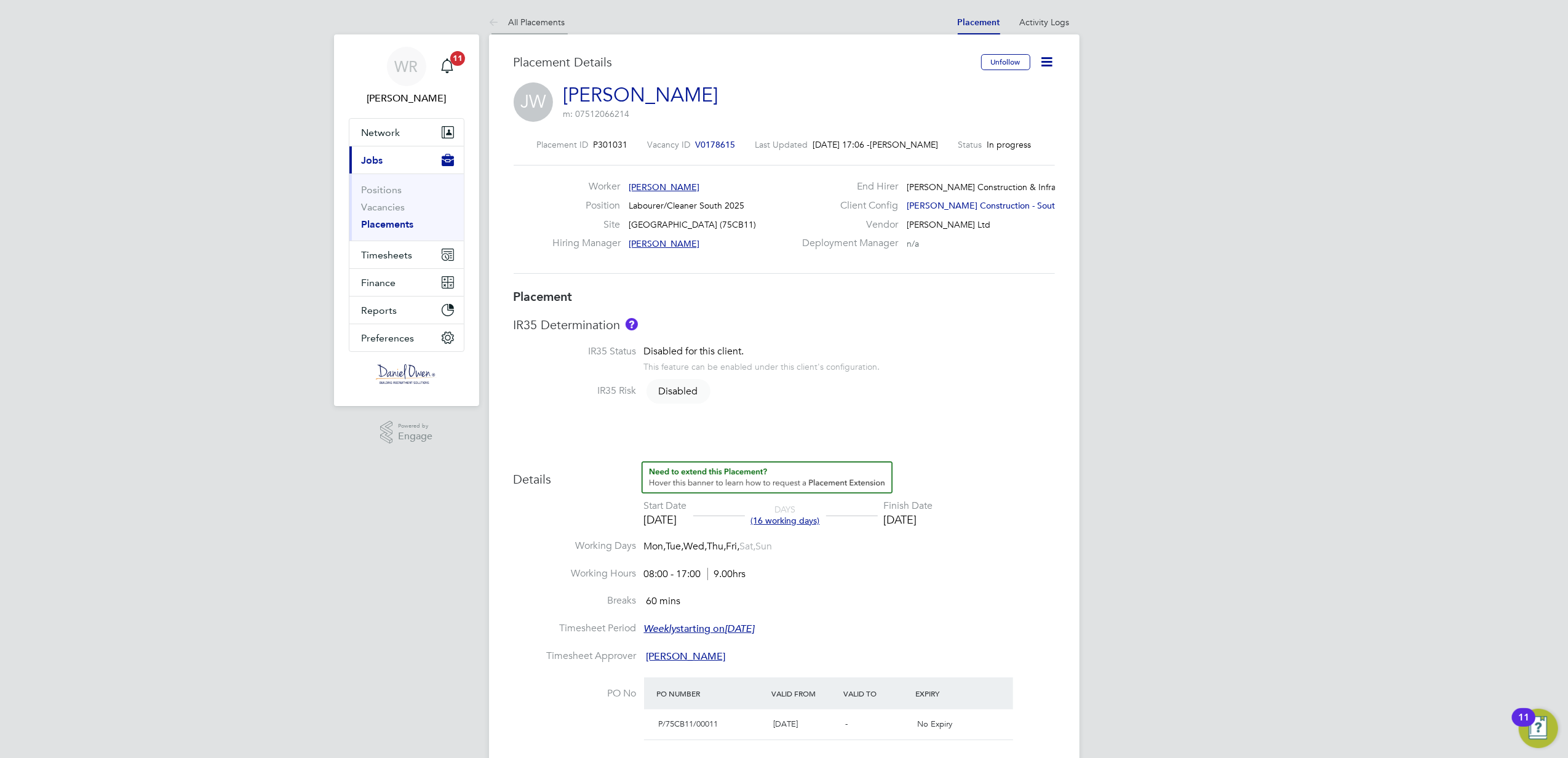
click at [524, 15] on li "All Placements" at bounding box center [527, 22] width 77 height 25
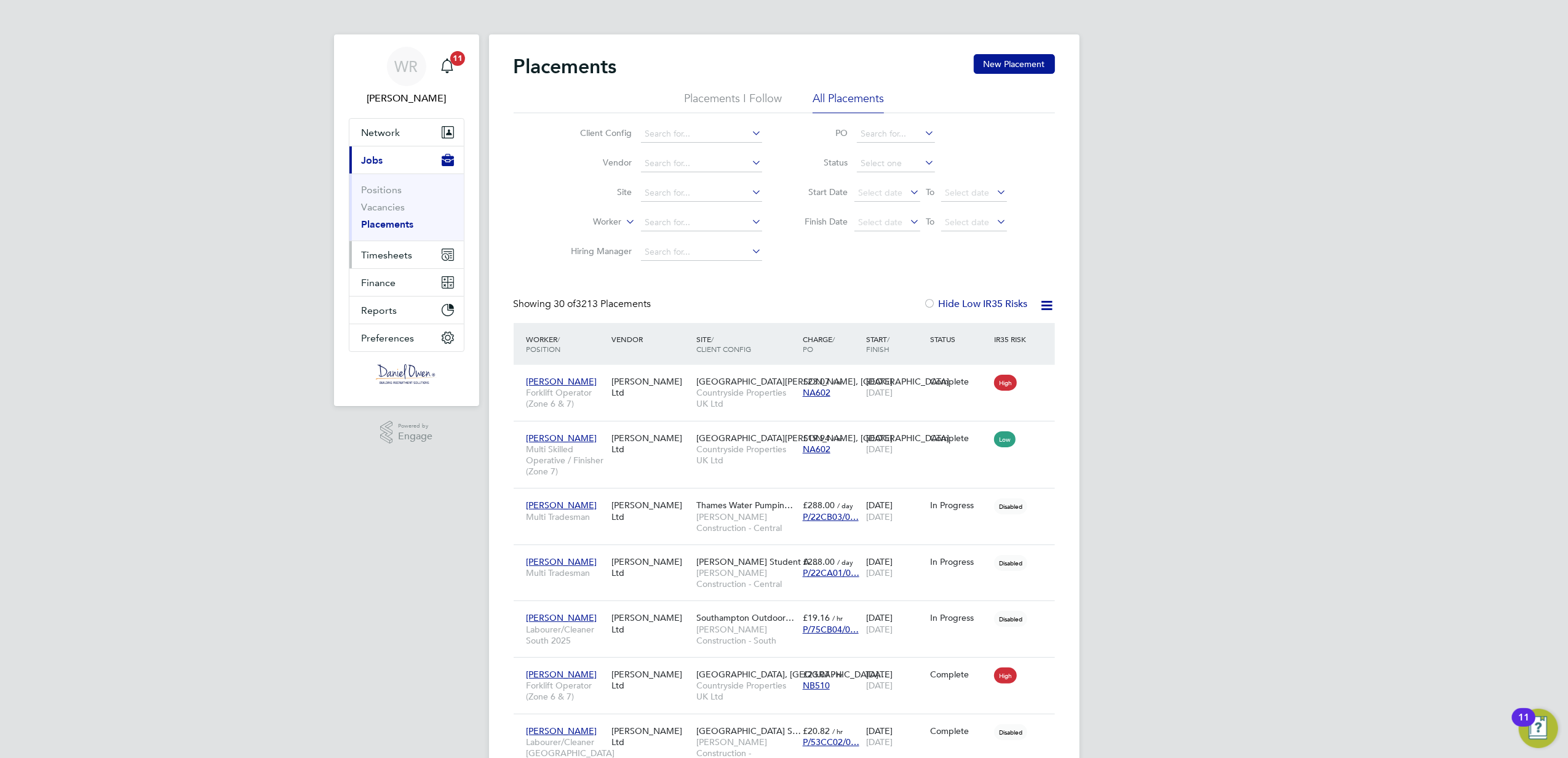
click at [391, 256] on span "Timesheets" at bounding box center [386, 255] width 51 height 12
click at [387, 219] on link "Timesheets" at bounding box center [386, 217] width 51 height 12
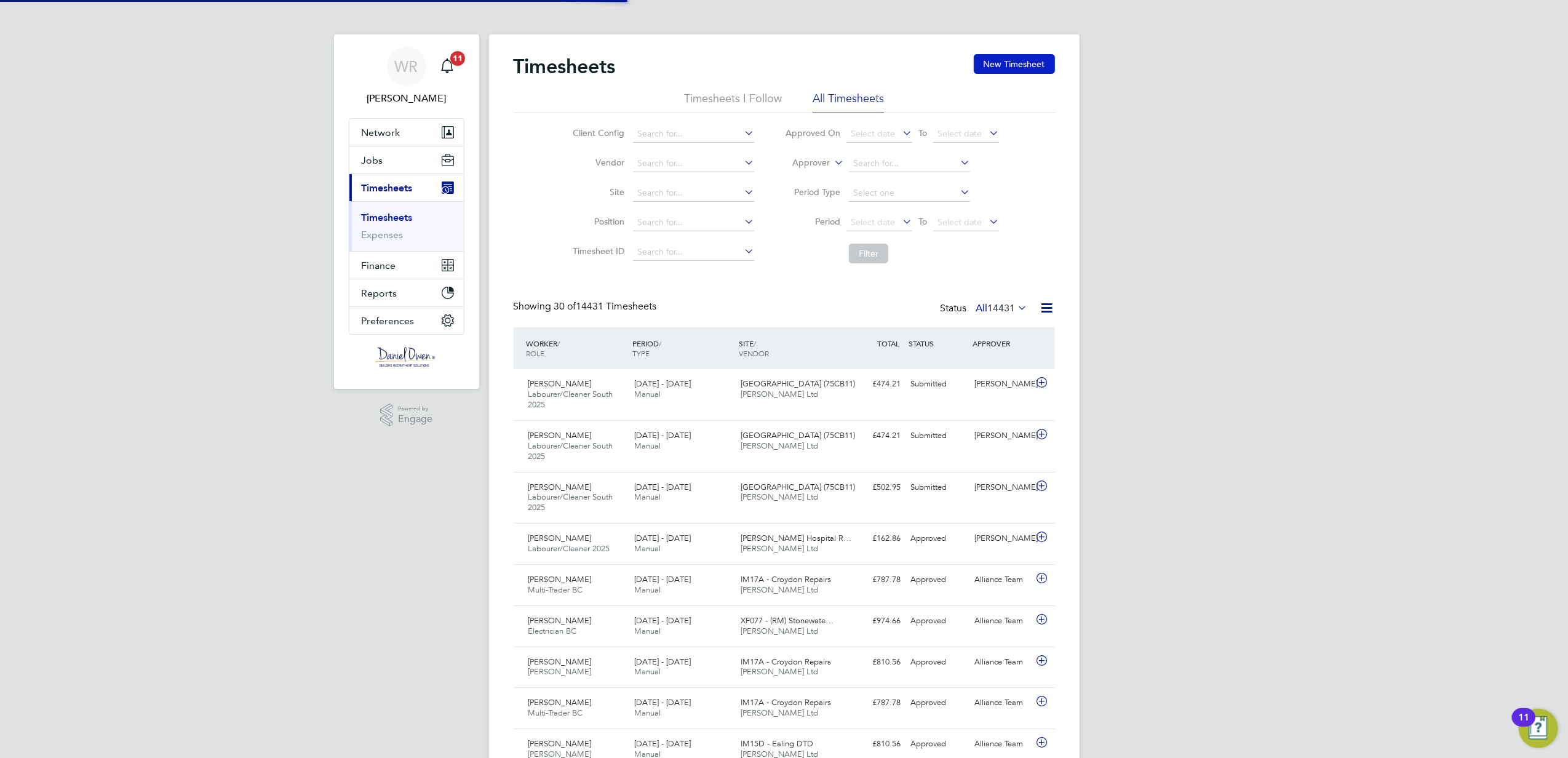
click at [1009, 71] on button "New Timesheet" at bounding box center [1014, 64] width 81 height 20
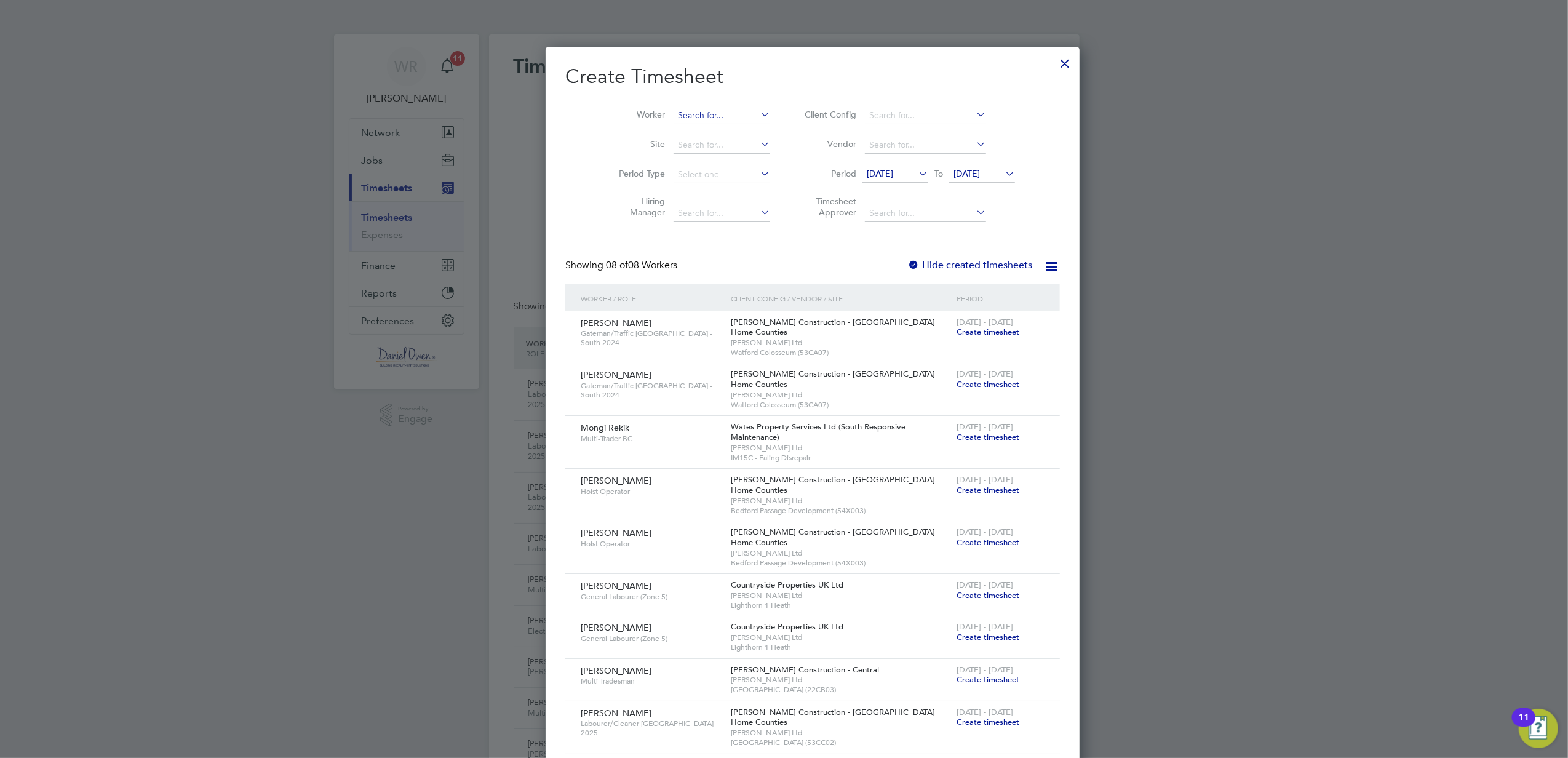
click at [674, 121] on input at bounding box center [722, 115] width 96 height 17
drag, startPoint x: 698, startPoint y: 134, endPoint x: 827, endPoint y: 183, distance: 138.0
click at [698, 133] on li "John Wam bugu" at bounding box center [706, 132] width 126 height 17
type input "[PERSON_NAME]"
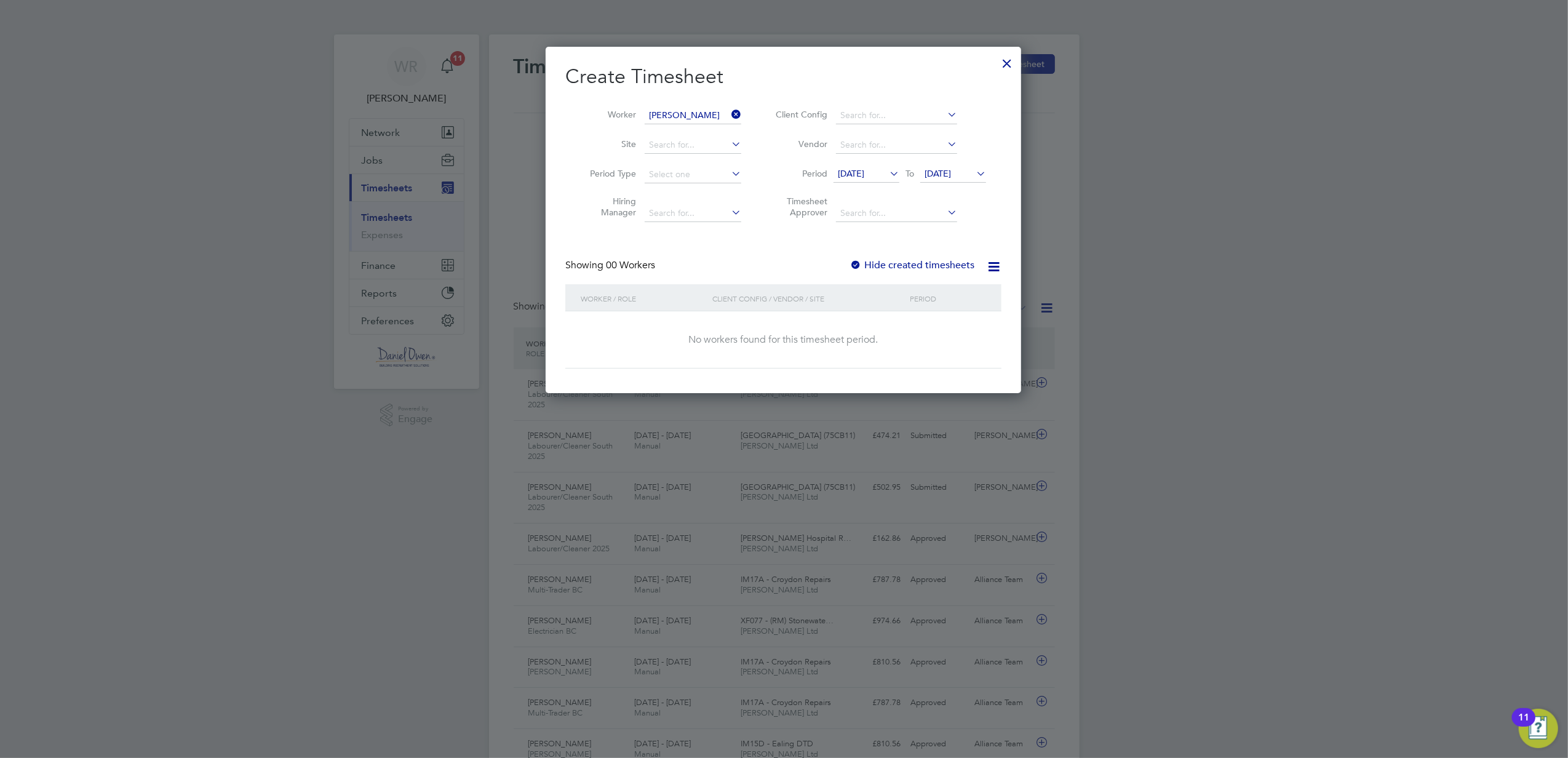
click at [935, 173] on span "[DATE]" at bounding box center [938, 174] width 27 height 11
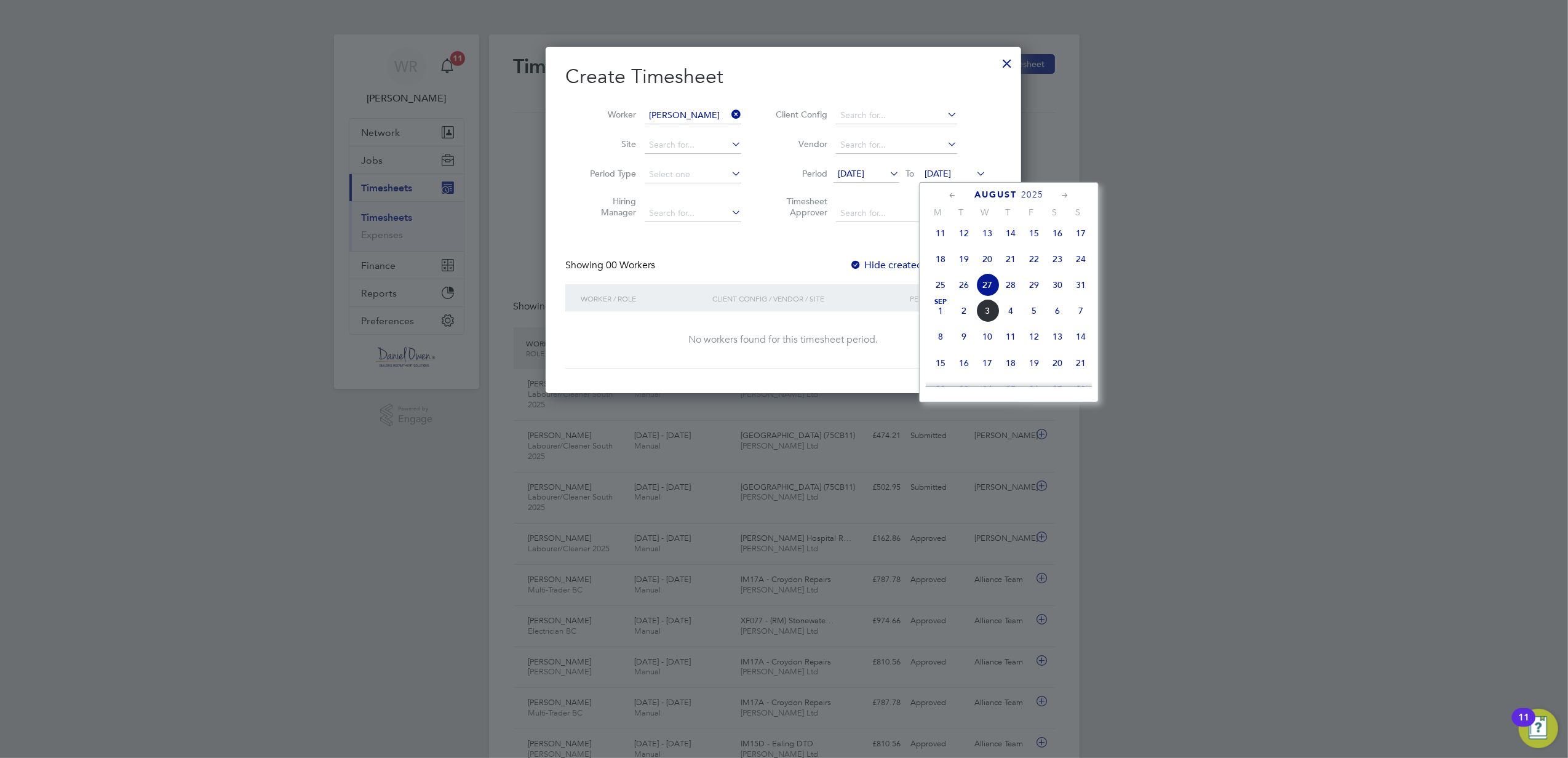
click at [1028, 322] on span "5" at bounding box center [1034, 311] width 23 height 23
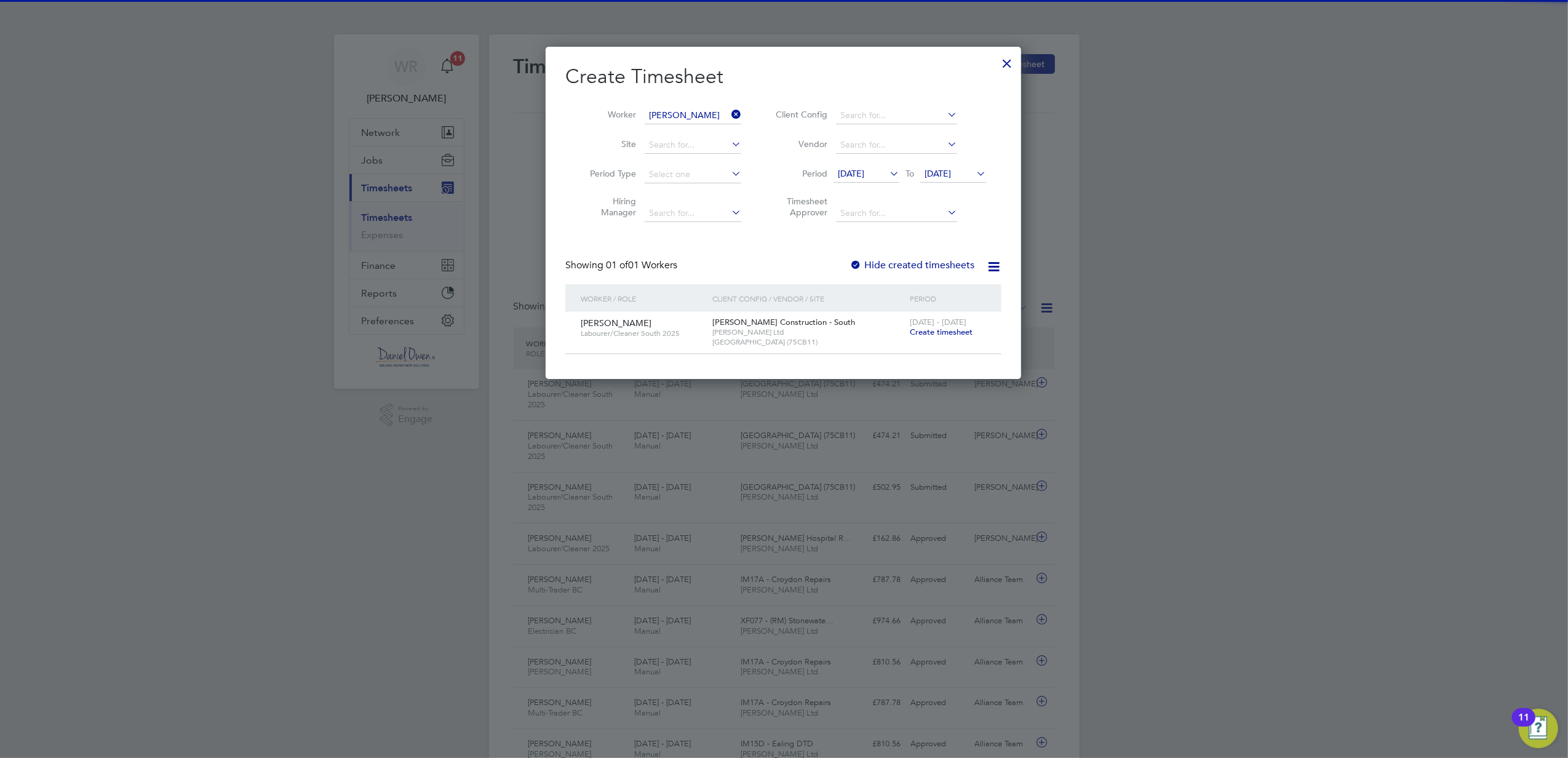
click at [946, 338] on span "Create timesheet" at bounding box center [941, 332] width 62 height 11
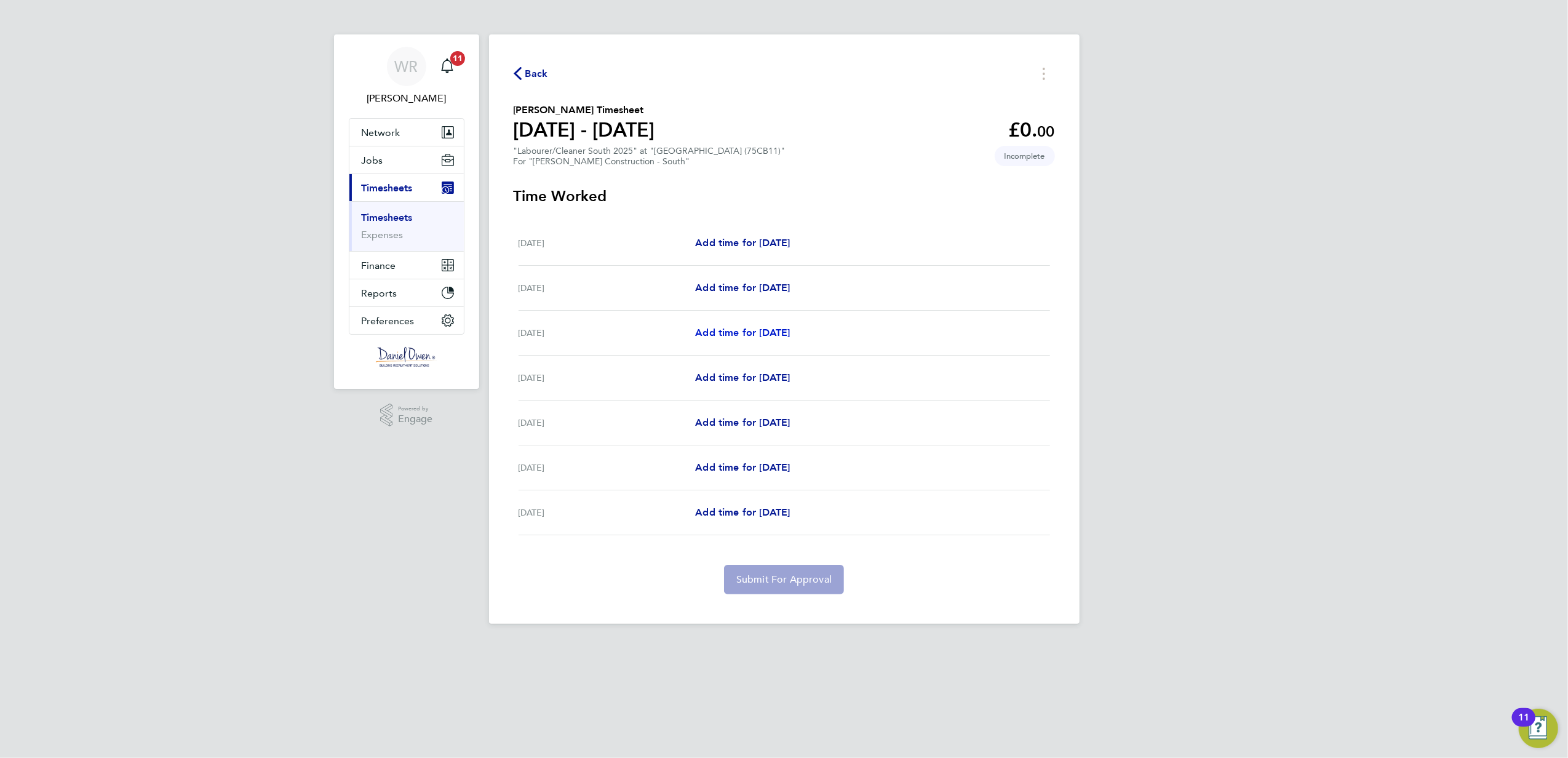
click at [716, 338] on span "Add time for Mon 01 Sep" at bounding box center [743, 332] width 94 height 12
select select "60"
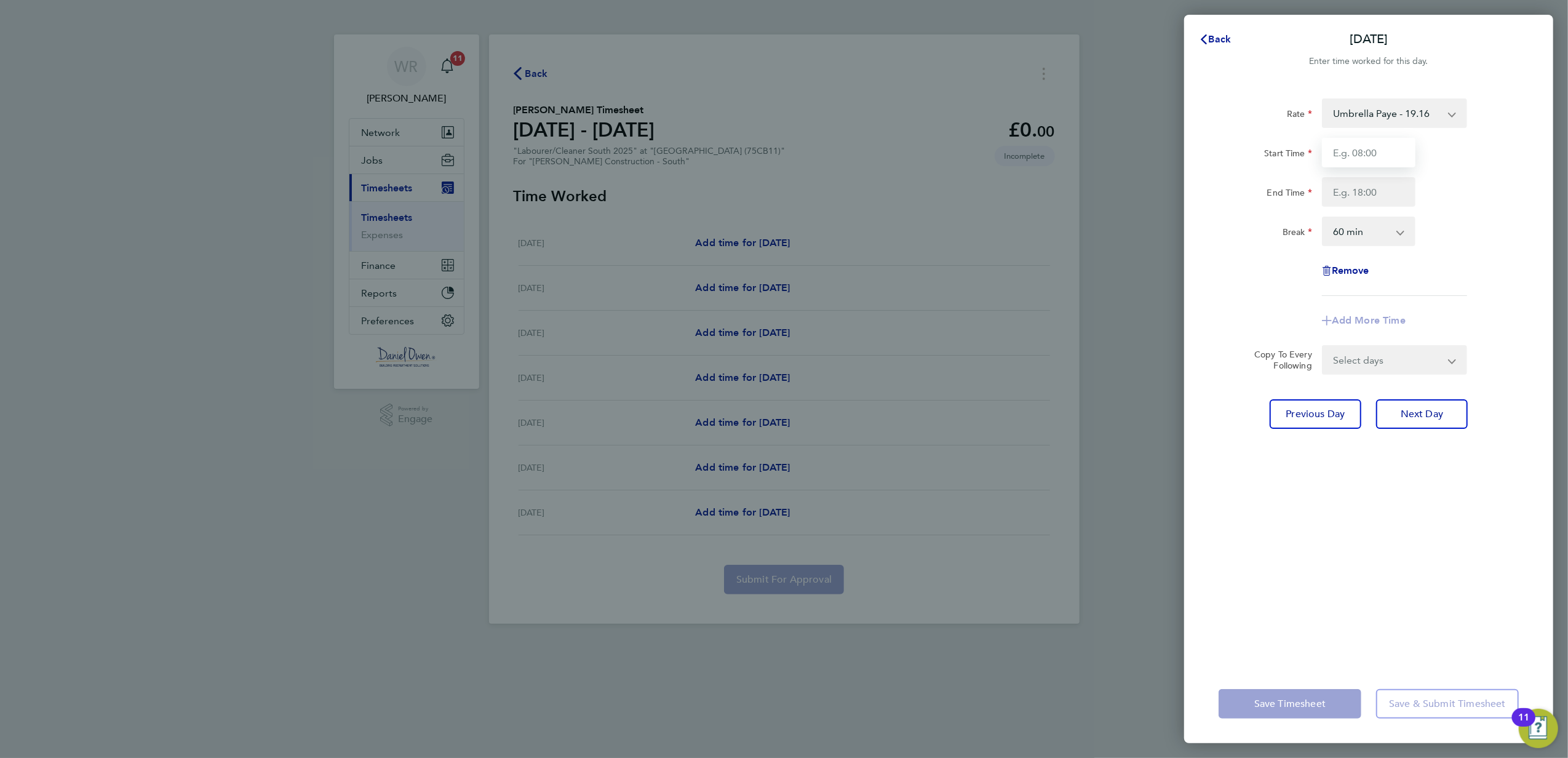
click at [1401, 146] on input "Start Time" at bounding box center [1369, 152] width 93 height 29
type input "07:30"
click at [1396, 188] on input "End Time" at bounding box center [1369, 192] width 93 height 29
type input "17:00"
click at [1472, 175] on div "Start Time 07:30 End Time 17:00" at bounding box center [1369, 172] width 310 height 69
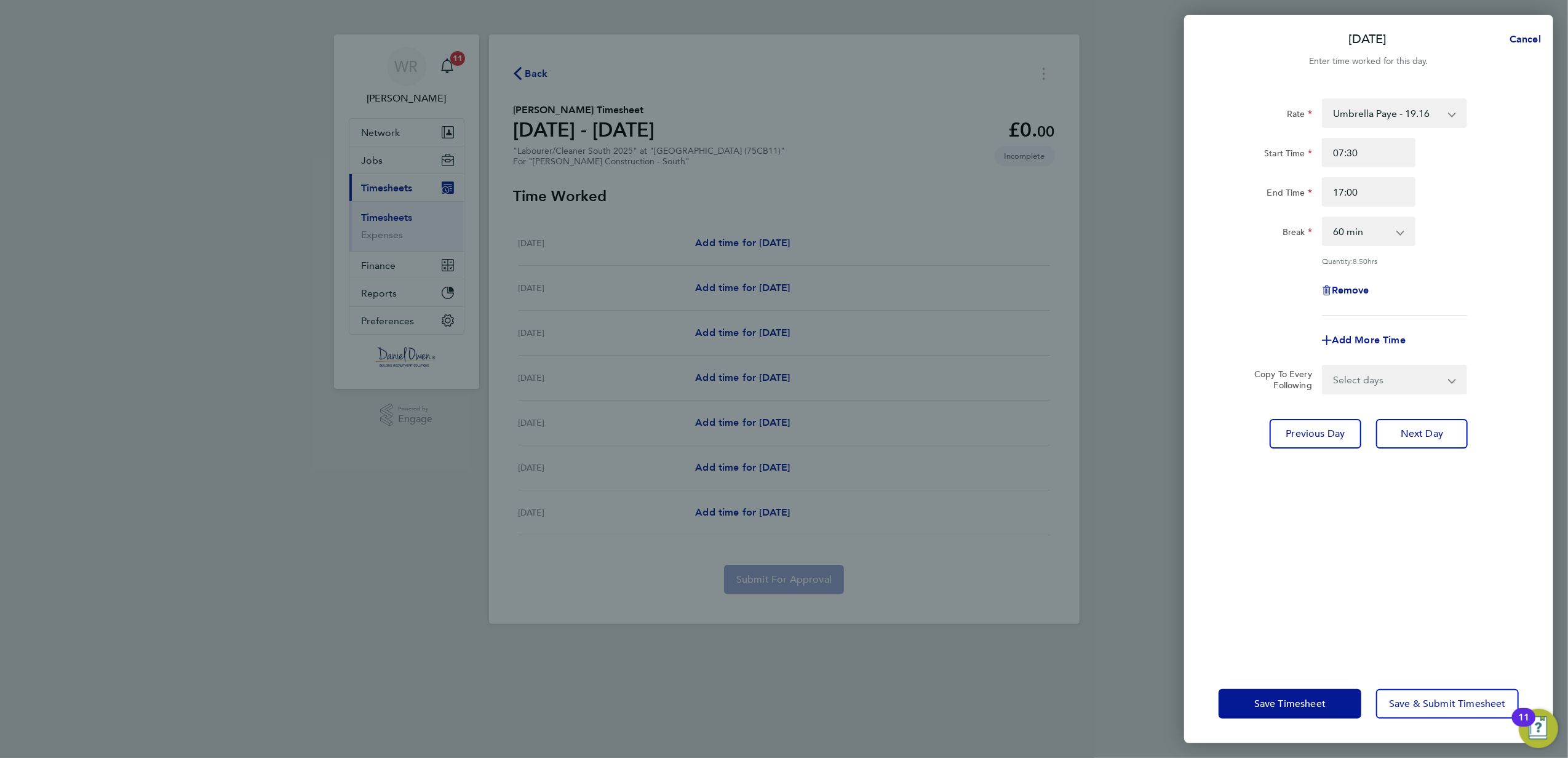
click at [1369, 241] on select "0 min 15 min 30 min 45 min 60 min 75 min 90 min" at bounding box center [1361, 232] width 77 height 27
select select "30"
click at [1323, 218] on select "0 min 15 min 30 min 45 min 60 min 75 min 90 min" at bounding box center [1361, 232] width 77 height 27
click at [1443, 702] on span "Save & Submit Timesheet" at bounding box center [1447, 705] width 117 height 12
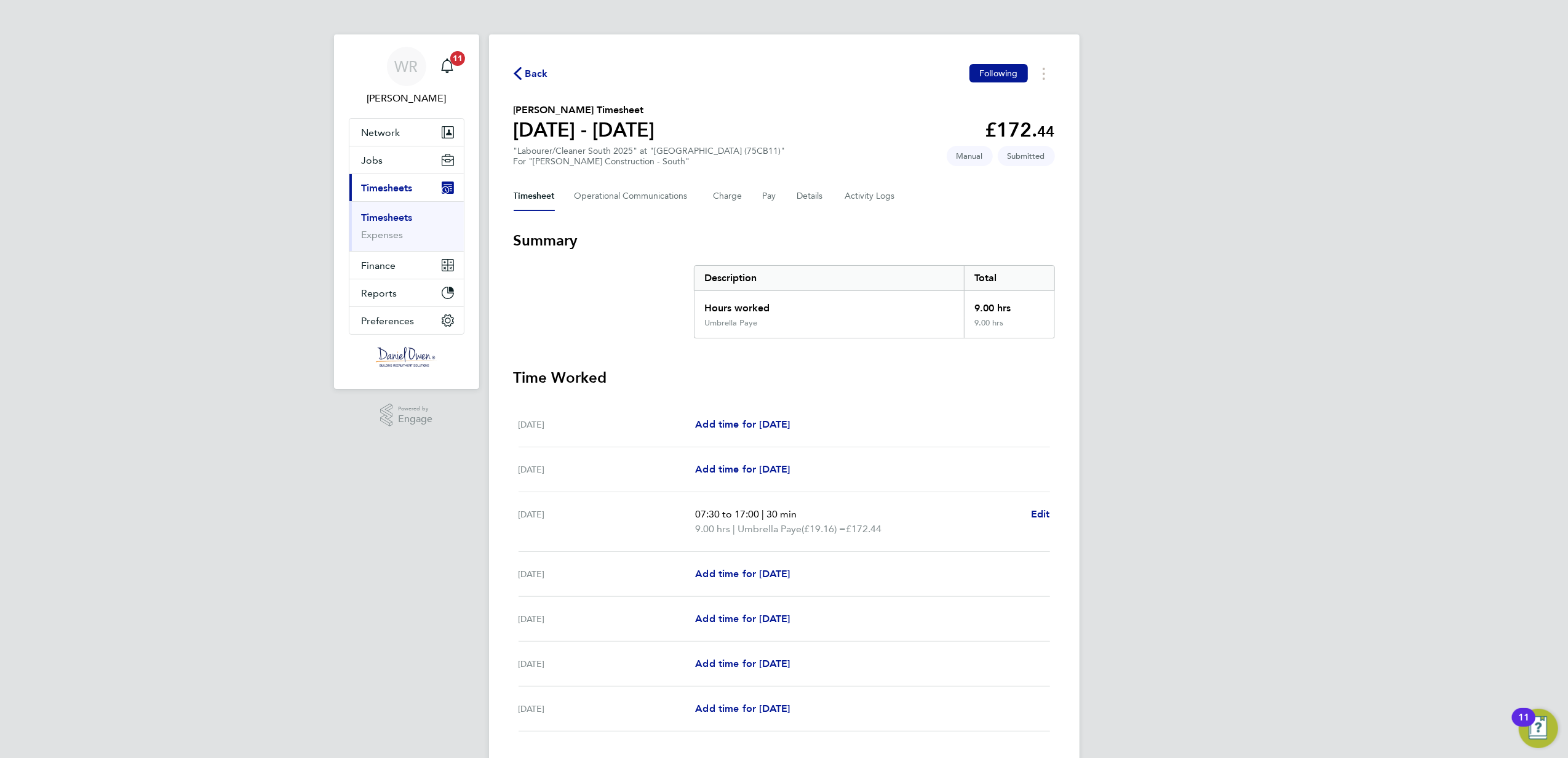
click at [523, 77] on span "Back" at bounding box center [531, 72] width 35 height 12
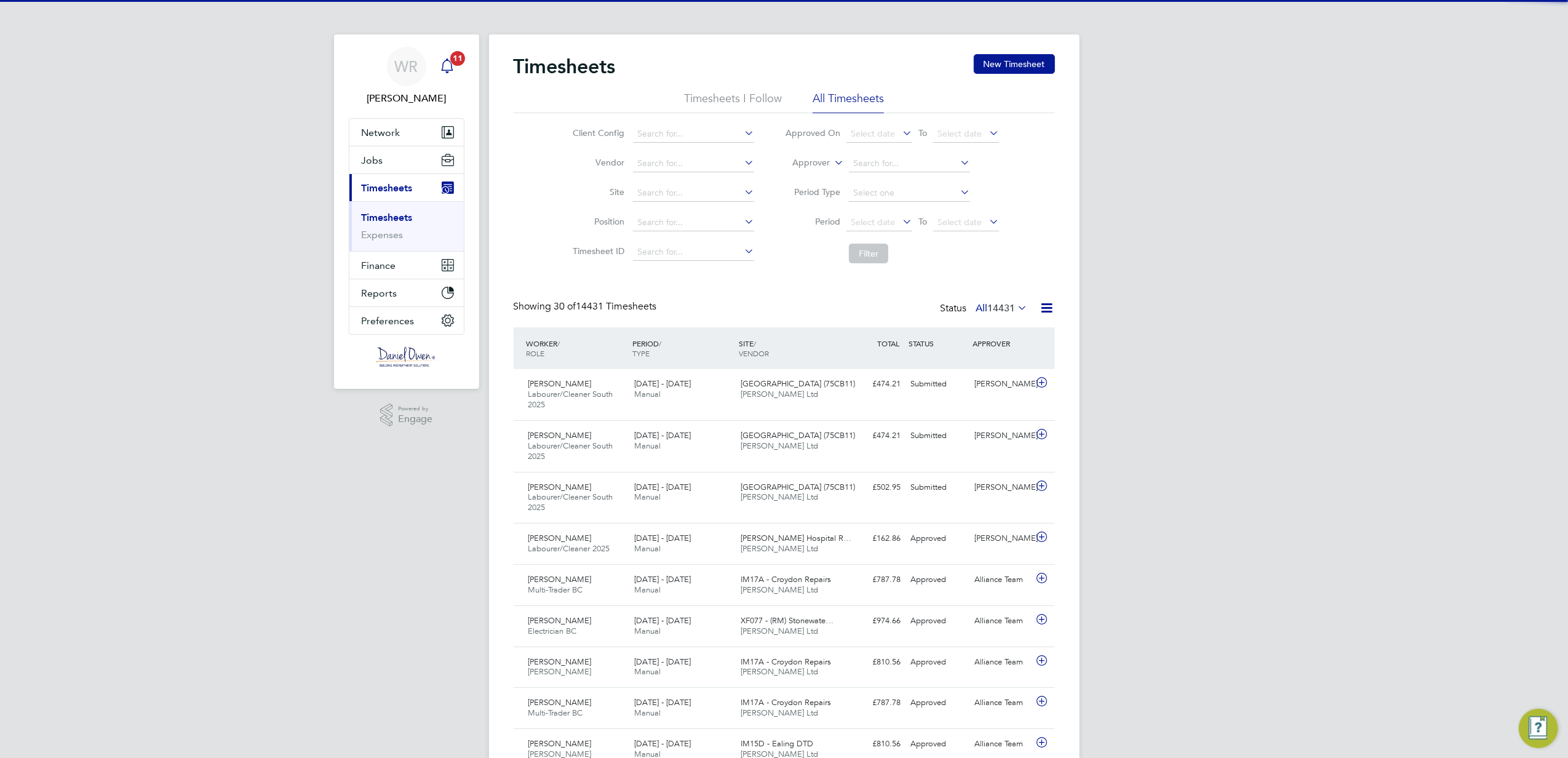
click at [443, 67] on icon "Main navigation" at bounding box center [447, 65] width 12 height 12
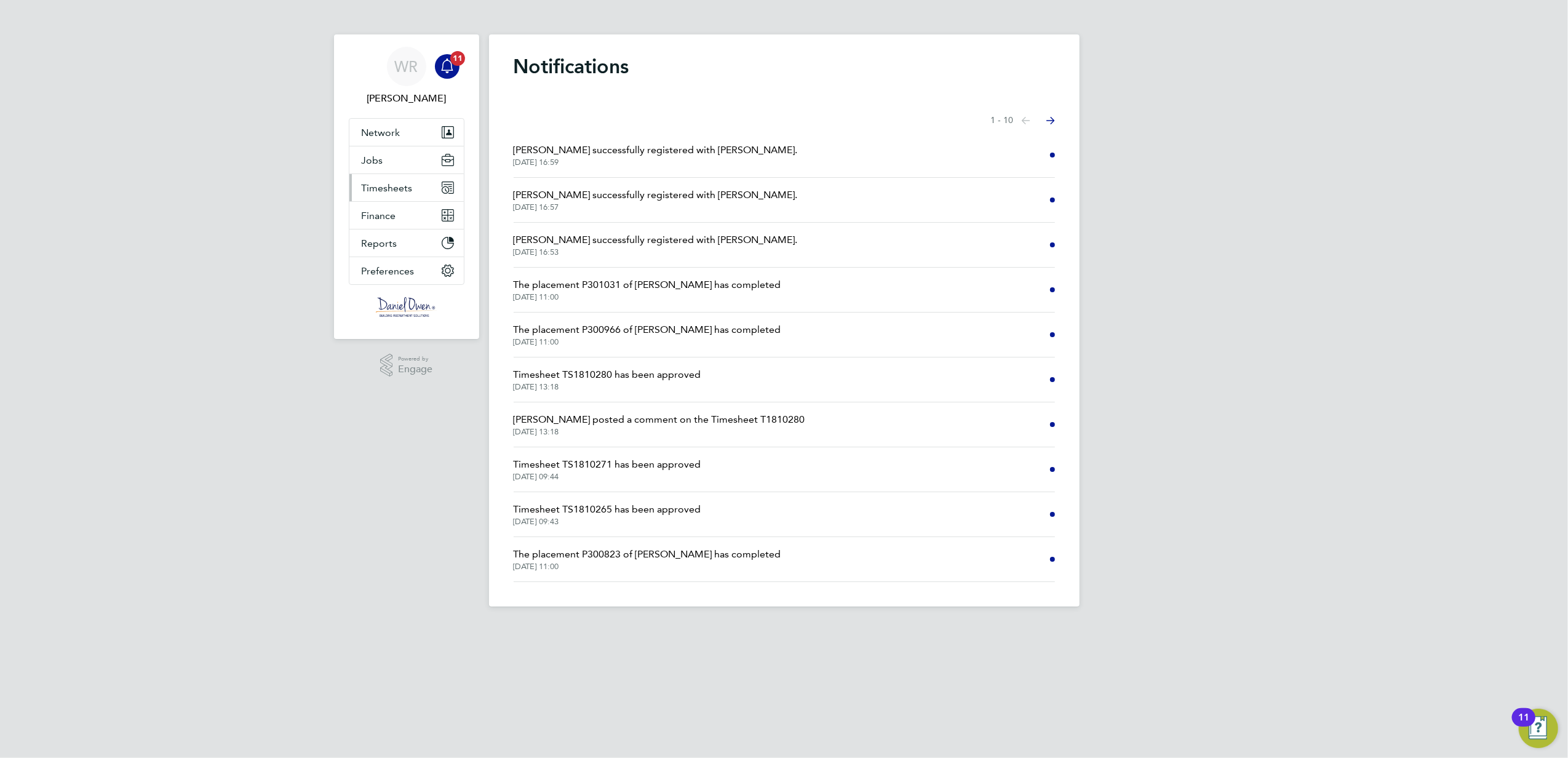
click at [417, 188] on button "Timesheets" at bounding box center [406, 188] width 115 height 27
click at [411, 210] on ul "Timesheets Expenses" at bounding box center [406, 226] width 115 height 50
click at [402, 216] on link "Timesheets" at bounding box center [386, 217] width 51 height 12
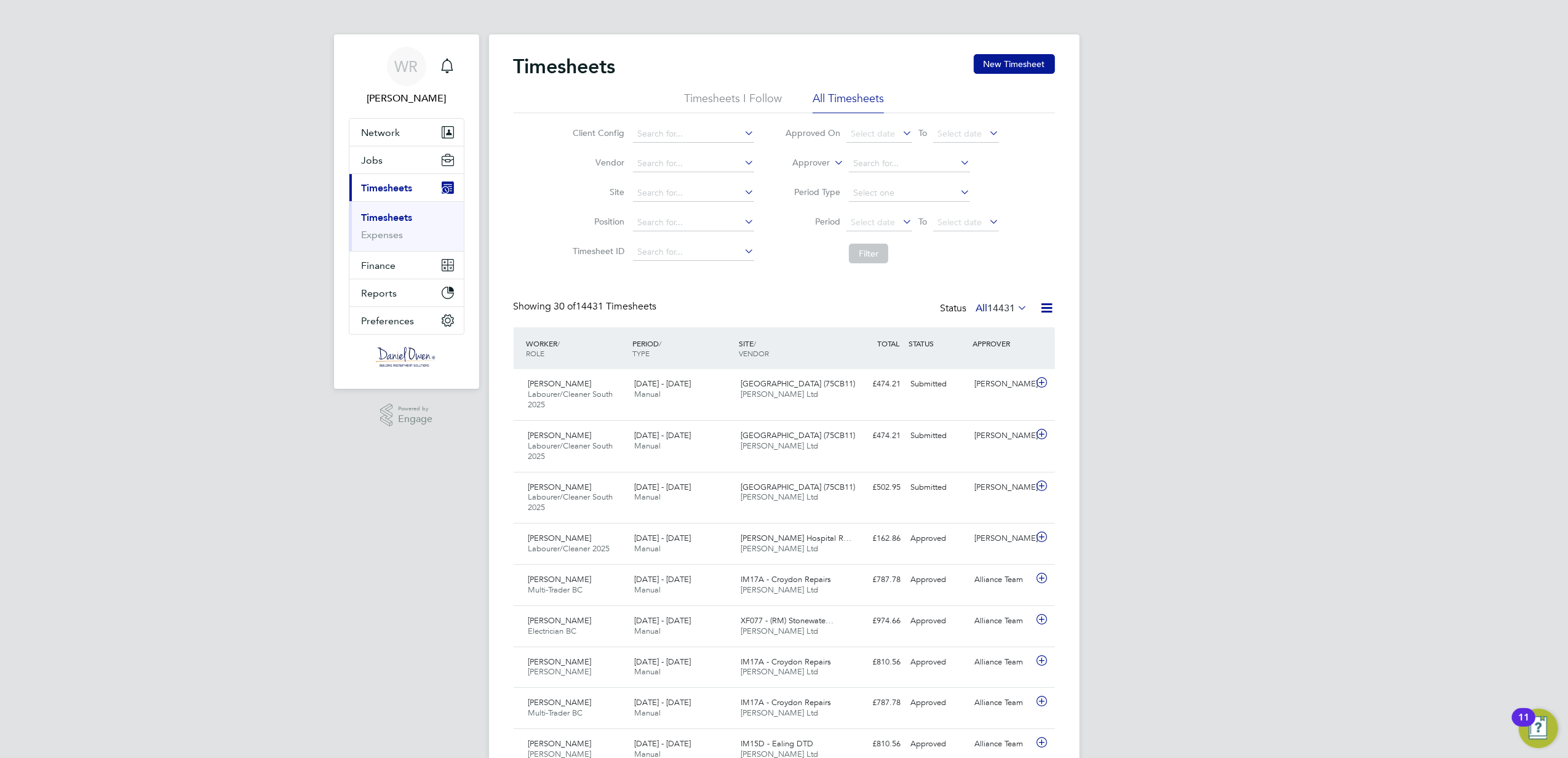
click at [824, 160] on label "Approver" at bounding box center [802, 163] width 55 height 12
click at [808, 178] on li "Worker" at bounding box center [800, 177] width 61 height 16
click at [871, 166] on input at bounding box center [910, 163] width 121 height 17
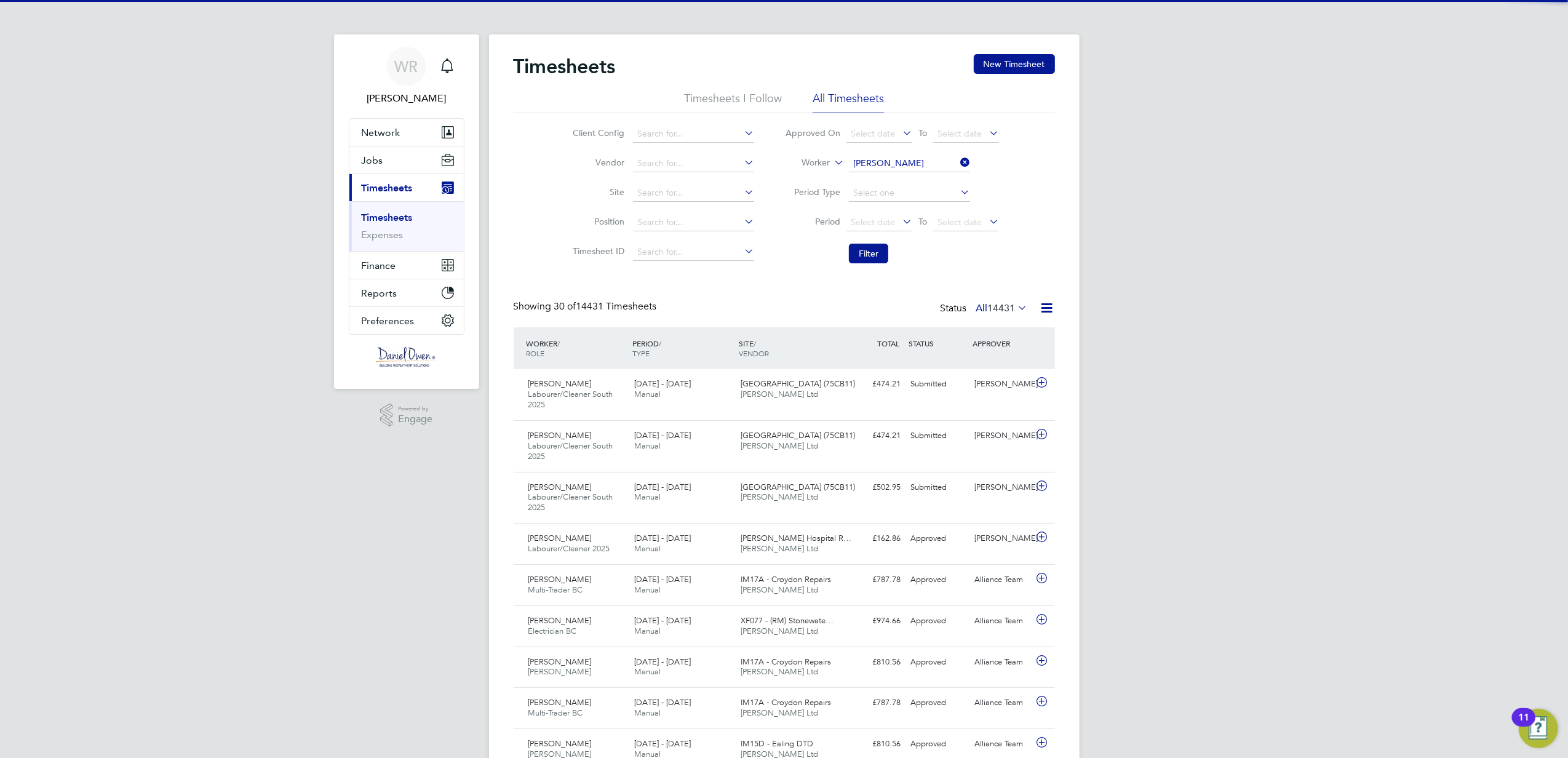
click at [901, 178] on li "[PERSON_NAME] mbugu" at bounding box center [911, 180] width 126 height 17
type input "[PERSON_NAME]"
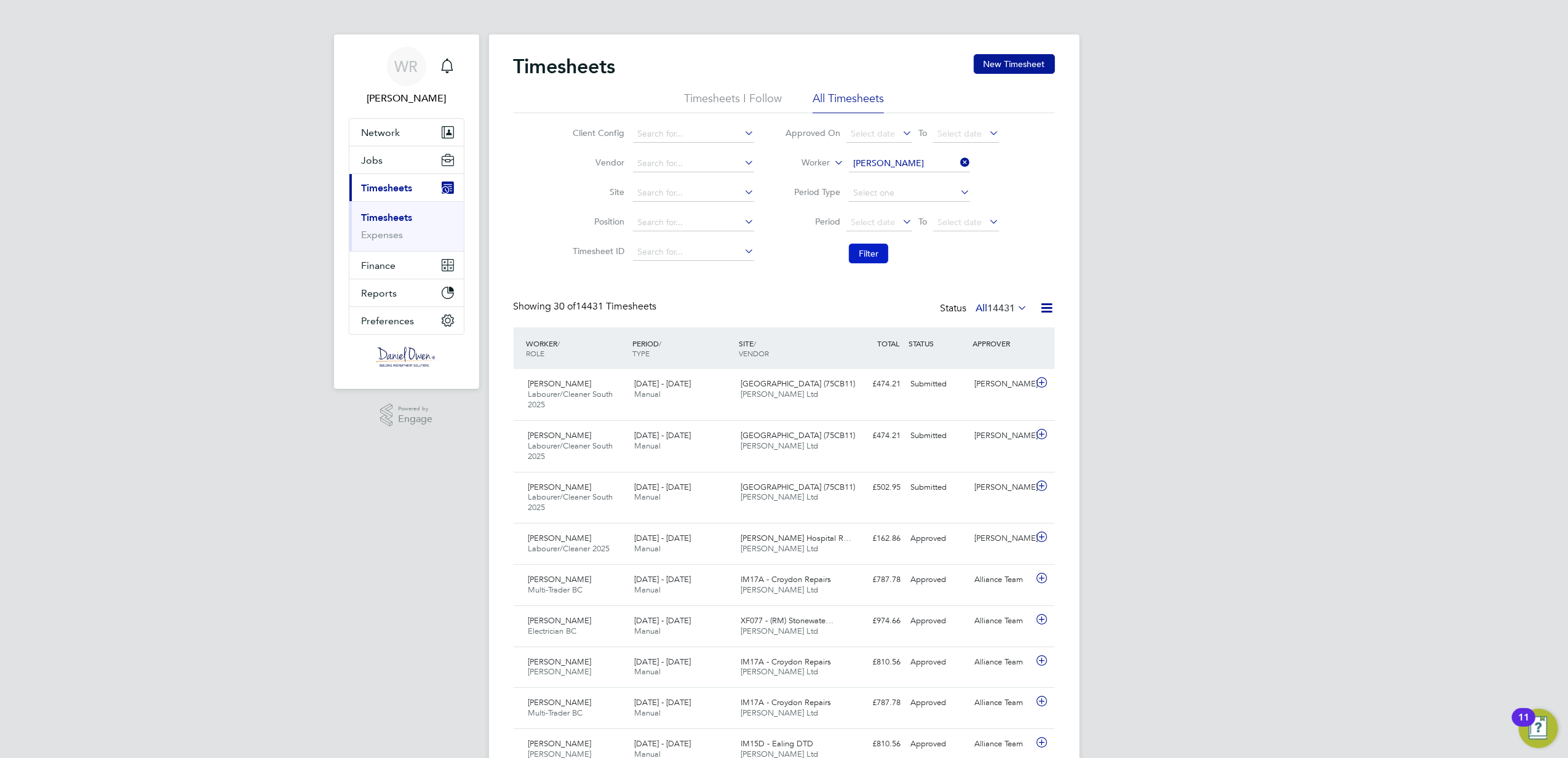
click at [873, 252] on button "Filter" at bounding box center [869, 254] width 39 height 20
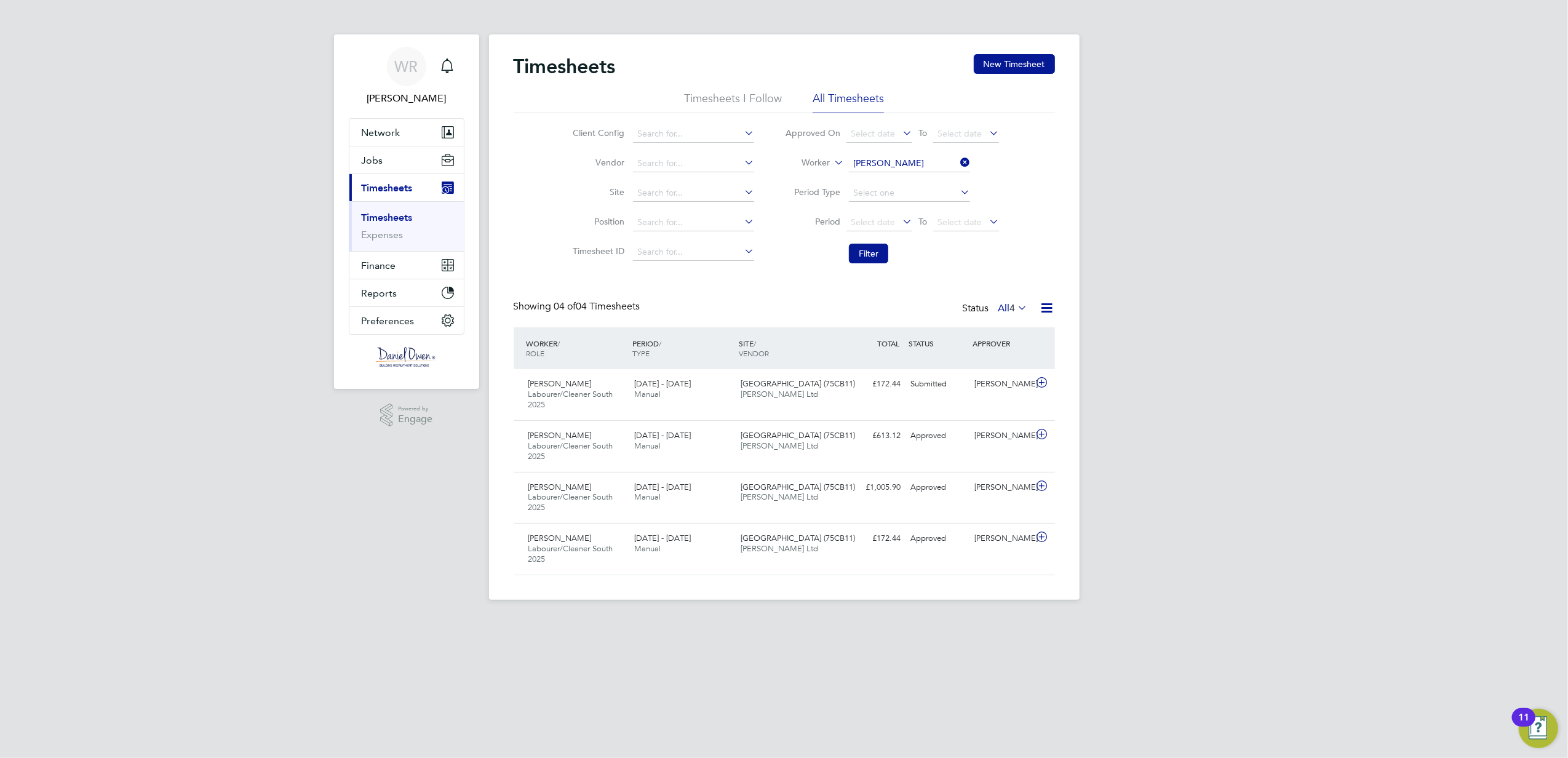
click at [958, 159] on icon at bounding box center [958, 162] width 0 height 17
click at [394, 159] on button "Jobs" at bounding box center [406, 159] width 115 height 27
click at [850, 162] on input at bounding box center [910, 163] width 121 height 17
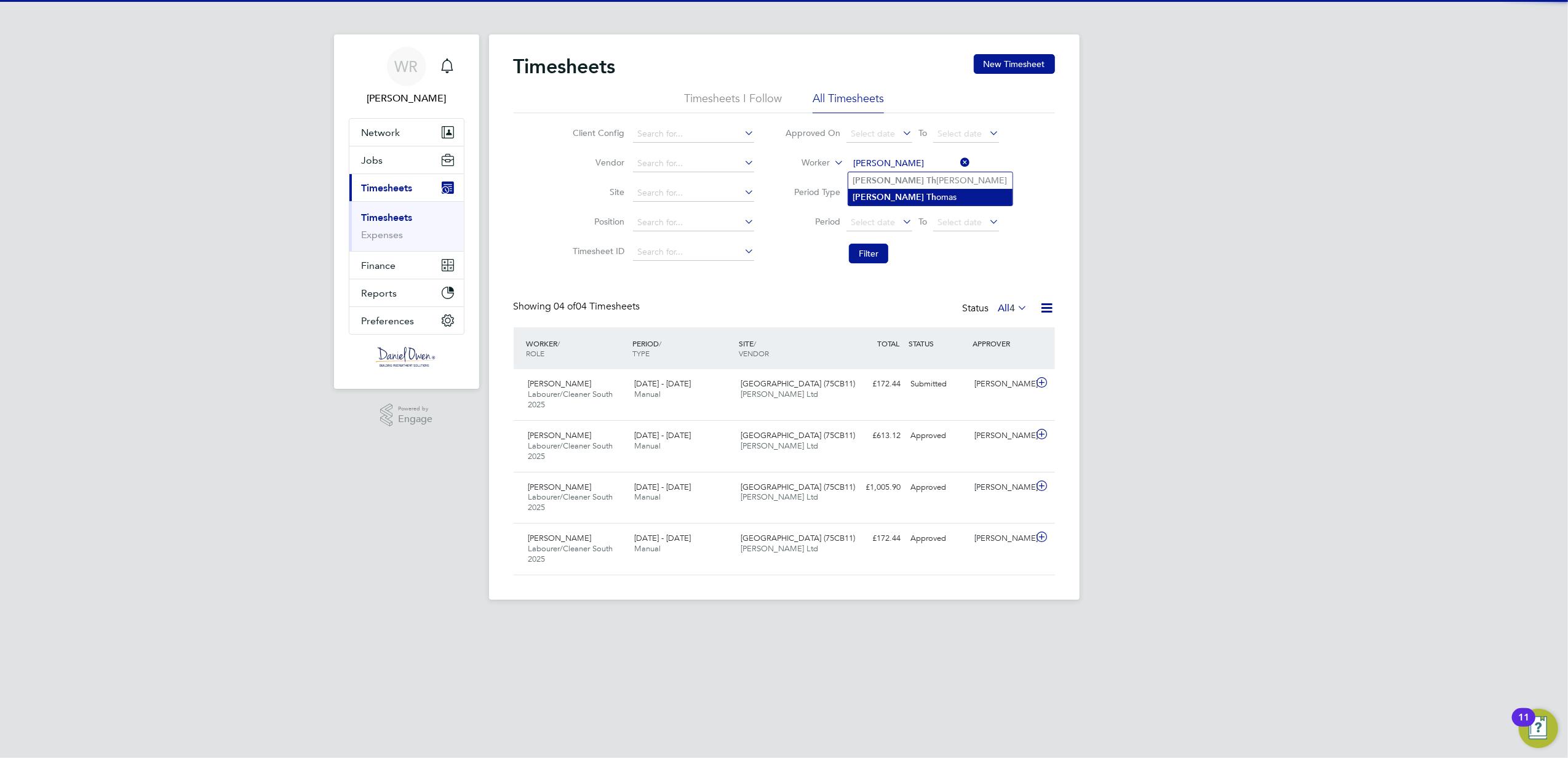
click at [897, 194] on li "Adam Th omas" at bounding box center [930, 197] width 164 height 17
type input "[PERSON_NAME]"
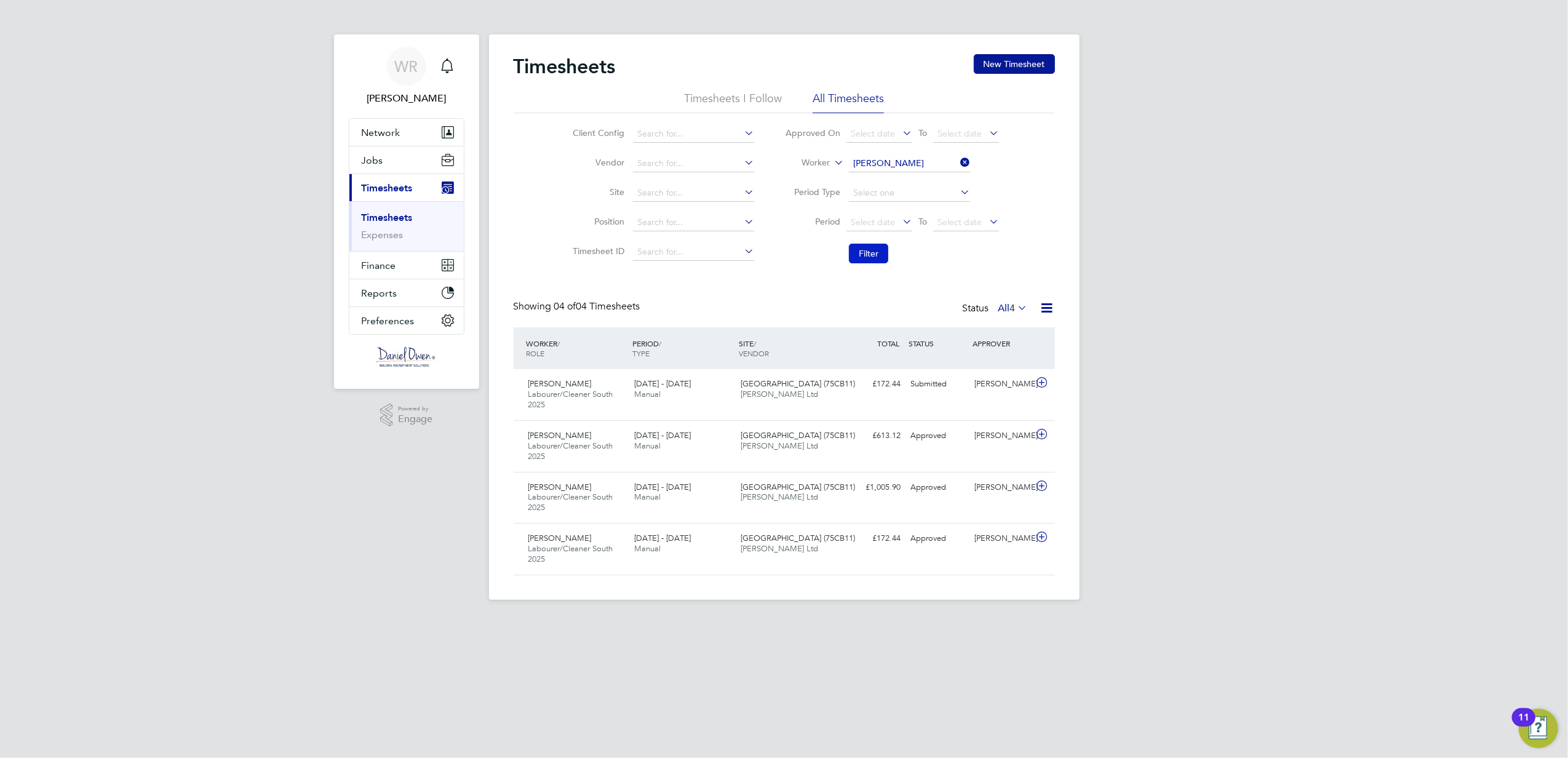
click at [857, 259] on button "Filter" at bounding box center [869, 254] width 39 height 20
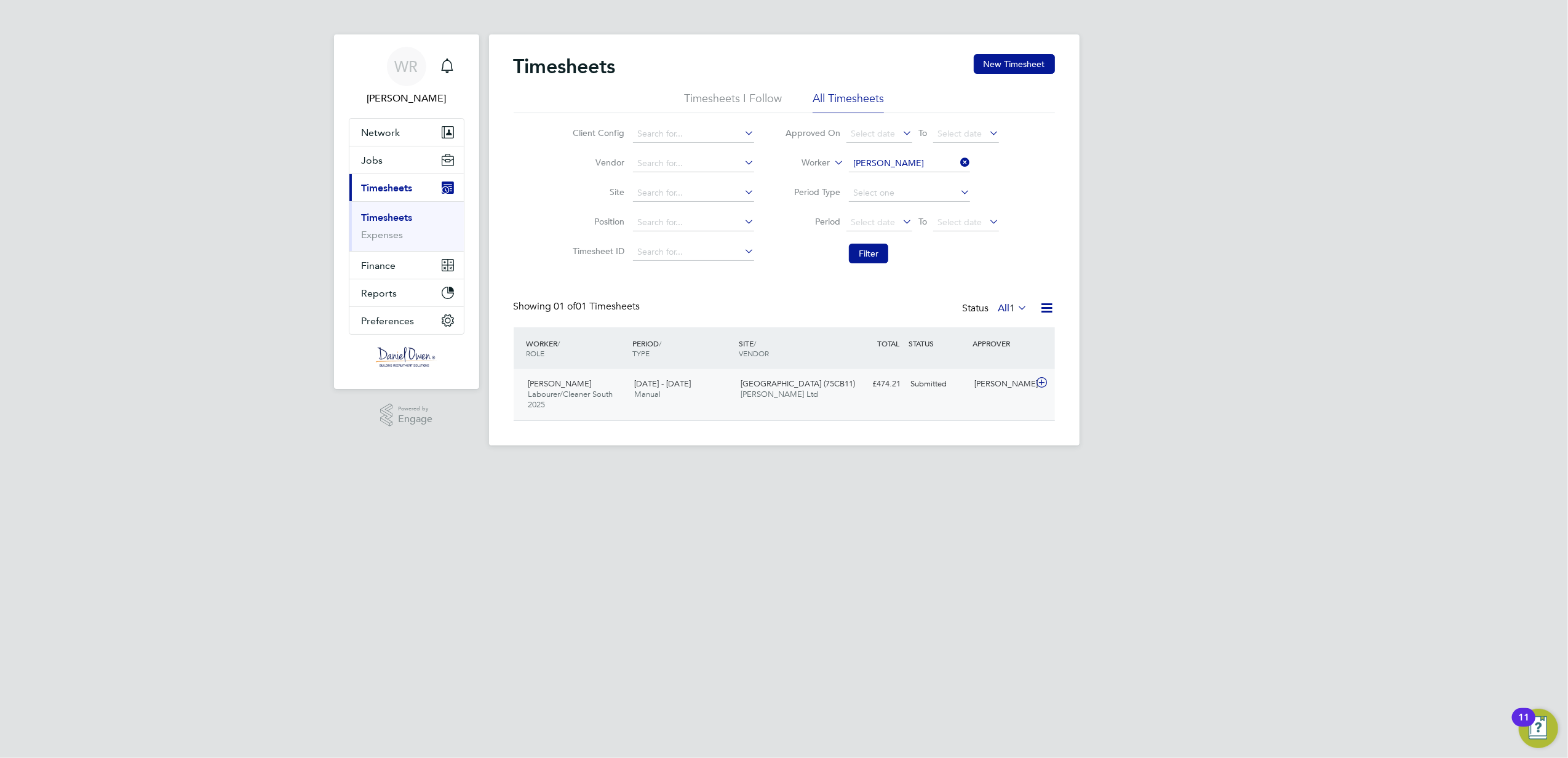
click at [911, 395] on div "Adam Thomas Labourer/Cleaner South 2025 30 Aug - 5 Sep 2025 30 Aug - 5 Sep 2025…" at bounding box center [784, 395] width 541 height 51
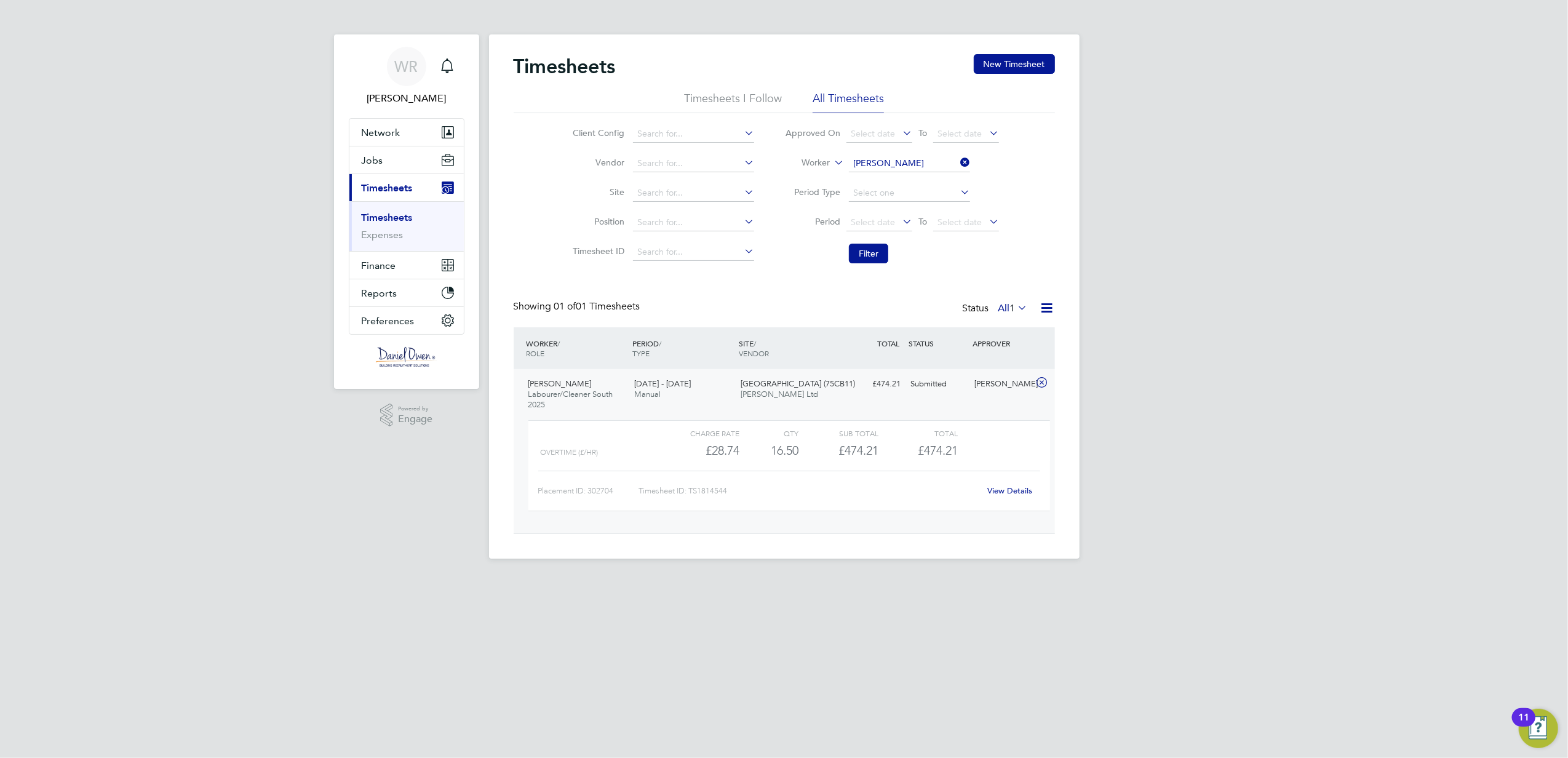
click at [988, 491] on link "View Details" at bounding box center [1010, 491] width 45 height 11
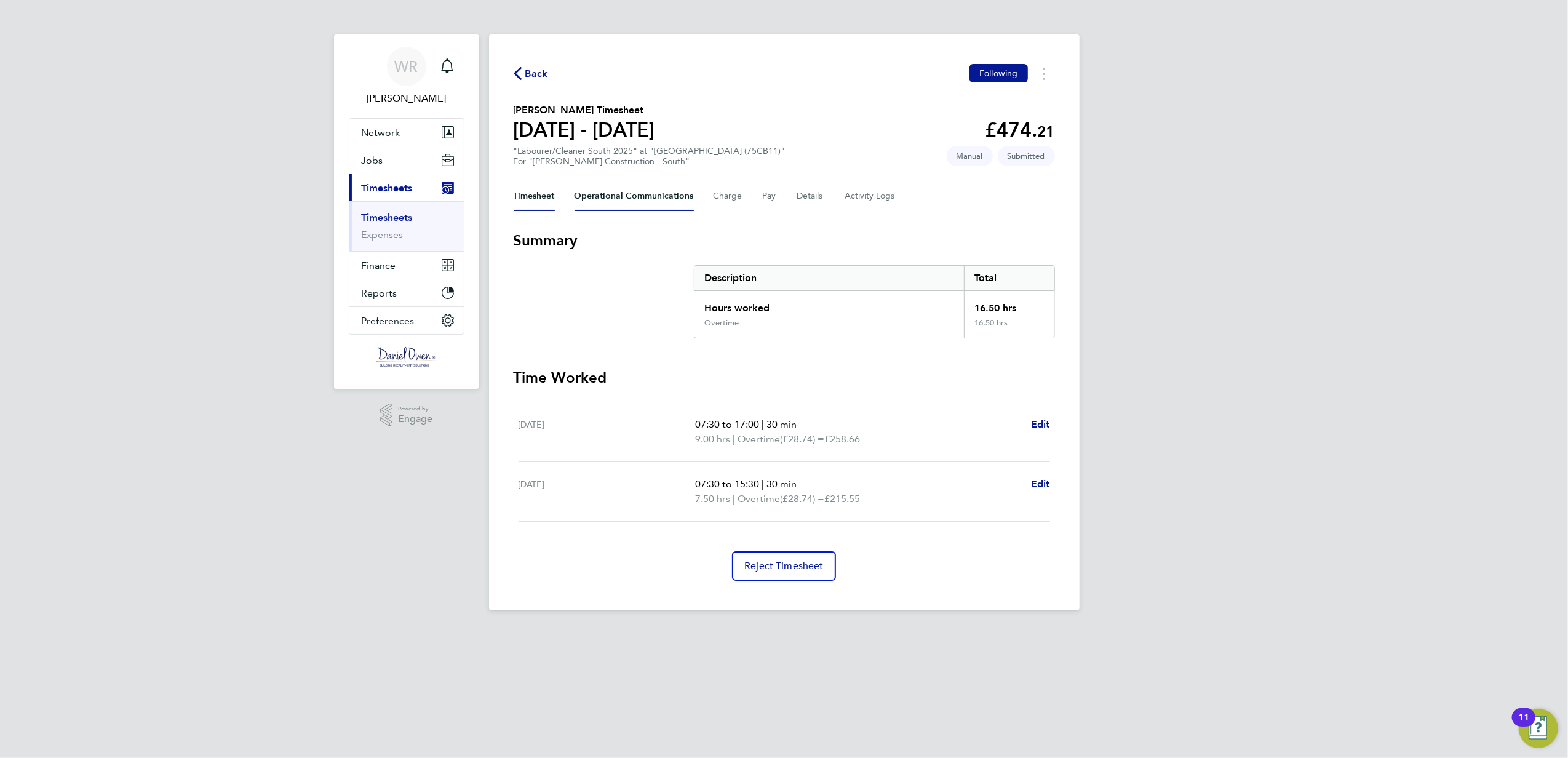
click at [648, 192] on Communications-tab "Operational Communications" at bounding box center [634, 196] width 119 height 29
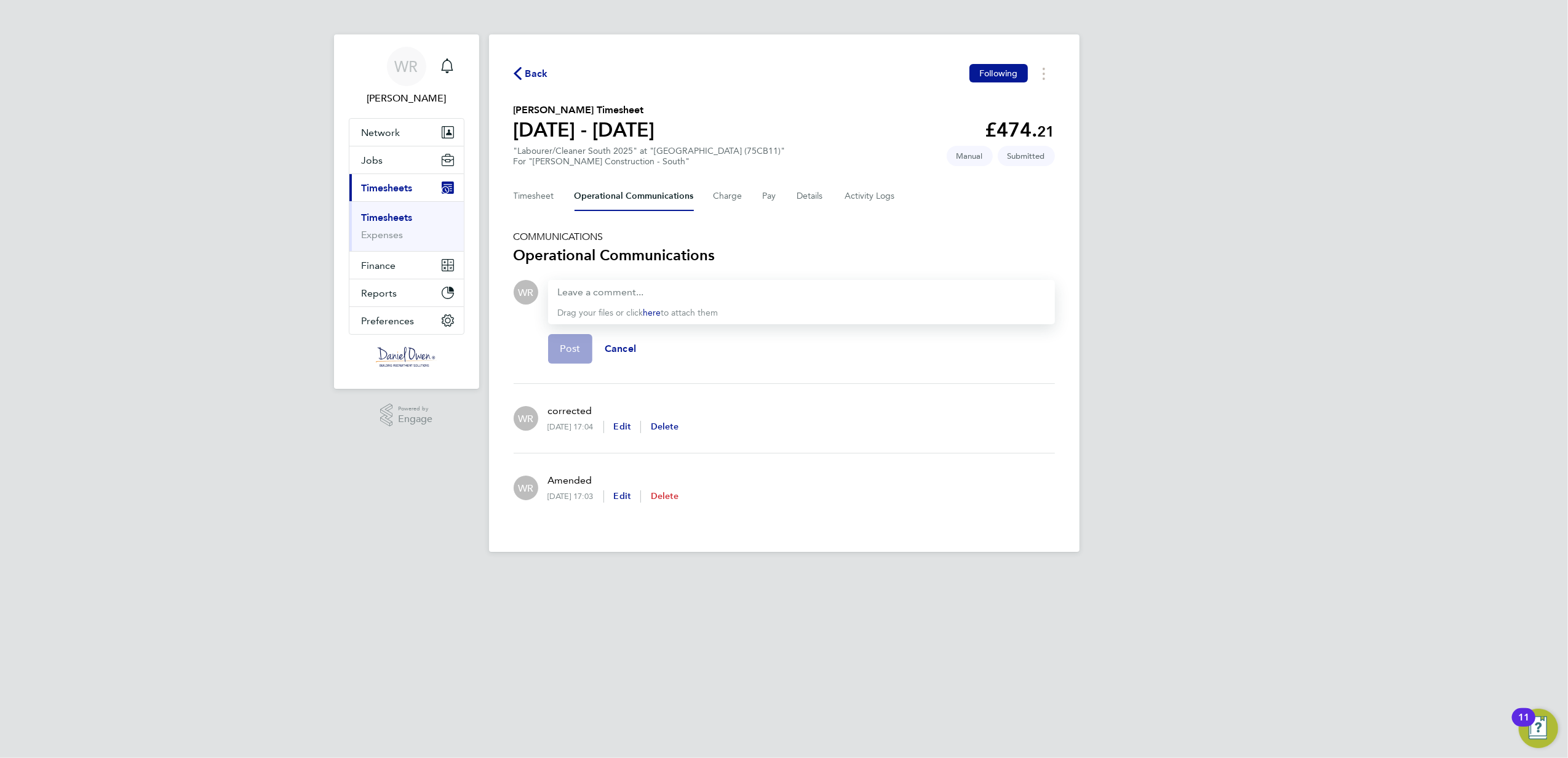
click at [678, 491] on span "Delete" at bounding box center [664, 496] width 28 height 11
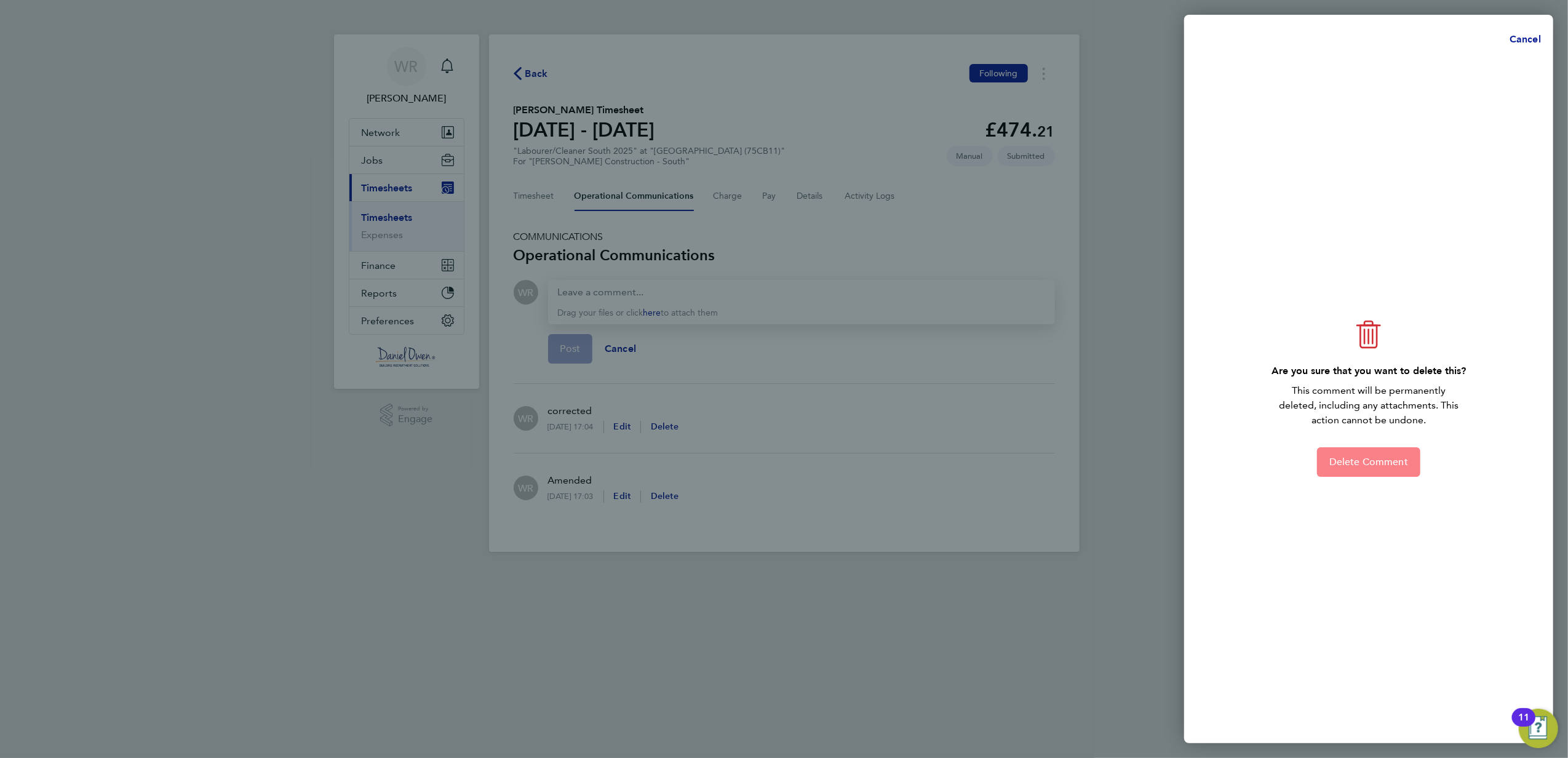
click at [1369, 461] on span "Delete Comment" at bounding box center [1369, 462] width 78 height 12
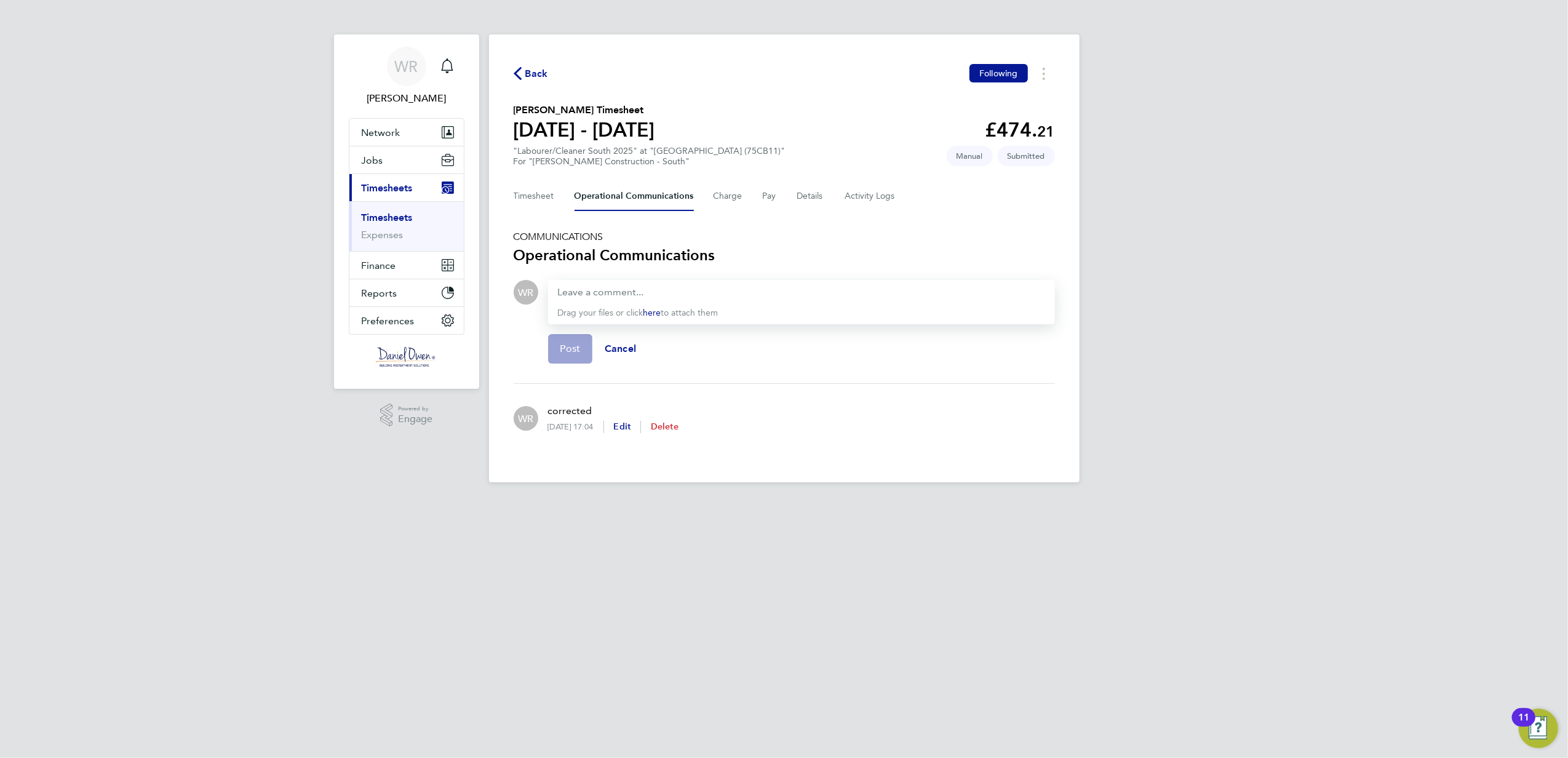
click at [678, 425] on span "Delete" at bounding box center [664, 427] width 28 height 11
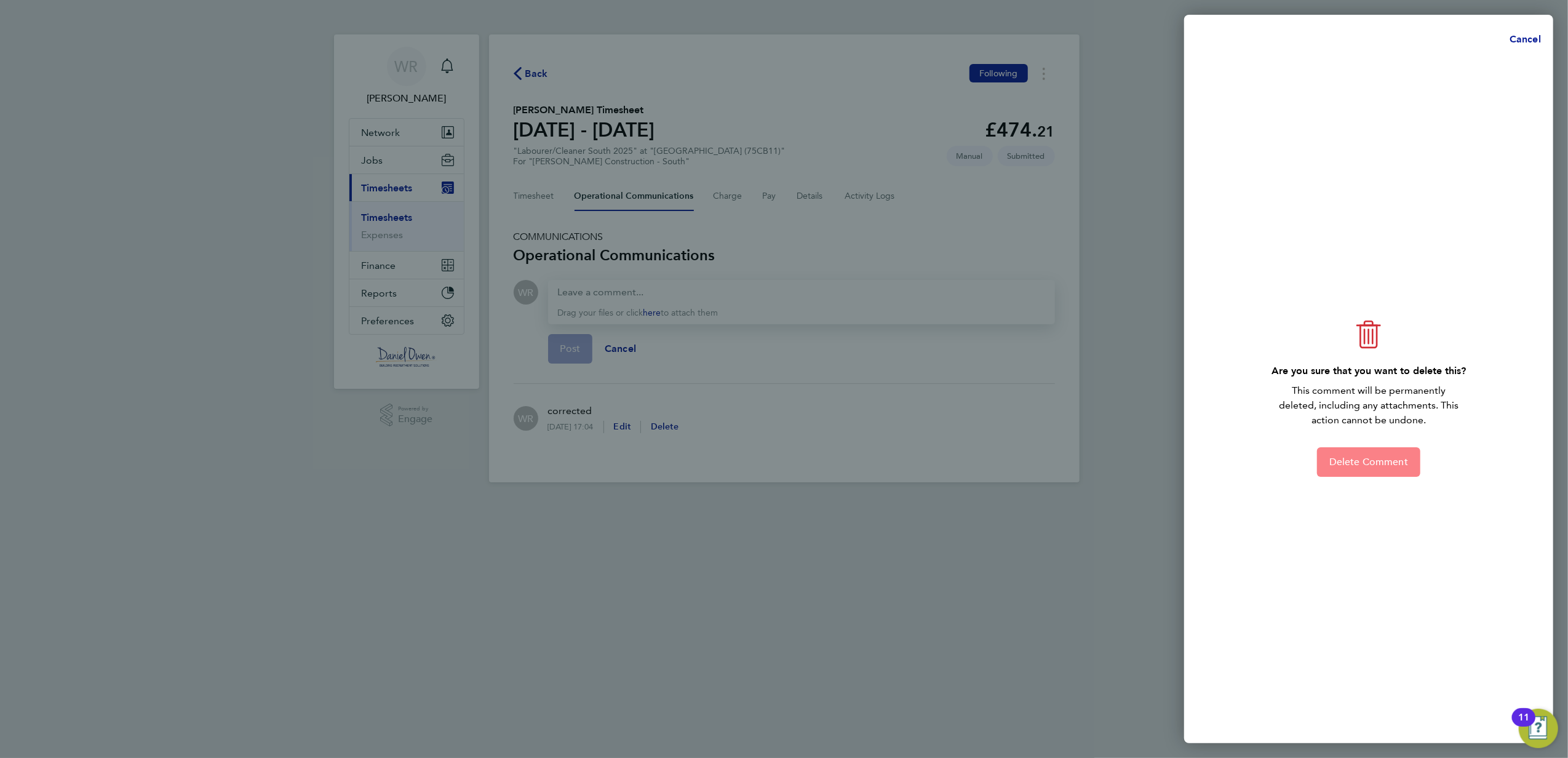
click at [1375, 456] on span "Delete Comment" at bounding box center [1369, 462] width 78 height 12
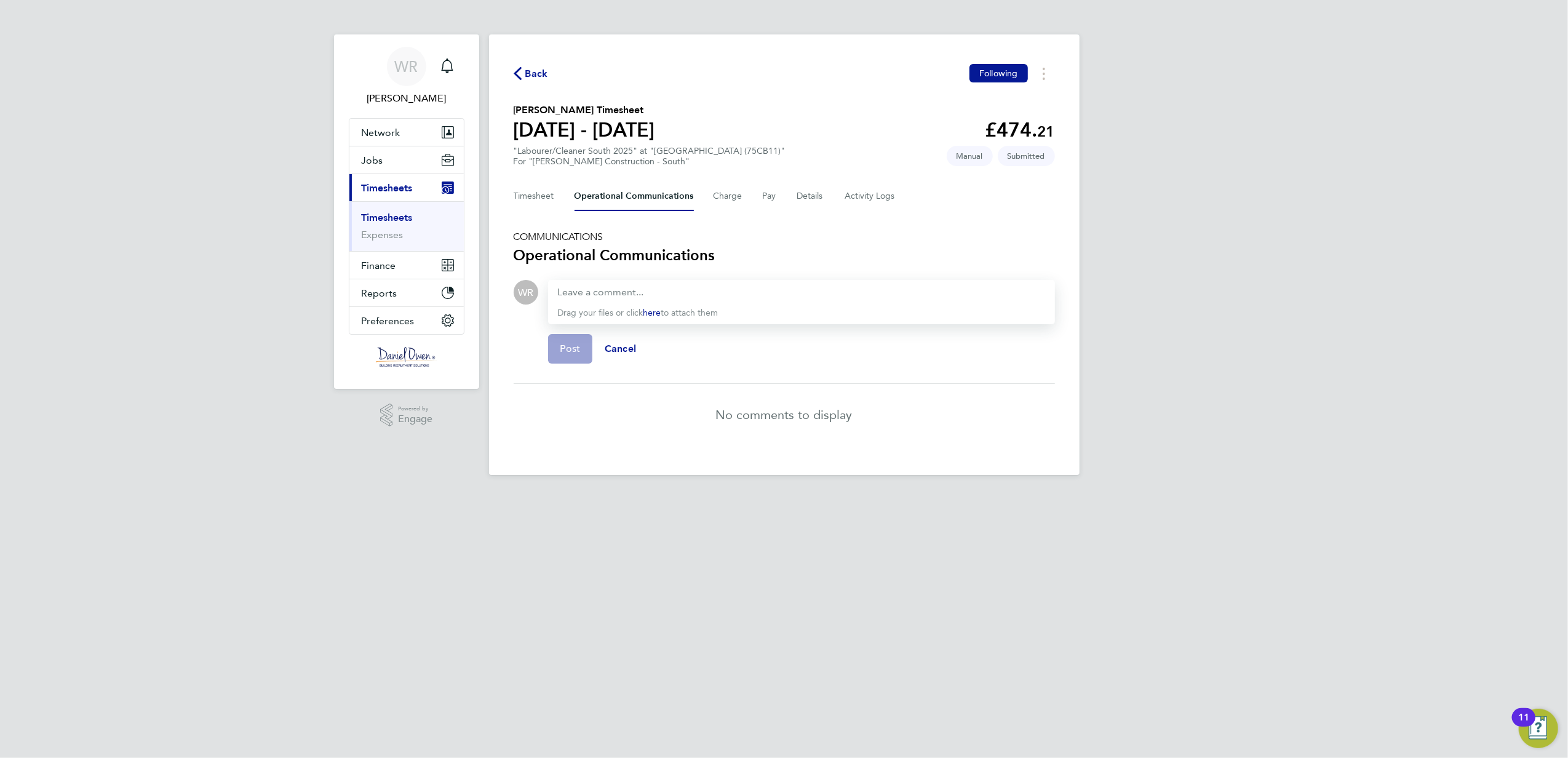
click at [526, 70] on span "Back" at bounding box center [537, 74] width 23 height 15
